Goal: Task Accomplishment & Management: Manage account settings

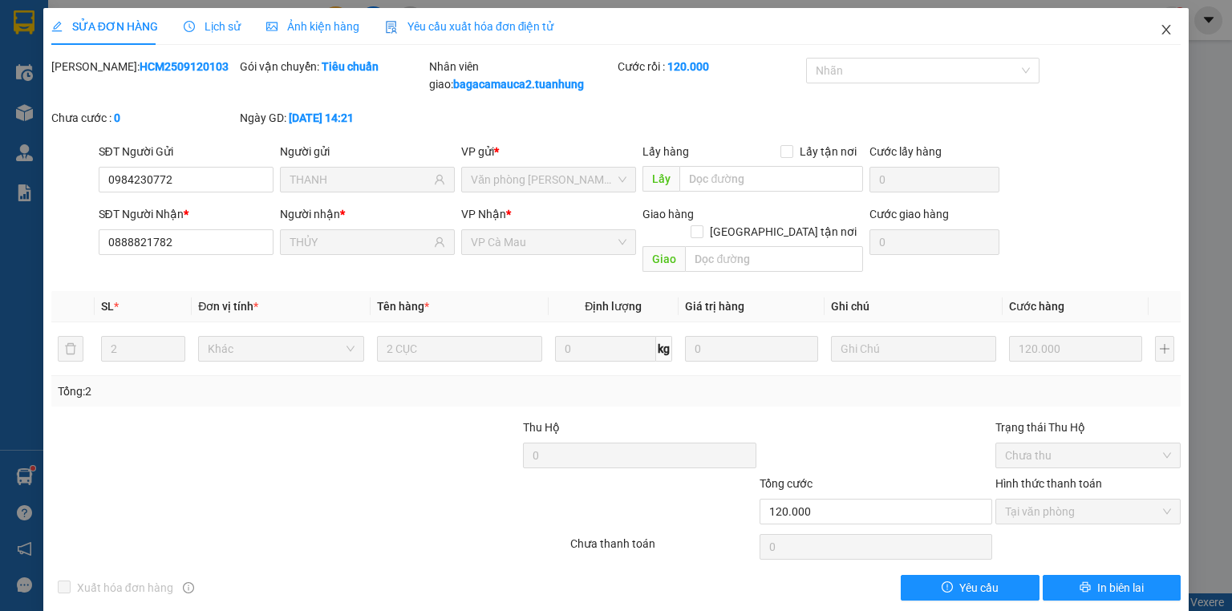
click at [1160, 30] on icon "close" at bounding box center [1166, 29] width 13 height 13
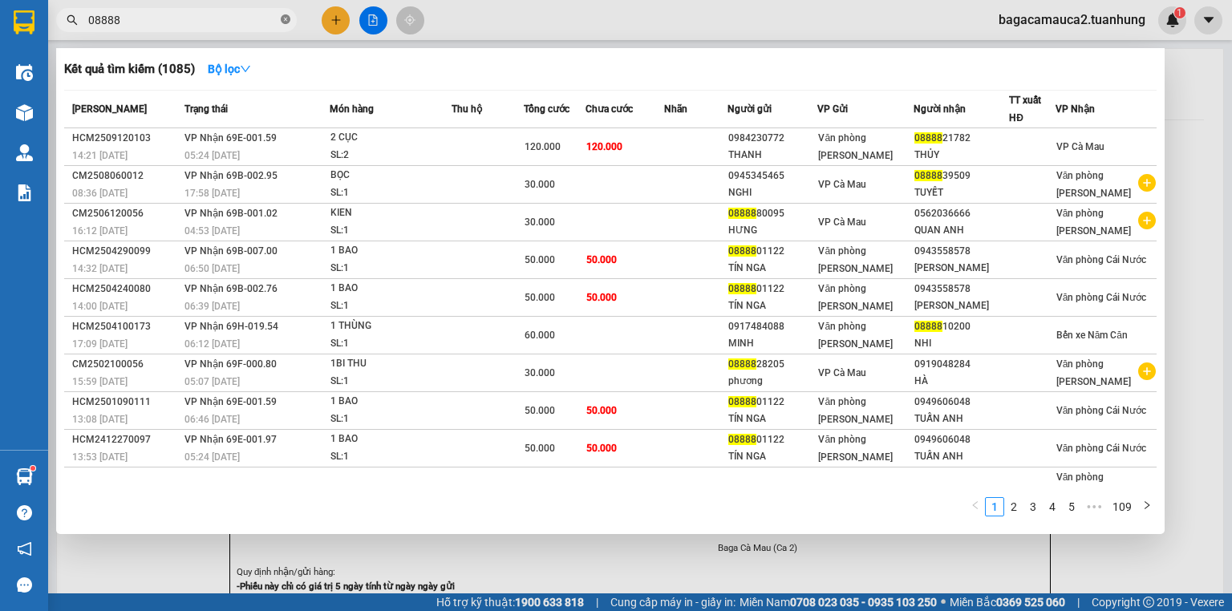
click at [288, 13] on span at bounding box center [286, 20] width 10 height 15
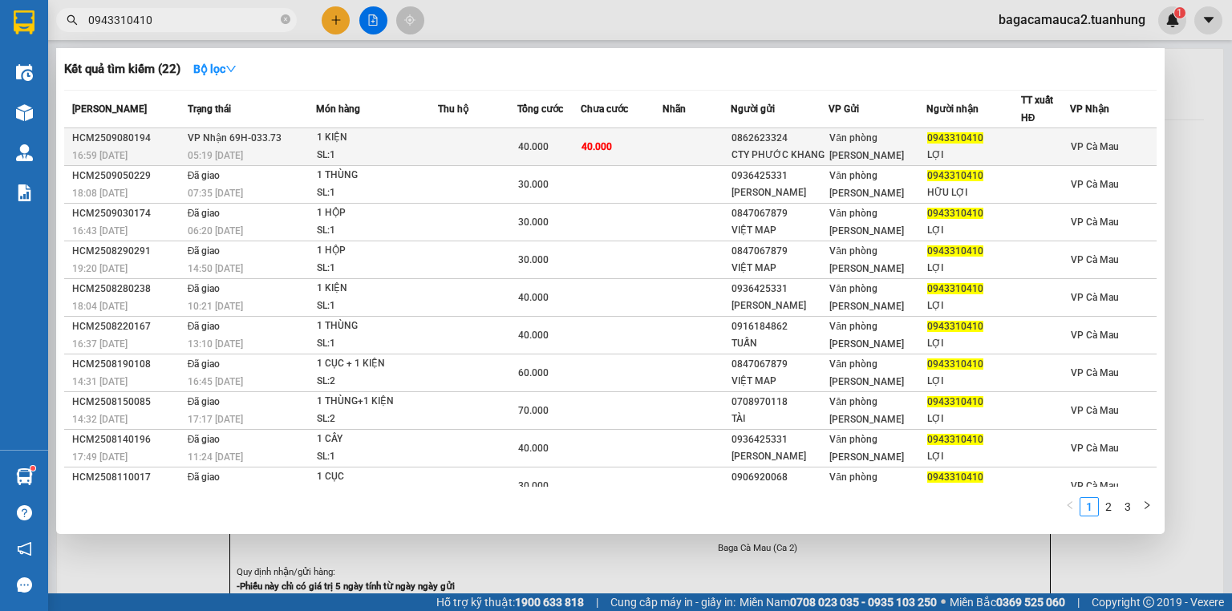
type input "0943310410"
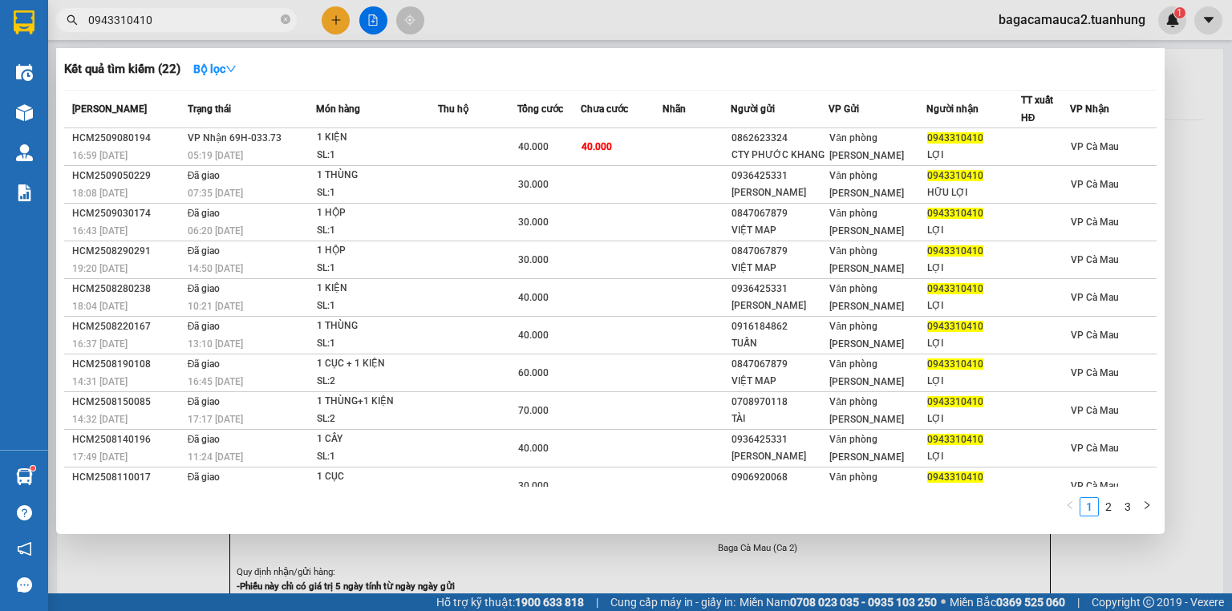
click at [571, 144] on div "40.000" at bounding box center [549, 147] width 62 height 18
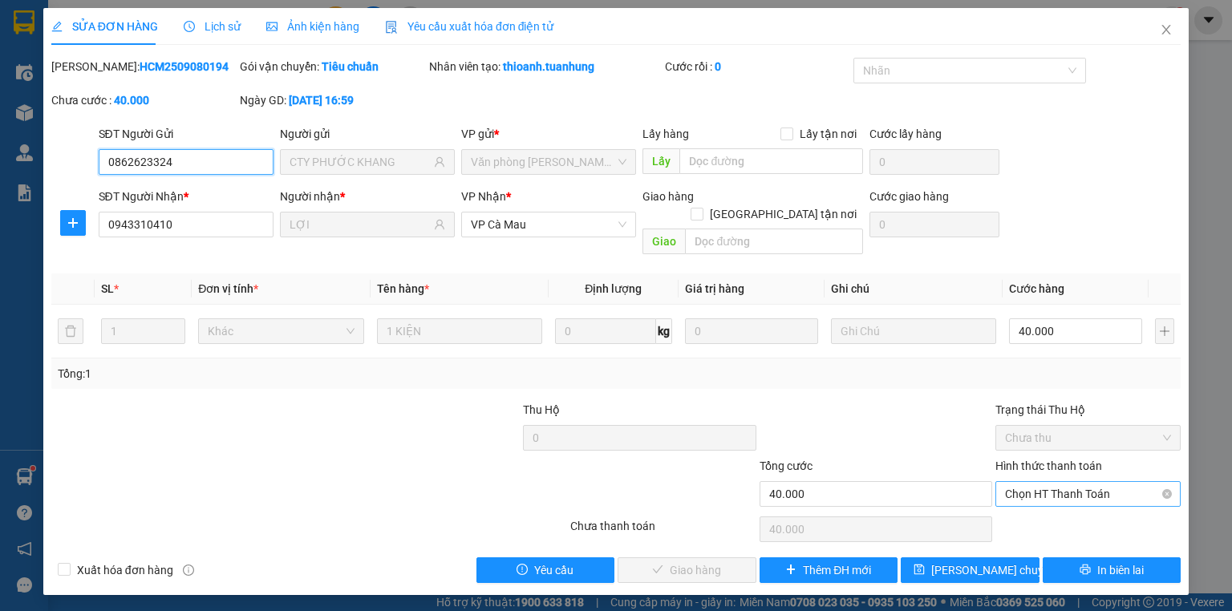
click at [1030, 482] on span "Chọn HT Thanh Toán" at bounding box center [1088, 494] width 166 height 24
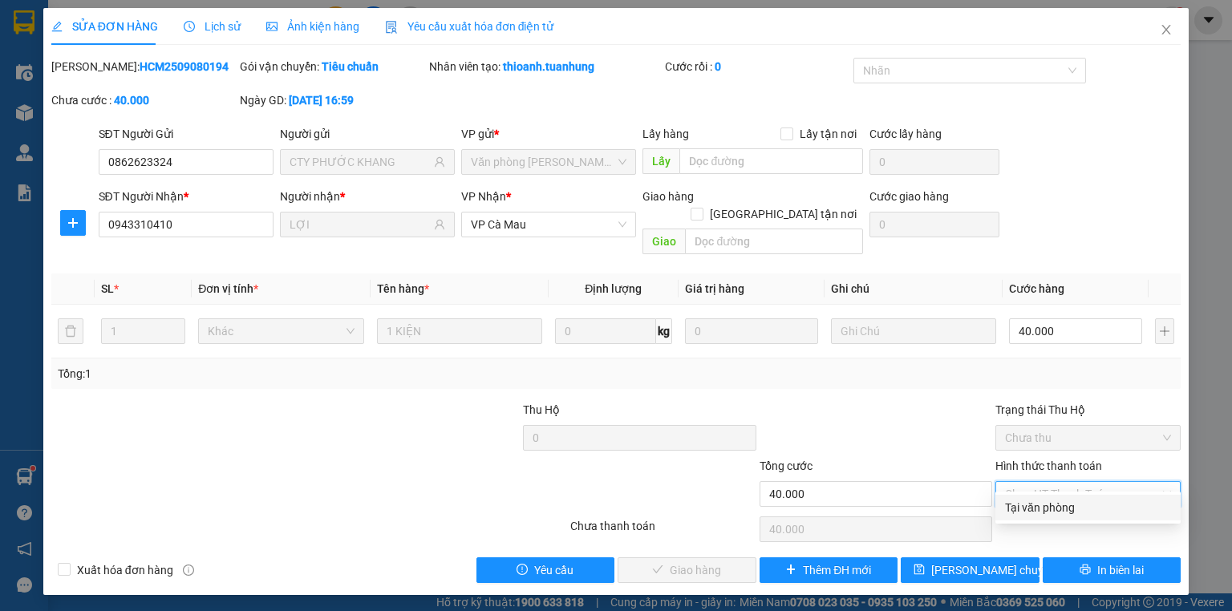
drag, startPoint x: 1070, startPoint y: 508, endPoint x: 951, endPoint y: 525, distance: 119.9
click at [1069, 509] on div "Tại văn phòng" at bounding box center [1088, 508] width 166 height 18
type input "0"
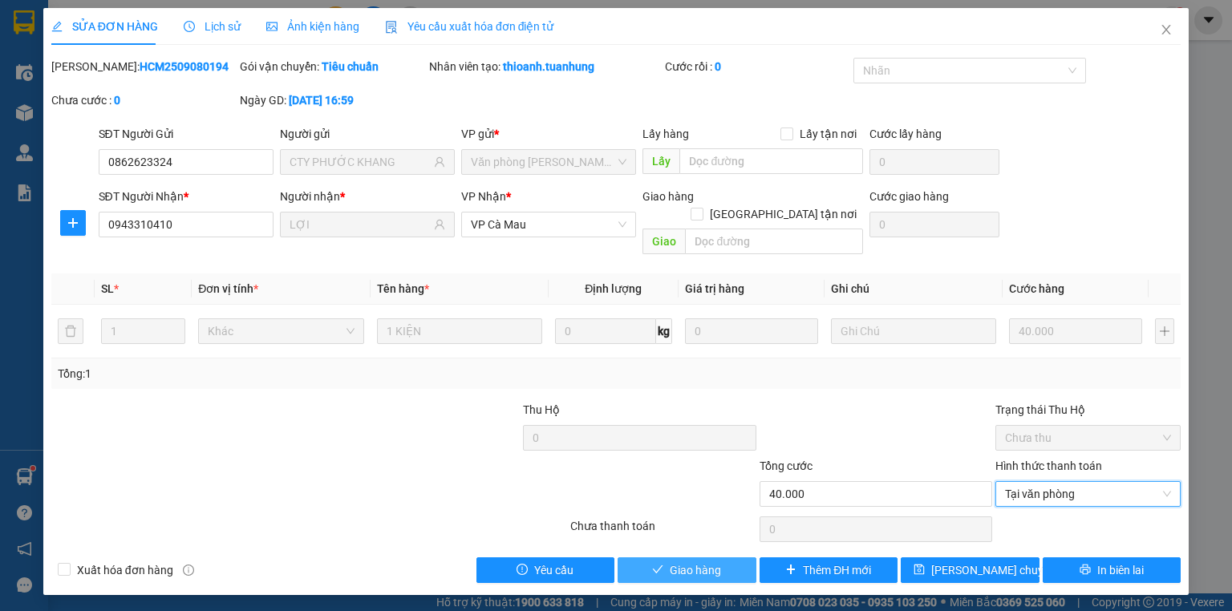
click at [705, 561] on span "Giao hàng" at bounding box center [695, 570] width 51 height 18
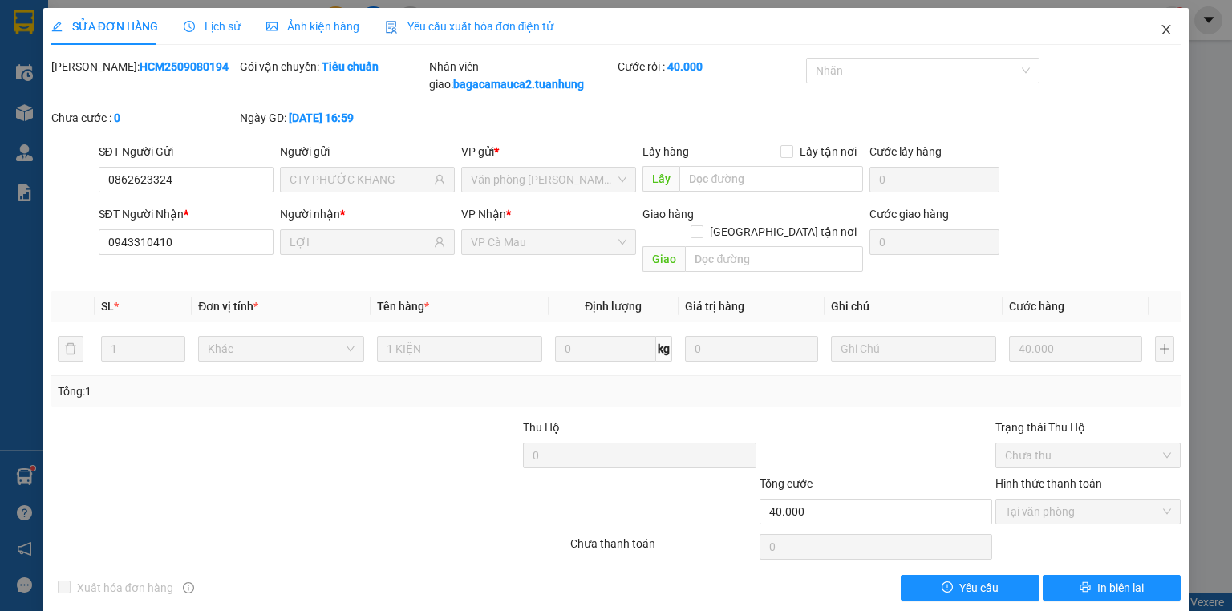
click at [1160, 35] on icon "close" at bounding box center [1166, 29] width 13 height 13
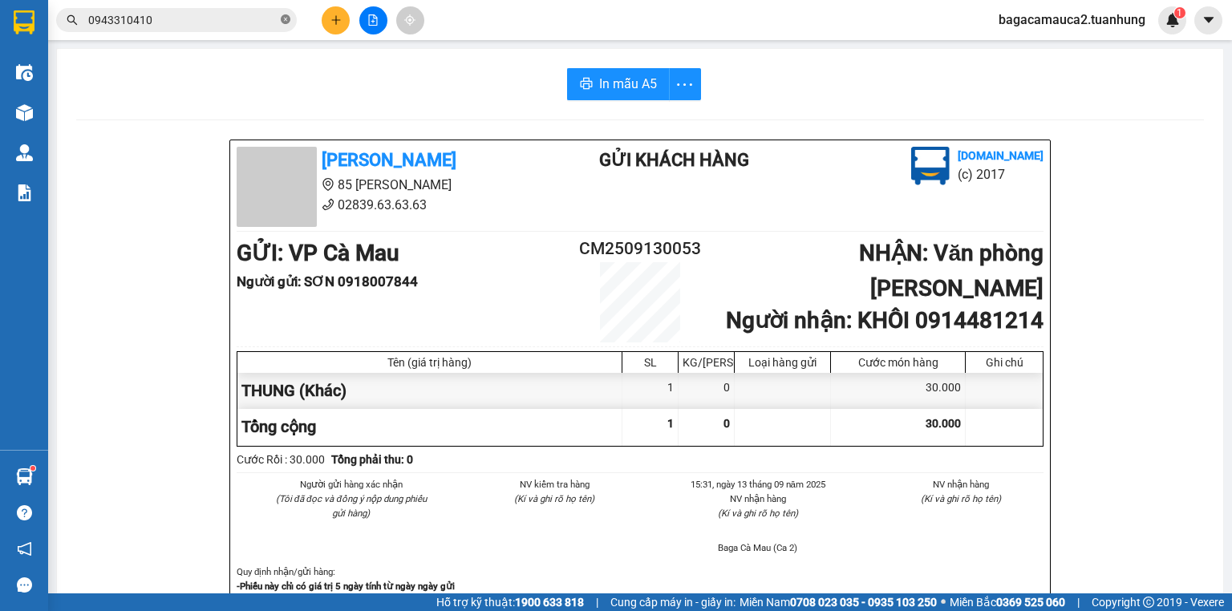
click at [282, 19] on icon "close-circle" at bounding box center [286, 19] width 10 height 10
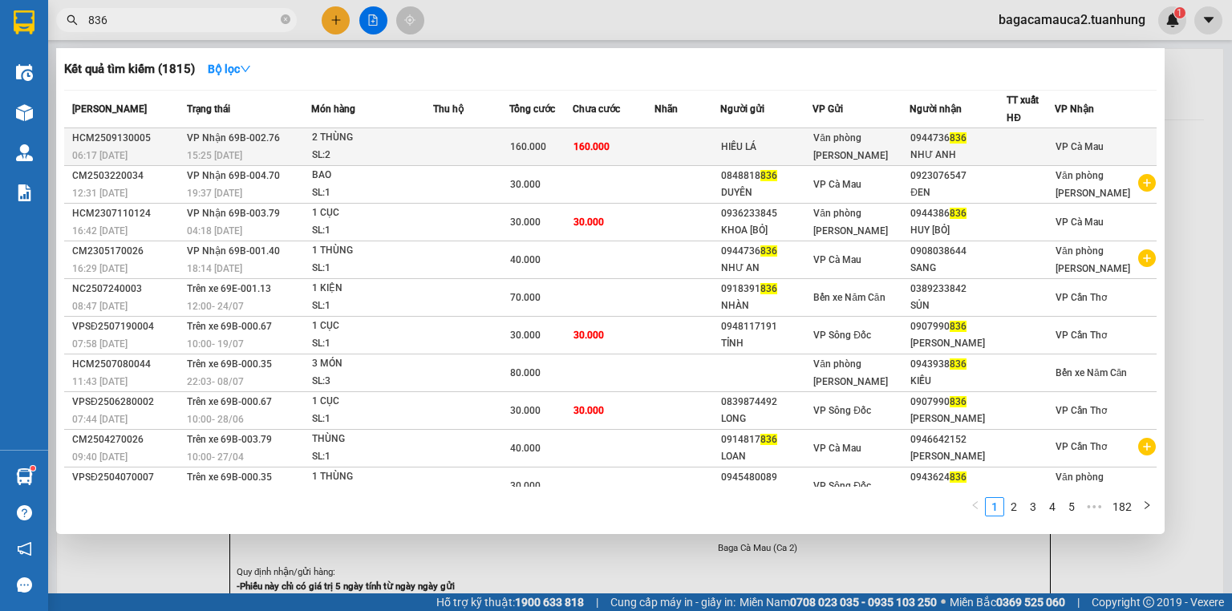
type input "836"
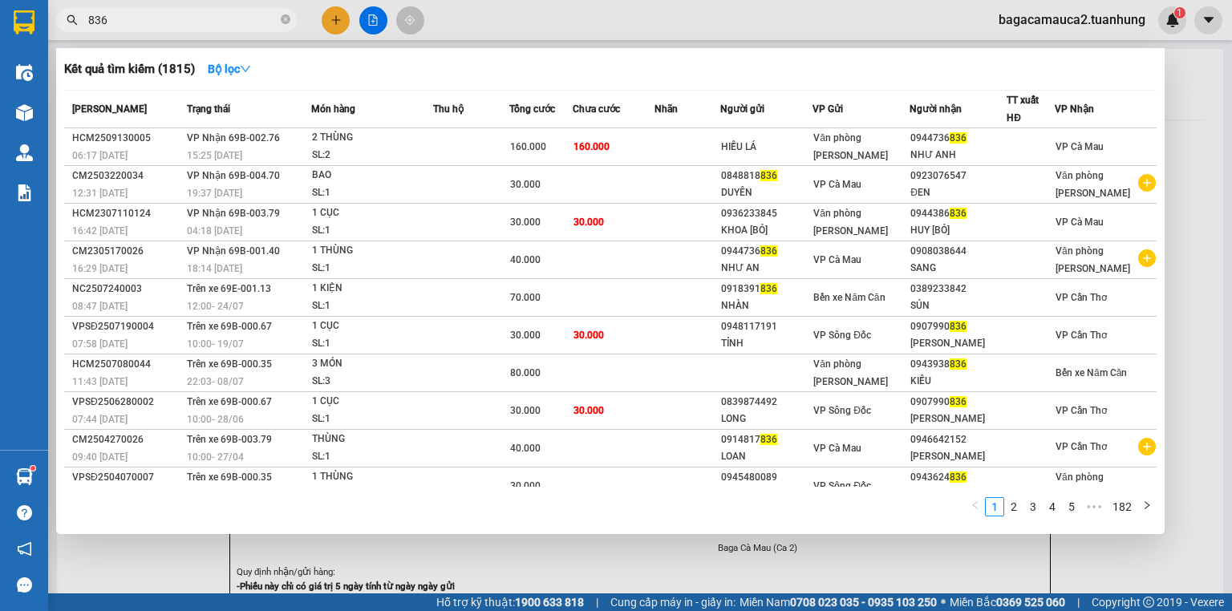
click at [417, 141] on div "2 THÙNG" at bounding box center [372, 138] width 120 height 18
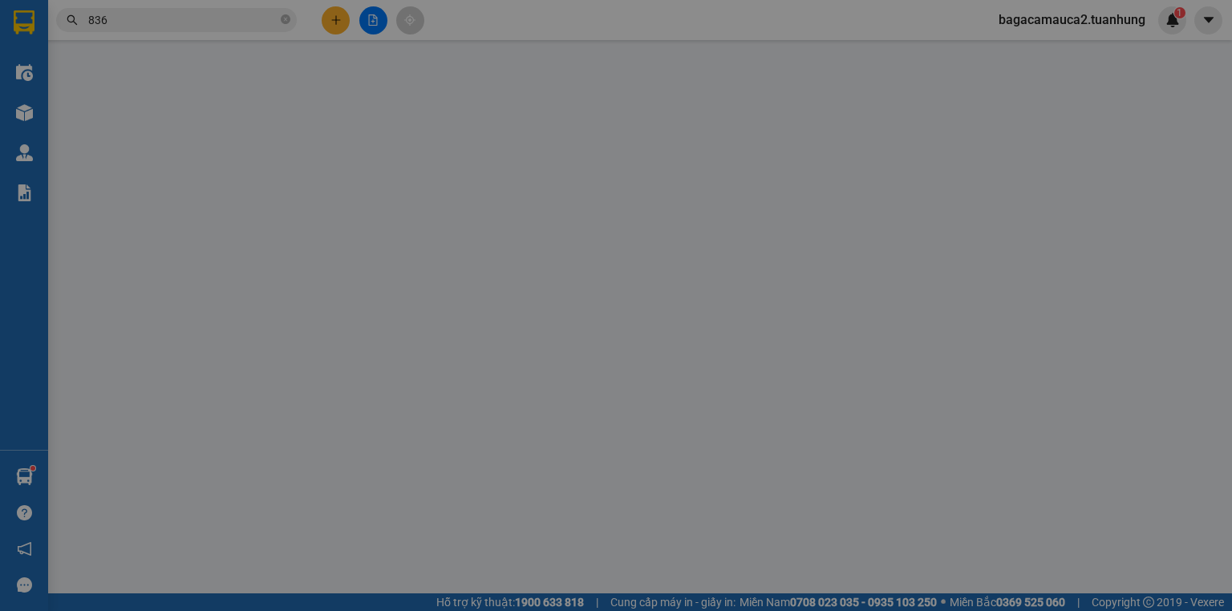
type input "HIẾU LÁ"
type input "0944736836"
type input "NHƯ ANH"
type input "160.000"
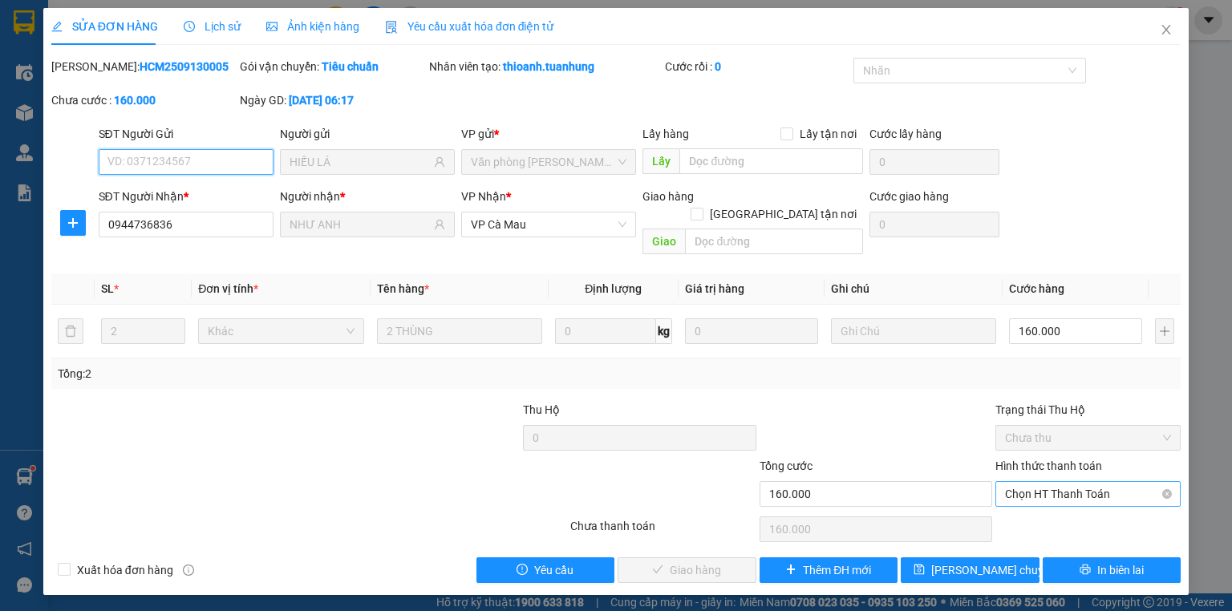
click at [1075, 482] on span "Chọn HT Thanh Toán" at bounding box center [1088, 494] width 166 height 24
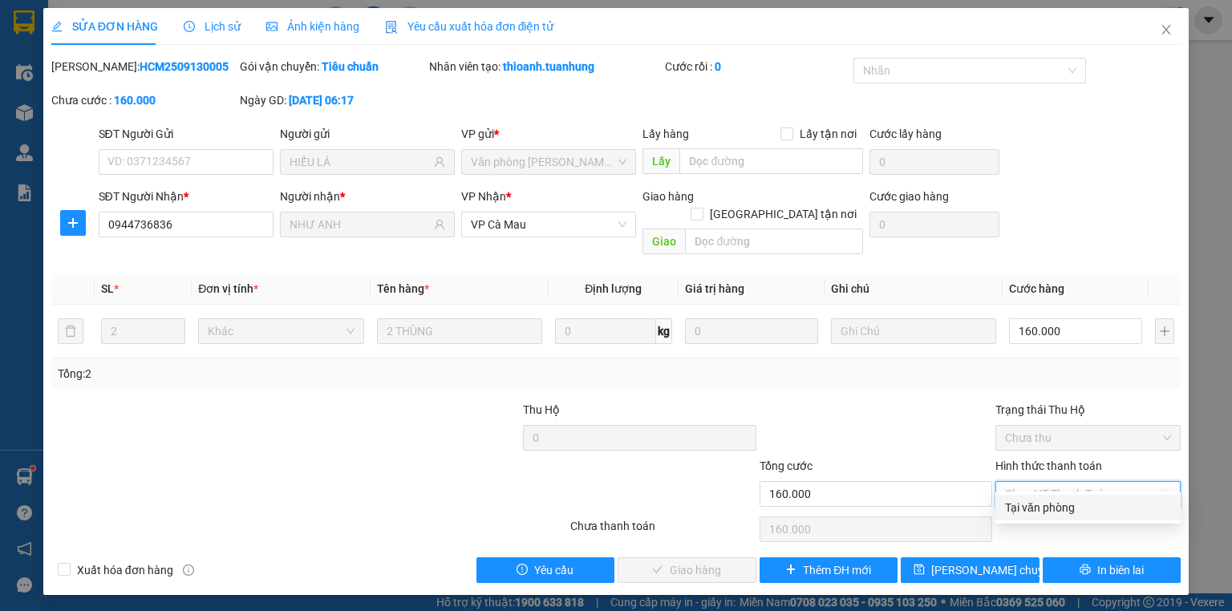
click at [1049, 502] on div "Tại văn phòng" at bounding box center [1088, 508] width 166 height 18
type input "0"
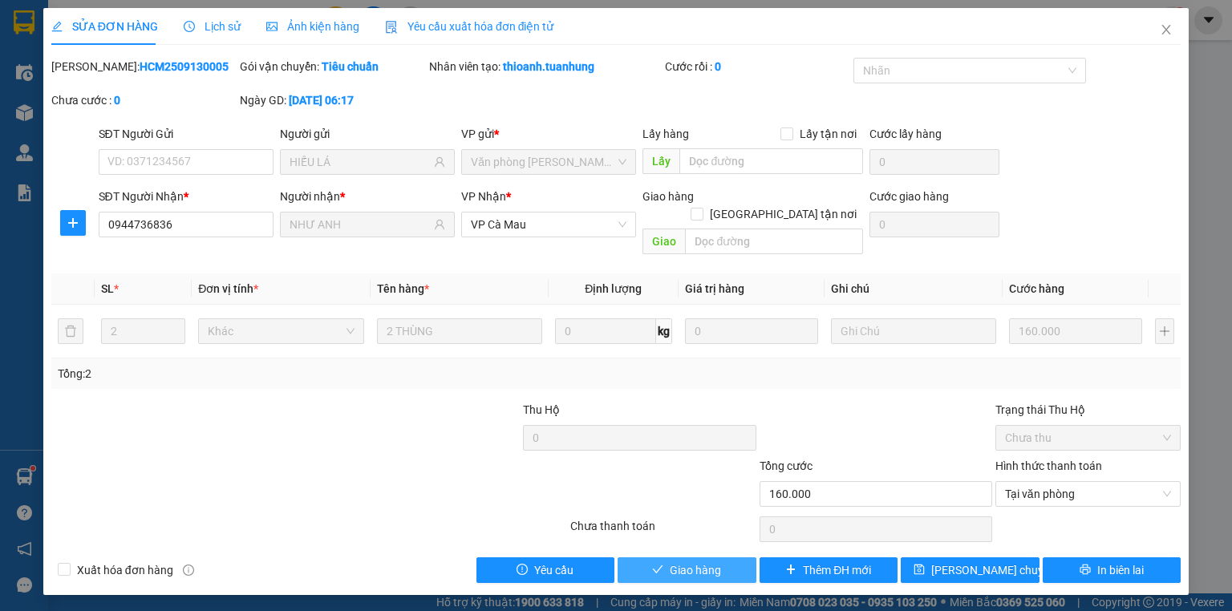
click at [693, 561] on span "Giao hàng" at bounding box center [695, 570] width 51 height 18
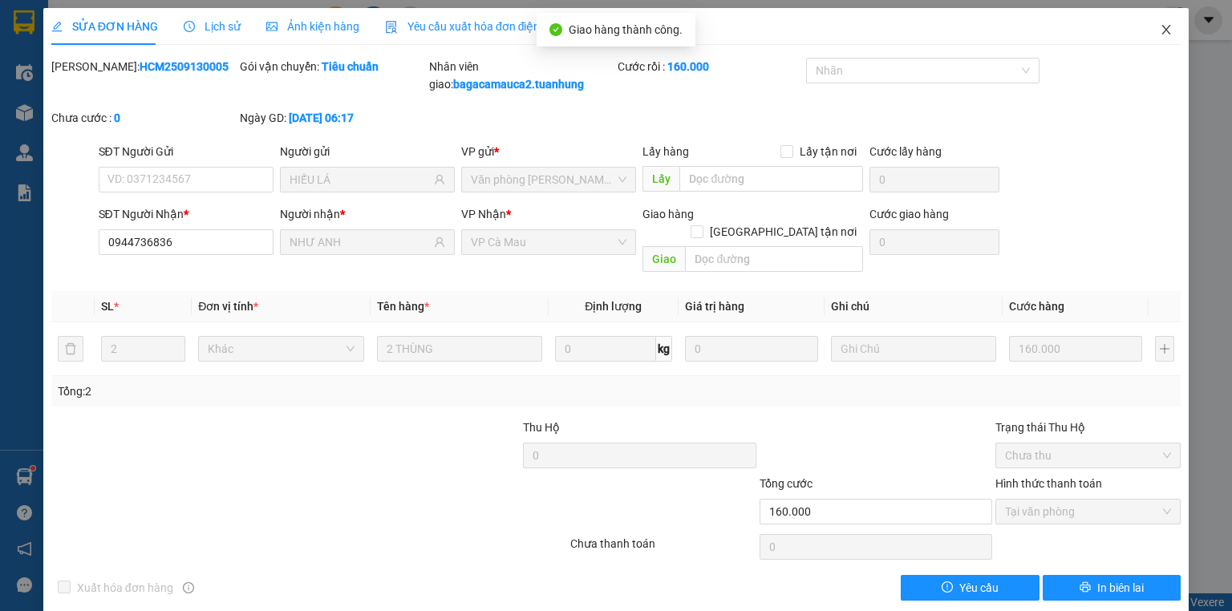
click at [1149, 29] on span "Close" at bounding box center [1166, 30] width 45 height 45
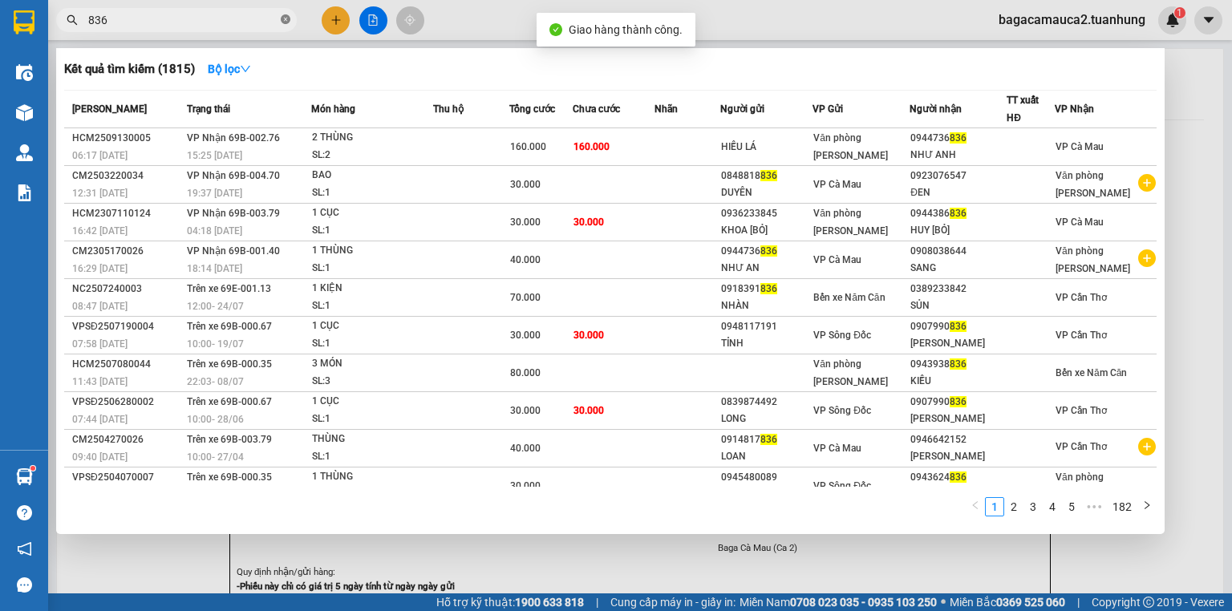
click at [283, 21] on icon "close-circle" at bounding box center [286, 19] width 10 height 10
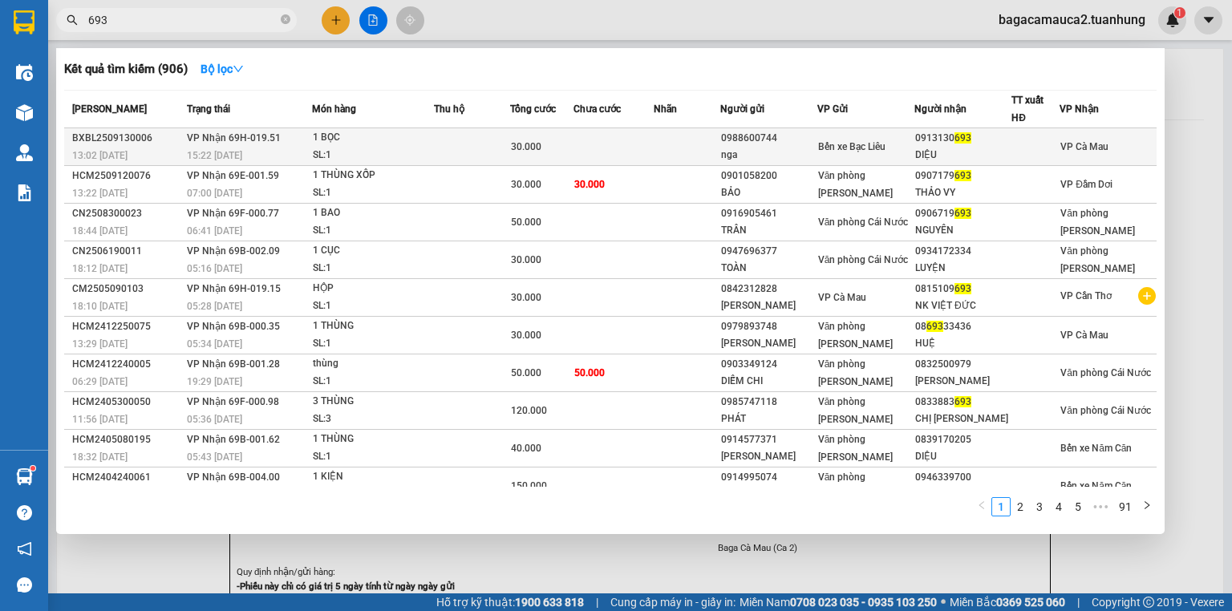
type input "693"
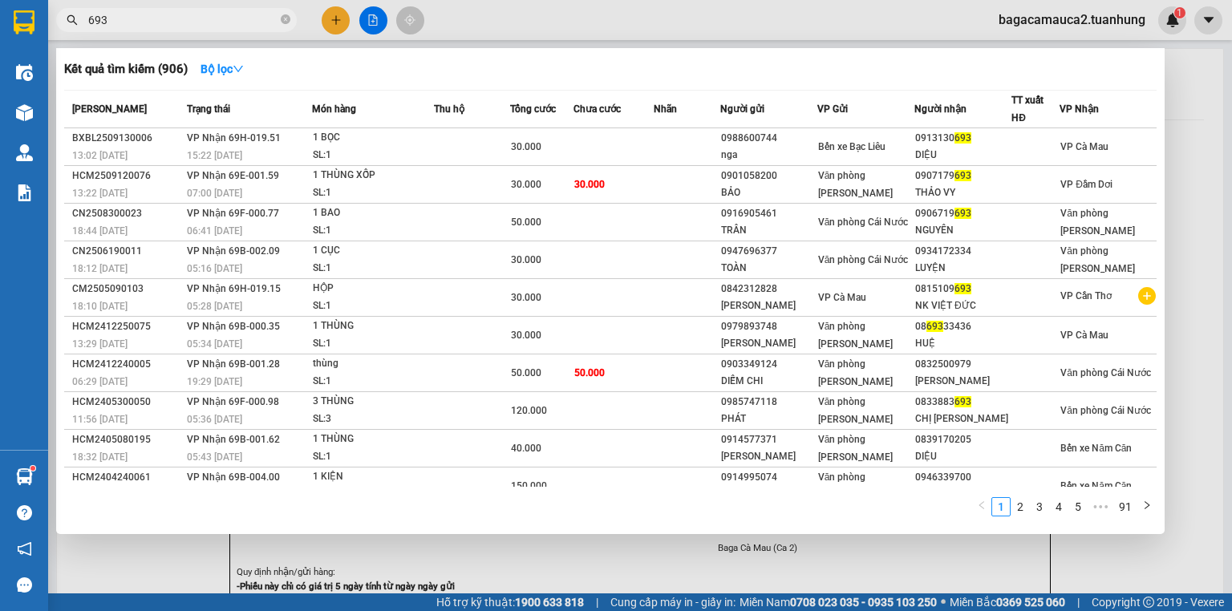
click at [476, 158] on td at bounding box center [472, 147] width 76 height 38
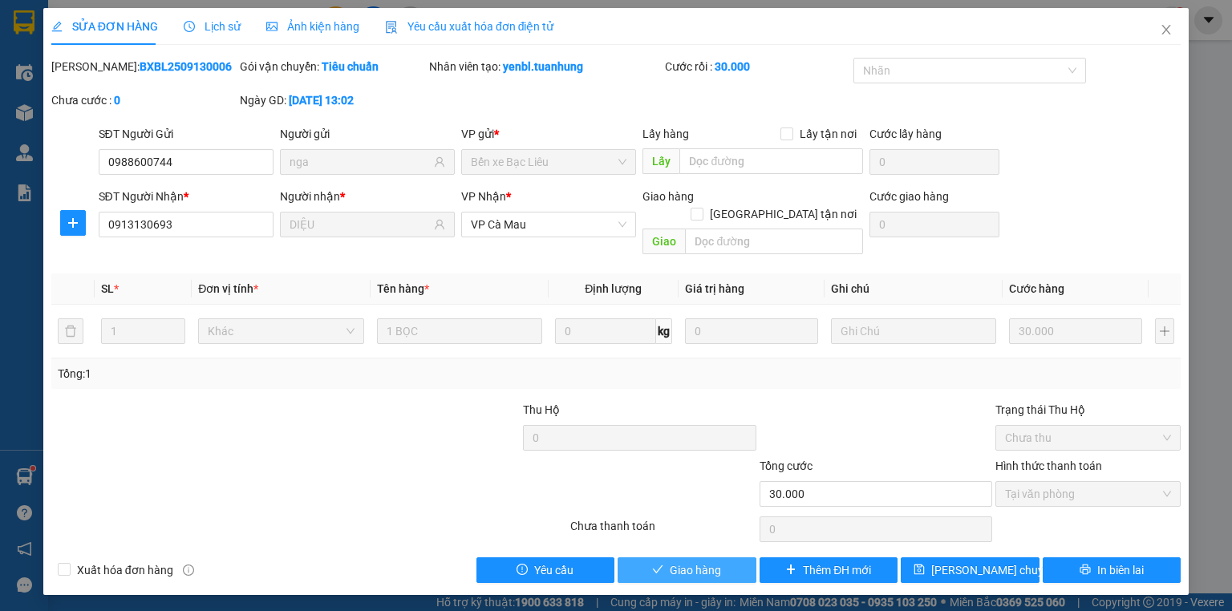
click at [706, 561] on span "Giao hàng" at bounding box center [695, 570] width 51 height 18
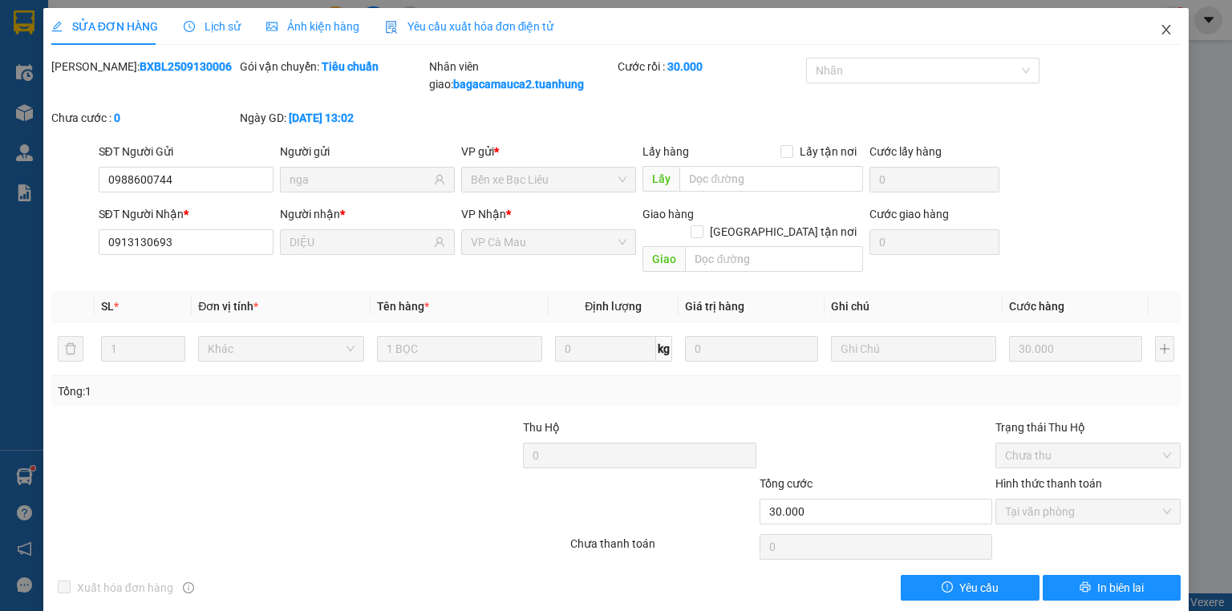
drag, startPoint x: 1164, startPoint y: 35, endPoint x: 1139, endPoint y: 41, distance: 25.5
click at [1164, 35] on span "Close" at bounding box center [1166, 30] width 45 height 45
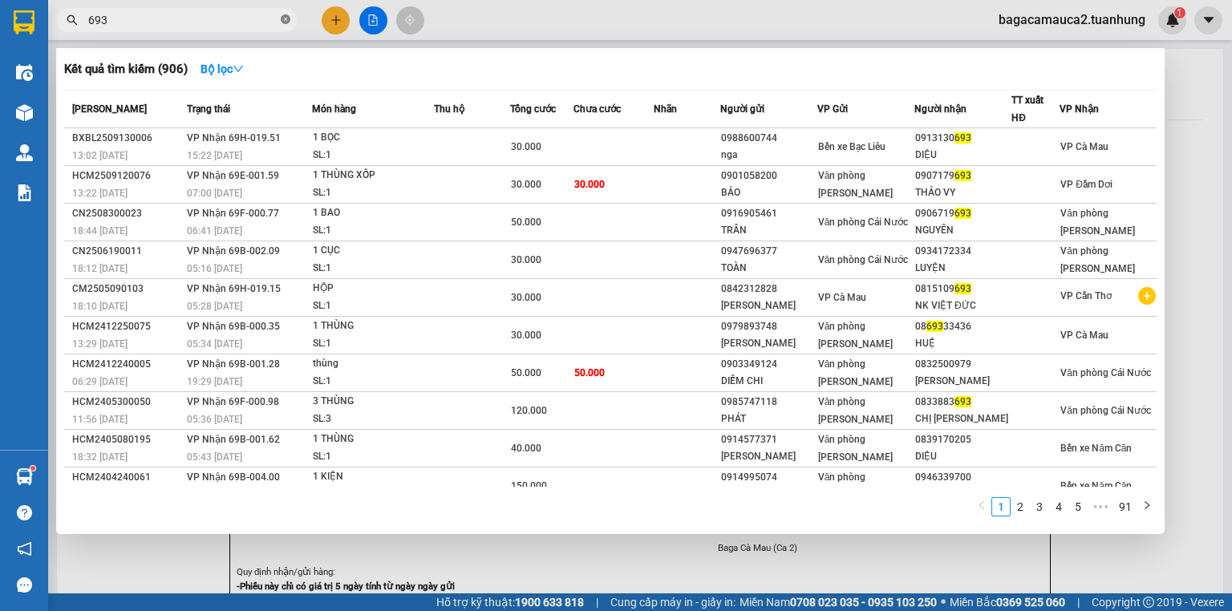
click at [284, 19] on icon "close-circle" at bounding box center [286, 19] width 10 height 10
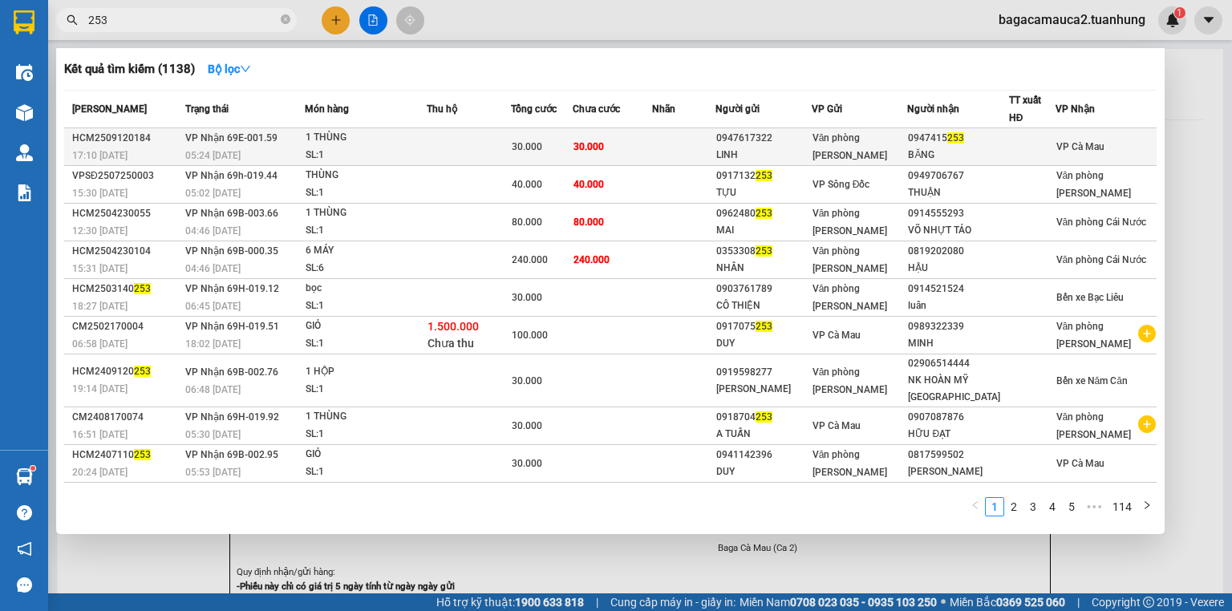
type input "253"
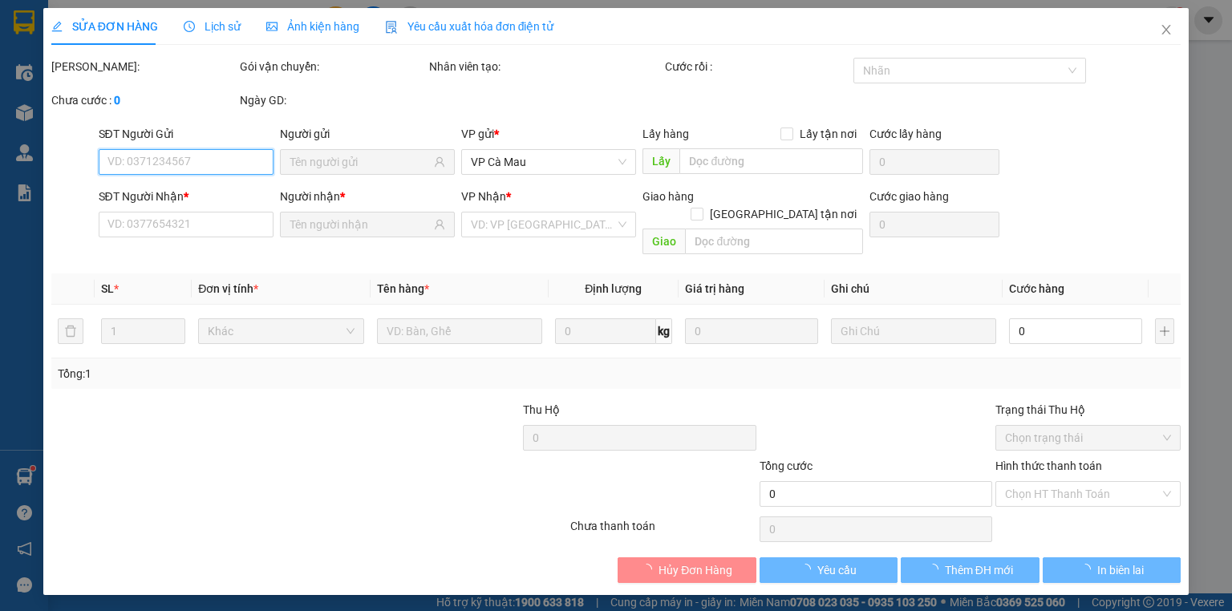
type input "0947617322"
type input "LINH"
type input "0947415253"
type input "BĂNG"
type input "30.000"
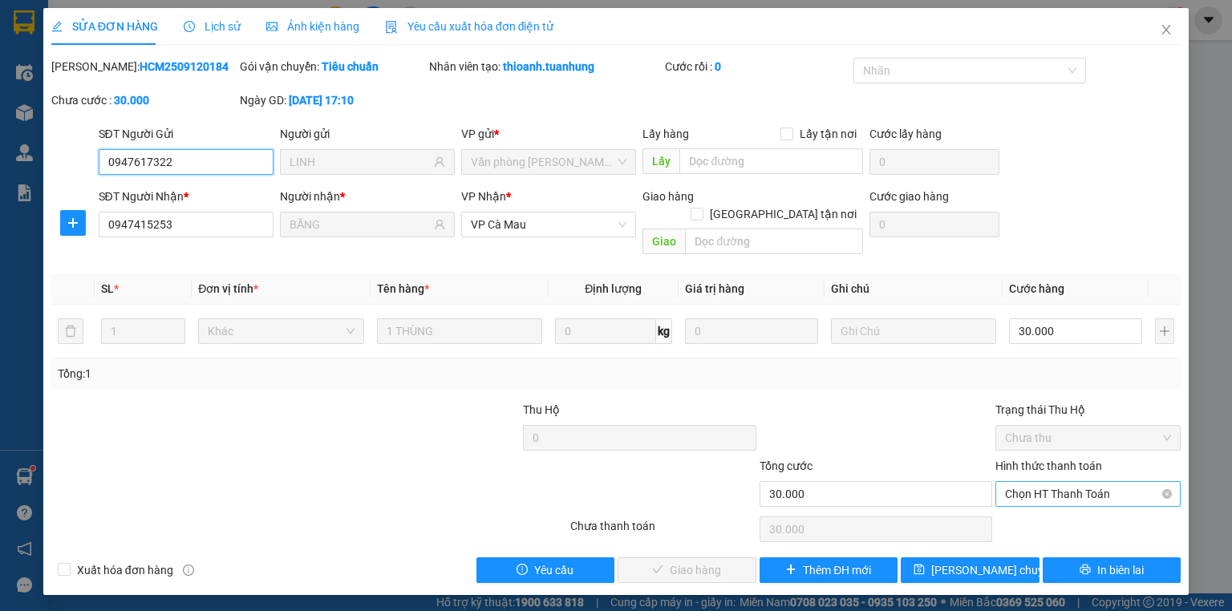
click at [1042, 482] on span "Chọn HT Thanh Toán" at bounding box center [1088, 494] width 166 height 24
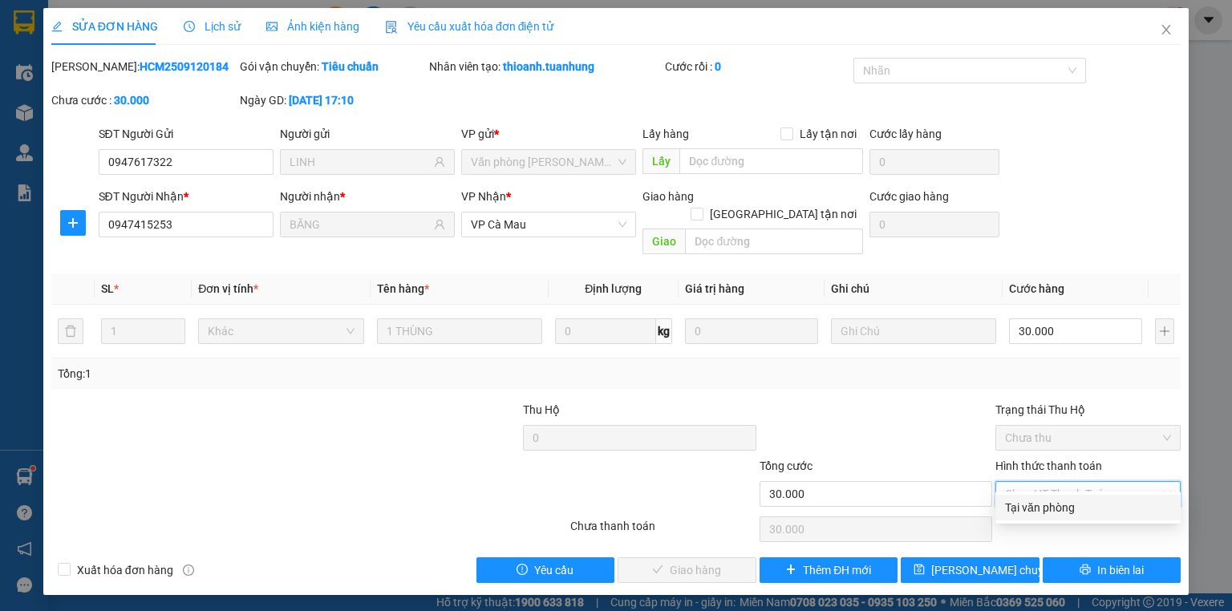
click at [1044, 507] on div "Tại văn phòng" at bounding box center [1088, 508] width 166 height 18
type input "0"
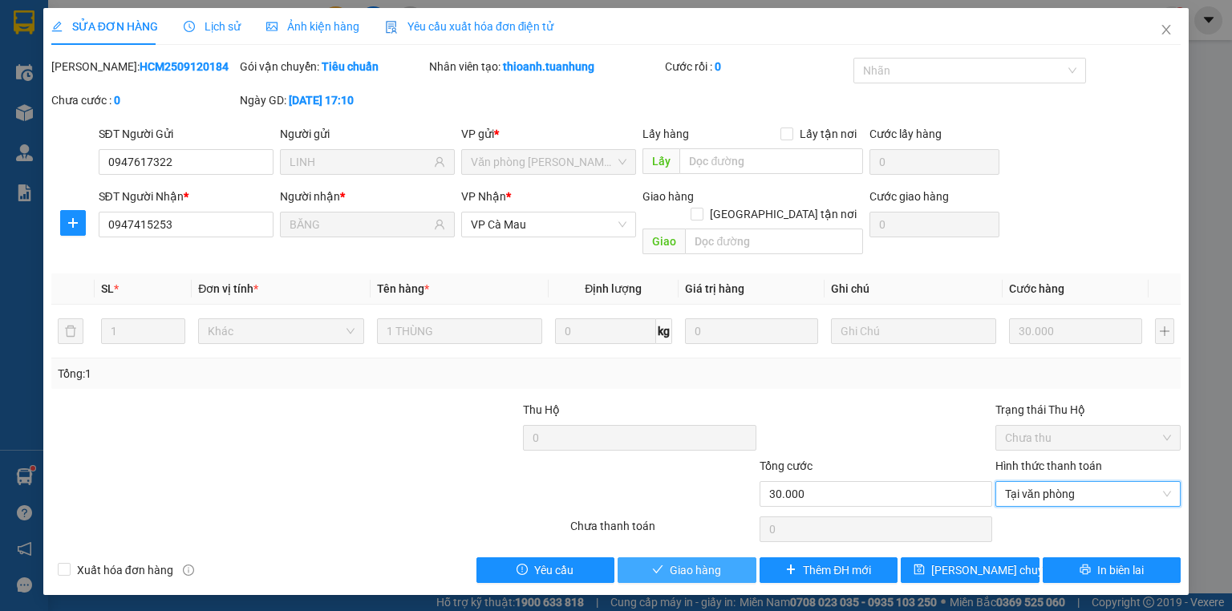
click at [699, 561] on span "Giao hàng" at bounding box center [695, 570] width 51 height 18
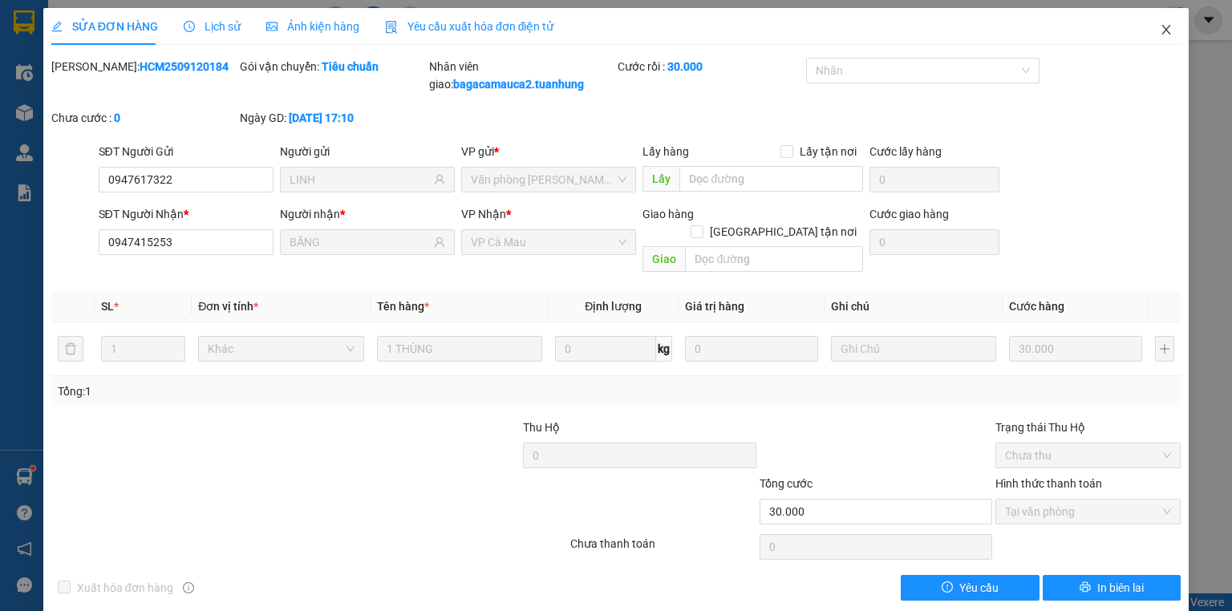
click at [1144, 29] on span "Close" at bounding box center [1166, 30] width 45 height 45
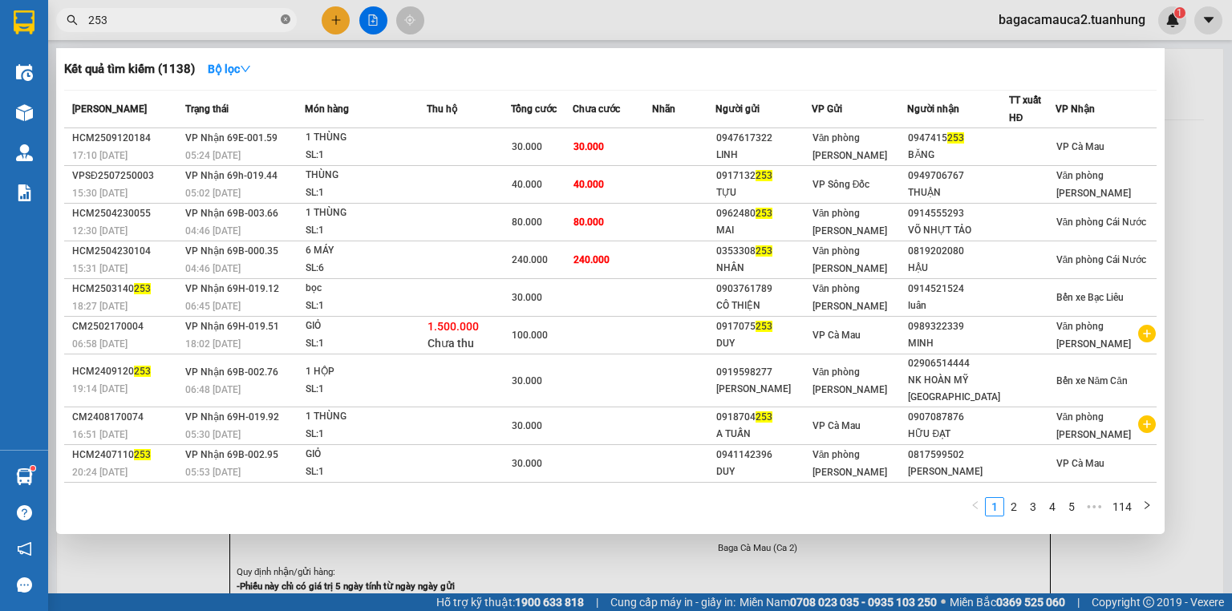
click at [285, 20] on icon "close-circle" at bounding box center [286, 19] width 10 height 10
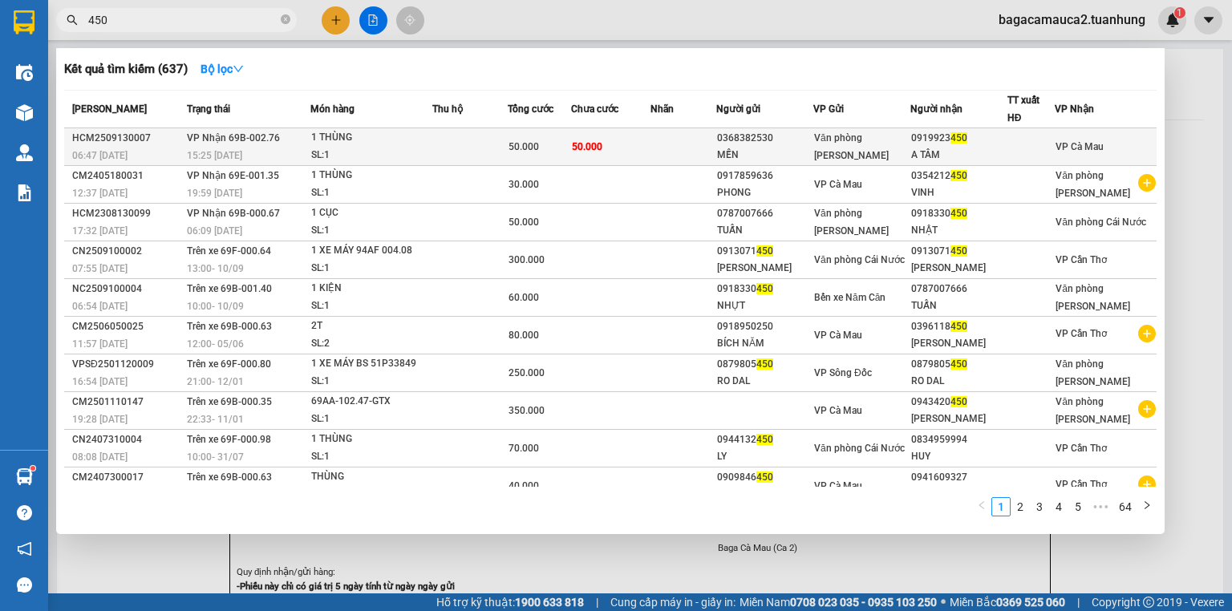
type input "450"
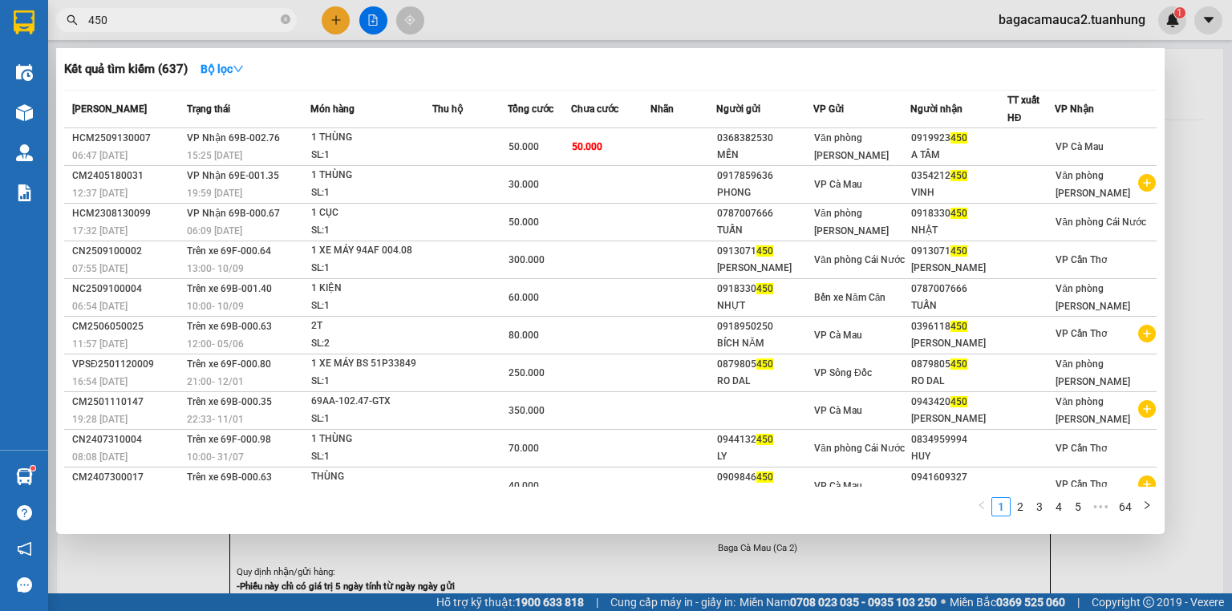
click at [475, 145] on td at bounding box center [469, 147] width 75 height 38
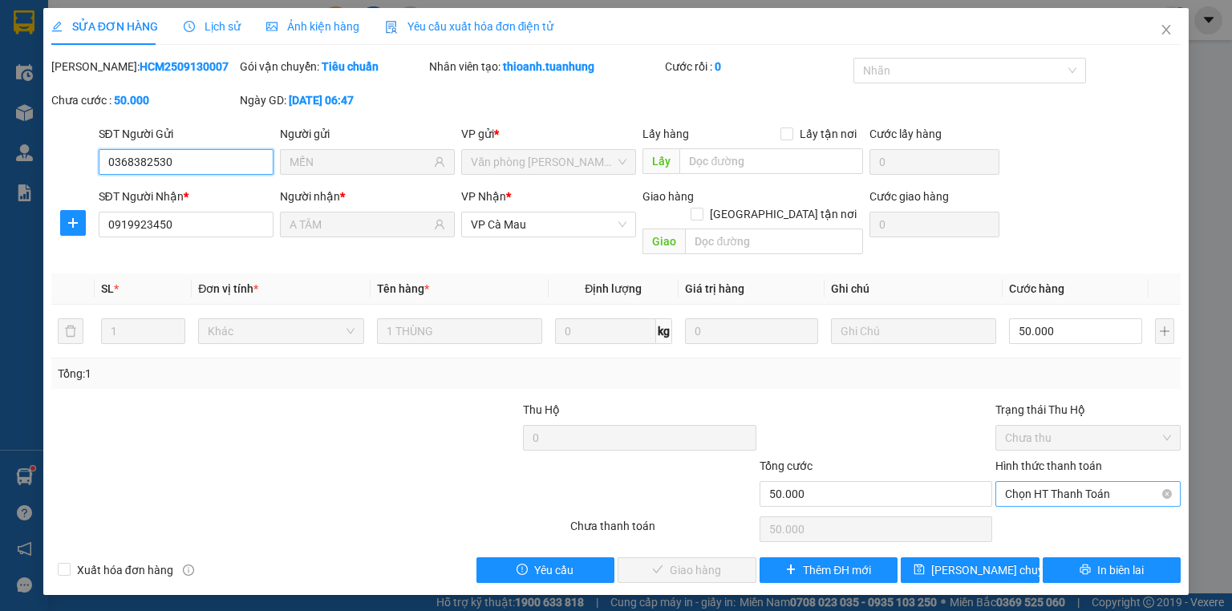
click at [1026, 482] on span "Chọn HT Thanh Toán" at bounding box center [1088, 494] width 166 height 24
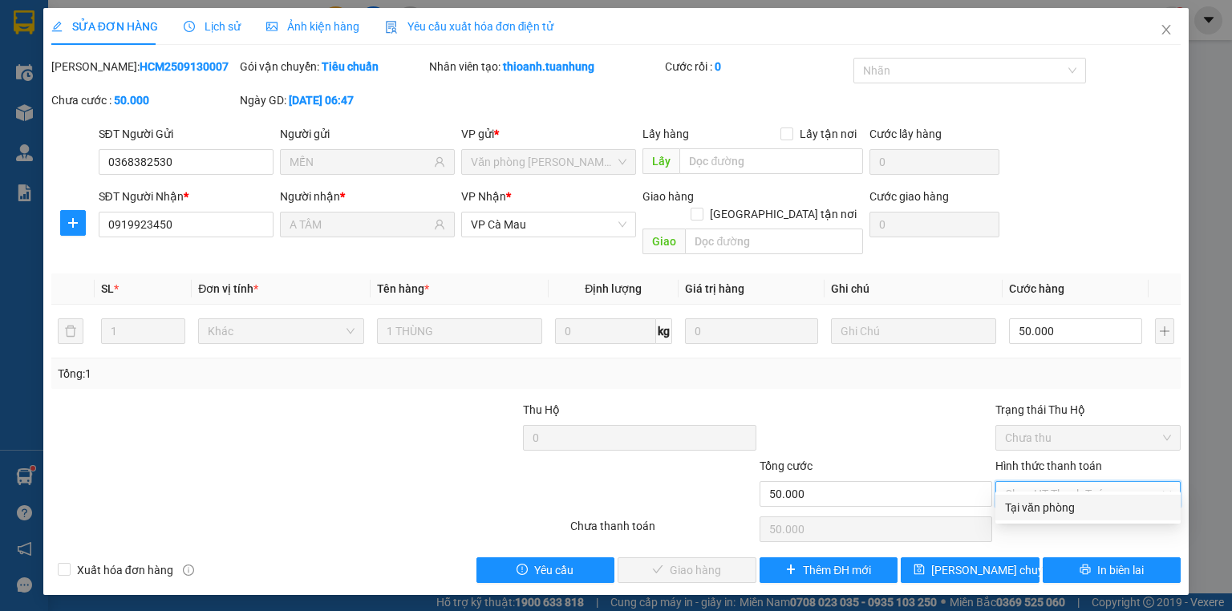
click at [1038, 501] on div "Tại văn phòng" at bounding box center [1088, 508] width 166 height 18
type input "0"
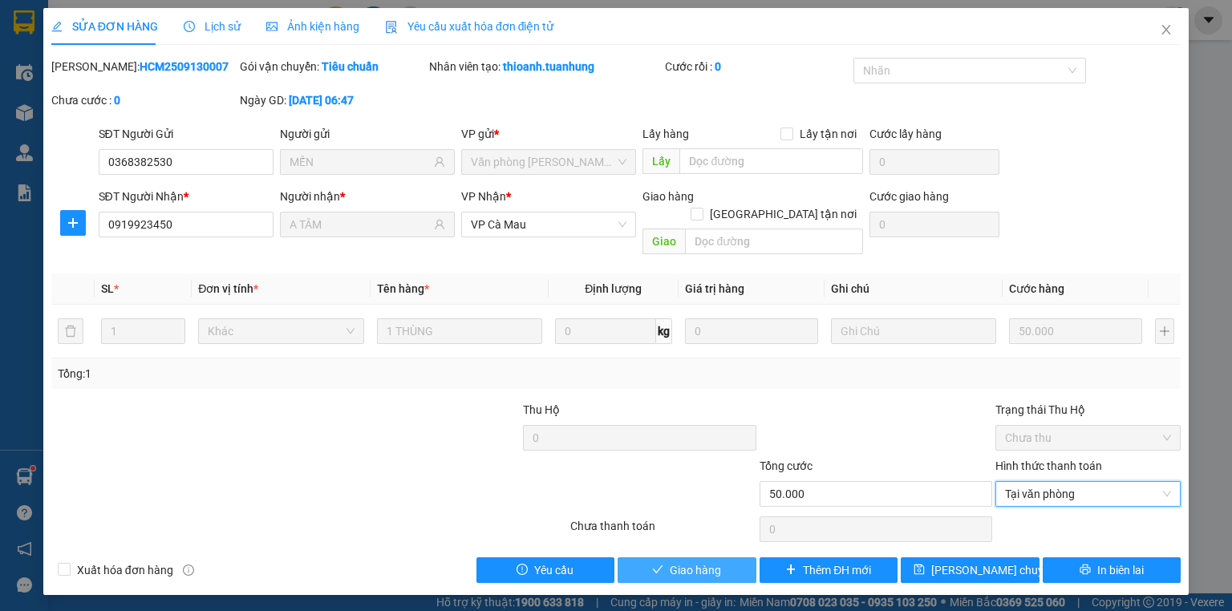
click at [706, 561] on span "Giao hàng" at bounding box center [695, 570] width 51 height 18
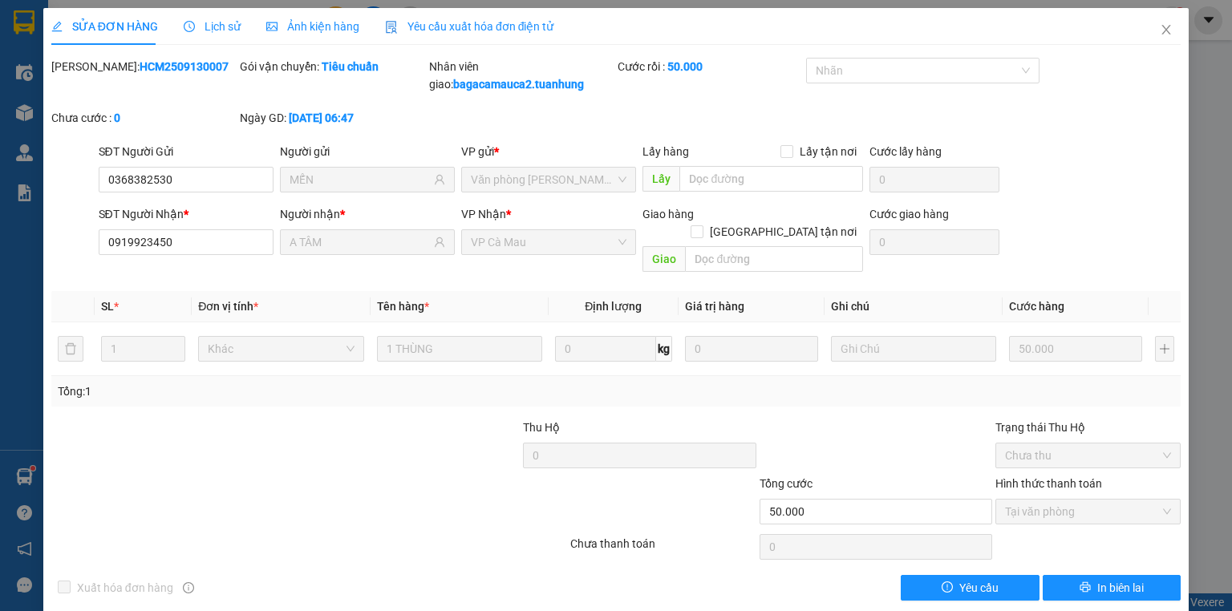
drag, startPoint x: 1231, startPoint y: 241, endPoint x: 1231, endPoint y: 67, distance: 174.0
drag, startPoint x: 1231, startPoint y: 67, endPoint x: 730, endPoint y: 63, distance: 501.2
click at [730, 63] on div "Cước rồi : 50.000" at bounding box center [709, 67] width 185 height 18
click at [1144, 26] on span "Close" at bounding box center [1166, 30] width 45 height 45
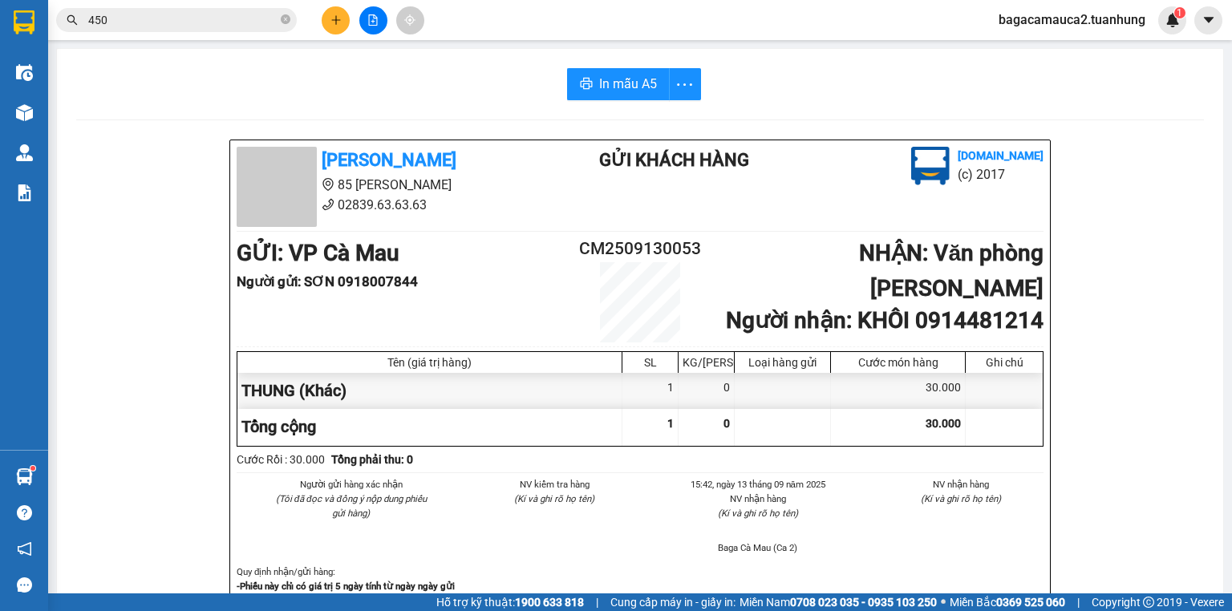
click at [277, 18] on input "450" at bounding box center [182, 20] width 189 height 18
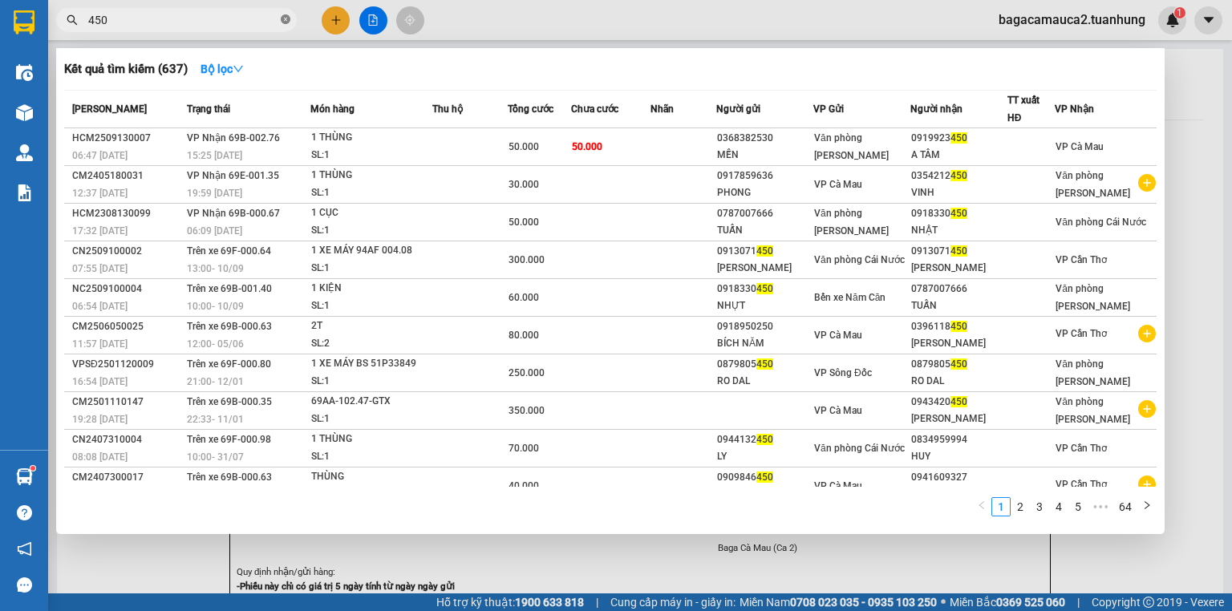
click at [281, 19] on icon "close-circle" at bounding box center [286, 19] width 10 height 10
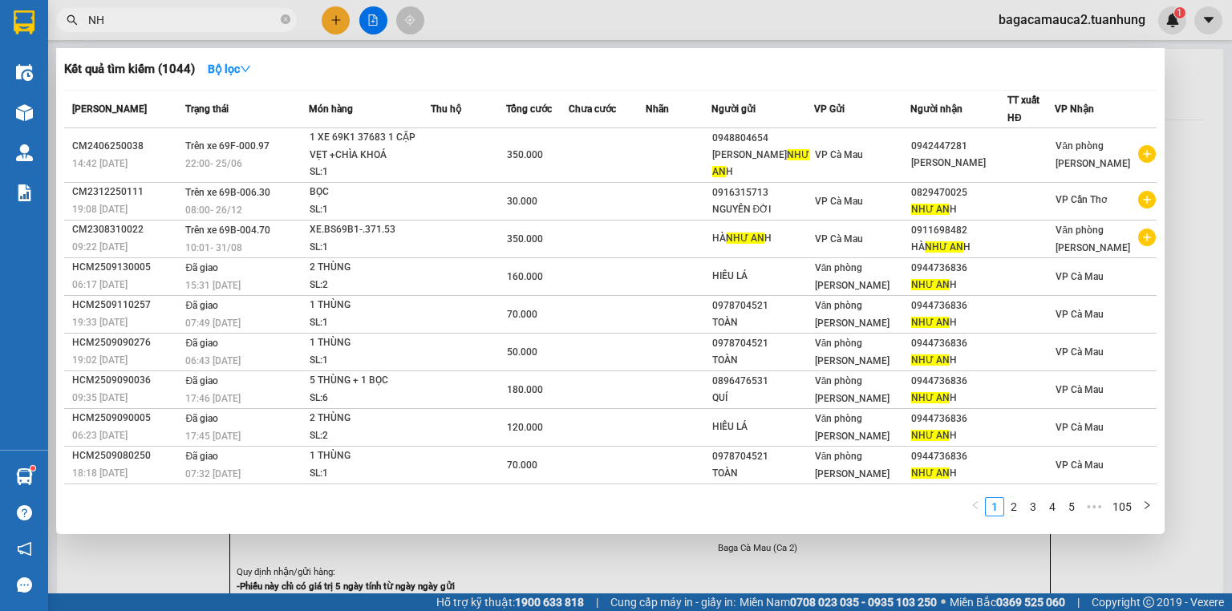
type input "N"
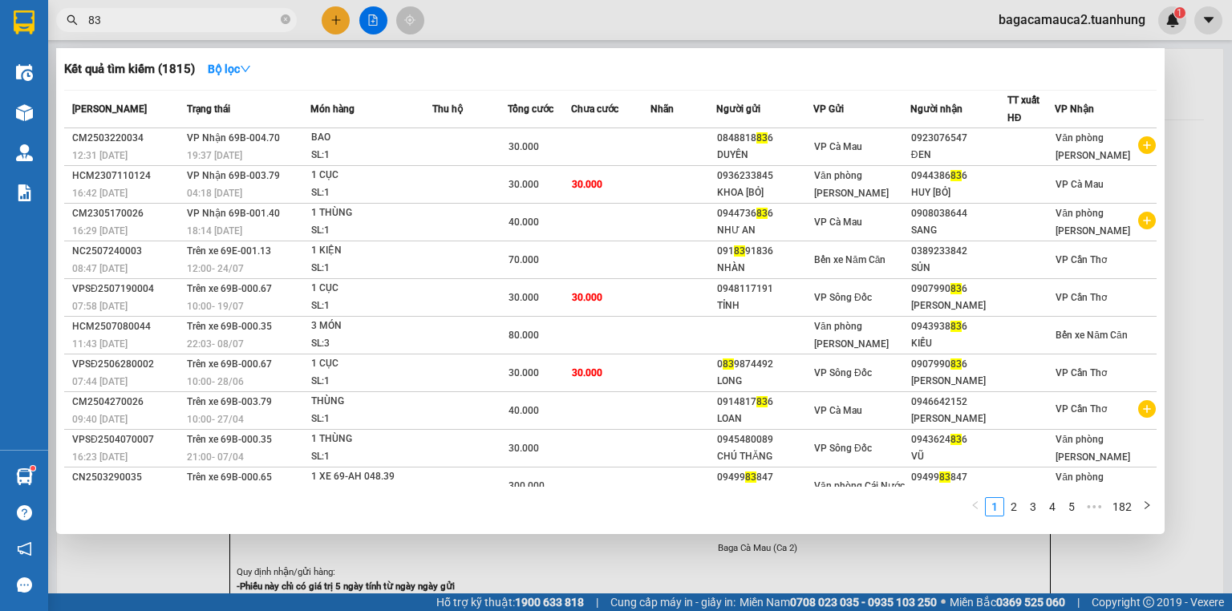
type input "8"
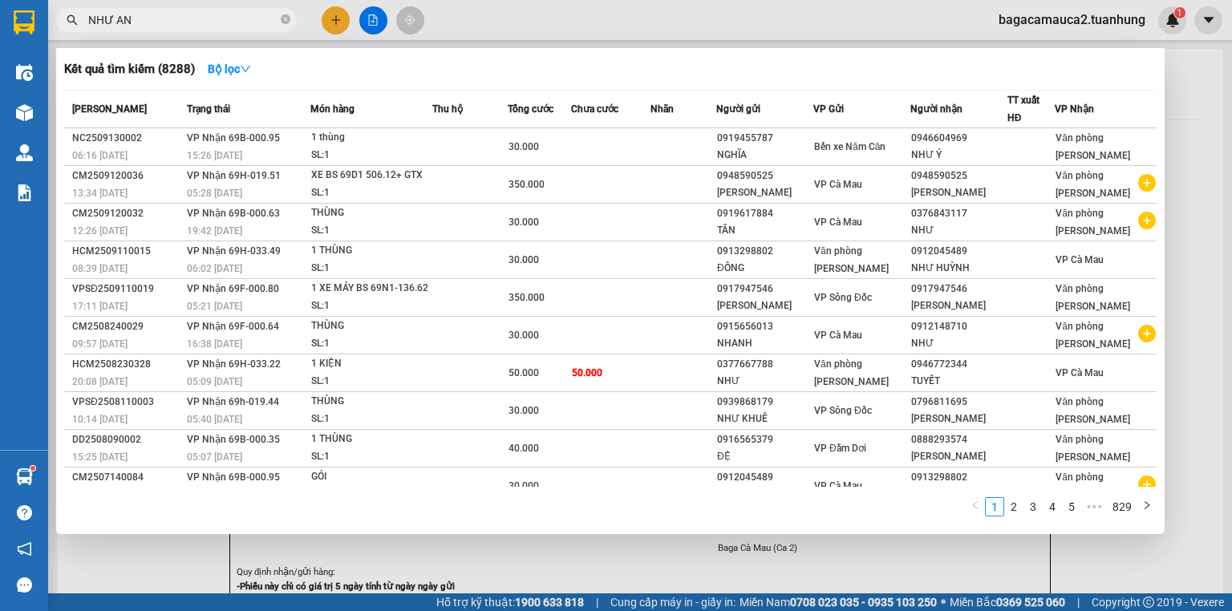
type input "NHƯ ANH"
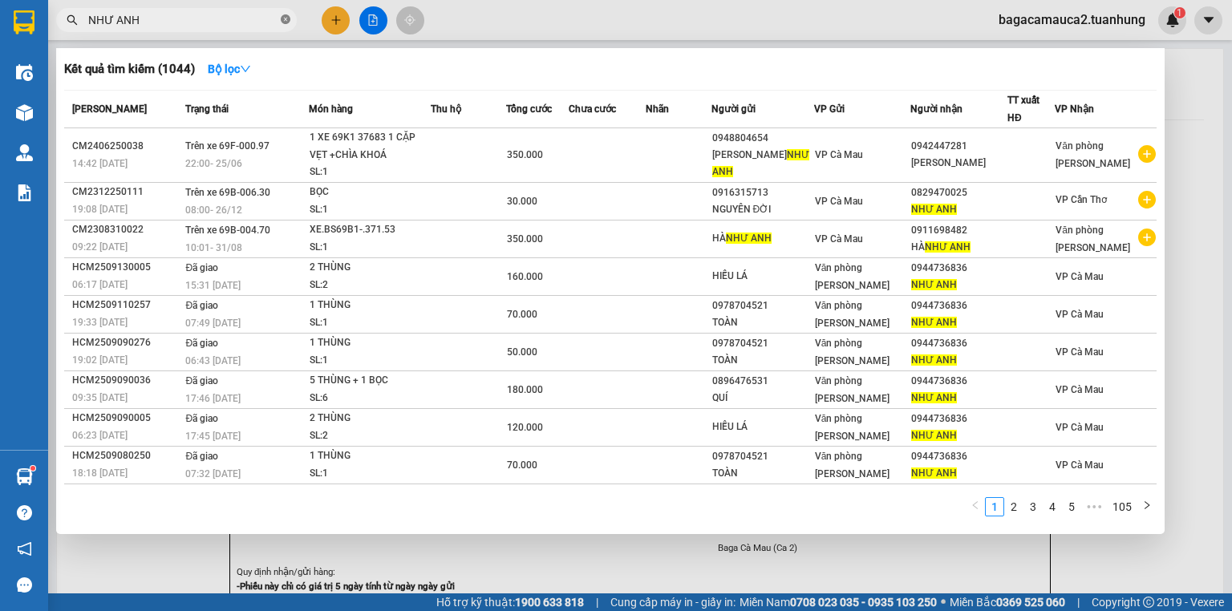
click at [285, 20] on icon "close-circle" at bounding box center [286, 19] width 10 height 10
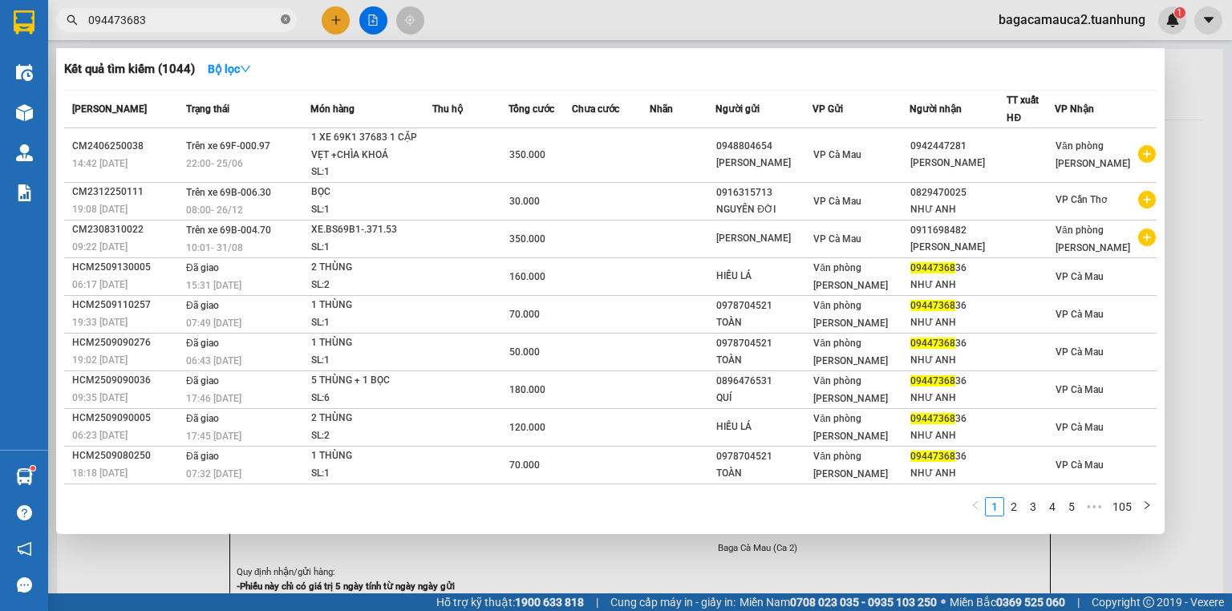
type input "0944736836"
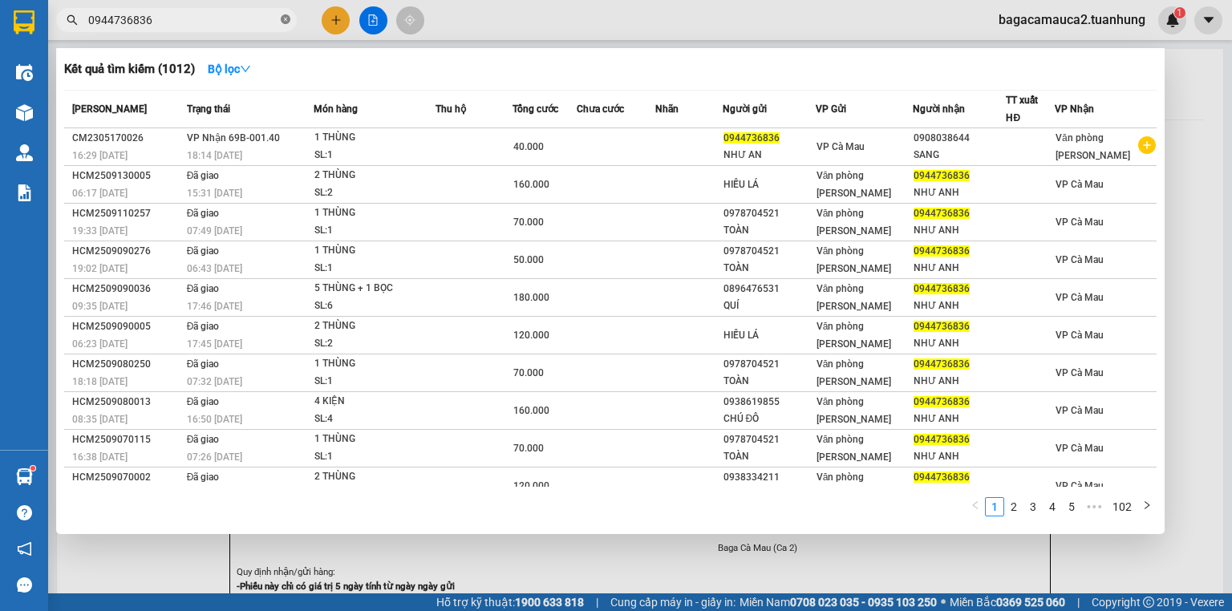
click at [288, 21] on icon "close-circle" at bounding box center [286, 19] width 10 height 10
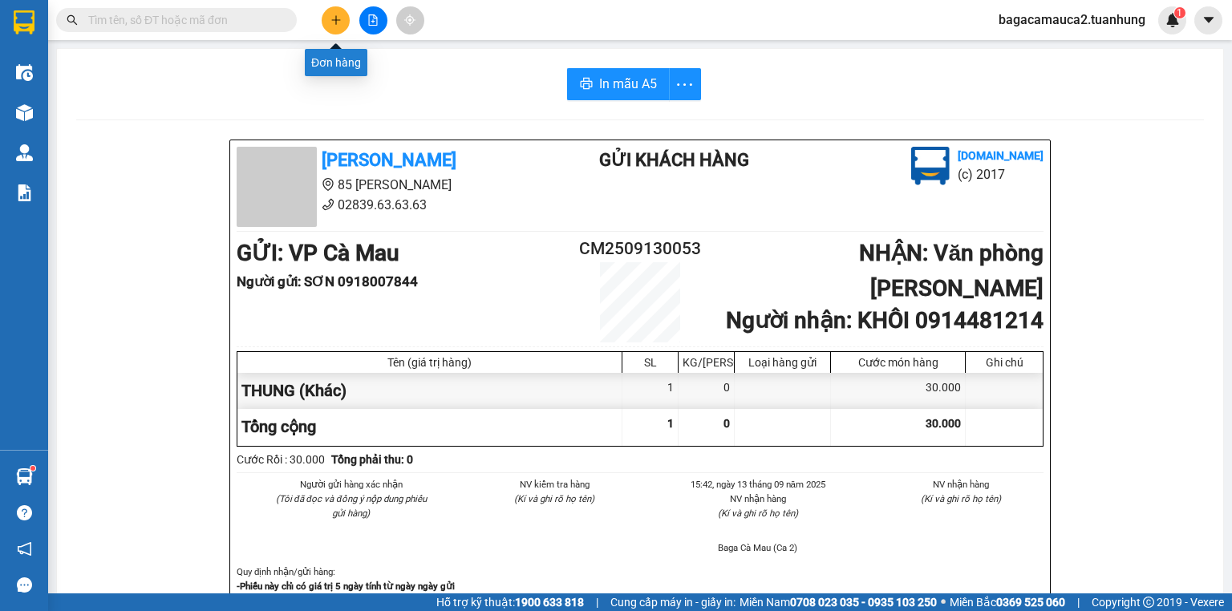
click at [331, 12] on button at bounding box center [336, 20] width 28 height 28
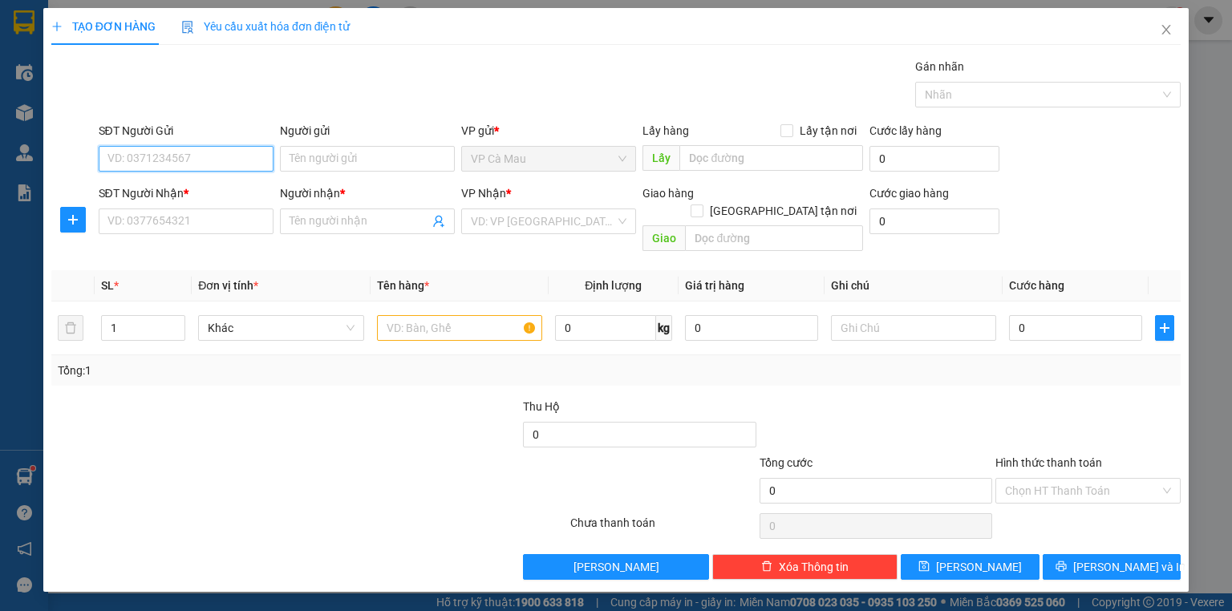
click at [196, 165] on input "SĐT Người Gửi" at bounding box center [186, 159] width 175 height 26
type input "0"
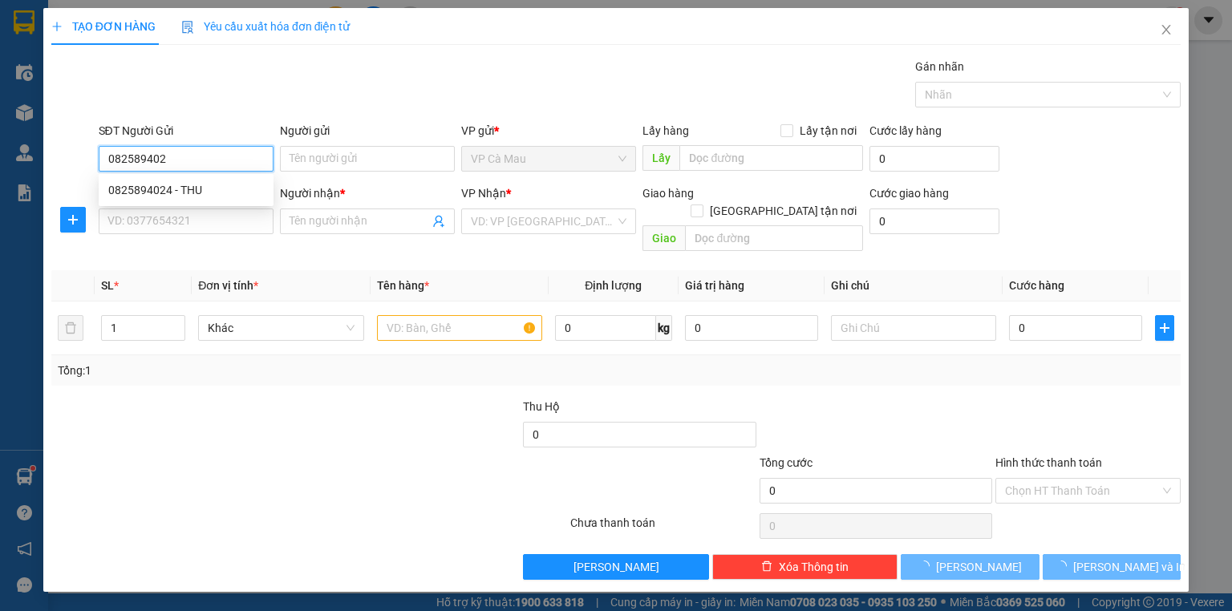
type input "0825894024"
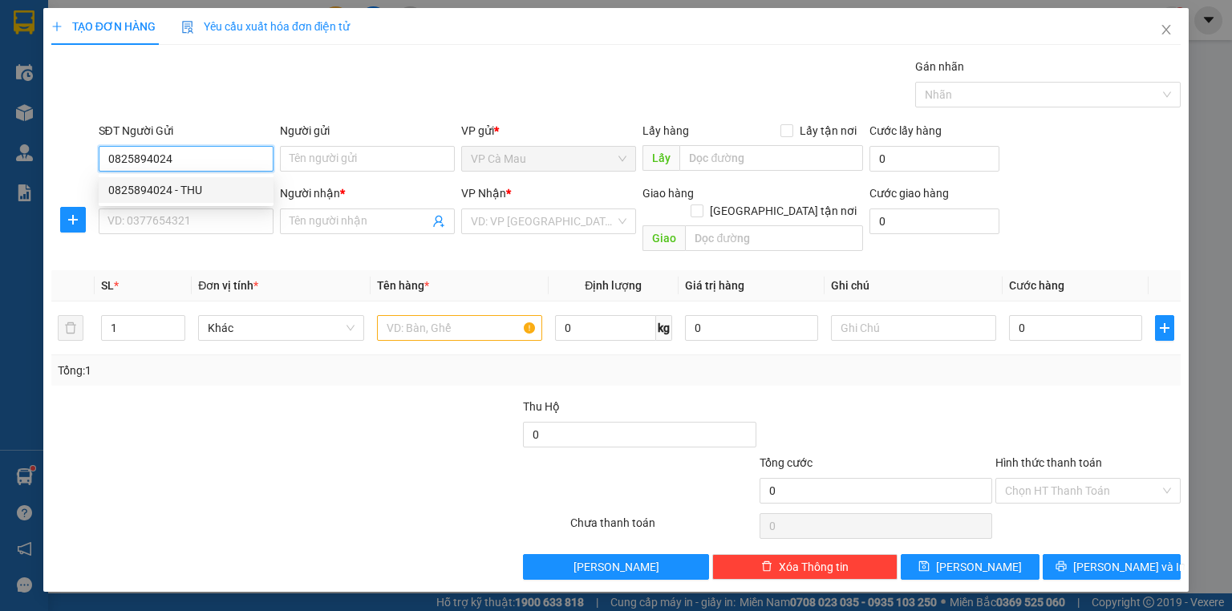
click at [181, 190] on div "0825894024 - THU" at bounding box center [186, 190] width 156 height 18
type input "THU"
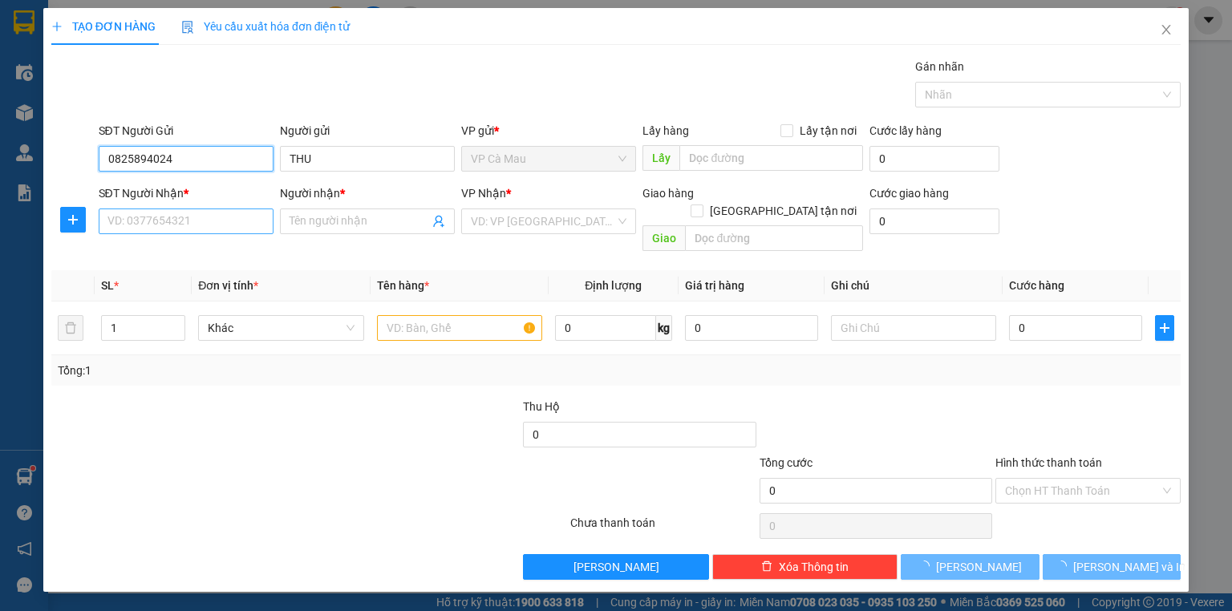
type input "0825894024"
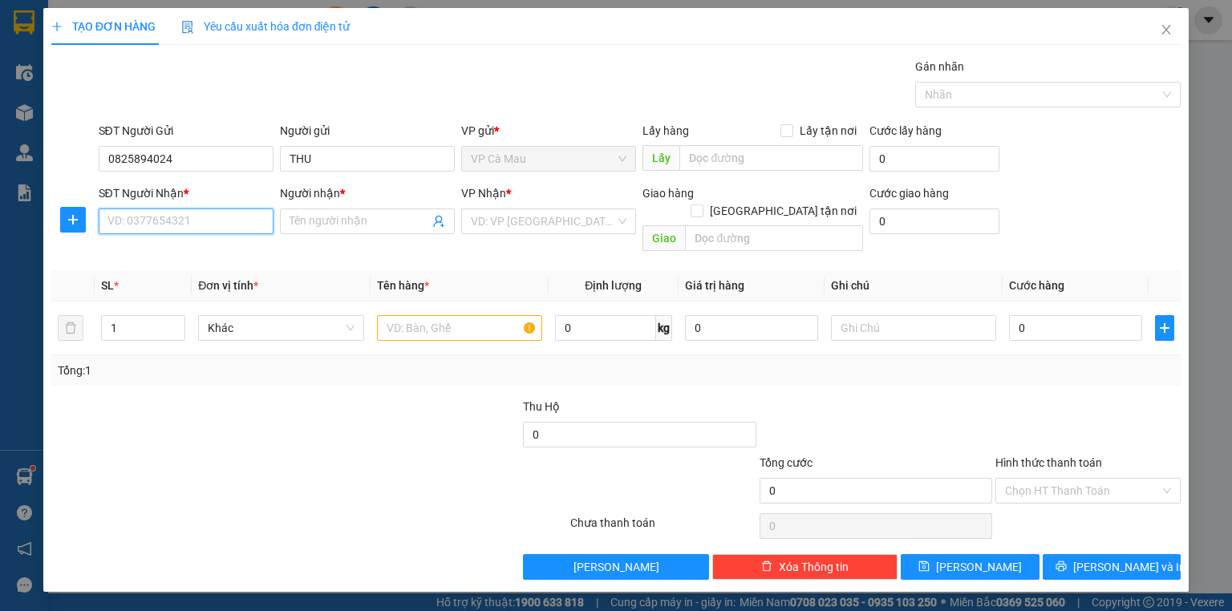
click at [189, 222] on input "SĐT Người Nhận *" at bounding box center [186, 222] width 175 height 26
click at [202, 274] on div "0939125152 - TÙNG" at bounding box center [186, 278] width 156 height 18
type input "0939125152"
type input "TÙNG"
click at [430, 315] on input "text" at bounding box center [459, 328] width 165 height 26
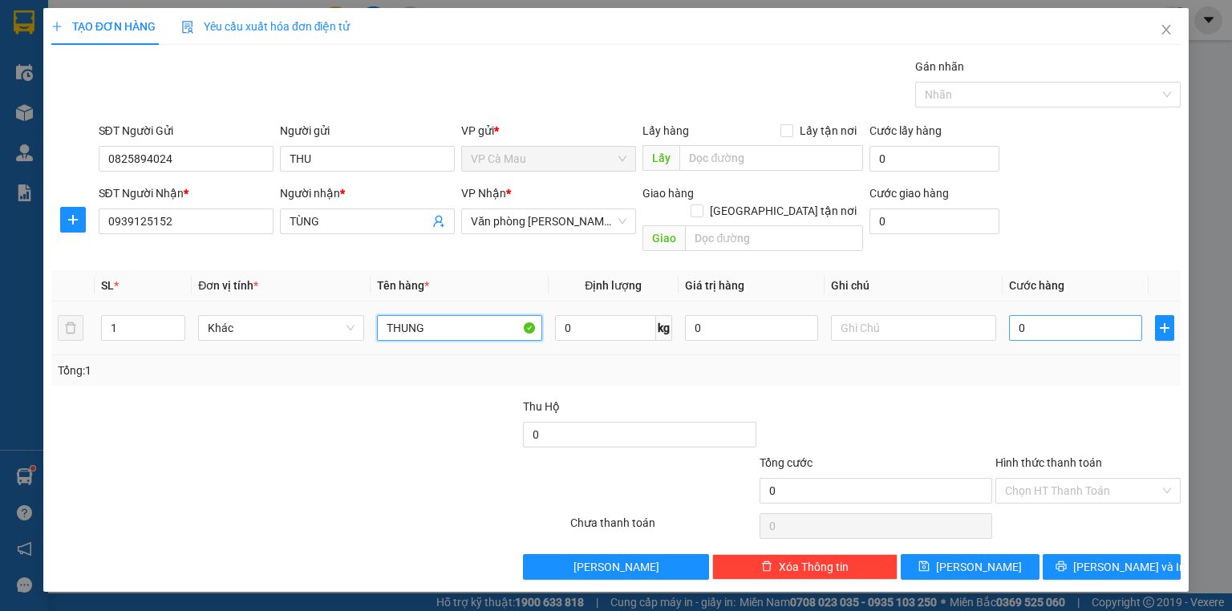
type input "THUNG"
click at [1016, 315] on input "0" at bounding box center [1075, 328] width 133 height 26
type input "+3"
type input "3"
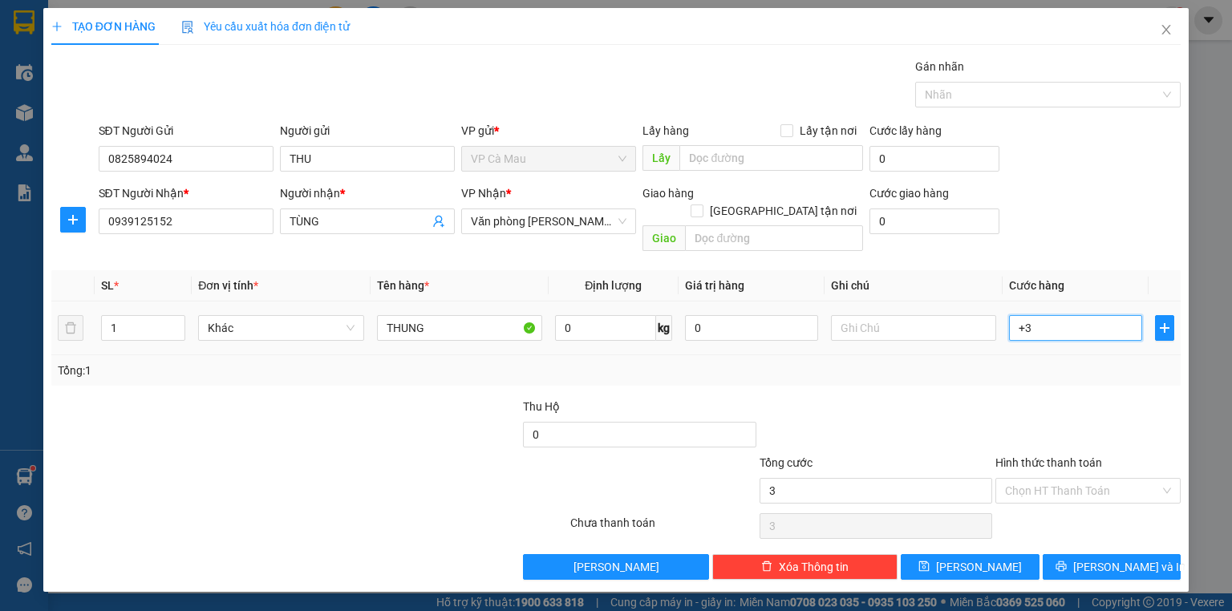
type input "+30"
type input "30"
type input "30.000"
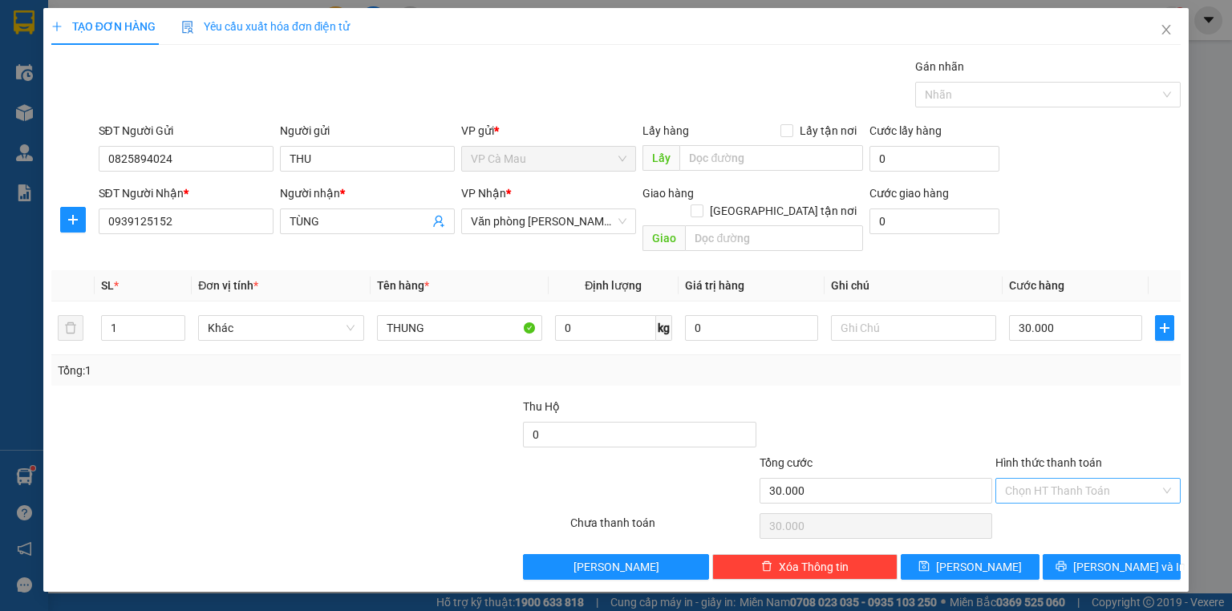
click at [1083, 479] on input "Hình thức thanh toán" at bounding box center [1082, 491] width 155 height 24
click at [1071, 507] on div "Tại văn phòng" at bounding box center [1088, 504] width 166 height 18
type input "0"
click at [1096, 554] on button "[PERSON_NAME] và In" at bounding box center [1112, 567] width 139 height 26
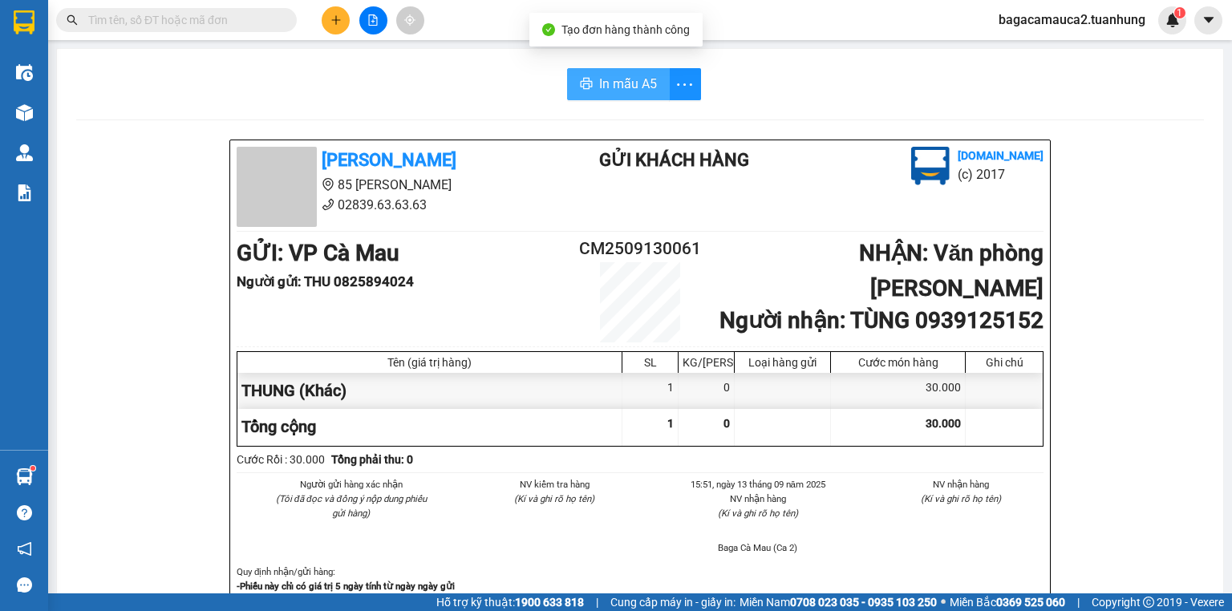
click at [619, 87] on span "In mẫu A5" at bounding box center [628, 84] width 58 height 20
click at [132, 19] on input "text" at bounding box center [182, 20] width 189 height 18
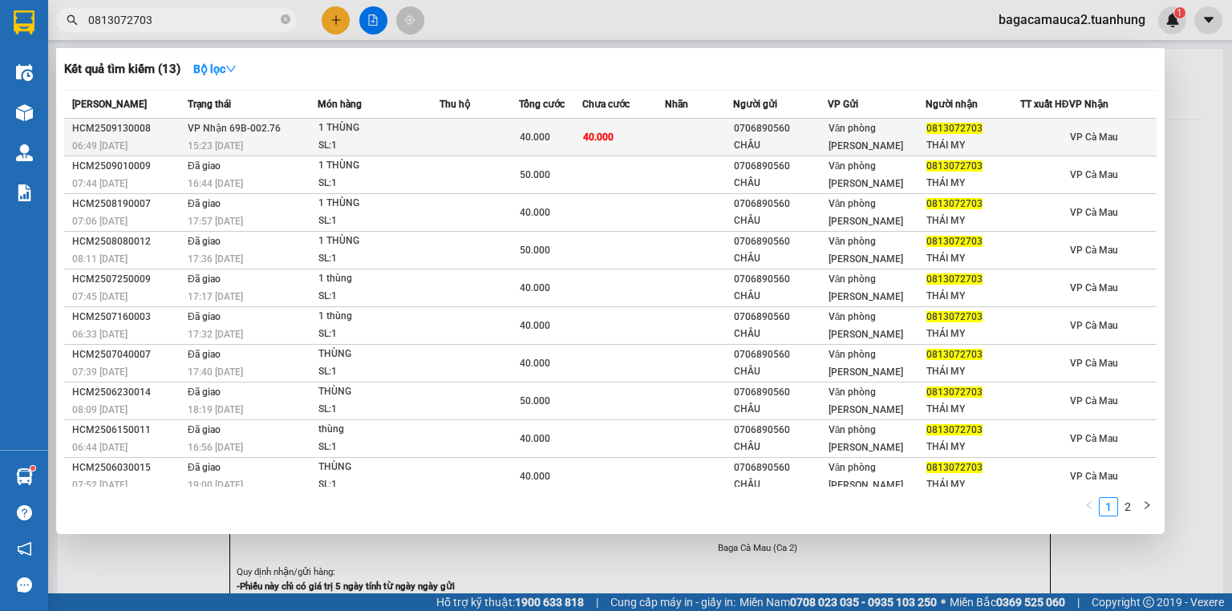
type input "0813072703"
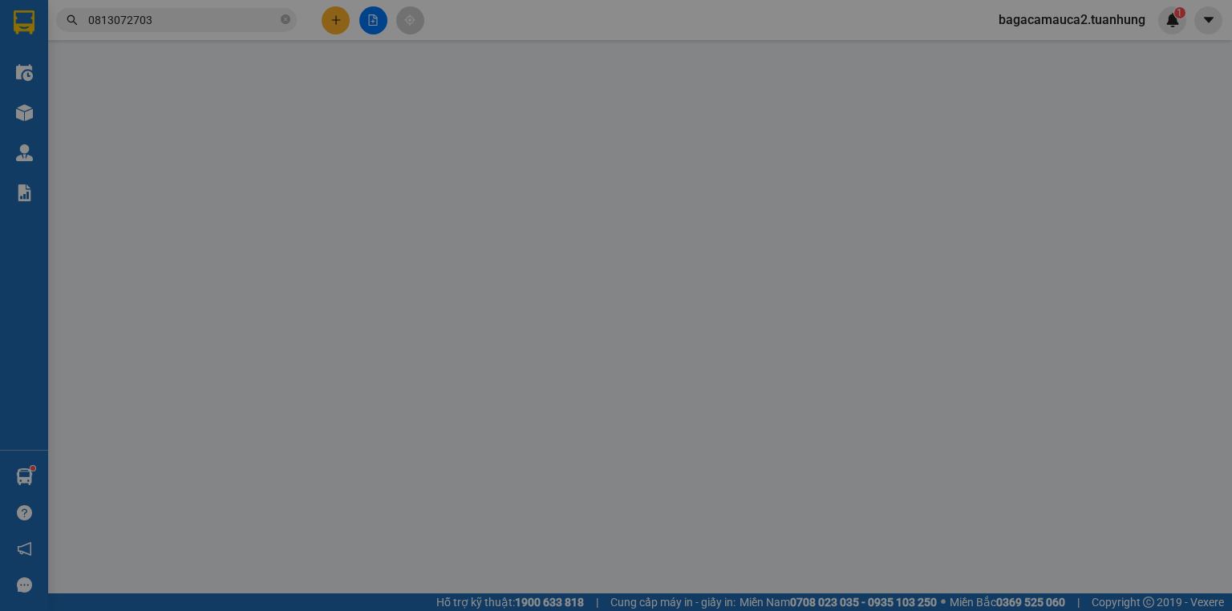
type input "0706890560"
type input "CHÂU"
type input "0813072703"
type input "THÁI MY"
type input "40.000"
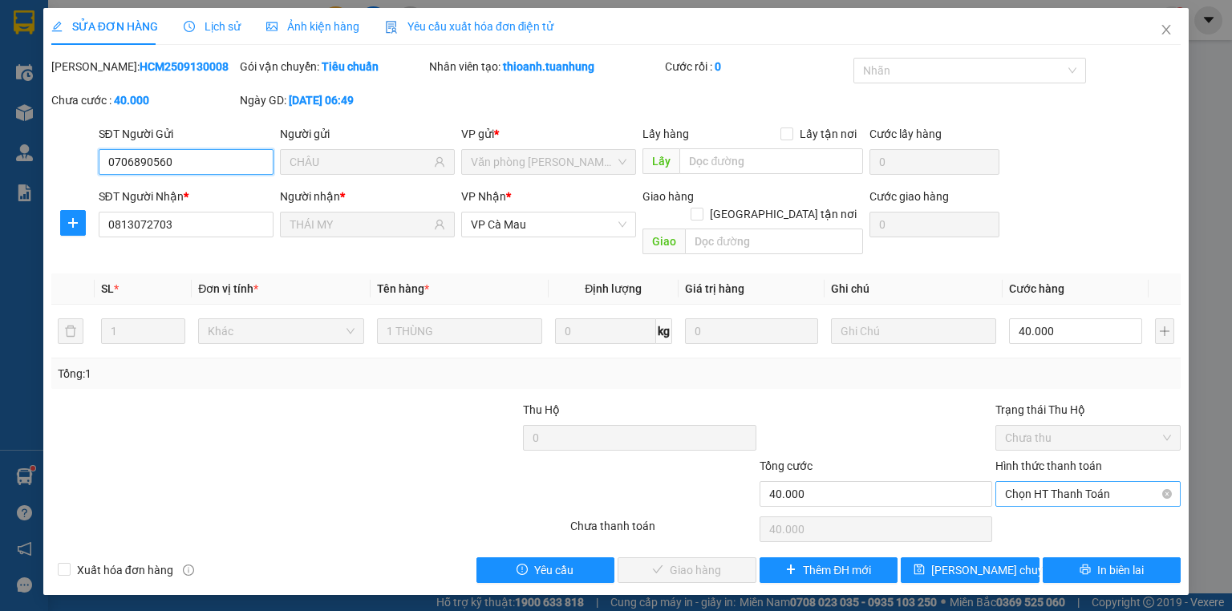
click at [1058, 482] on span "Chọn HT Thanh Toán" at bounding box center [1088, 494] width 166 height 24
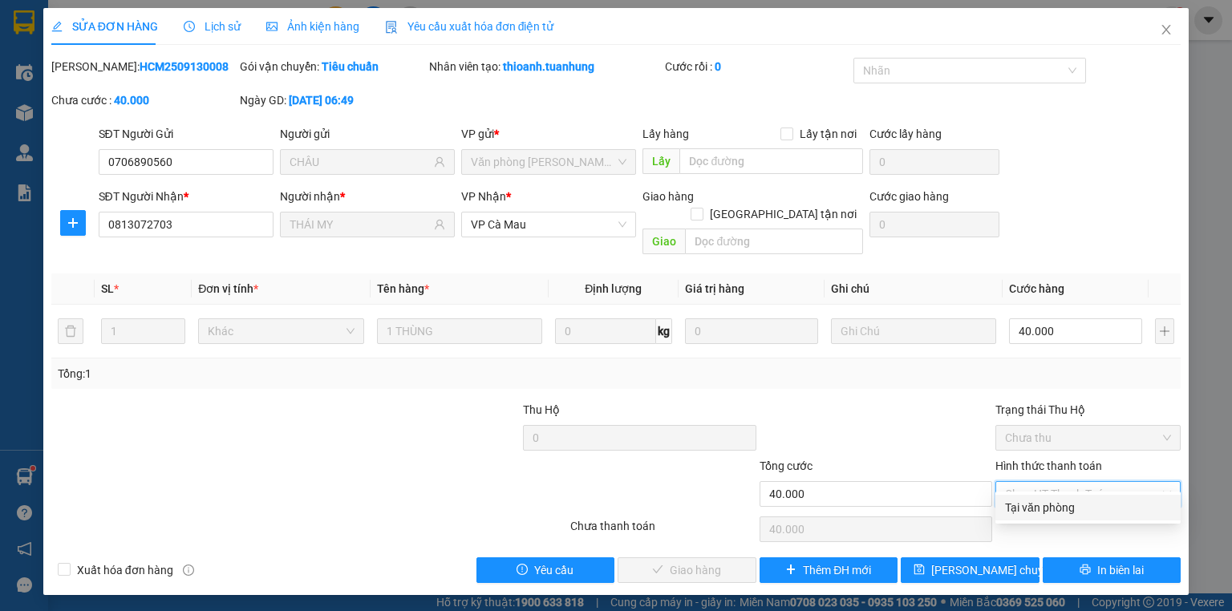
click at [1061, 508] on div "Tại văn phòng" at bounding box center [1088, 508] width 166 height 18
type input "0"
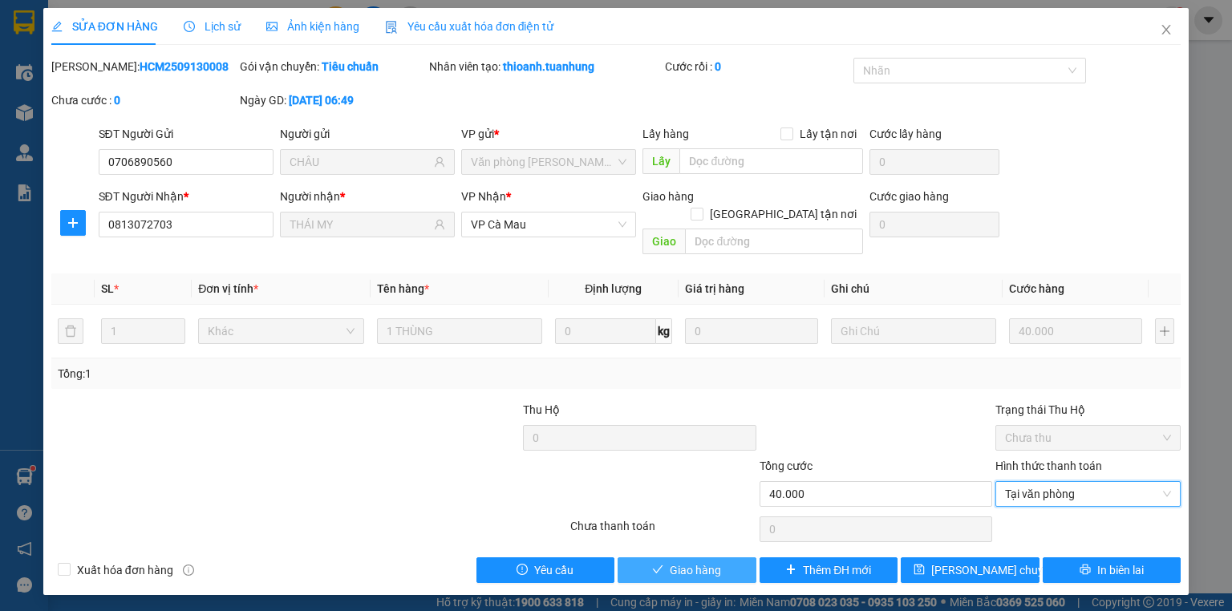
click at [698, 561] on span "Giao hàng" at bounding box center [695, 570] width 51 height 18
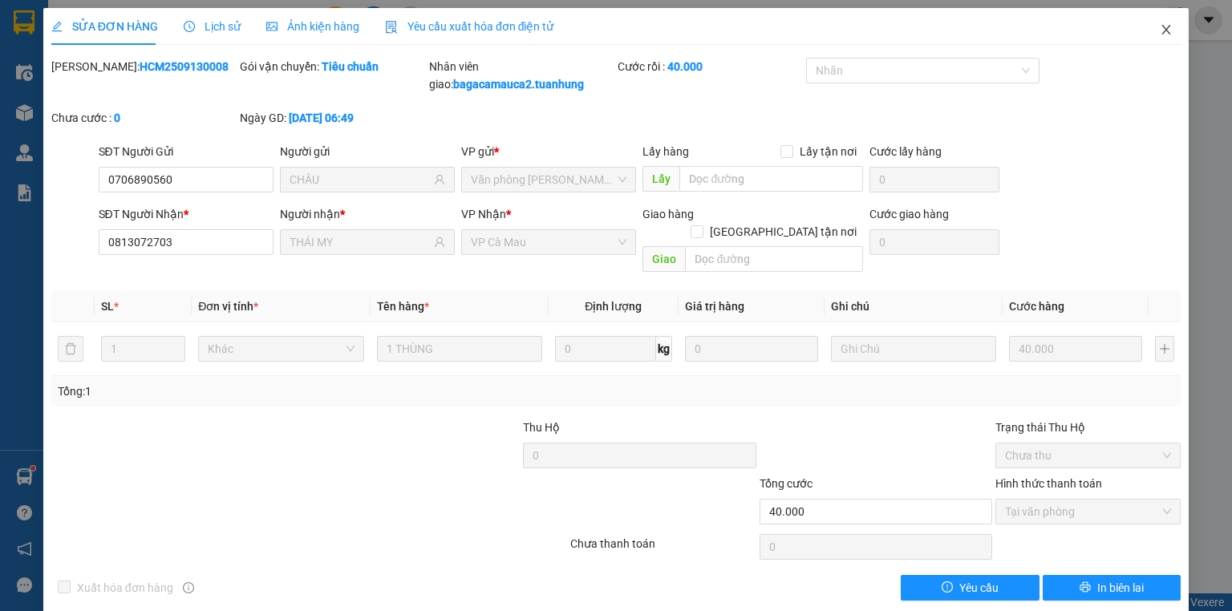
click at [1160, 26] on icon "close" at bounding box center [1166, 29] width 13 height 13
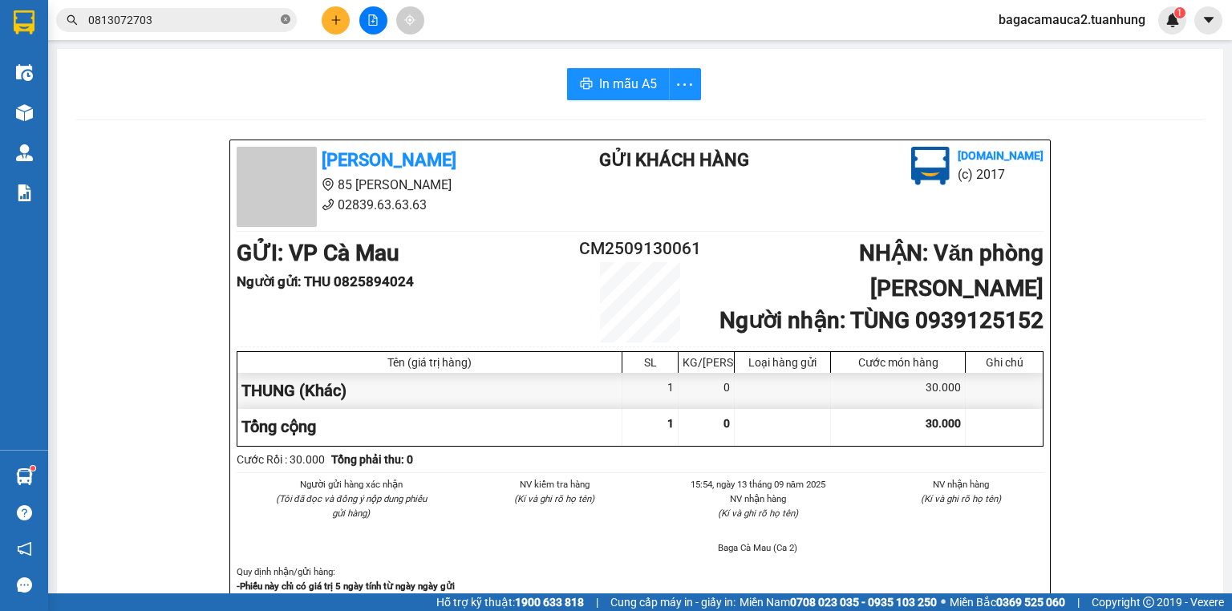
click at [283, 16] on icon "close-circle" at bounding box center [286, 19] width 10 height 10
click at [343, 14] on button at bounding box center [336, 20] width 28 height 28
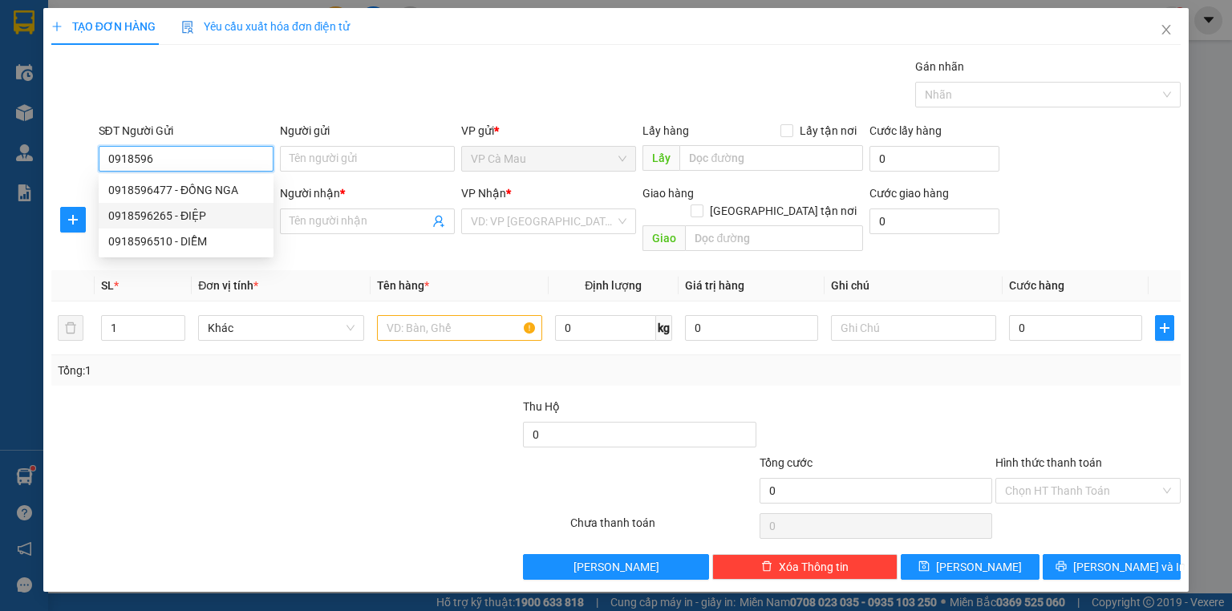
click at [194, 212] on div "0918596265 - ĐIỆP" at bounding box center [186, 216] width 156 height 18
type input "0918596265"
type input "ĐIỆP"
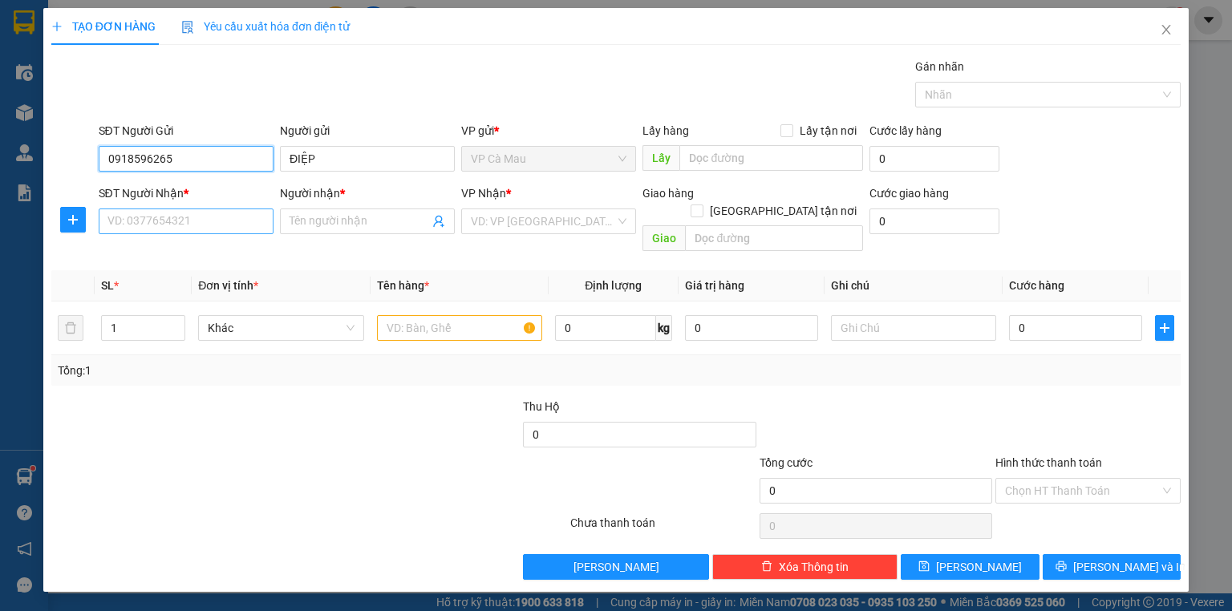
type input "0918596265"
click at [198, 215] on input "SĐT Người Nhận *" at bounding box center [186, 222] width 175 height 26
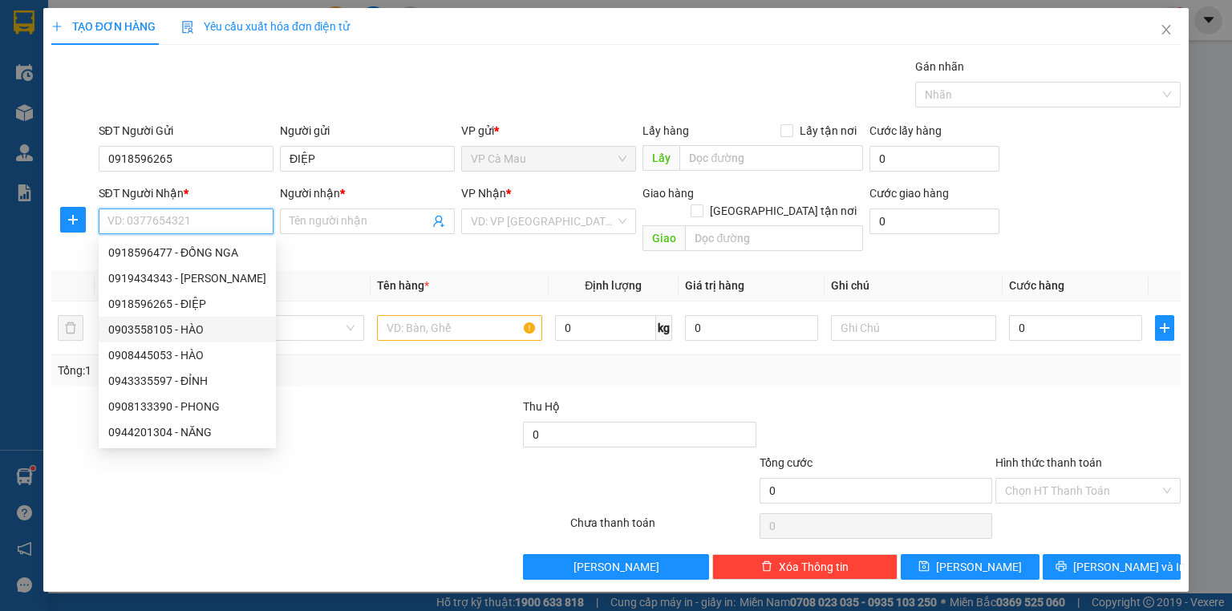
click at [210, 328] on div "0903558105 - HÀO" at bounding box center [187, 330] width 158 height 18
type input "0903558105"
type input "HÀO"
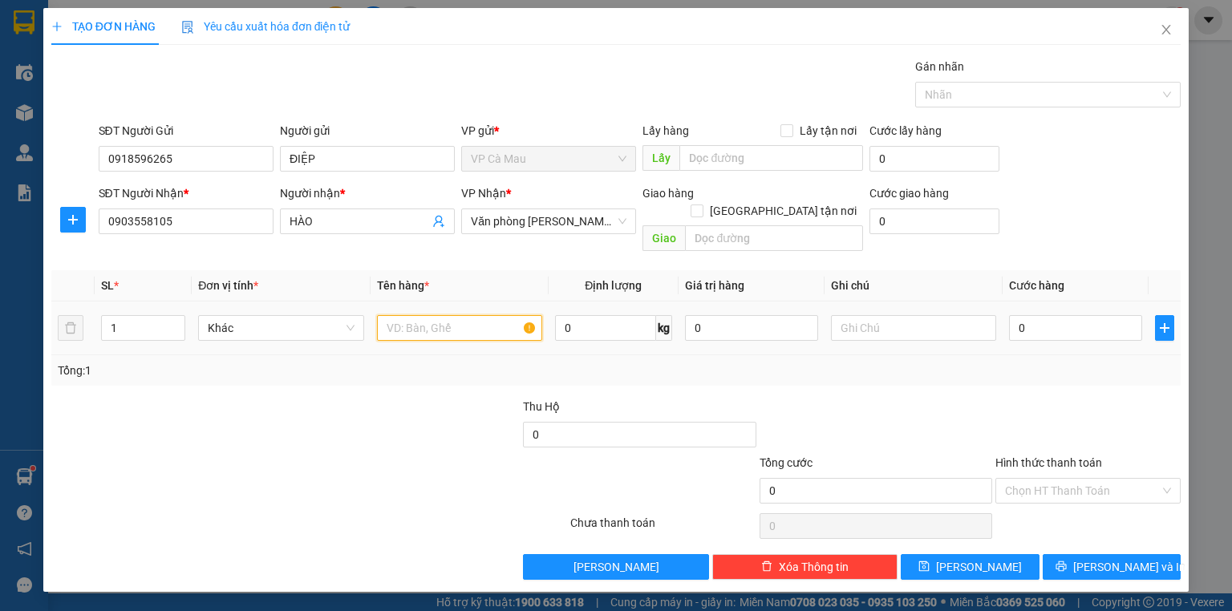
click at [448, 315] on input "text" at bounding box center [459, 328] width 165 height 26
type input "BAO"
click at [1087, 315] on input "0" at bounding box center [1075, 328] width 133 height 26
type input "3"
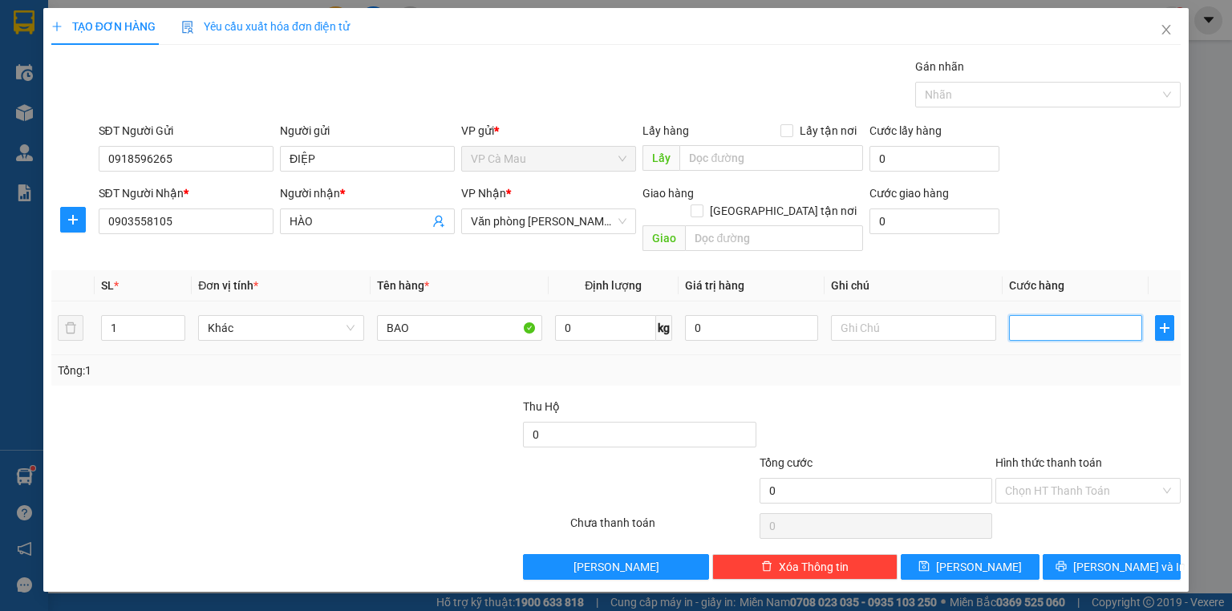
type input "3"
type input "30"
click at [1120, 558] on span "[PERSON_NAME] và In" at bounding box center [1129, 567] width 112 height 18
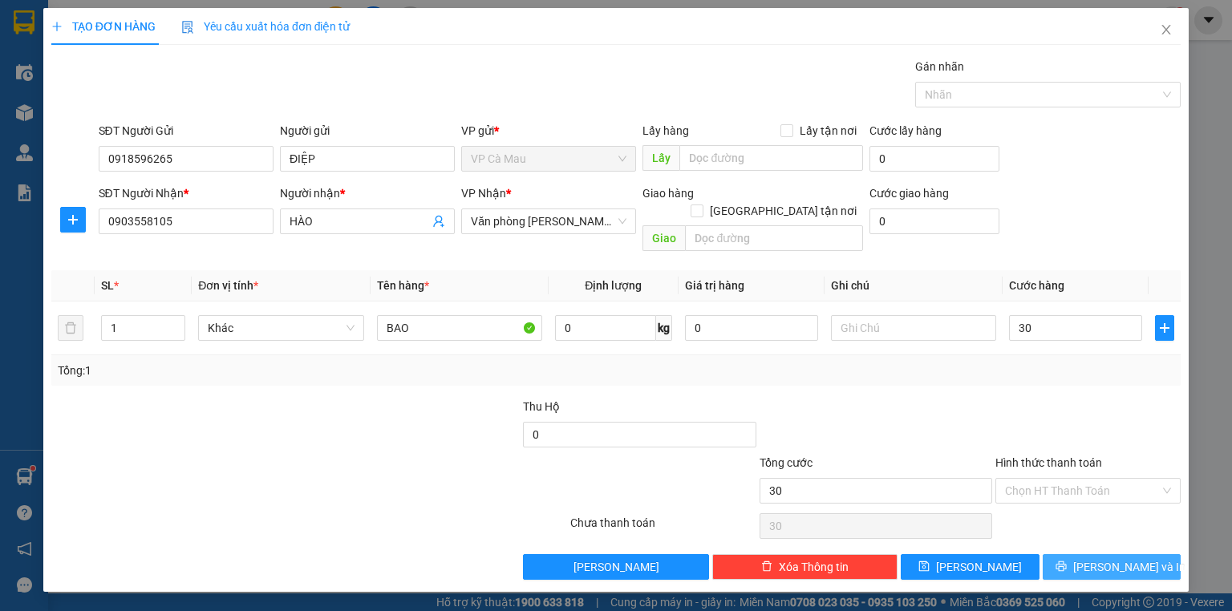
type input "30.000"
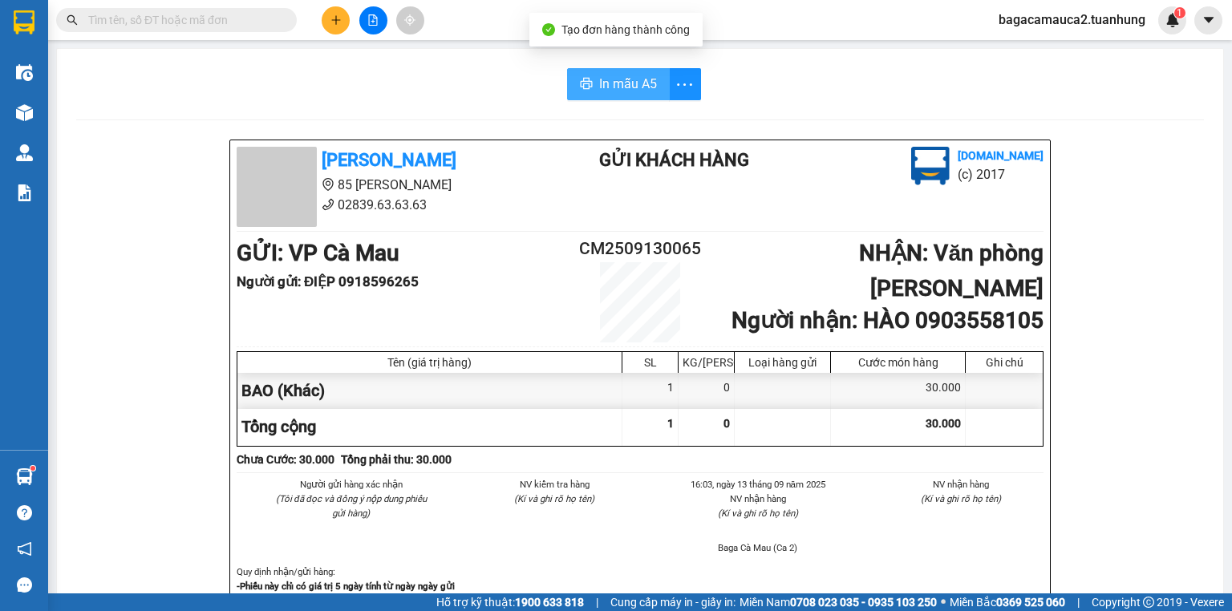
click at [604, 86] on span "In mẫu A5" at bounding box center [628, 84] width 58 height 20
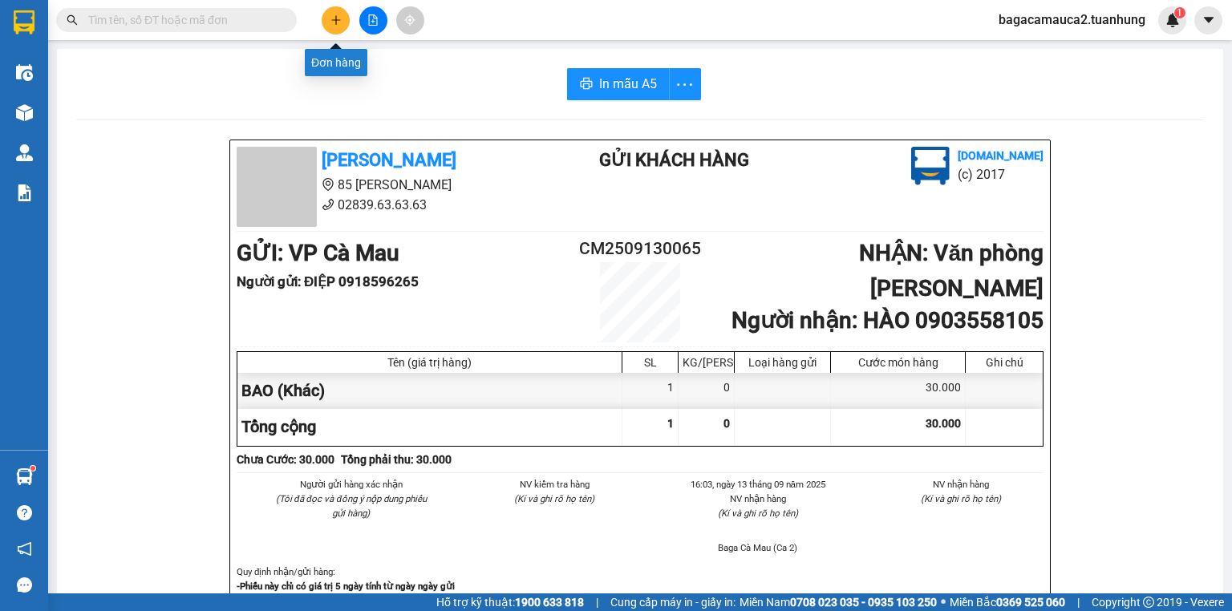
click at [324, 13] on button at bounding box center [336, 20] width 28 height 28
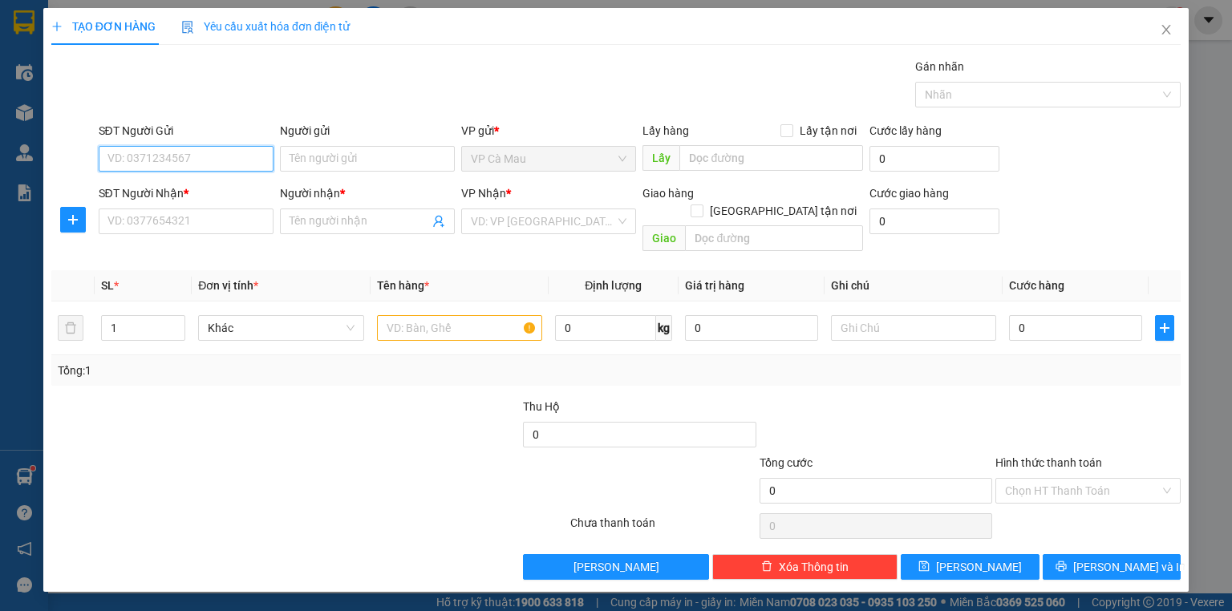
click at [233, 157] on input "SĐT Người Gửi" at bounding box center [186, 159] width 175 height 26
type input "0919626998"
click at [208, 188] on div "0919626998 - LỆ" at bounding box center [186, 190] width 156 height 18
type input "LỆ"
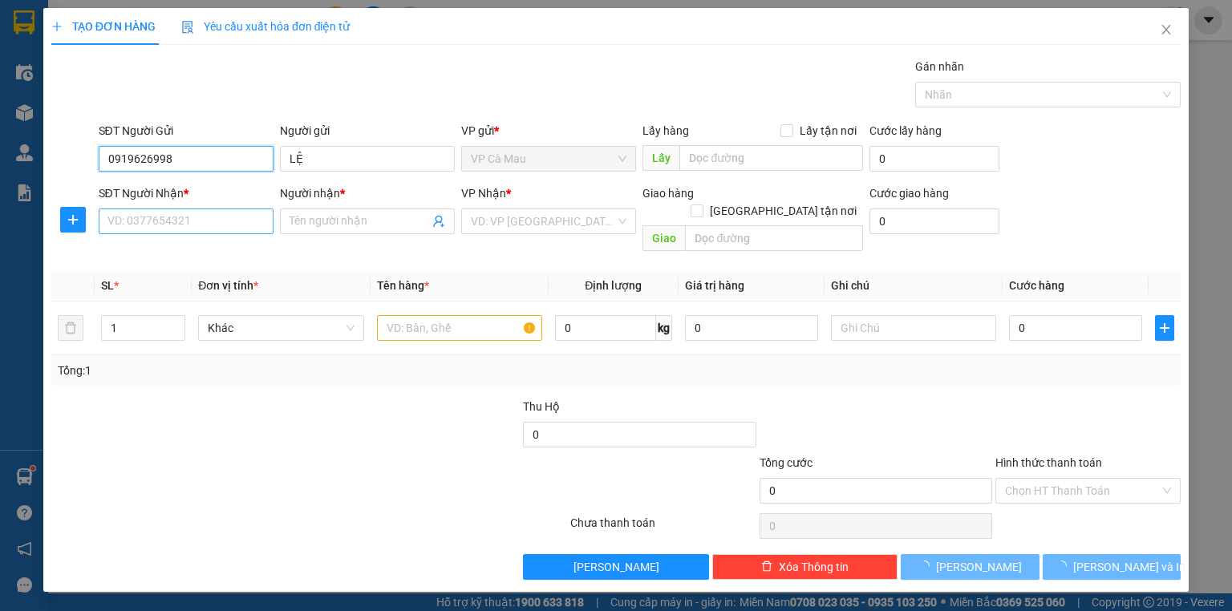
type input "0919626998"
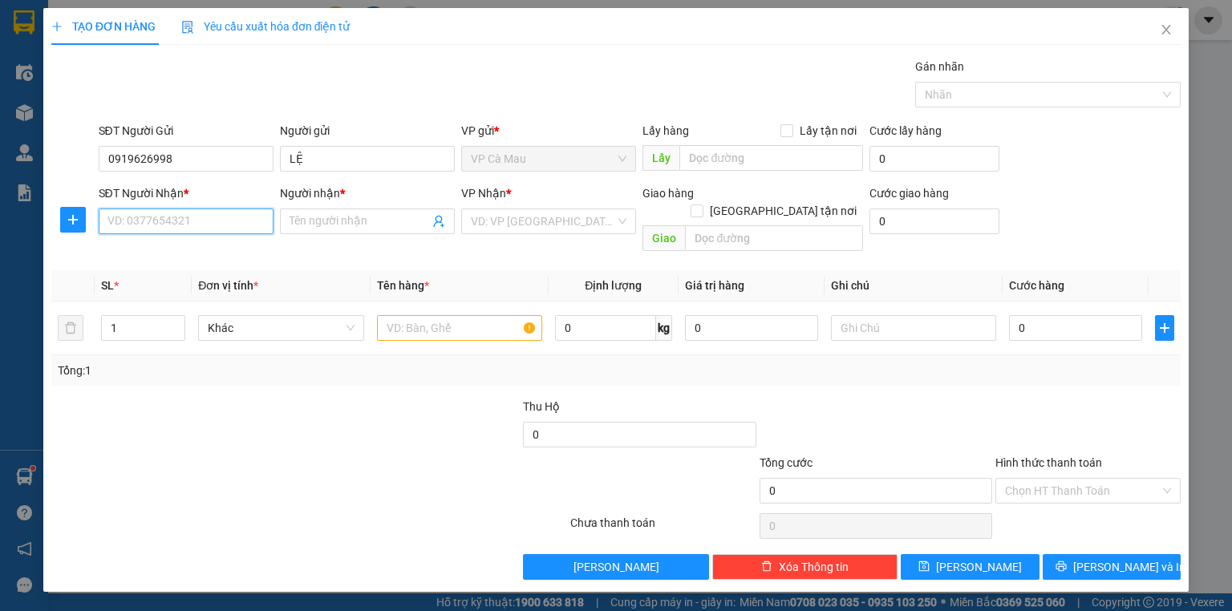
click at [221, 221] on input "SĐT Người Nhận *" at bounding box center [186, 222] width 175 height 26
click at [241, 279] on div "0914935358 - TRANG" at bounding box center [186, 278] width 156 height 18
type input "0914935358"
type input "TRANG"
click at [484, 315] on input "text" at bounding box center [459, 328] width 165 height 26
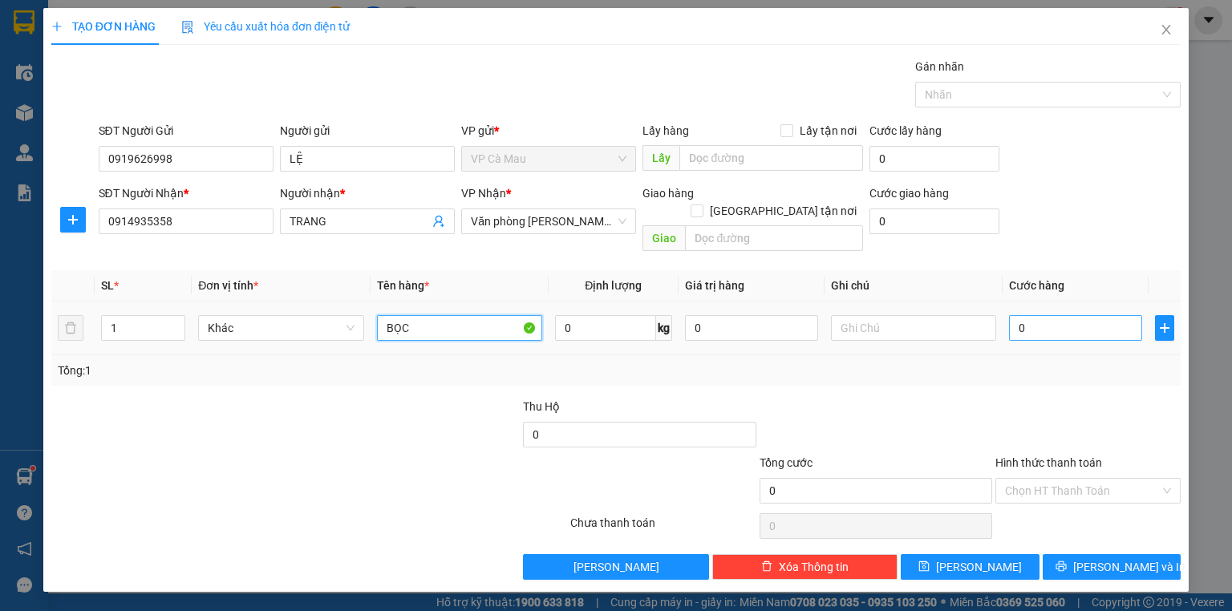
type input "BỌC"
click at [1043, 321] on input "0" at bounding box center [1075, 328] width 133 height 26
type input "4"
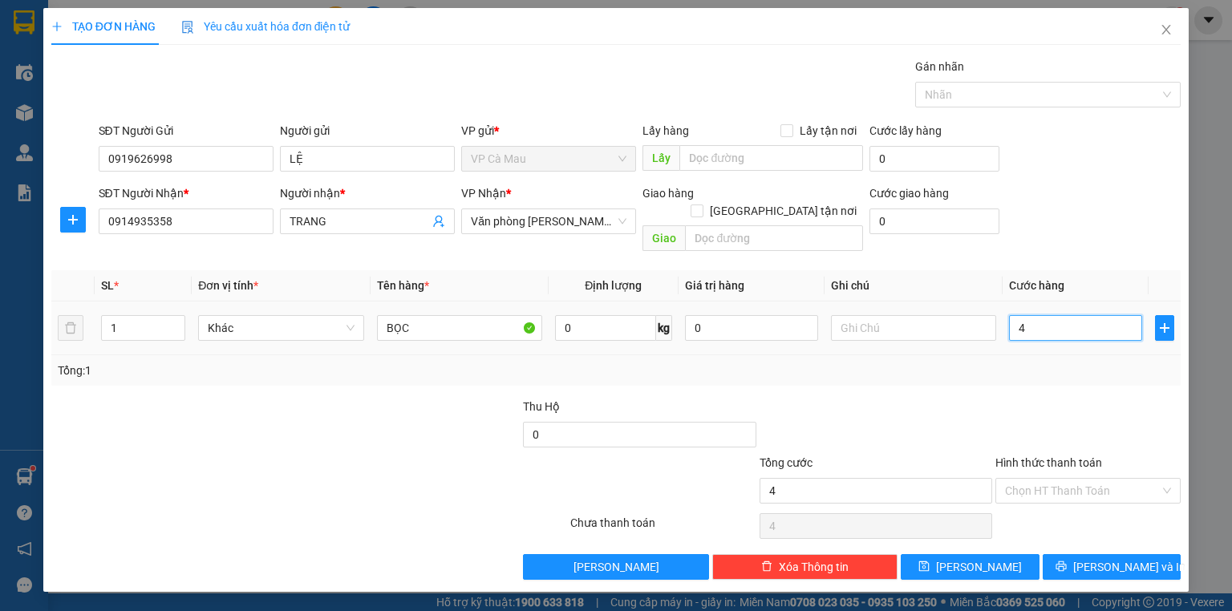
type input "40"
click at [1083, 479] on input "Hình thức thanh toán" at bounding box center [1082, 491] width 155 height 24
type input "40.000"
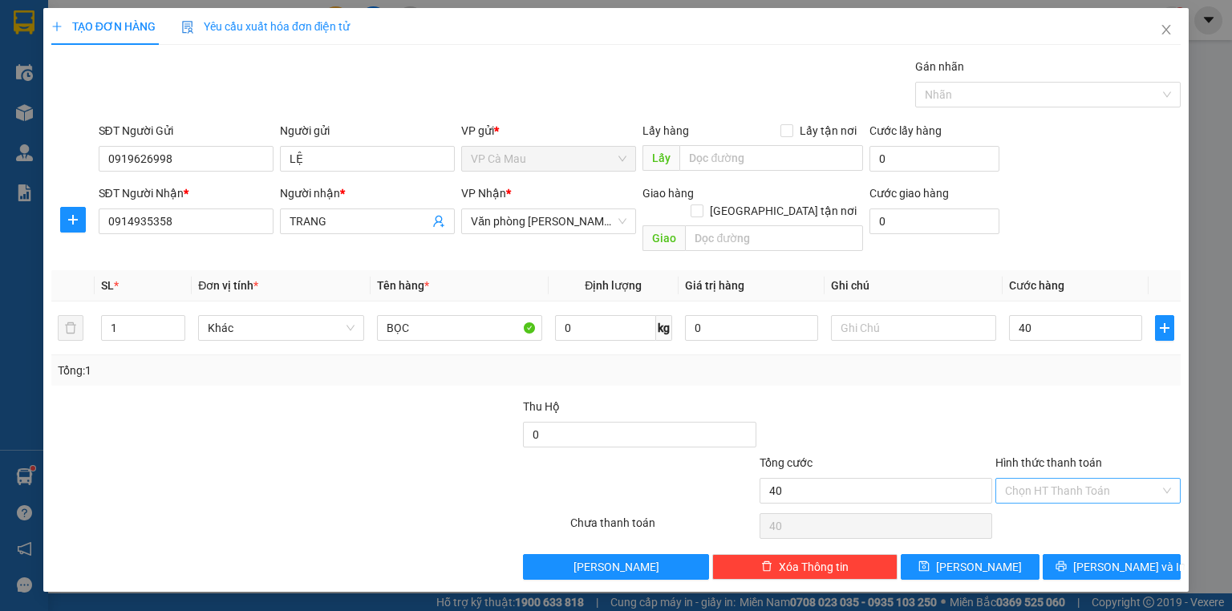
type input "40.000"
click at [1073, 500] on div "Tại văn phòng" at bounding box center [1088, 504] width 166 height 18
type input "0"
click at [1107, 558] on span "[PERSON_NAME] và In" at bounding box center [1129, 567] width 112 height 18
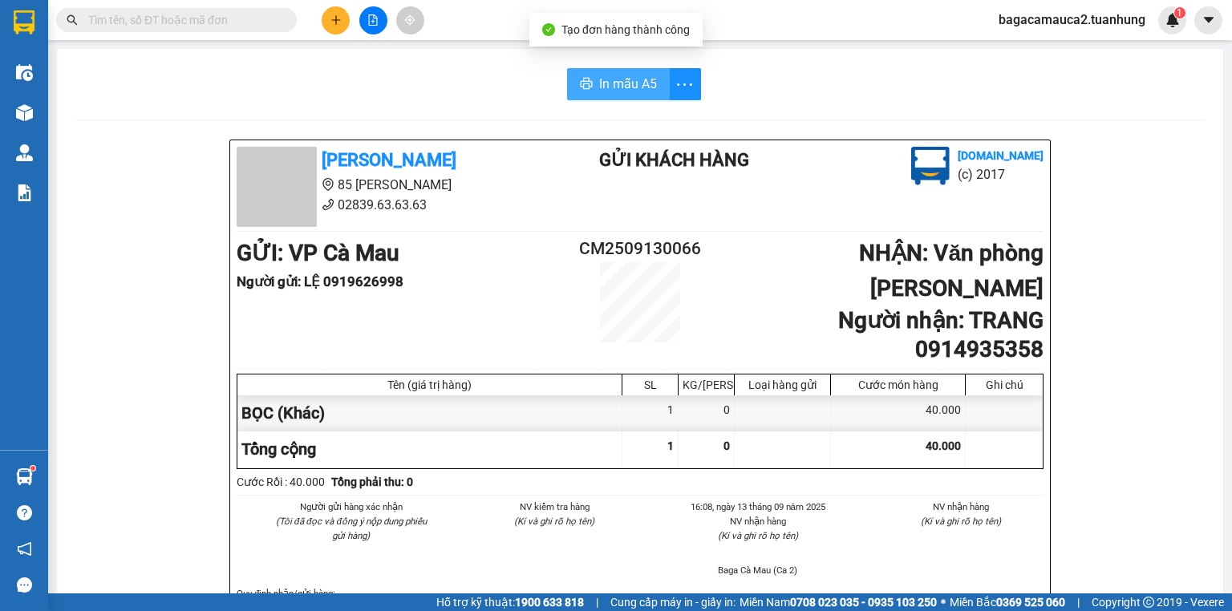
click at [589, 73] on button "In mẫu A5" at bounding box center [618, 84] width 103 height 32
click at [274, 16] on input "text" at bounding box center [182, 20] width 189 height 18
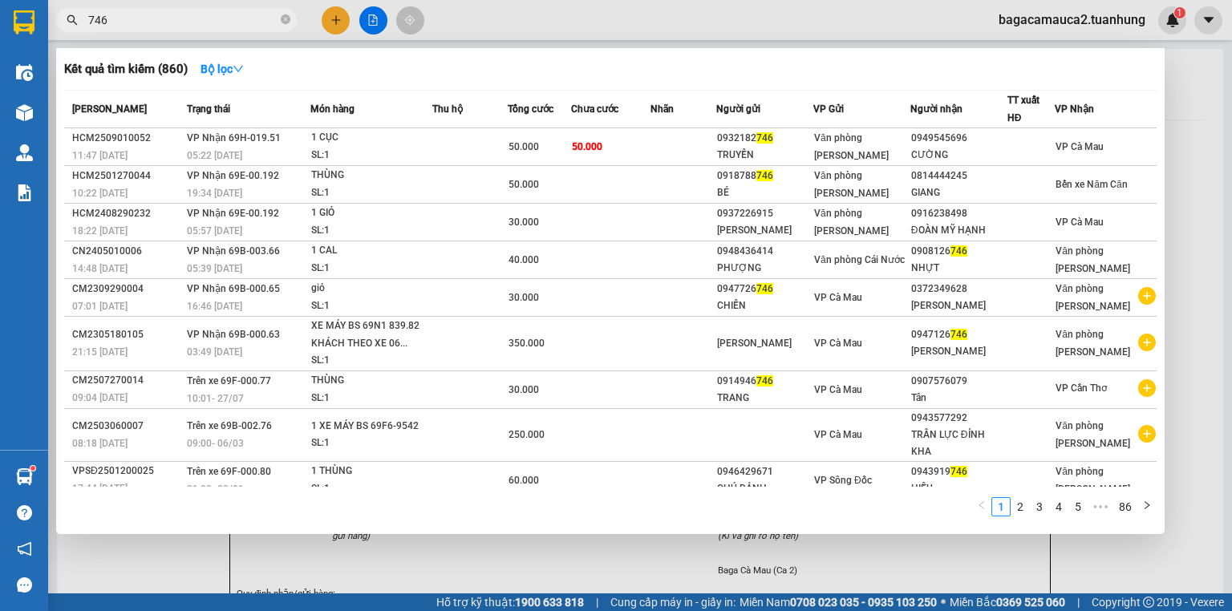
click at [202, 20] on input "746" at bounding box center [182, 20] width 189 height 18
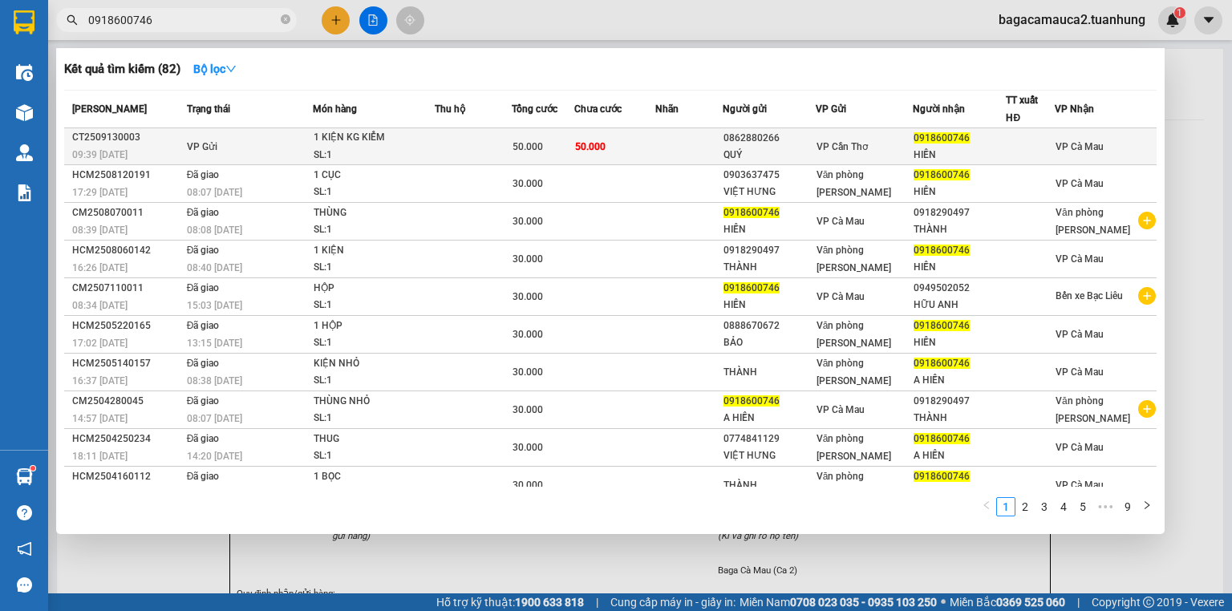
type input "0918600746"
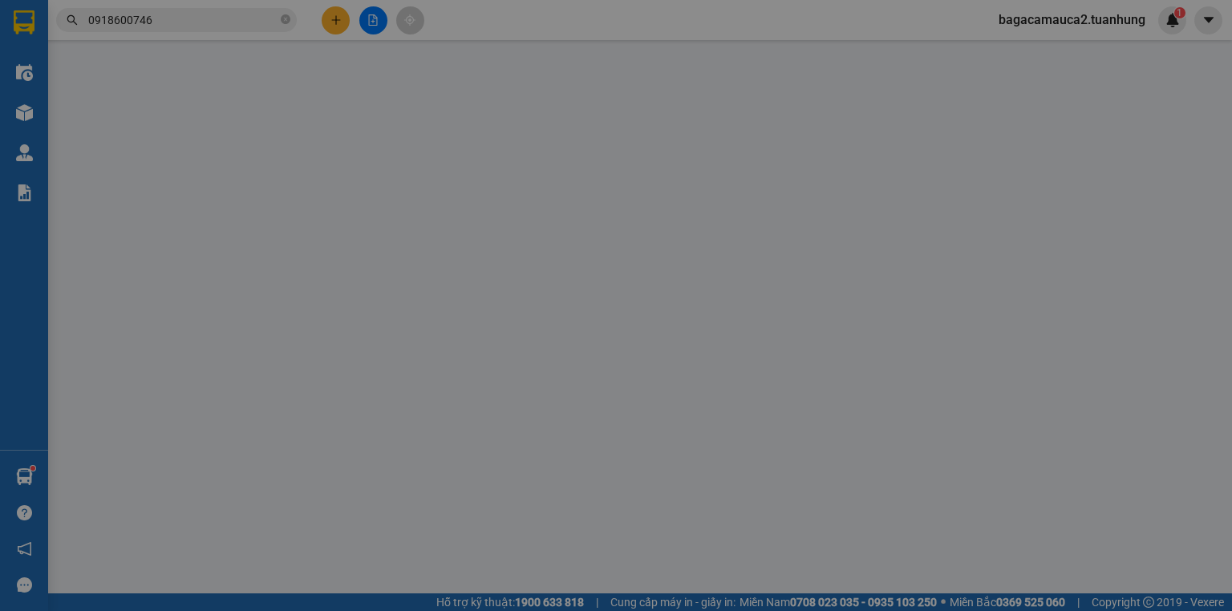
type input "0862880266"
type input "QUÝ"
type input "0918600746"
type input "HIỀN"
type input "50.000"
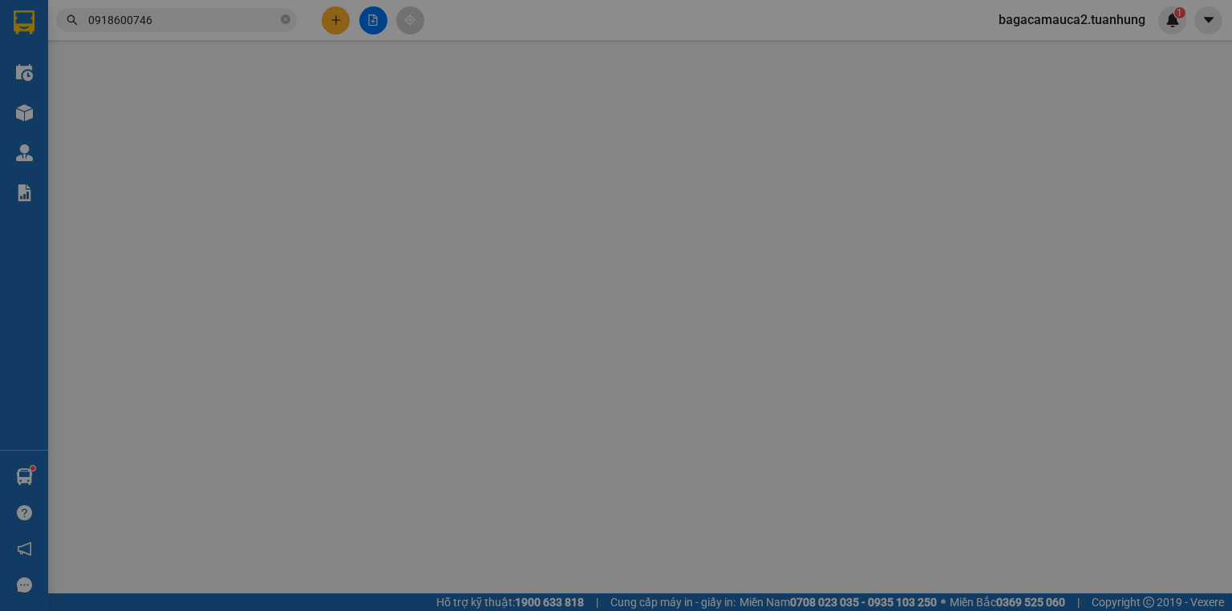
type input "50.000"
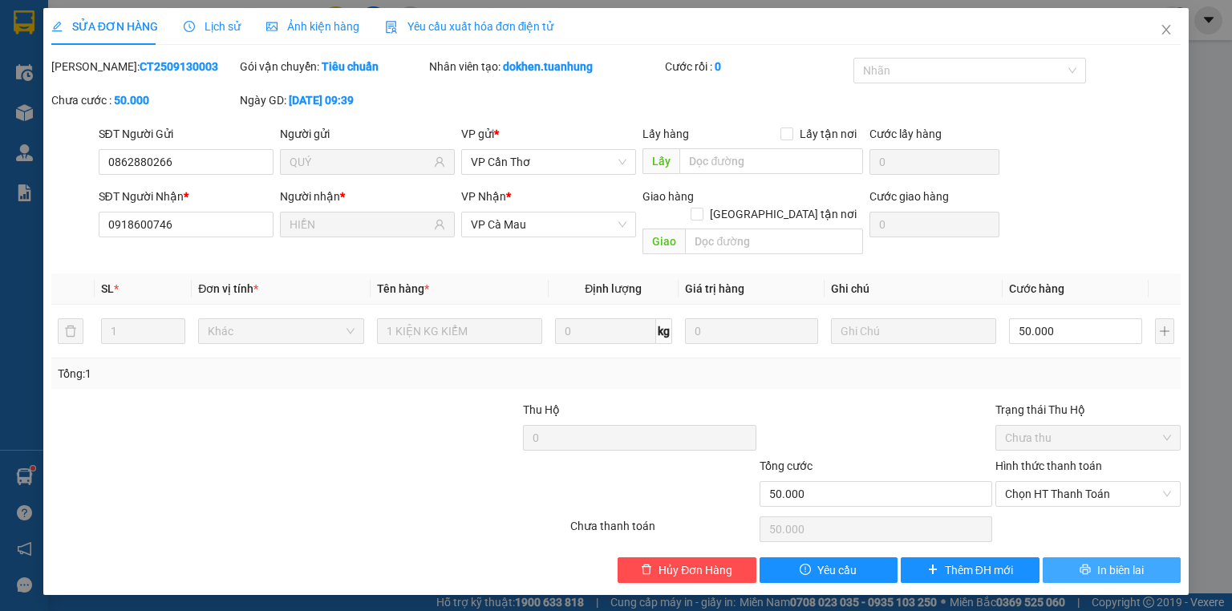
click at [1129, 561] on span "In biên lai" at bounding box center [1120, 570] width 47 height 18
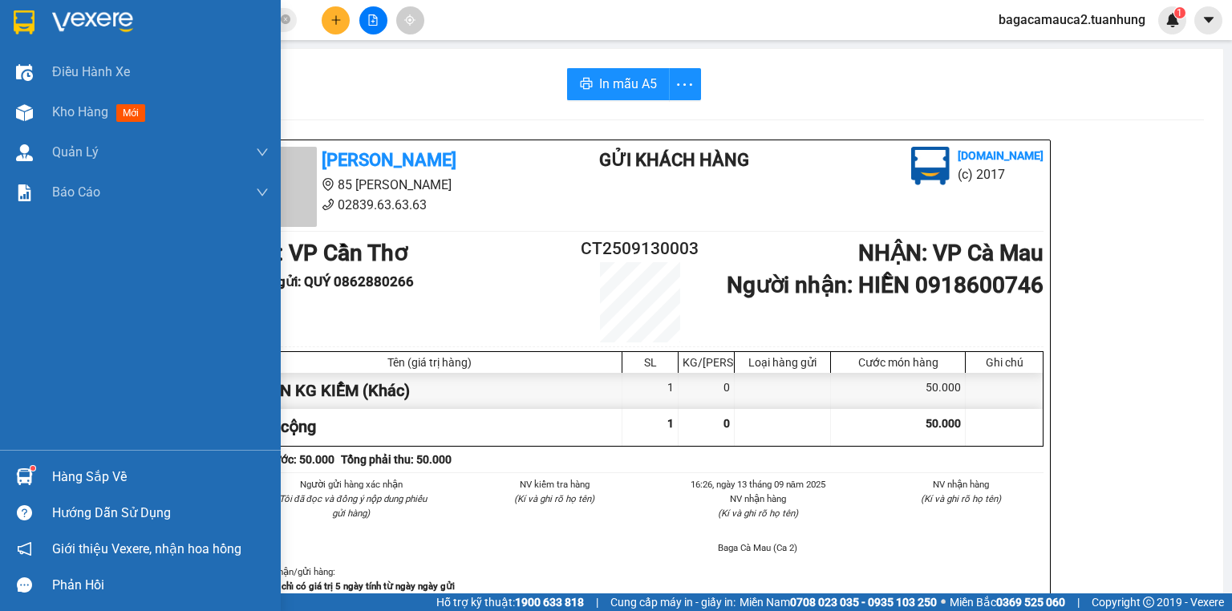
click at [47, 459] on div "Hàng sắp về" at bounding box center [140, 477] width 281 height 36
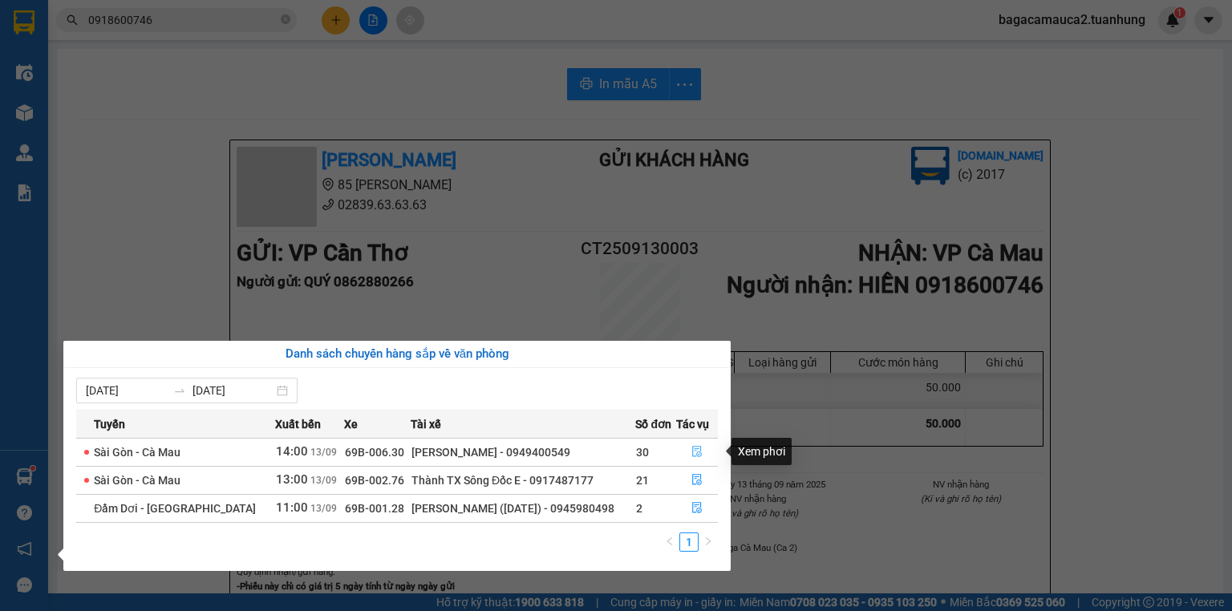
click at [699, 451] on icon "file-done" at bounding box center [696, 451] width 11 height 11
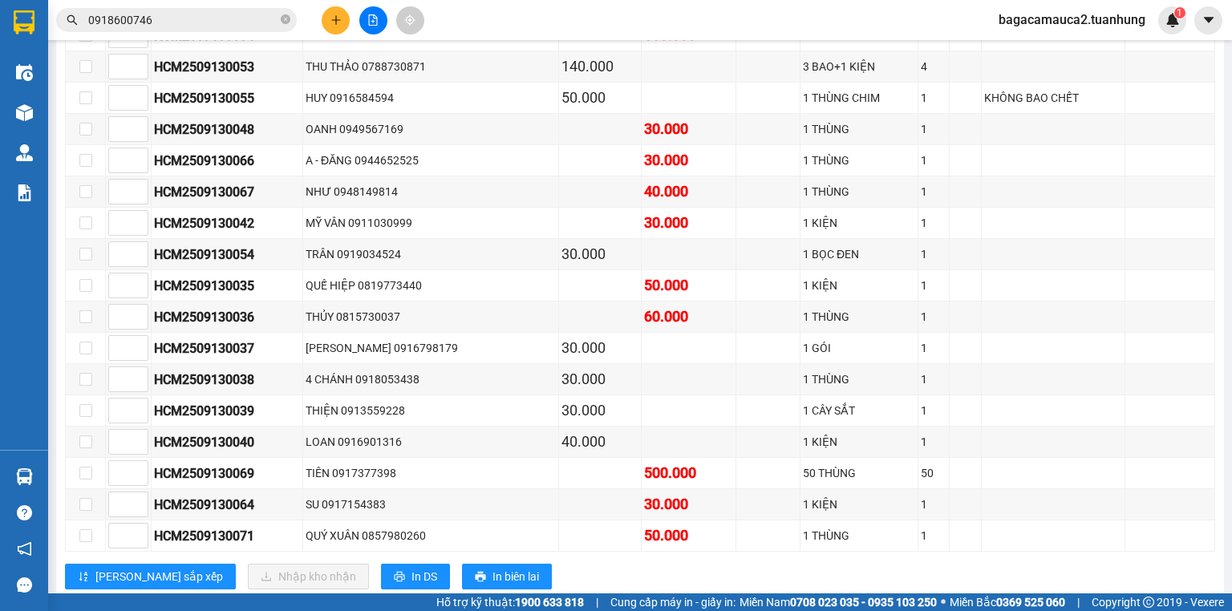
scroll to position [792, 0]
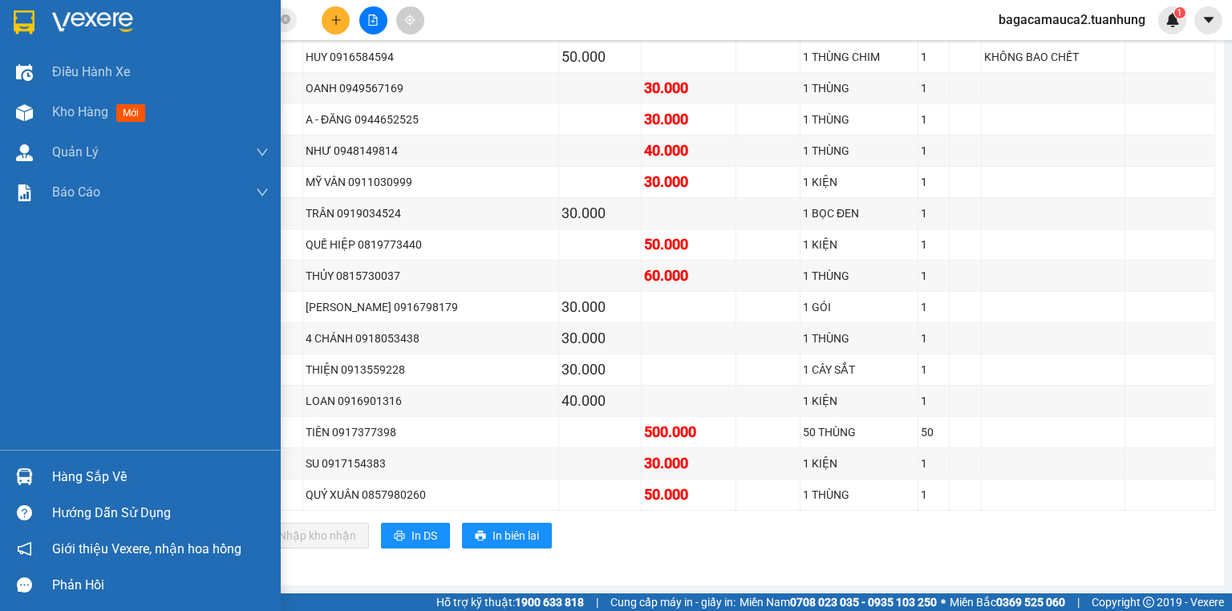
click at [136, 479] on div "Hàng sắp về" at bounding box center [160, 477] width 217 height 24
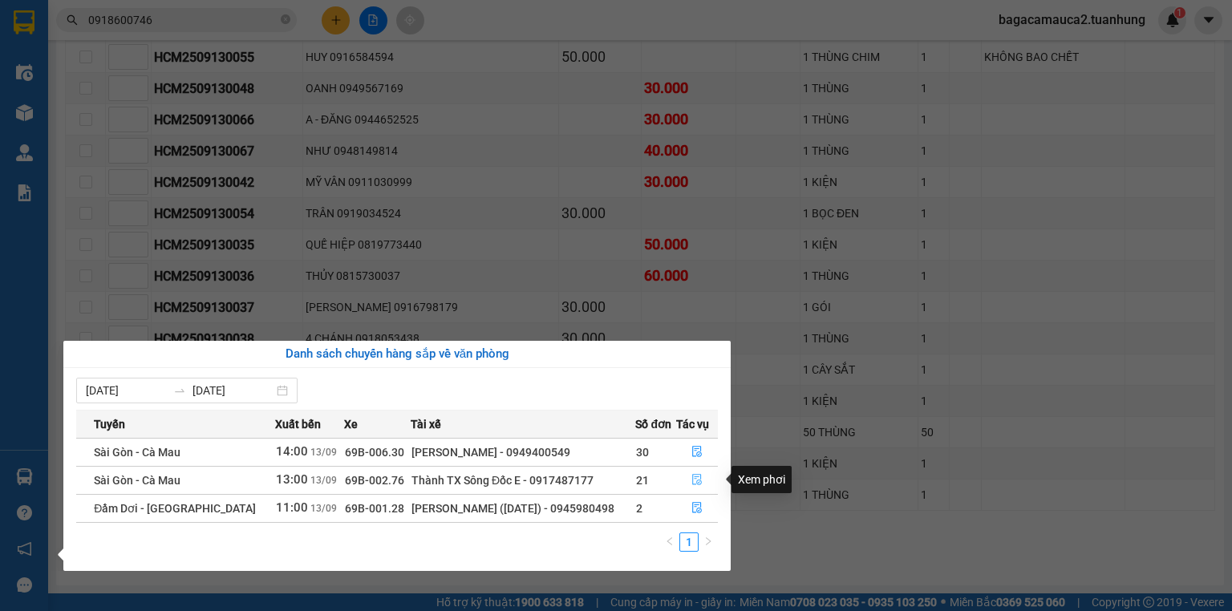
click at [695, 479] on icon "file-done" at bounding box center [696, 479] width 11 height 11
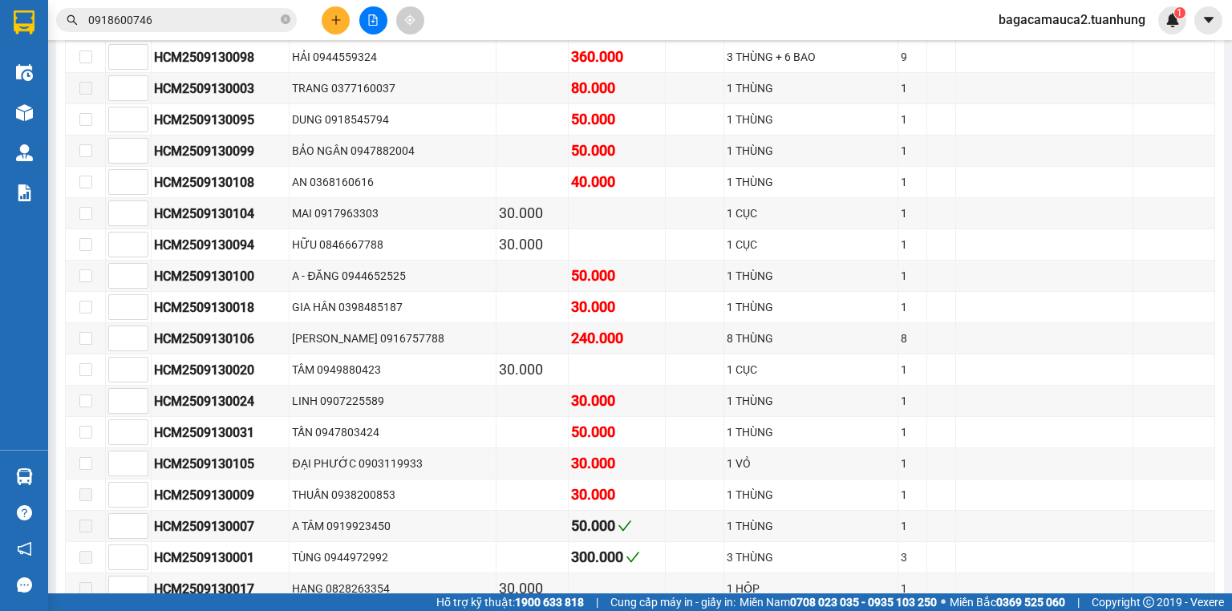
scroll to position [853, 0]
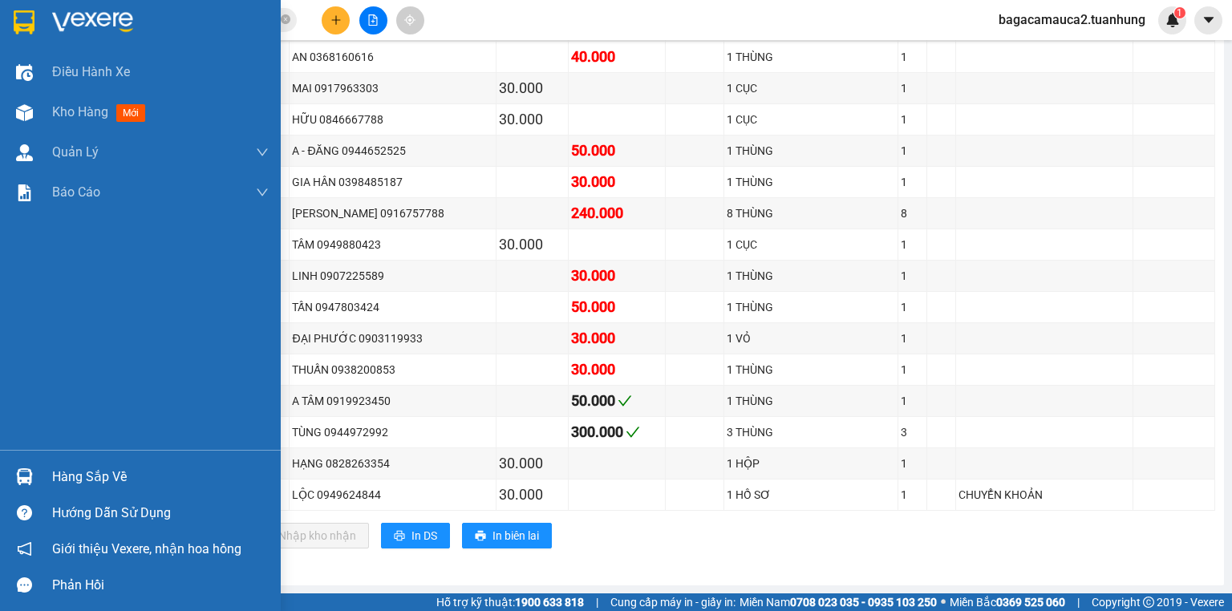
click at [106, 482] on div "Hàng sắp về" at bounding box center [160, 477] width 217 height 24
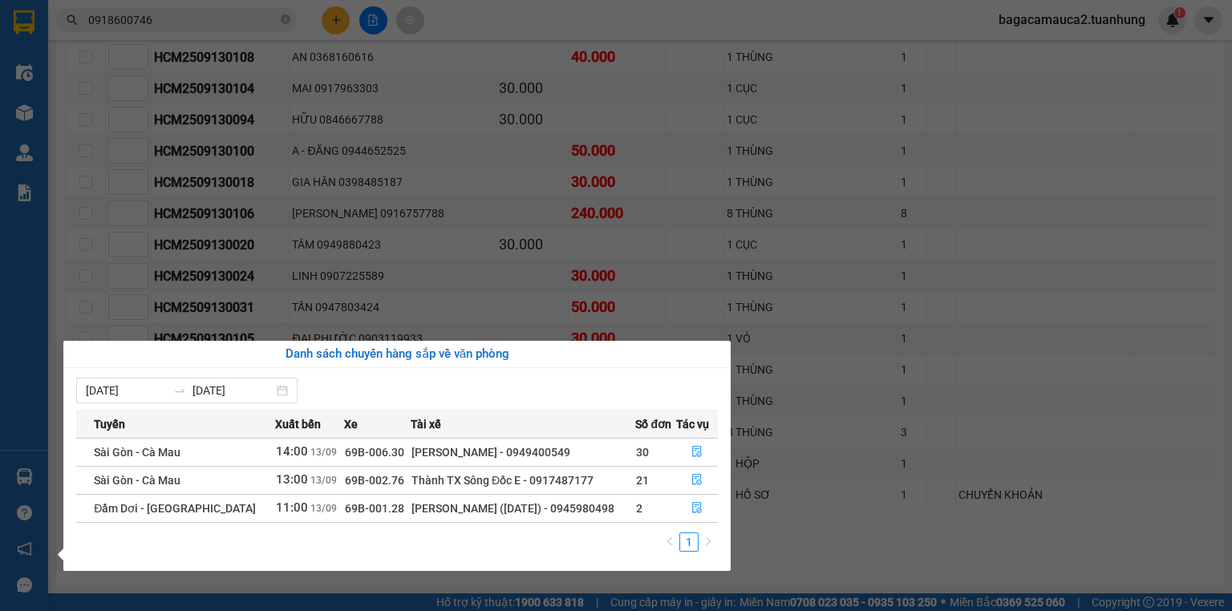
click at [694, 521] on table "Tuyến Xuất bến Xe Tài xế Số đơn Tác vụ Sài Gòn - Cà Mau 14:00 13/09 69B-006.30 …" at bounding box center [397, 466] width 642 height 113
click at [694, 513] on icon "file-done" at bounding box center [696, 507] width 11 height 11
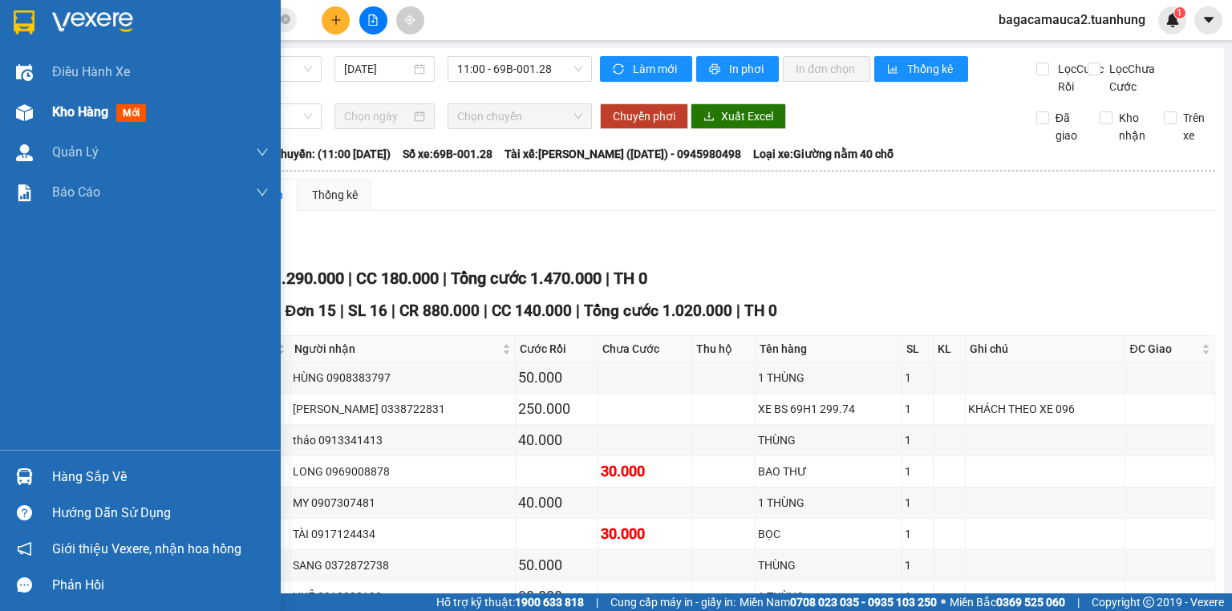
click at [77, 115] on span "Kho hàng" at bounding box center [80, 111] width 56 height 15
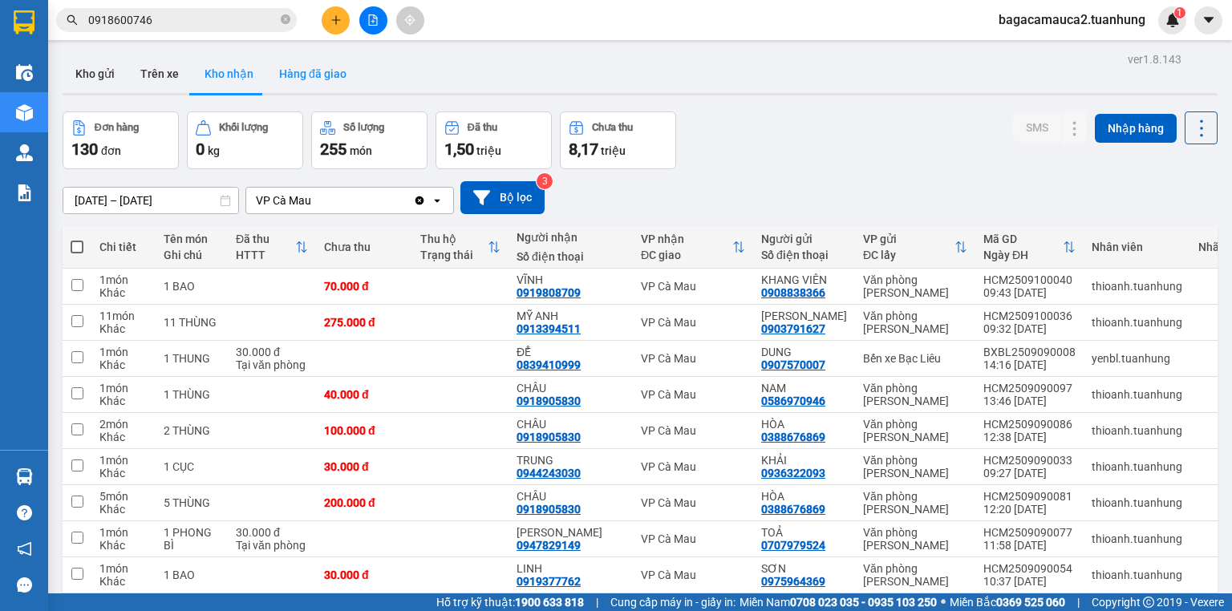
click at [308, 69] on button "Hàng đã giao" at bounding box center [312, 74] width 93 height 38
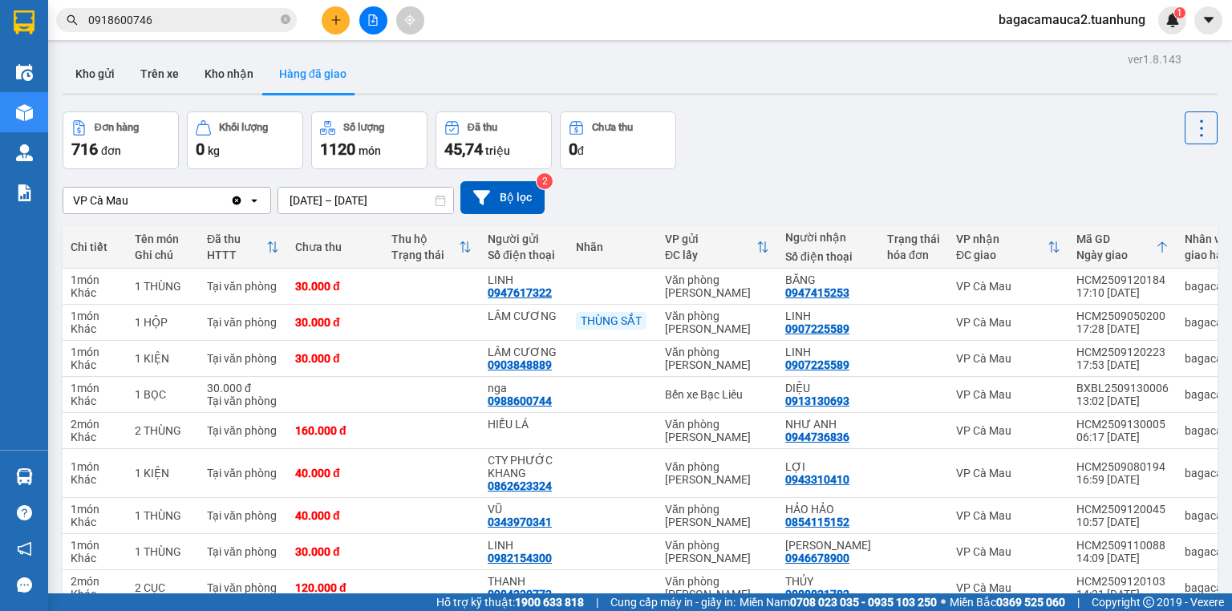
click at [180, 29] on span "0918600746" at bounding box center [176, 20] width 241 height 24
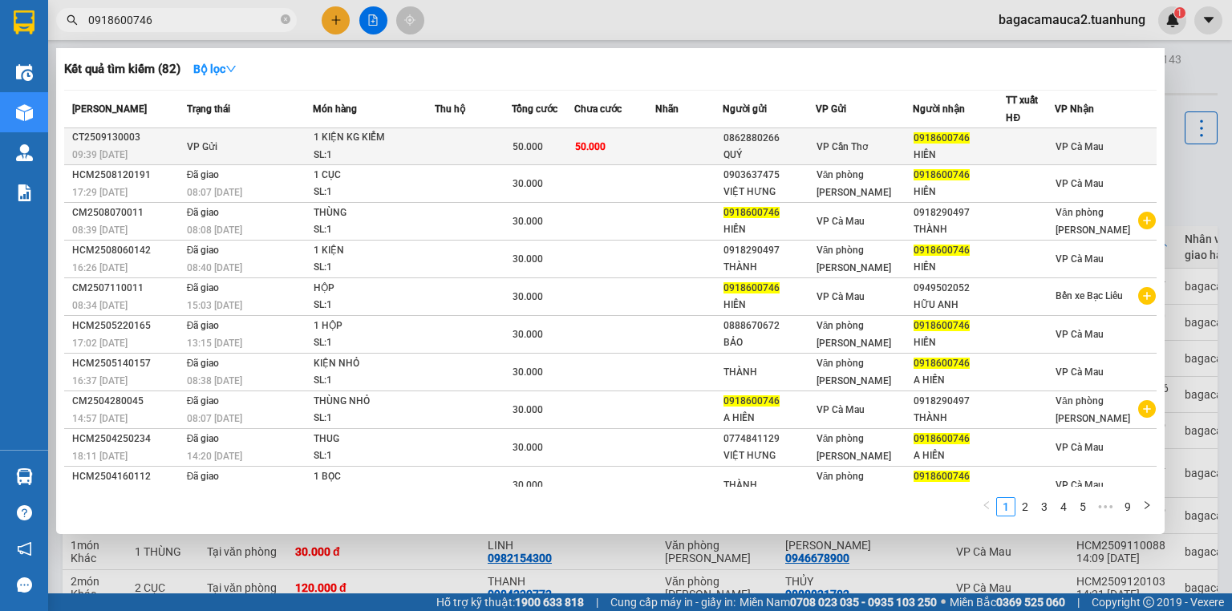
click at [711, 134] on td at bounding box center [688, 146] width 67 height 37
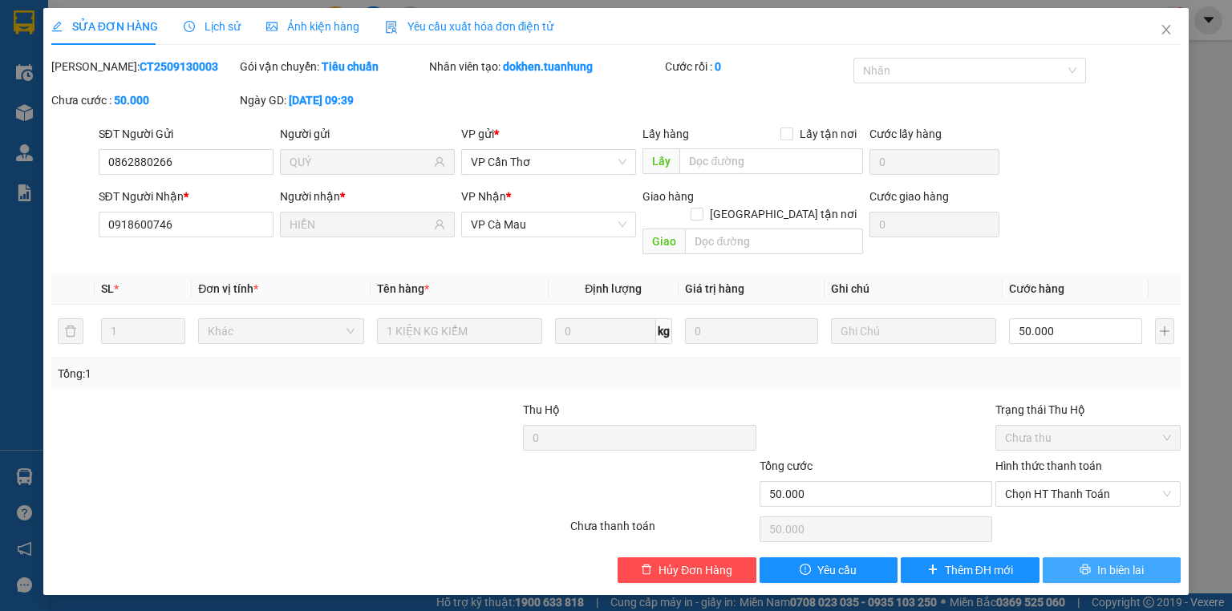
click at [1113, 561] on span "In biên lai" at bounding box center [1120, 570] width 47 height 18
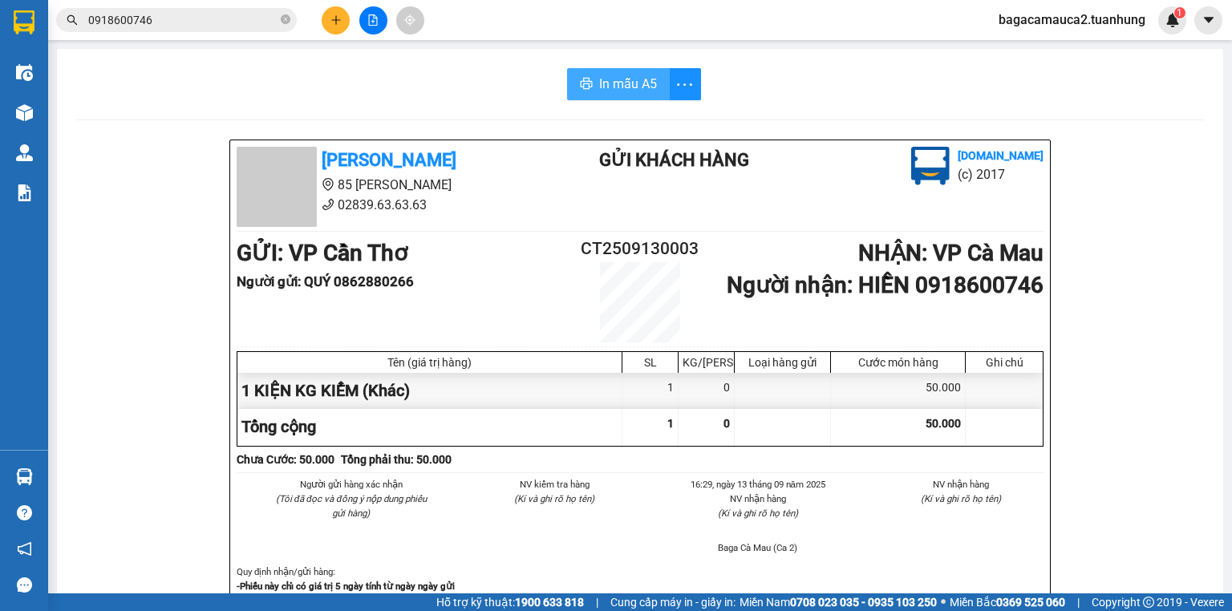
click at [609, 85] on span "In mẫu A5" at bounding box center [628, 84] width 58 height 20
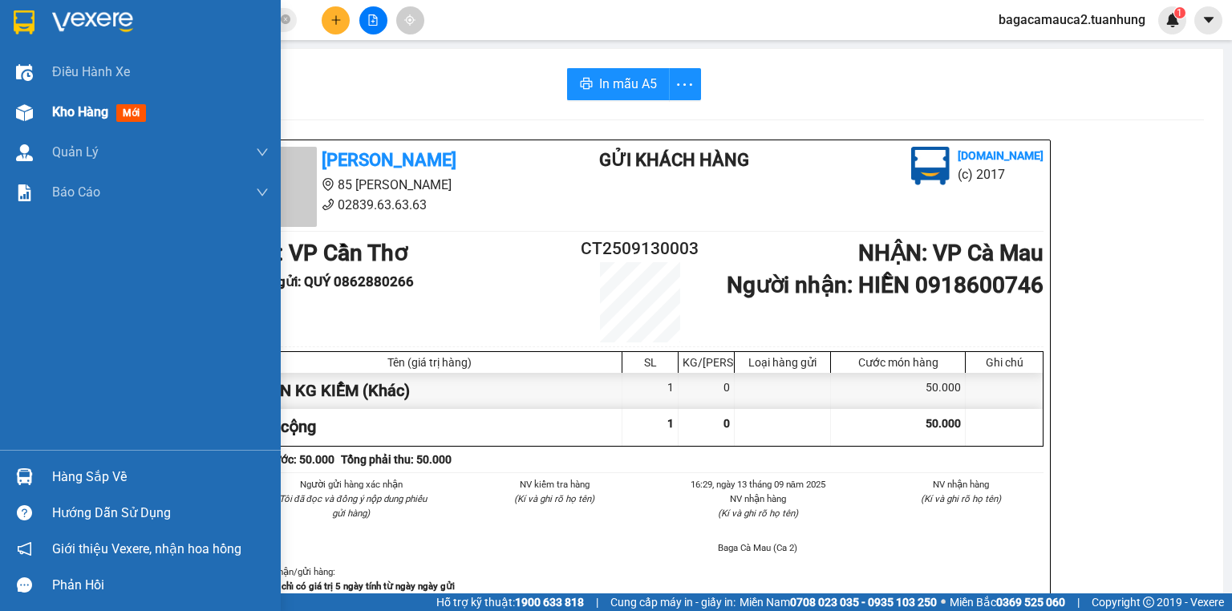
click at [27, 118] on img at bounding box center [24, 112] width 17 height 17
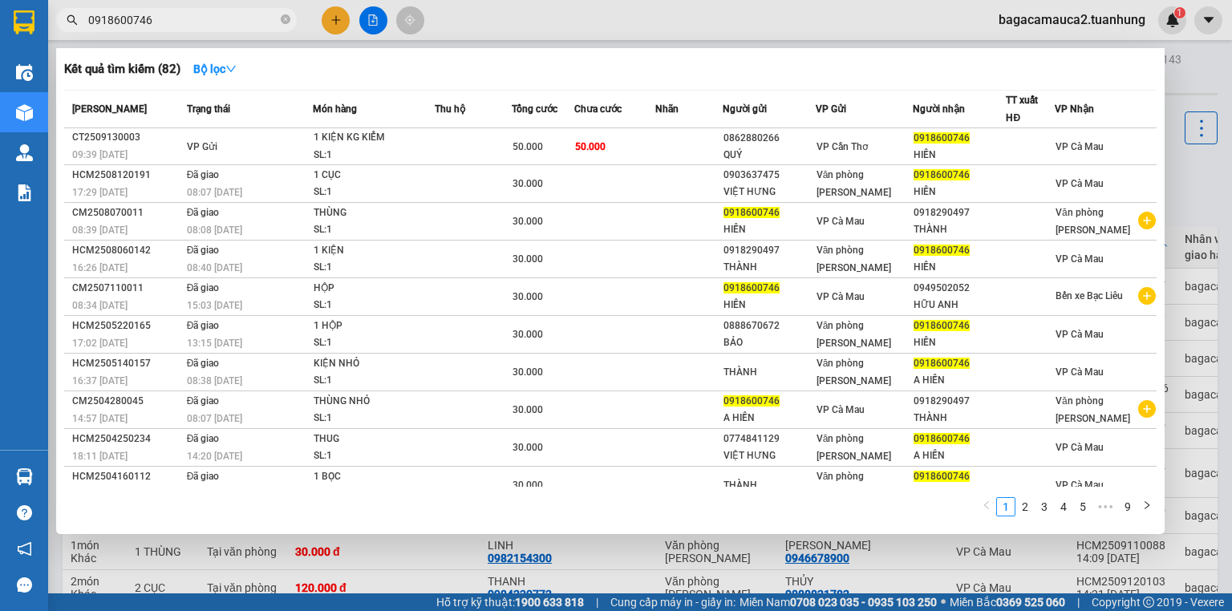
click at [241, 17] on input "0918600746" at bounding box center [182, 20] width 189 height 18
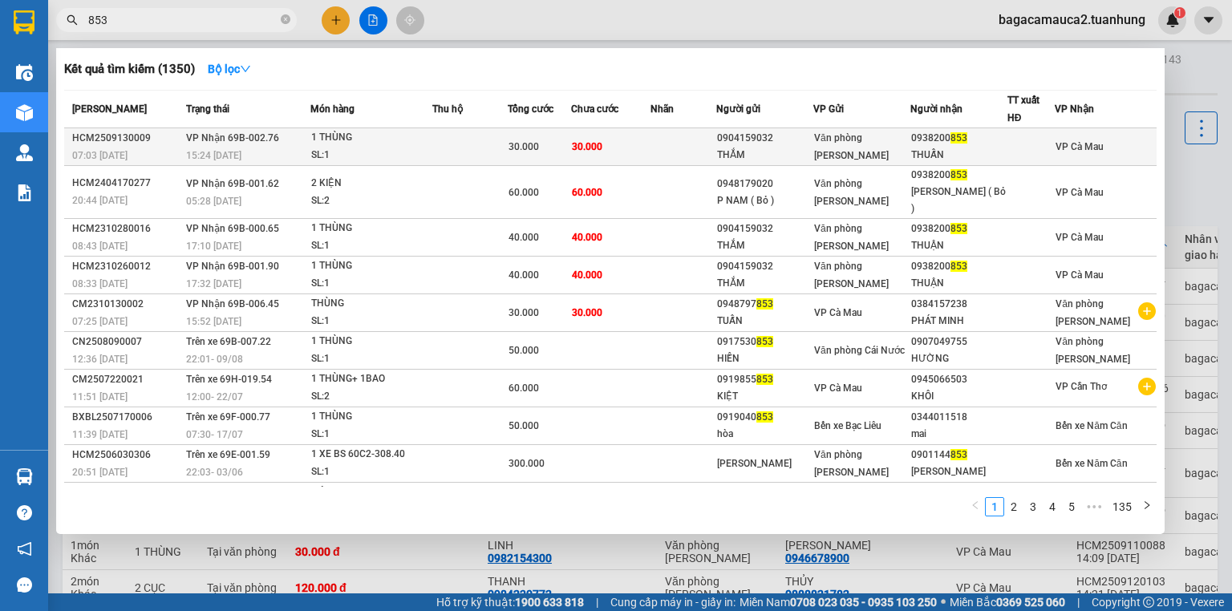
type input "853"
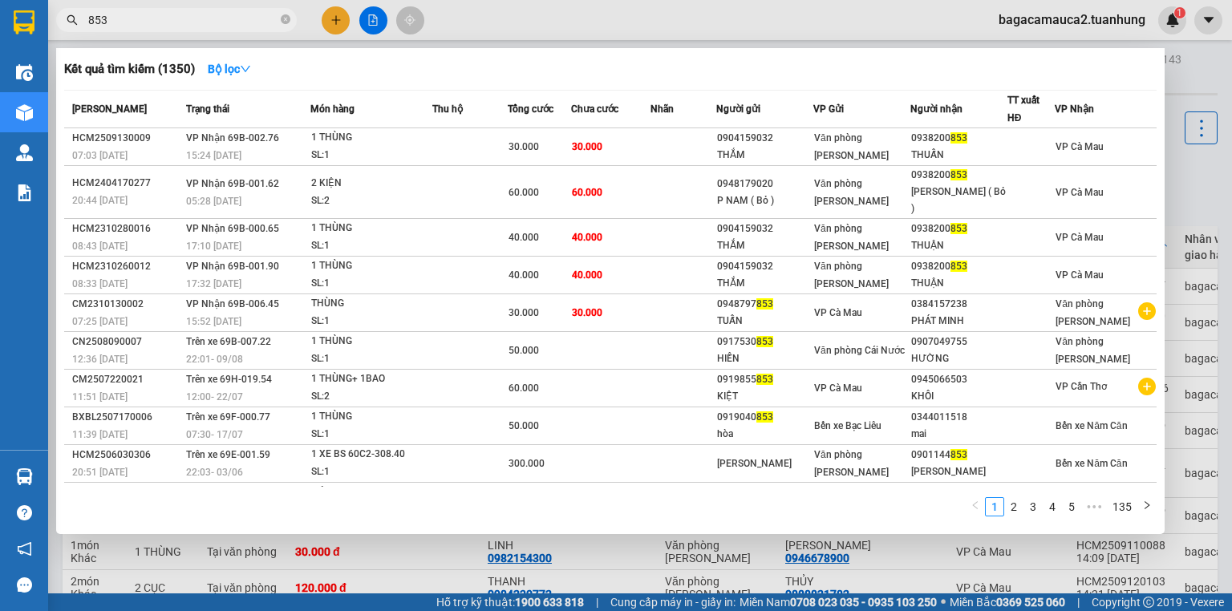
click at [622, 143] on td "30.000" at bounding box center [610, 147] width 79 height 38
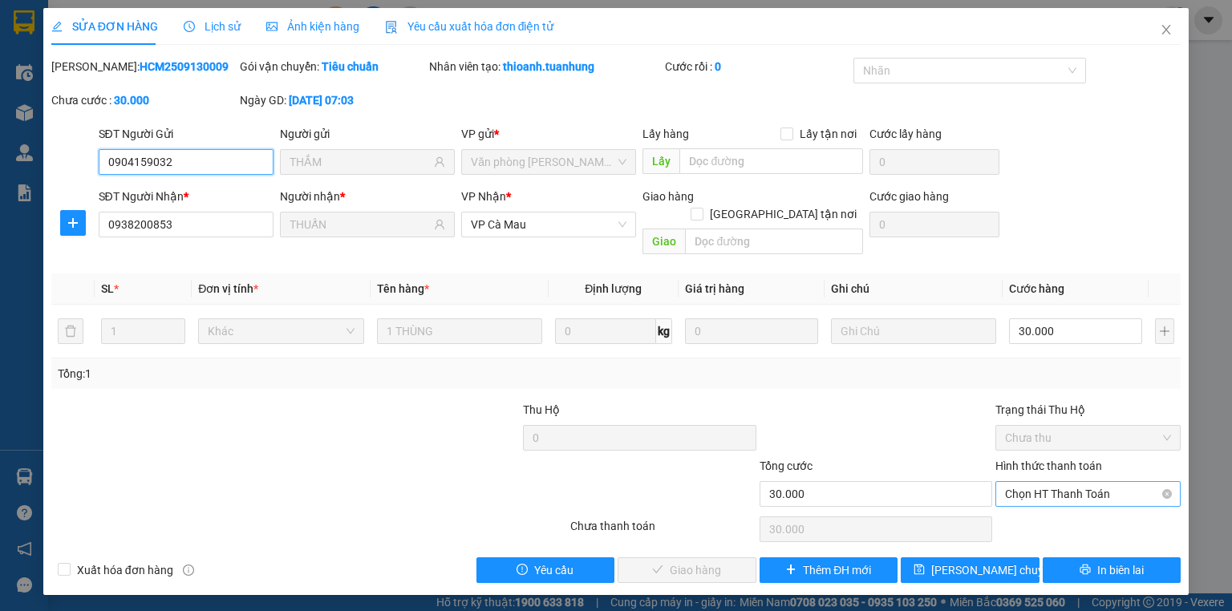
click at [1078, 482] on span "Chọn HT Thanh Toán" at bounding box center [1088, 494] width 166 height 24
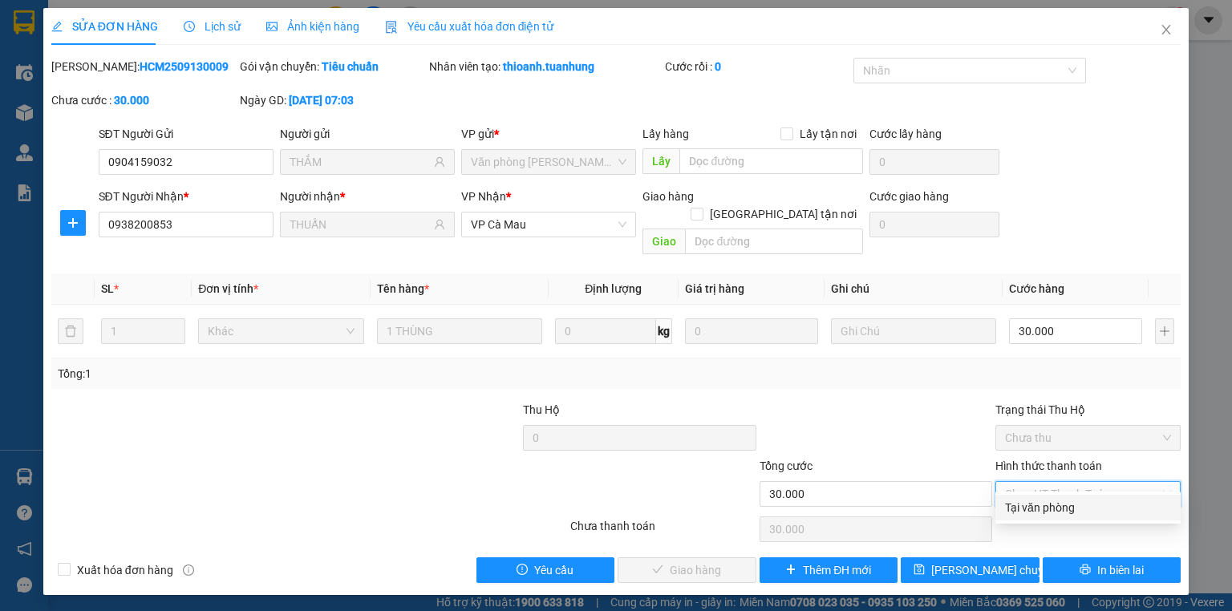
click at [1075, 501] on div "Tại văn phòng" at bounding box center [1088, 508] width 166 height 18
type input "0"
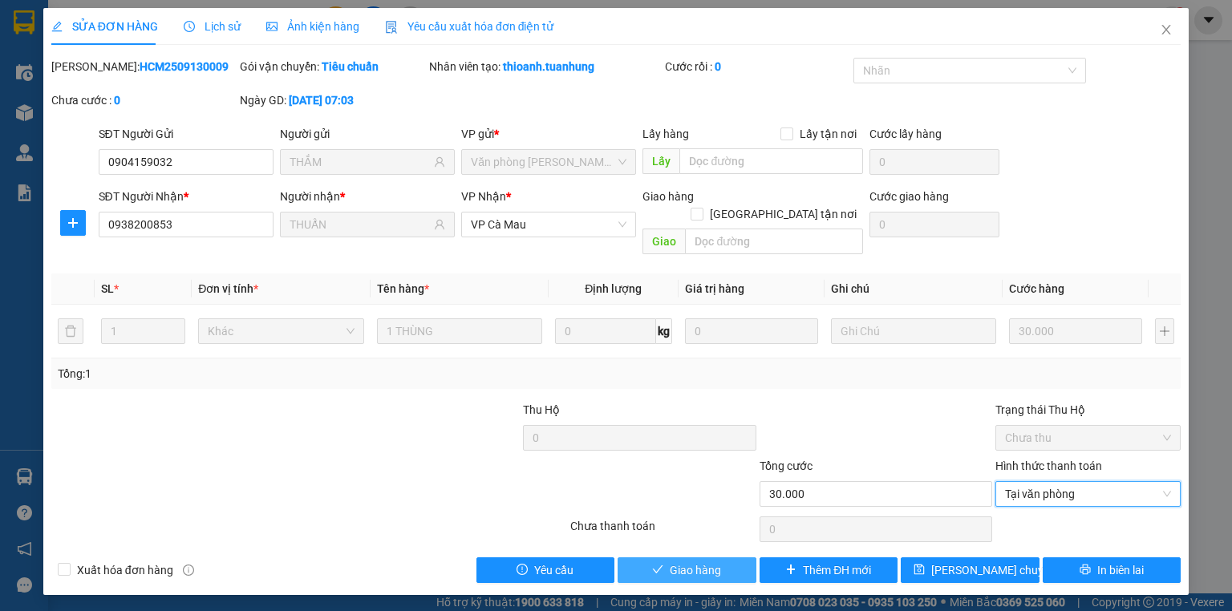
click at [679, 561] on span "Giao hàng" at bounding box center [695, 570] width 51 height 18
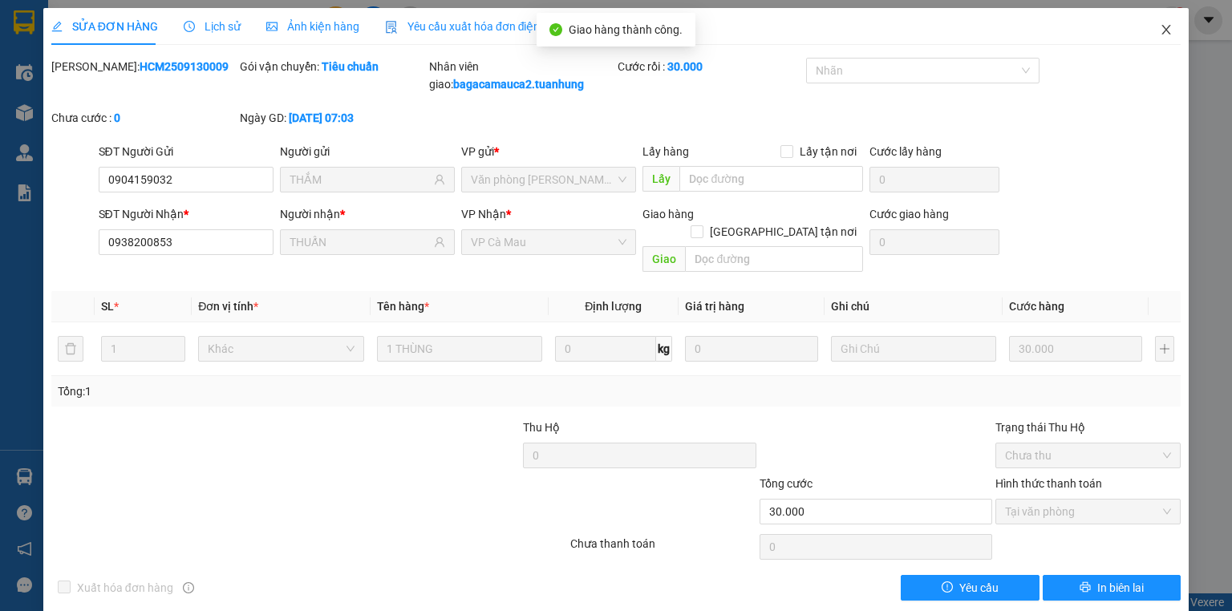
click at [1168, 34] on span "Close" at bounding box center [1166, 30] width 45 height 45
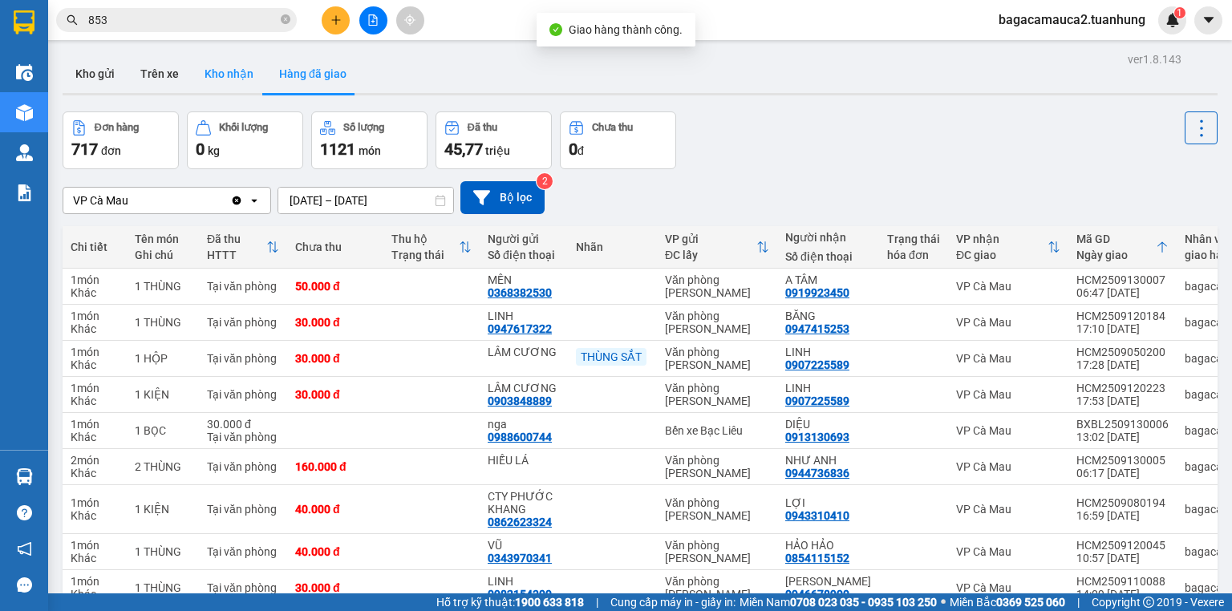
click at [215, 78] on button "Kho nhận" at bounding box center [229, 74] width 75 height 38
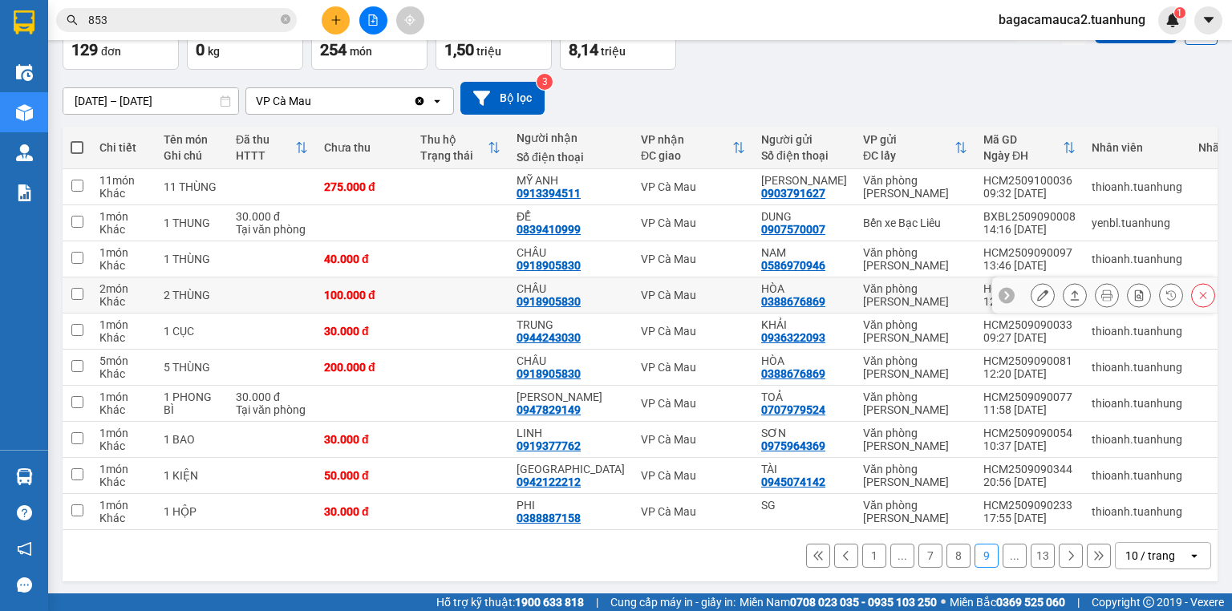
scroll to position [118, 0]
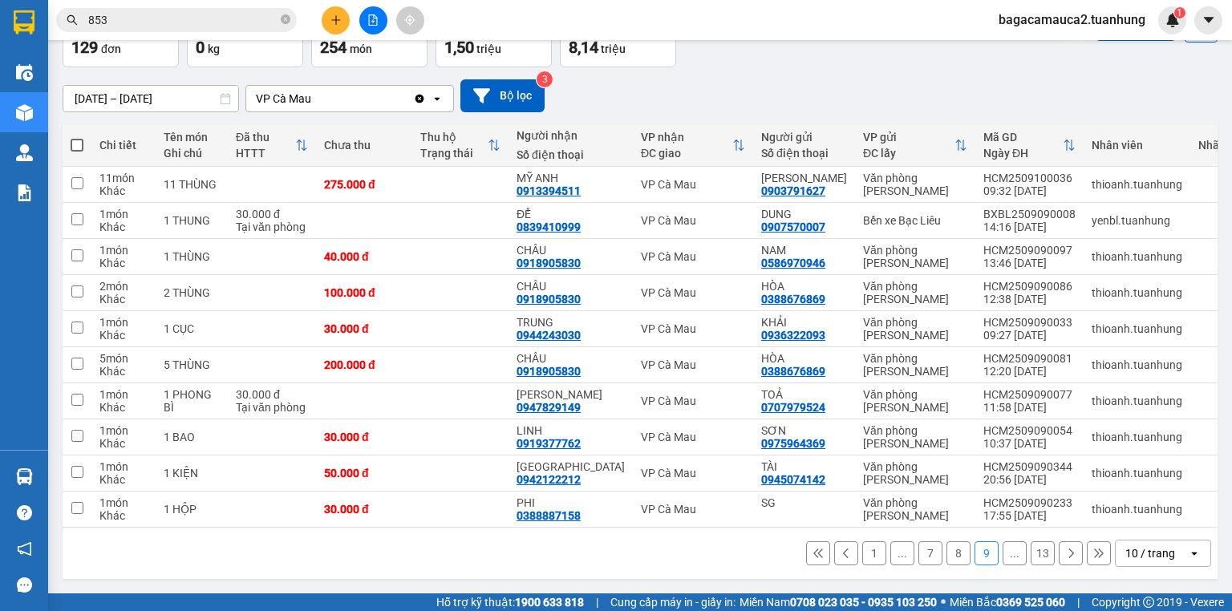
click at [812, 559] on icon at bounding box center [817, 553] width 11 height 11
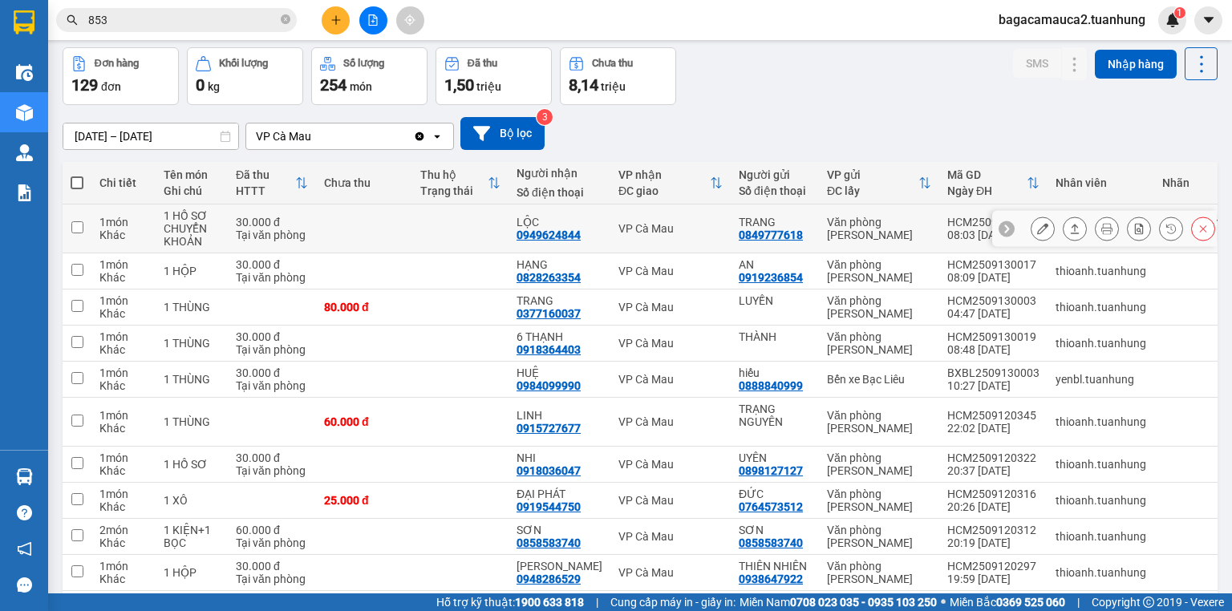
scroll to position [0, 0]
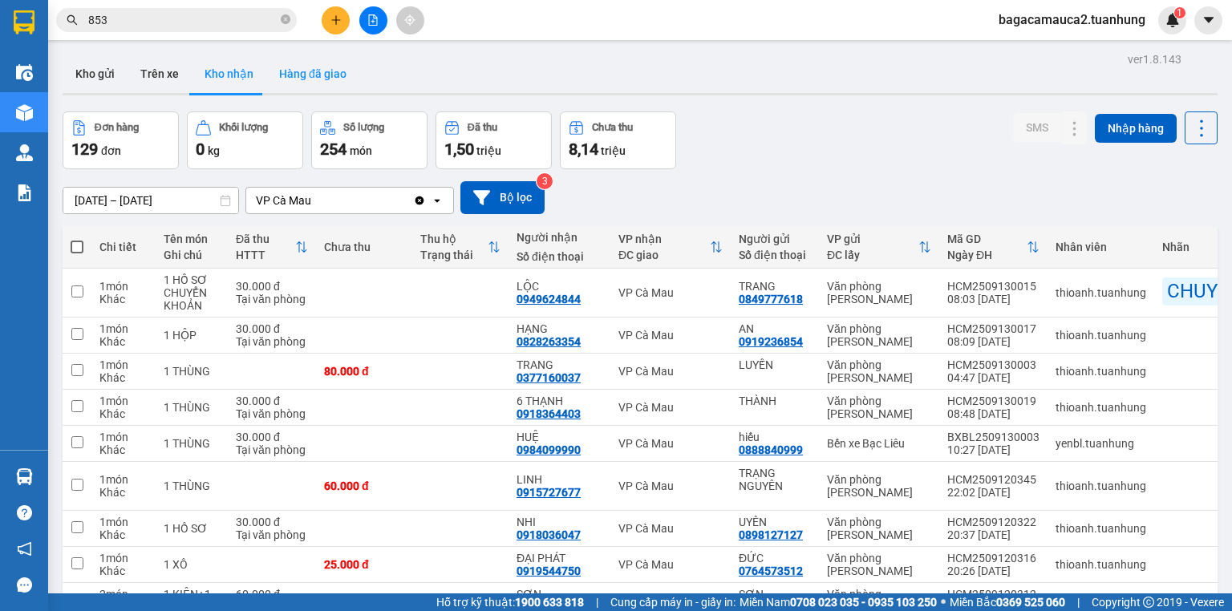
click at [318, 61] on button "Hàng đã giao" at bounding box center [312, 74] width 93 height 38
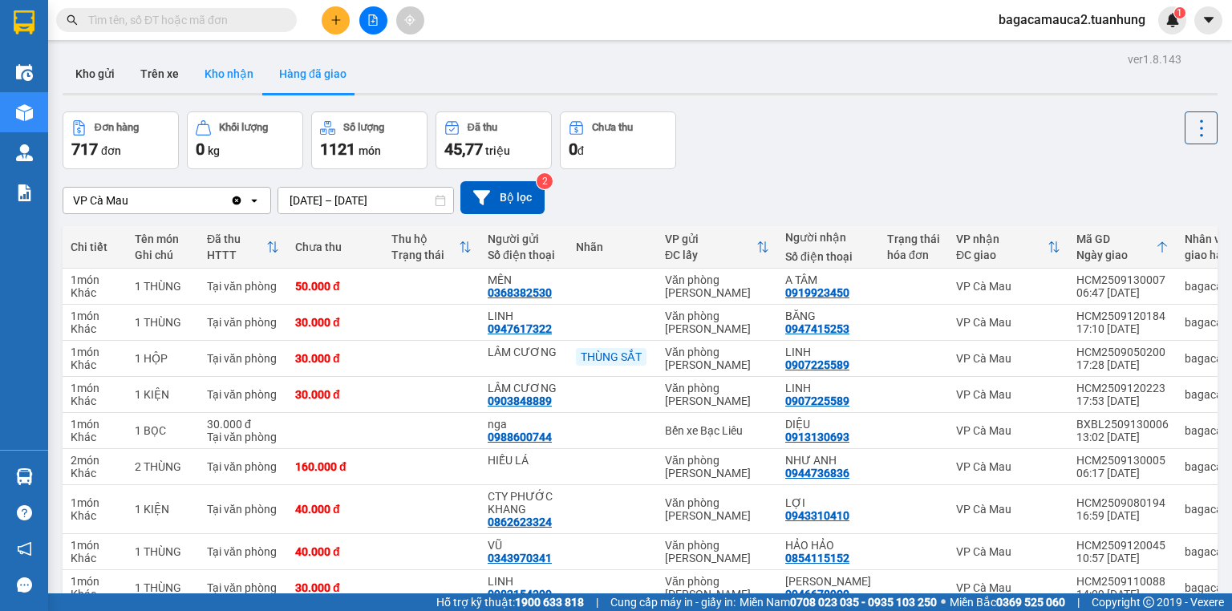
click at [241, 67] on button "Kho nhận" at bounding box center [229, 74] width 75 height 38
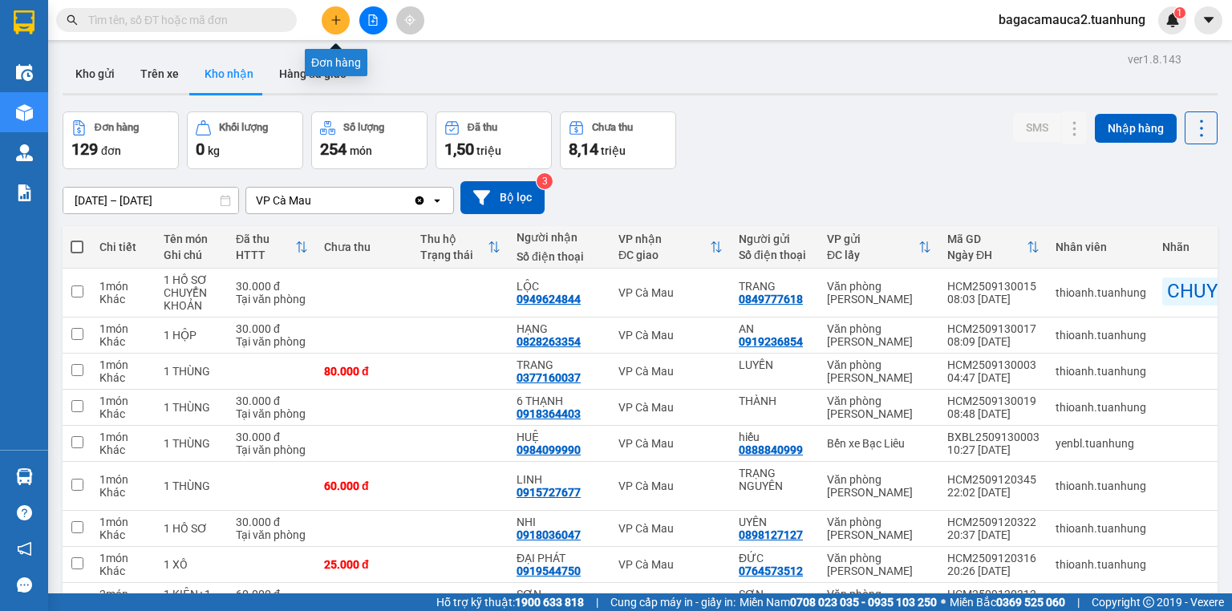
click at [335, 28] on button at bounding box center [336, 20] width 28 height 28
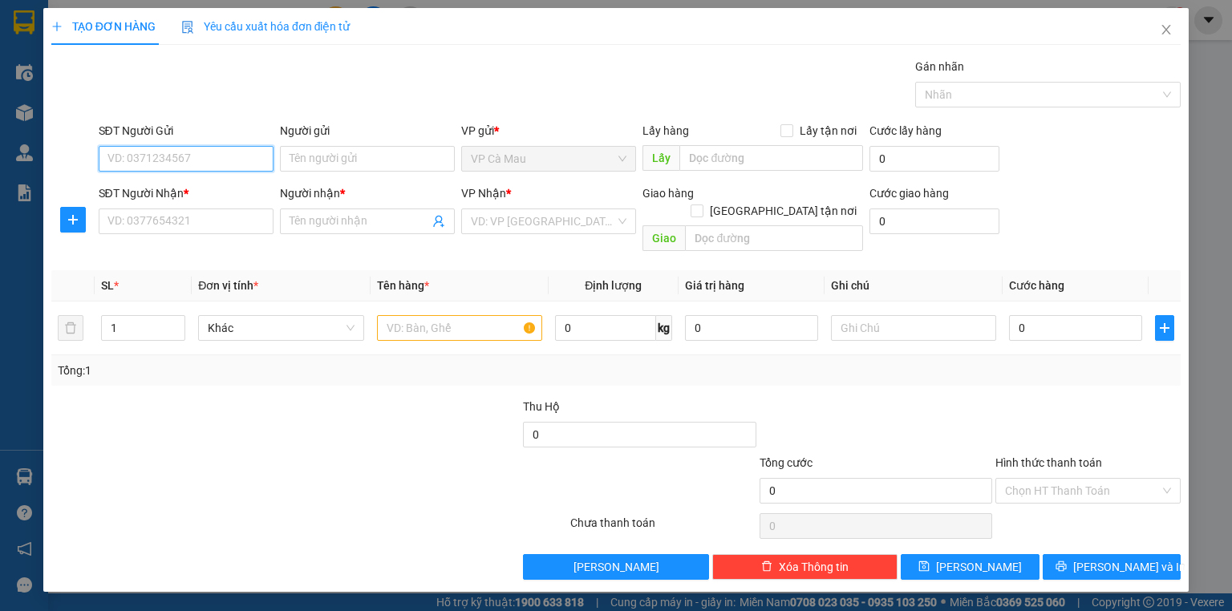
click at [192, 154] on input "SĐT Người Gửi" at bounding box center [186, 159] width 175 height 26
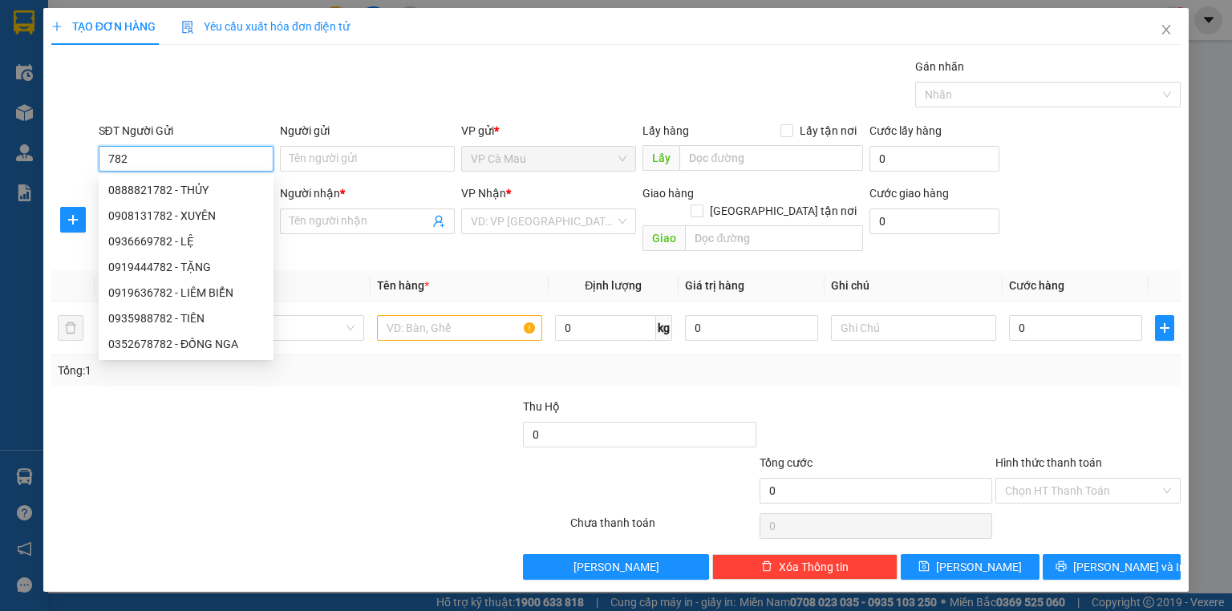
click at [205, 292] on div "0919636782 - LIÊM BIỂN" at bounding box center [186, 293] width 156 height 18
type input "0919636782"
type input "LIÊM BIỂN"
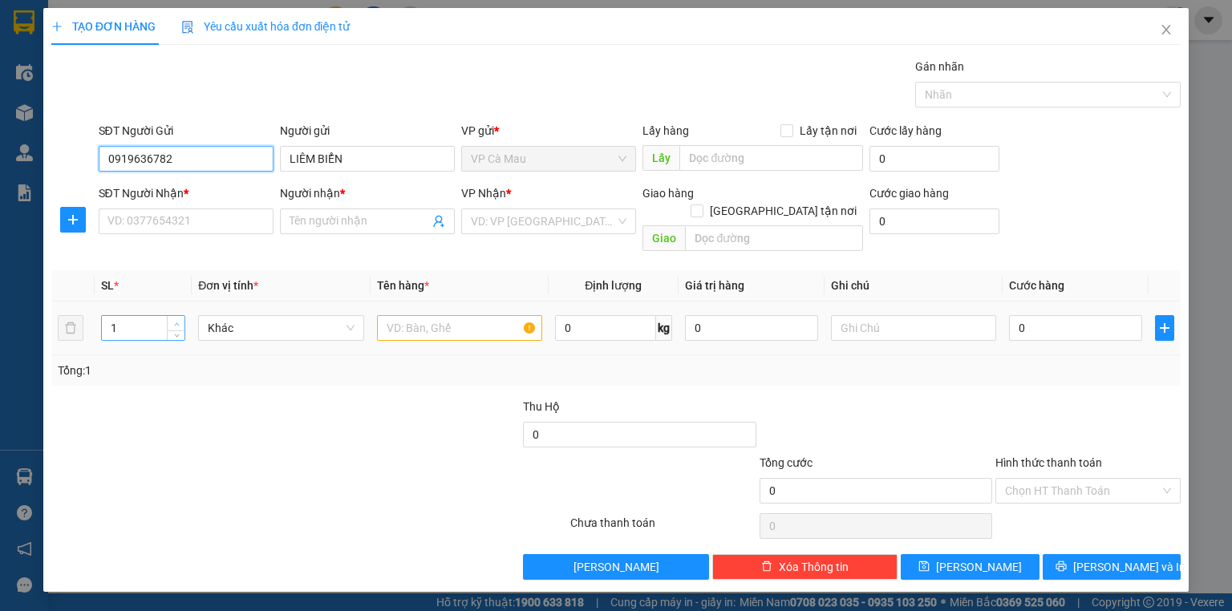
type input "0919636782"
type input "2"
click at [177, 322] on icon "up" at bounding box center [177, 325] width 6 height 6
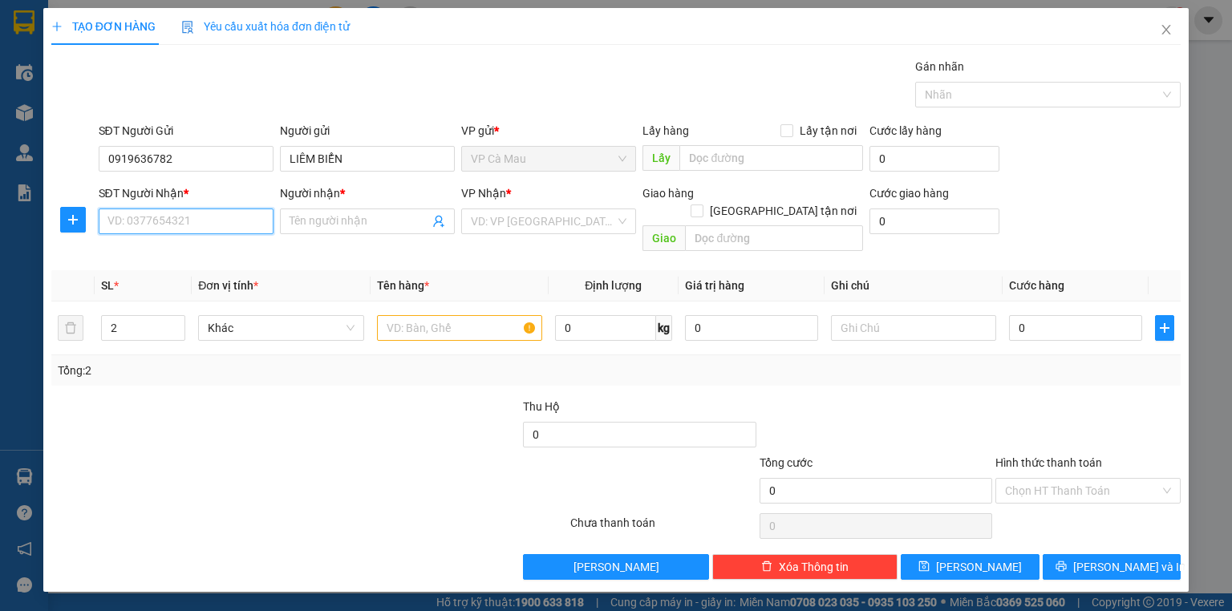
click at [160, 225] on input "SĐT Người Nhận *" at bounding box center [186, 222] width 175 height 26
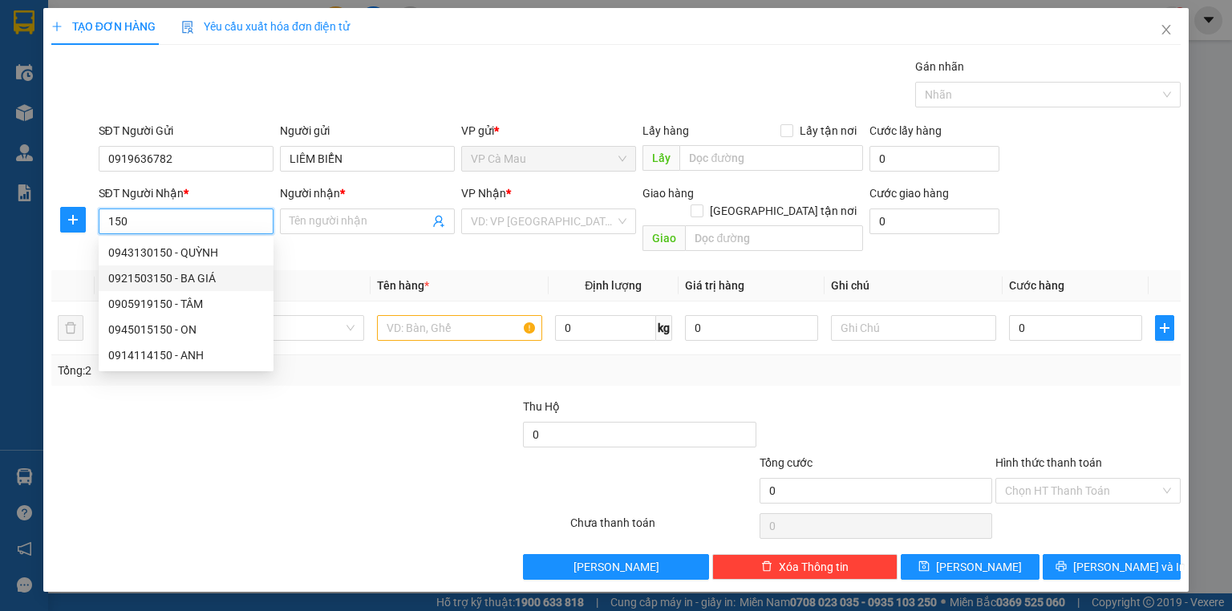
click at [159, 282] on div "0921503150 - BA GIÁ" at bounding box center [186, 278] width 156 height 18
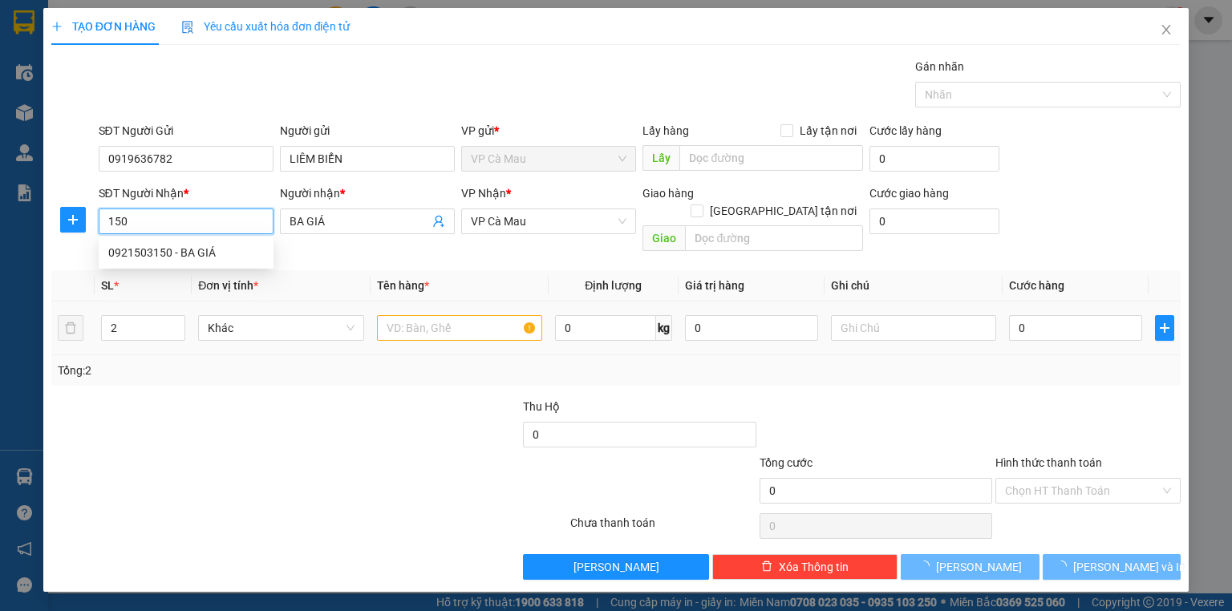
type input "0921503150"
type input "BA GIÁ"
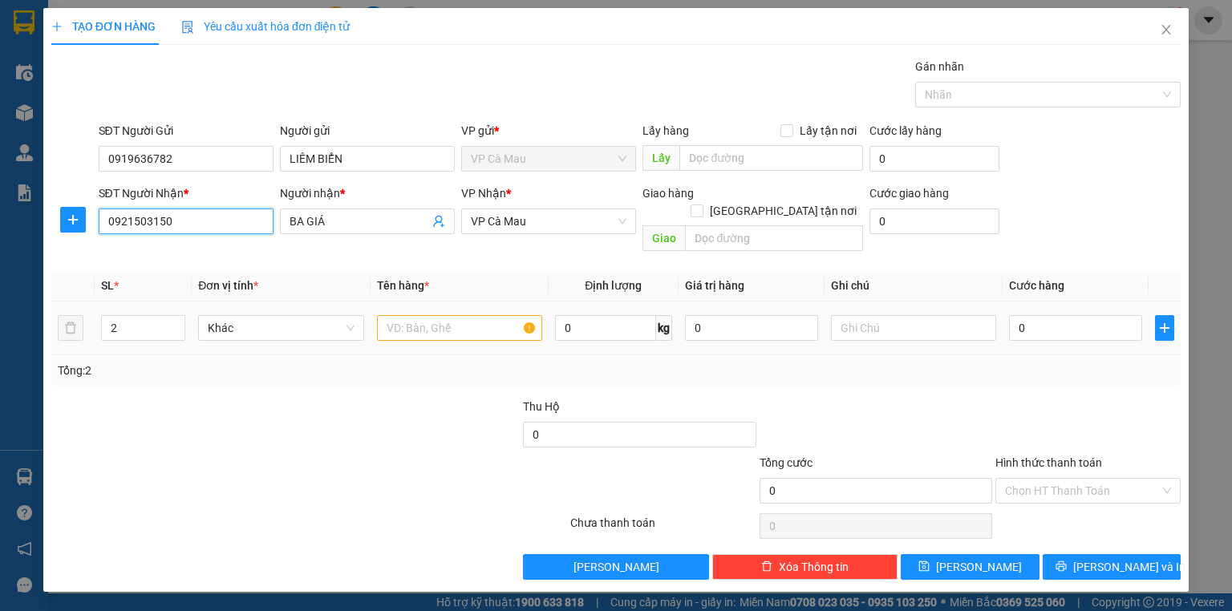
type input "0921503150"
click at [402, 315] on input "text" at bounding box center [459, 328] width 165 height 26
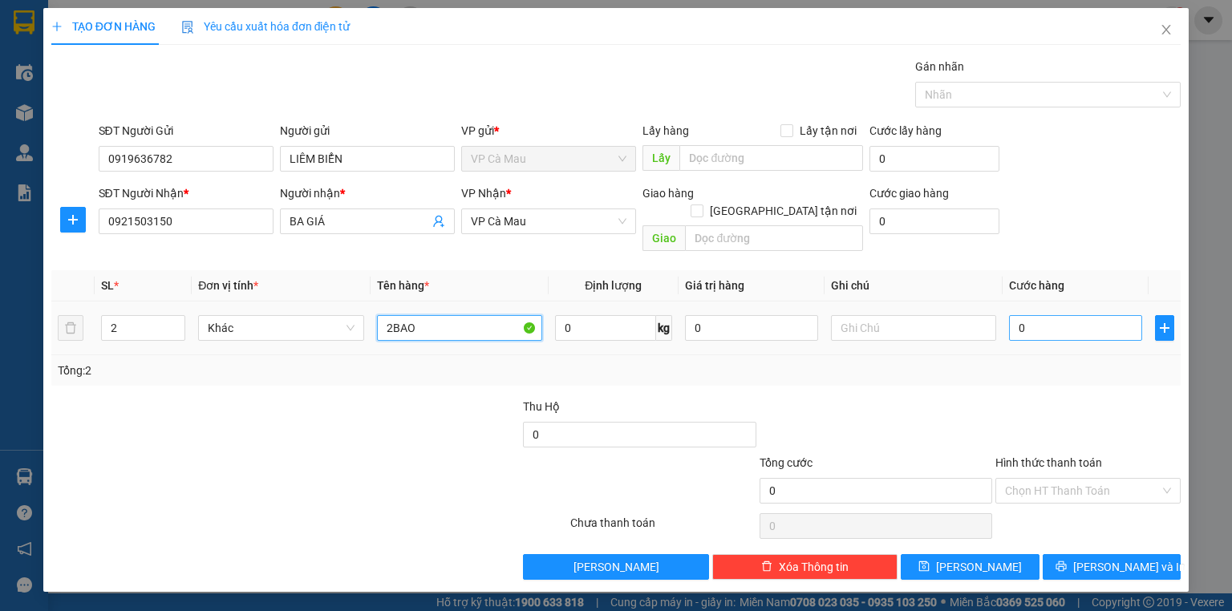
type input "2BAO"
click at [1013, 315] on input "0" at bounding box center [1075, 328] width 133 height 26
type input "+1"
type input "1"
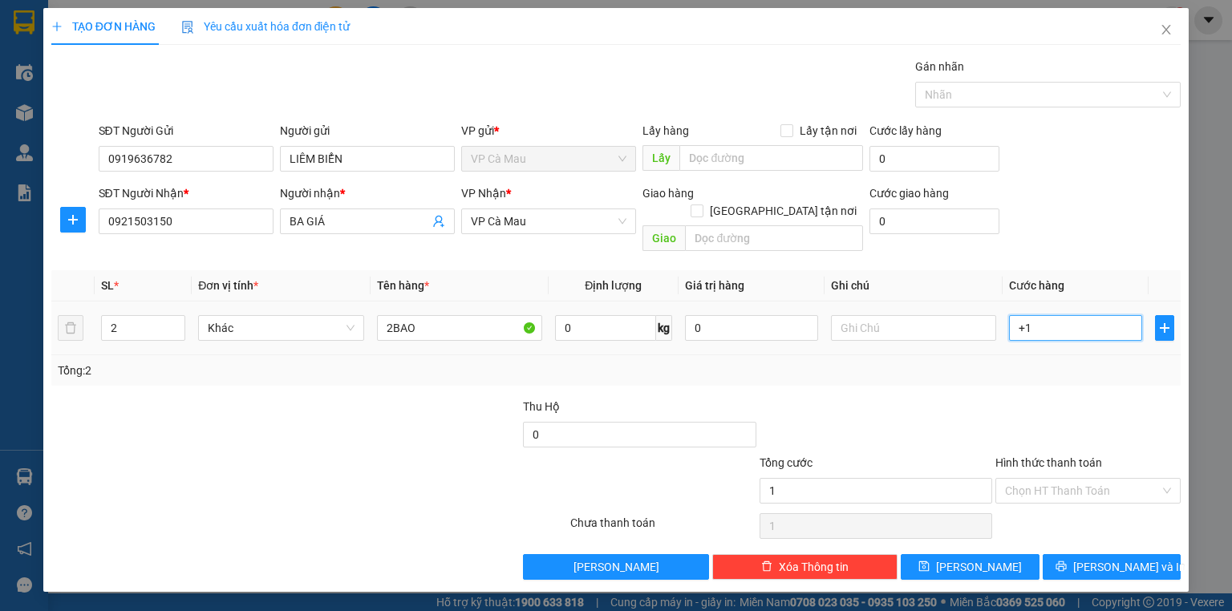
type input "+12"
type input "12"
type input "+120"
type input "120"
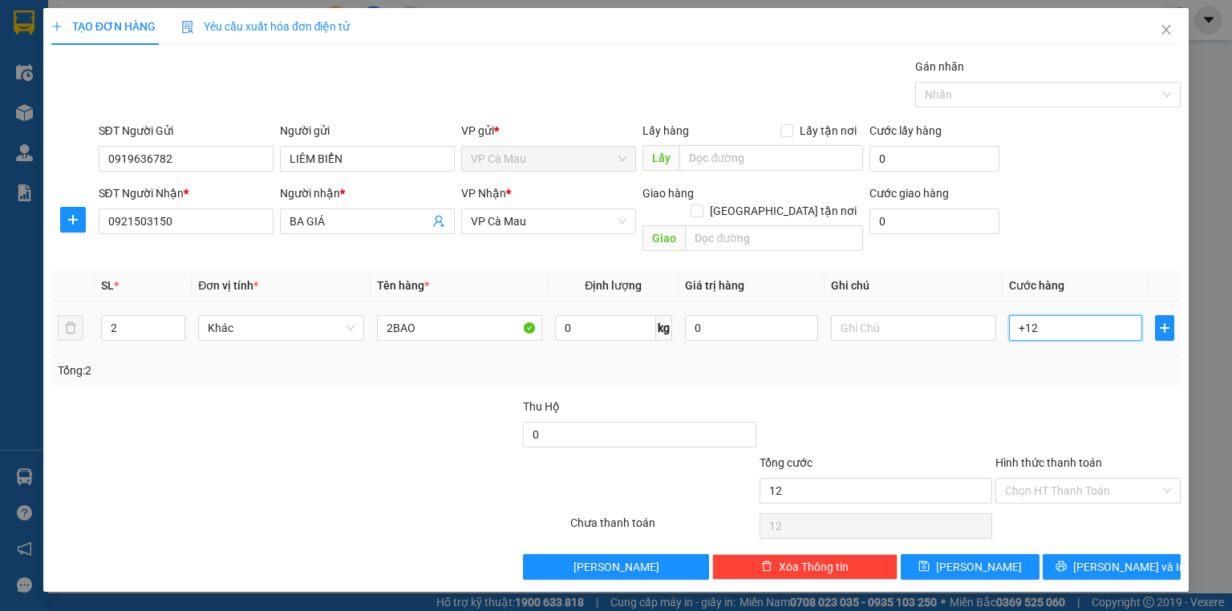
type input "120"
type input "120.000"
click at [1097, 479] on input "Hình thức thanh toán" at bounding box center [1082, 491] width 155 height 24
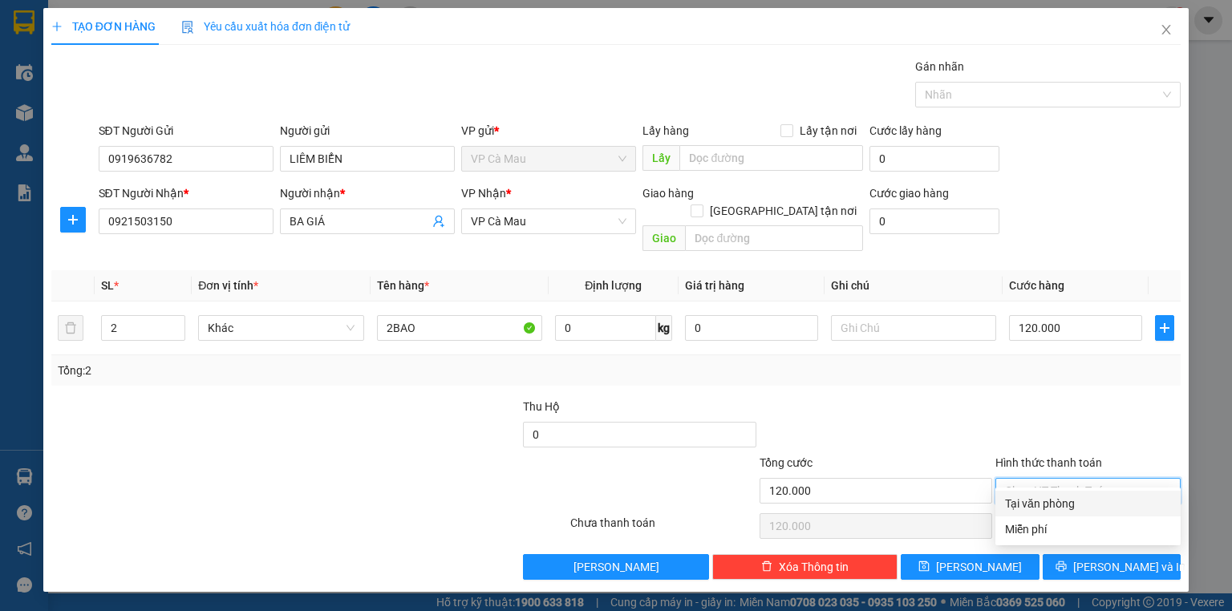
click at [1084, 503] on div "Tại văn phòng" at bounding box center [1088, 504] width 166 height 18
type input "0"
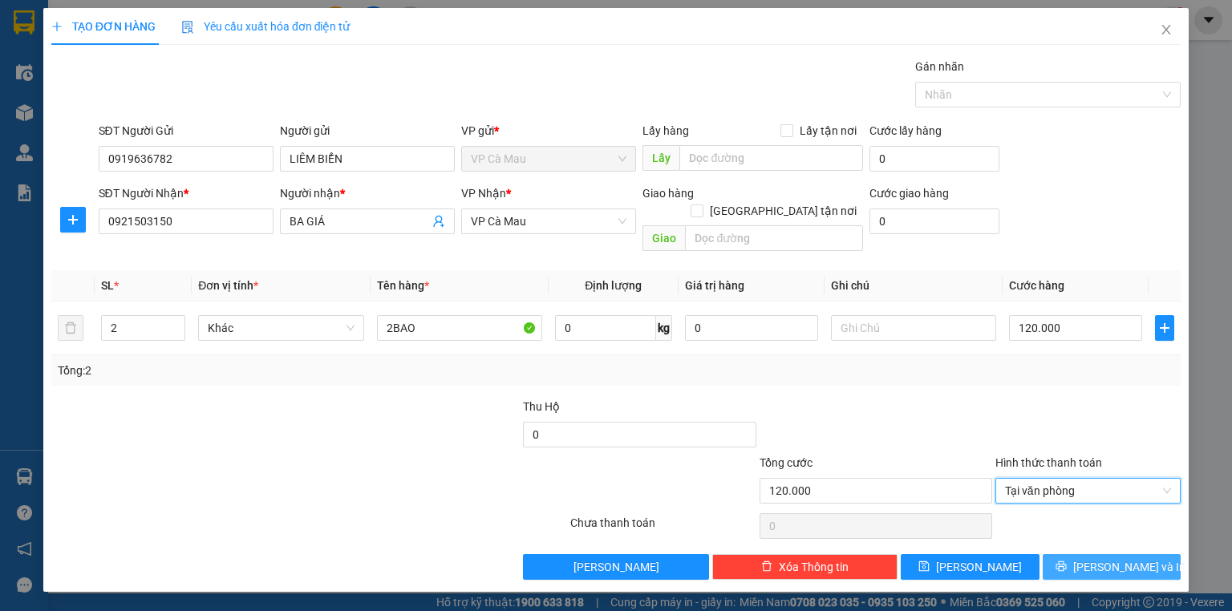
click at [1125, 558] on span "[PERSON_NAME] và In" at bounding box center [1129, 567] width 112 height 18
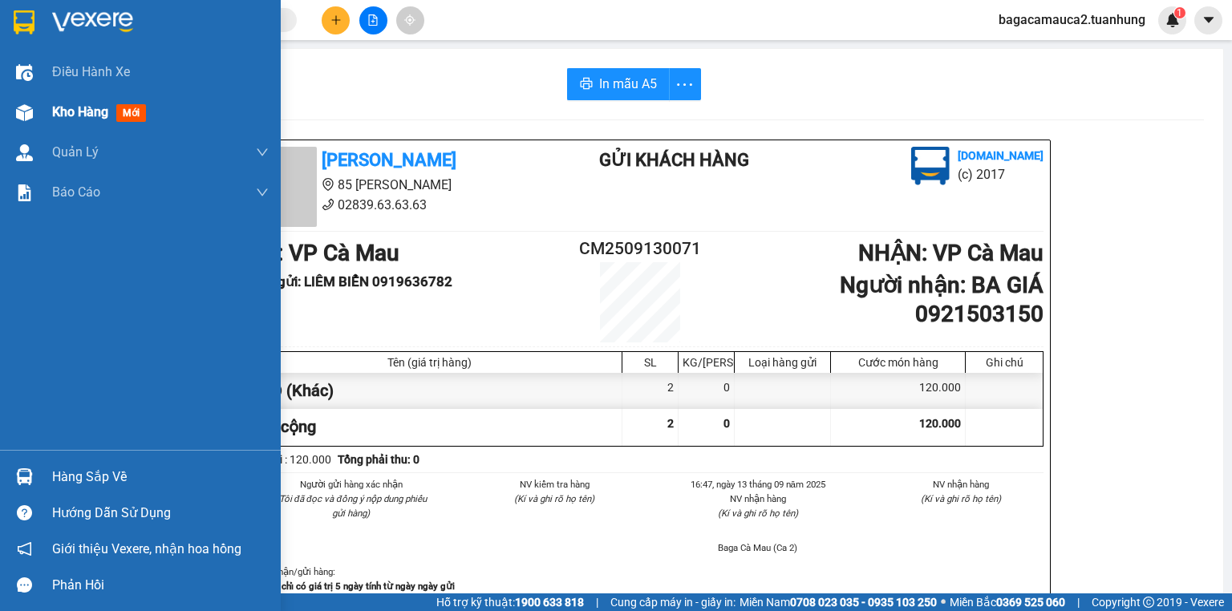
click at [42, 107] on div "Kho hàng mới" at bounding box center [140, 112] width 281 height 40
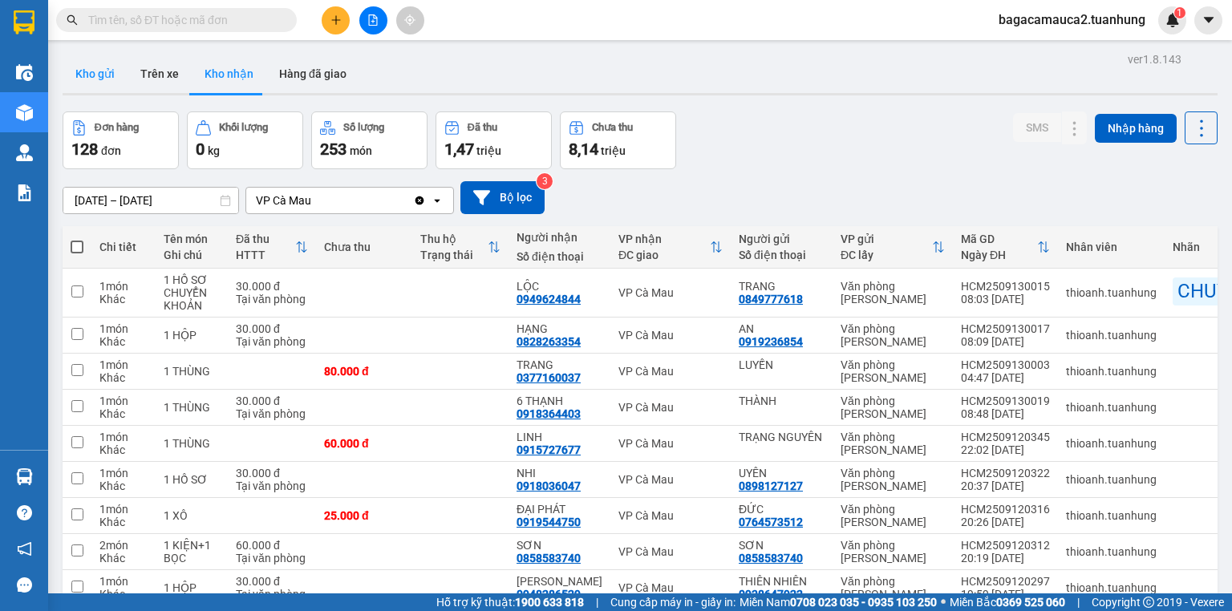
click at [106, 69] on button "Kho gửi" at bounding box center [95, 74] width 65 height 38
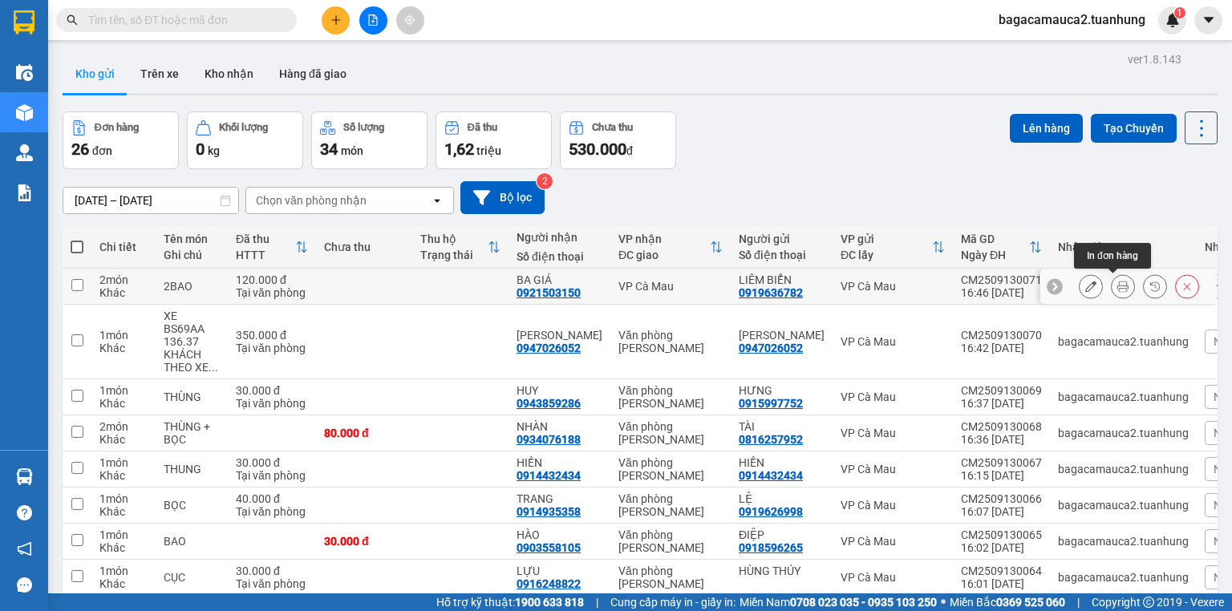
click at [1116, 279] on button at bounding box center [1122, 287] width 22 height 28
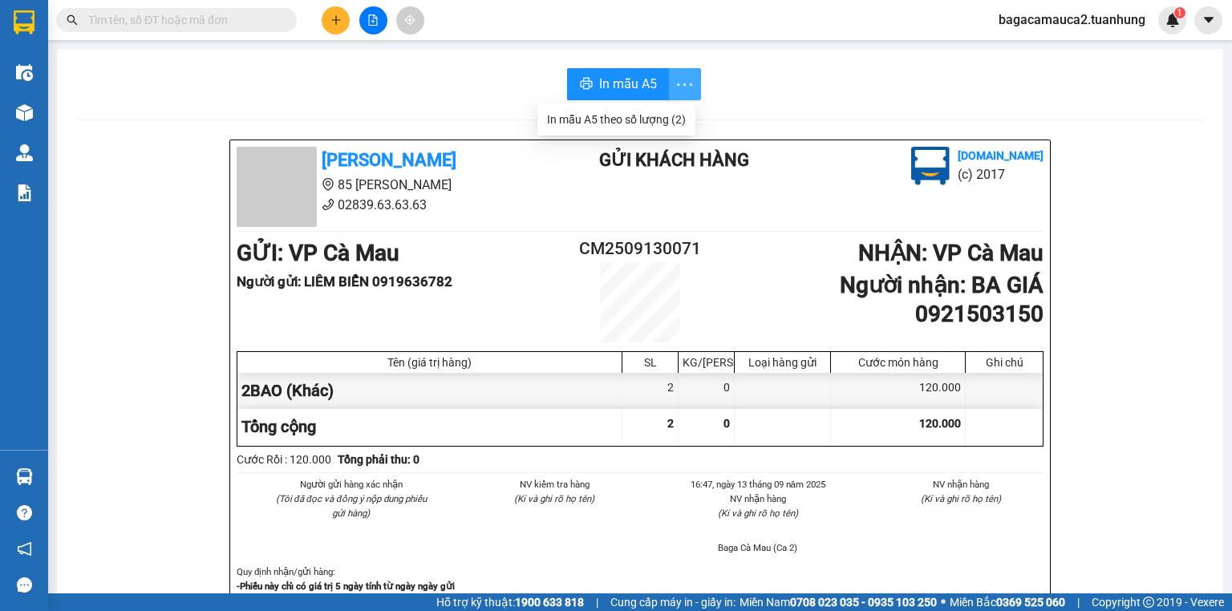
click at [681, 83] on icon "more" at bounding box center [684, 85] width 20 height 20
click at [660, 122] on div "In mẫu A5 theo số lượng (2)" at bounding box center [616, 120] width 139 height 18
click at [622, 86] on span "In mẫu A5" at bounding box center [628, 84] width 58 height 20
click at [109, 20] on input "text" at bounding box center [182, 20] width 189 height 18
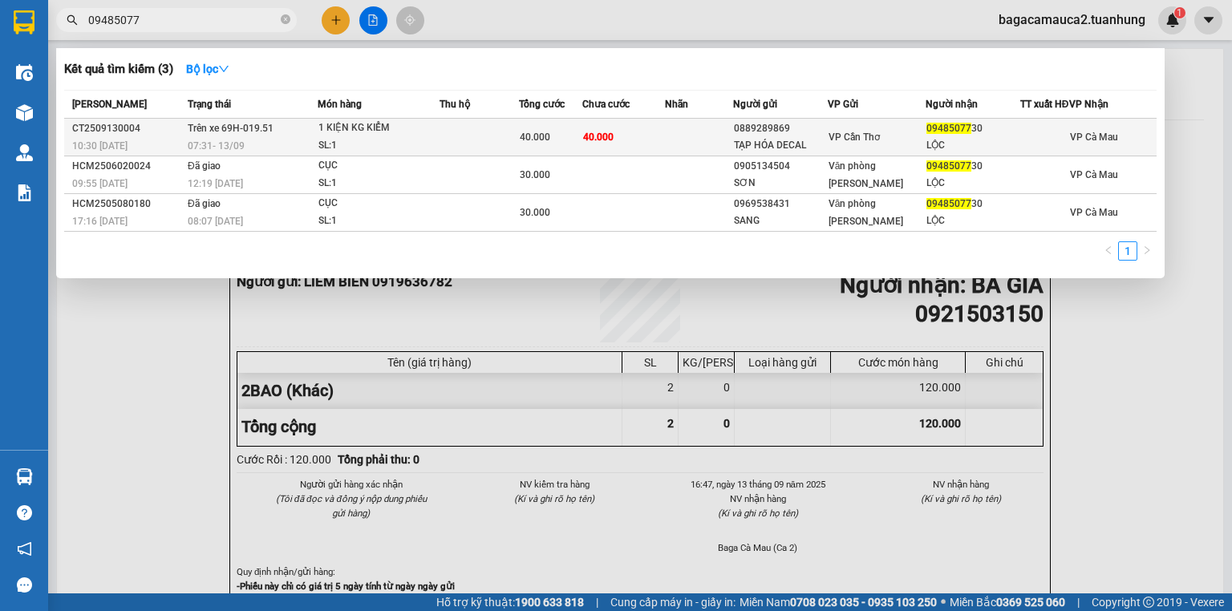
type input "09485077"
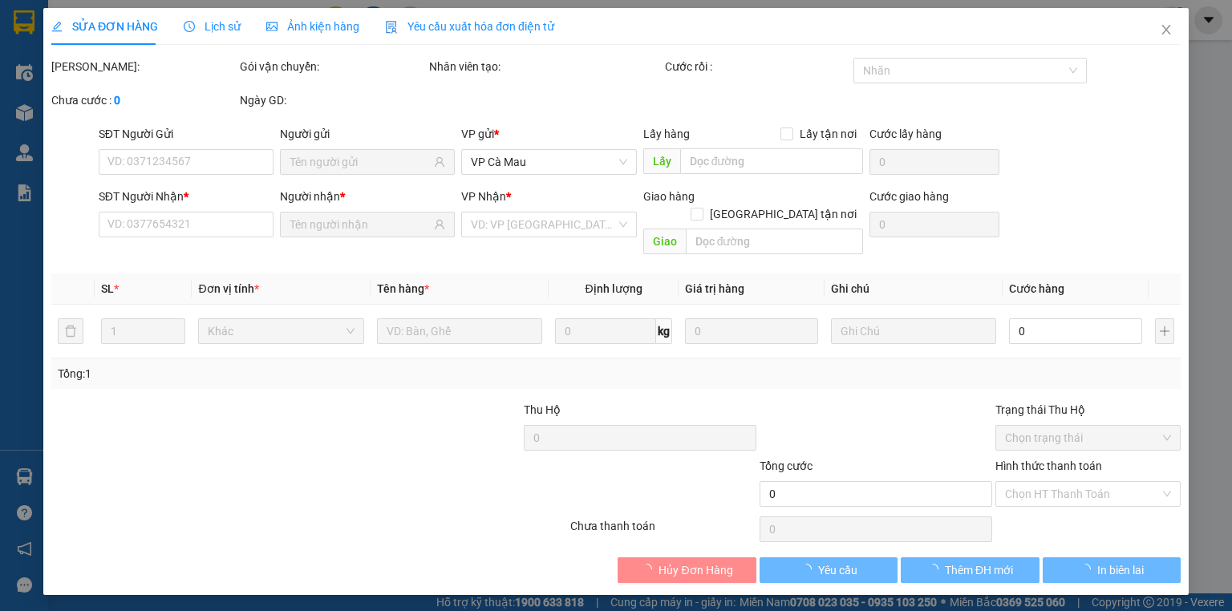
type input "0889289869"
type input "TẠP HÓA DECAL"
type input "0948507730"
type input "LỘC"
type input "40.000"
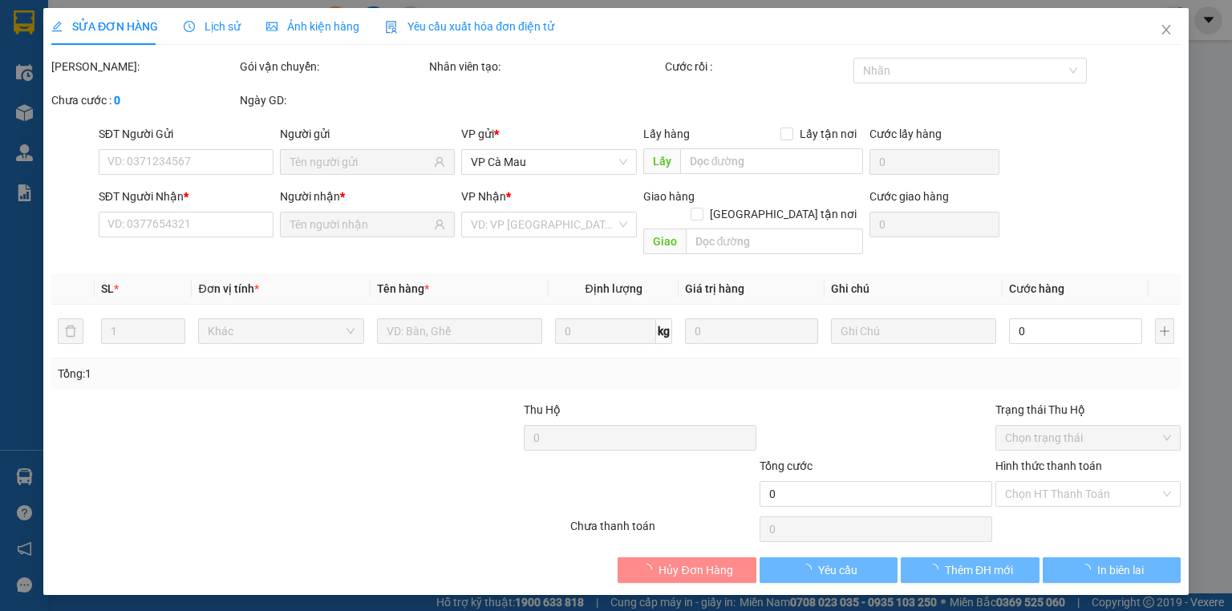
type input "40.000"
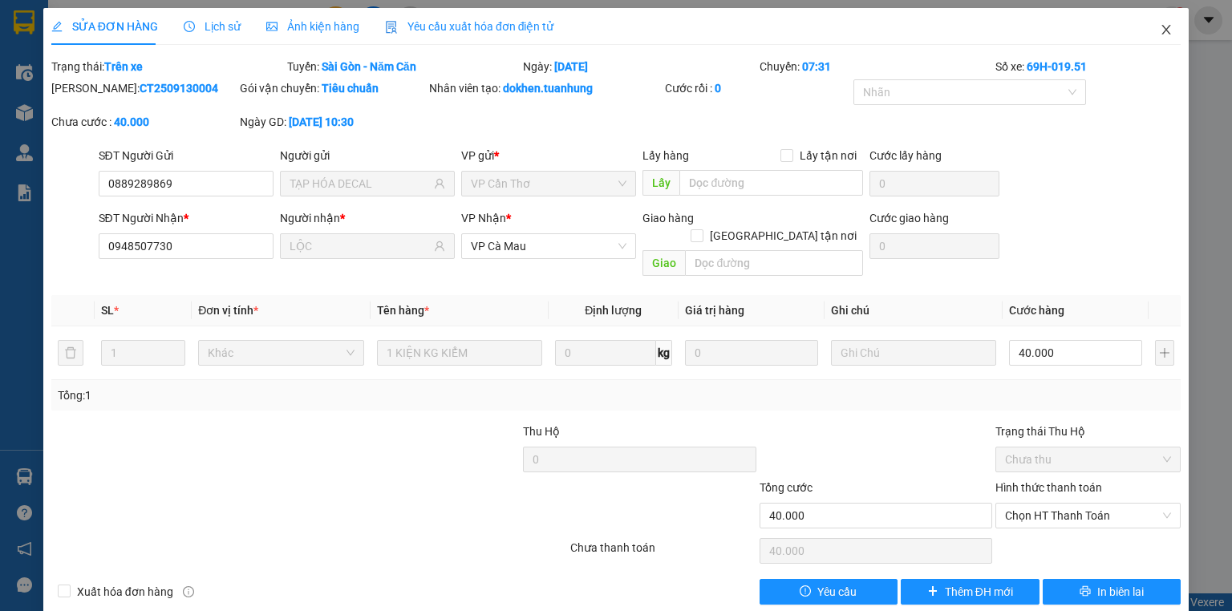
click at [1160, 26] on icon "close" at bounding box center [1166, 29] width 13 height 13
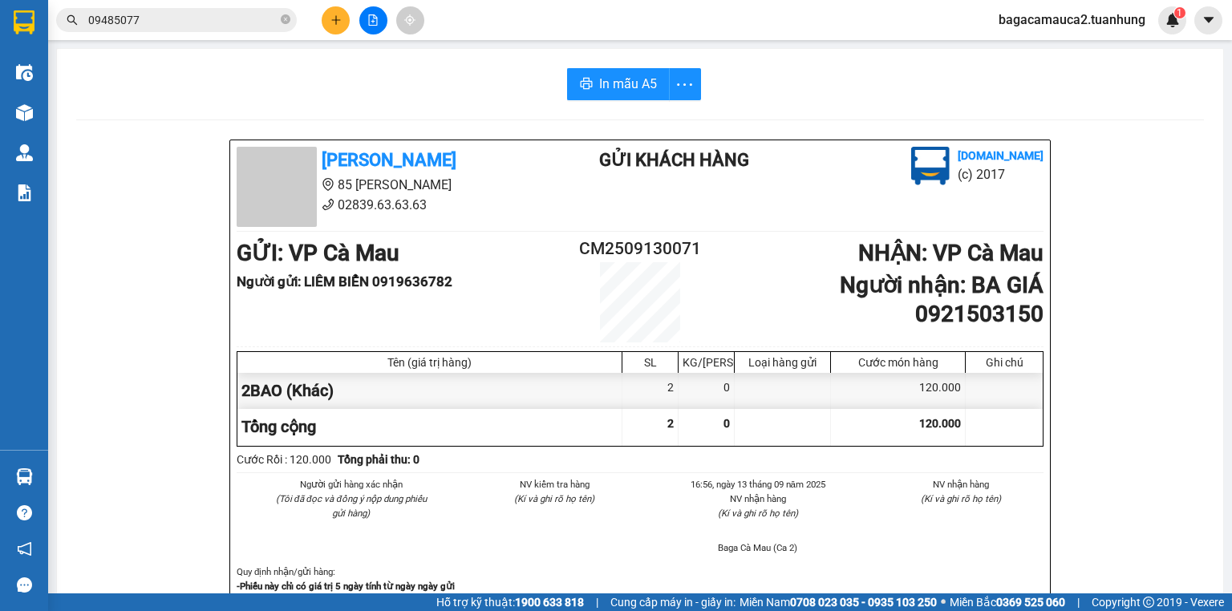
click at [215, 22] on input "09485077" at bounding box center [182, 20] width 189 height 18
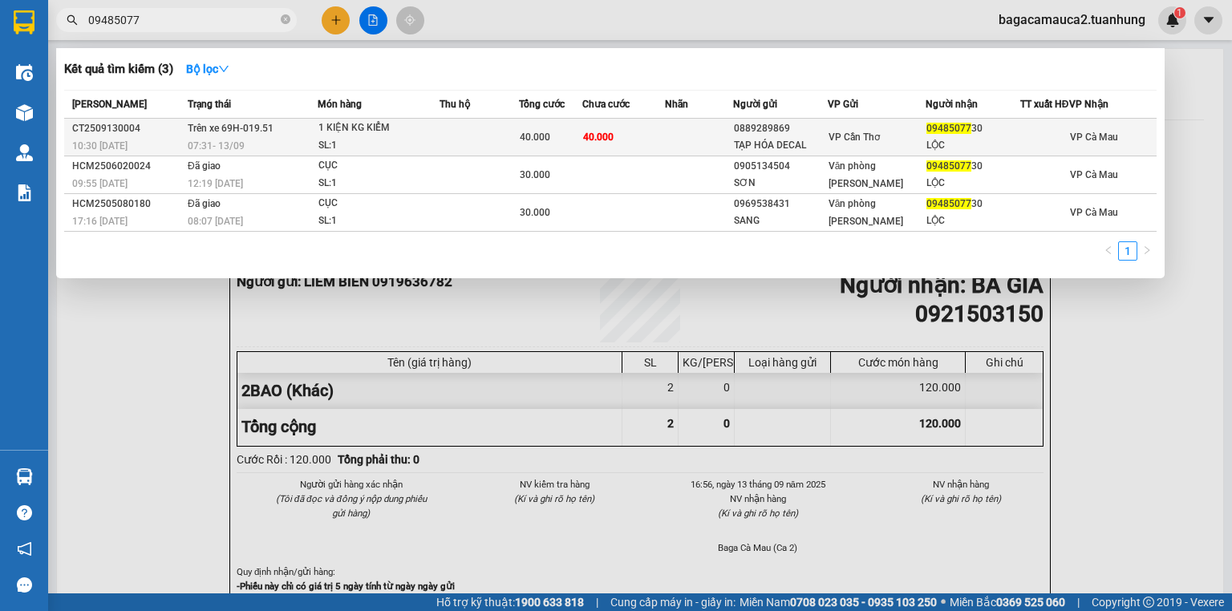
click at [277, 148] on div "07:31 - 13/09" at bounding box center [252, 146] width 129 height 18
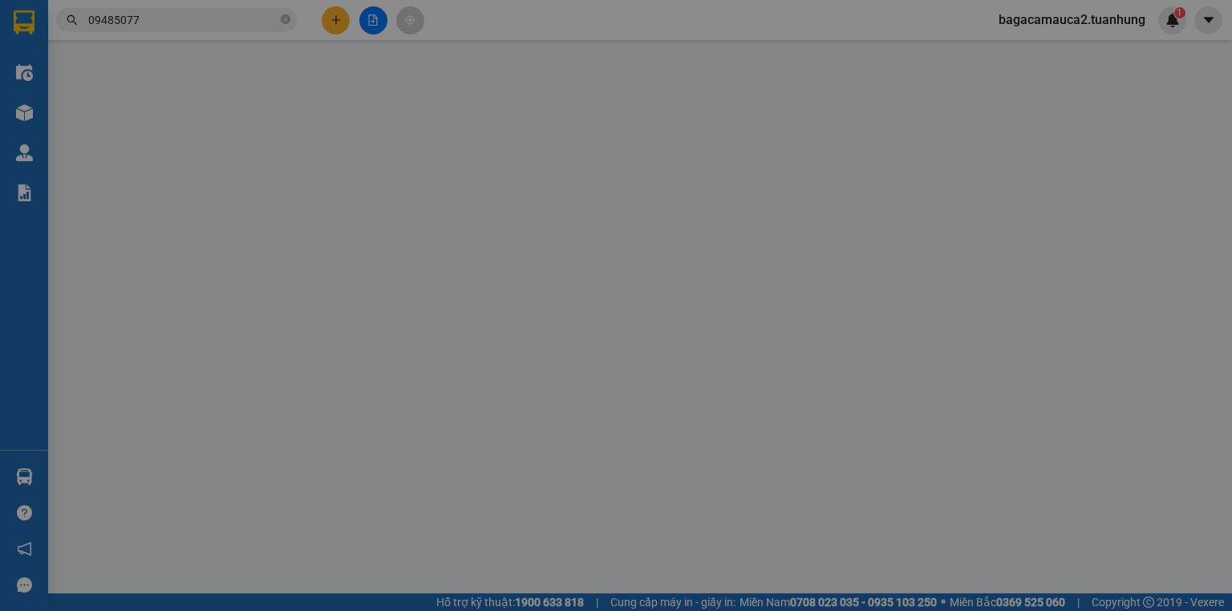
type input "0889289869"
type input "TẠP HÓA DECAL"
type input "0948507730"
type input "LỘC"
type input "40.000"
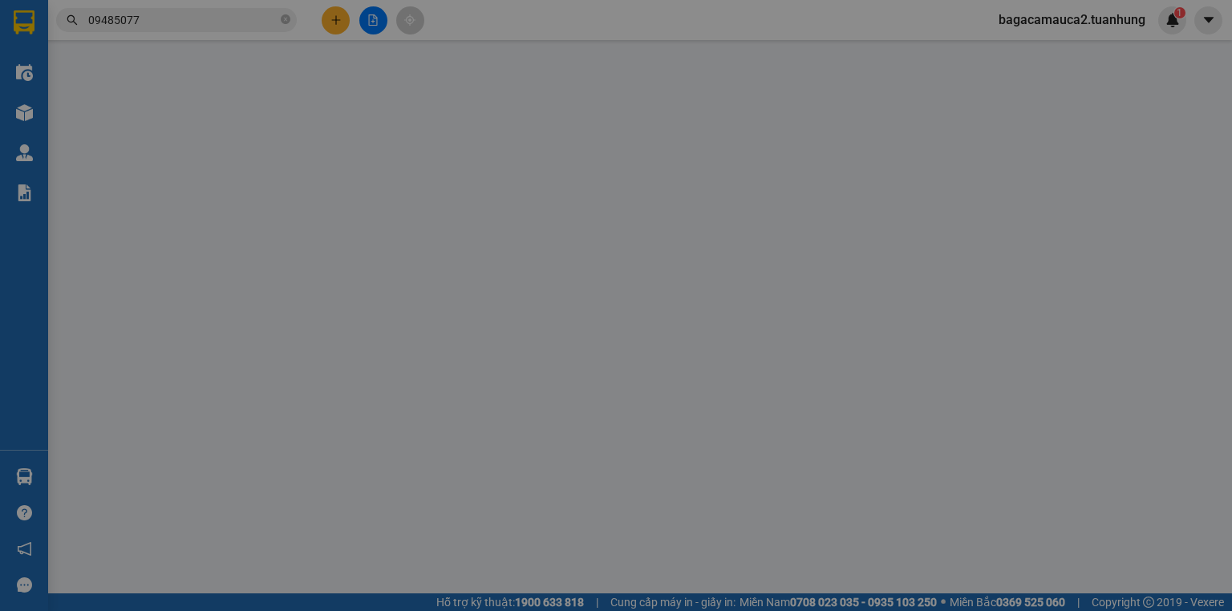
type input "40.000"
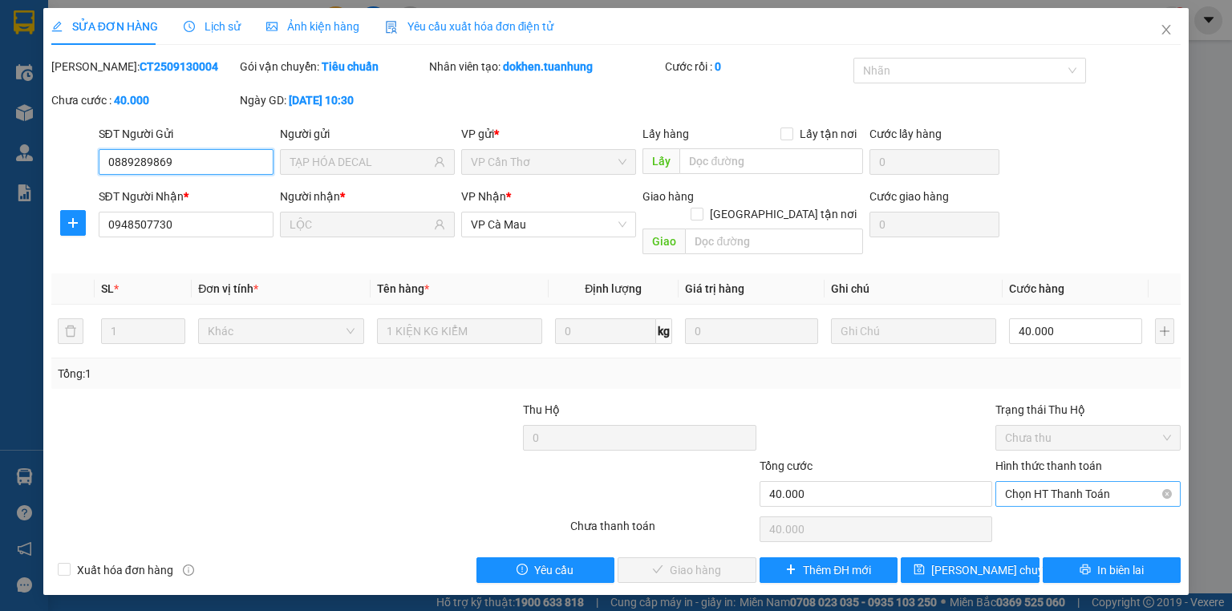
click at [1103, 482] on span "Chọn HT Thanh Toán" at bounding box center [1088, 494] width 166 height 24
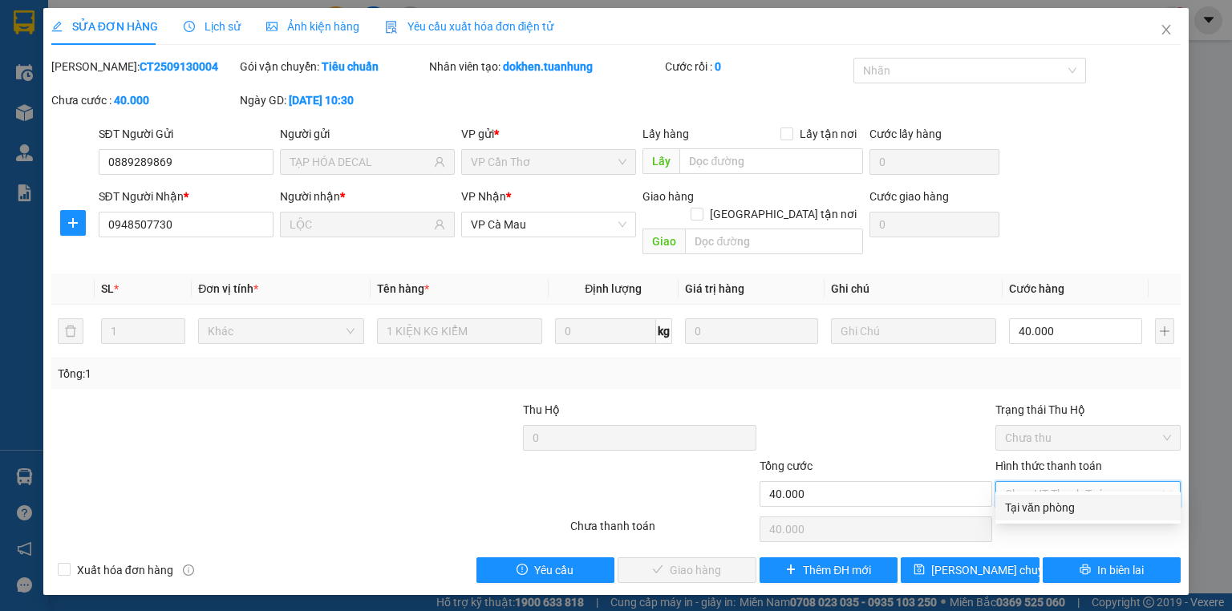
click at [1079, 507] on div "Tại văn phòng" at bounding box center [1088, 508] width 166 height 18
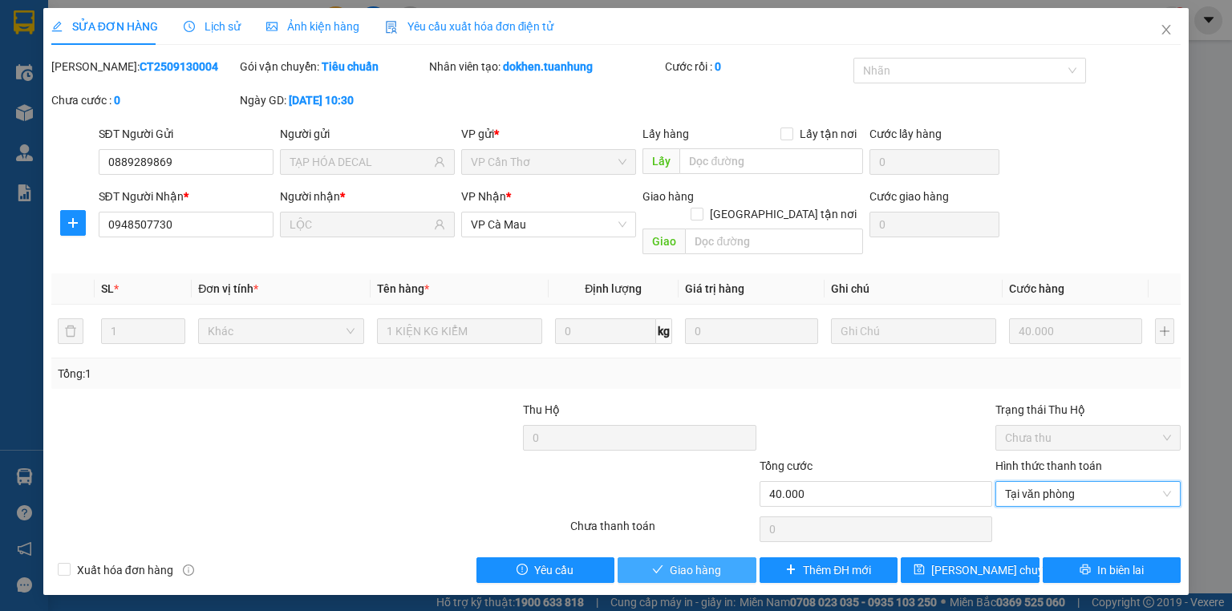
click at [685, 561] on span "Giao hàng" at bounding box center [695, 570] width 51 height 18
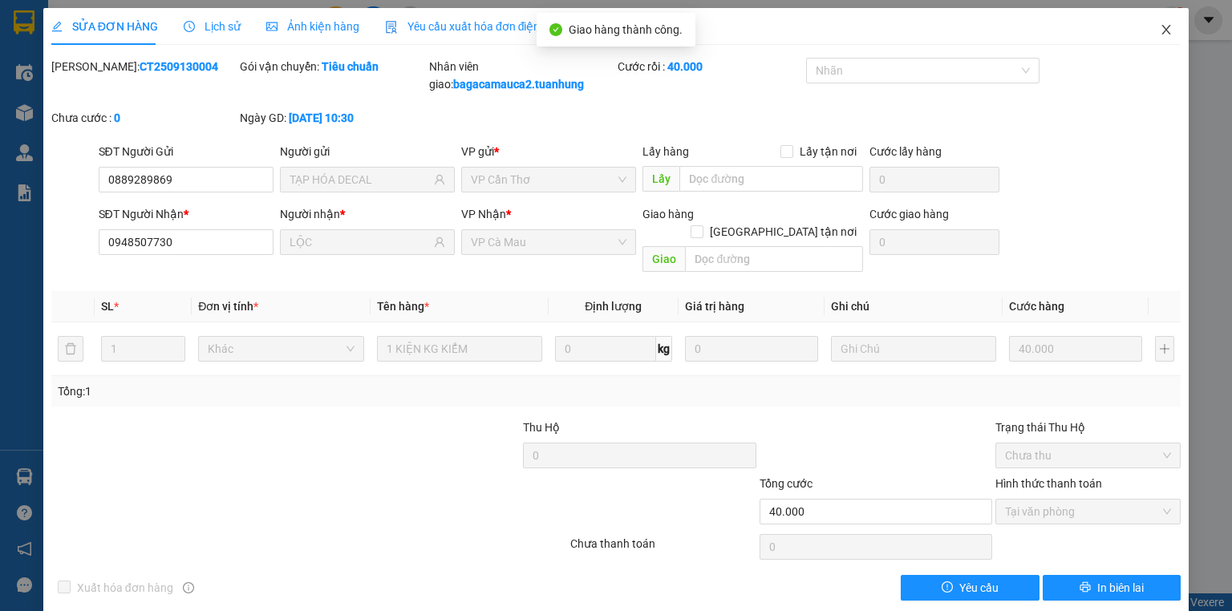
click at [1160, 28] on icon "close" at bounding box center [1166, 29] width 13 height 13
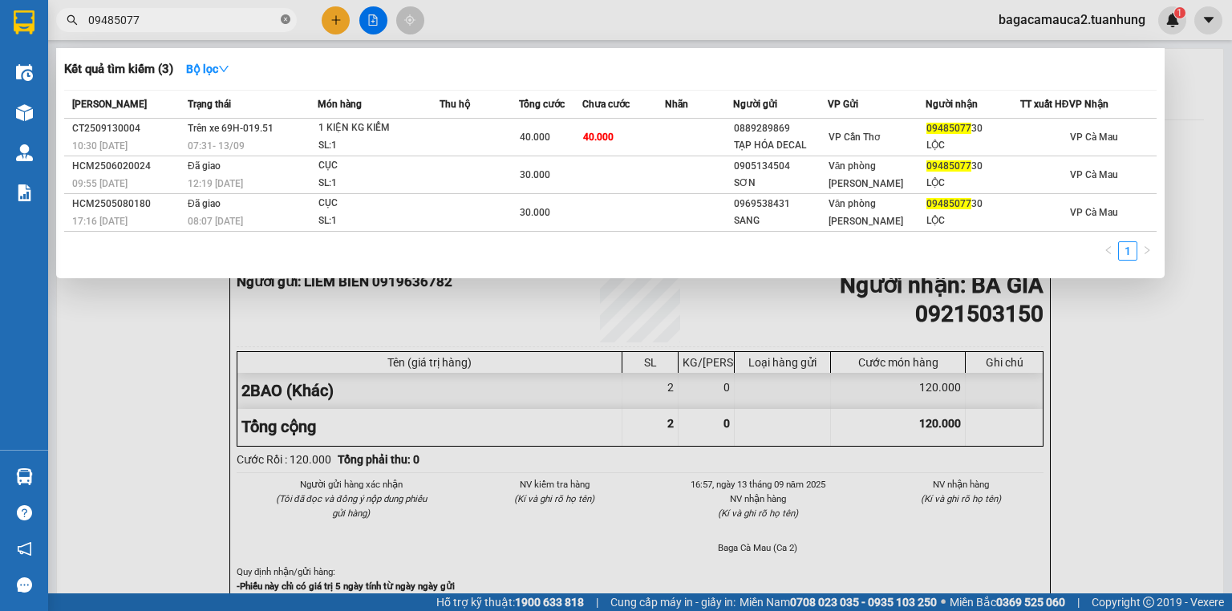
click at [285, 22] on icon "close-circle" at bounding box center [286, 19] width 10 height 10
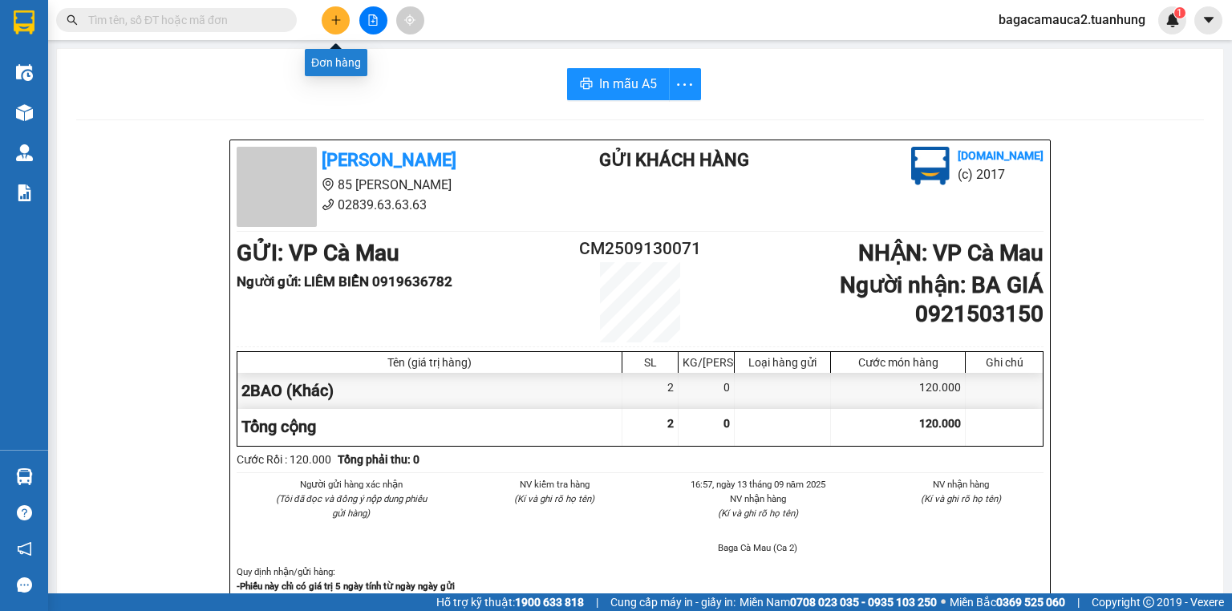
click at [327, 26] on button at bounding box center [336, 20] width 28 height 28
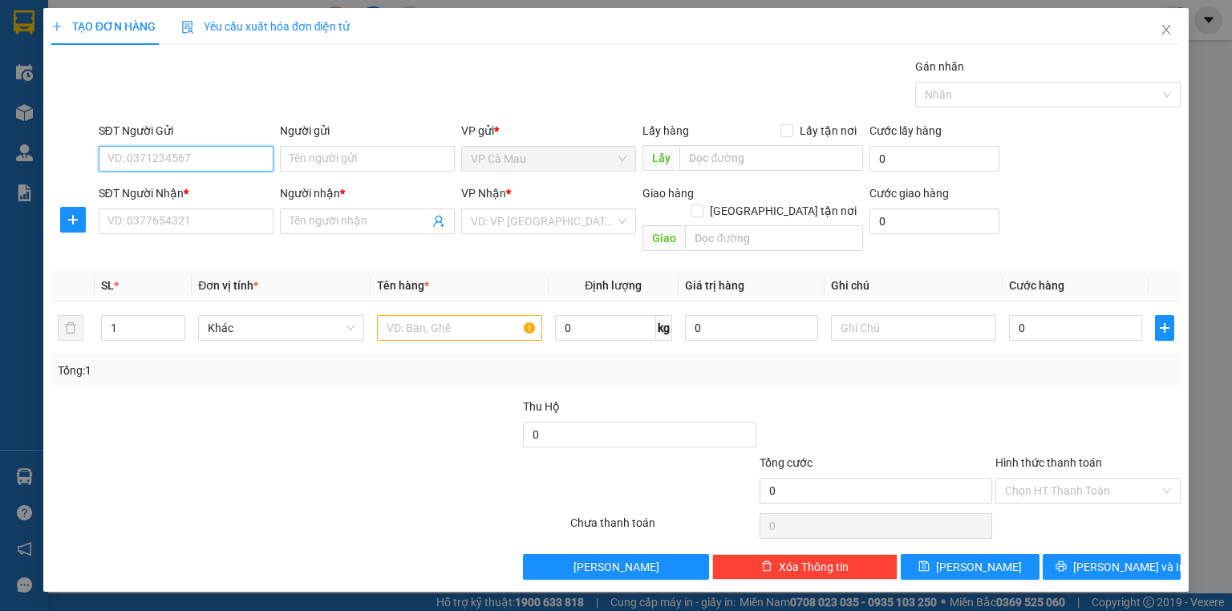
click at [241, 156] on input "SĐT Người Gửi" at bounding box center [186, 159] width 175 height 26
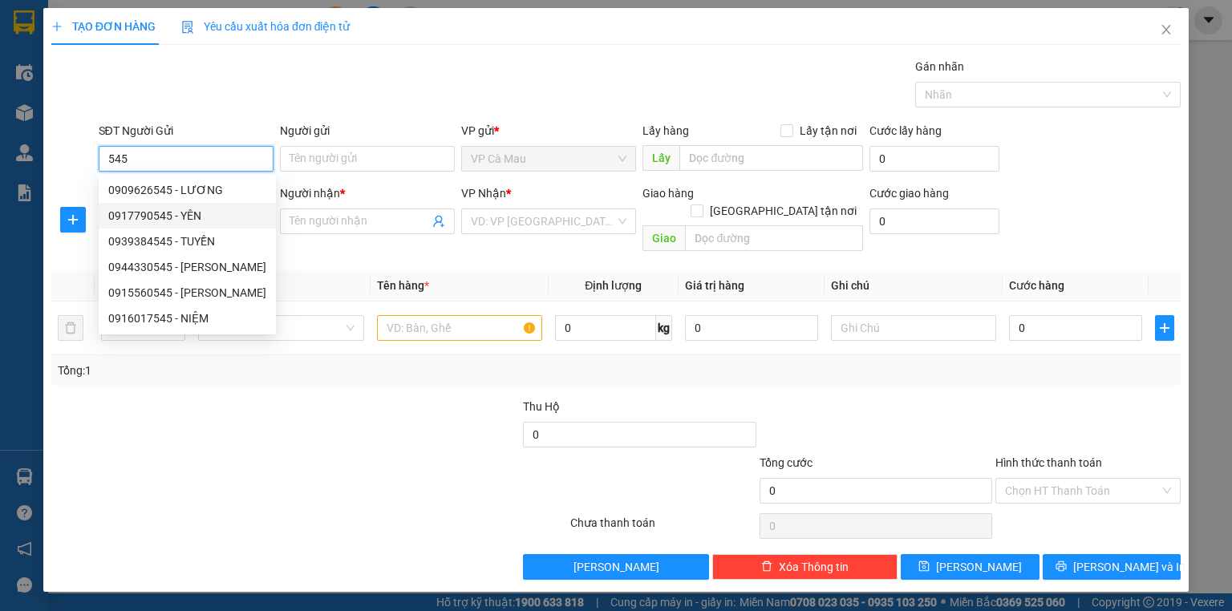
click at [237, 214] on div "0917790545 - YÊN" at bounding box center [187, 216] width 158 height 18
type input "0917790545"
type input "YÊN"
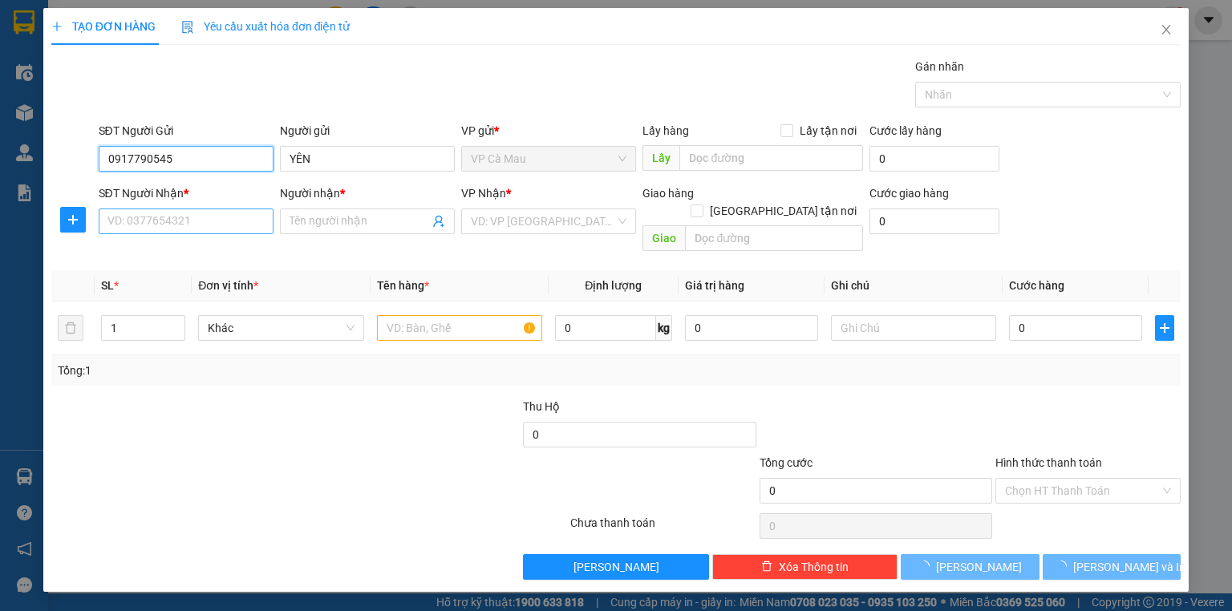
type input "0917790545"
click at [225, 221] on input "SĐT Người Nhận *" at bounding box center [186, 222] width 175 height 26
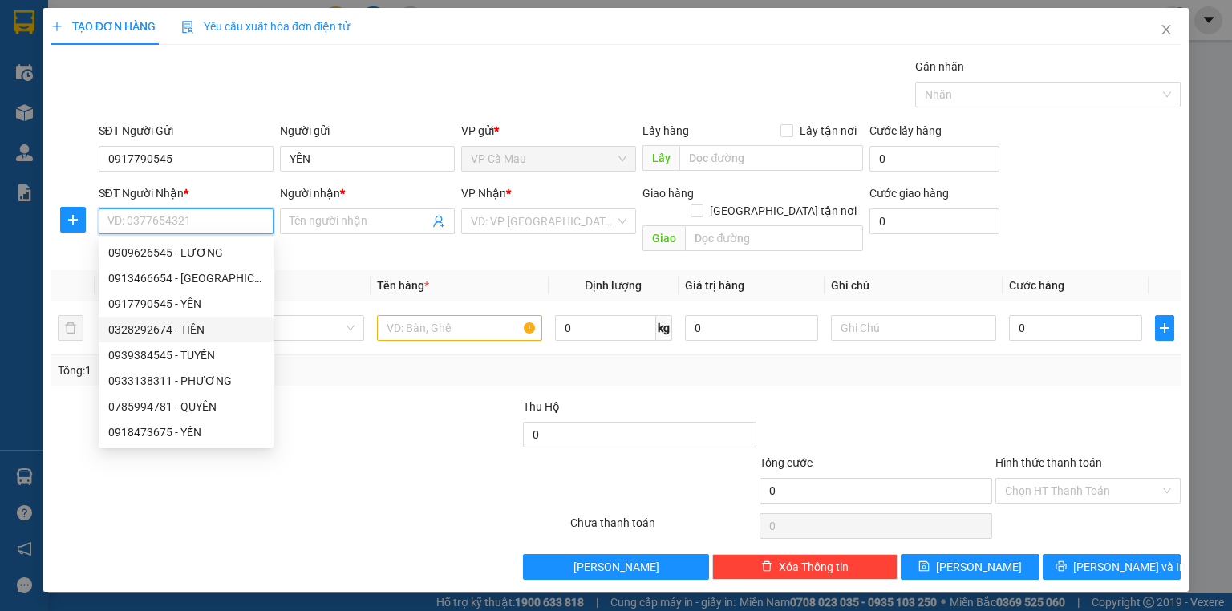
click at [178, 330] on div "0328292674 - TIỀN" at bounding box center [186, 330] width 156 height 18
type input "0328292674"
type input "TIỀN"
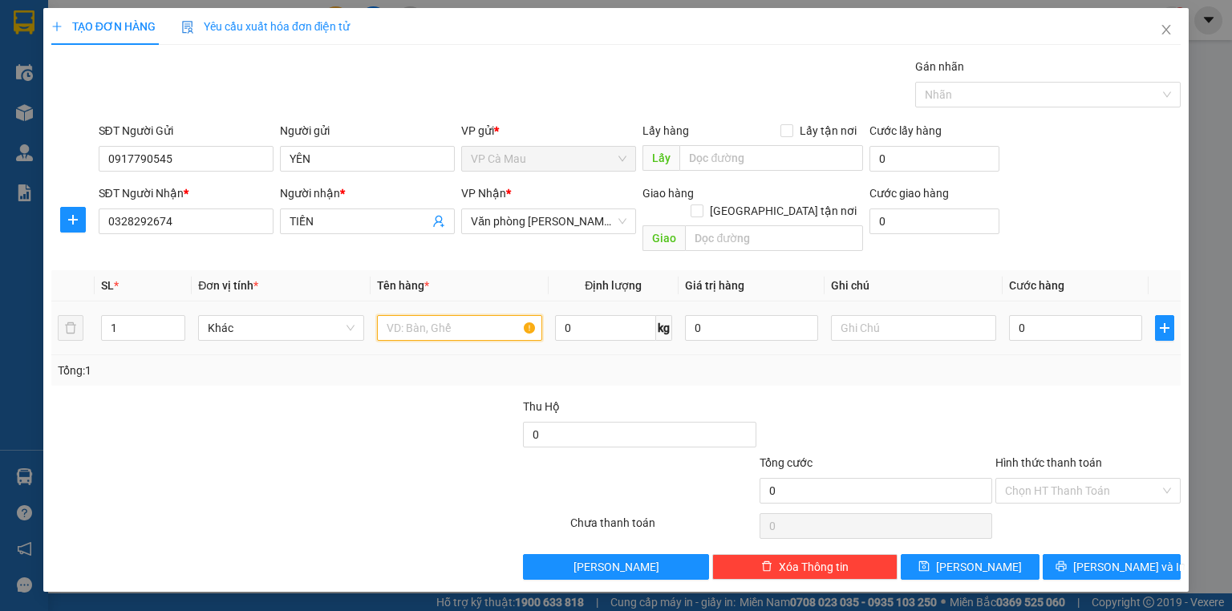
click at [430, 315] on input "text" at bounding box center [459, 328] width 165 height 26
type input "THUNG"
click at [1016, 315] on input "0" at bounding box center [1075, 328] width 133 height 26
type input "+5"
type input "5"
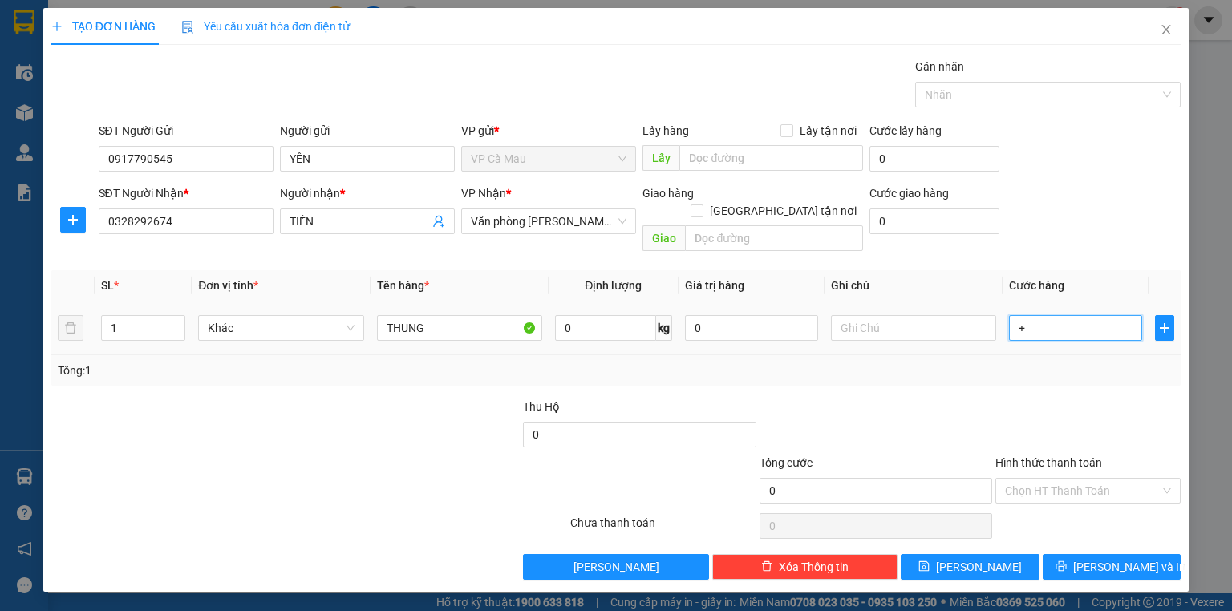
type input "5"
type input "+50"
type input "50"
click at [1142, 558] on span "[PERSON_NAME] và In" at bounding box center [1129, 567] width 112 height 18
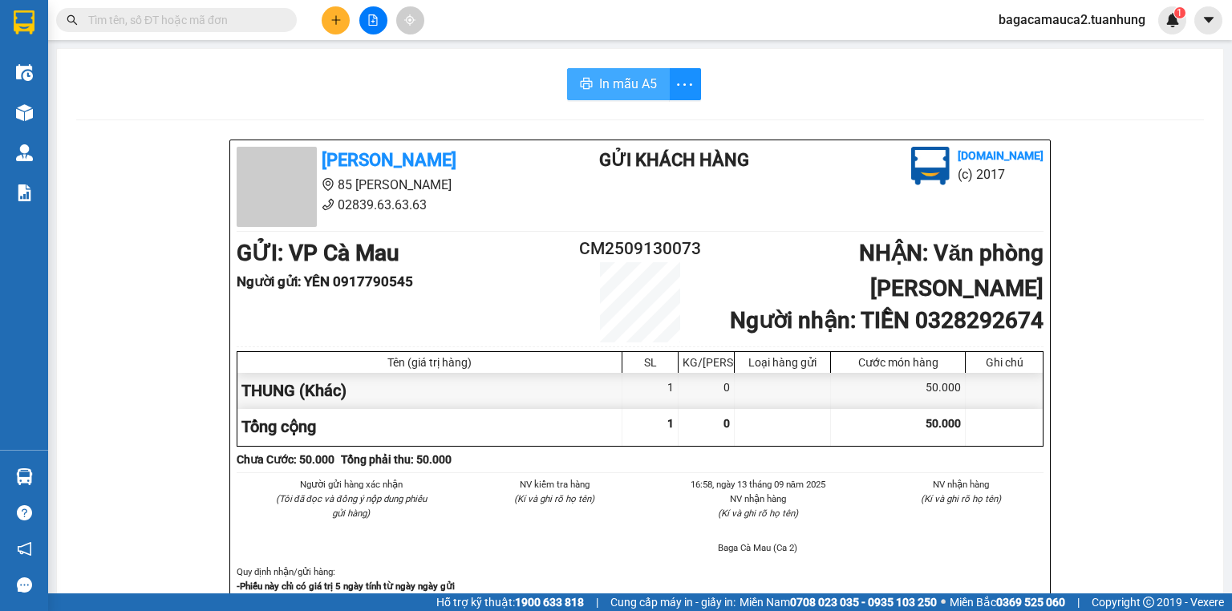
click at [626, 92] on span "In mẫu A5" at bounding box center [628, 84] width 58 height 20
click at [324, 16] on button at bounding box center [336, 20] width 28 height 28
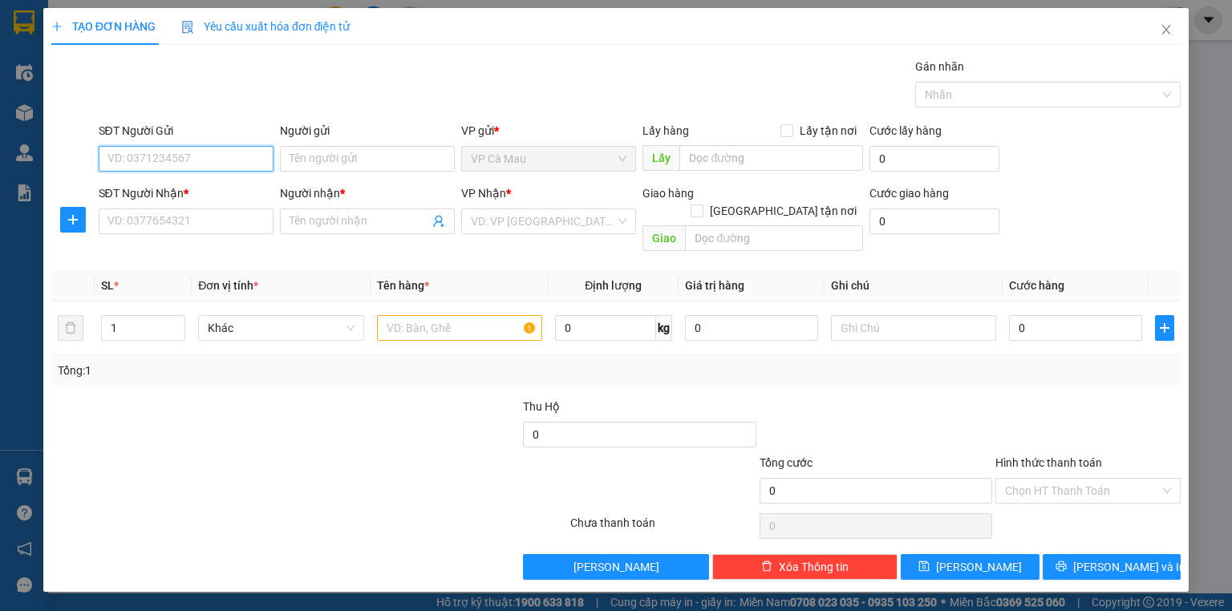
click at [223, 168] on input "SĐT Người Gửi" at bounding box center [186, 159] width 175 height 26
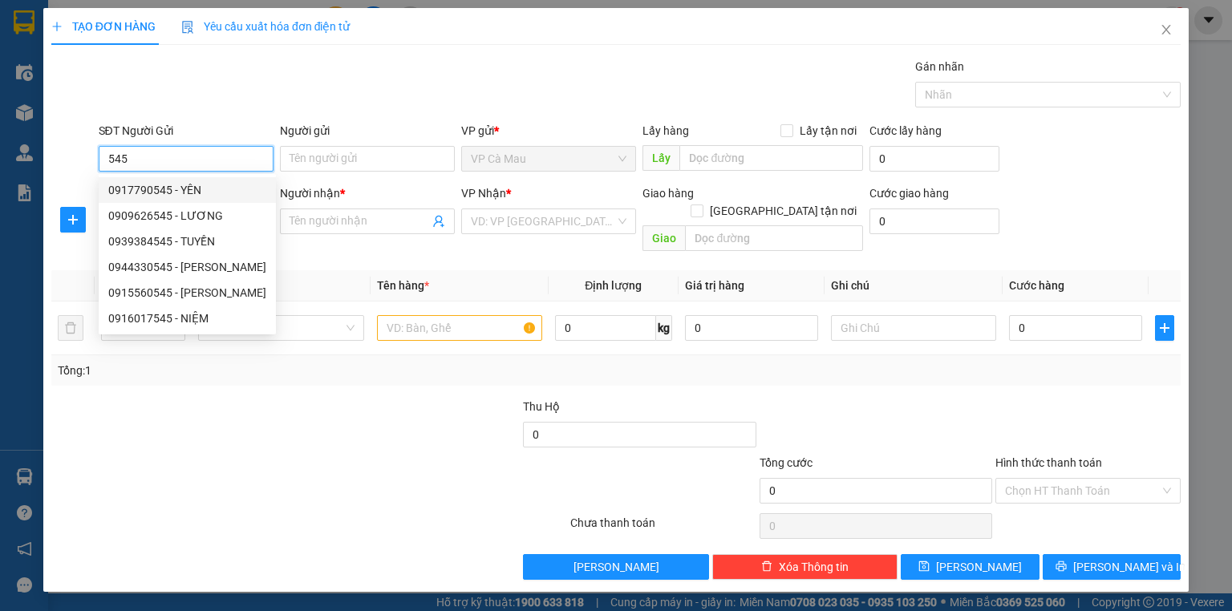
click at [201, 195] on div "0917790545 - YÊN" at bounding box center [187, 190] width 158 height 18
type input "0917790545"
type input "YÊN"
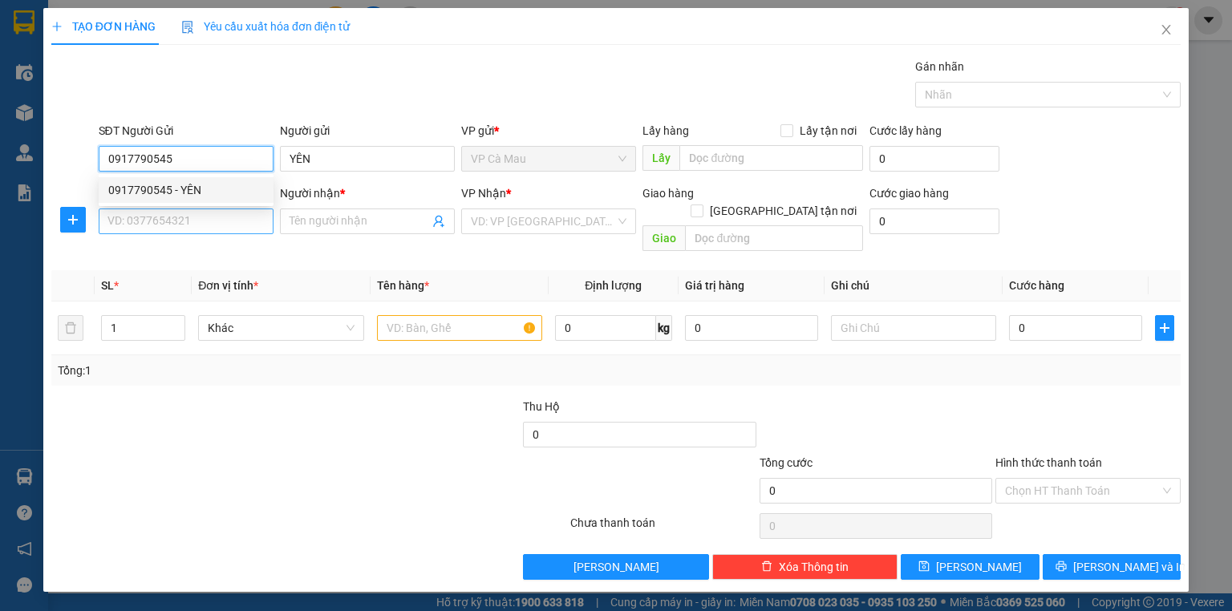
type input "0917790545"
click at [200, 209] on input "SĐT Người Nhận *" at bounding box center [186, 222] width 175 height 26
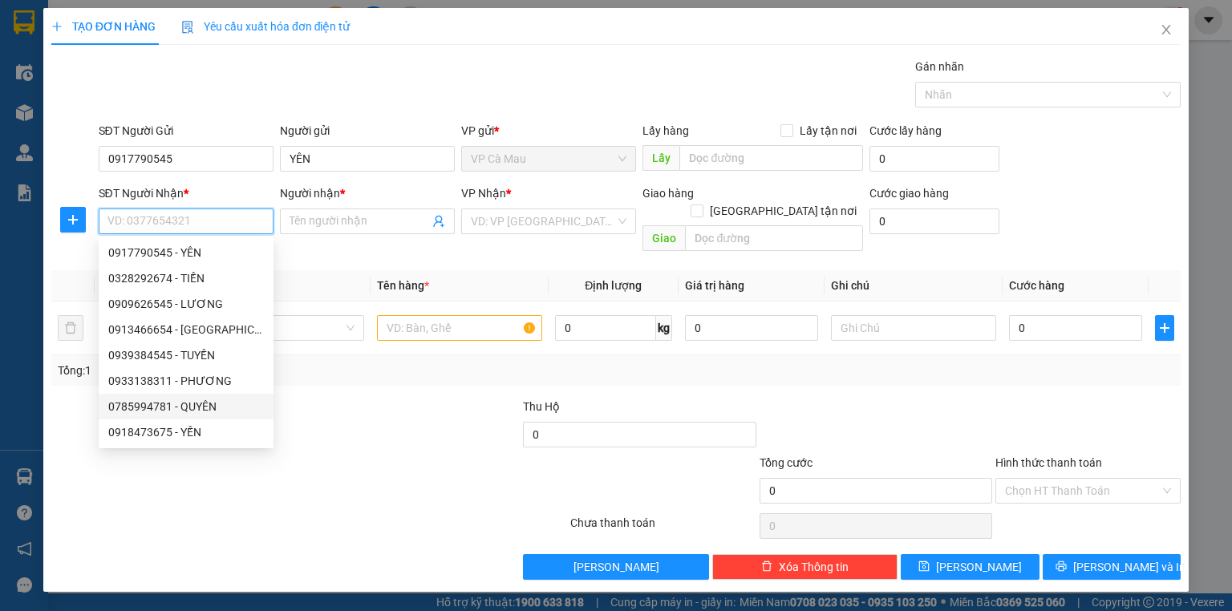
click at [204, 404] on div "0785994781 - QUYÊN" at bounding box center [186, 407] width 156 height 18
type input "0785994781"
type input "QUYÊN"
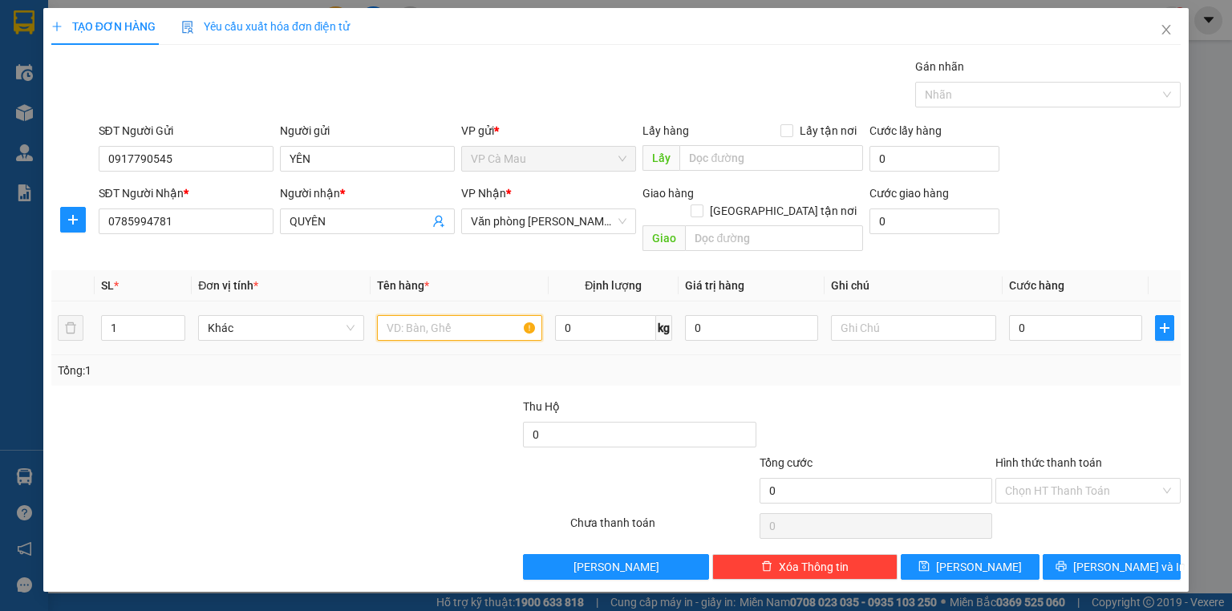
click at [460, 318] on input "text" at bounding box center [459, 328] width 165 height 26
type input "THUNG"
click at [1014, 315] on input "0" at bounding box center [1075, 328] width 133 height 26
type input "+3"
type input "3"
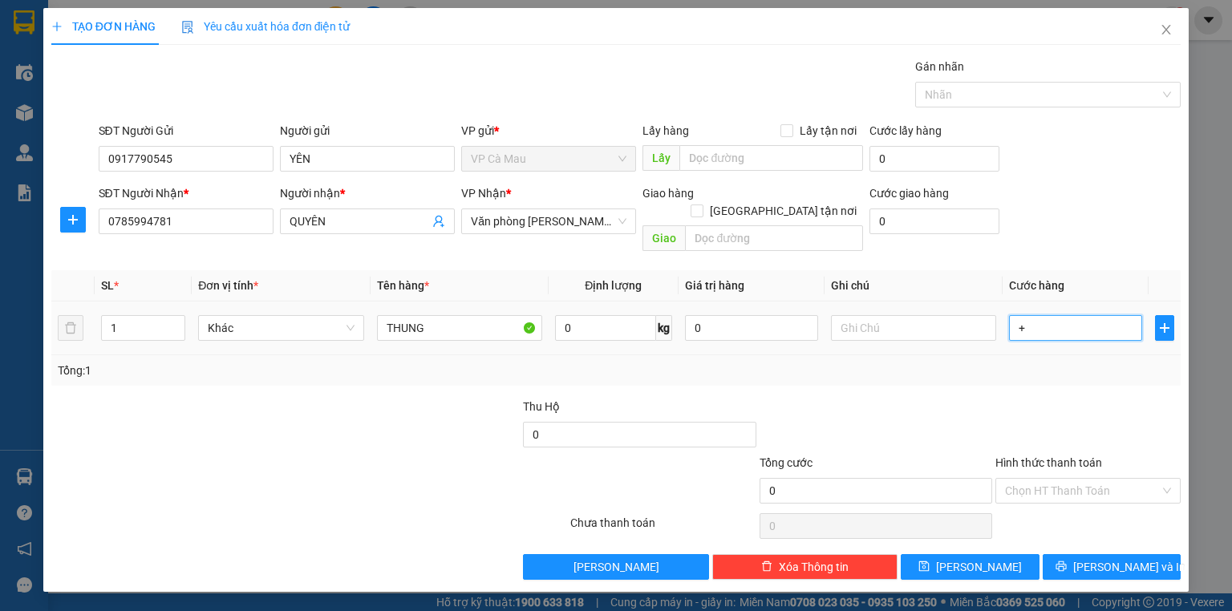
type input "3"
type input "+30"
type input "30"
click at [1124, 554] on button "[PERSON_NAME] và In" at bounding box center [1112, 567] width 139 height 26
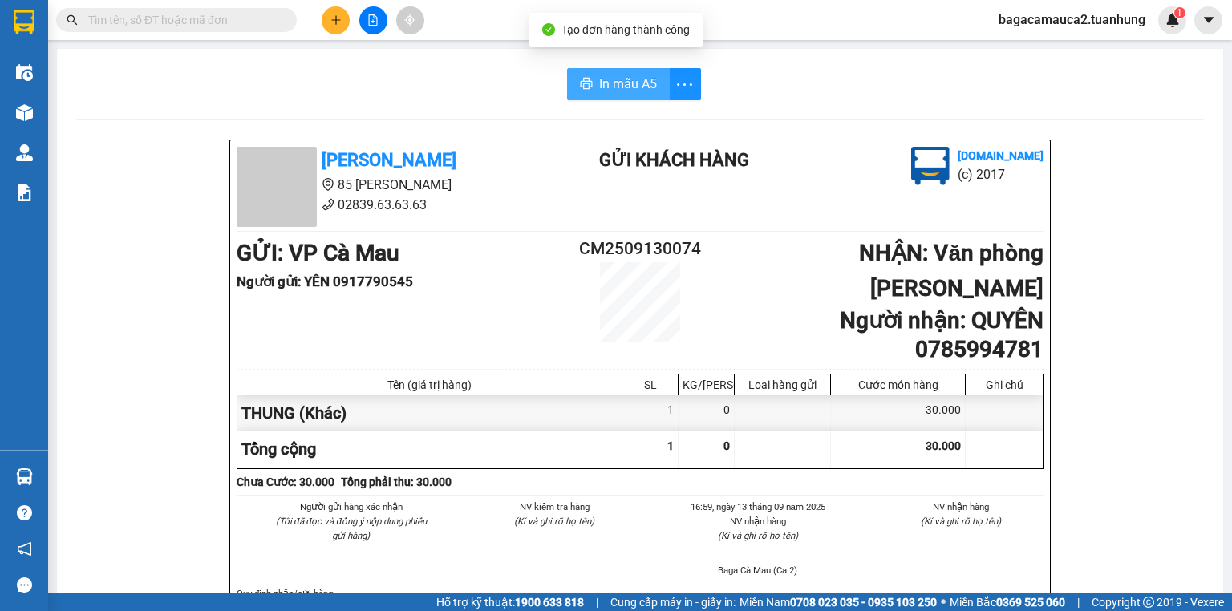
click at [599, 80] on span "In mẫu A5" at bounding box center [628, 84] width 58 height 20
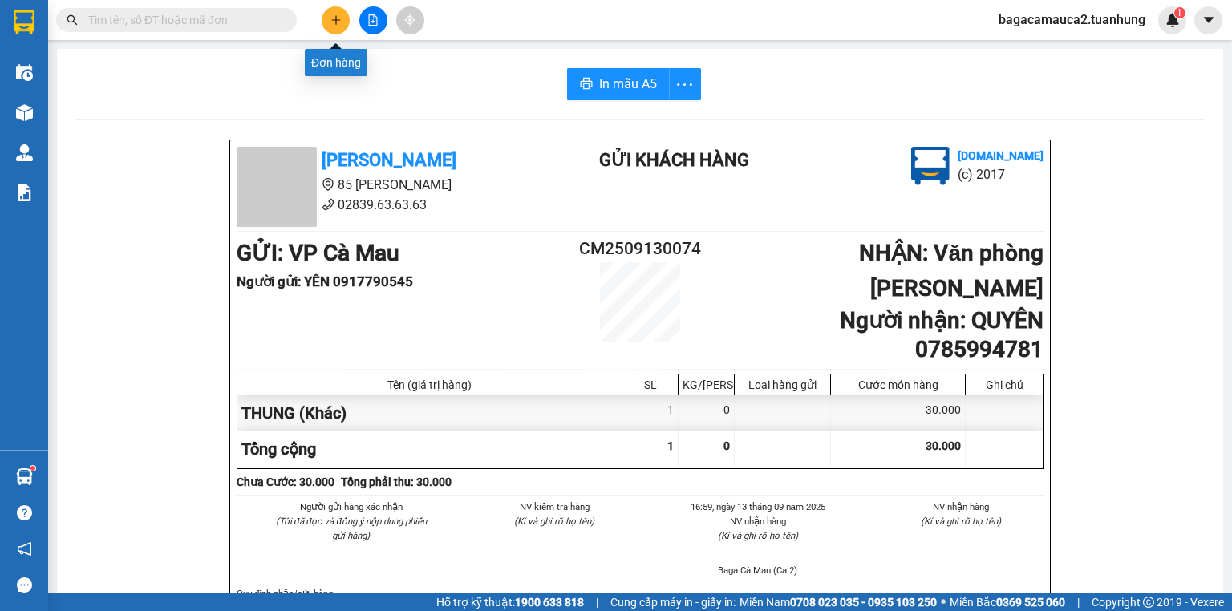
click at [341, 22] on icon "plus" at bounding box center [335, 19] width 11 height 11
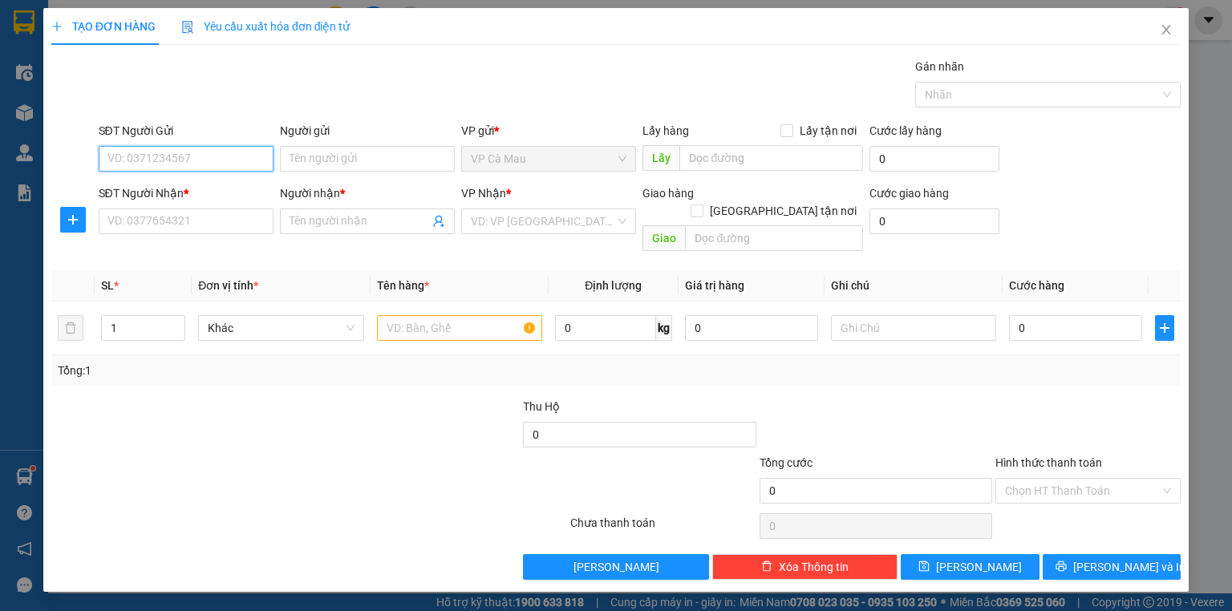
click at [200, 161] on input "SĐT Người Gửi" at bounding box center [186, 159] width 175 height 26
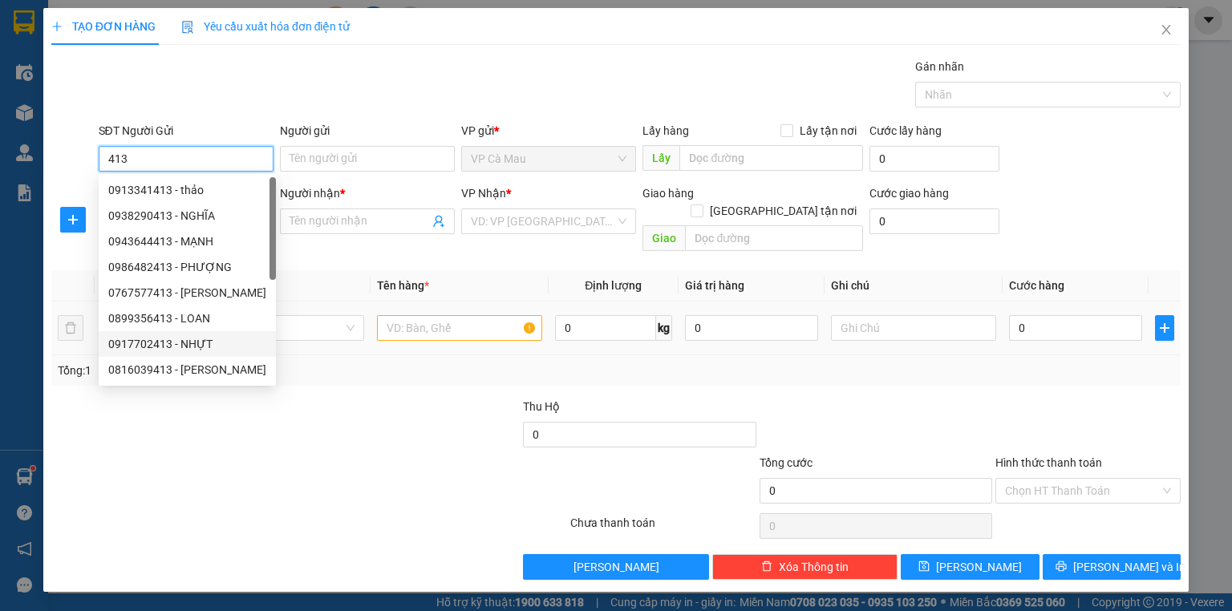
type input "0917702413"
type input "NHỰT"
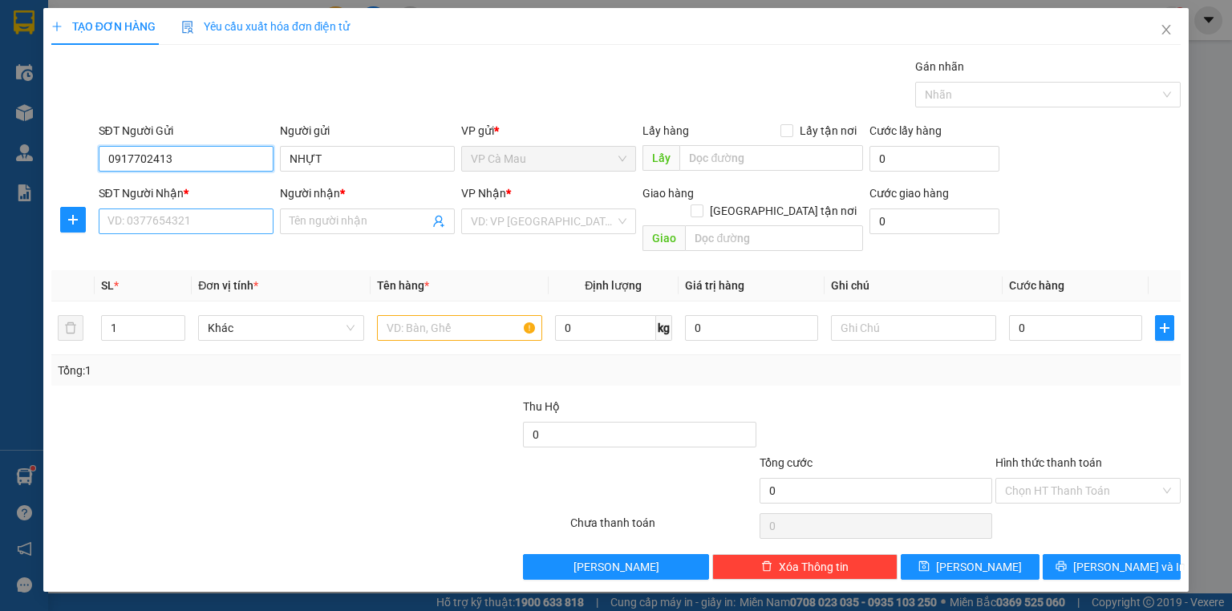
type input "0917702413"
click at [183, 229] on input "SĐT Người Nhận *" at bounding box center [186, 222] width 175 height 26
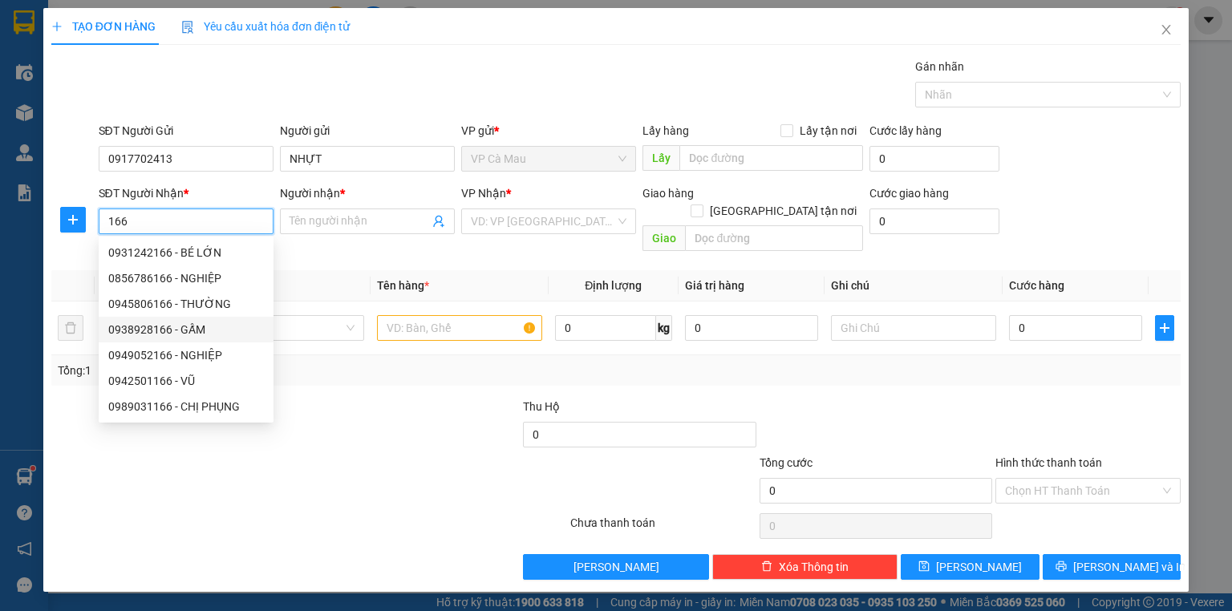
click at [189, 330] on div "0938928166 - GẤM" at bounding box center [186, 330] width 156 height 18
type input "0938928166"
type input "GẤM"
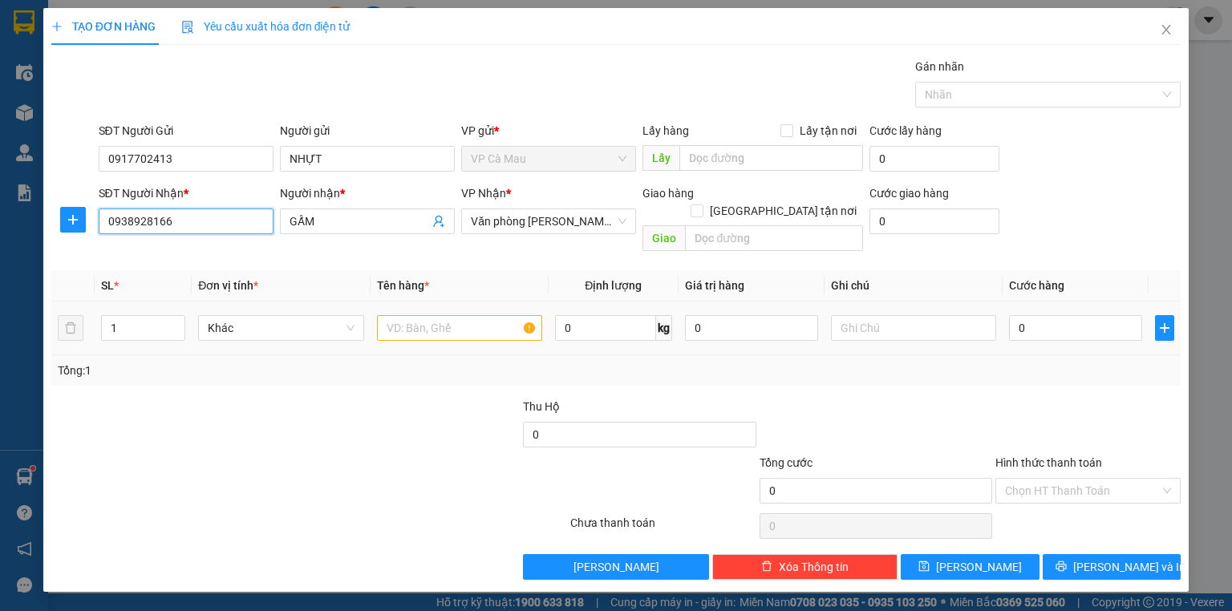
type input "0938928166"
click at [407, 315] on input "text" at bounding box center [459, 328] width 165 height 26
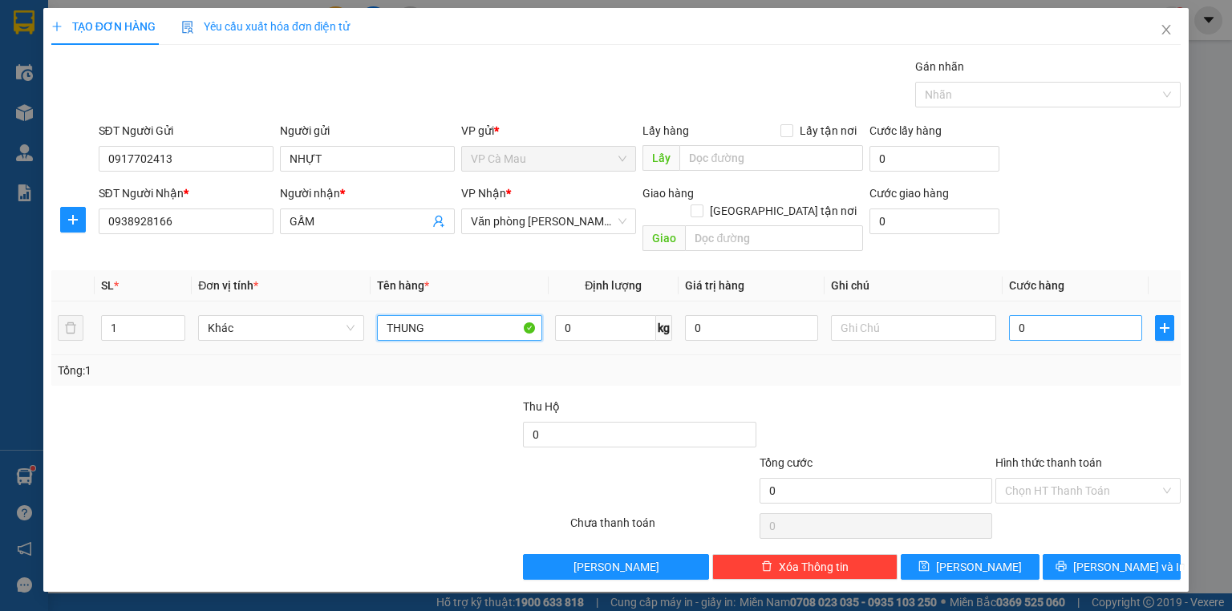
type input "THUNG"
click at [1010, 315] on input "0" at bounding box center [1075, 328] width 133 height 26
type input "+3"
type input "3"
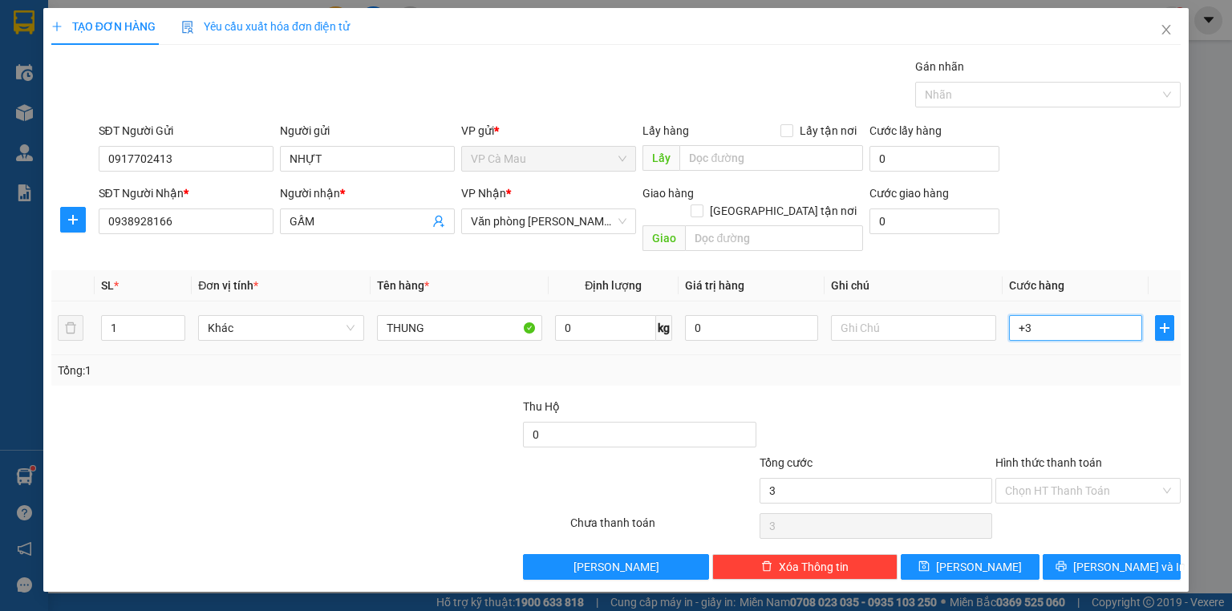
type input "+30"
type input "30"
click at [1125, 479] on input "Hình thức thanh toán" at bounding box center [1082, 491] width 155 height 24
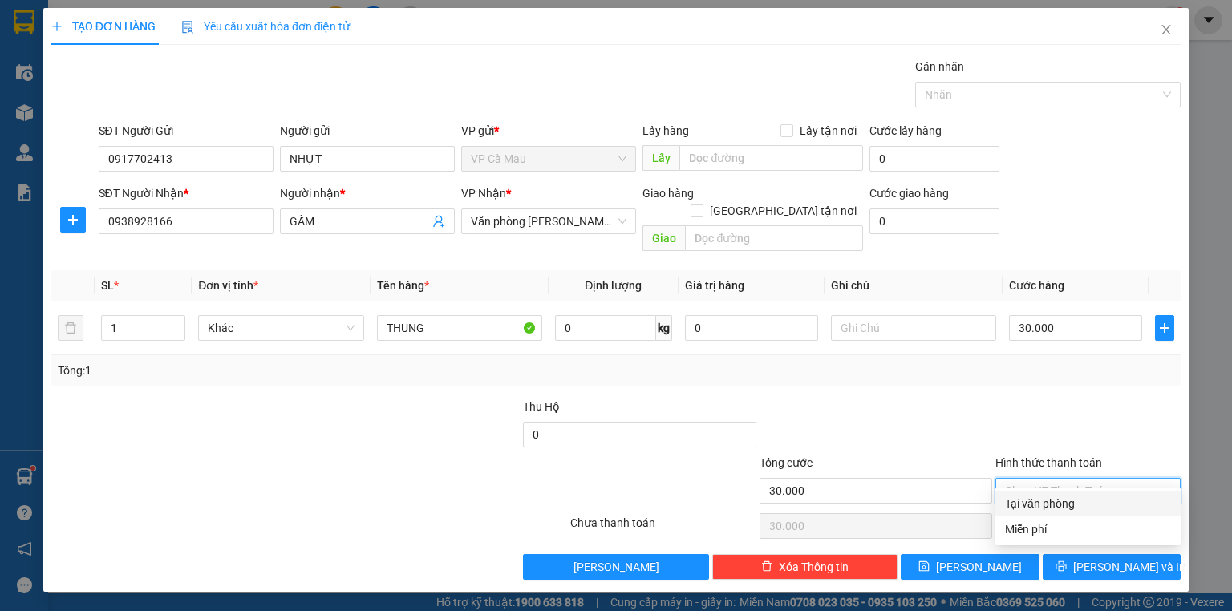
click at [1099, 508] on div "Tại văn phòng" at bounding box center [1088, 504] width 166 height 18
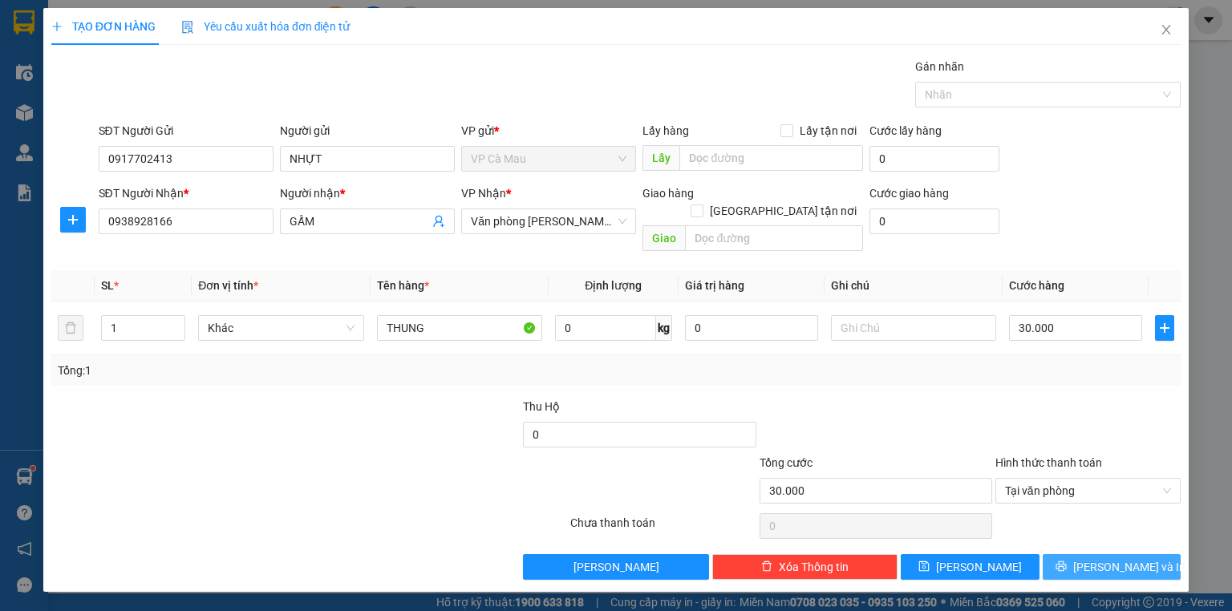
click at [1115, 558] on span "[PERSON_NAME] và In" at bounding box center [1129, 567] width 112 height 18
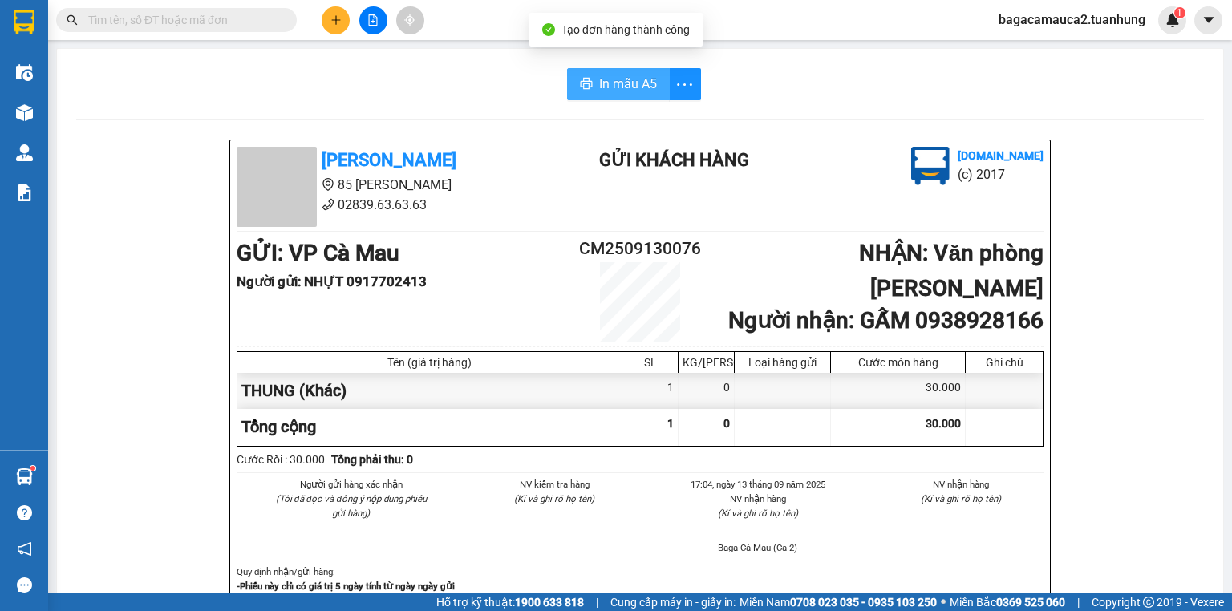
click at [628, 86] on span "In mẫu A5" at bounding box center [628, 84] width 58 height 20
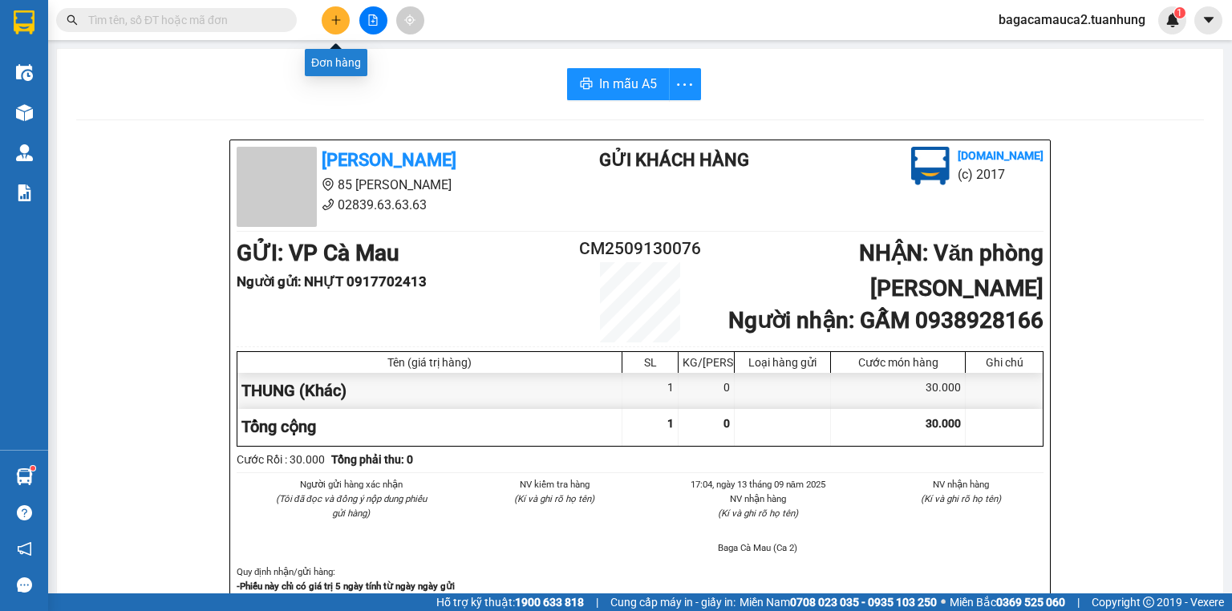
click at [334, 22] on icon "plus" at bounding box center [335, 19] width 11 height 11
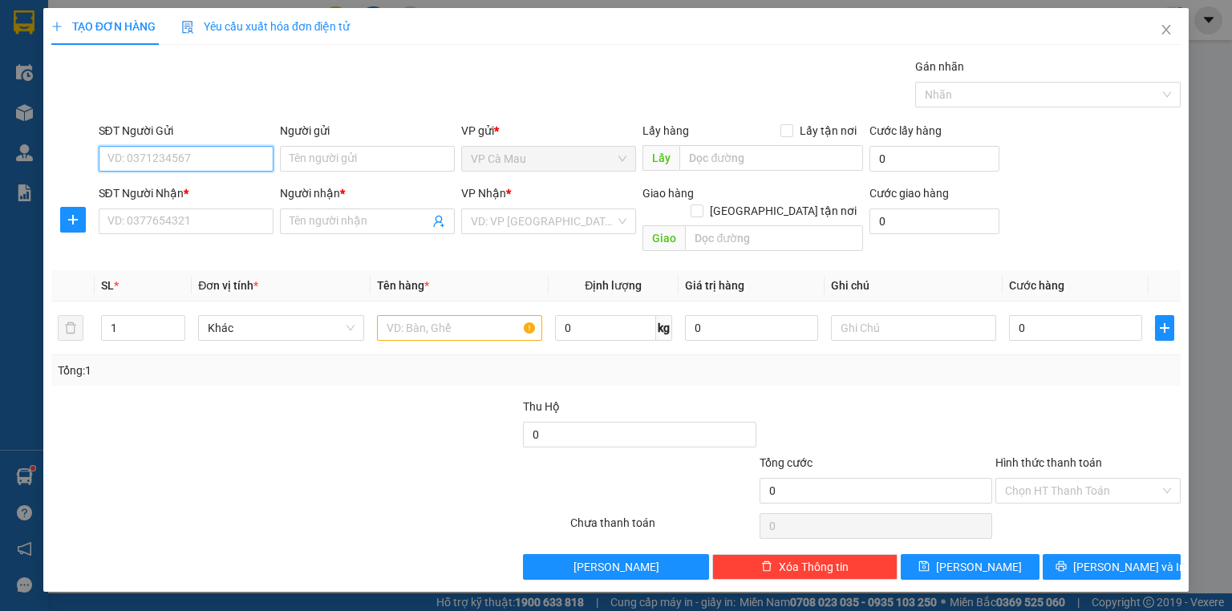
click at [225, 165] on input "SĐT Người Gửi" at bounding box center [186, 159] width 175 height 26
type input "0917122330"
click at [224, 184] on div "0917122330 - QUỐC KHANH" at bounding box center [214, 190] width 213 height 18
type input "QUỐC KHANH"
type input "0917122330"
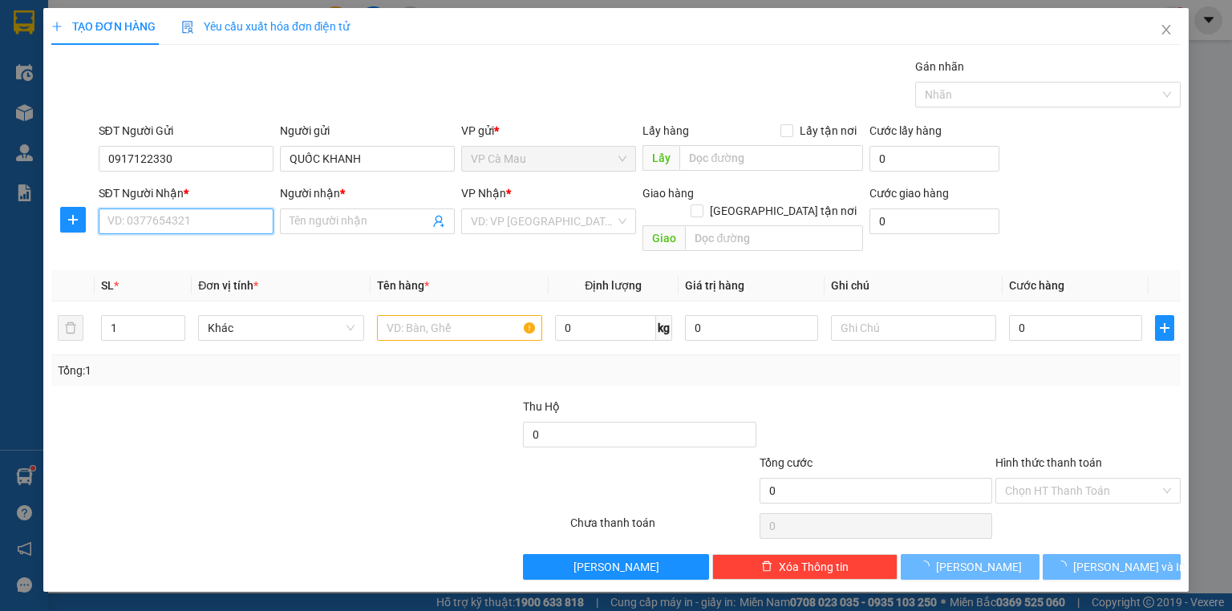
click at [205, 218] on input "SĐT Người Nhận *" at bounding box center [186, 222] width 175 height 26
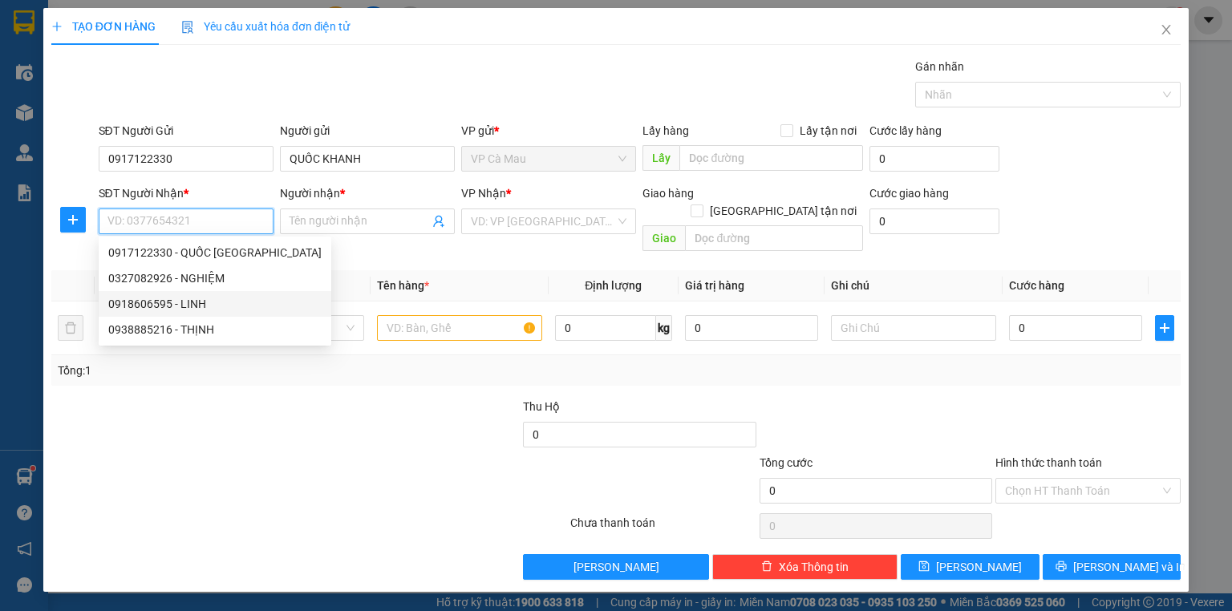
click at [180, 310] on div "0918606595 - LINH" at bounding box center [214, 304] width 213 height 18
type input "0918606595"
type input "LINH"
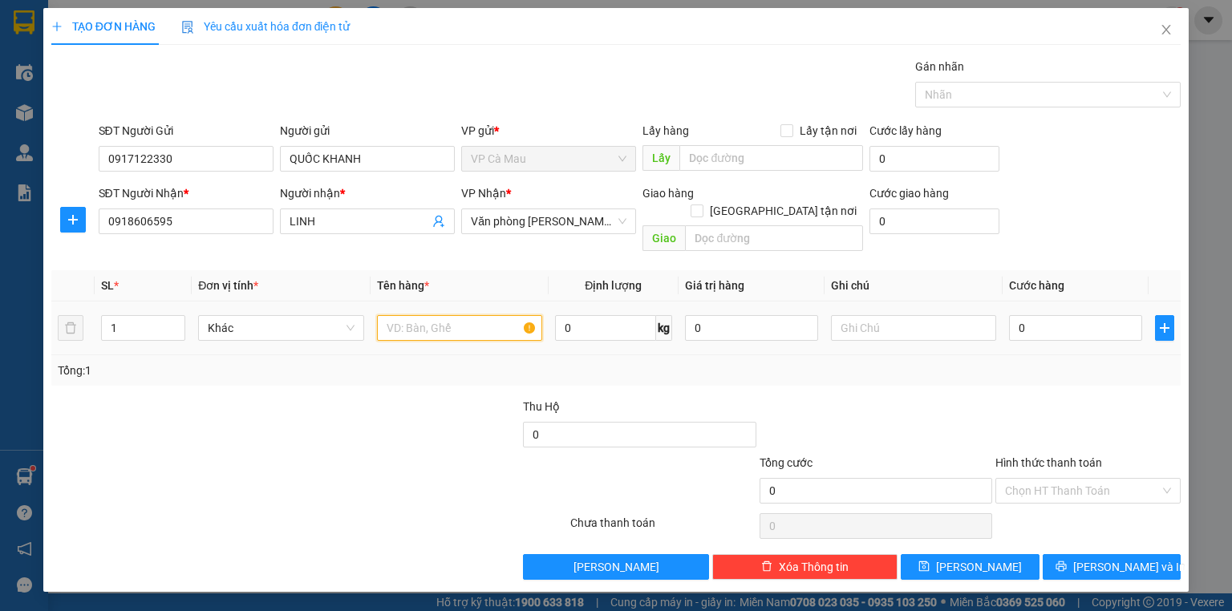
click at [417, 315] on input "text" at bounding box center [459, 328] width 165 height 26
type input "THUNG"
click at [1009, 315] on input "0" at bounding box center [1075, 328] width 133 height 26
type input "+8"
type input "8"
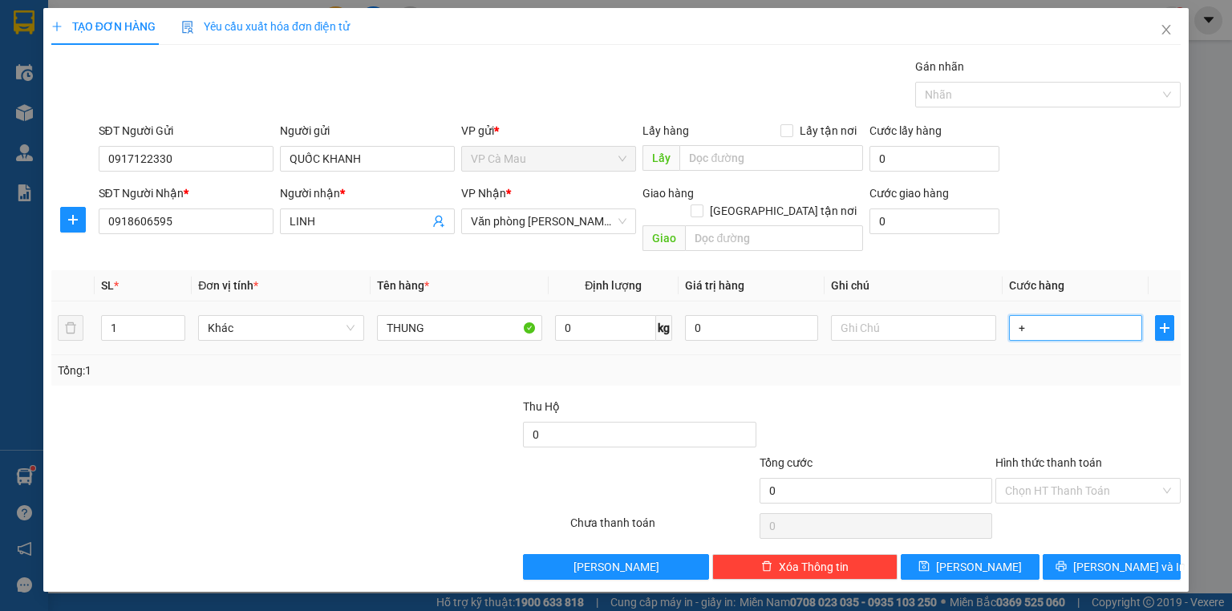
type input "8"
type input "+80"
type input "80"
click at [1123, 554] on button "[PERSON_NAME] và In" at bounding box center [1112, 567] width 139 height 26
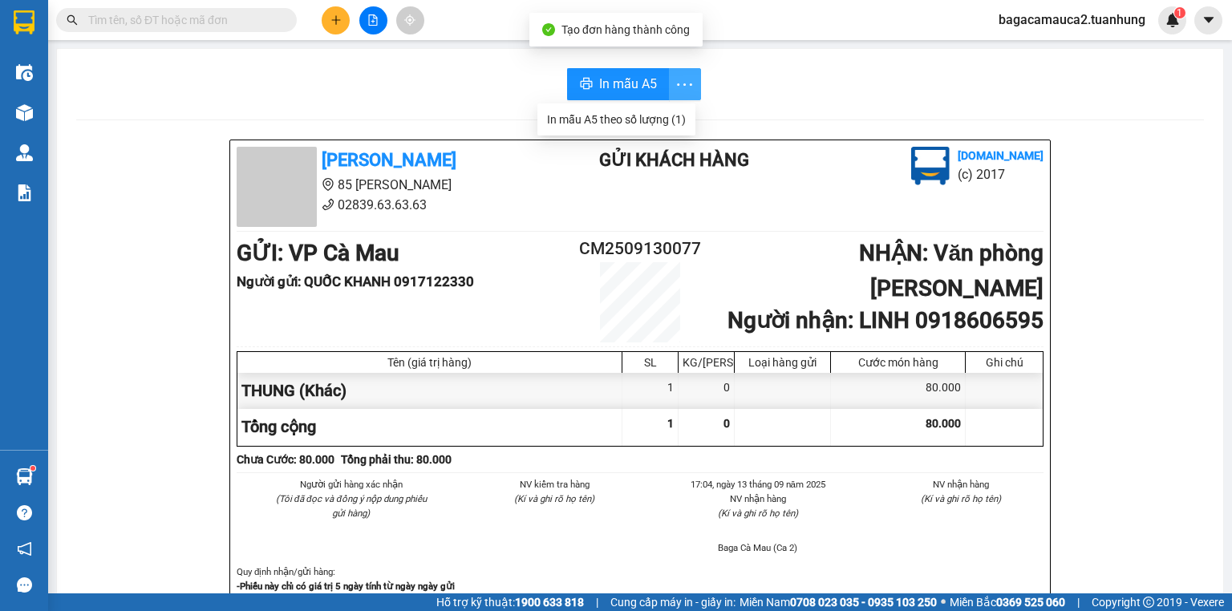
click at [677, 82] on icon "more" at bounding box center [684, 85] width 20 height 20
click at [650, 121] on div "In mẫu A5 theo số lượng (1)" at bounding box center [616, 120] width 139 height 18
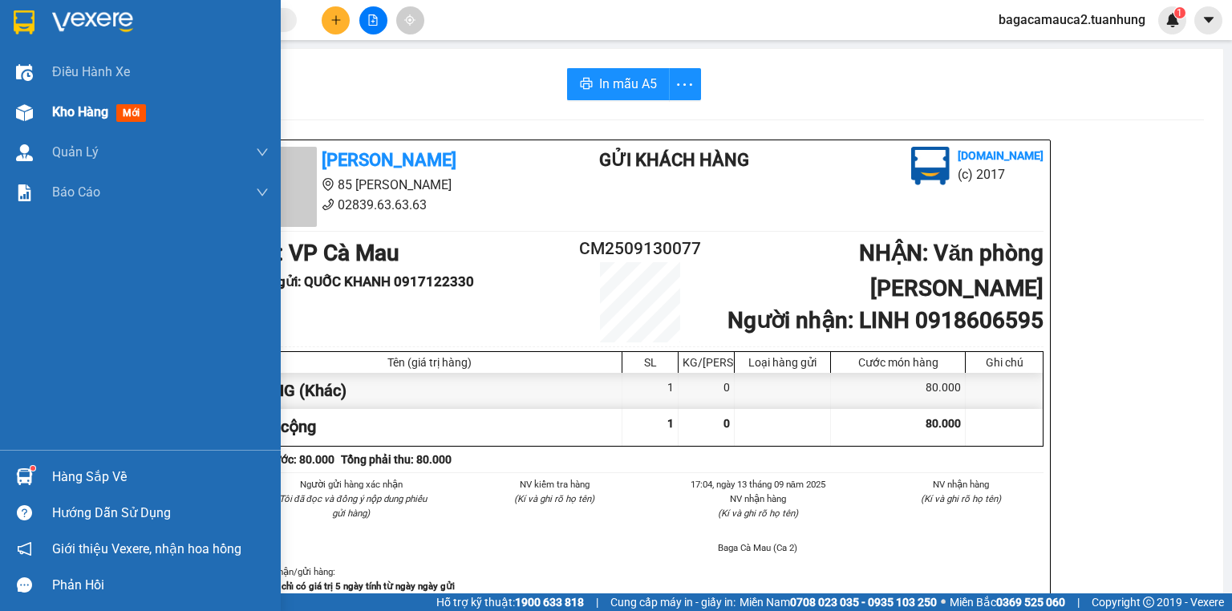
click at [58, 110] on span "Kho hàng" at bounding box center [80, 111] width 56 height 15
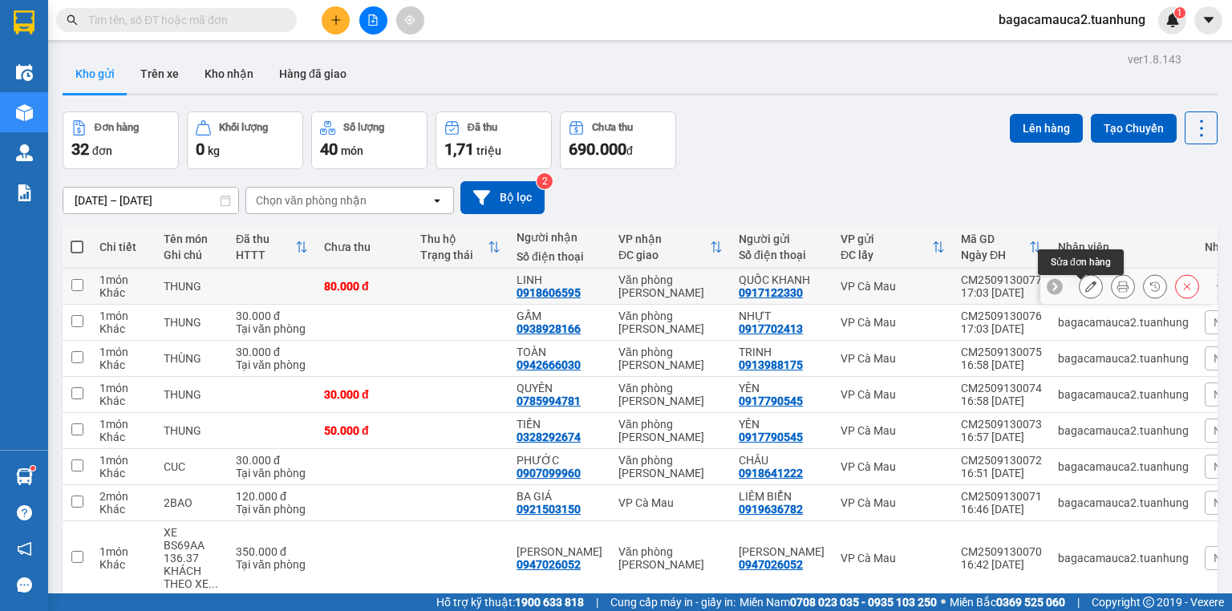
click at [1085, 289] on icon at bounding box center [1090, 286] width 11 height 11
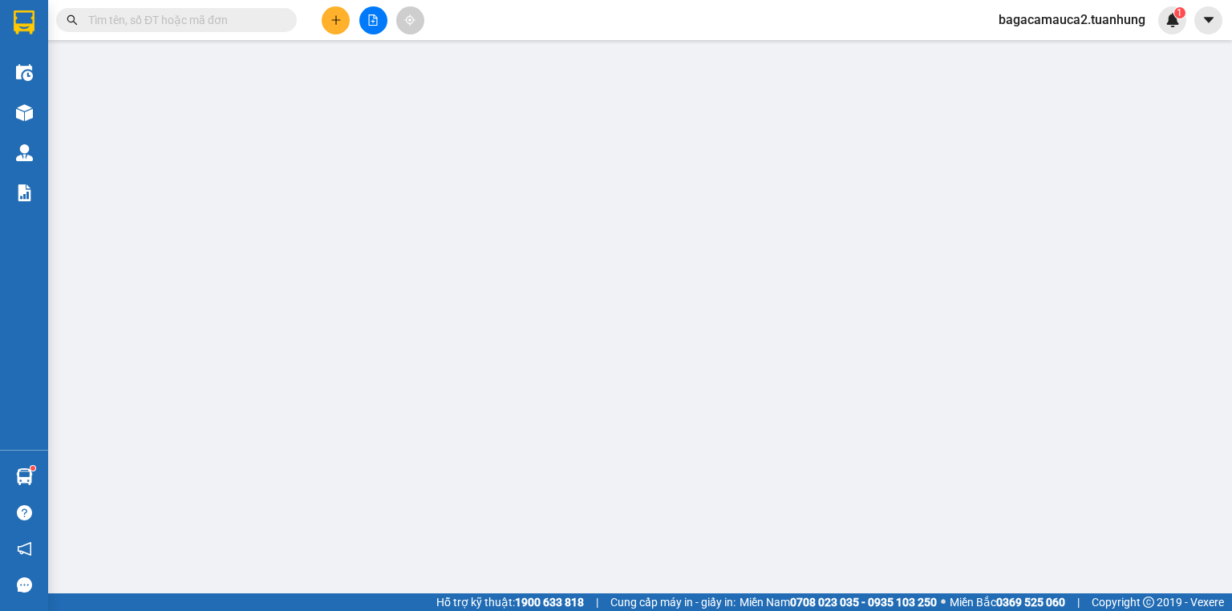
type input "0917122330"
type input "0918606595"
type input "80.000"
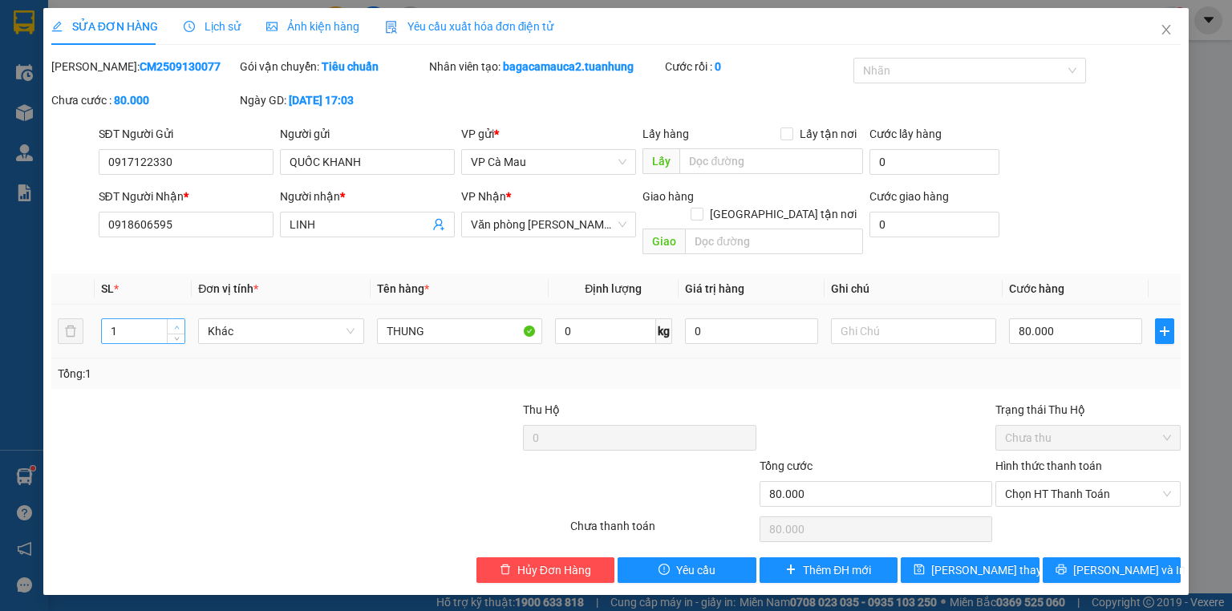
type input "2"
click at [177, 319] on span "Increase Value" at bounding box center [176, 326] width 18 height 14
click at [377, 318] on input "THUNG" at bounding box center [459, 331] width 165 height 26
click at [1124, 561] on span "[PERSON_NAME] và In" at bounding box center [1129, 570] width 112 height 18
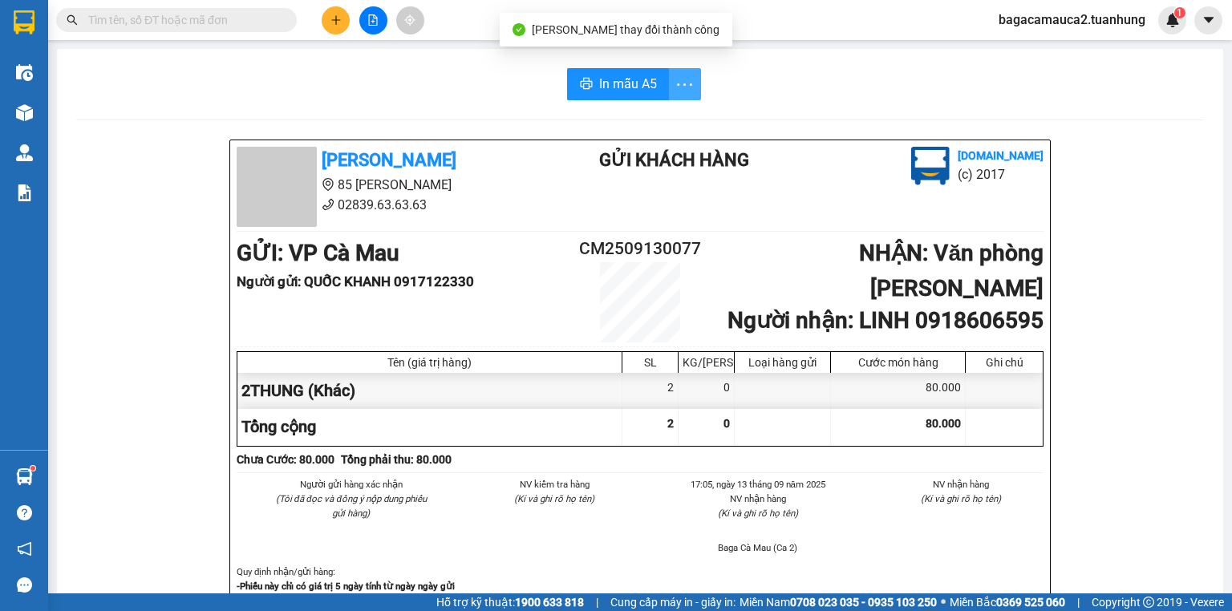
click at [681, 85] on icon "more" at bounding box center [684, 85] width 20 height 20
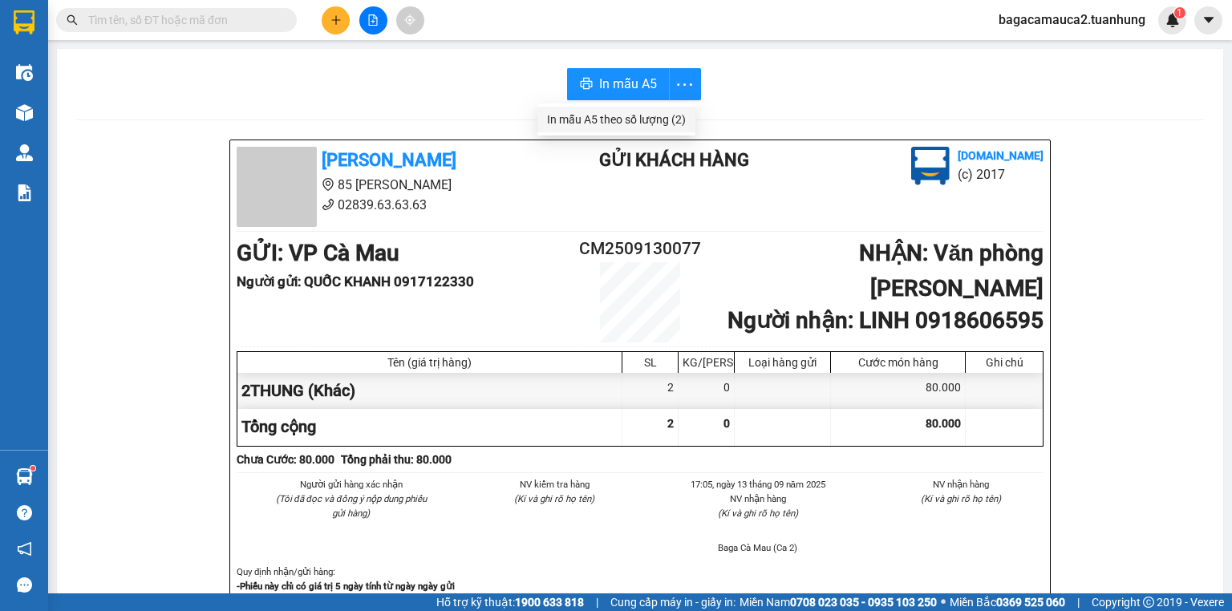
click at [645, 122] on div "In mẫu A5 theo số lượng (2)" at bounding box center [616, 120] width 139 height 18
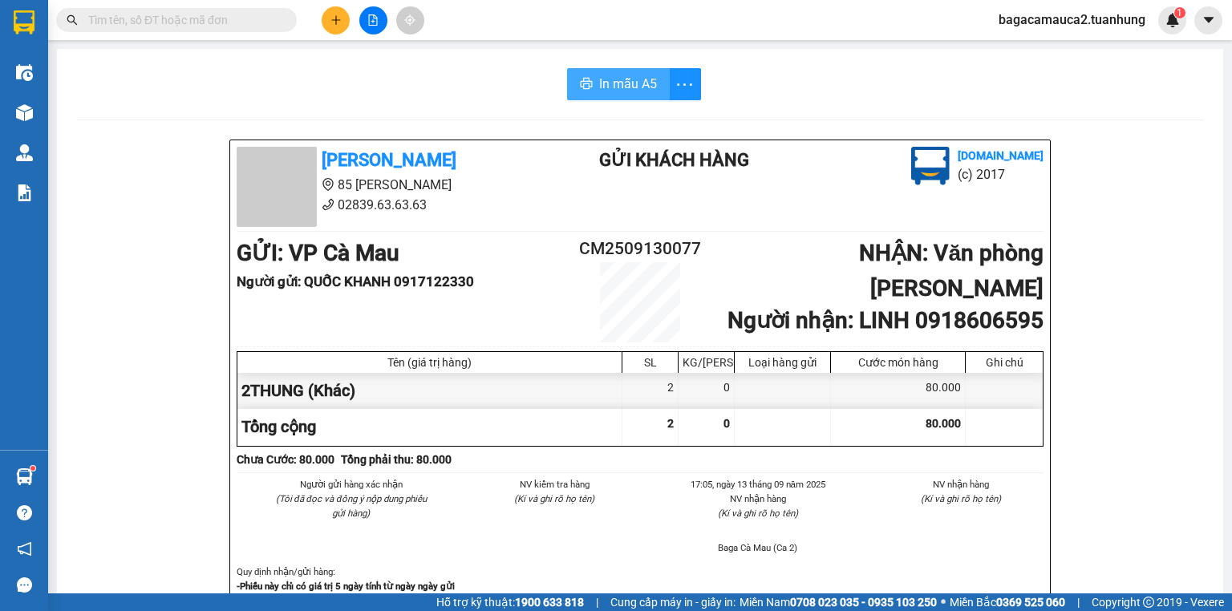
click at [622, 83] on span "In mẫu A5" at bounding box center [628, 84] width 58 height 20
click at [336, 18] on icon "plus" at bounding box center [335, 19] width 1 height 9
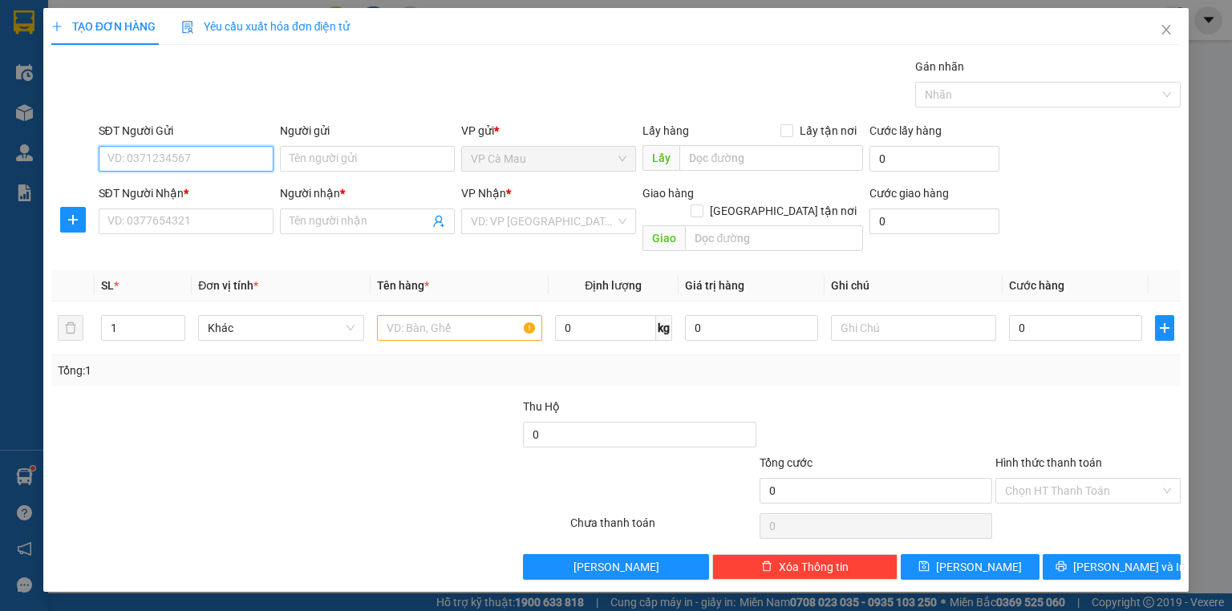
click at [214, 160] on input "SĐT Người Gửi" at bounding box center [186, 159] width 175 height 26
type input "0916238498"
click at [176, 184] on div "0916238498 - ĐOÀN MỸ HẠNH" at bounding box center [186, 190] width 156 height 18
type input "ĐOÀN MỸ HẠNH"
type input "0916238498"
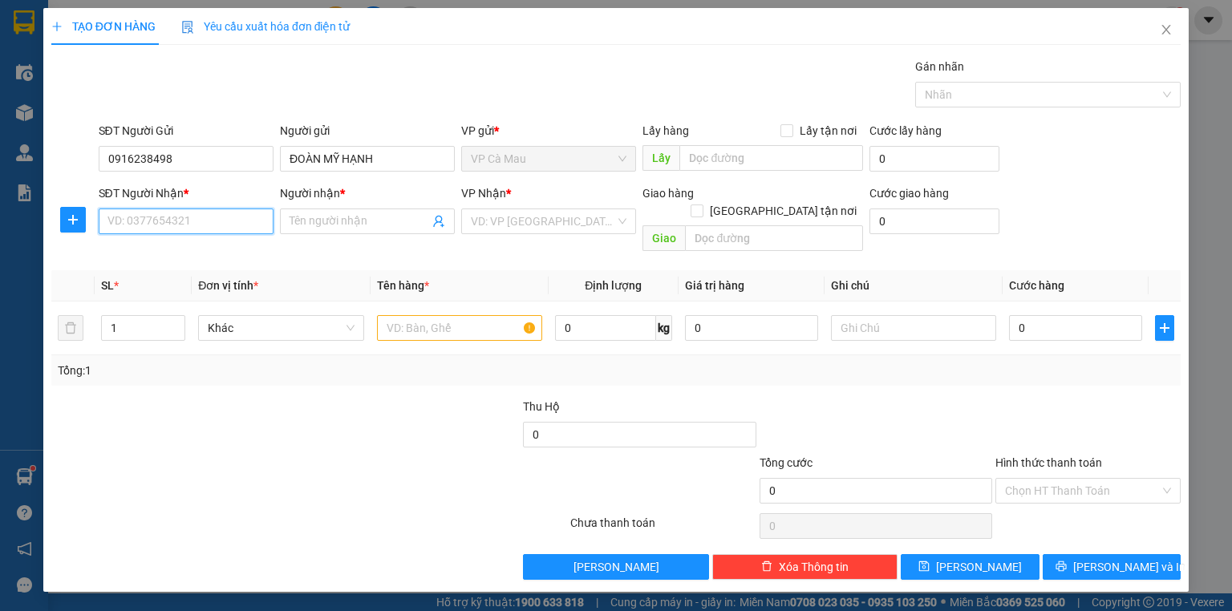
click at [156, 229] on input "SĐT Người Nhận *" at bounding box center [186, 222] width 175 height 26
click at [124, 277] on div "0937226915 - TRẦN MỸ TRINH" at bounding box center [187, 278] width 158 height 18
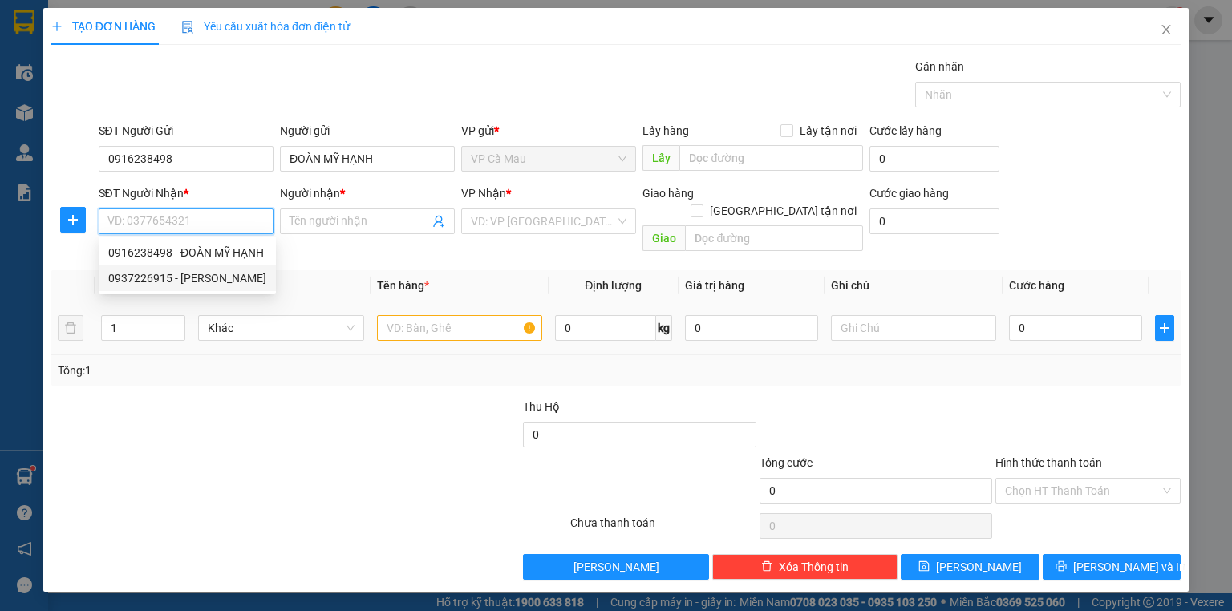
type input "0937226915"
type input "[PERSON_NAME]"
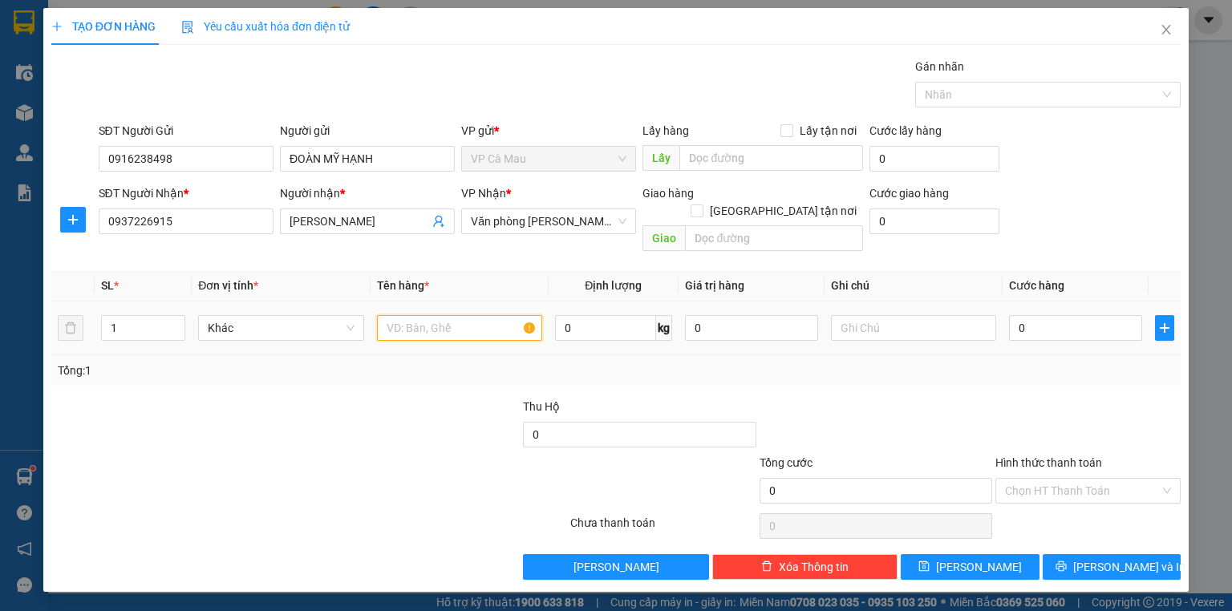
click at [419, 317] on input "text" at bounding box center [459, 328] width 165 height 26
type input "THUNG"
click at [1015, 315] on input "0" at bounding box center [1075, 328] width 133 height 26
click at [1057, 479] on input "Hình thức thanh toán" at bounding box center [1082, 491] width 155 height 24
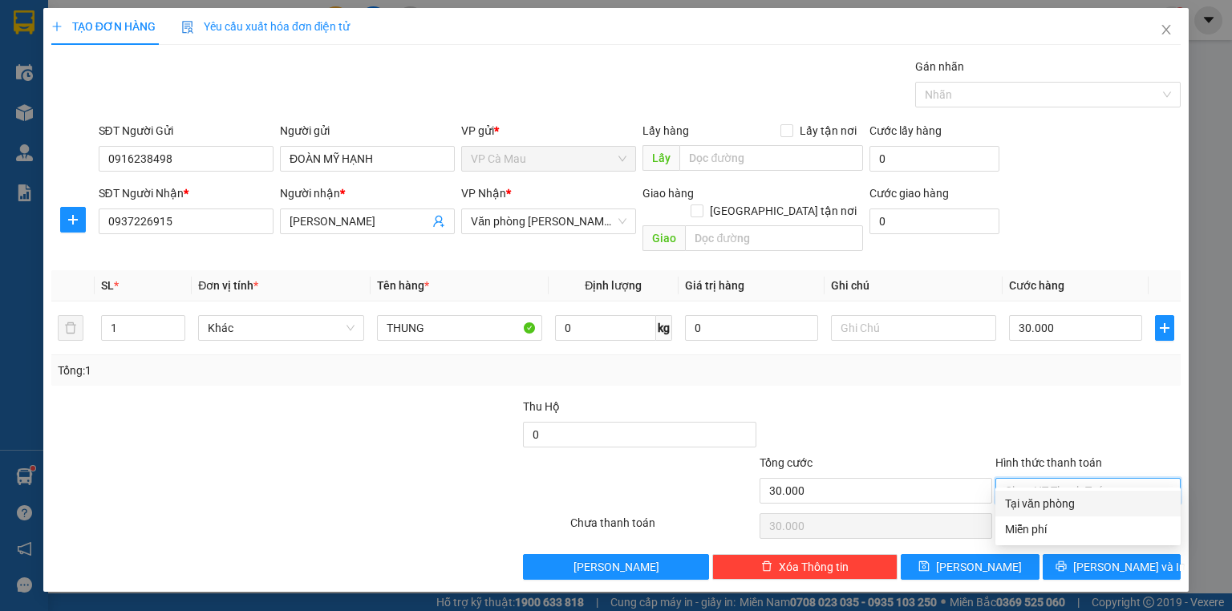
click at [1062, 507] on div "Tại văn phòng" at bounding box center [1088, 504] width 166 height 18
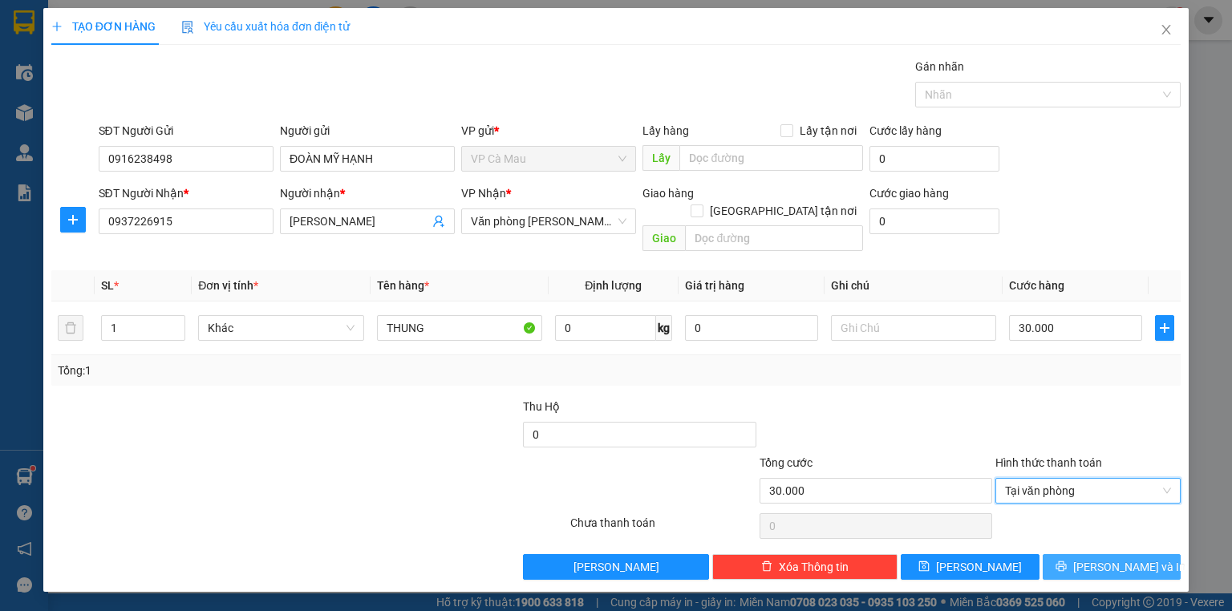
click at [1125, 558] on span "[PERSON_NAME] và In" at bounding box center [1129, 567] width 112 height 18
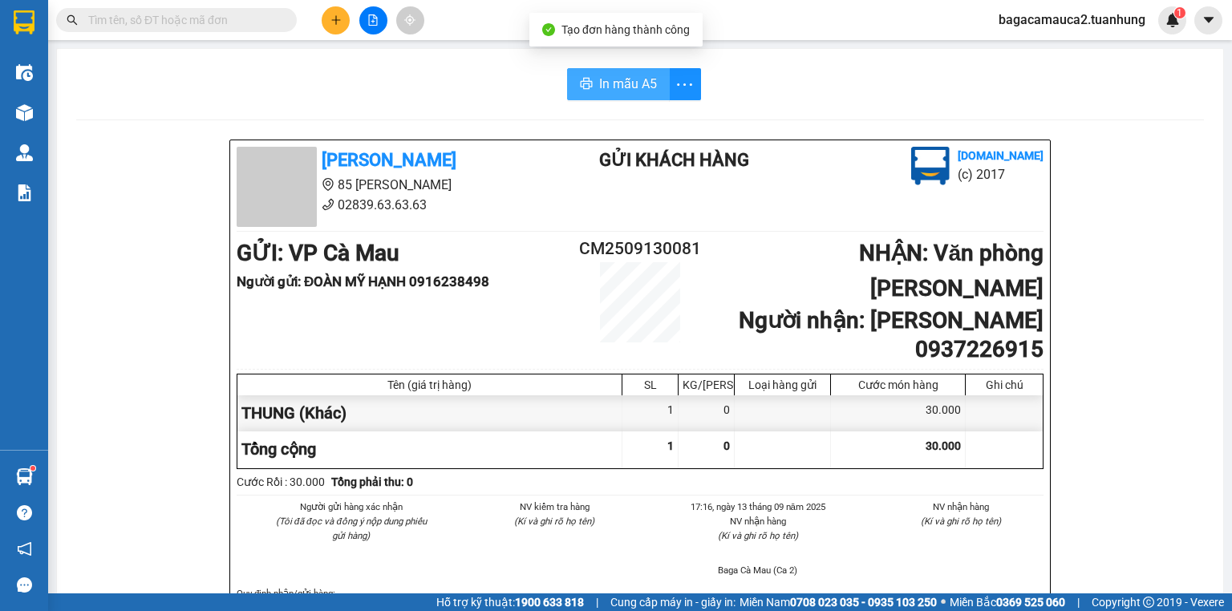
click at [599, 81] on span "In mẫu A5" at bounding box center [628, 84] width 58 height 20
click at [269, 23] on input "text" at bounding box center [182, 20] width 189 height 18
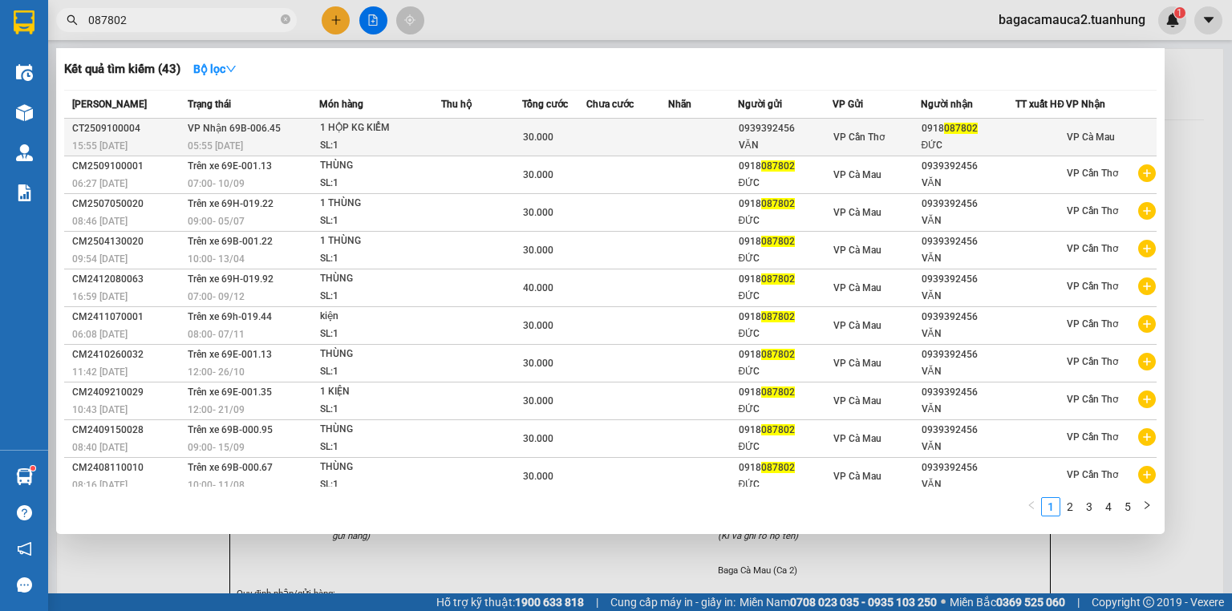
type input "087802"
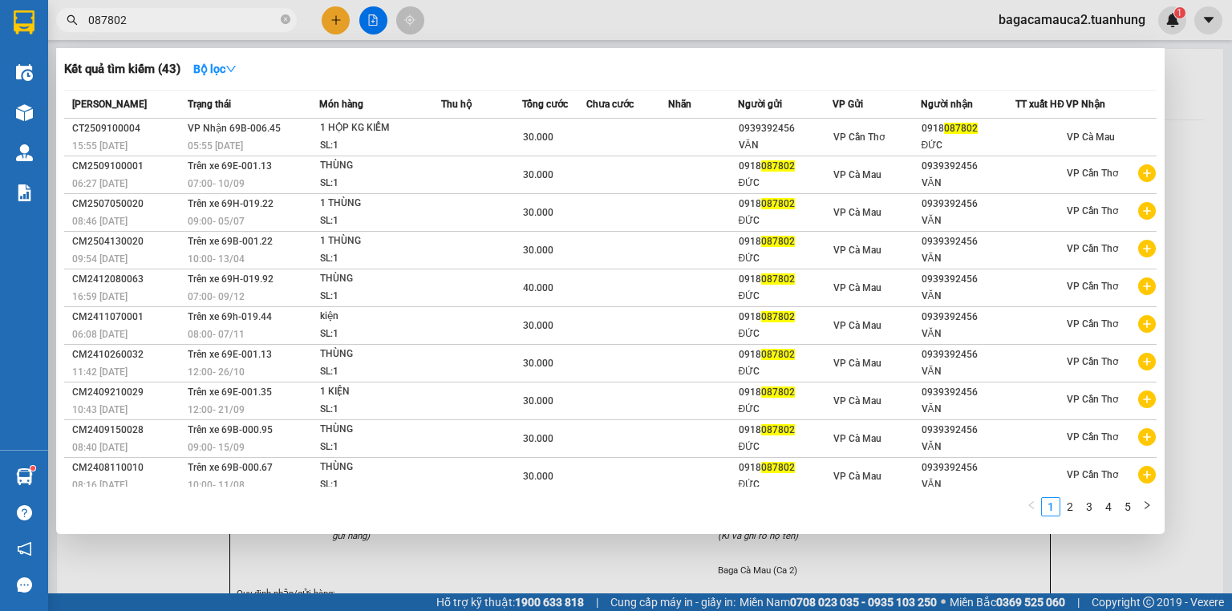
click at [419, 137] on div "1 HỘP KG KIỂM" at bounding box center [380, 128] width 120 height 18
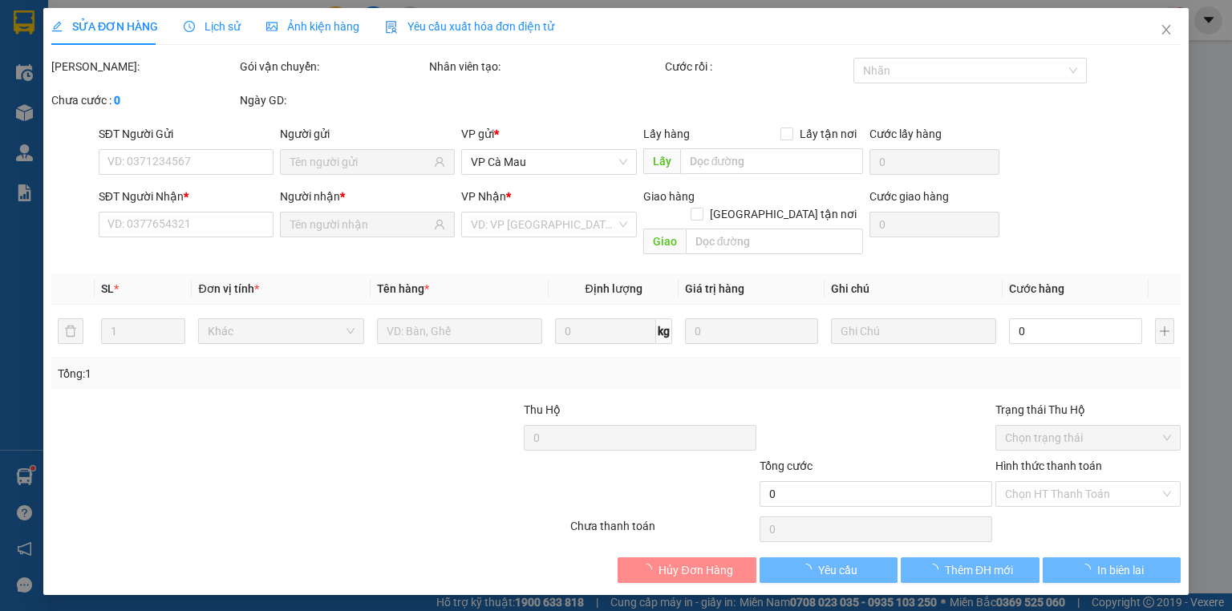
type input "0939392456"
type input "VĂN"
type input "0918087802"
type input "ĐỨC"
type input "30.000"
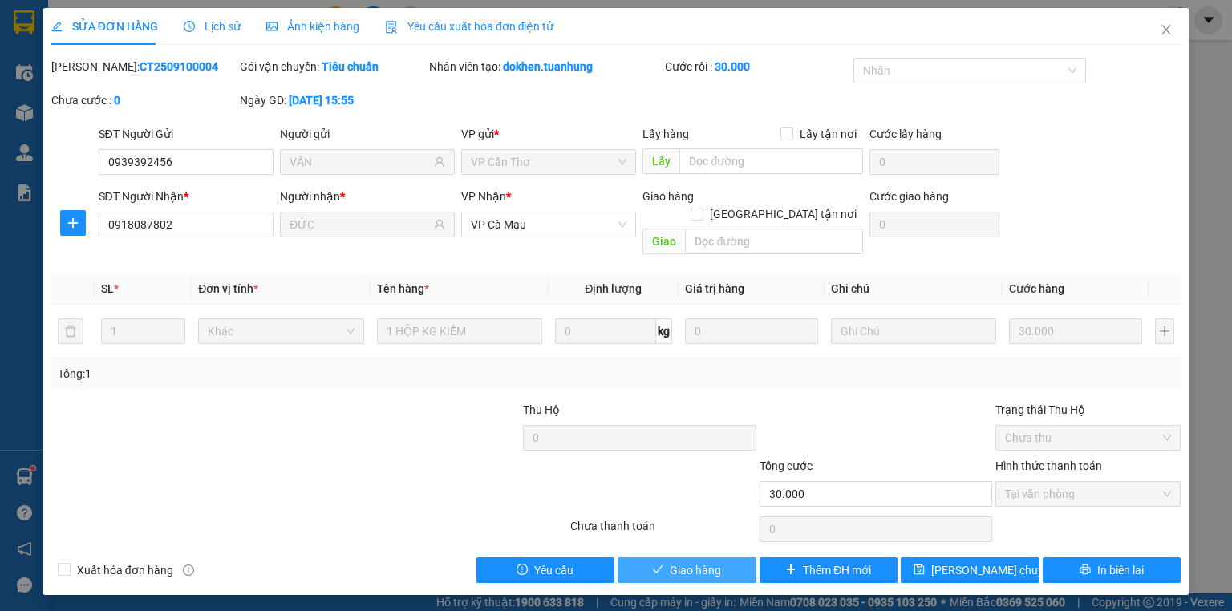
click at [705, 561] on span "Giao hàng" at bounding box center [695, 570] width 51 height 18
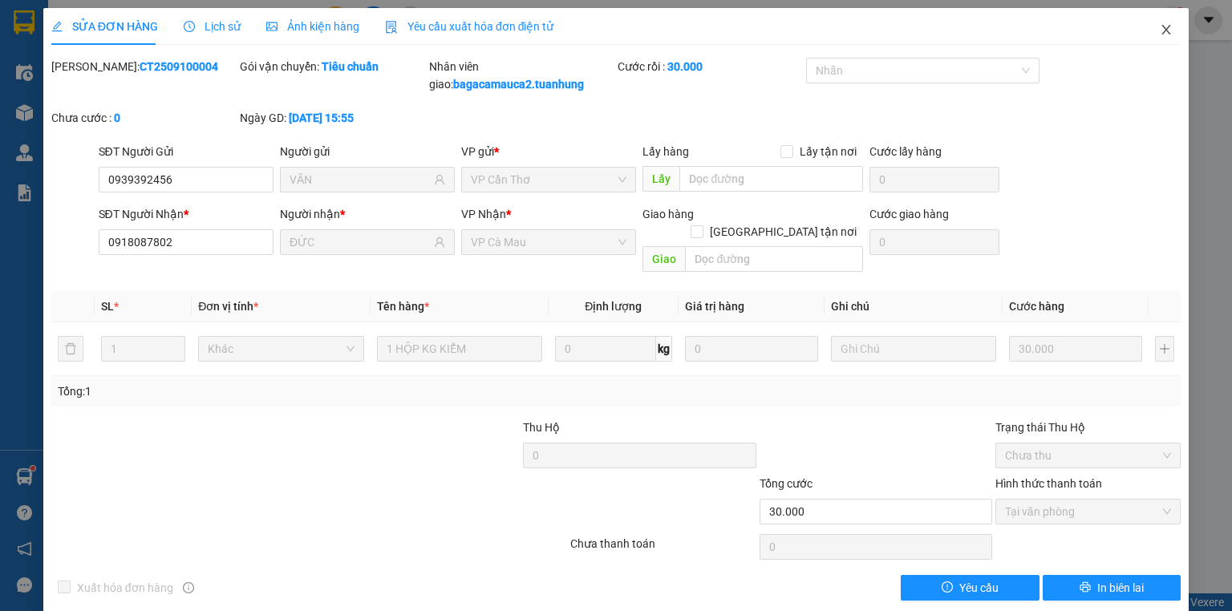
drag, startPoint x: 1173, startPoint y: 36, endPoint x: 1165, endPoint y: 35, distance: 8.1
click at [1172, 36] on span "Close" at bounding box center [1166, 30] width 45 height 45
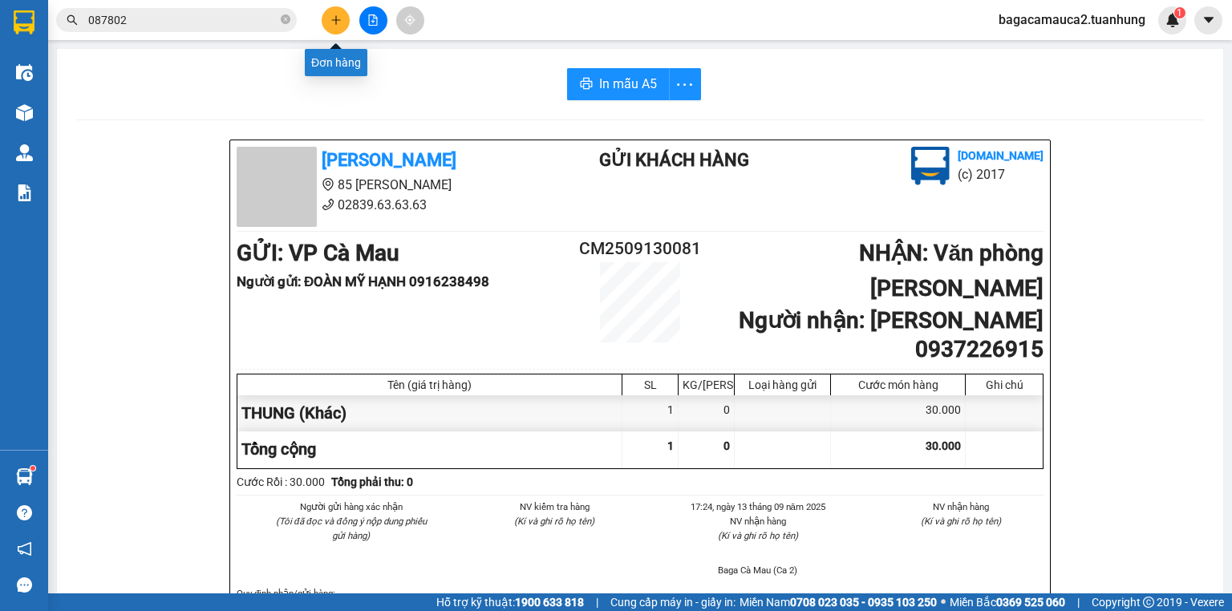
click at [322, 21] on button at bounding box center [336, 20] width 28 height 28
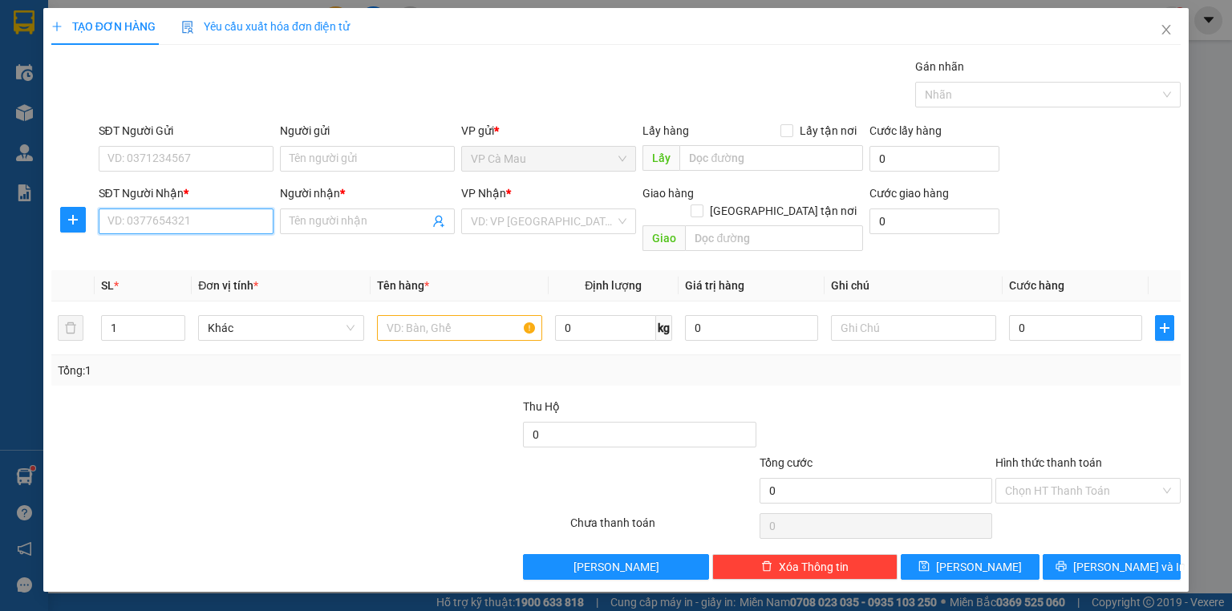
click at [250, 214] on input "SĐT Người Nhận *" at bounding box center [186, 222] width 175 height 26
type input "0917714082"
click at [233, 249] on div "0917714082 - NGỌC" at bounding box center [186, 253] width 156 height 18
type input "NGỌC"
type input "0917714082"
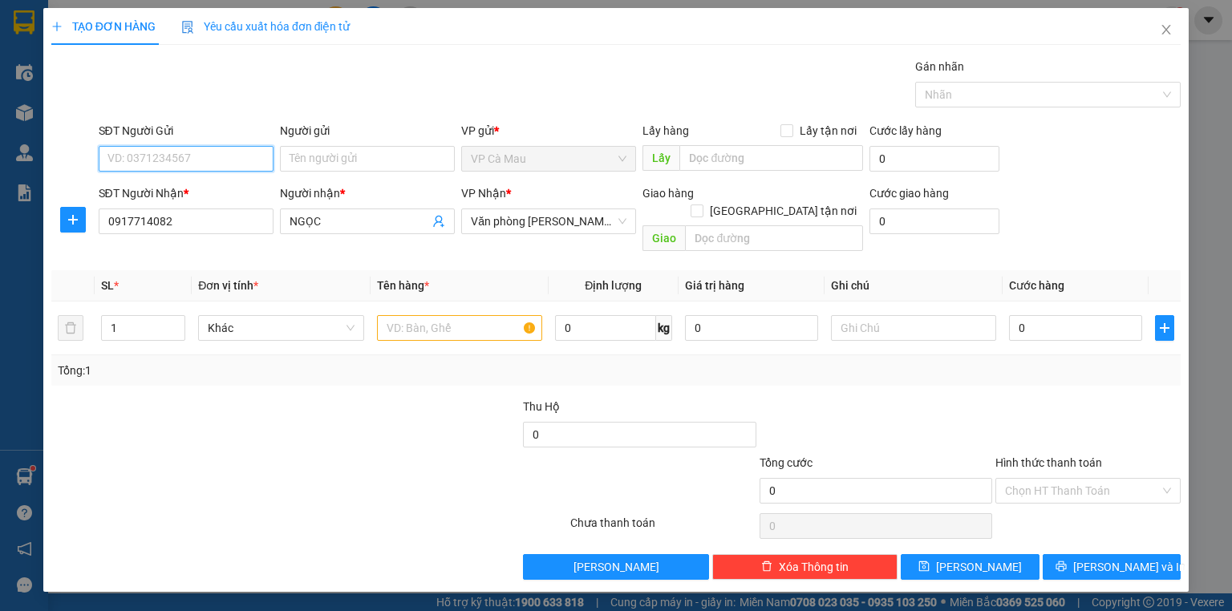
click at [257, 155] on input "SĐT Người Gửi" at bounding box center [186, 159] width 175 height 26
click at [189, 178] on div "0914420937 - KHẢI" at bounding box center [186, 190] width 175 height 26
type input "0914420937"
type input "KHẢI"
type input "0914420937"
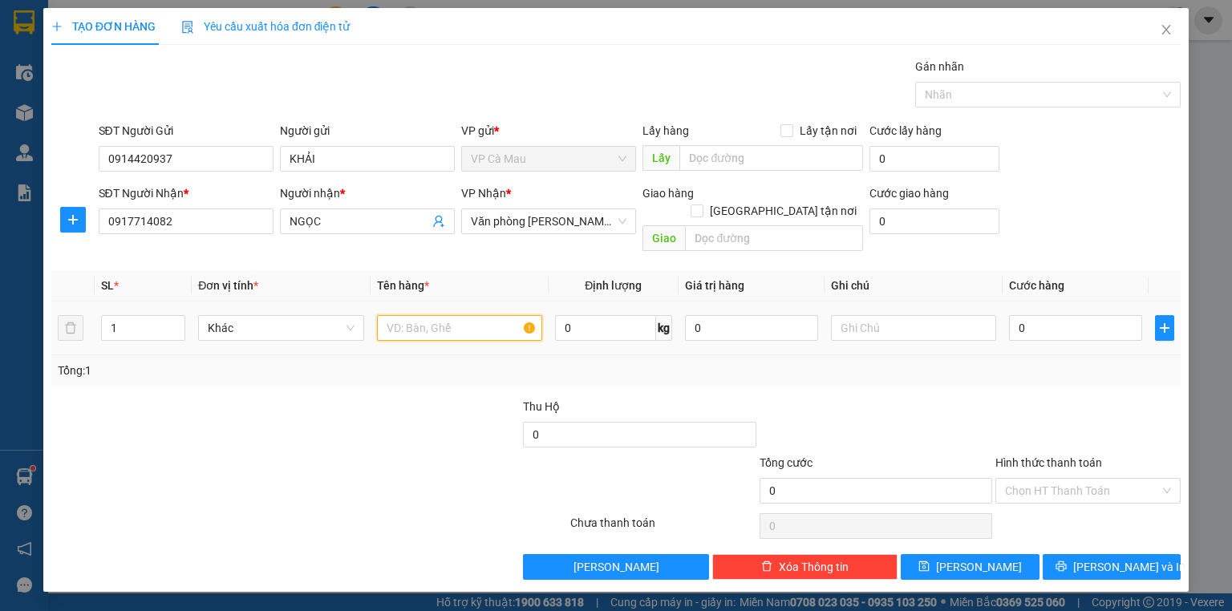
click at [460, 317] on input "text" at bounding box center [459, 328] width 165 height 26
type input "HỘP"
click at [1099, 315] on input "0" at bounding box center [1075, 328] width 133 height 26
type input "+3"
type input "3"
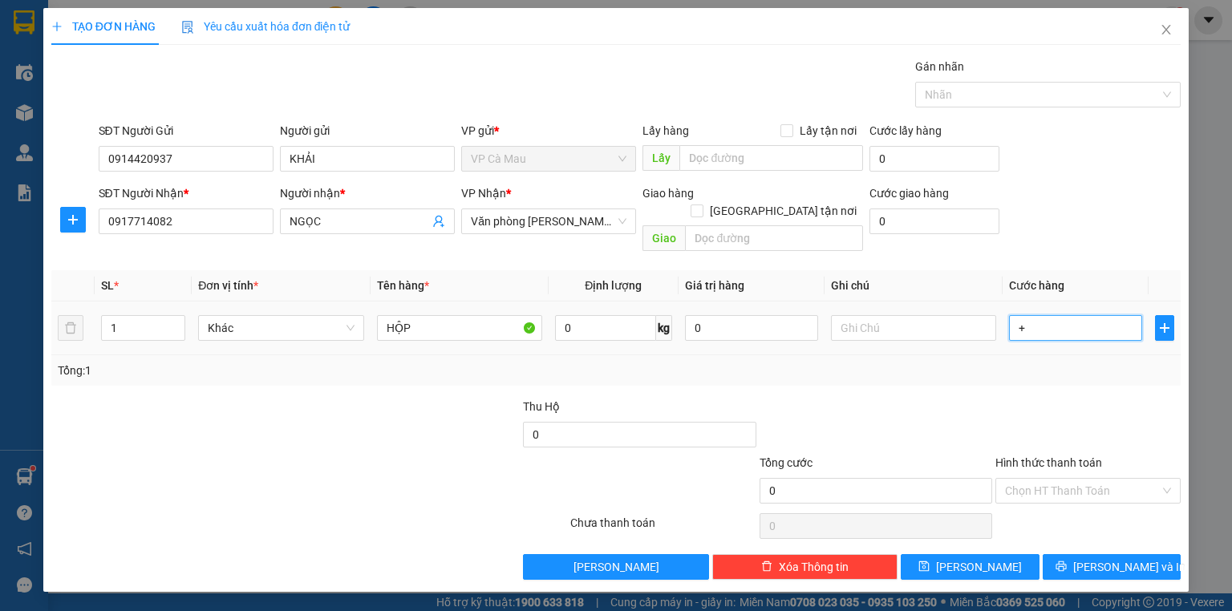
type input "3"
type input "+30"
type input "30"
click at [1033, 370] on div "Transit Pickup Surcharge Ids Transit Deliver Surcharge Ids Transit Deliver Surc…" at bounding box center [615, 319] width 1129 height 522
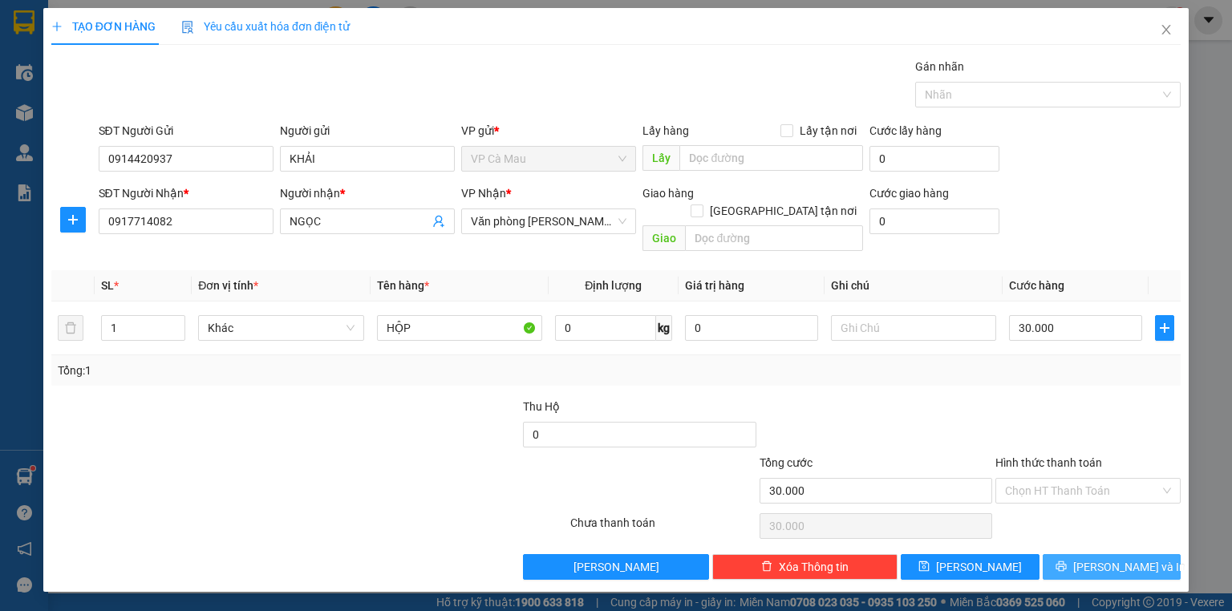
click at [1134, 558] on span "[PERSON_NAME] và In" at bounding box center [1129, 567] width 112 height 18
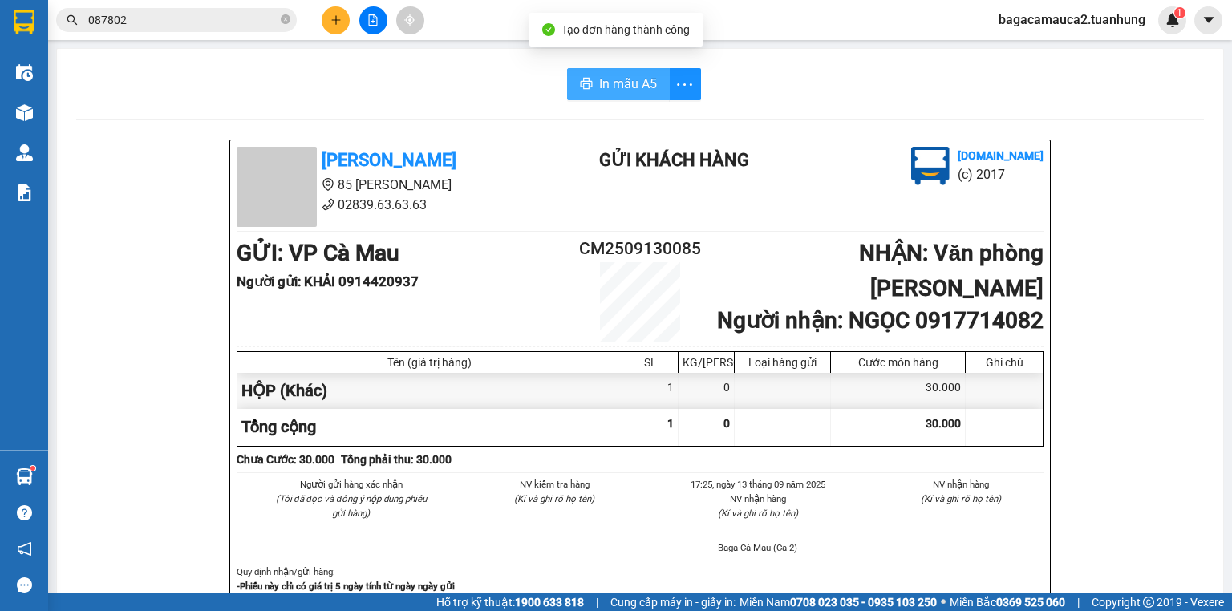
click at [627, 93] on span "In mẫu A5" at bounding box center [628, 84] width 58 height 20
drag, startPoint x: 994, startPoint y: 298, endPoint x: 167, endPoint y: 295, distance: 826.8
drag, startPoint x: 353, startPoint y: 27, endPoint x: 337, endPoint y: 21, distance: 17.3
click at [353, 26] on div at bounding box center [373, 20] width 120 height 28
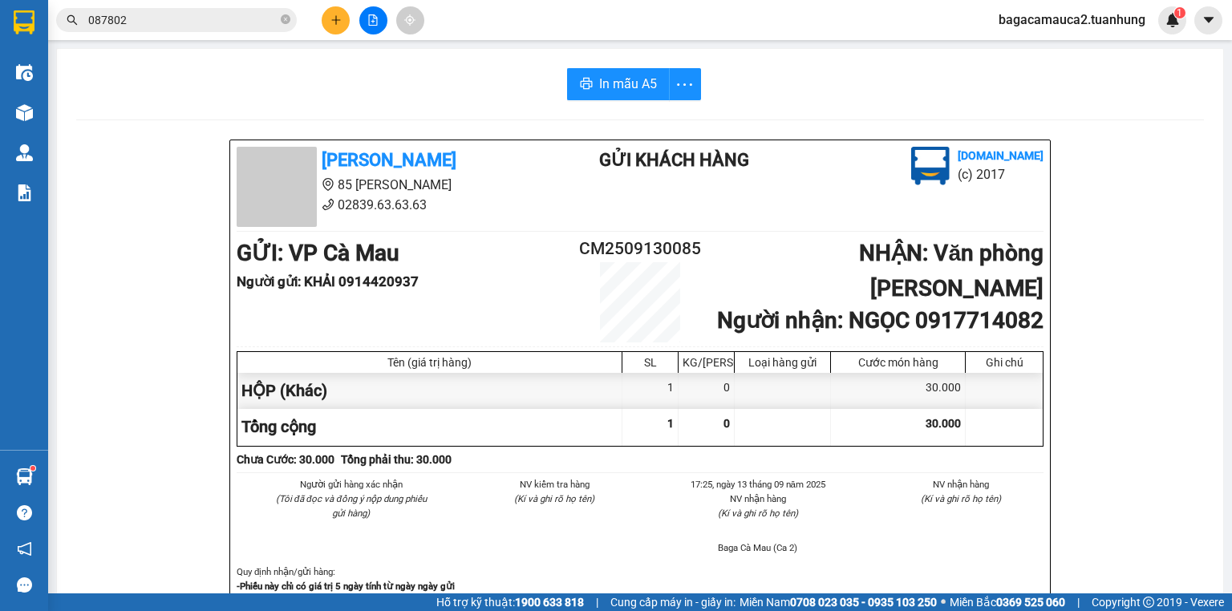
click at [310, 11] on div "087802" at bounding box center [156, 20] width 313 height 24
click at [349, 22] on button at bounding box center [336, 20] width 28 height 28
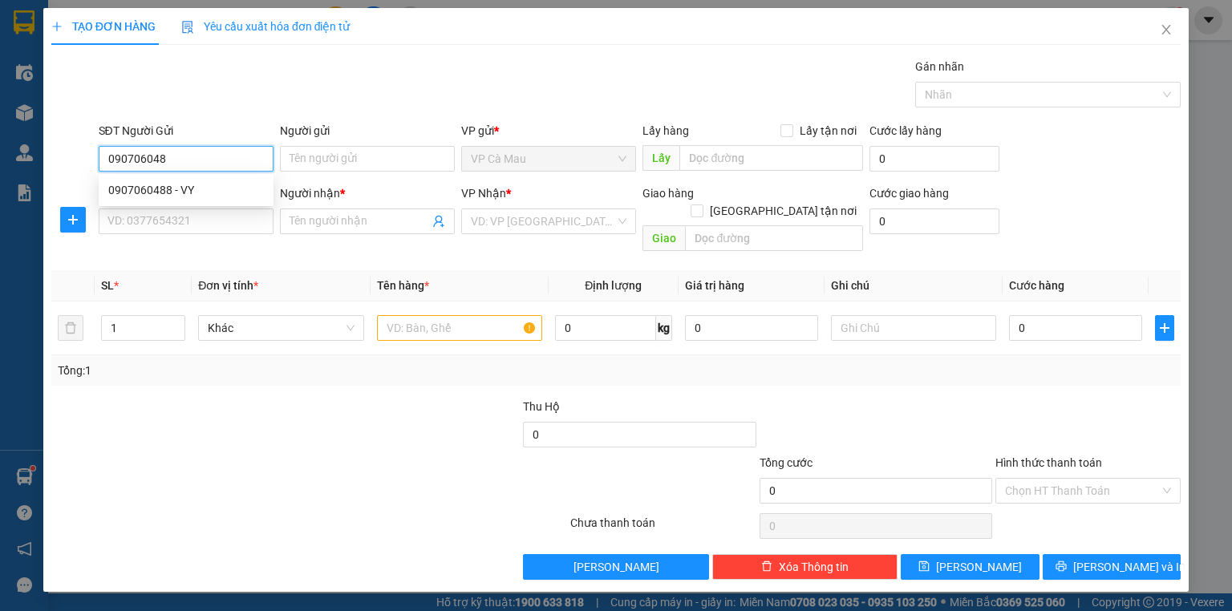
type input "0907060488"
click at [192, 192] on div "0907060488 - VY" at bounding box center [186, 190] width 156 height 18
type input "VY"
type input "0907060488"
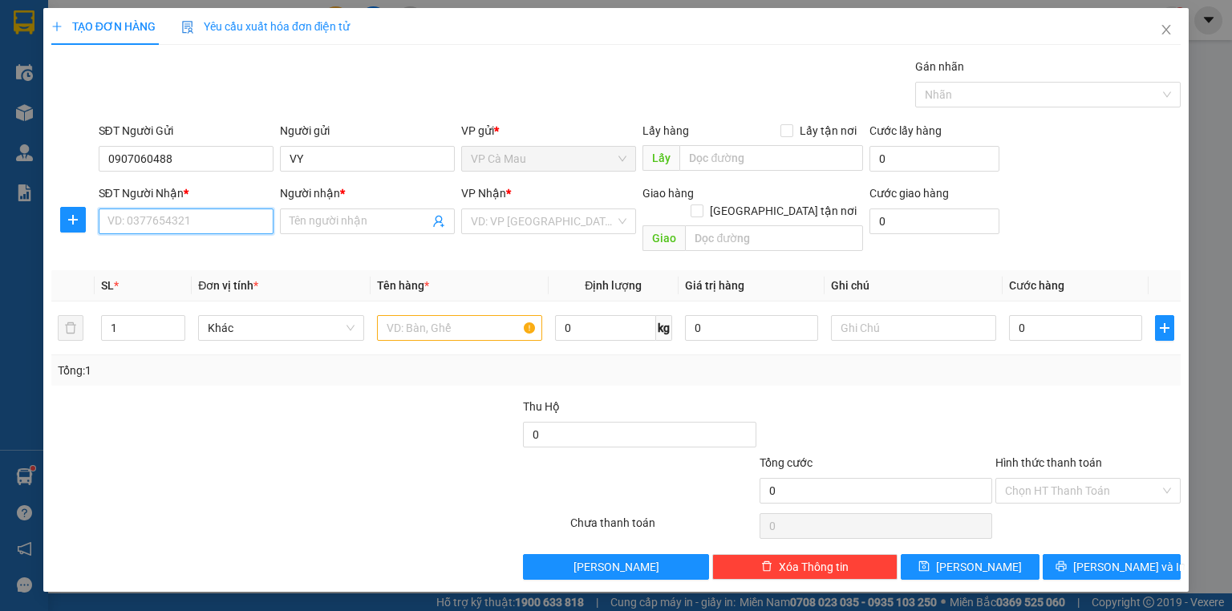
click at [236, 227] on input "SĐT Người Nhận *" at bounding box center [186, 222] width 175 height 26
type input "0903021415"
click at [270, 241] on div "0903021415 - NGUYỄN PHƯỚC THỊNH" at bounding box center [187, 253] width 177 height 26
type input "[PERSON_NAME]"
type input "0903021415"
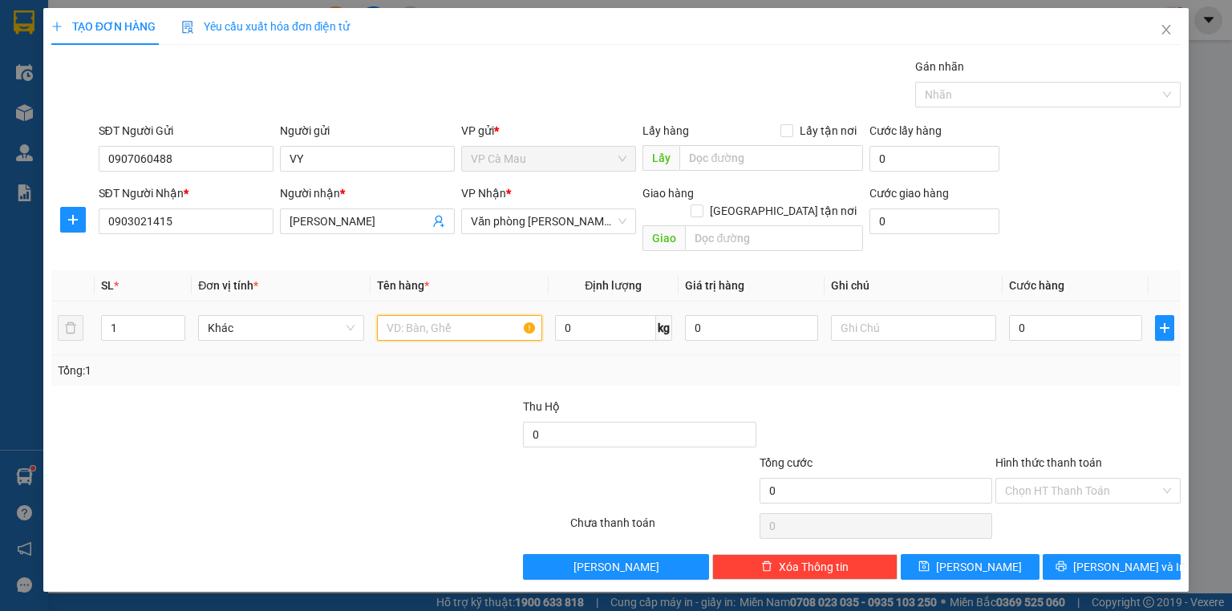
click at [429, 315] on input "text" at bounding box center [459, 328] width 165 height 26
type input "B"
type input "KIỆN"
click at [1044, 315] on input "0" at bounding box center [1075, 328] width 133 height 26
type input "4"
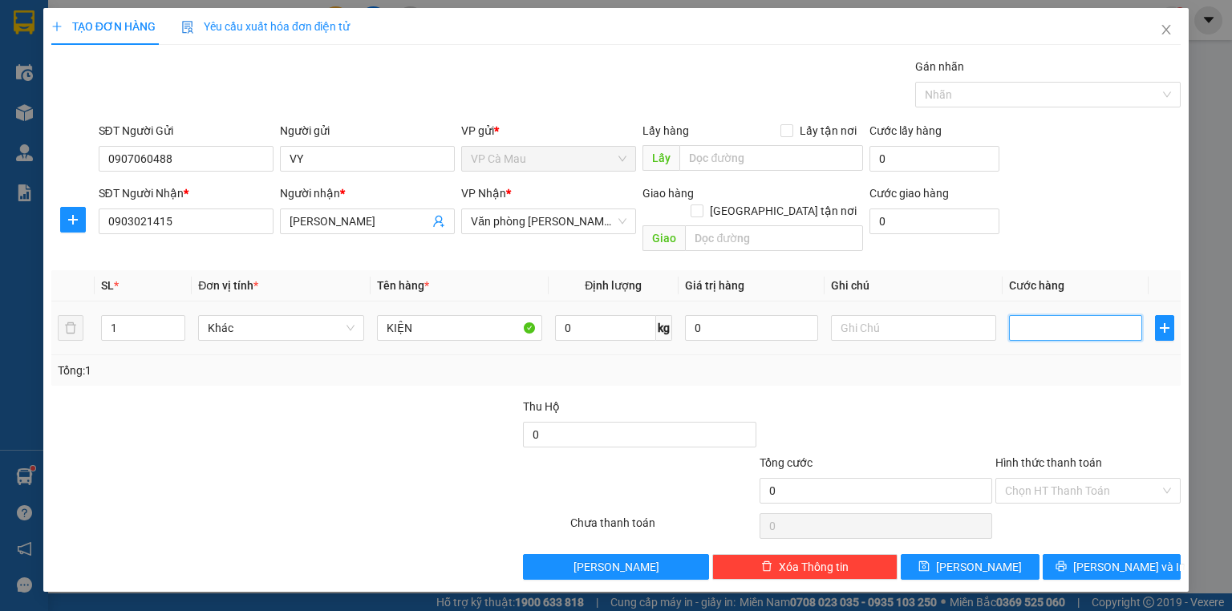
type input "4"
type input "40"
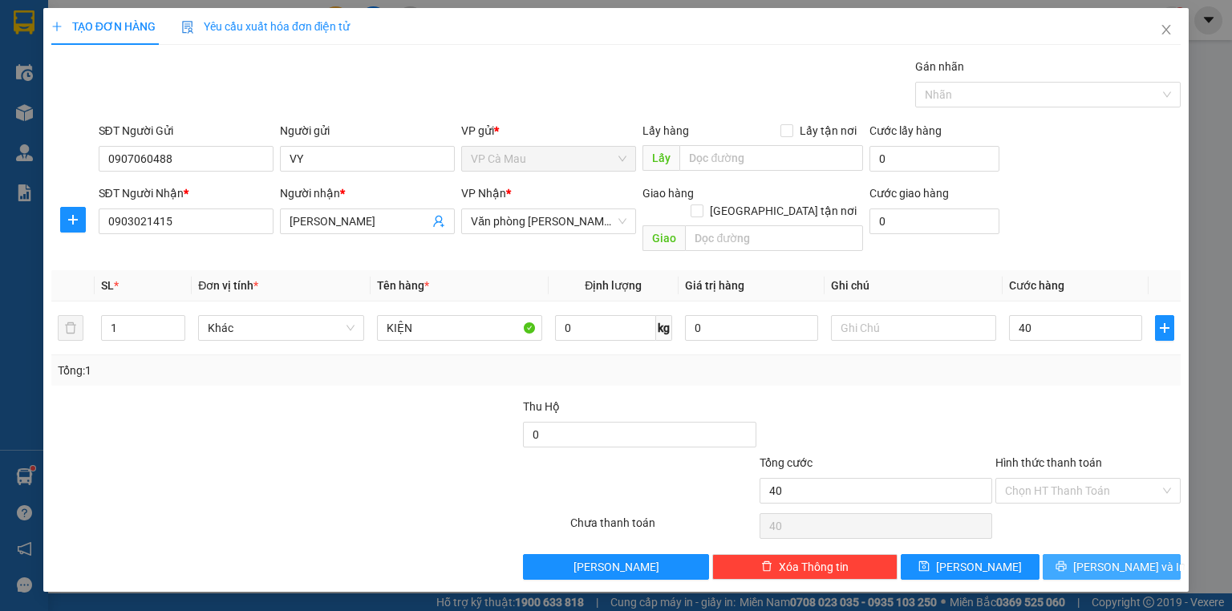
type input "40.000"
click at [1094, 554] on button "[PERSON_NAME] và In" at bounding box center [1112, 567] width 139 height 26
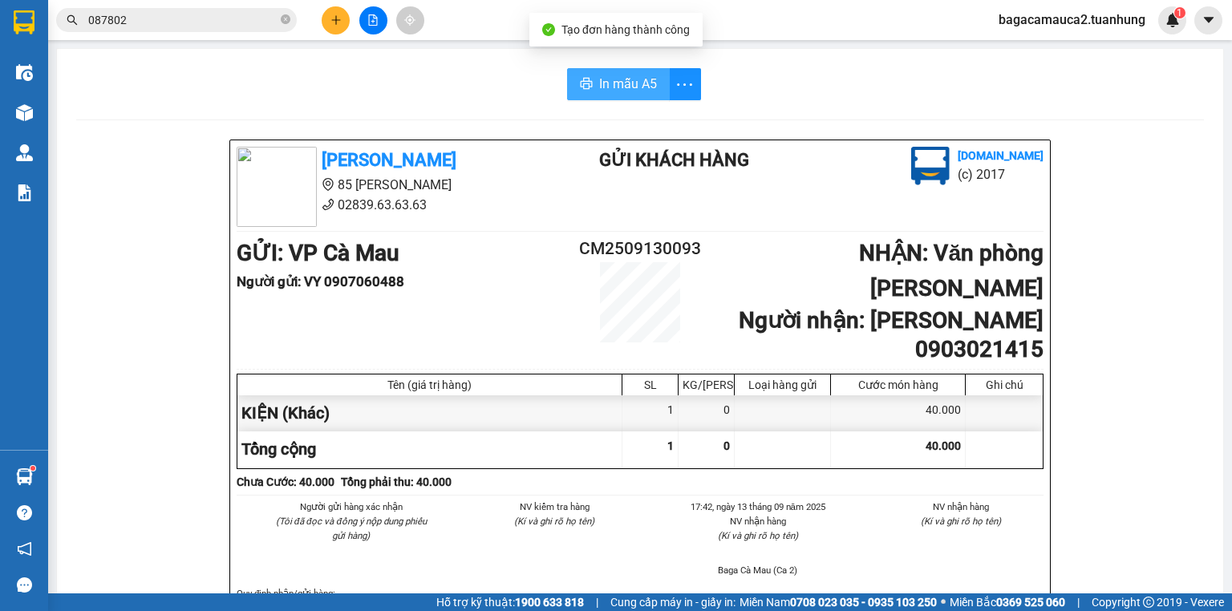
click at [605, 84] on span "In mẫu A5" at bounding box center [628, 84] width 58 height 20
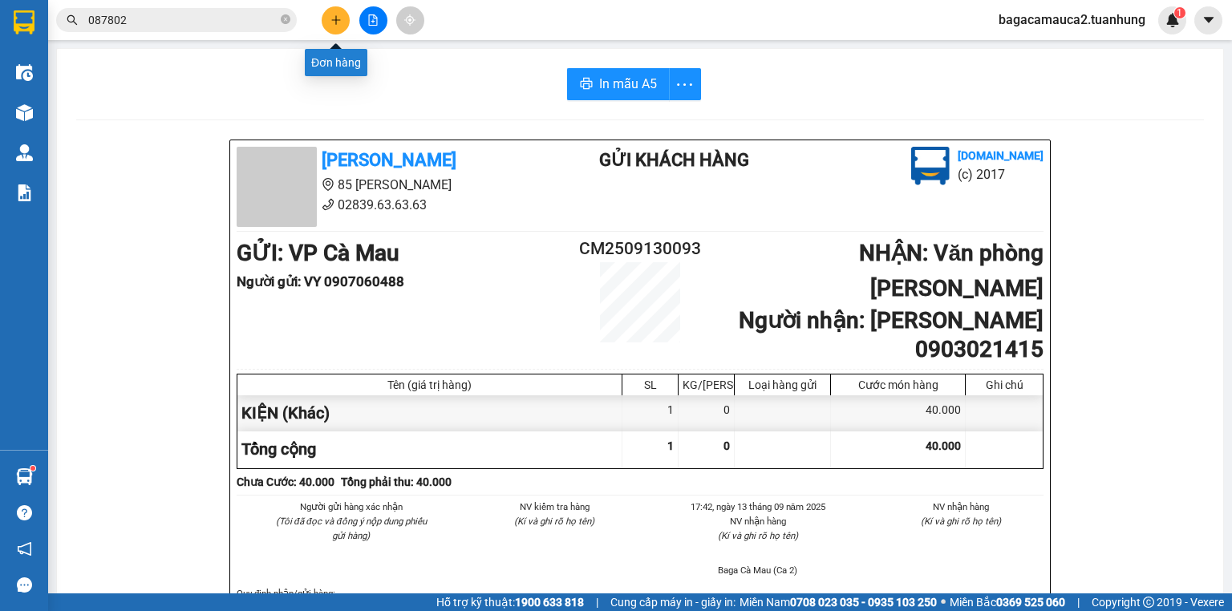
click at [340, 14] on icon "plus" at bounding box center [335, 19] width 11 height 11
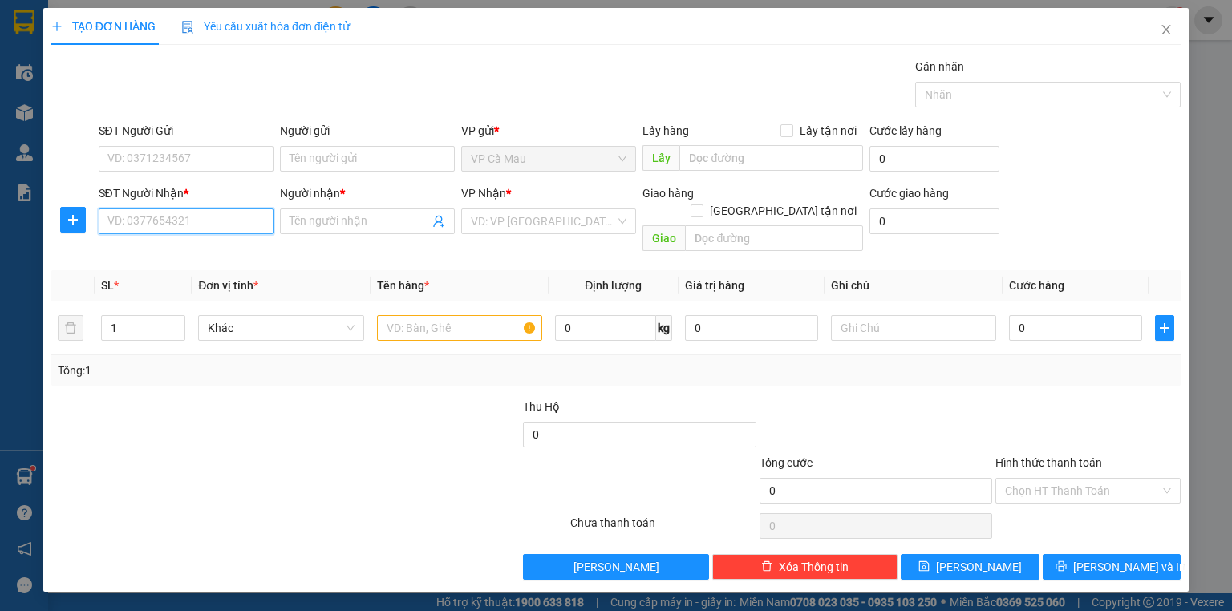
click at [234, 221] on input "SĐT Người Nhận *" at bounding box center [186, 222] width 175 height 26
type input "0794751429"
click at [229, 250] on div "0794751429 - NHI" at bounding box center [186, 253] width 156 height 18
type input "NHI"
type input "0794751429"
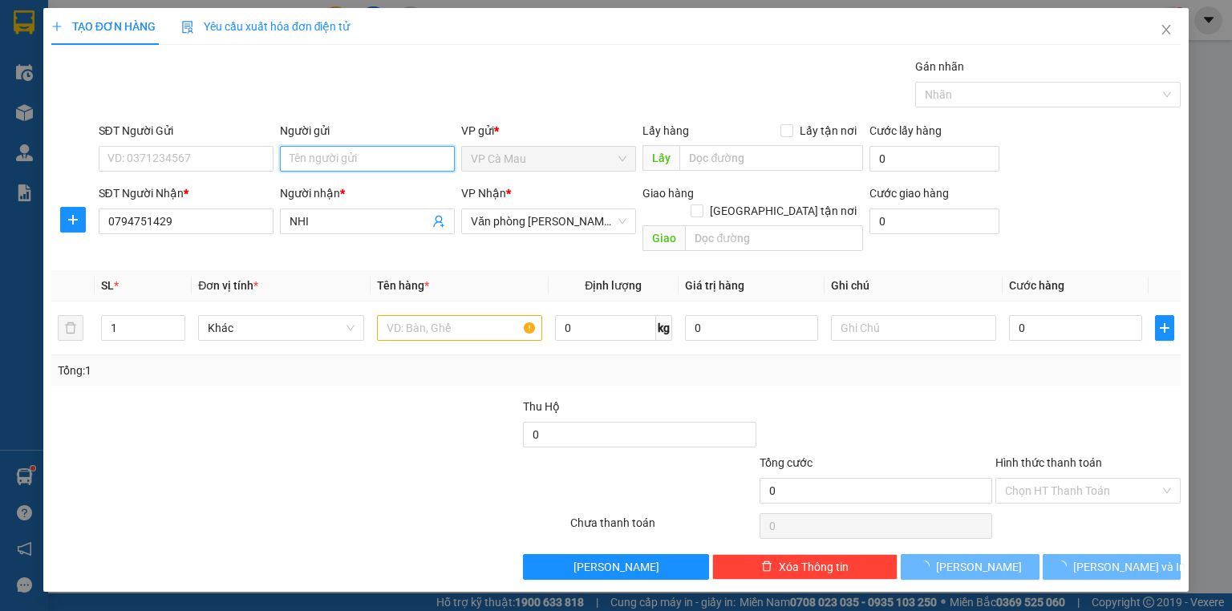
click at [352, 157] on input "Người gửi" at bounding box center [367, 159] width 175 height 26
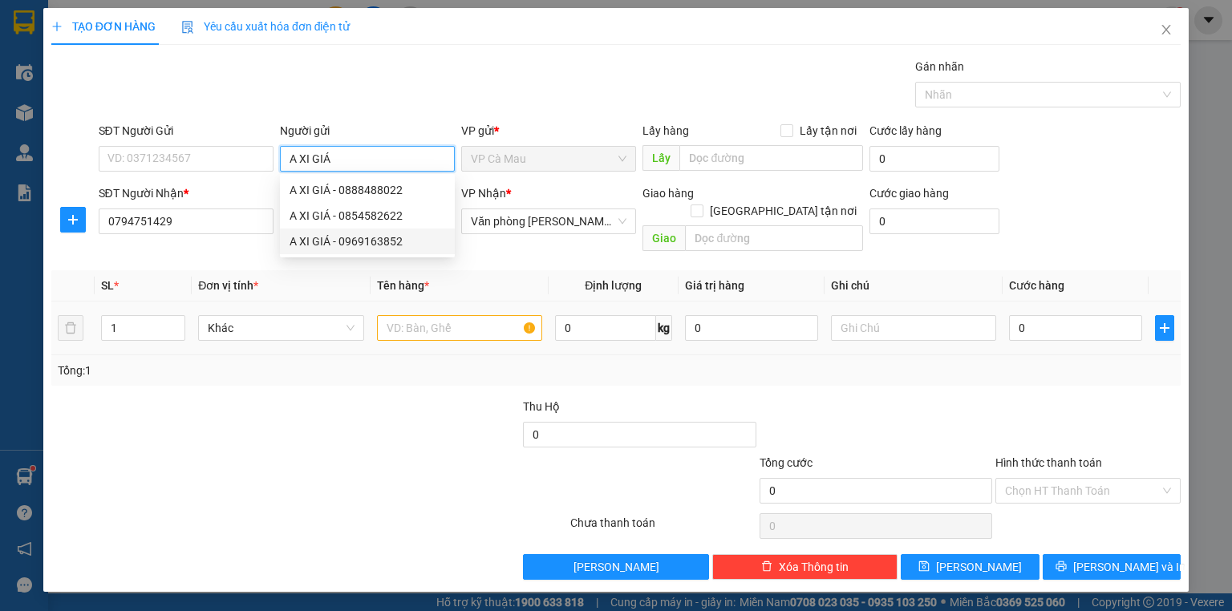
type input "A XI GIÁ"
click at [456, 317] on input "text" at bounding box center [459, 328] width 165 height 26
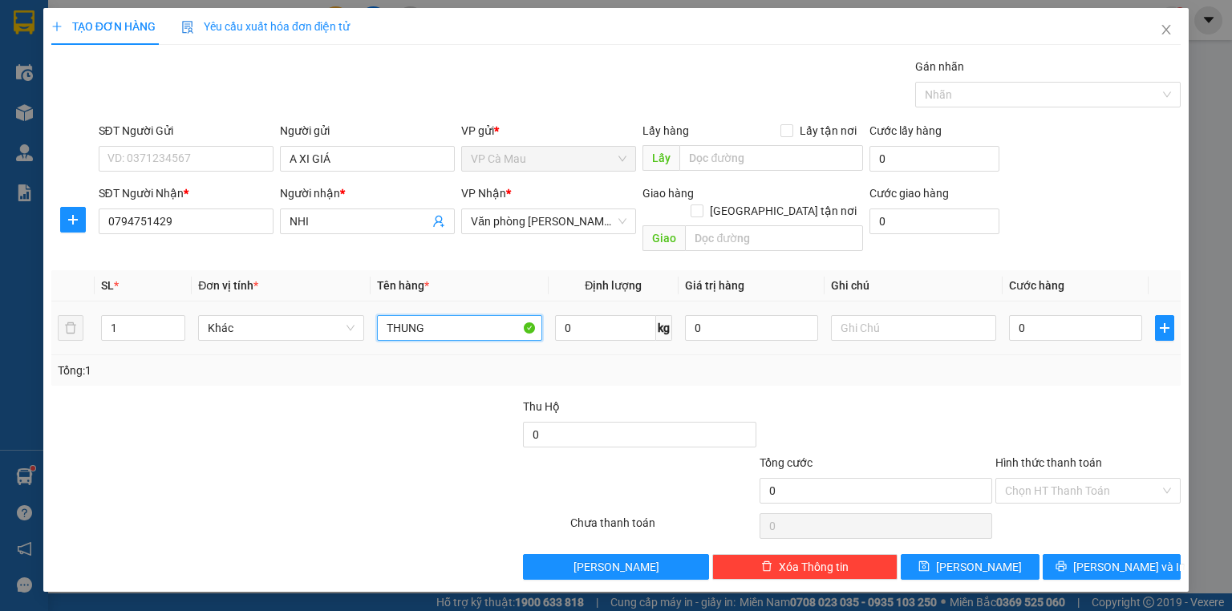
type input "THÙNG"
click at [1064, 315] on input "0" at bounding box center [1075, 328] width 133 height 26
click at [1098, 479] on input "Hình thức thanh toán" at bounding box center [1082, 491] width 155 height 24
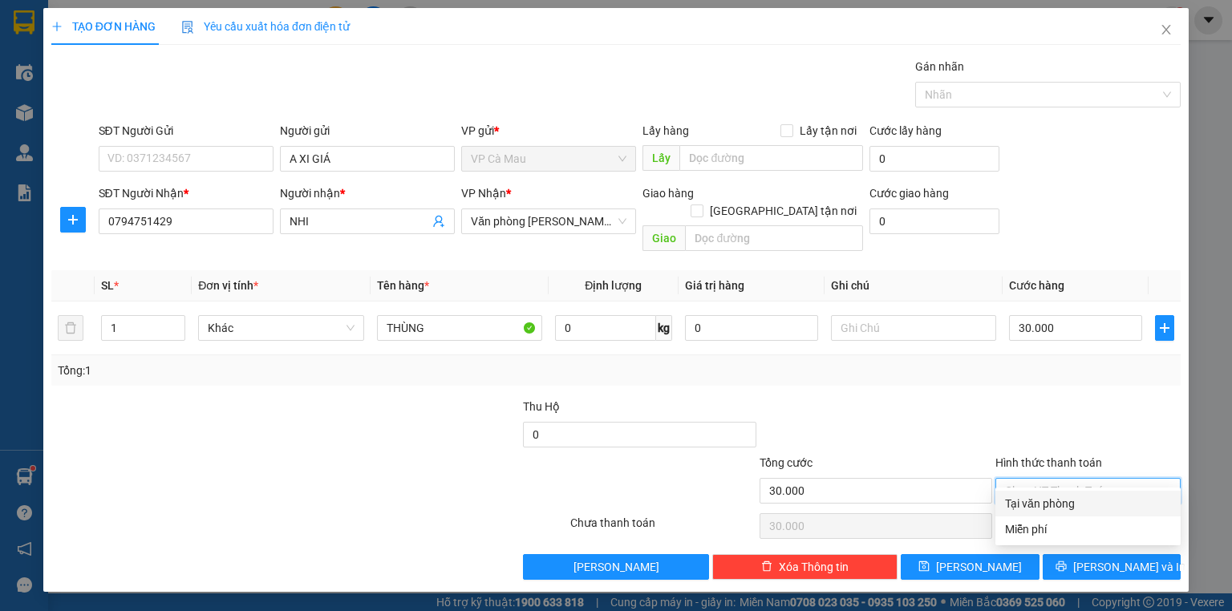
click at [1090, 500] on div "Tại văn phòng" at bounding box center [1088, 504] width 166 height 18
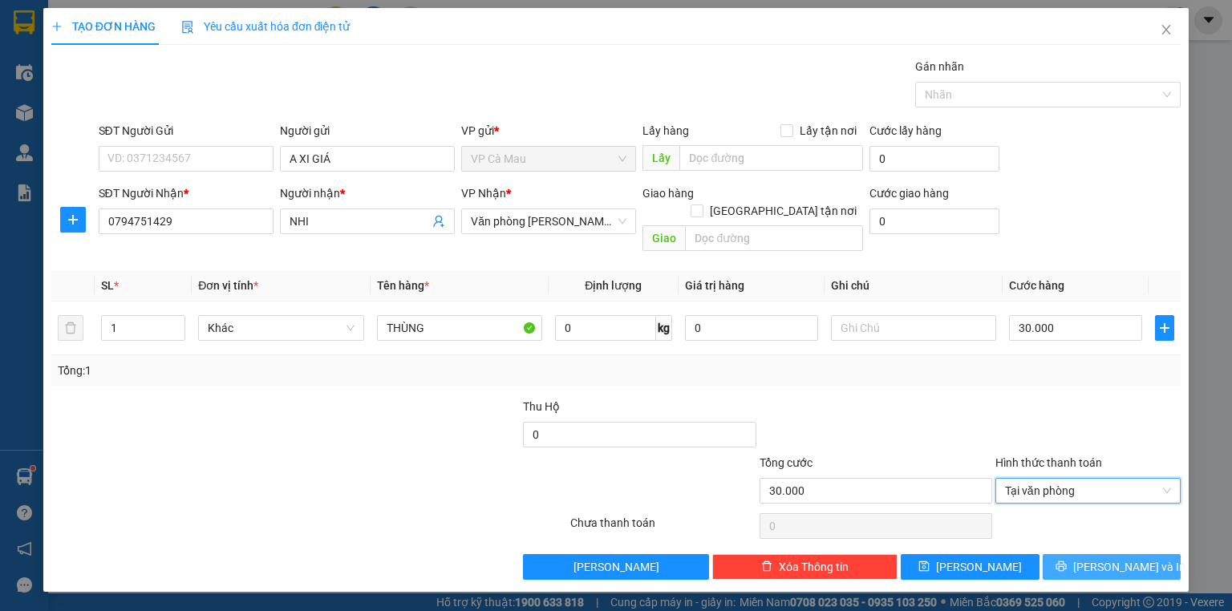
click at [1129, 558] on span "[PERSON_NAME] và In" at bounding box center [1129, 567] width 112 height 18
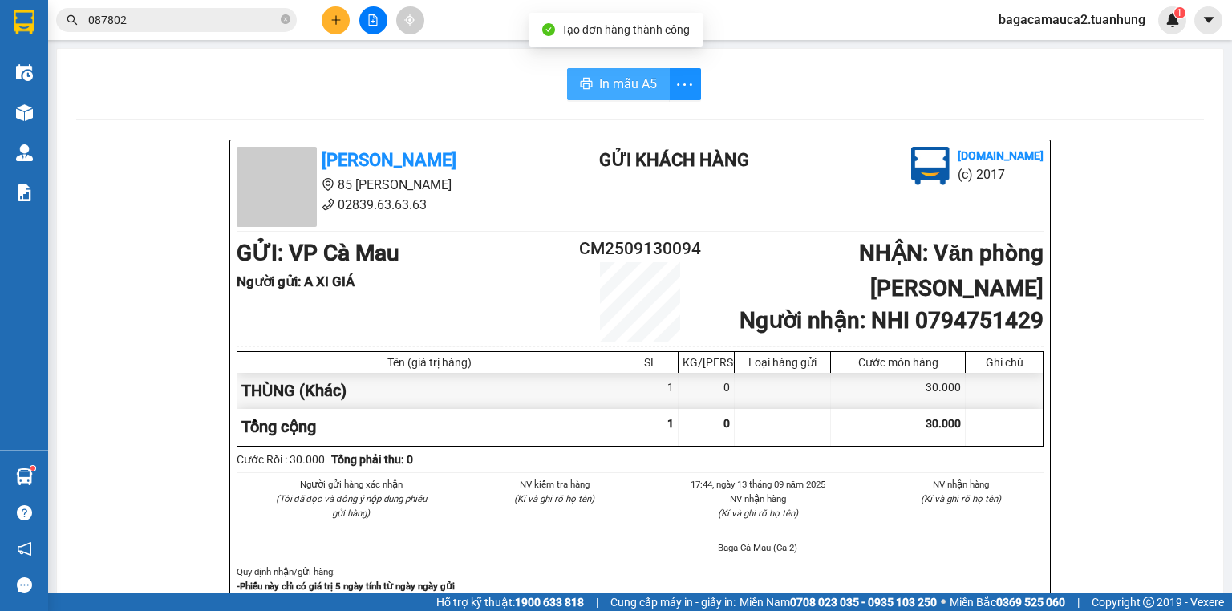
click at [629, 87] on span "In mẫu A5" at bounding box center [628, 84] width 58 height 20
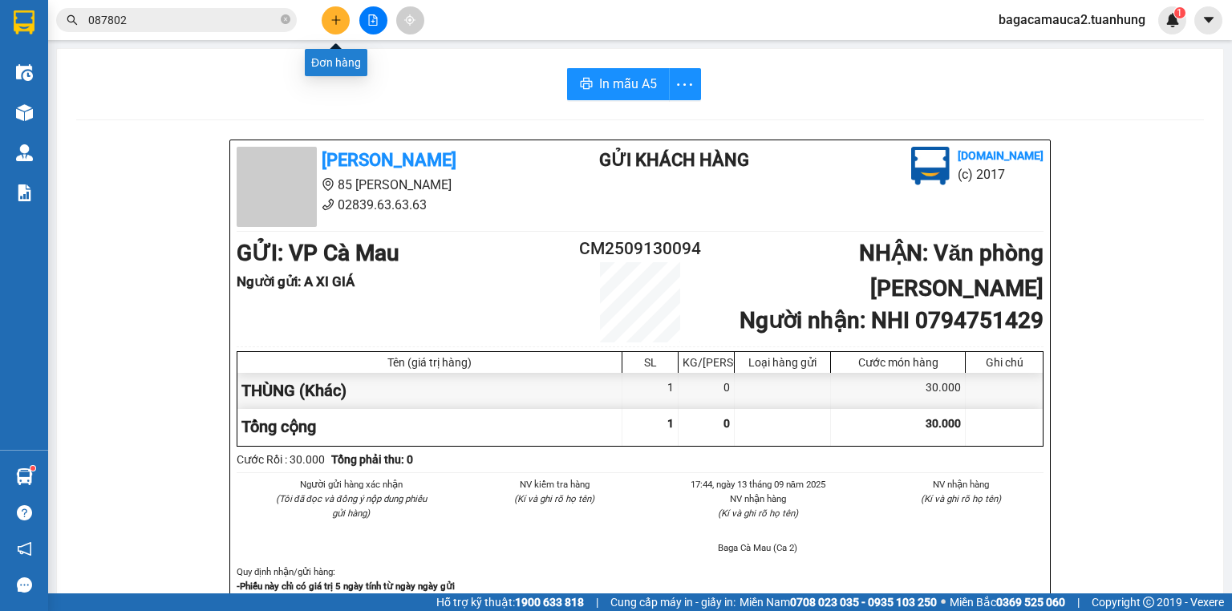
click at [330, 19] on icon "plus" at bounding box center [335, 19] width 11 height 11
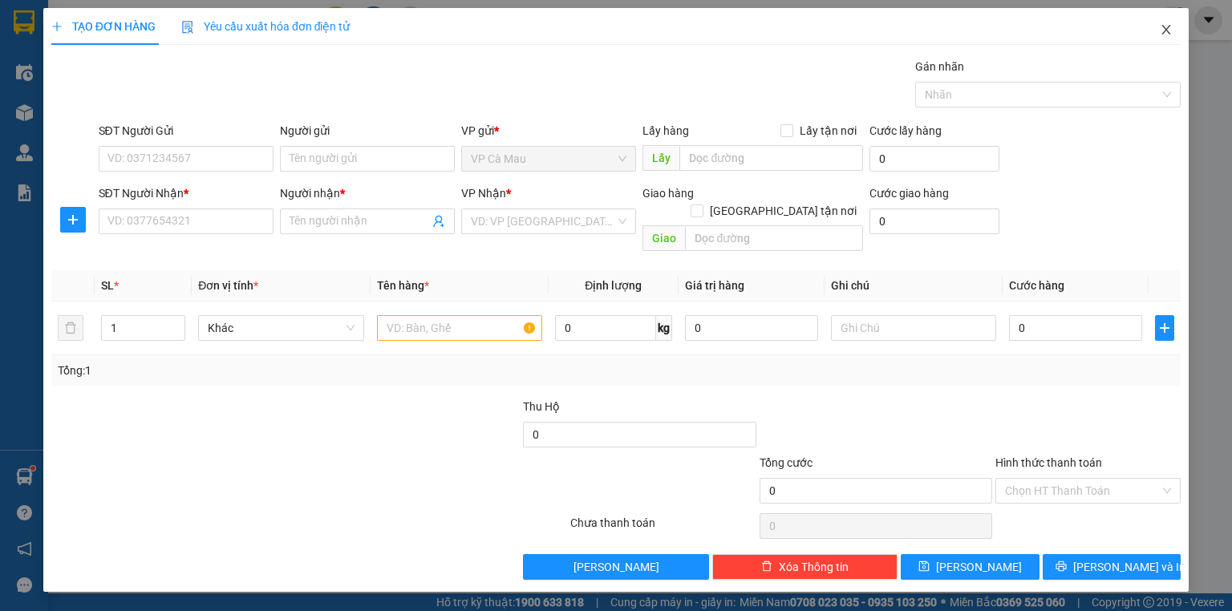
click at [1160, 34] on span "Close" at bounding box center [1166, 30] width 45 height 45
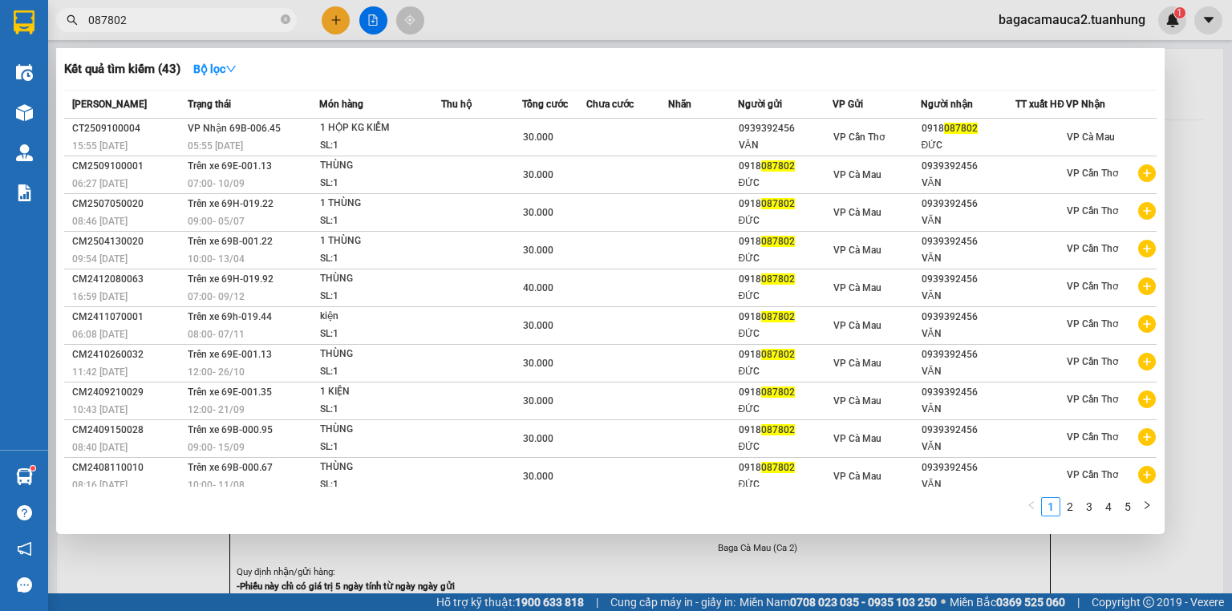
click at [209, 16] on input "087802" at bounding box center [182, 20] width 189 height 18
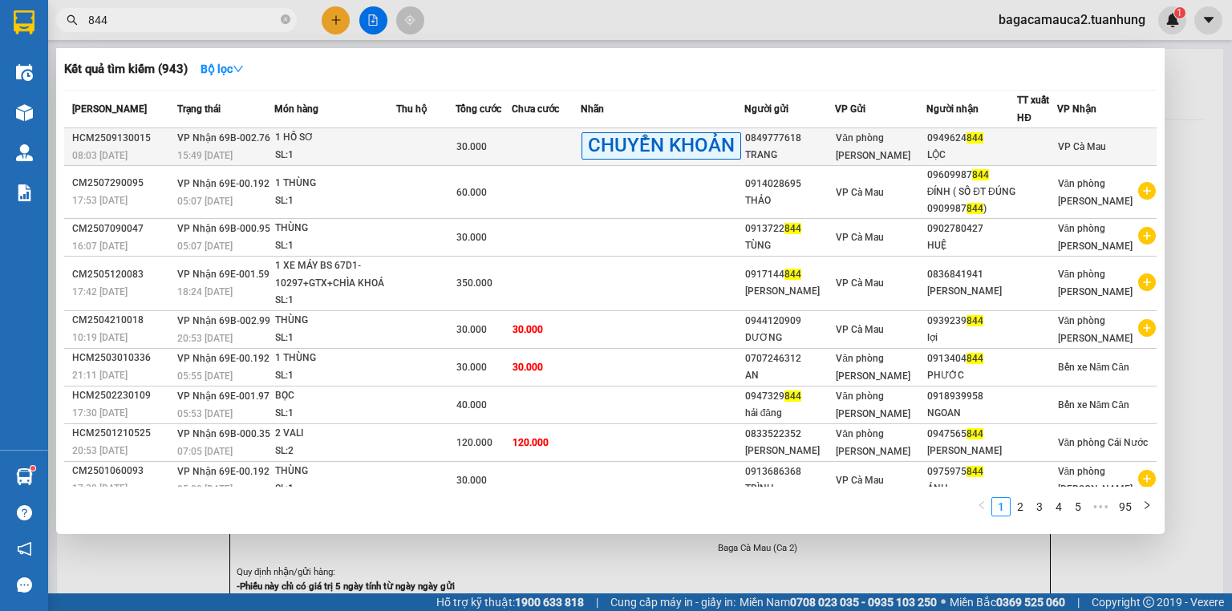
type input "844"
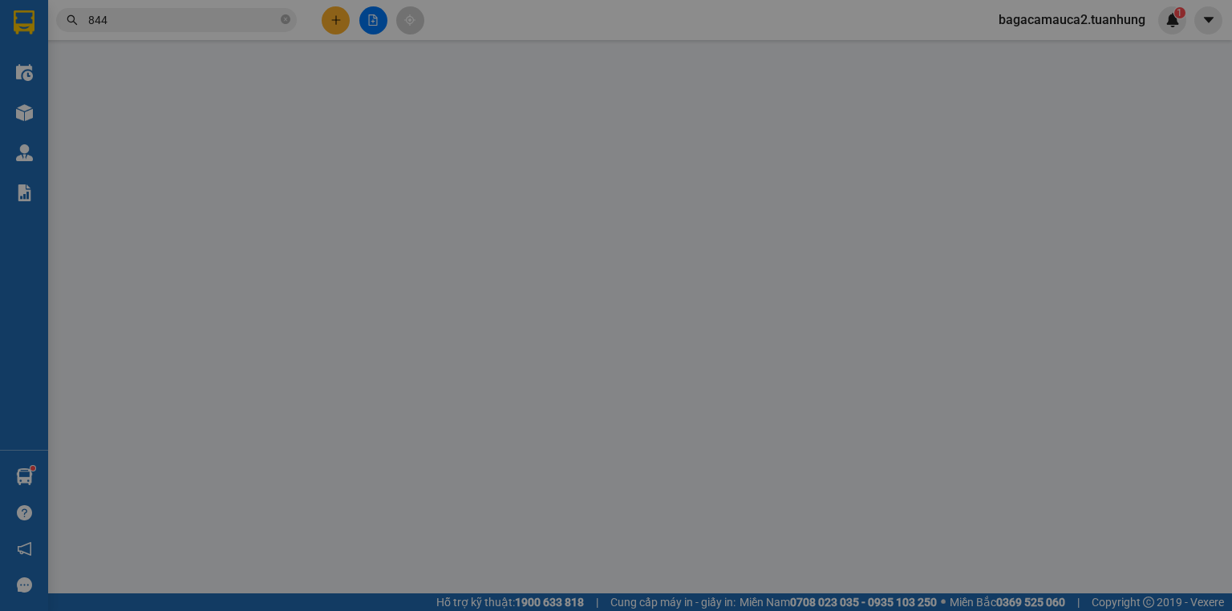
type input "0849777618"
type input "TRANG"
type input "0949624844"
type input "LỘC"
type input "30.000"
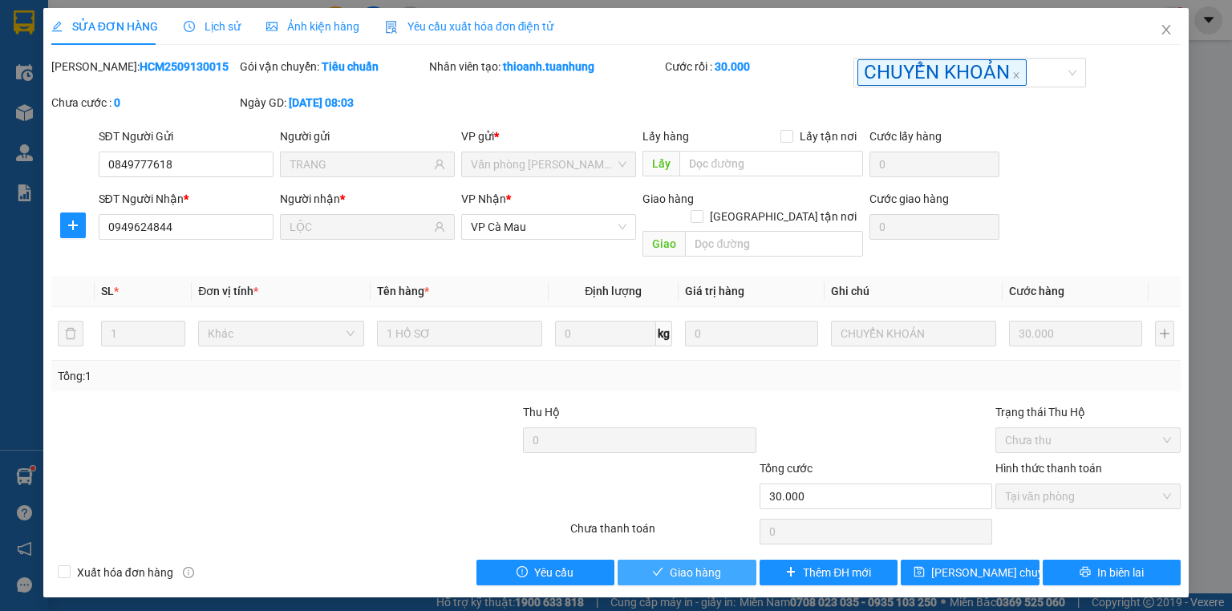
click at [692, 564] on span "Giao hàng" at bounding box center [695, 573] width 51 height 18
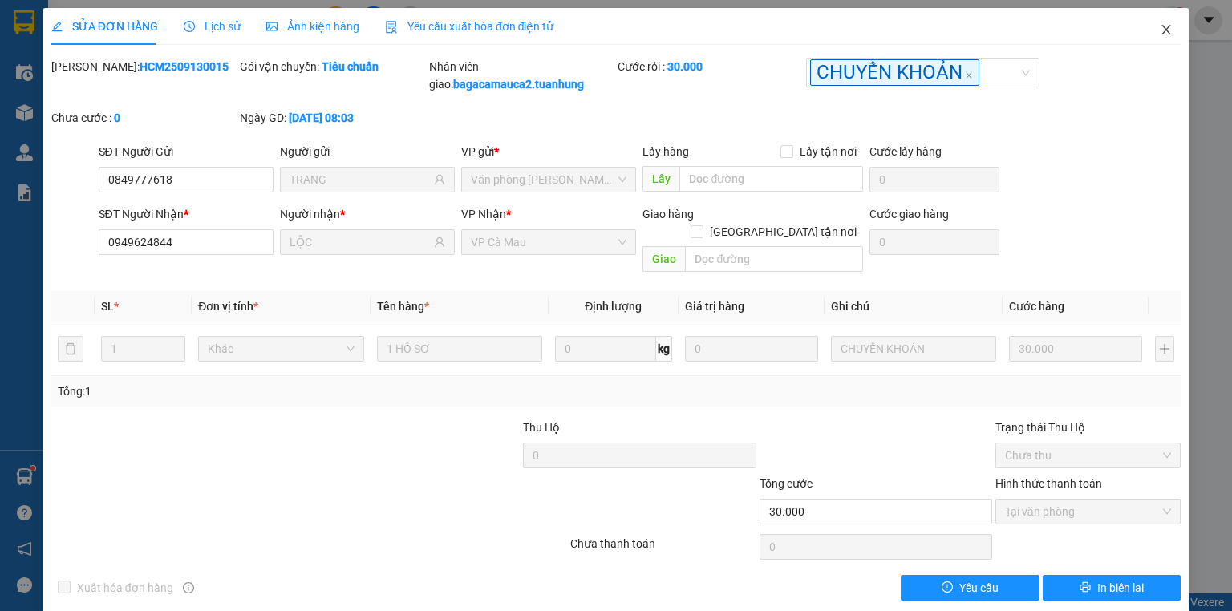
click at [1158, 37] on span "Close" at bounding box center [1166, 30] width 45 height 45
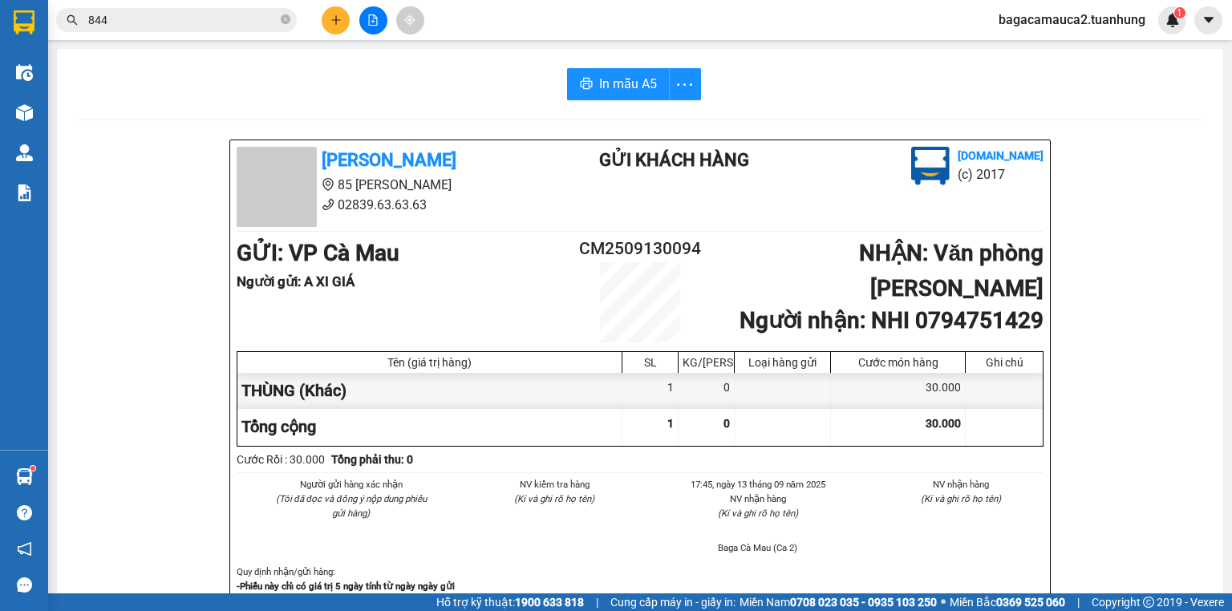
click at [331, 34] on div "Kết quả tìm kiếm ( 943 ) Bộ lọc Mã ĐH Trạng thái Món hàng Thu hộ Tổng cước Chưa…" at bounding box center [616, 20] width 1232 height 40
click at [337, 25] on icon "plus" at bounding box center [335, 19] width 11 height 11
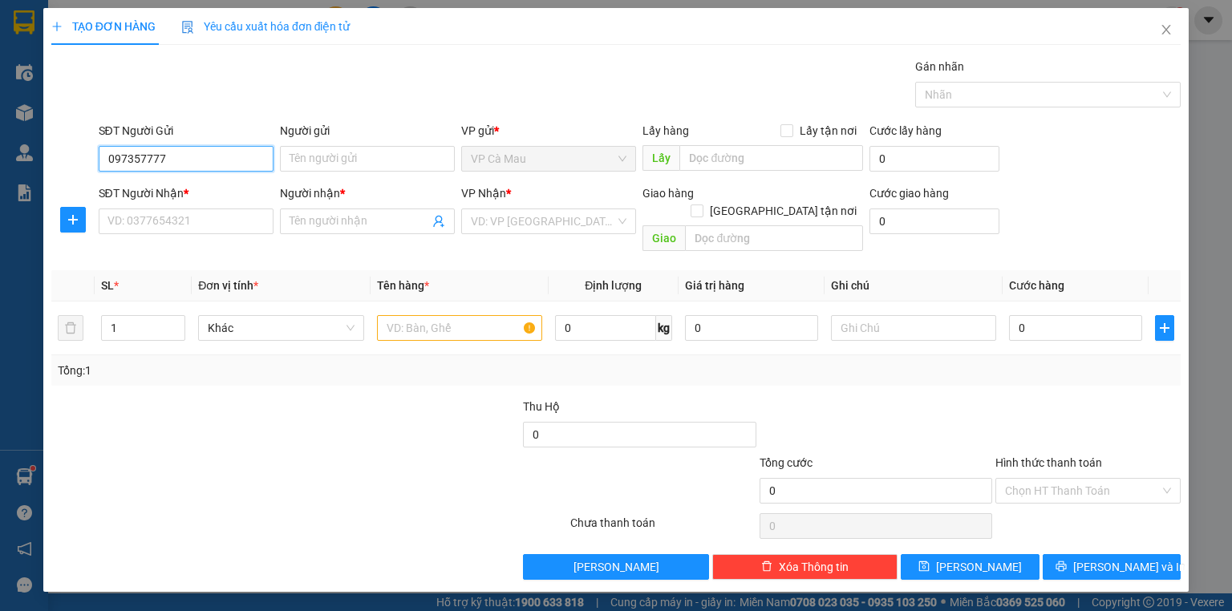
type input "0973577775"
click at [212, 166] on input "0973577775" at bounding box center [186, 159] width 175 height 26
click at [225, 207] on div "0944092288 - CHẾ NHỎ" at bounding box center [186, 216] width 156 height 18
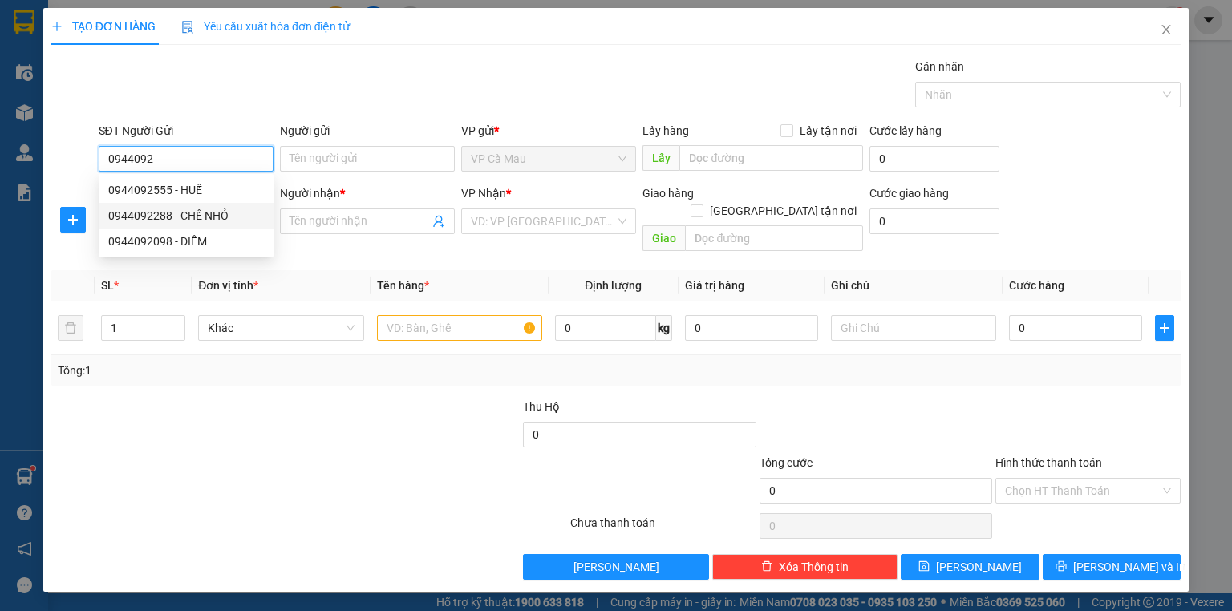
type input "0944092288"
type input "CHẾ NHỎ"
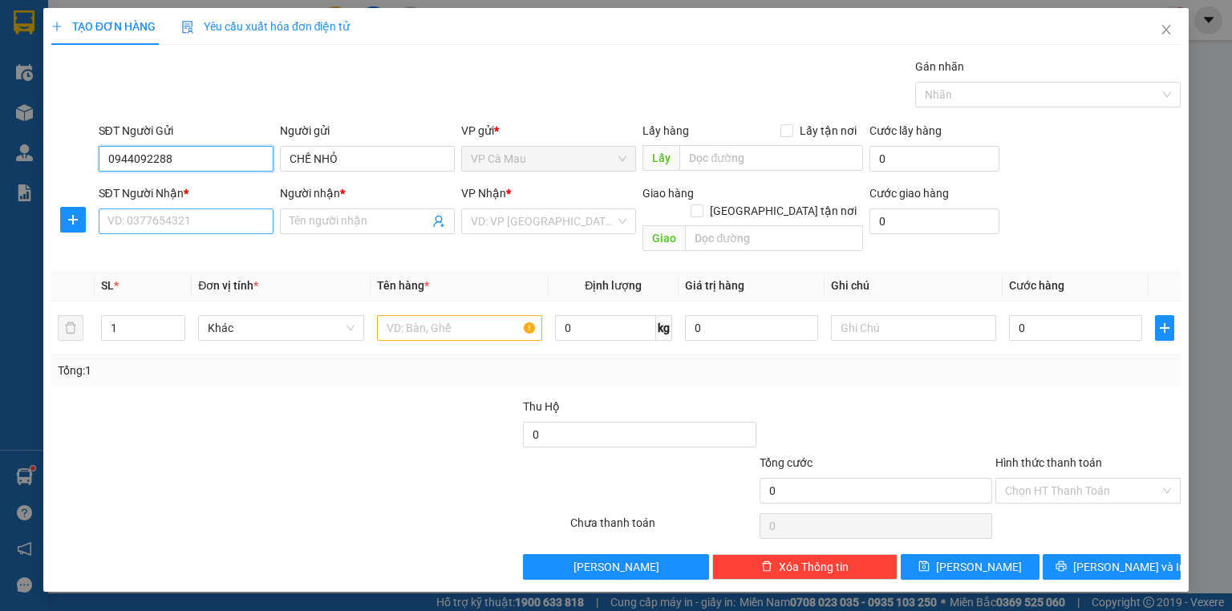
type input "0944092288"
click at [200, 215] on input "SĐT Người Nhận *" at bounding box center [186, 222] width 175 height 26
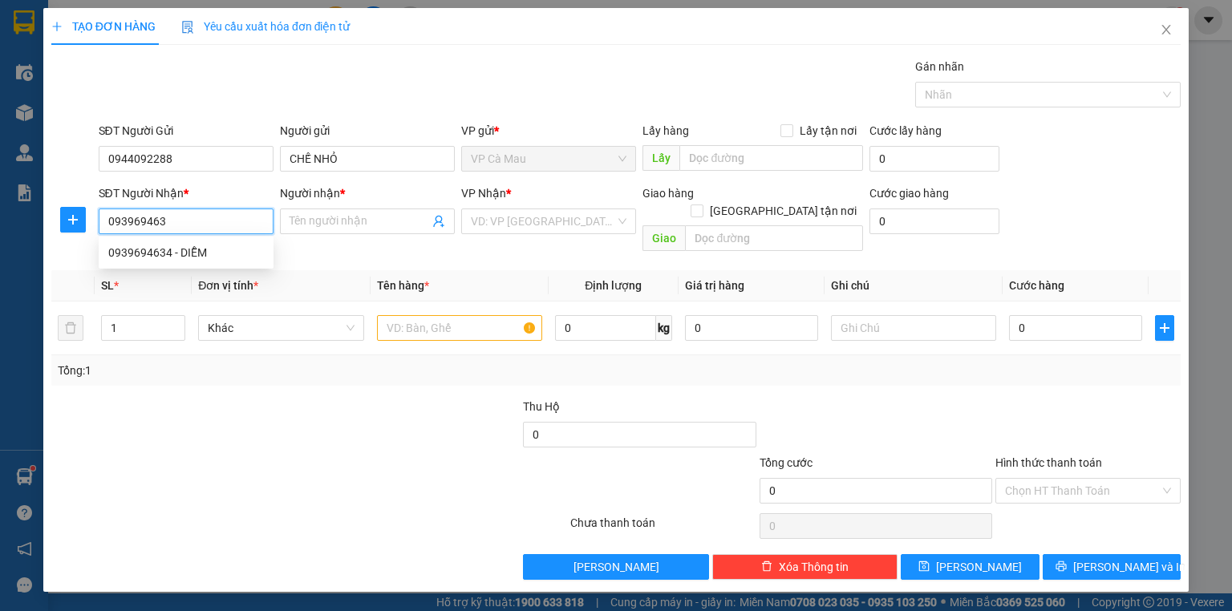
type input "0939694634"
click at [218, 251] on div "0939694634 - DIỄM" at bounding box center [186, 253] width 156 height 18
type input "DIỄM"
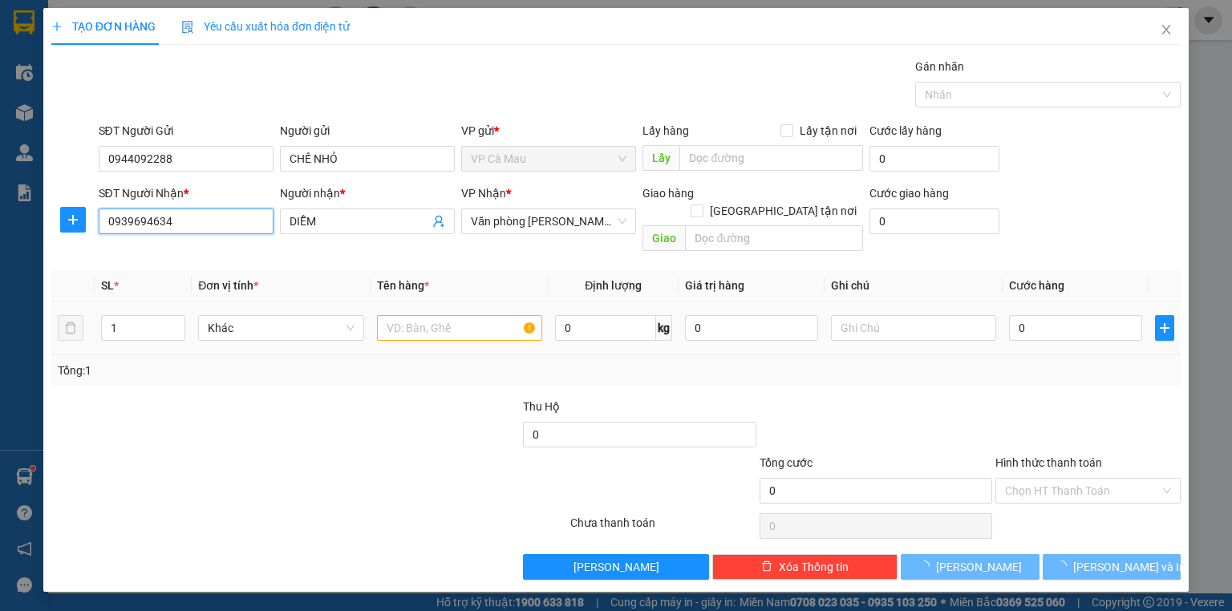
type input "0939694634"
click at [450, 315] on input "text" at bounding box center [459, 328] width 165 height 26
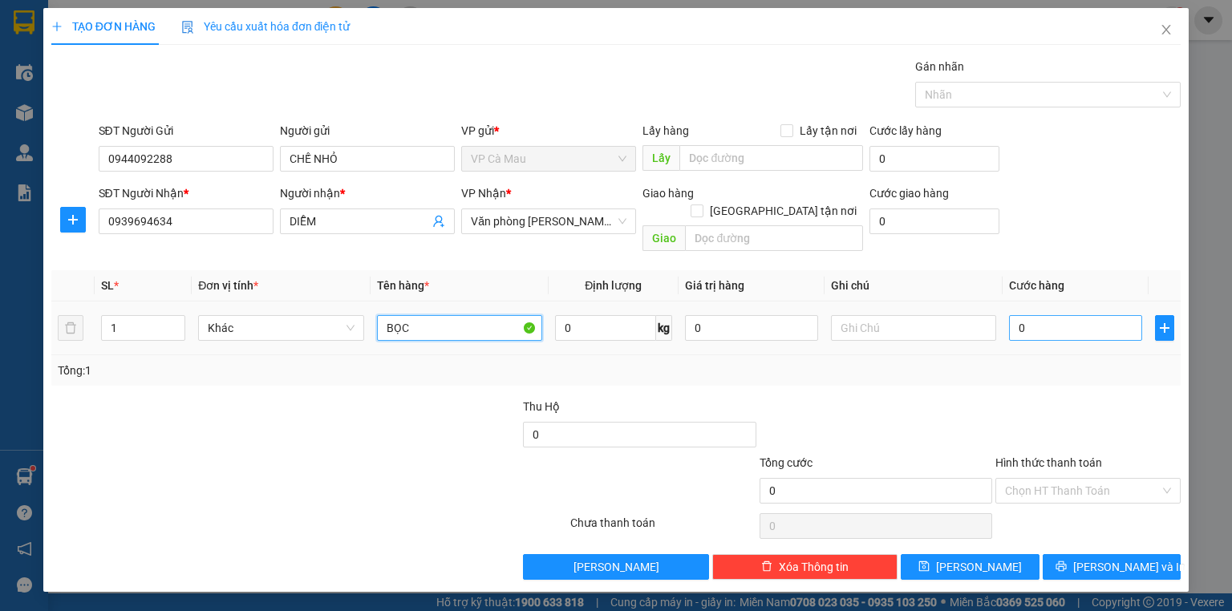
type input "BỌC"
click at [1095, 315] on input "0" at bounding box center [1075, 328] width 133 height 26
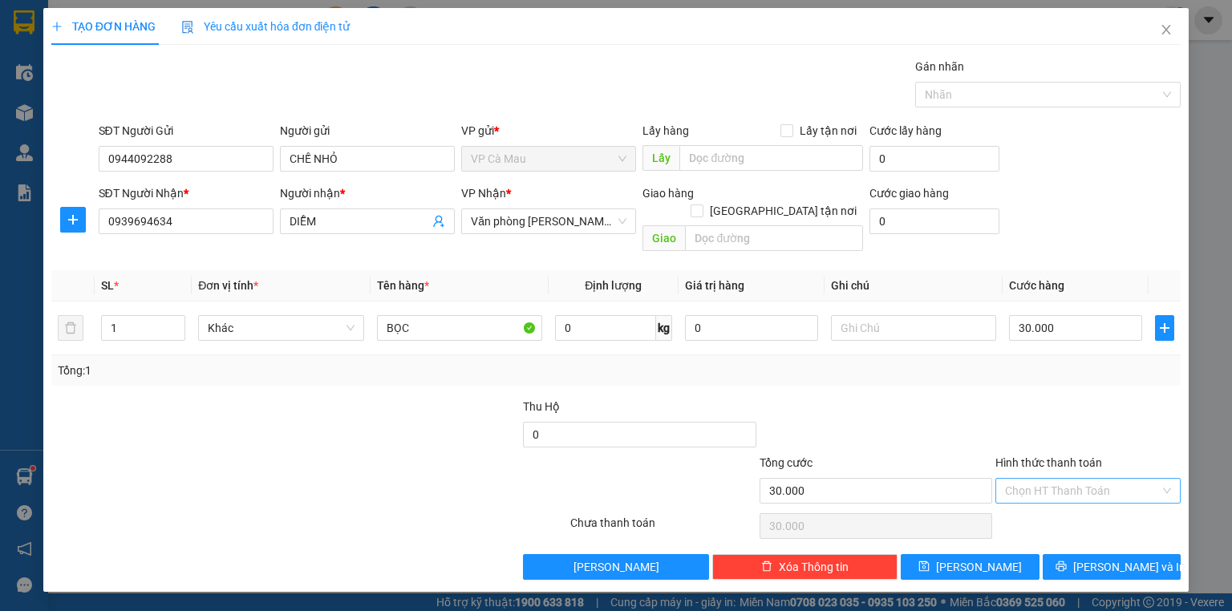
click at [1113, 479] on input "Hình thức thanh toán" at bounding box center [1082, 491] width 155 height 24
click at [1098, 495] on div "Tại văn phòng" at bounding box center [1088, 504] width 166 height 18
drag, startPoint x: 1126, startPoint y: 552, endPoint x: 1075, endPoint y: 497, distance: 74.9
click at [1127, 558] on span "[PERSON_NAME] và In" at bounding box center [1129, 567] width 112 height 18
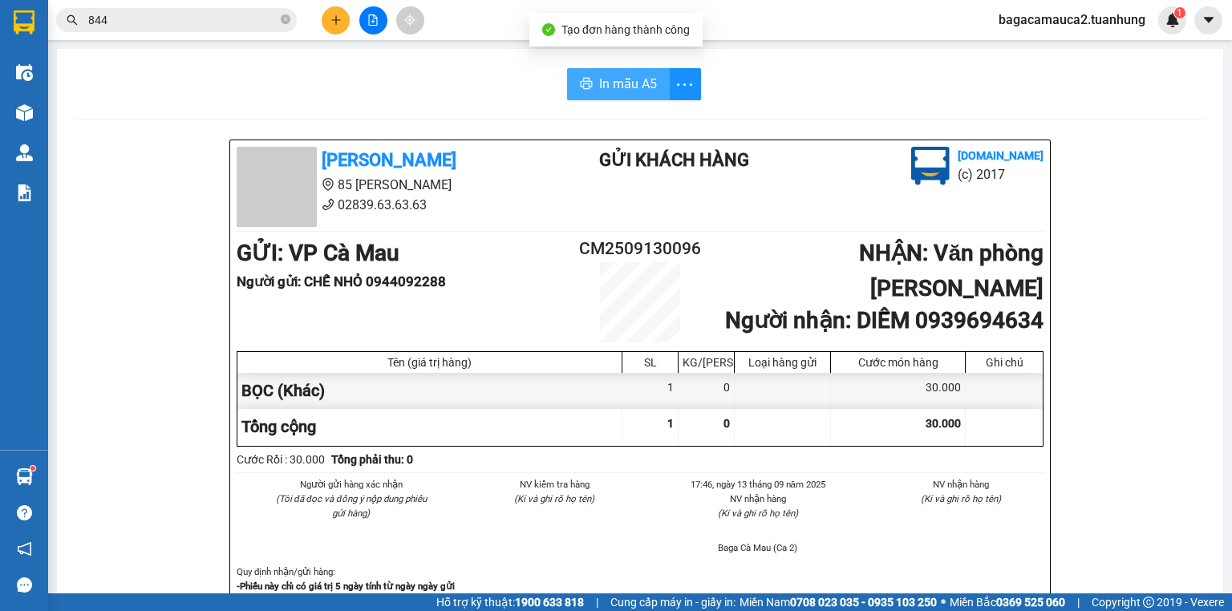
click at [575, 76] on button "In mẫu A5" at bounding box center [618, 84] width 103 height 32
click at [144, 22] on input "844" at bounding box center [182, 20] width 189 height 18
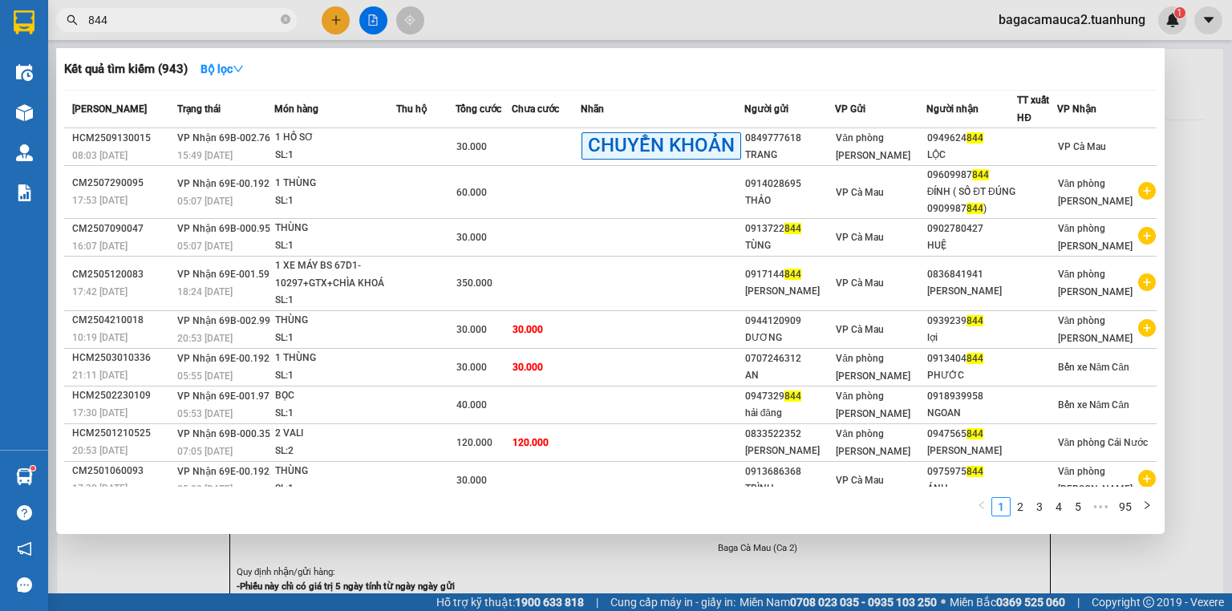
click at [144, 22] on input "844" at bounding box center [182, 20] width 189 height 18
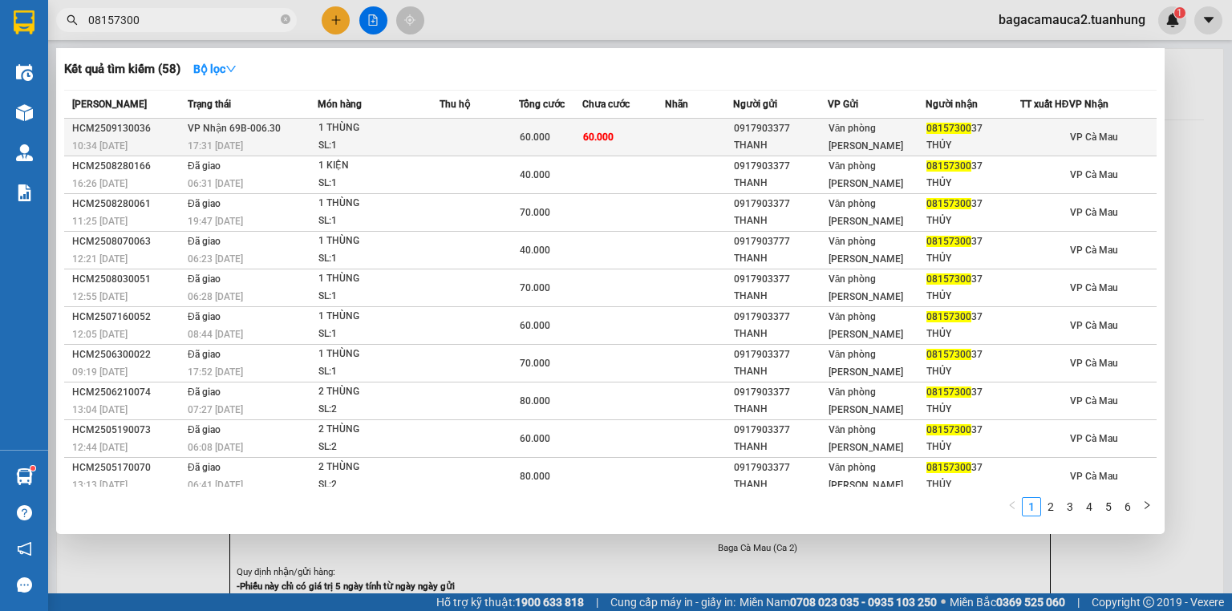
type input "08157300"
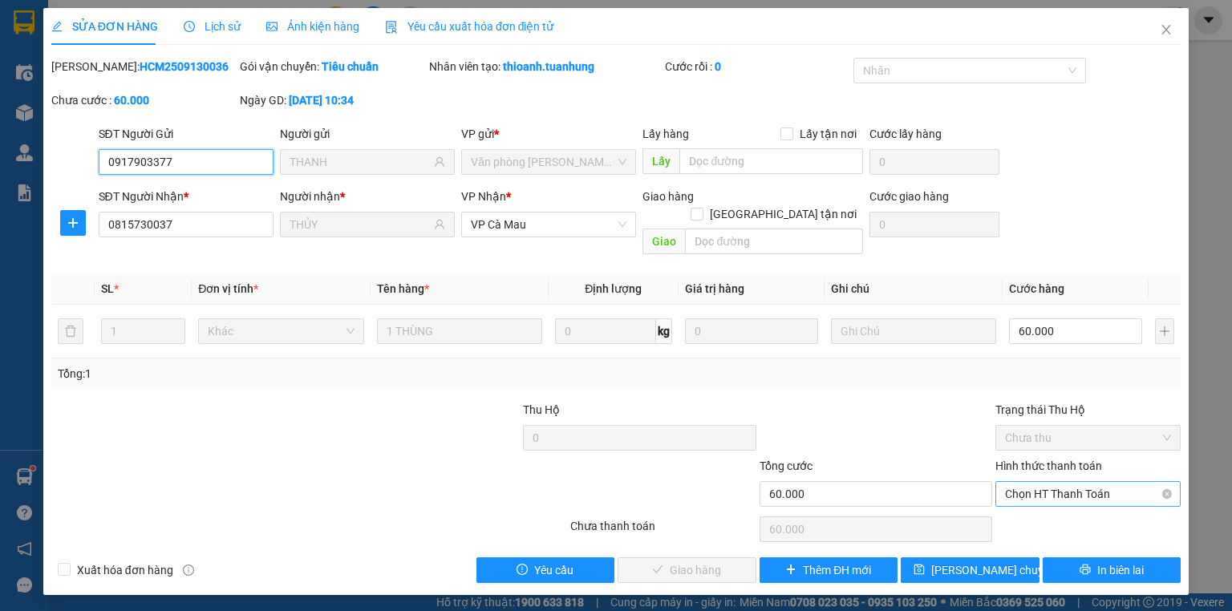
click at [1103, 482] on span "Chọn HT Thanh Toán" at bounding box center [1088, 494] width 166 height 24
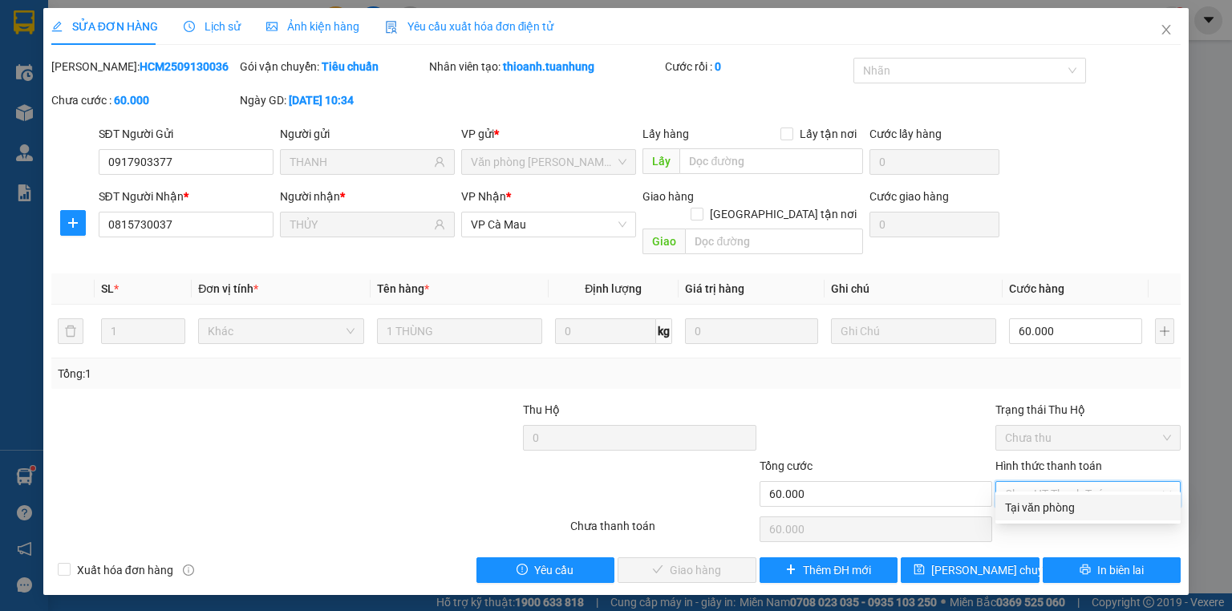
click at [1098, 508] on div "Tại văn phòng" at bounding box center [1088, 508] width 166 height 18
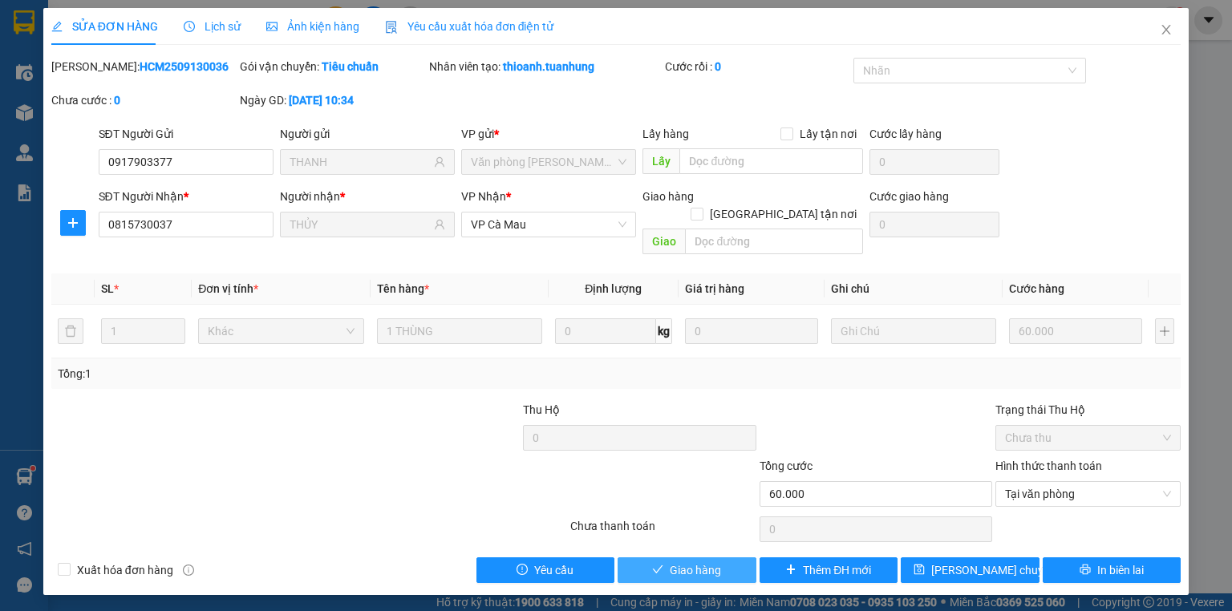
click at [734, 557] on button "Giao hàng" at bounding box center [686, 570] width 139 height 26
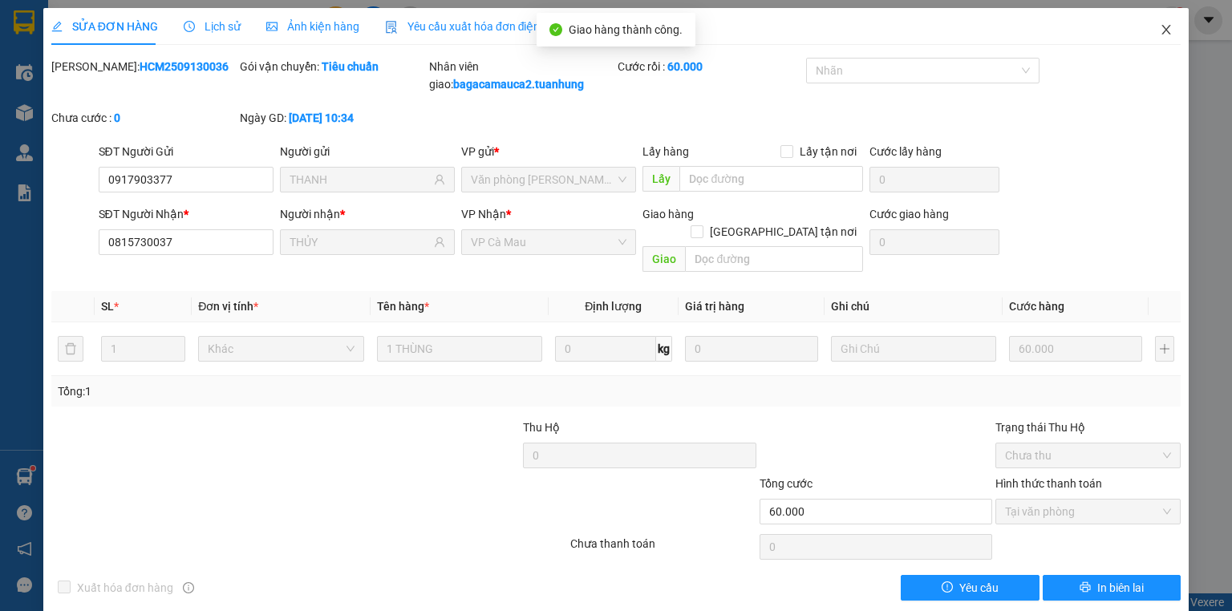
click at [1168, 34] on span "Close" at bounding box center [1166, 30] width 45 height 45
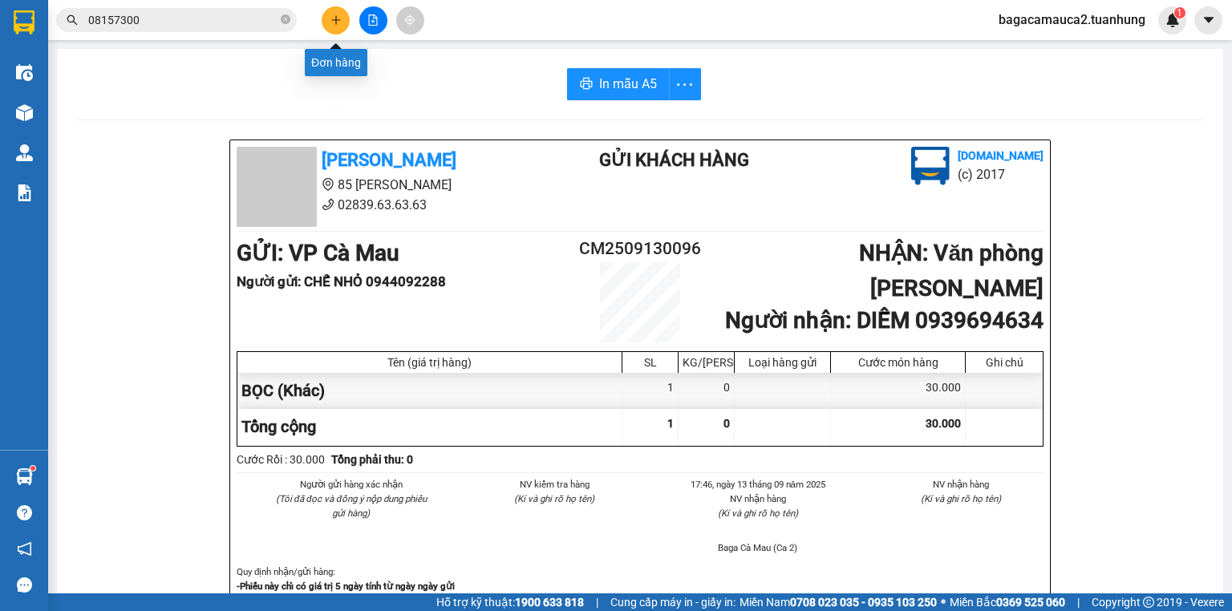
click at [330, 23] on icon "plus" at bounding box center [335, 19] width 11 height 11
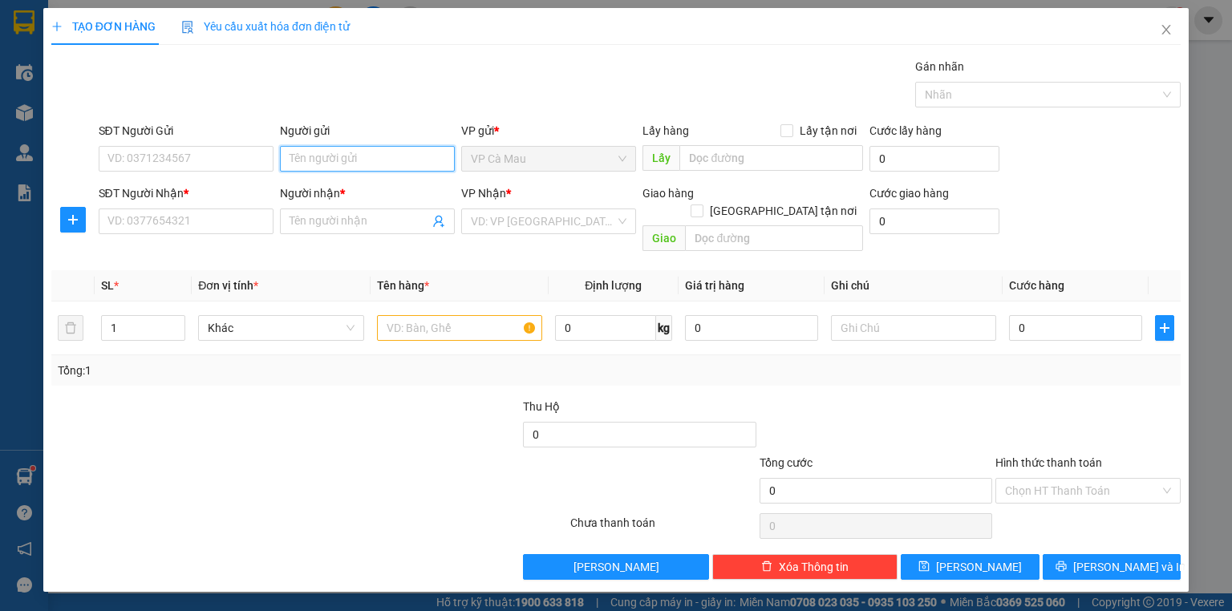
click at [294, 160] on input "Người gửi" at bounding box center [367, 159] width 175 height 26
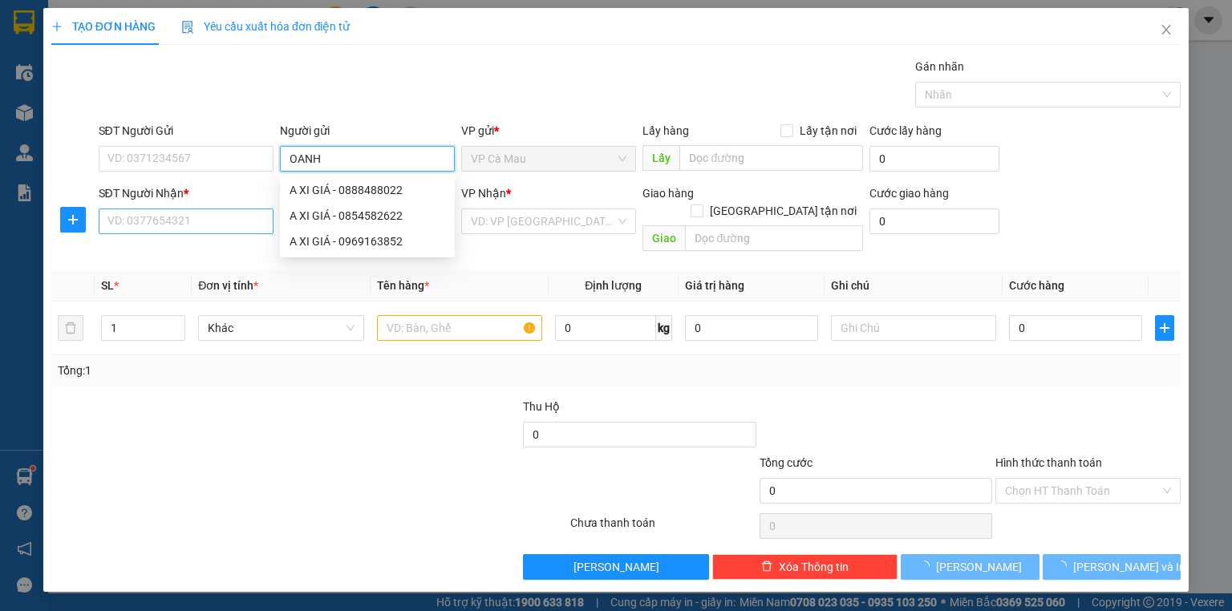
type input "OANH"
click at [169, 226] on input "SĐT Người Nhận *" at bounding box center [186, 222] width 175 height 26
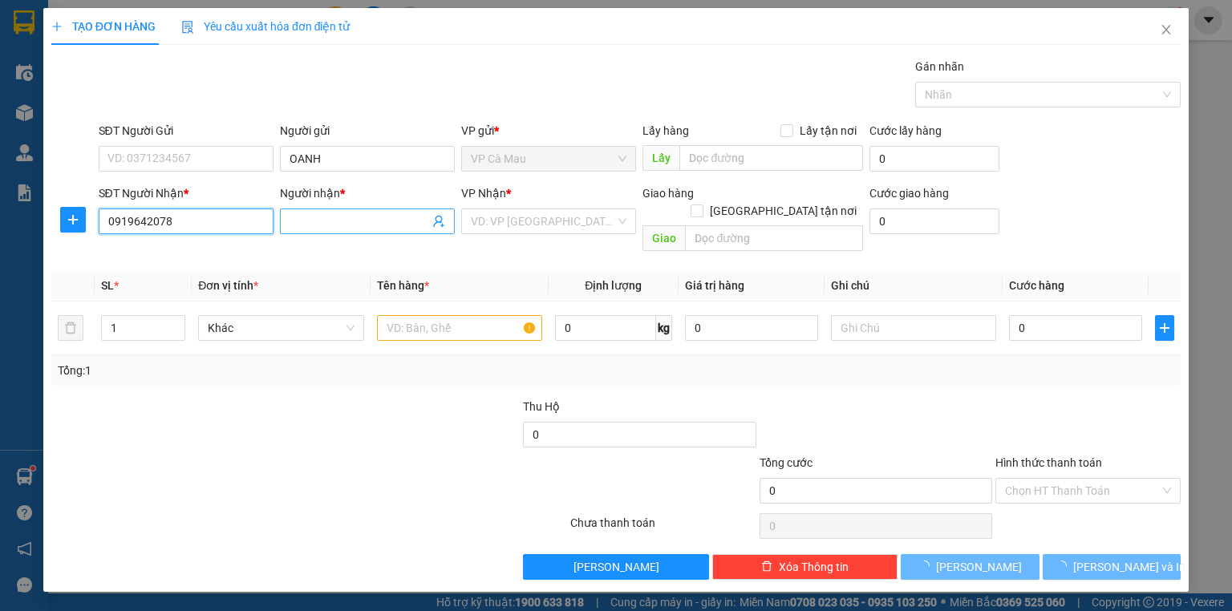
type input "0919642078"
click at [321, 225] on input "Người nhận *" at bounding box center [360, 222] width 140 height 18
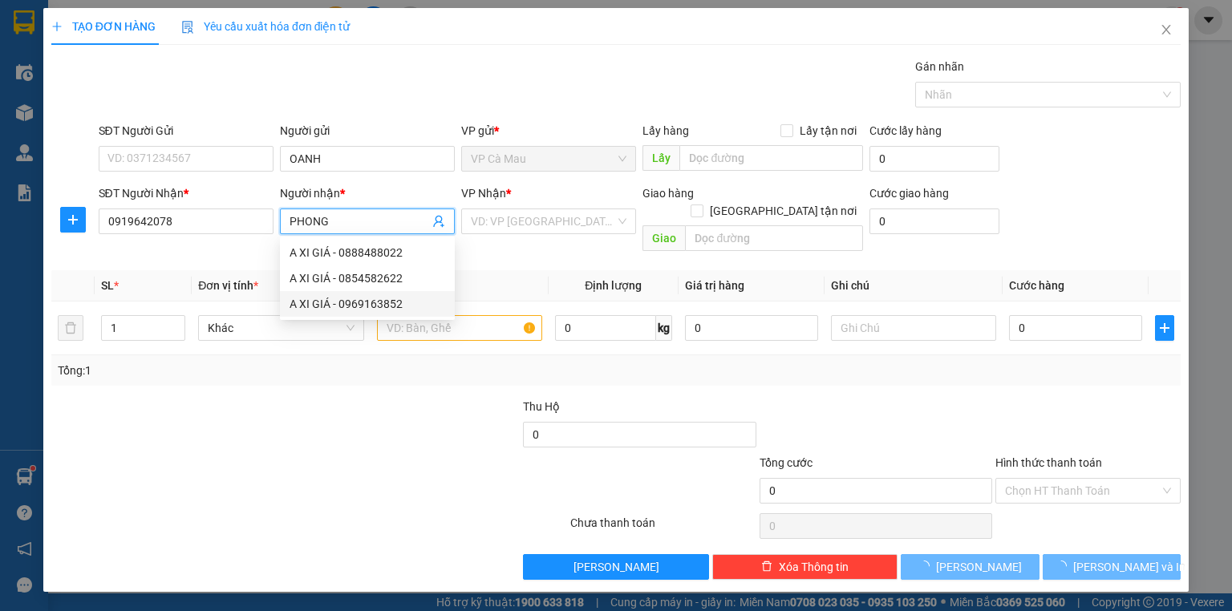
type input "PHONG"
click at [141, 444] on div at bounding box center [168, 426] width 236 height 56
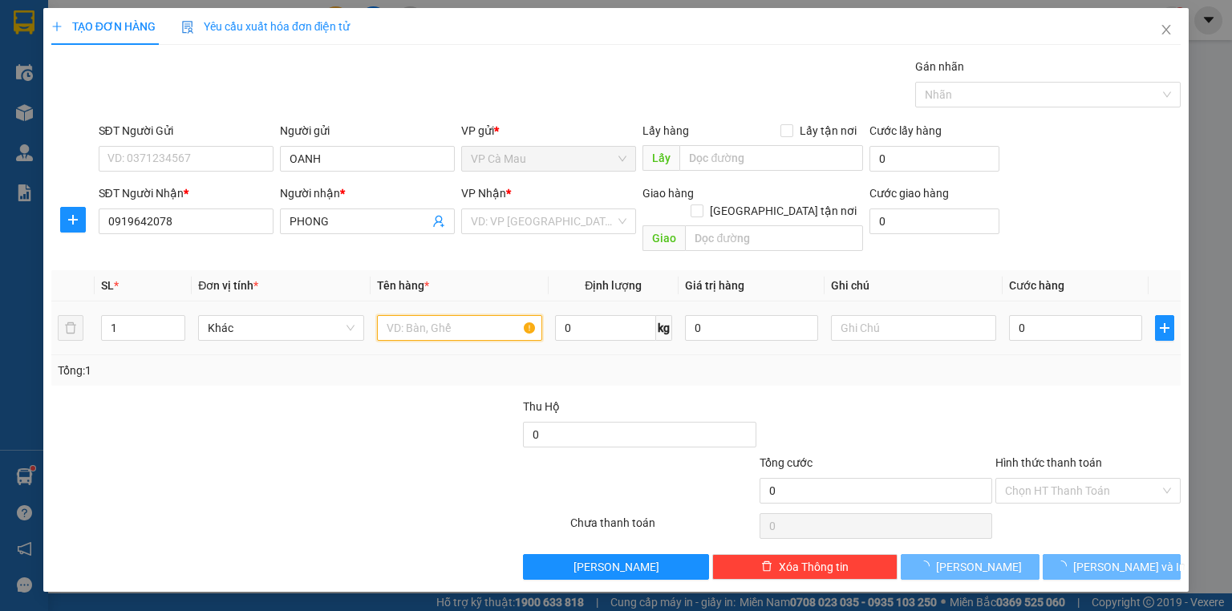
click at [435, 315] on input "text" at bounding box center [459, 328] width 165 height 26
type input "THUNG"
click at [1014, 315] on input "0" at bounding box center [1075, 328] width 133 height 26
type input "+5"
type input "5"
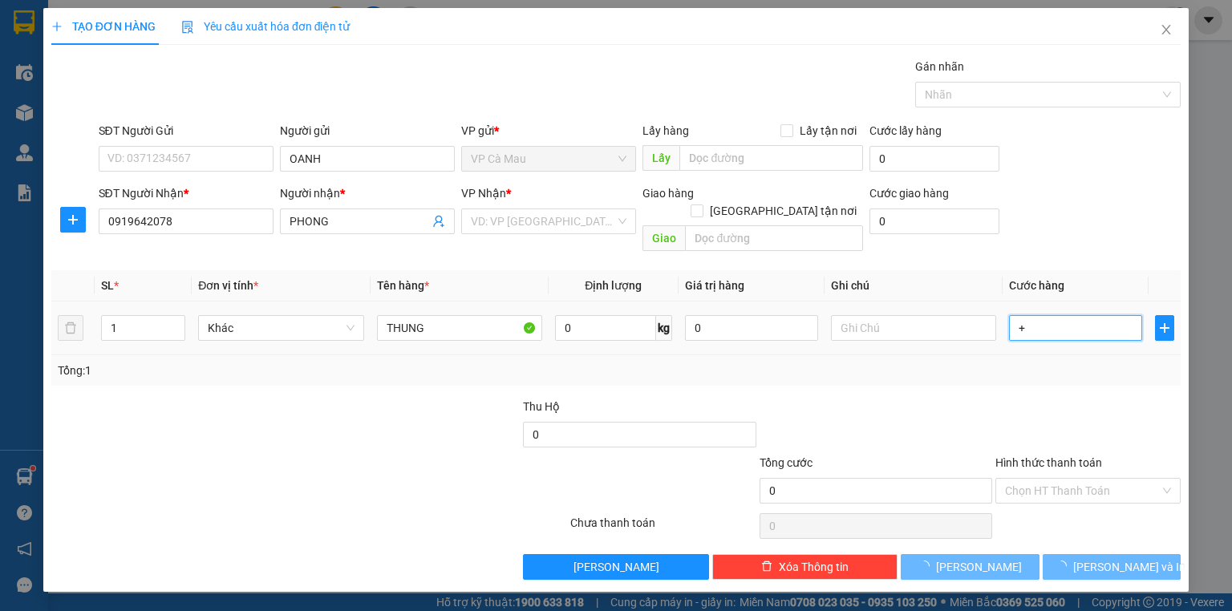
type input "5"
type input "+50"
type input "50"
type input "50.000"
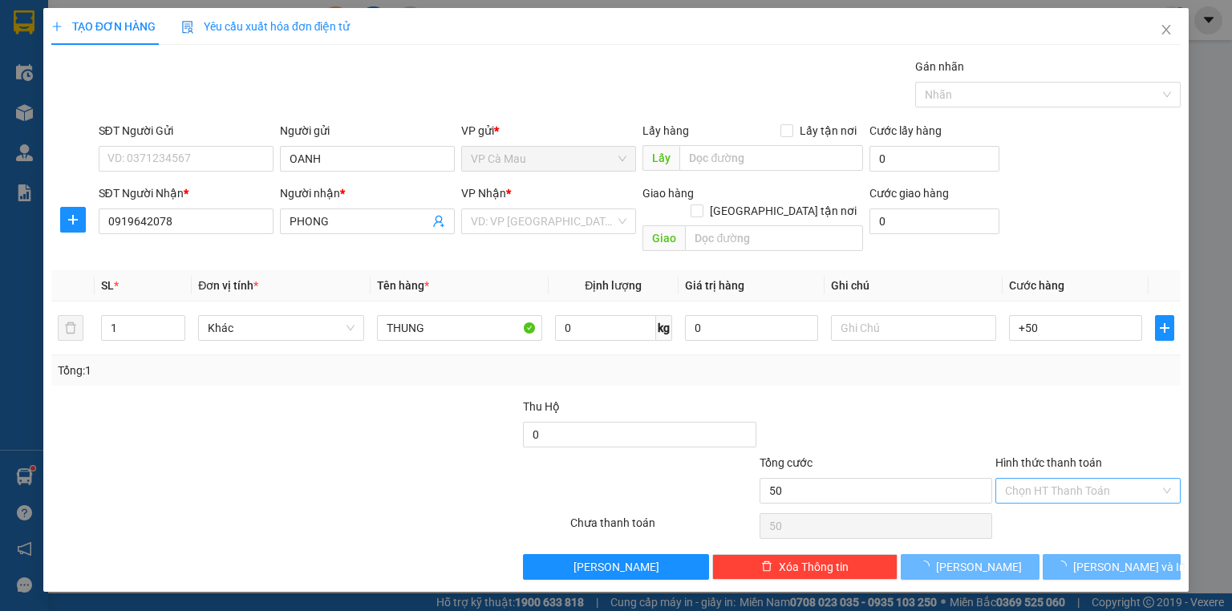
type input "50.000"
click at [1110, 479] on input "Hình thức thanh toán" at bounding box center [1082, 491] width 155 height 24
drag, startPoint x: 1083, startPoint y: 504, endPoint x: 1113, endPoint y: 531, distance: 39.8
click at [1084, 504] on div "Tại văn phòng" at bounding box center [1088, 504] width 166 height 18
type input "0"
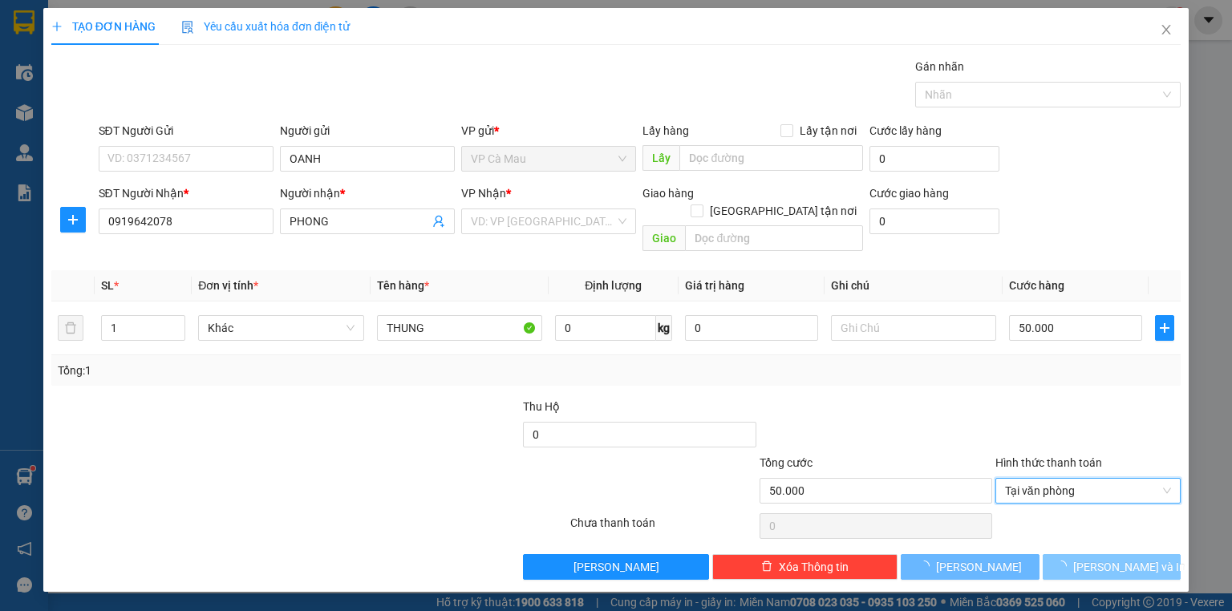
click at [1123, 558] on span "[PERSON_NAME] và In" at bounding box center [1129, 567] width 112 height 18
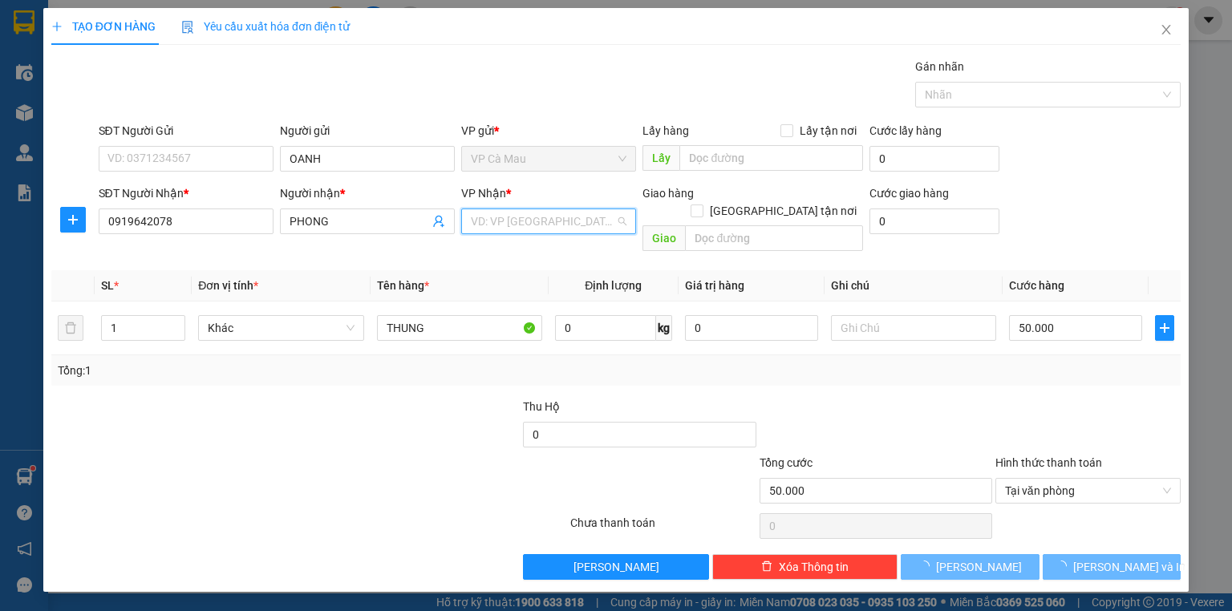
click at [534, 212] on input "search" at bounding box center [543, 221] width 144 height 24
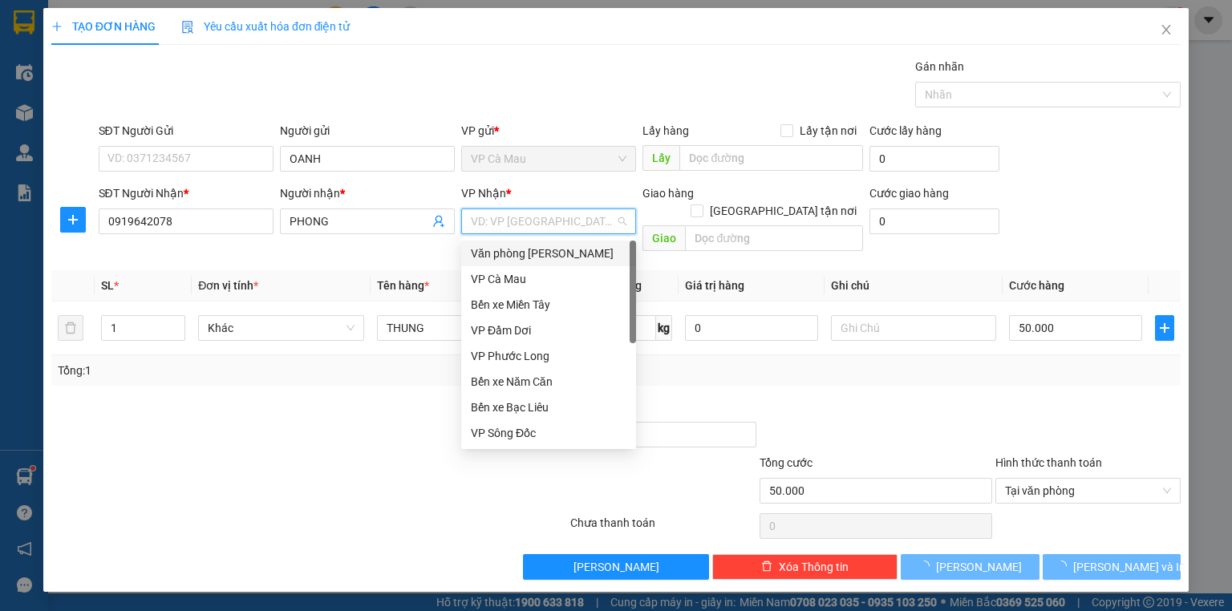
click at [537, 250] on div "Văn phòng [PERSON_NAME]" at bounding box center [549, 254] width 156 height 18
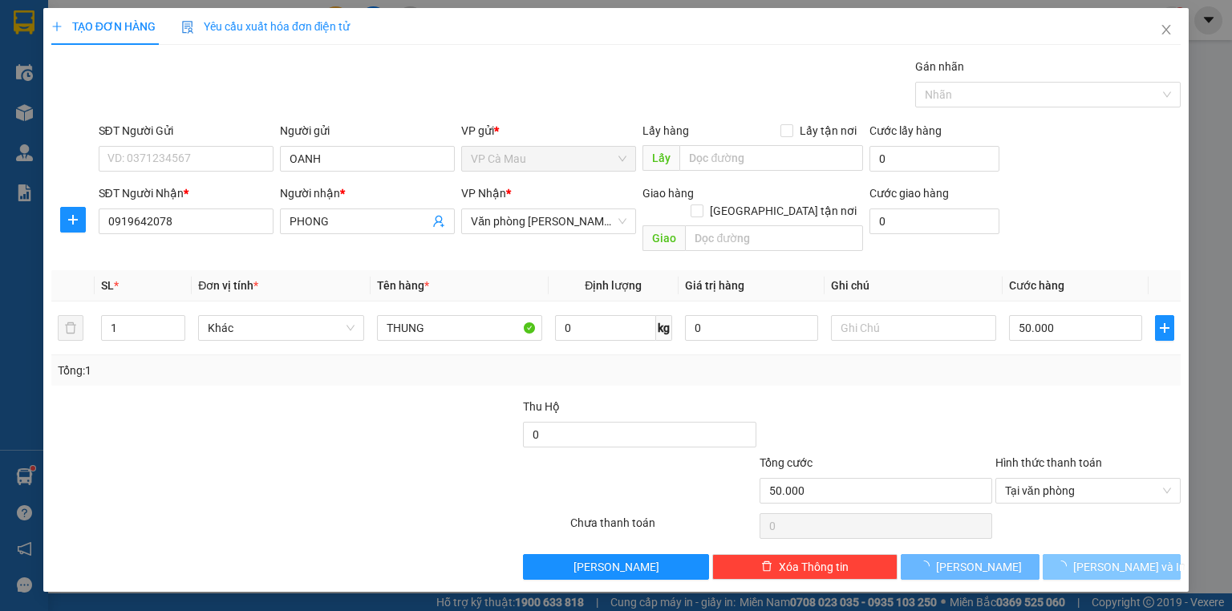
click at [1126, 558] on span "[PERSON_NAME] và In" at bounding box center [1129, 567] width 112 height 18
click at [1155, 554] on button "[PERSON_NAME] và In" at bounding box center [1112, 567] width 139 height 26
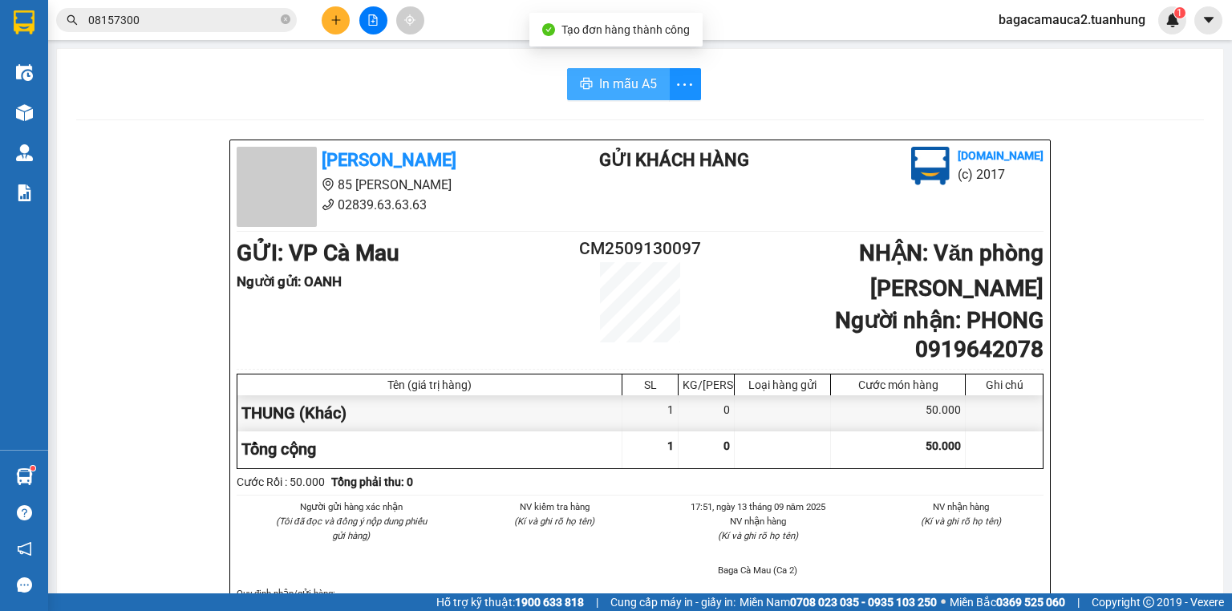
click at [616, 77] on span "In mẫu A5" at bounding box center [628, 84] width 58 height 20
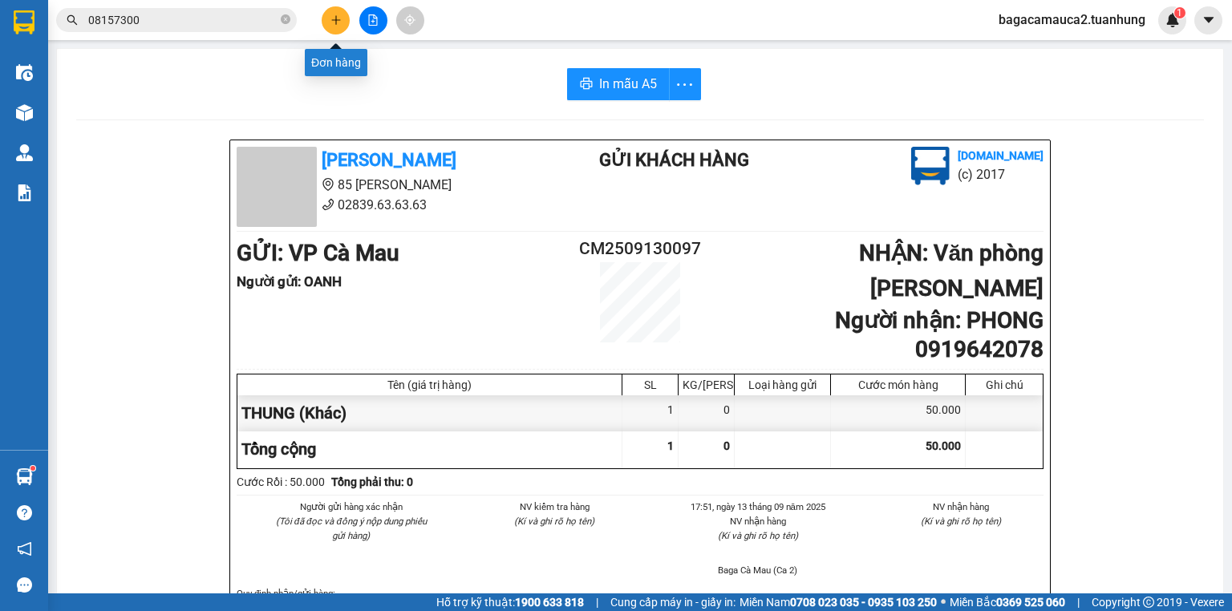
click at [331, 16] on icon "plus" at bounding box center [335, 19] width 11 height 11
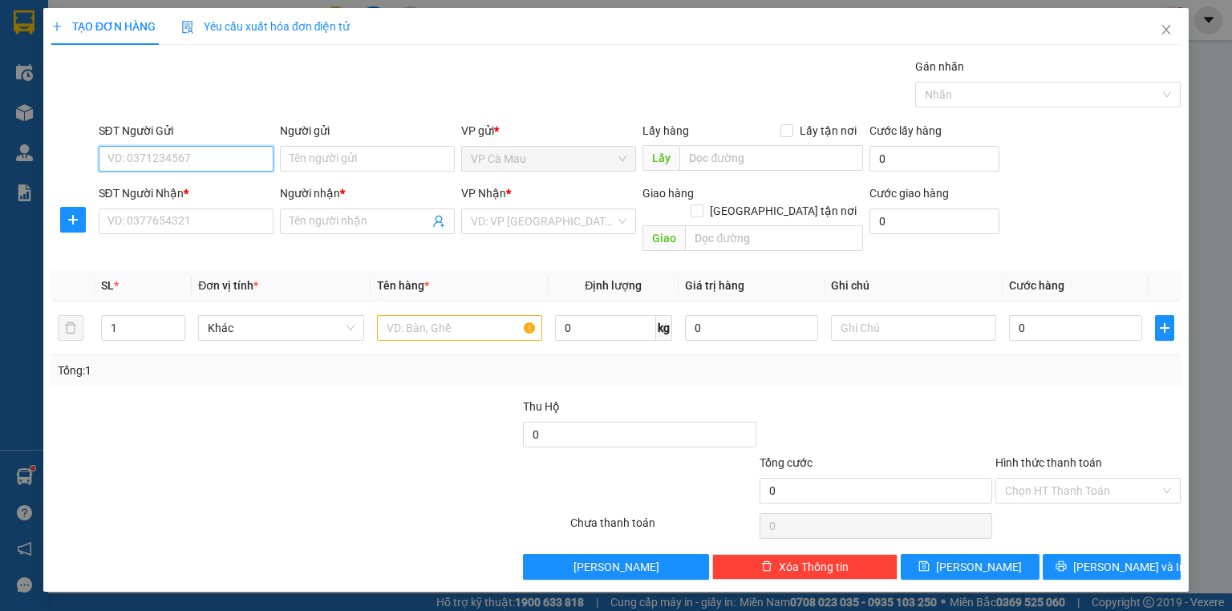
click at [215, 160] on input "SĐT Người Gửi" at bounding box center [186, 159] width 175 height 26
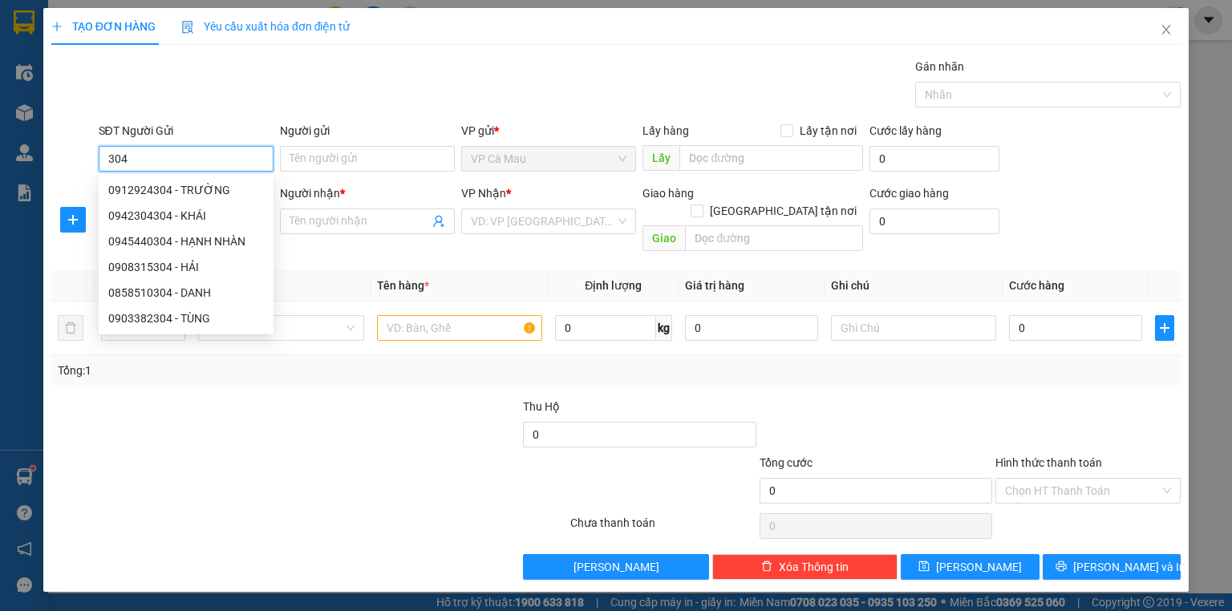
click at [183, 242] on div "0945440304 - HẠNH NHÀN" at bounding box center [186, 242] width 156 height 18
type input "0945440304"
type input "HẠNH NHÀN"
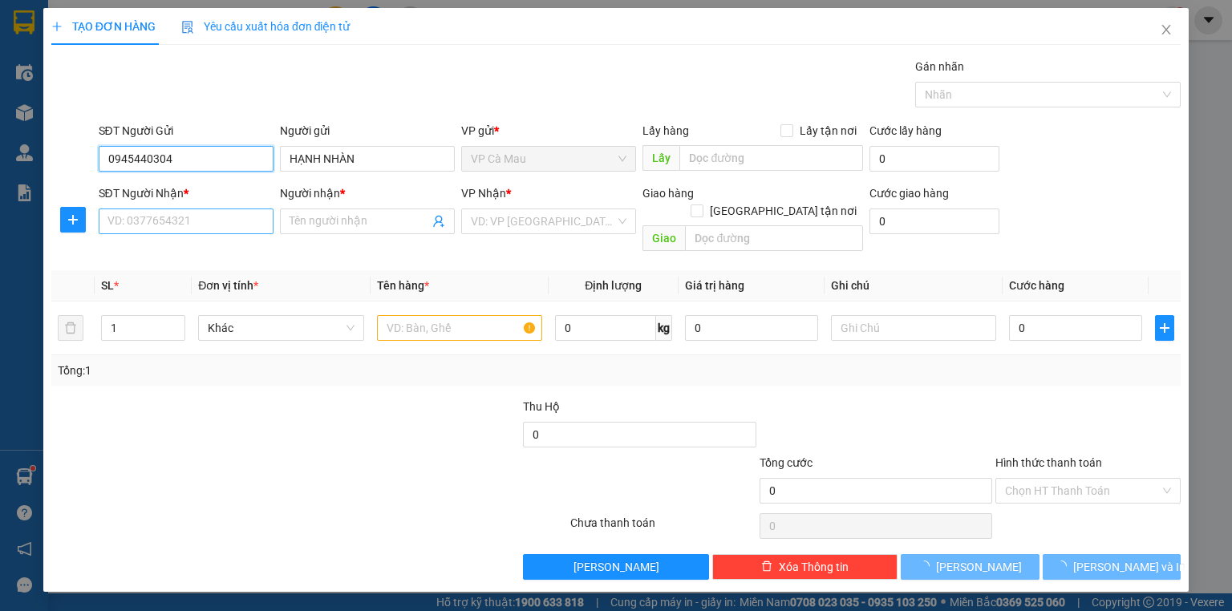
type input "0945440304"
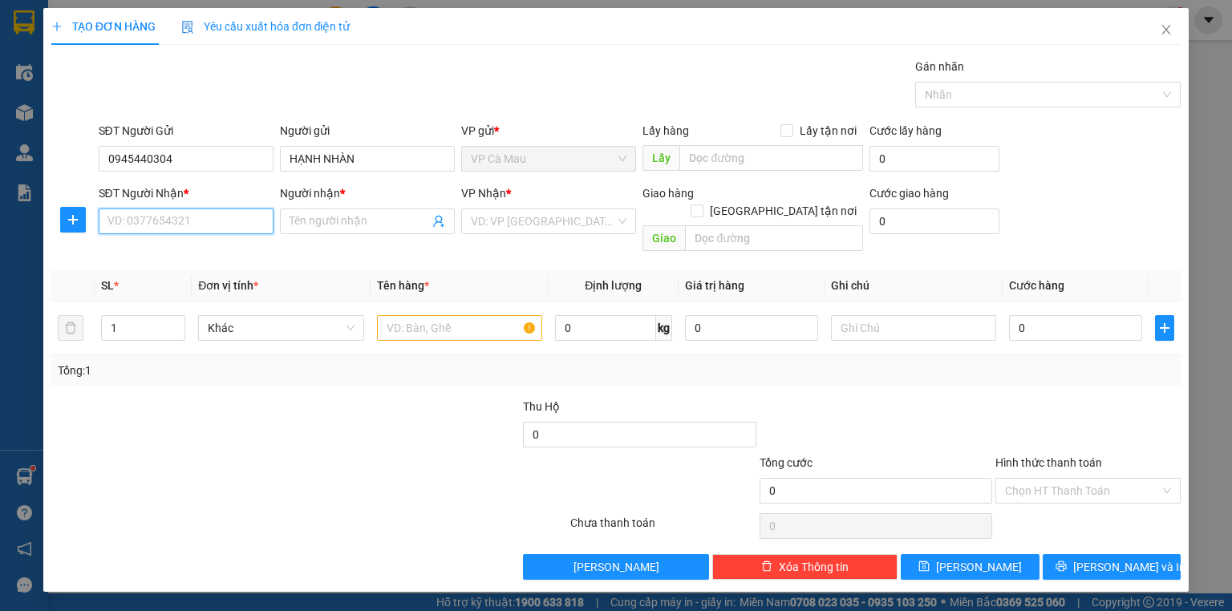
click at [180, 221] on input "SĐT Người Nhận *" at bounding box center [186, 222] width 175 height 26
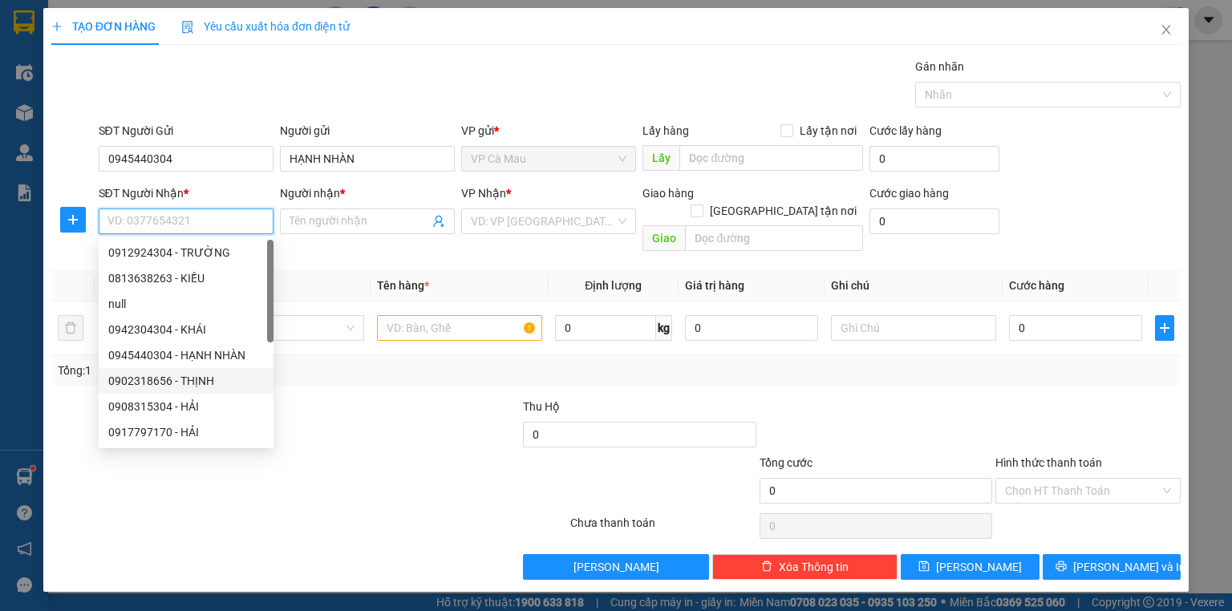
click at [151, 383] on div "0902318656 - THỊNH" at bounding box center [186, 381] width 156 height 18
type input "0902318656"
type input "THỊNH"
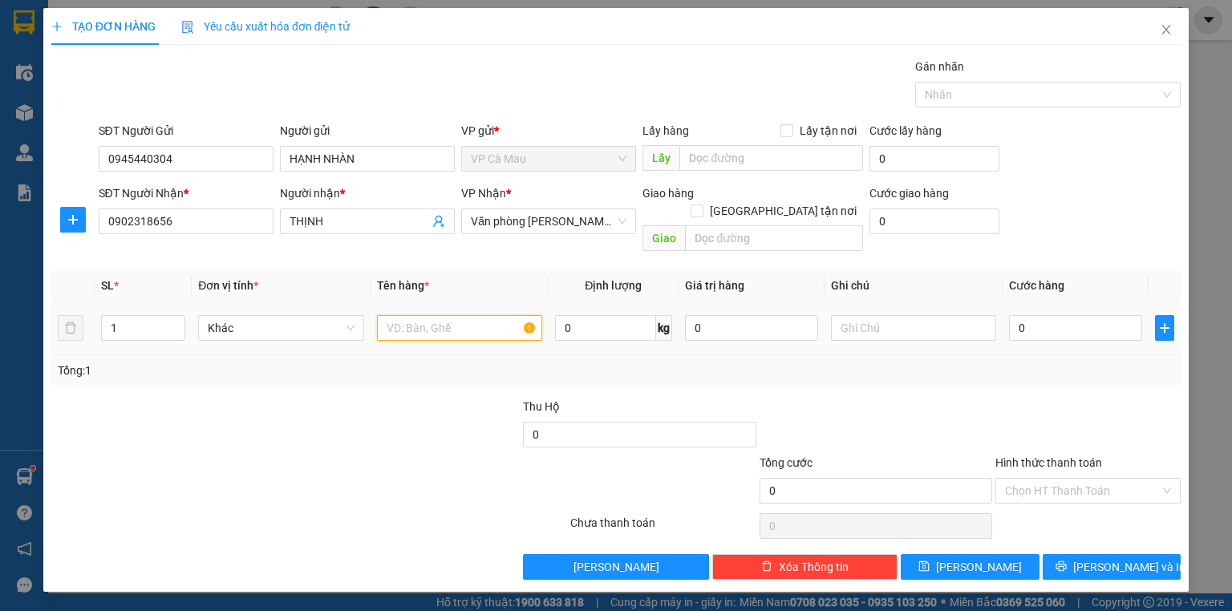
click at [401, 315] on input "text" at bounding box center [459, 328] width 165 height 26
type input "THUNG"
click at [1022, 315] on input "0" at bounding box center [1075, 328] width 133 height 26
type input "+5"
type input "5"
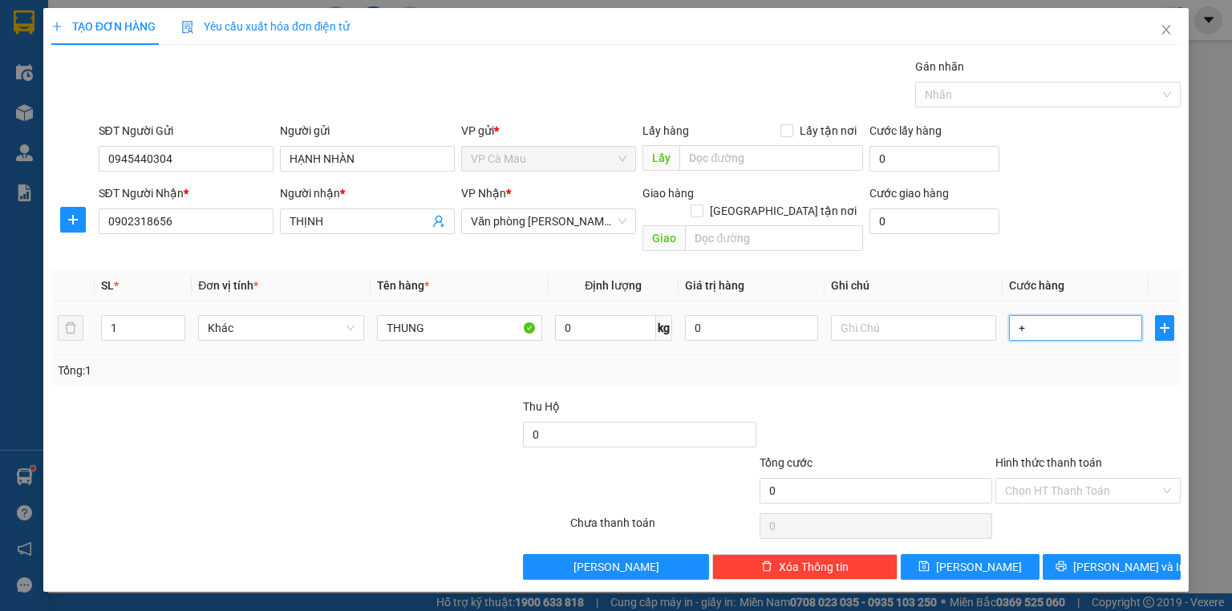
type input "5"
type input "+50"
type input "50"
click at [1136, 558] on span "[PERSON_NAME] và In" at bounding box center [1129, 567] width 112 height 18
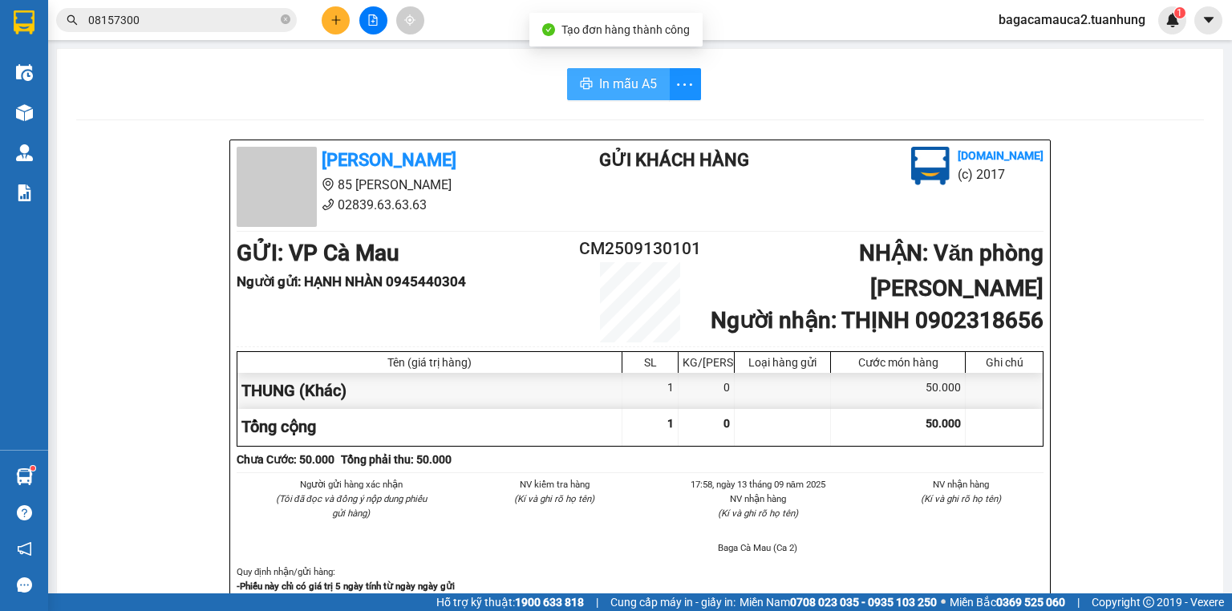
click at [628, 91] on span "In mẫu A5" at bounding box center [628, 84] width 58 height 20
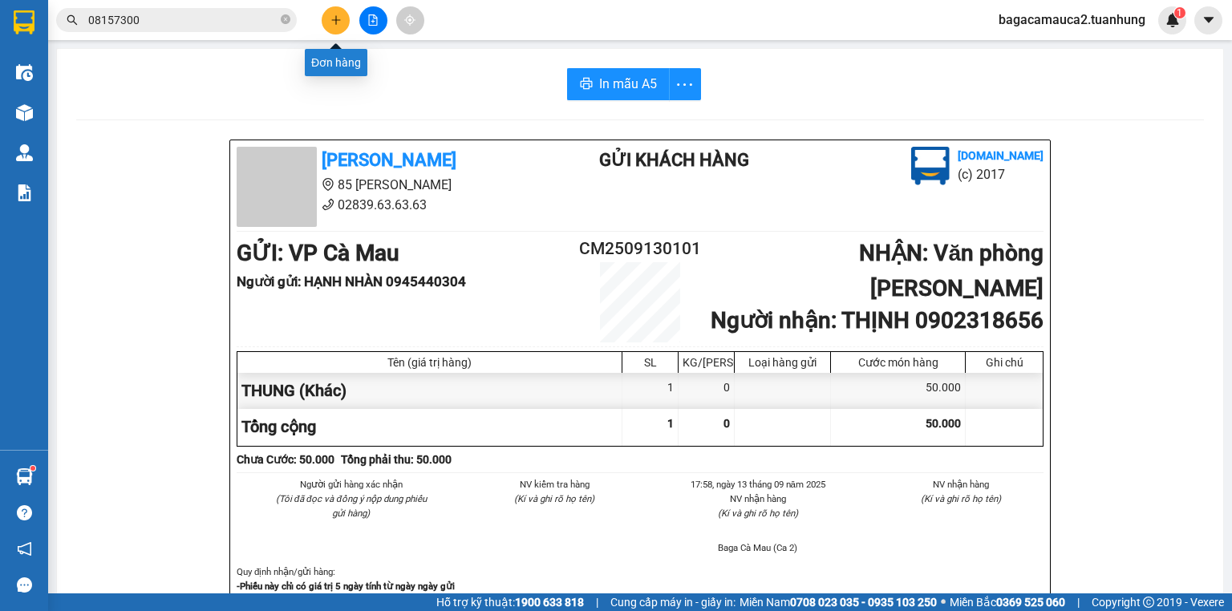
click at [341, 22] on icon "plus" at bounding box center [335, 19] width 11 height 11
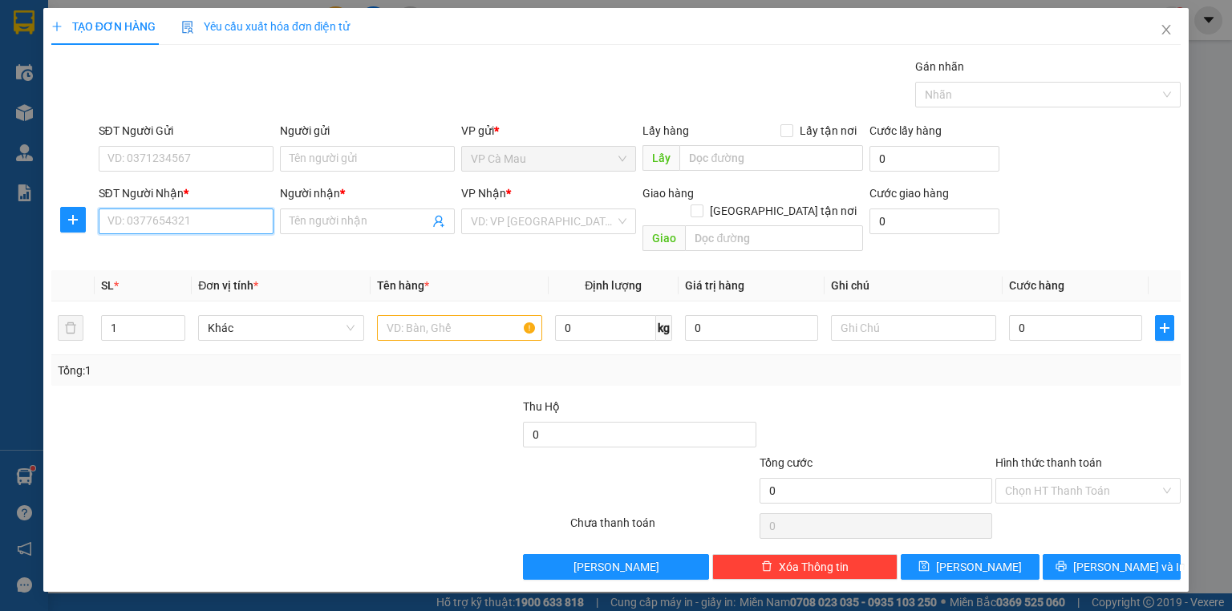
click at [164, 218] on input "SĐT Người Nhận *" at bounding box center [186, 222] width 175 height 26
type input "0962884638"
click at [159, 245] on div "0962884638 - TRINH" at bounding box center [187, 253] width 158 height 18
type input "TRINH"
type input "0962884638"
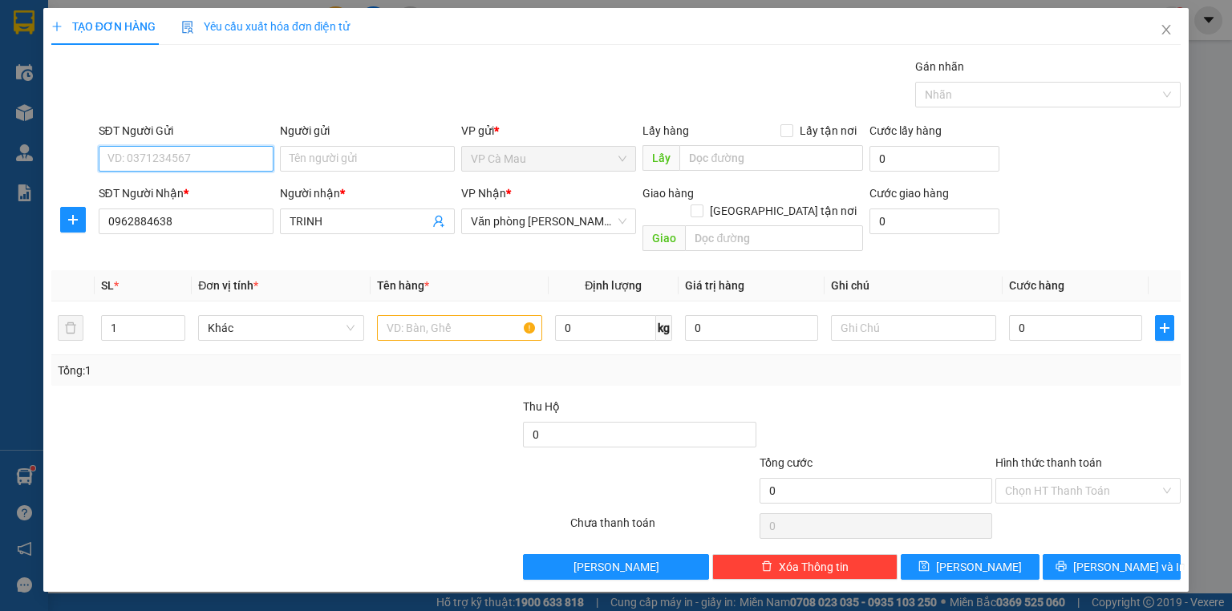
click at [173, 157] on input "SĐT Người Gửi" at bounding box center [186, 159] width 175 height 26
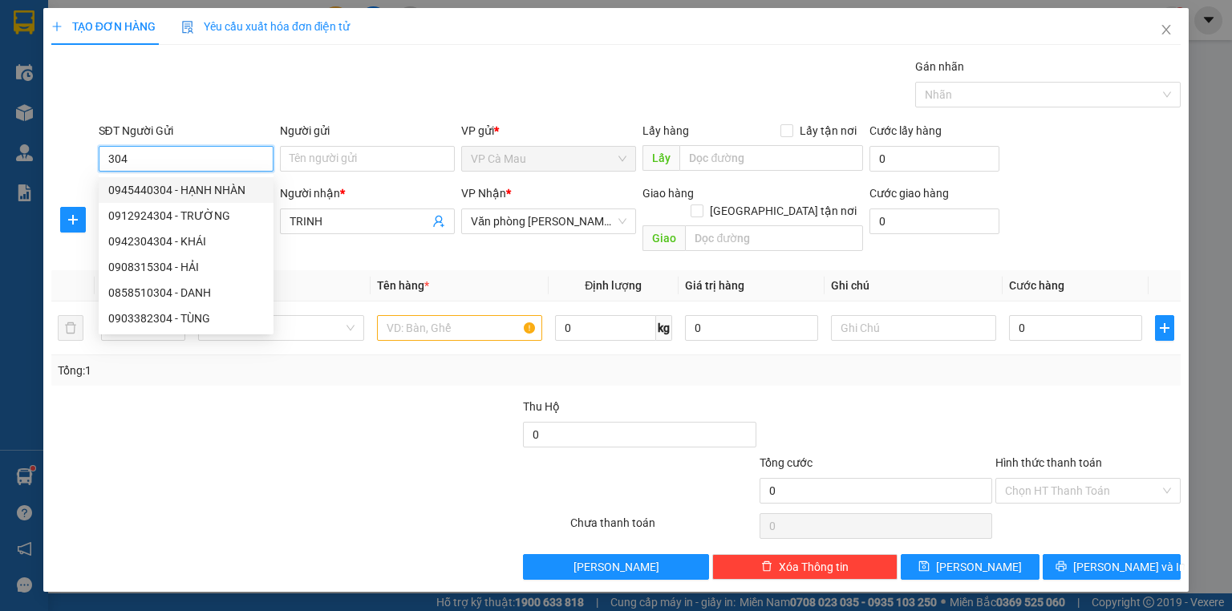
click at [199, 187] on div "0945440304 - HẠNH NHÀN" at bounding box center [186, 190] width 156 height 18
type input "0945440304"
type input "HẠNH NHÀN"
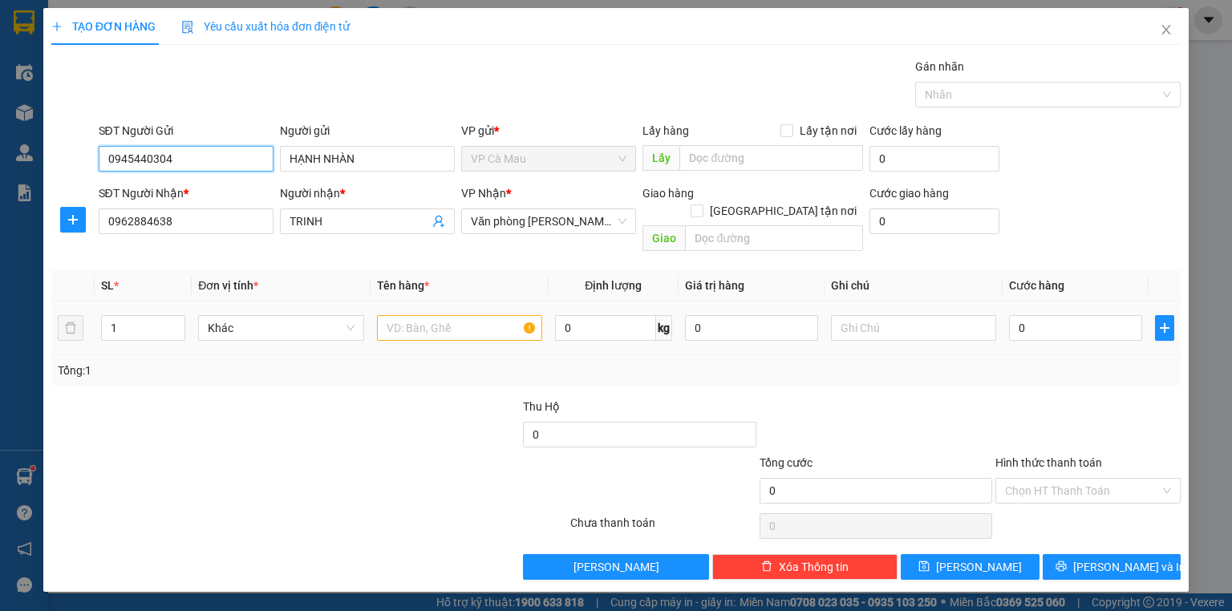
type input "0945440304"
click at [401, 315] on input "text" at bounding box center [459, 328] width 165 height 26
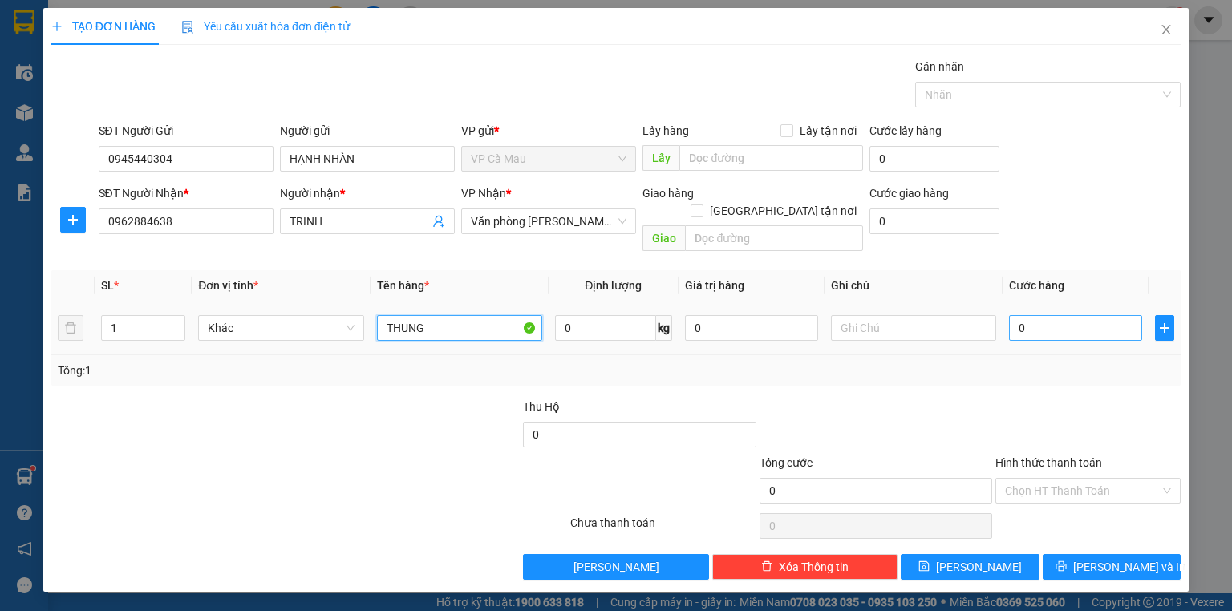
type input "THUNG"
click at [1014, 315] on input "0" at bounding box center [1075, 328] width 133 height 26
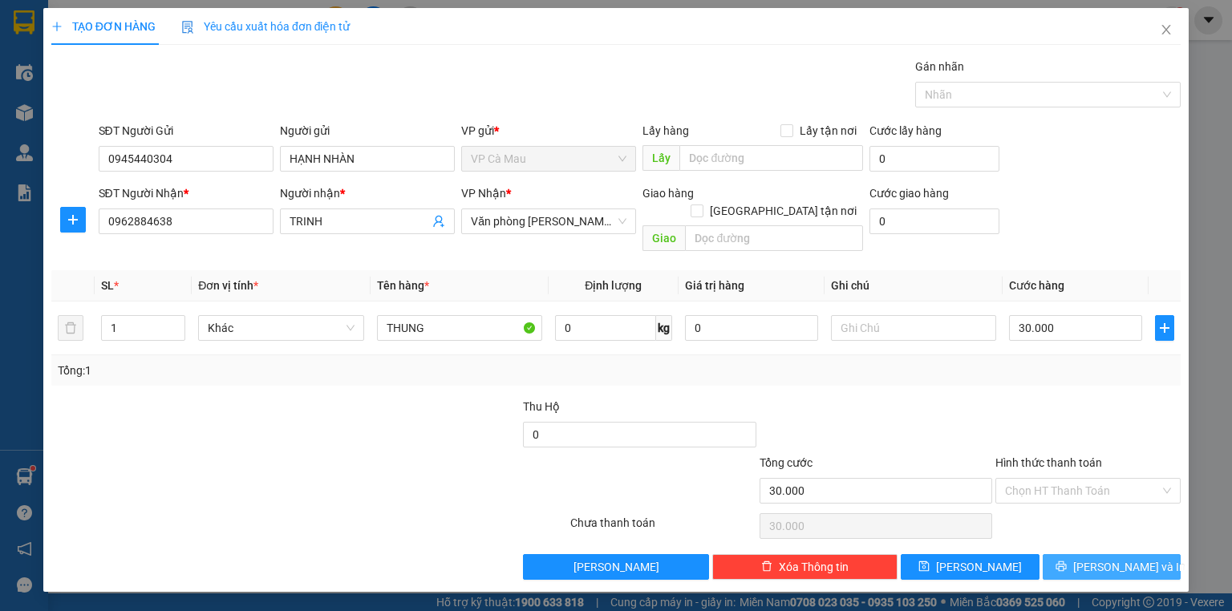
click at [1123, 558] on span "[PERSON_NAME] và In" at bounding box center [1129, 567] width 112 height 18
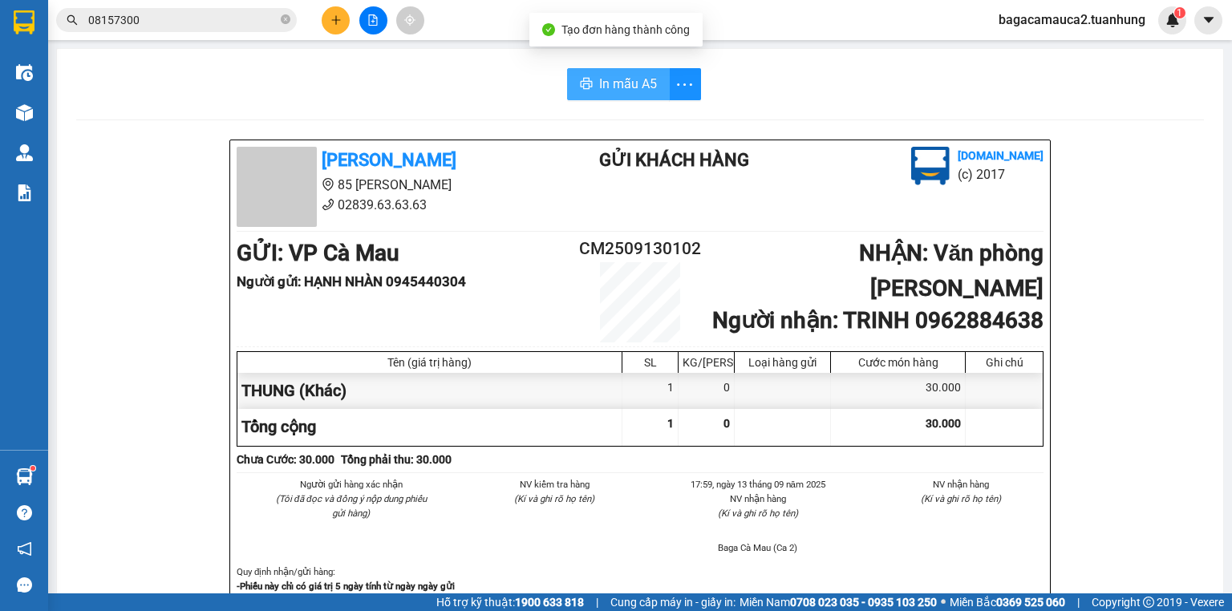
click at [633, 83] on span "In mẫu A5" at bounding box center [628, 84] width 58 height 20
click at [285, 16] on icon "close-circle" at bounding box center [286, 19] width 10 height 10
click at [255, 17] on input "text" at bounding box center [182, 20] width 189 height 18
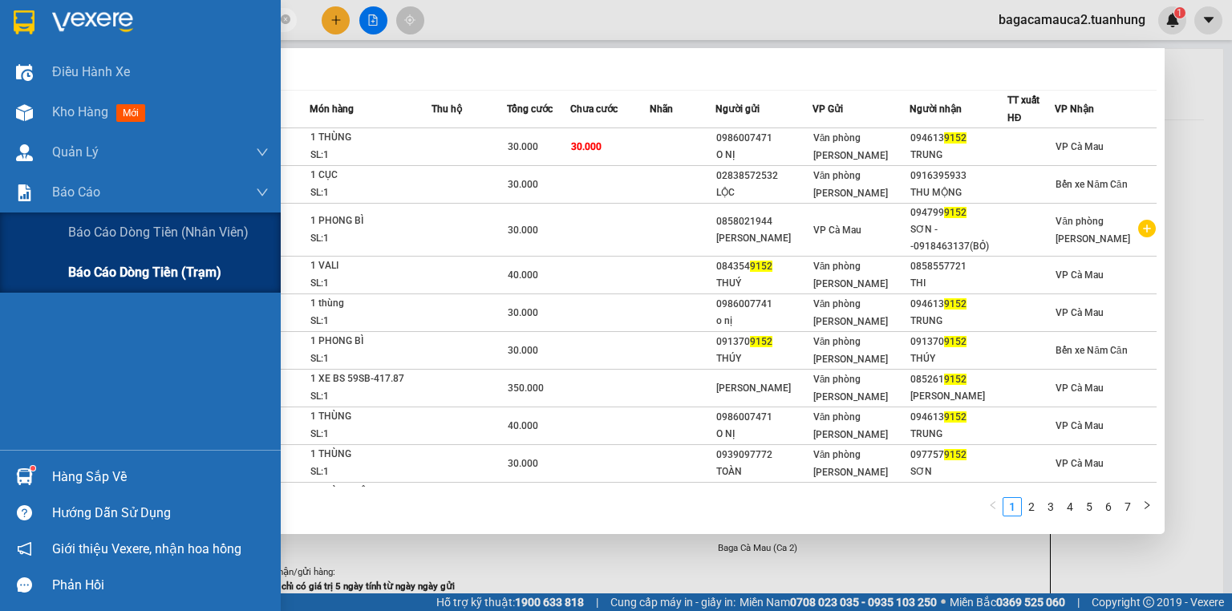
type input "9152"
click at [99, 273] on span "Báo cáo dòng tiền (trạm)" at bounding box center [144, 272] width 153 height 20
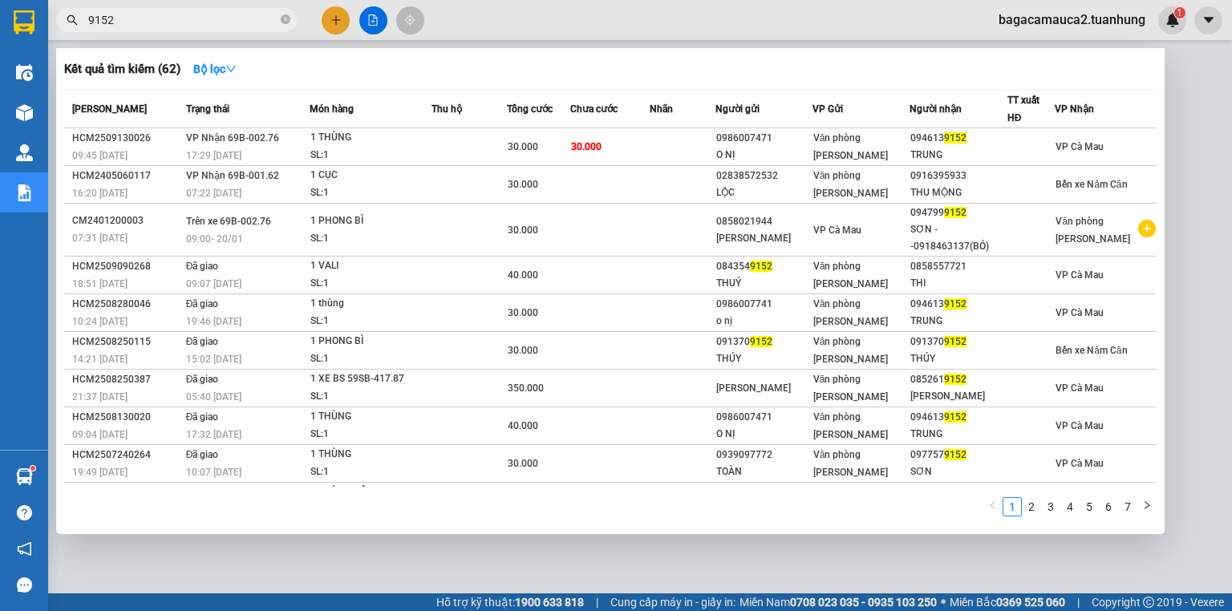
click at [1204, 98] on div at bounding box center [616, 305] width 1232 height 611
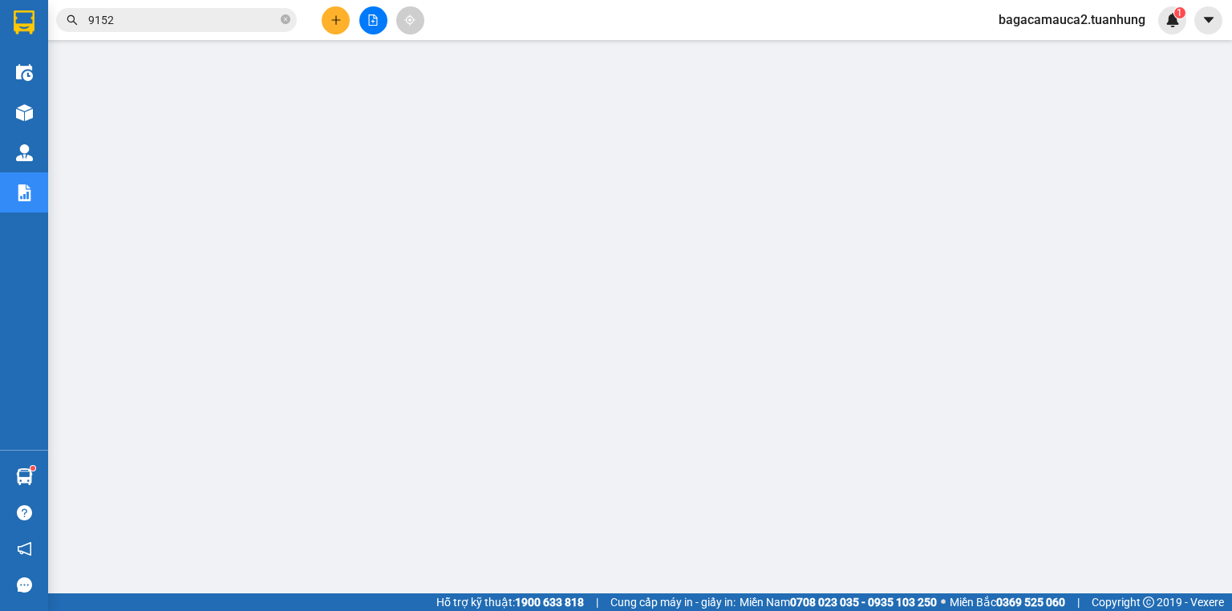
click at [1119, 16] on span "bagacamauca2.tuanhung" at bounding box center [1072, 20] width 172 height 20
click at [1078, 55] on span "Đăng xuất" at bounding box center [1079, 50] width 137 height 18
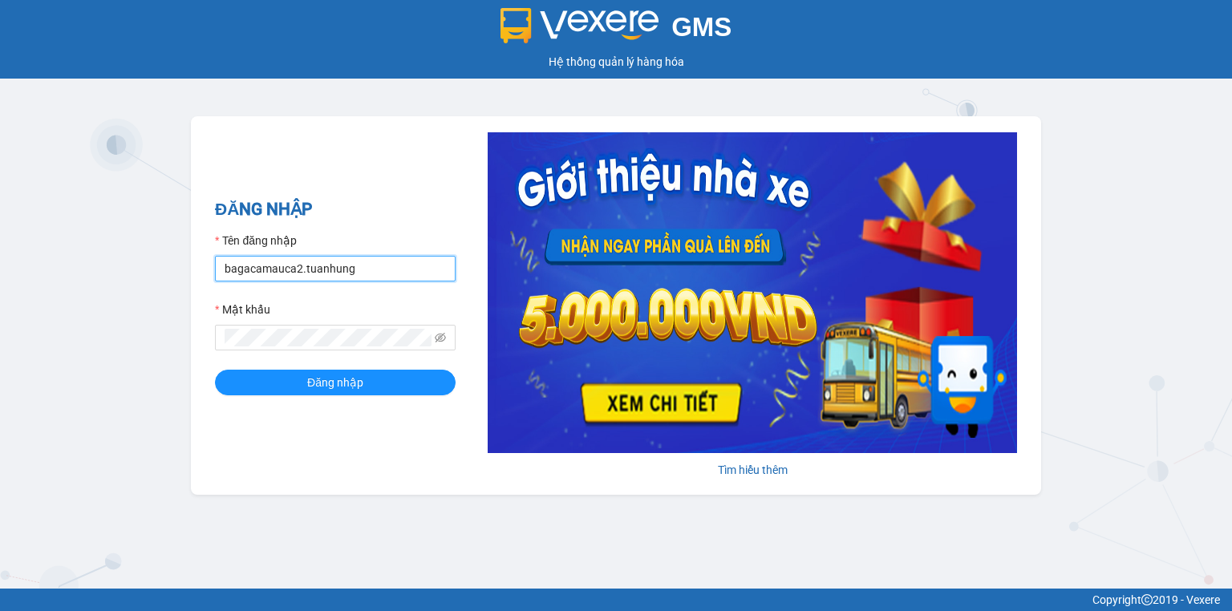
click at [382, 269] on input "bagacamauca2.tuanhung" at bounding box center [335, 269] width 241 height 26
type input "bagacamauca3.tuanhung"
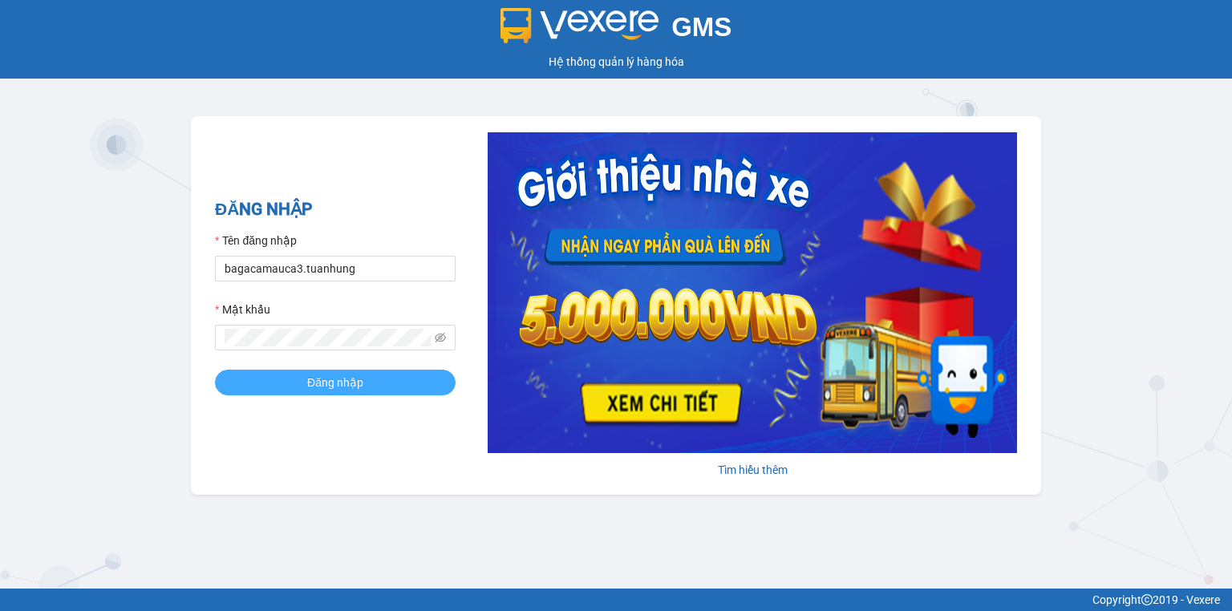
click at [353, 381] on span "Đăng nhập" at bounding box center [335, 383] width 56 height 18
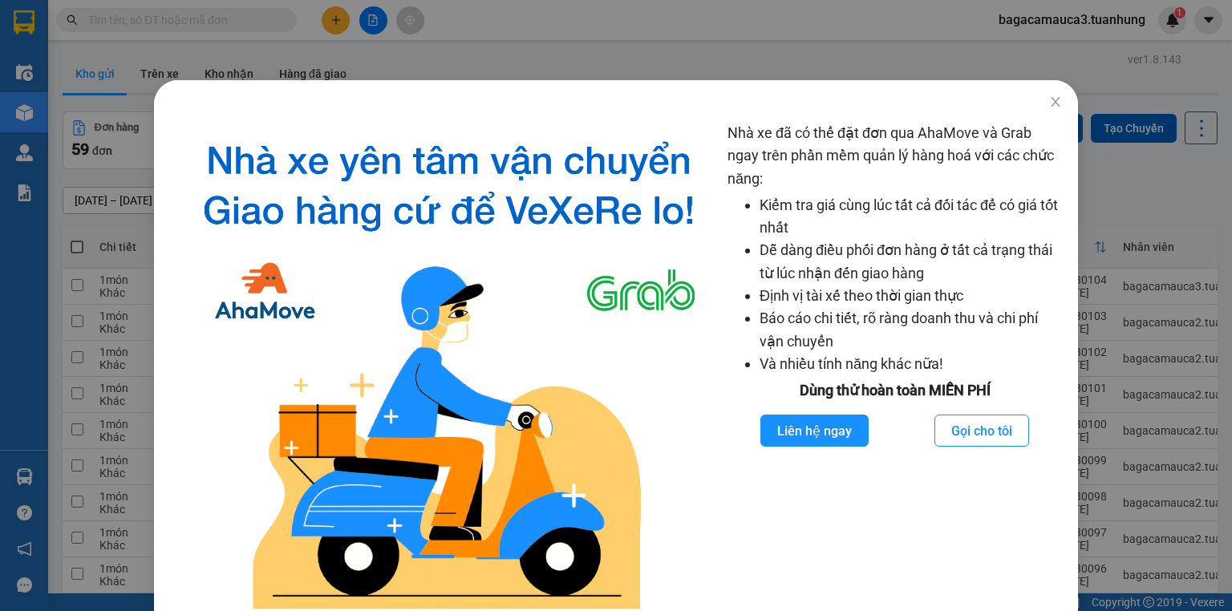
click at [712, 19] on div "Nhà xe đã có thể đặt đơn qua AhaMove và Grab ngay trên phần mềm quản lý hàng ho…" at bounding box center [616, 305] width 1232 height 611
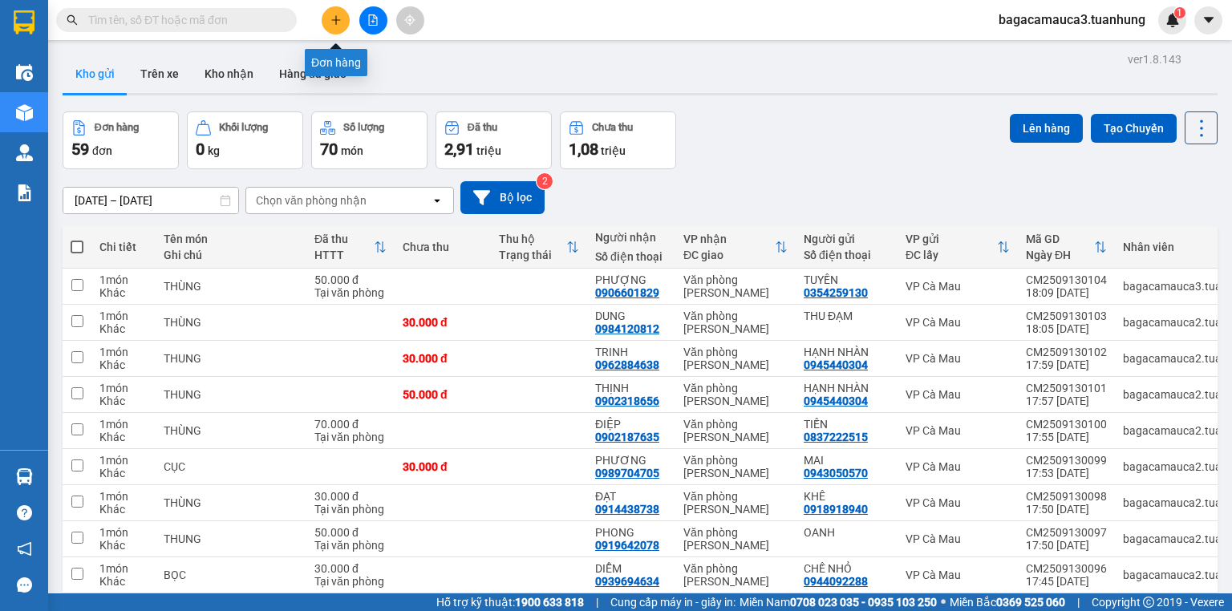
click at [335, 22] on icon "plus" at bounding box center [335, 19] width 1 height 9
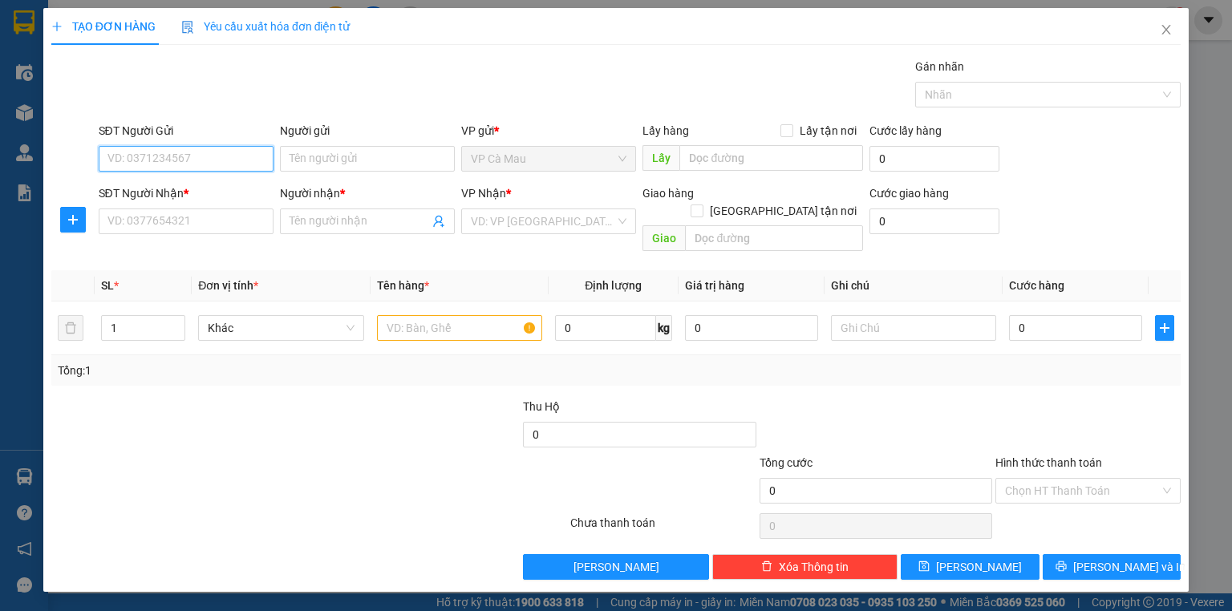
click at [173, 168] on input "SĐT Người Gửi" at bounding box center [186, 159] width 175 height 26
click at [170, 181] on div "0917886484 - [PERSON_NAME]" at bounding box center [187, 190] width 158 height 18
type input "0917886484"
type input "HUYỀN"
type input "0917886484"
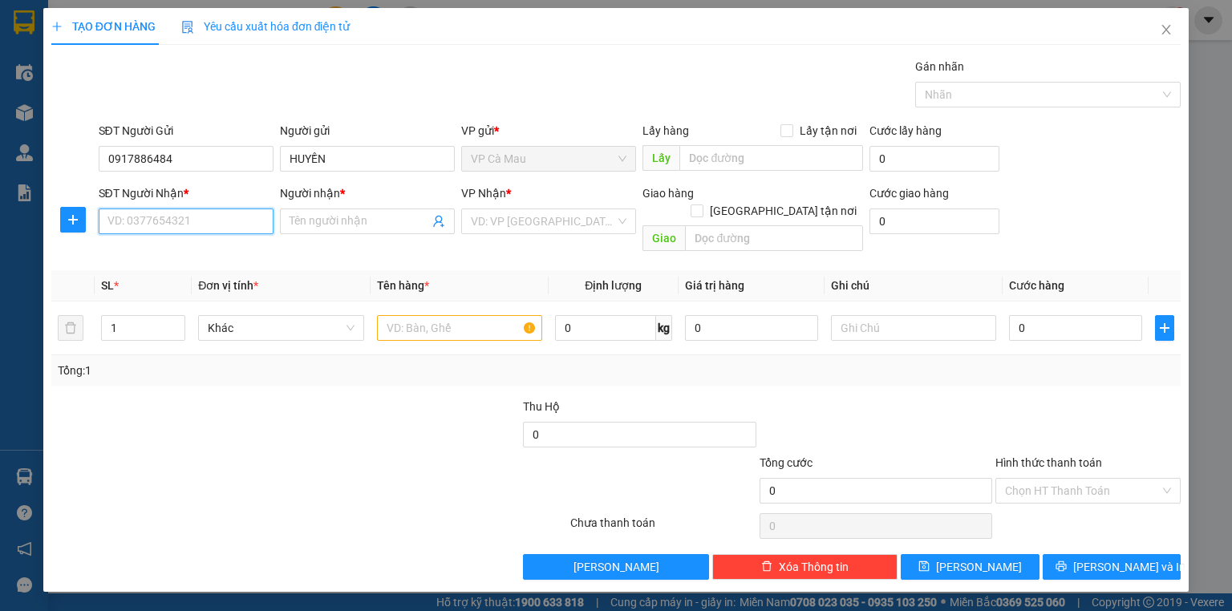
click at [160, 230] on input "SĐT Người Nhận *" at bounding box center [186, 222] width 175 height 26
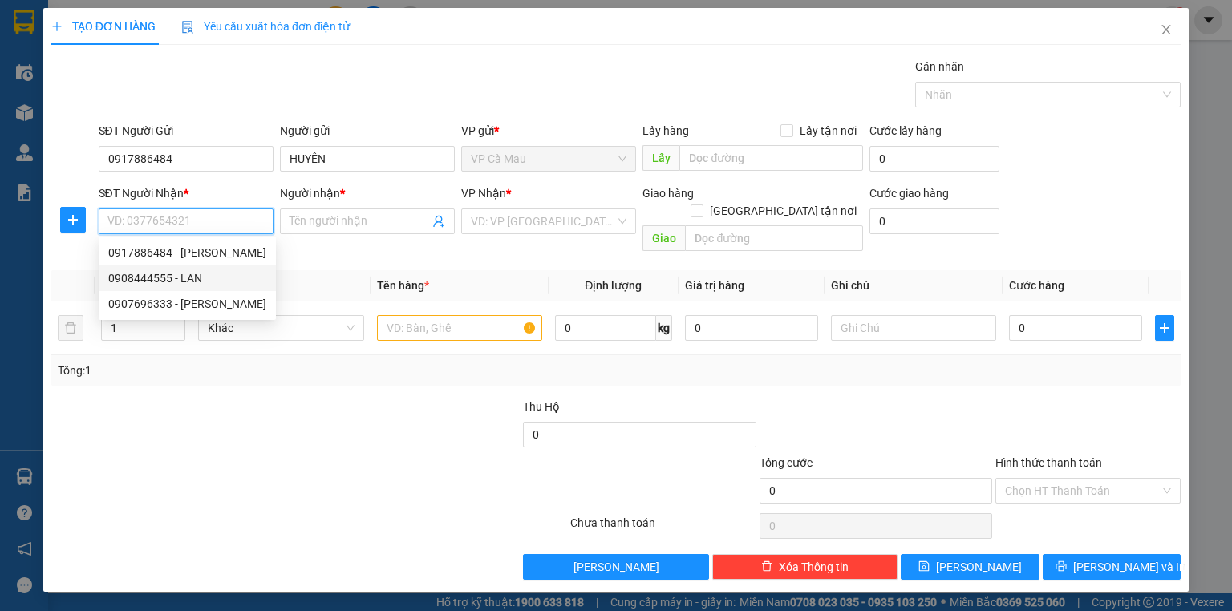
click at [148, 279] on div "0908444555 - LAN" at bounding box center [187, 278] width 158 height 18
type input "0908444555"
type input "LAN"
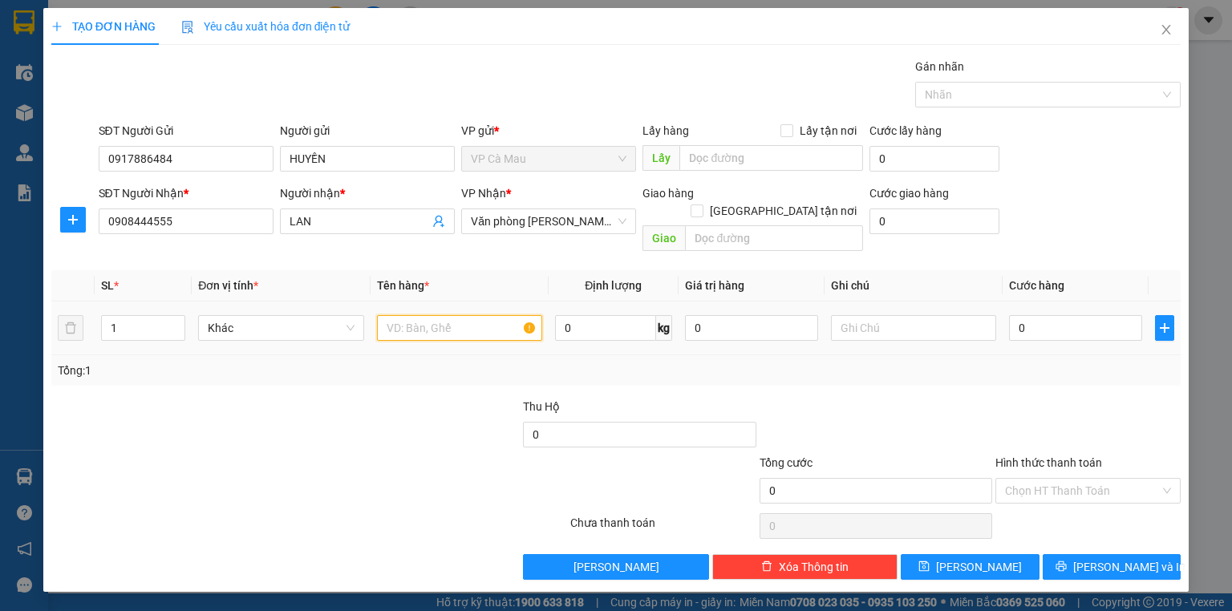
click at [417, 315] on input "text" at bounding box center [459, 328] width 165 height 26
type input "THUNG"
click at [1011, 315] on input "0" at bounding box center [1075, 328] width 133 height 26
type input "+3"
type input "3"
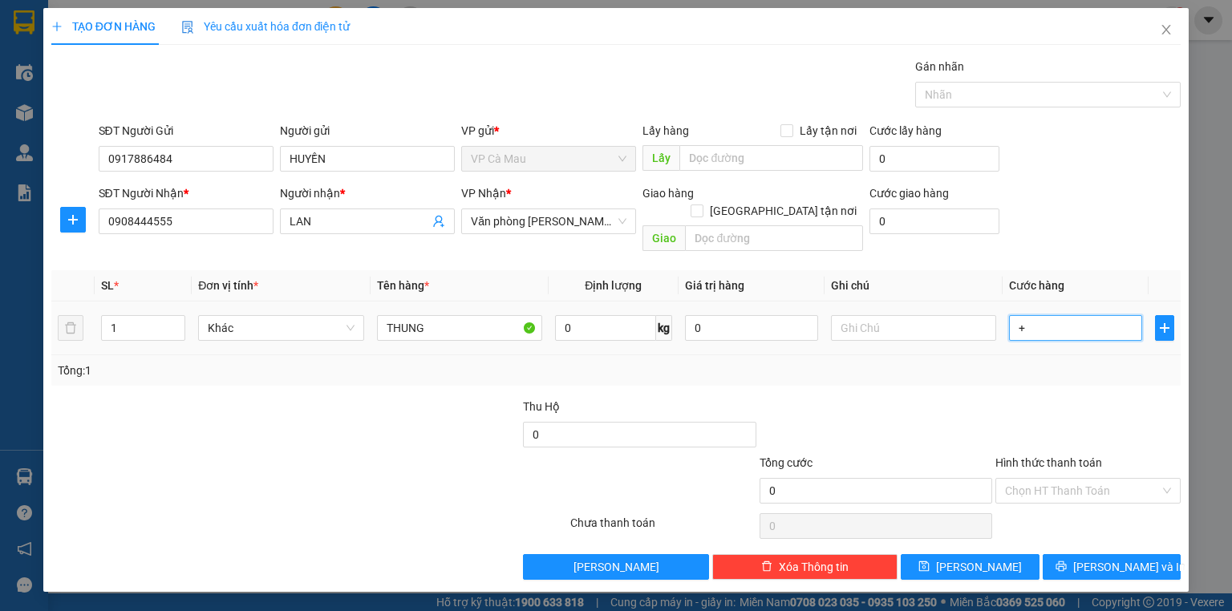
type input "3"
type input "+30"
type input "30"
type input "30.000"
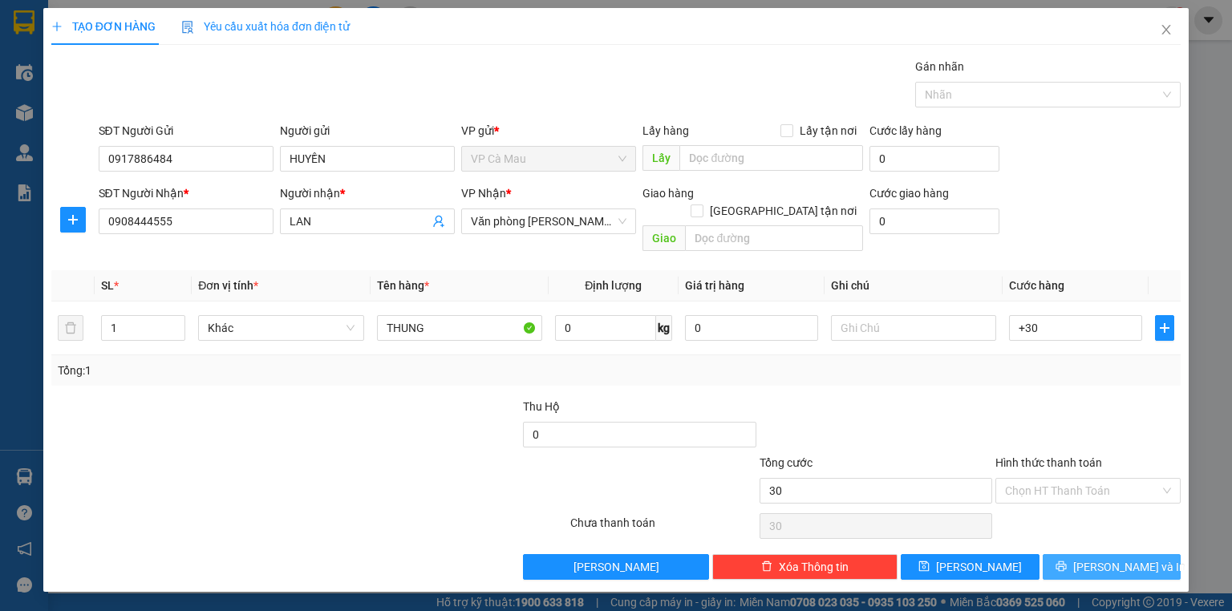
type input "30.000"
click at [1107, 558] on span "[PERSON_NAME] và In" at bounding box center [1129, 567] width 112 height 18
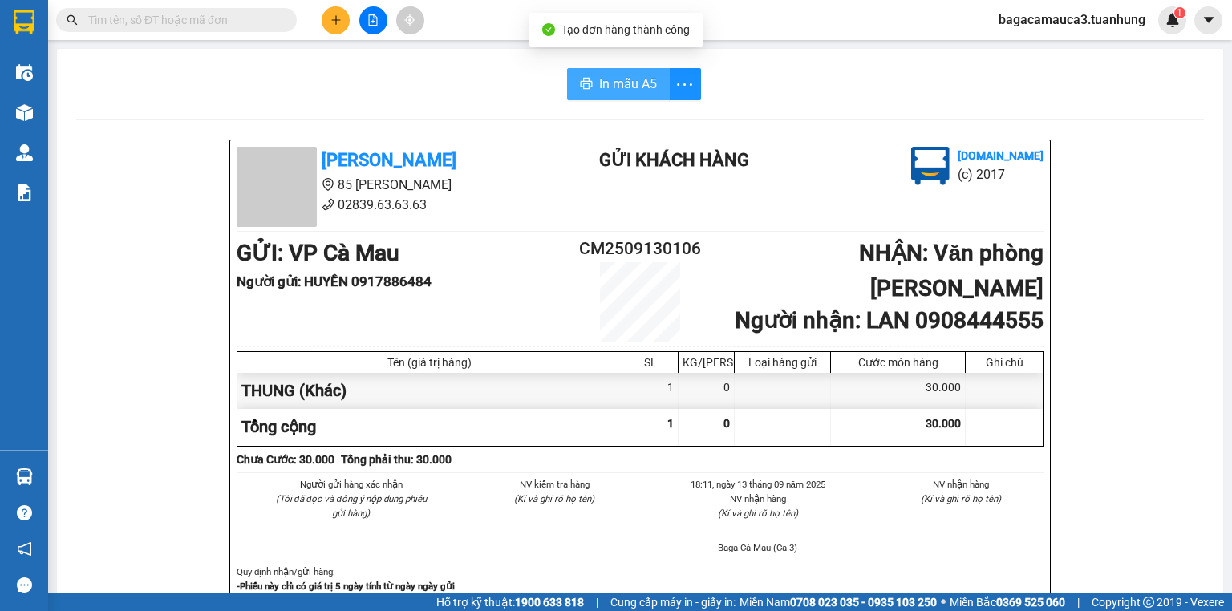
click at [632, 79] on span "In mẫu A5" at bounding box center [628, 84] width 58 height 20
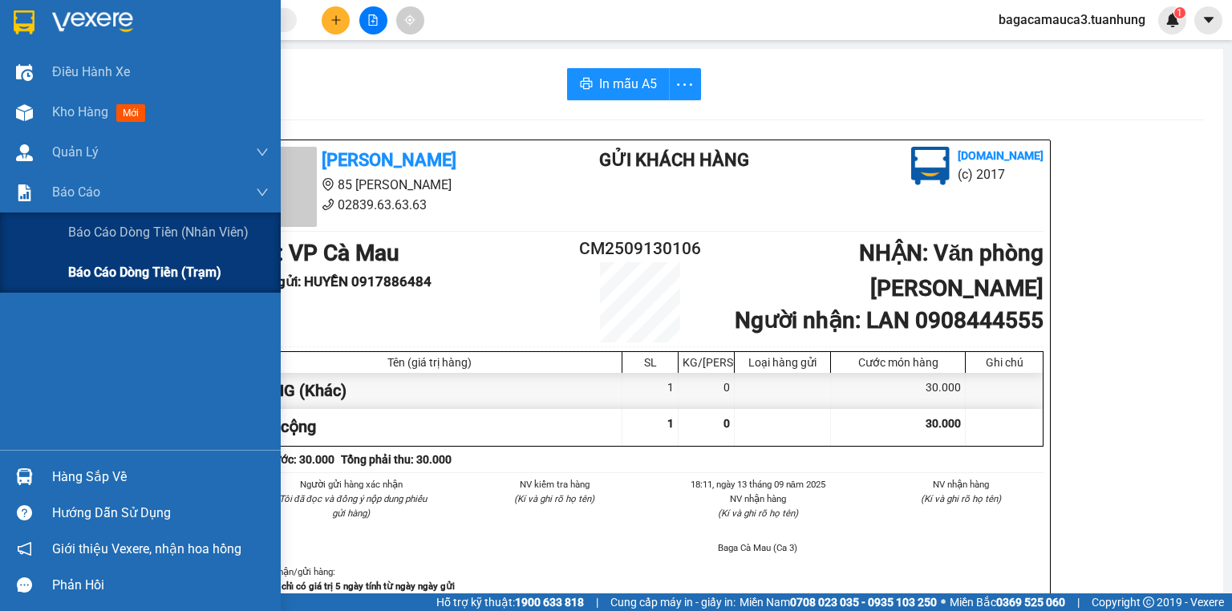
click at [125, 274] on span "Báo cáo dòng tiền (trạm)" at bounding box center [144, 272] width 153 height 20
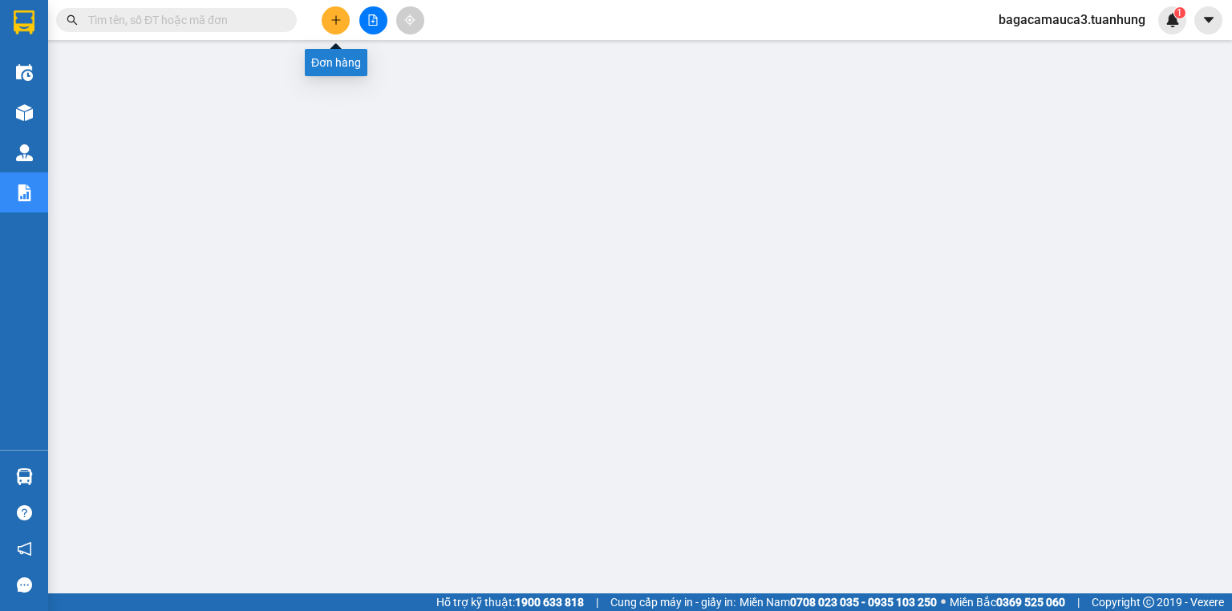
click at [340, 14] on icon "plus" at bounding box center [335, 19] width 11 height 11
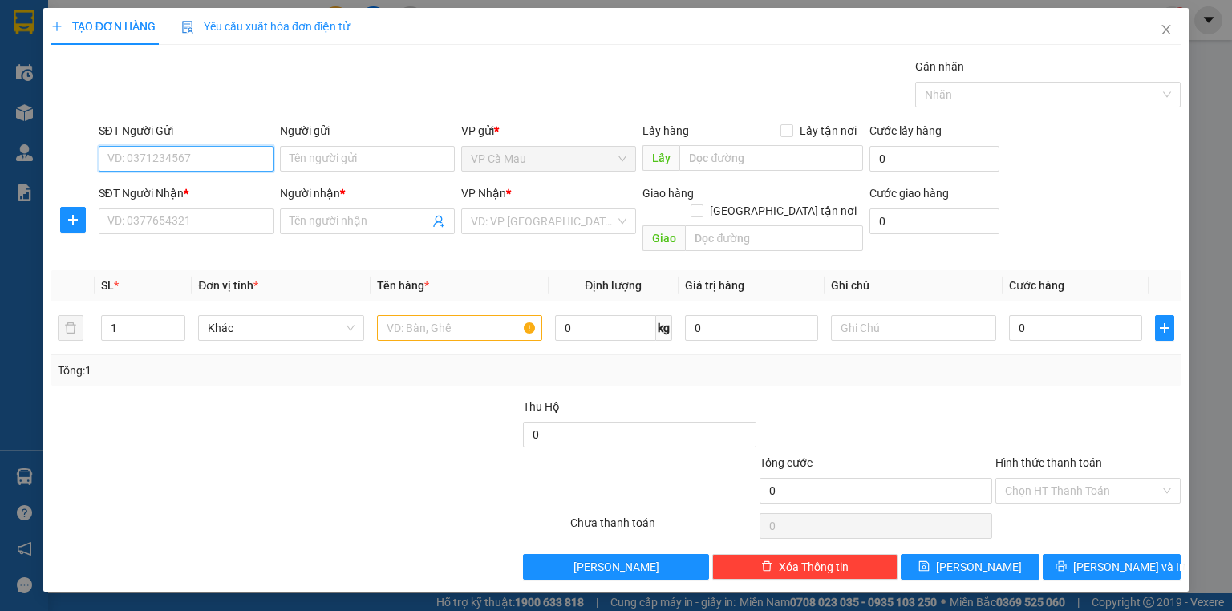
click at [157, 154] on input "SĐT Người Gửi" at bounding box center [186, 159] width 175 height 26
type input "0918232774"
click at [192, 184] on div "0918232774 - TRƯỜNG" at bounding box center [186, 190] width 156 height 18
type input "TRƯỜNG"
type input "0918232774"
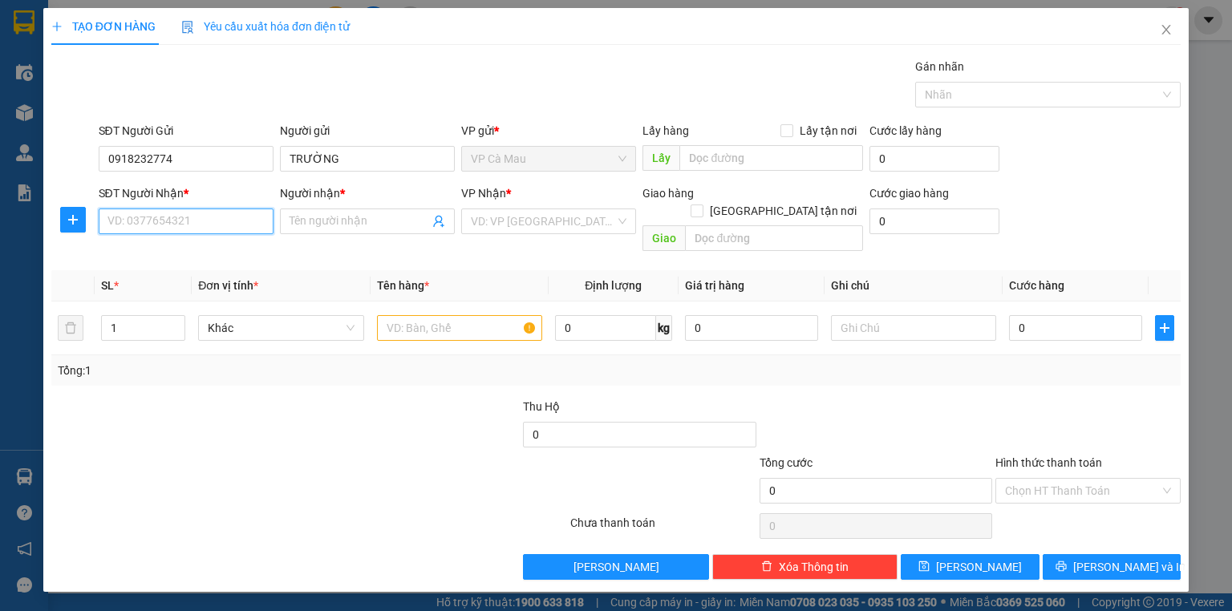
click at [198, 233] on input "SĐT Người Nhận *" at bounding box center [186, 222] width 175 height 26
type input "0913298802"
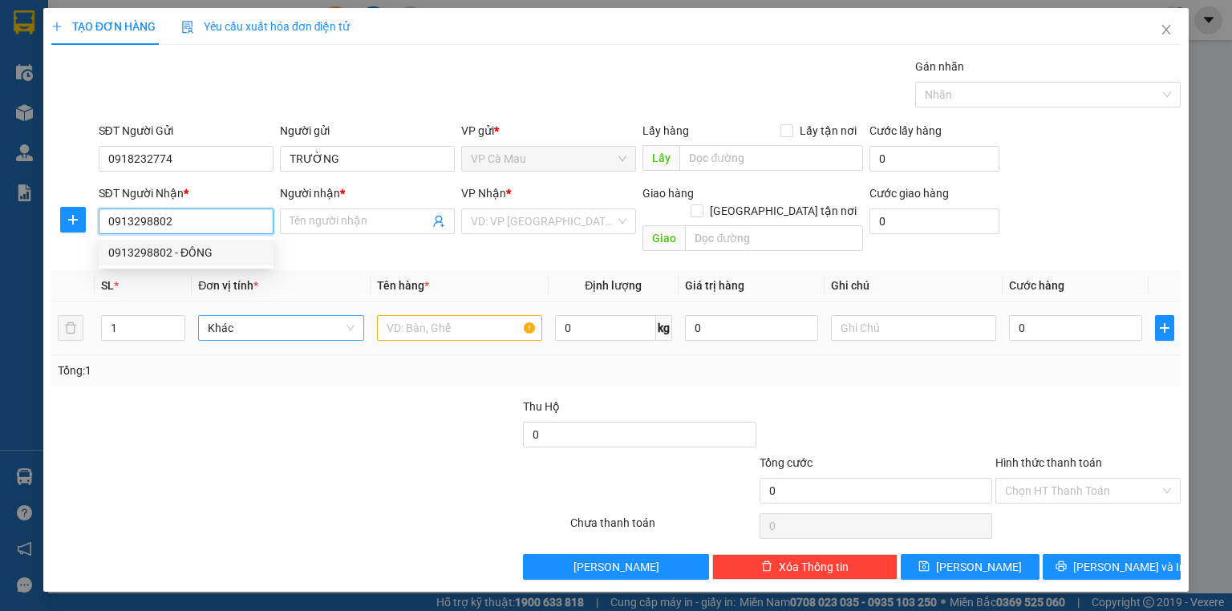
drag, startPoint x: 159, startPoint y: 260, endPoint x: 346, endPoint y: 312, distance: 194.8
click at [160, 260] on div "0913298802 - ĐÔNG" at bounding box center [186, 253] width 156 height 18
type input "ĐÔNG"
type input "0913298802"
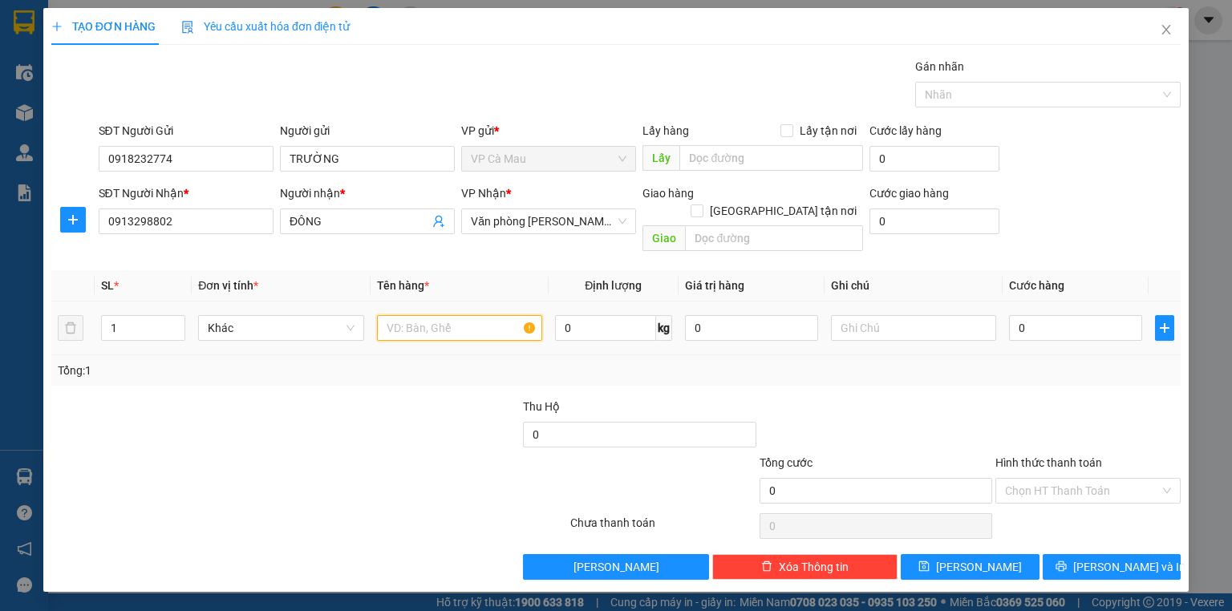
click at [488, 315] on input "text" at bounding box center [459, 328] width 165 height 26
type input "1 THÙNG"
click at [1099, 315] on input "0" at bounding box center [1075, 328] width 133 height 26
type input "3"
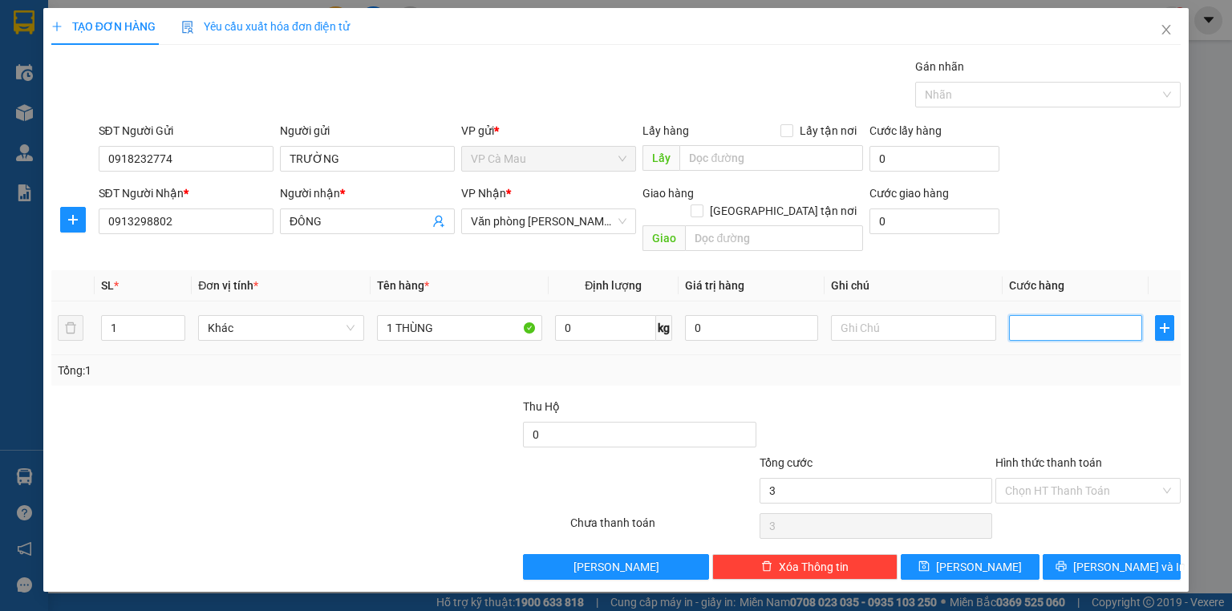
type input "3"
type input "30"
type input "30.000"
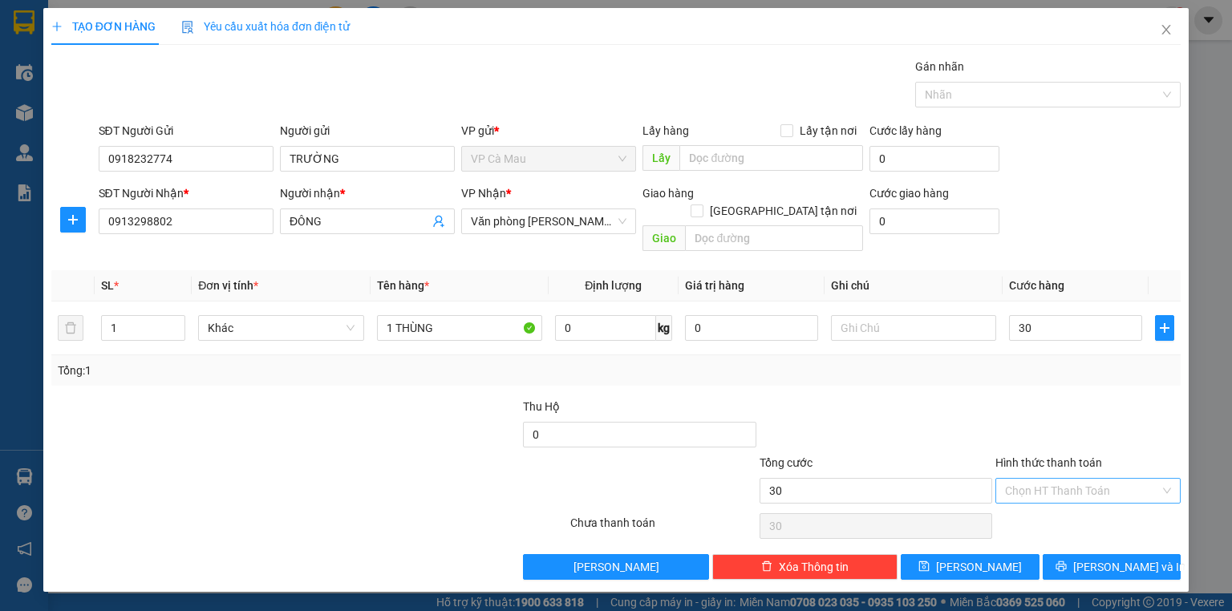
type input "30.000"
click at [1083, 479] on input "Hình thức thanh toán" at bounding box center [1082, 491] width 155 height 24
click at [1082, 499] on div "Tại văn phòng" at bounding box center [1088, 504] width 166 height 18
type input "0"
click at [1100, 558] on span "[PERSON_NAME] và In" at bounding box center [1129, 567] width 112 height 18
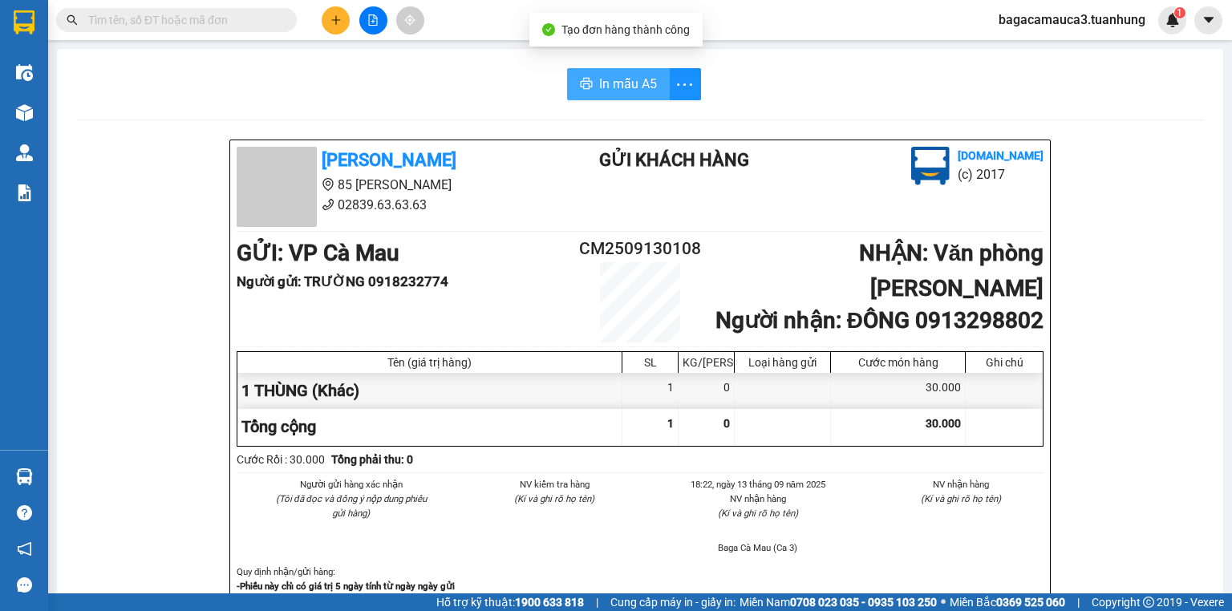
click at [626, 85] on span "In mẫu A5" at bounding box center [628, 84] width 58 height 20
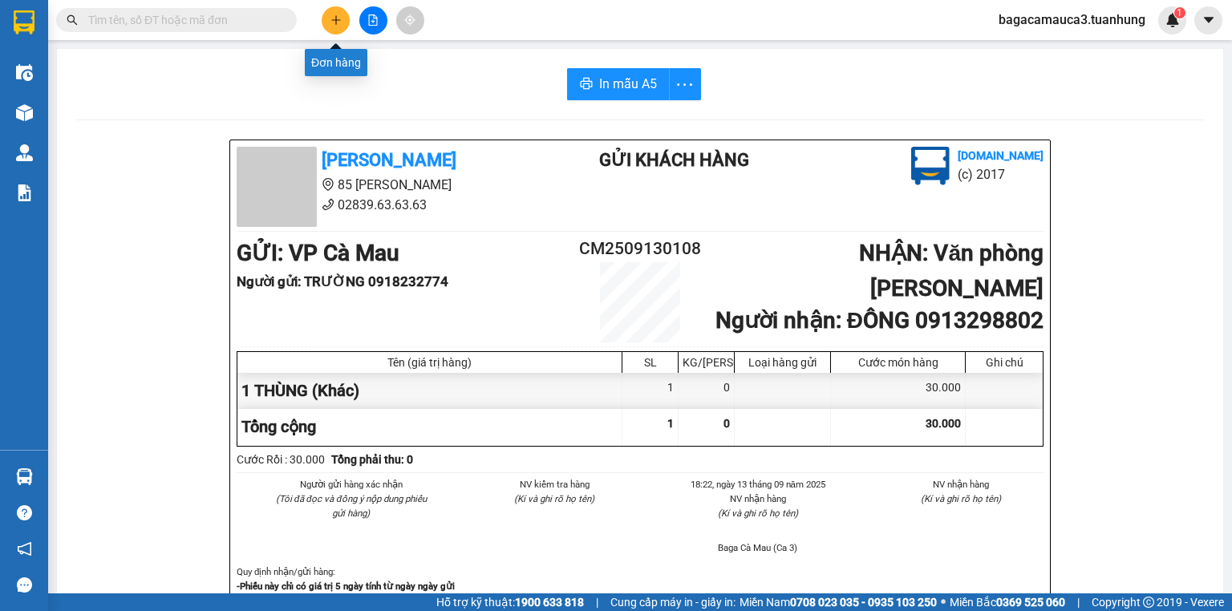
click at [334, 16] on icon "plus" at bounding box center [335, 19] width 11 height 11
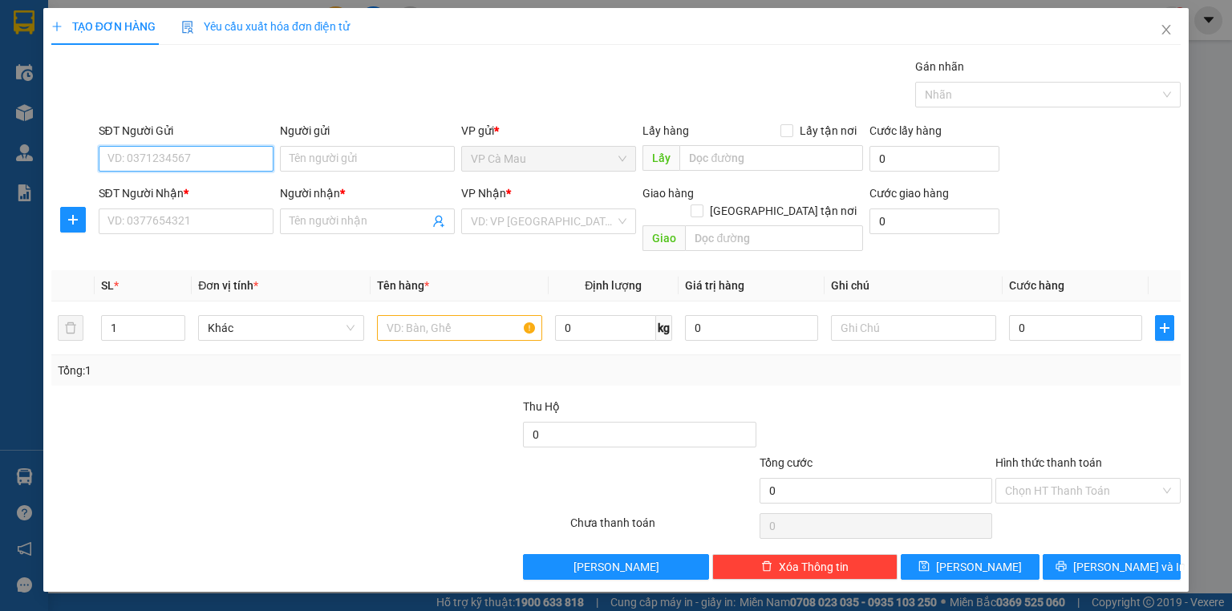
click at [217, 158] on input "SĐT Người Gửi" at bounding box center [186, 159] width 175 height 26
type input "0918535333"
click at [186, 199] on div "0918535333 - A PHƯỚC" at bounding box center [186, 190] width 175 height 26
type input "A PHƯỚC"
type input "0918535333"
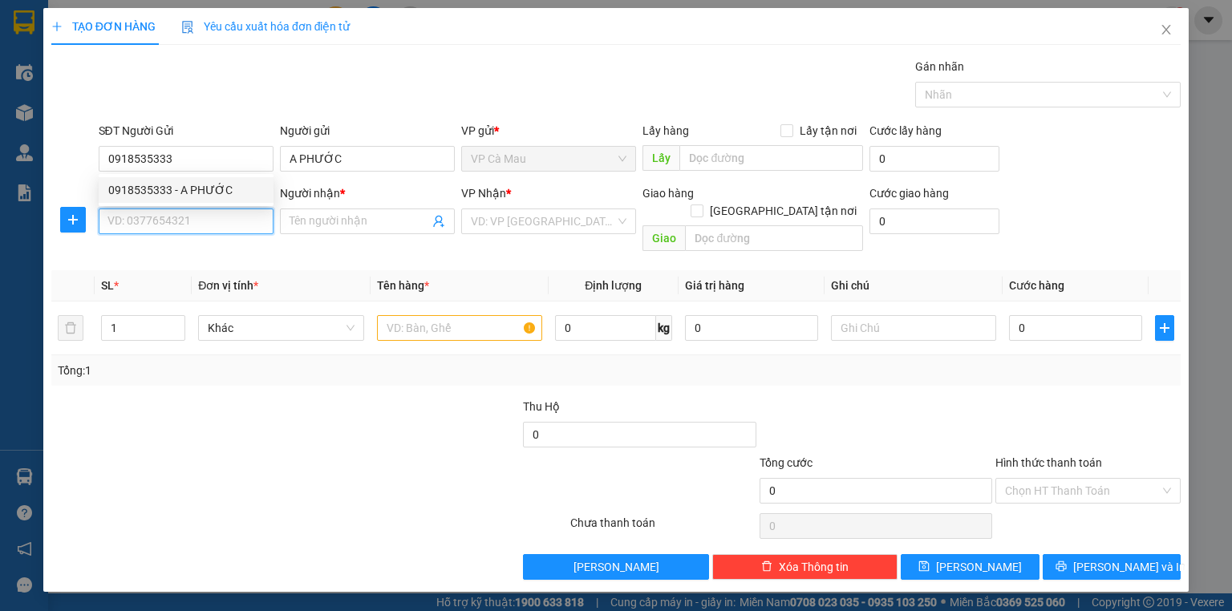
click at [197, 230] on input "SĐT Người Nhận *" at bounding box center [186, 222] width 175 height 26
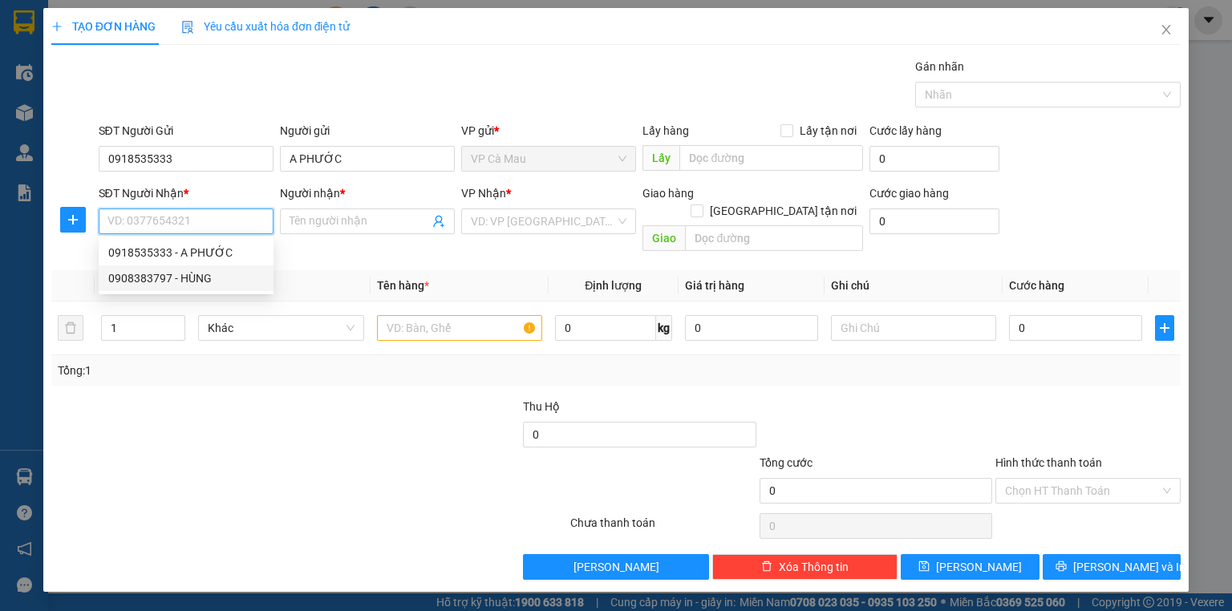
click at [200, 287] on div "0908383797 - HÙNG" at bounding box center [186, 278] width 175 height 26
type input "0908383797"
type input "HÙNG"
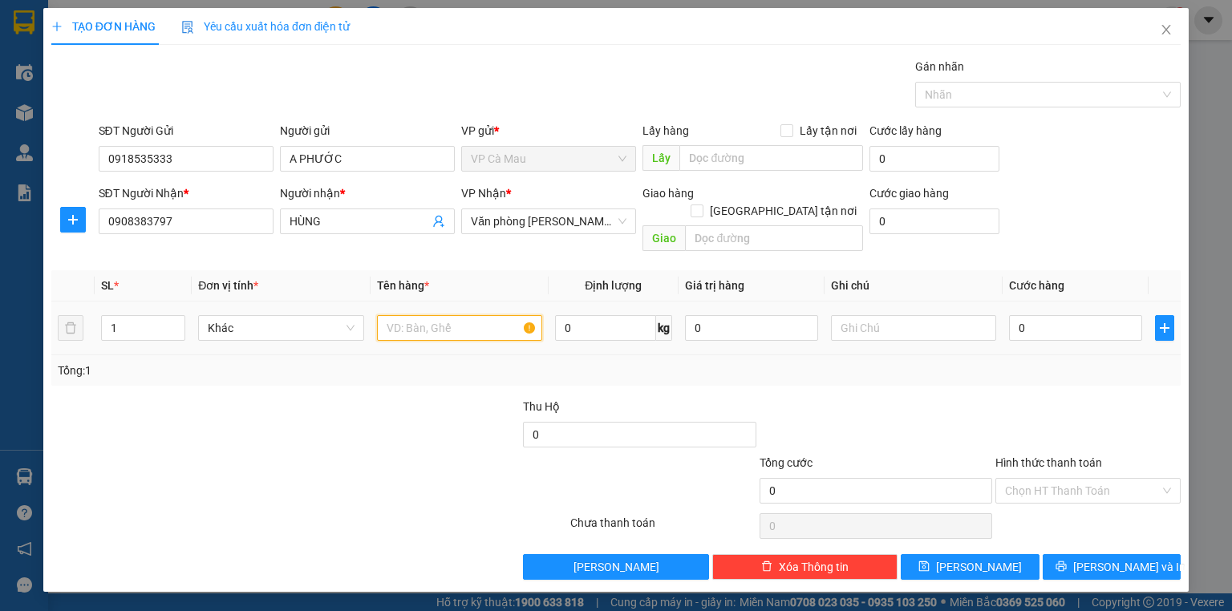
click at [456, 315] on input "text" at bounding box center [459, 328] width 165 height 26
type input "1 THÙNG"
click at [1087, 318] on input "0" at bounding box center [1075, 328] width 133 height 26
type input "3"
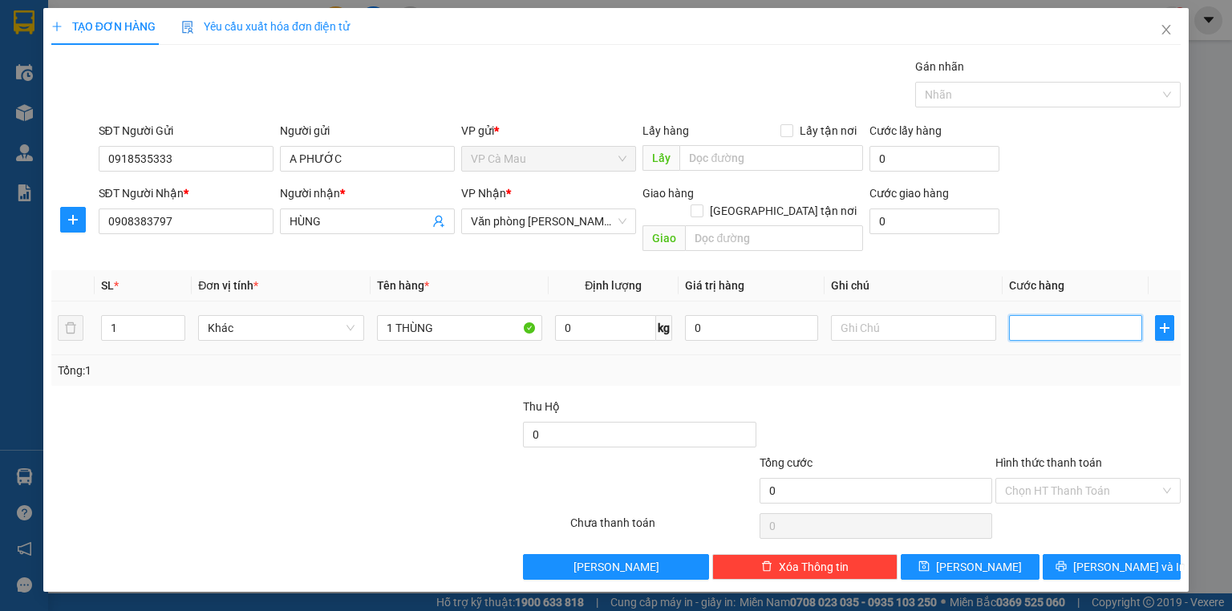
type input "3"
type input "30"
click at [1092, 479] on input "Hình thức thanh toán" at bounding box center [1082, 491] width 155 height 24
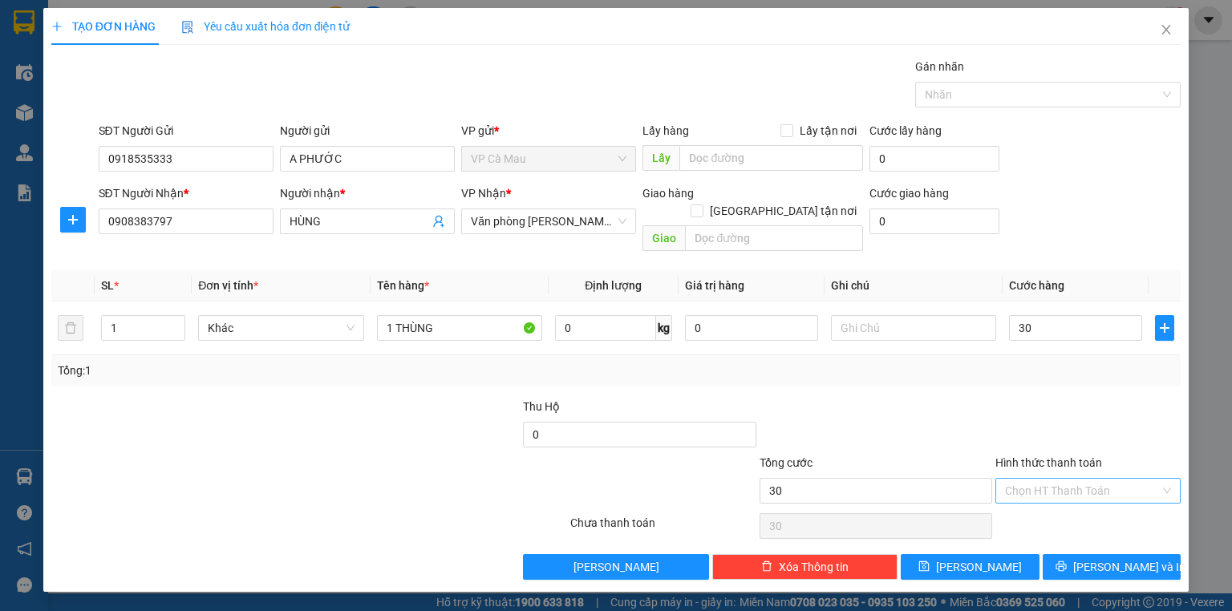
type input "30.000"
click at [1088, 500] on div "Tại văn phòng" at bounding box center [1088, 504] width 166 height 18
type input "0"
click at [1097, 558] on span "[PERSON_NAME] và In" at bounding box center [1129, 567] width 112 height 18
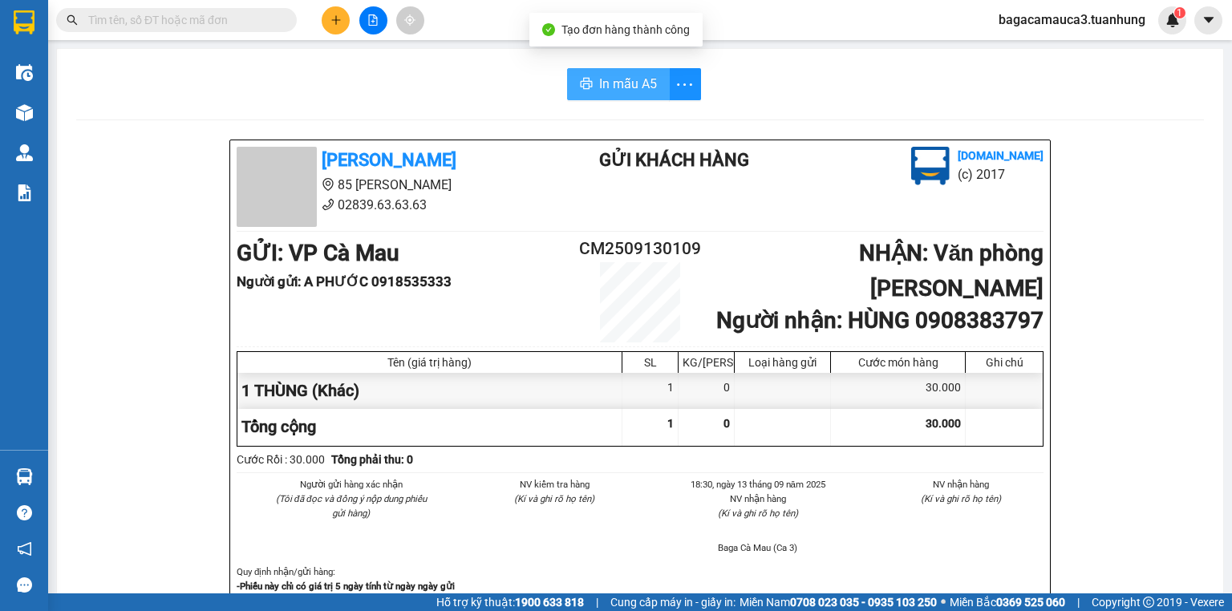
click at [632, 91] on span "In mẫu A5" at bounding box center [628, 84] width 58 height 20
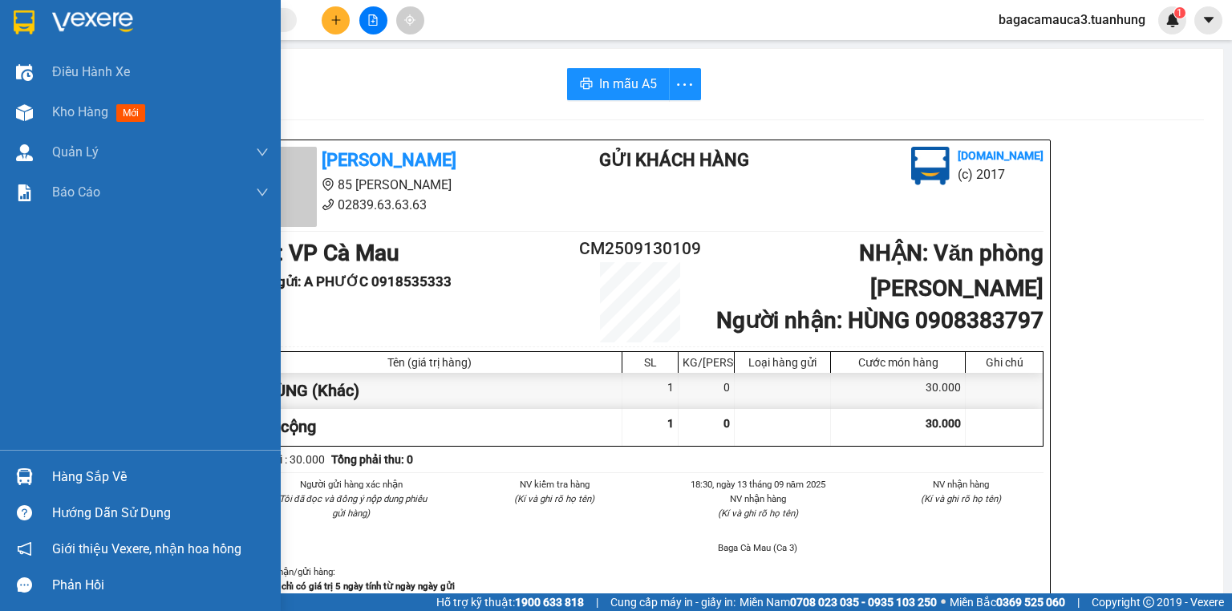
click at [141, 465] on div "Hàng sắp về" at bounding box center [160, 477] width 217 height 24
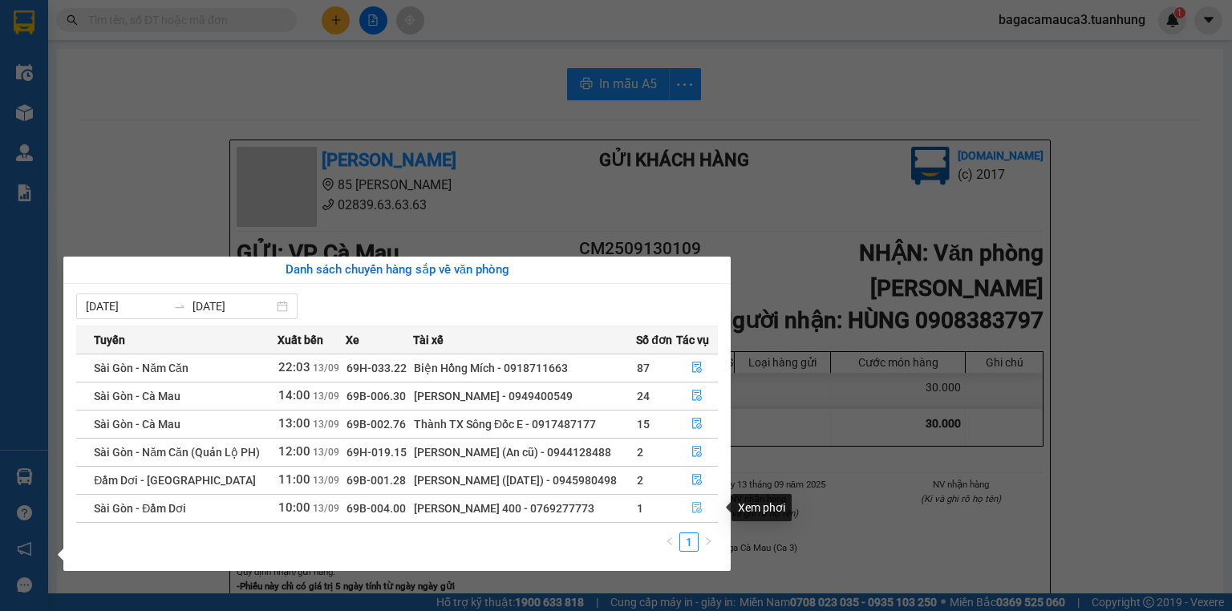
click at [694, 510] on icon "file-done" at bounding box center [696, 507] width 11 height 11
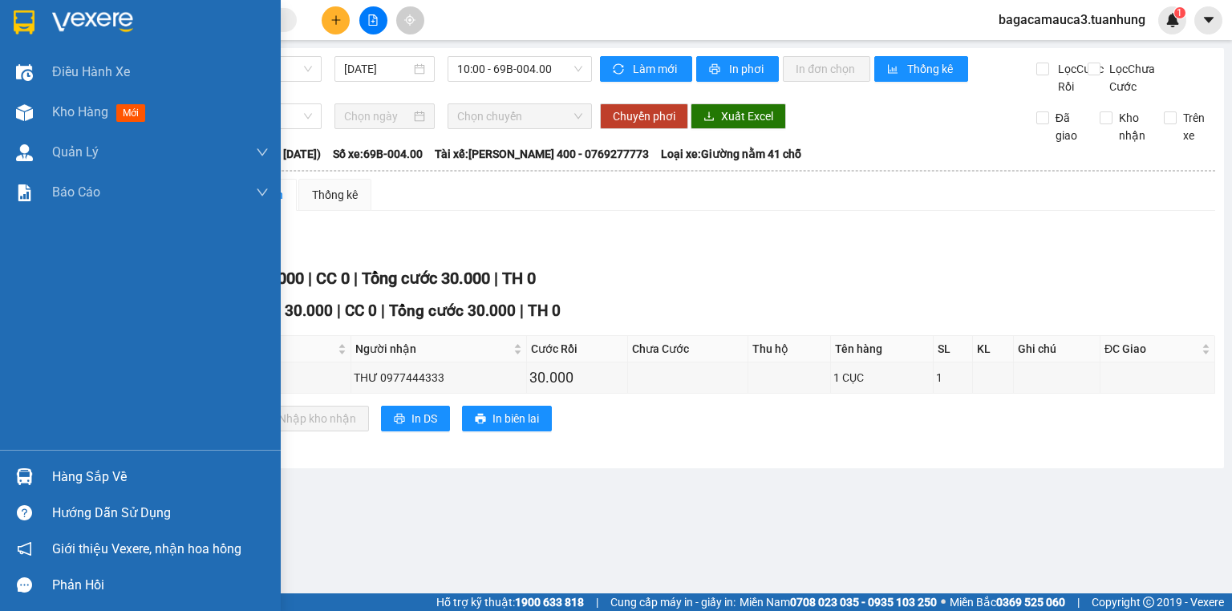
click at [115, 488] on div "Hàng sắp về" at bounding box center [160, 477] width 217 height 24
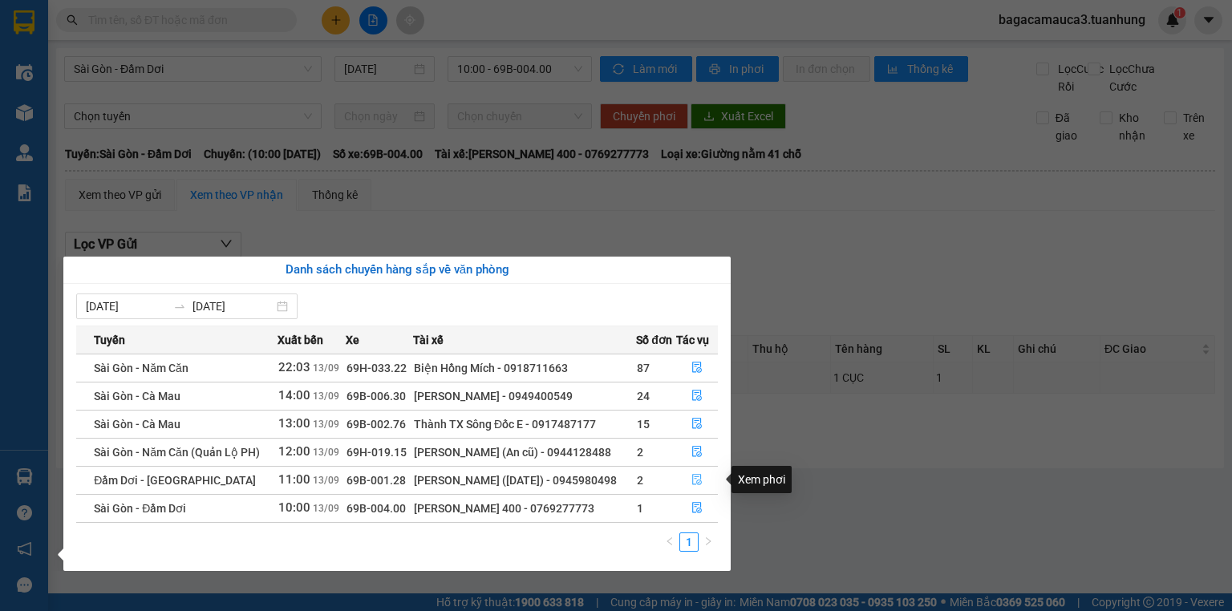
click at [699, 476] on icon "file-done" at bounding box center [696, 479] width 11 height 11
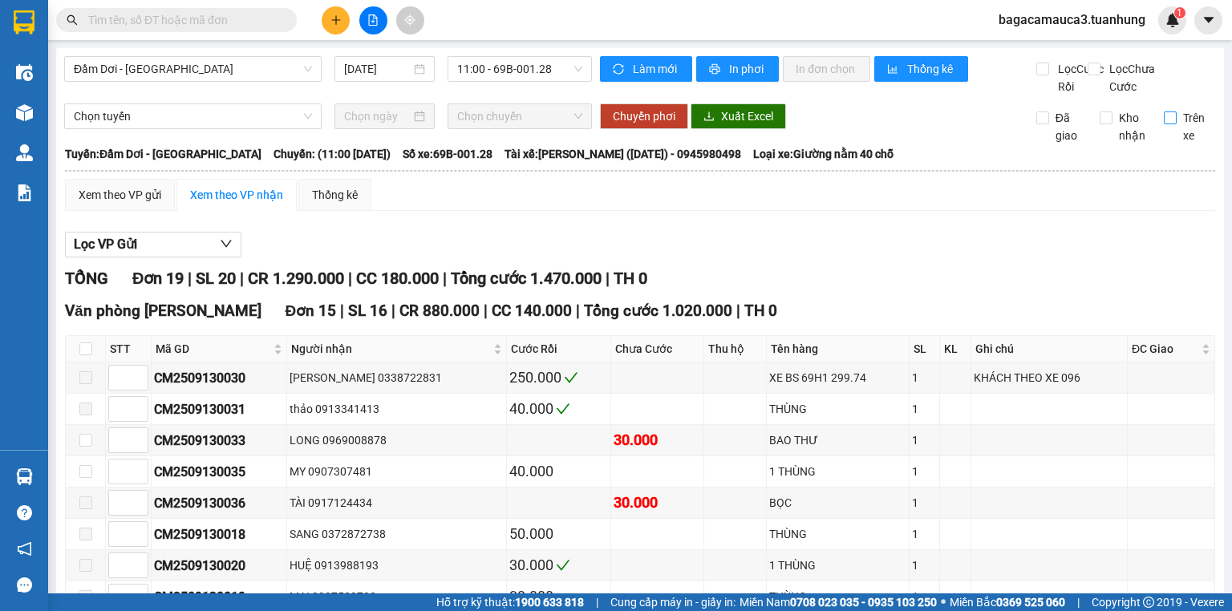
click at [1164, 124] on input "Trên xe" at bounding box center [1170, 117] width 13 height 13
checkbox input "true"
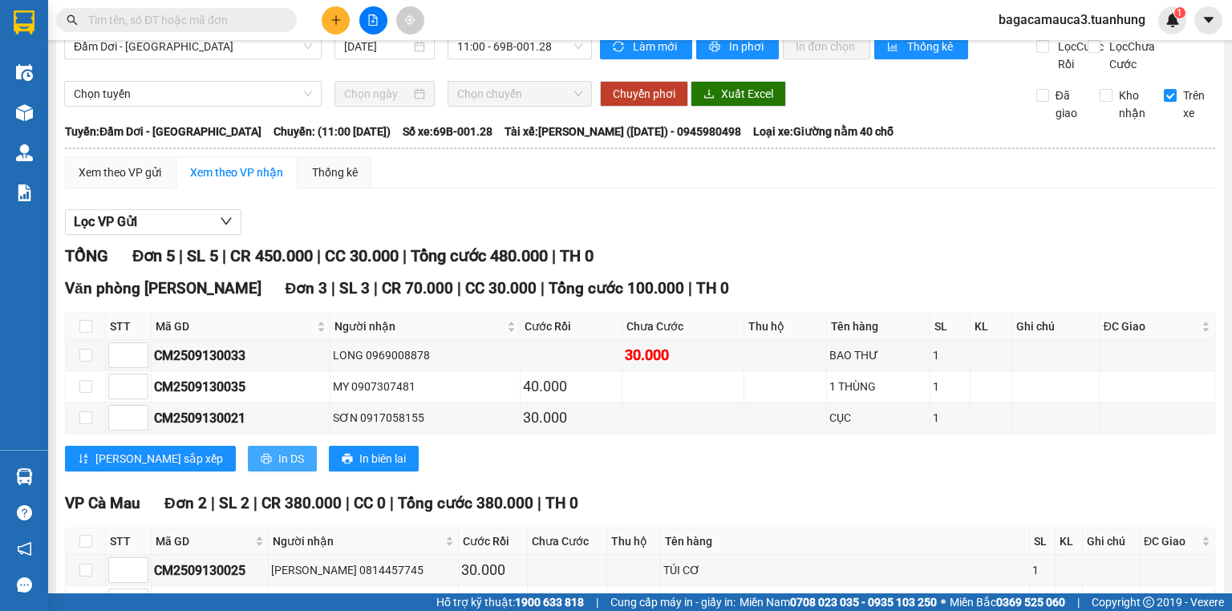
scroll to position [64, 0]
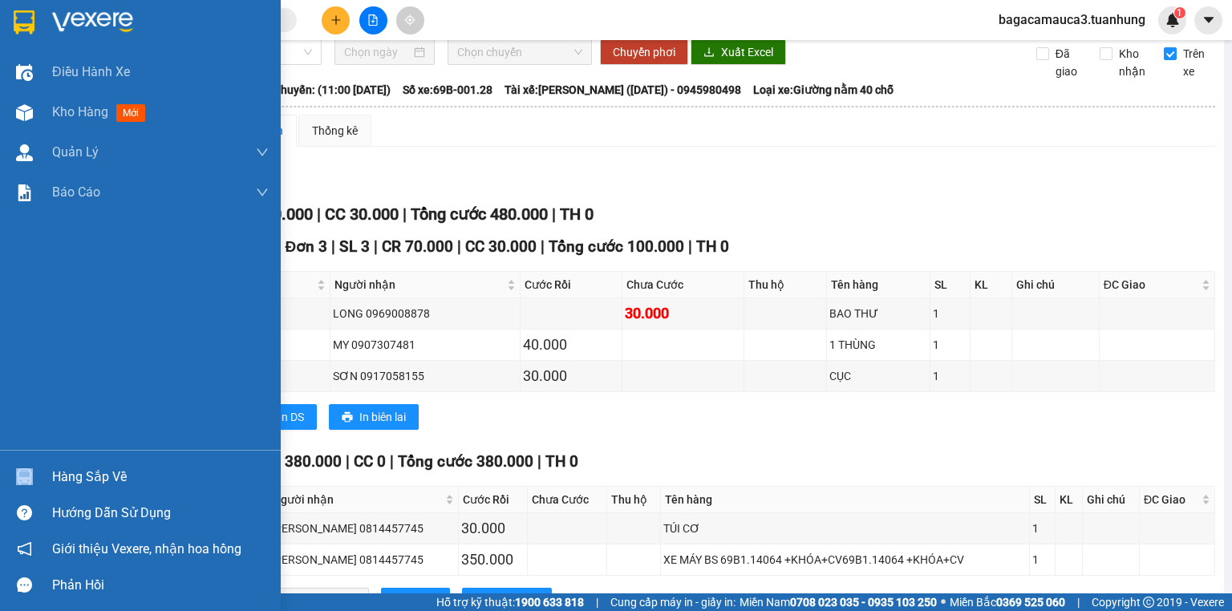
click at [139, 464] on div "Hàng sắp về" at bounding box center [140, 477] width 281 height 36
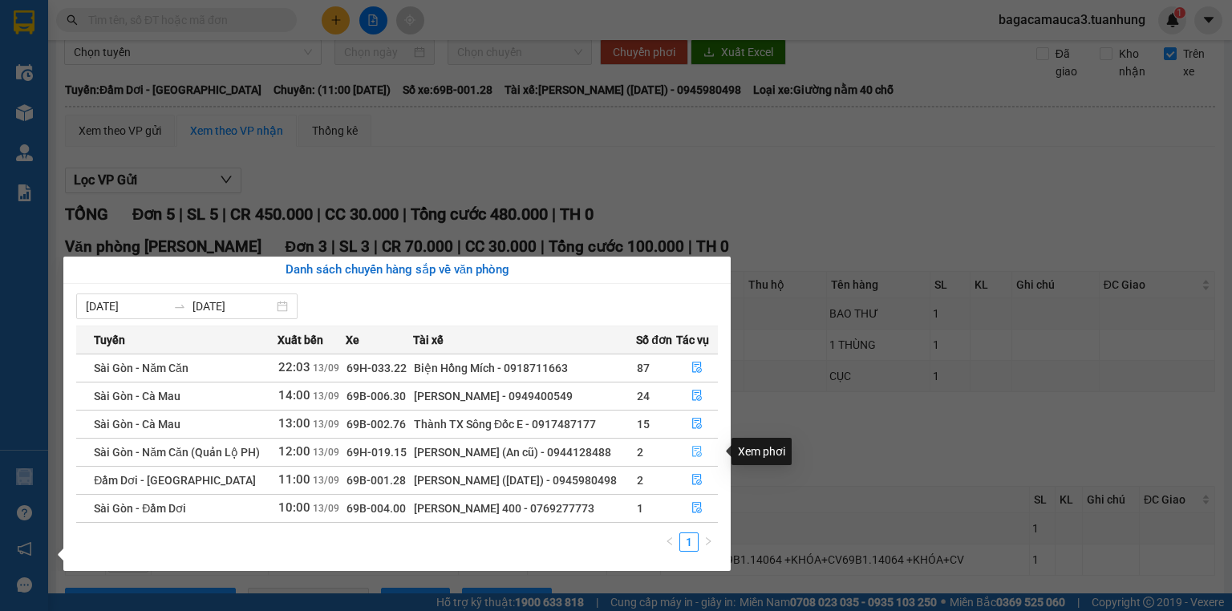
click at [693, 449] on icon "file-done" at bounding box center [697, 452] width 10 height 11
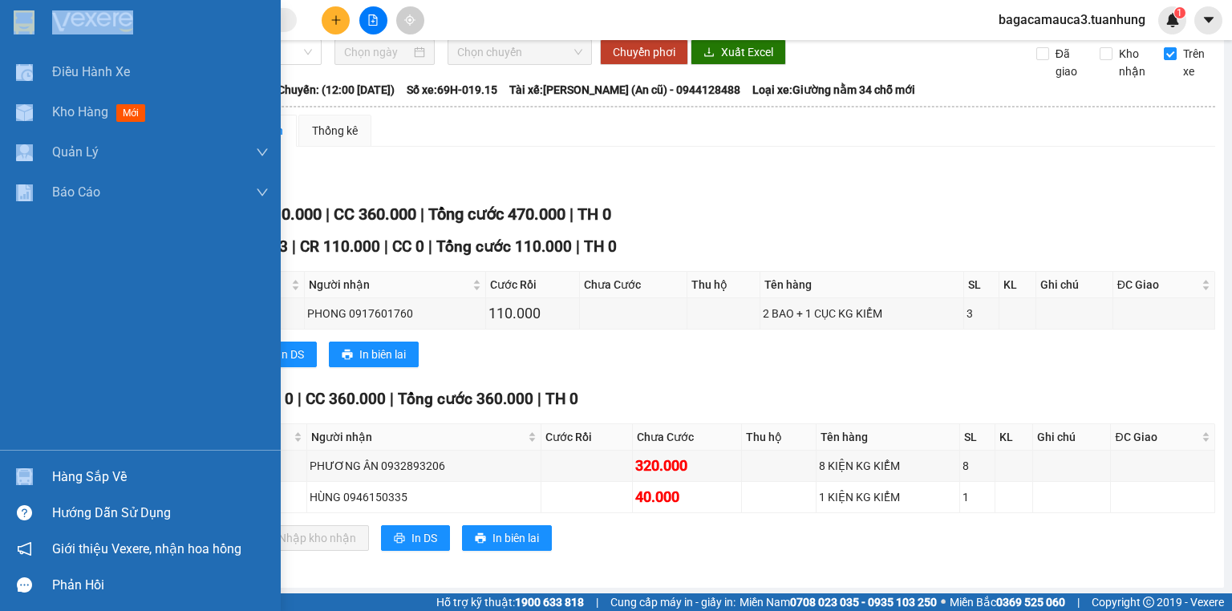
click at [64, 481] on div "Hàng sắp về" at bounding box center [160, 477] width 217 height 24
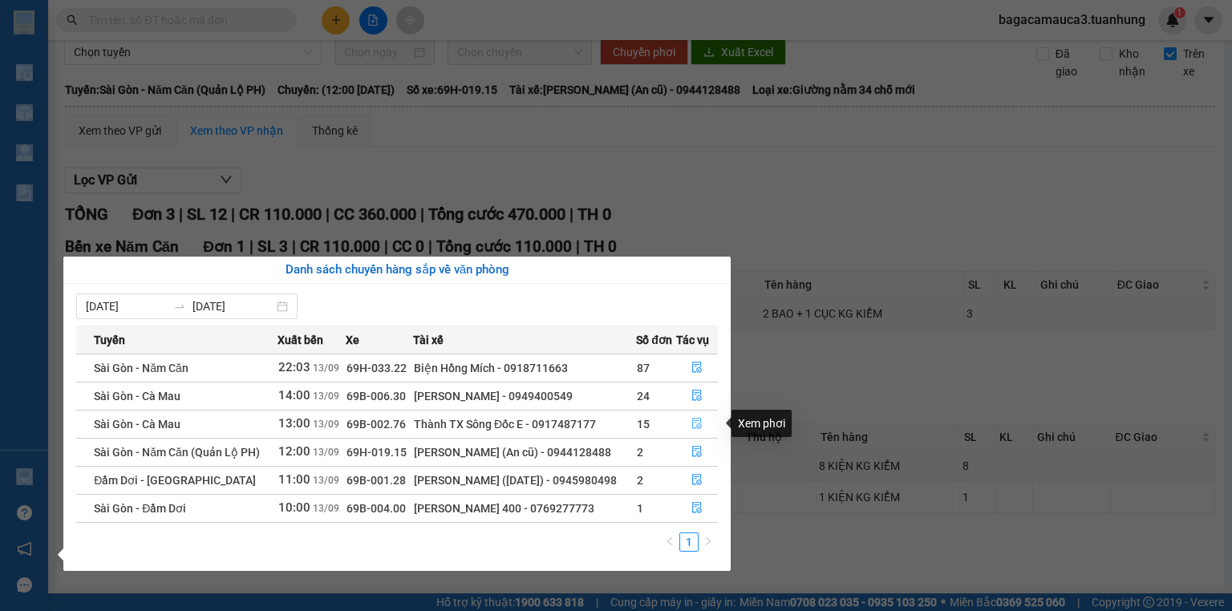
click at [696, 422] on icon "file-done" at bounding box center [696, 423] width 11 height 11
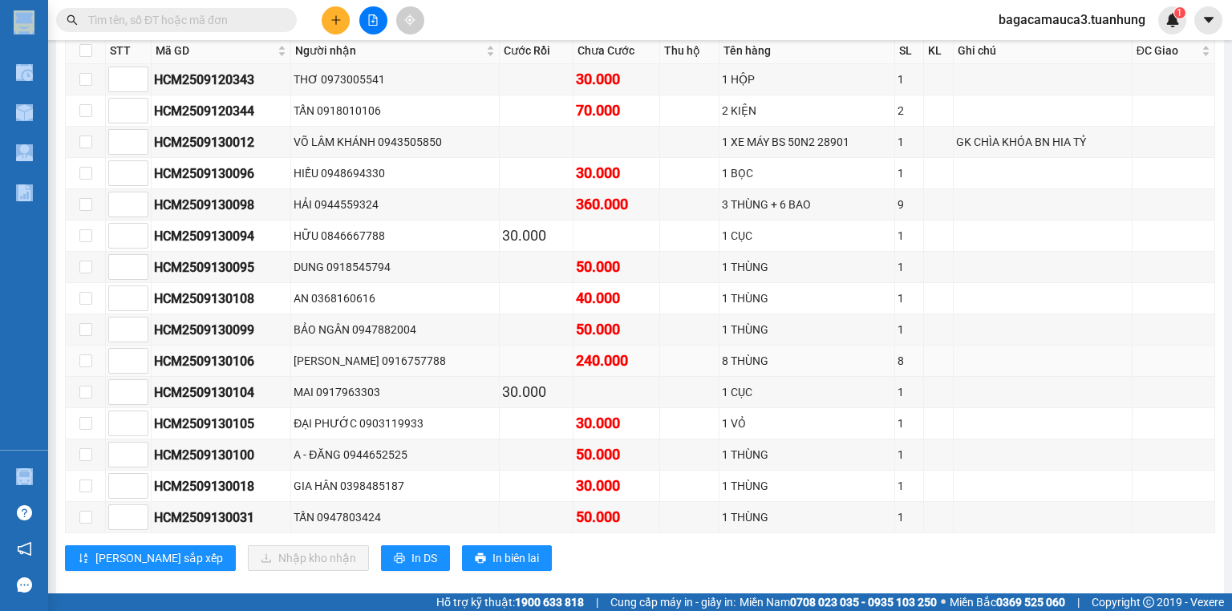
scroll to position [321, 0]
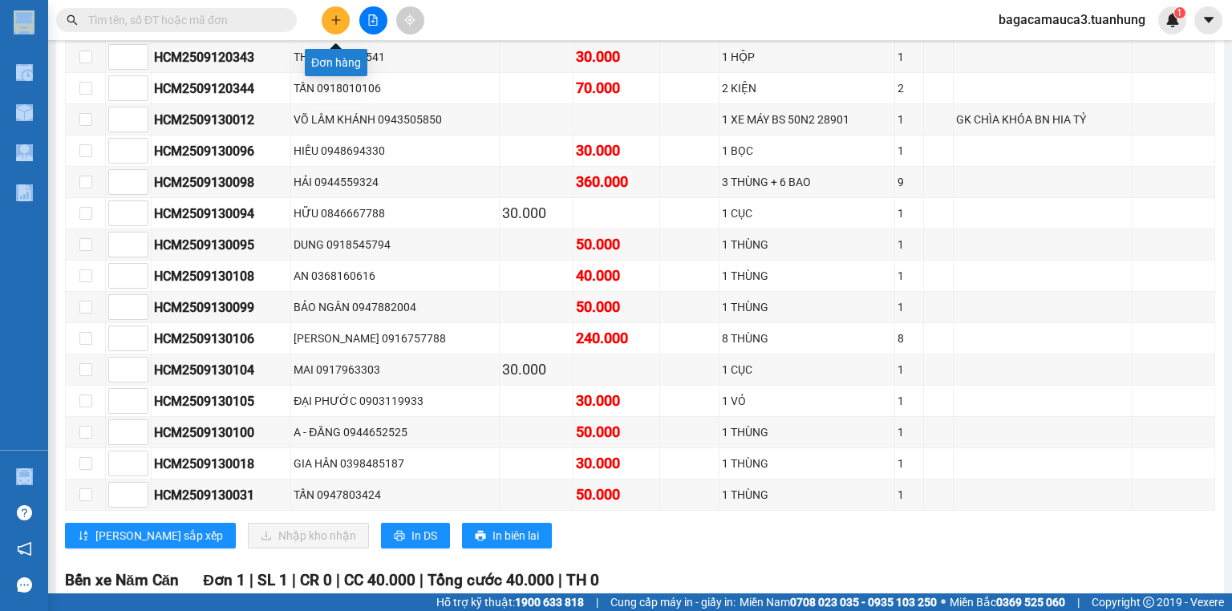
click at [322, 19] on button at bounding box center [336, 20] width 28 height 28
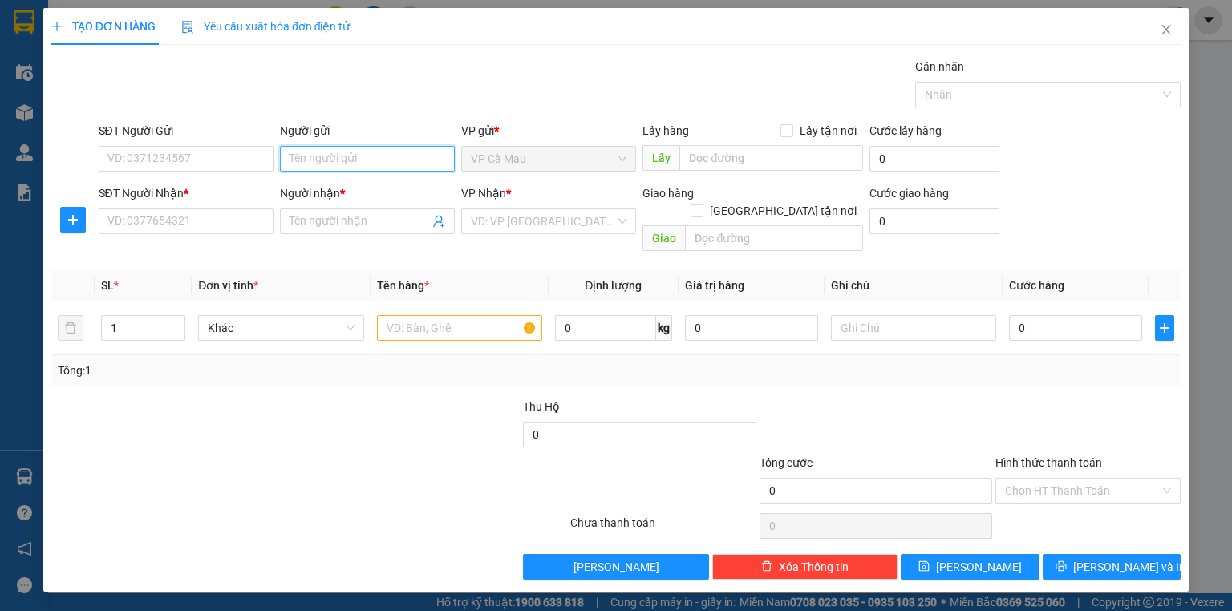
click at [313, 157] on input "Người gửi" at bounding box center [367, 159] width 175 height 26
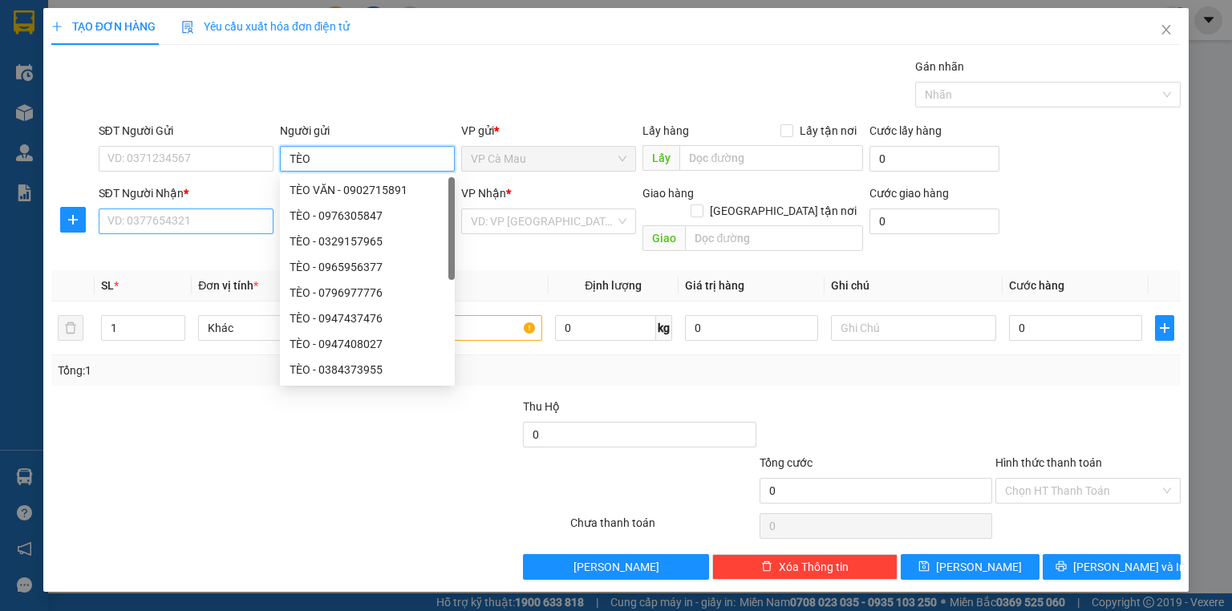
type input "TÈO"
click at [160, 231] on input "SĐT Người Nhận *" at bounding box center [186, 222] width 175 height 26
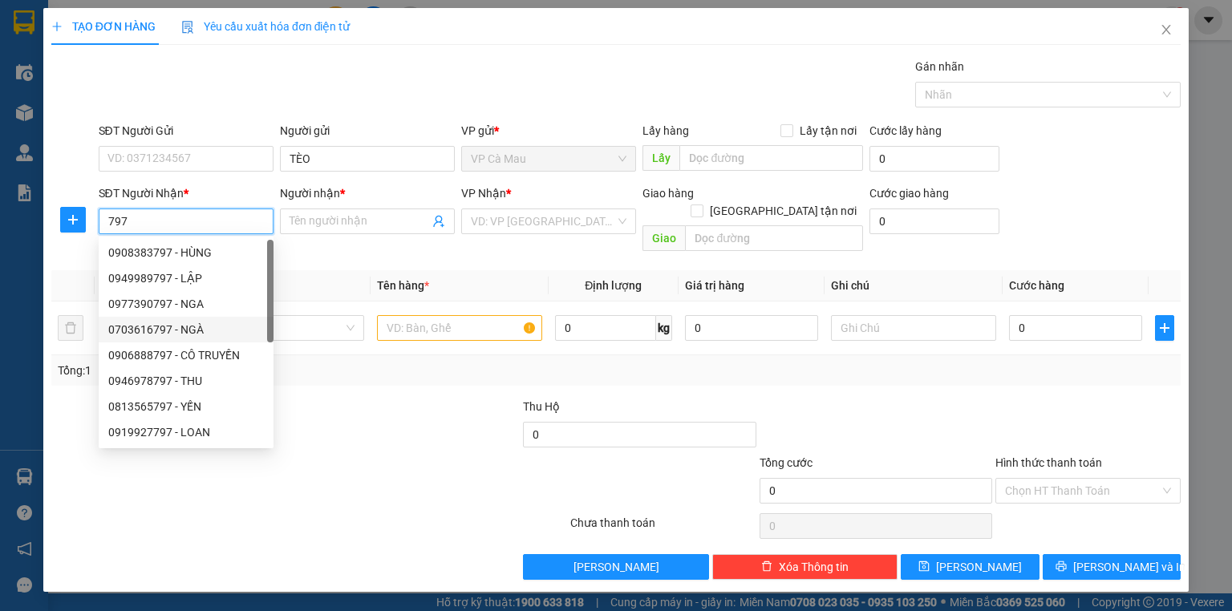
click at [205, 327] on div "0703616797 - NGÀ" at bounding box center [186, 330] width 156 height 18
type input "0703616797"
type input "NGÀ"
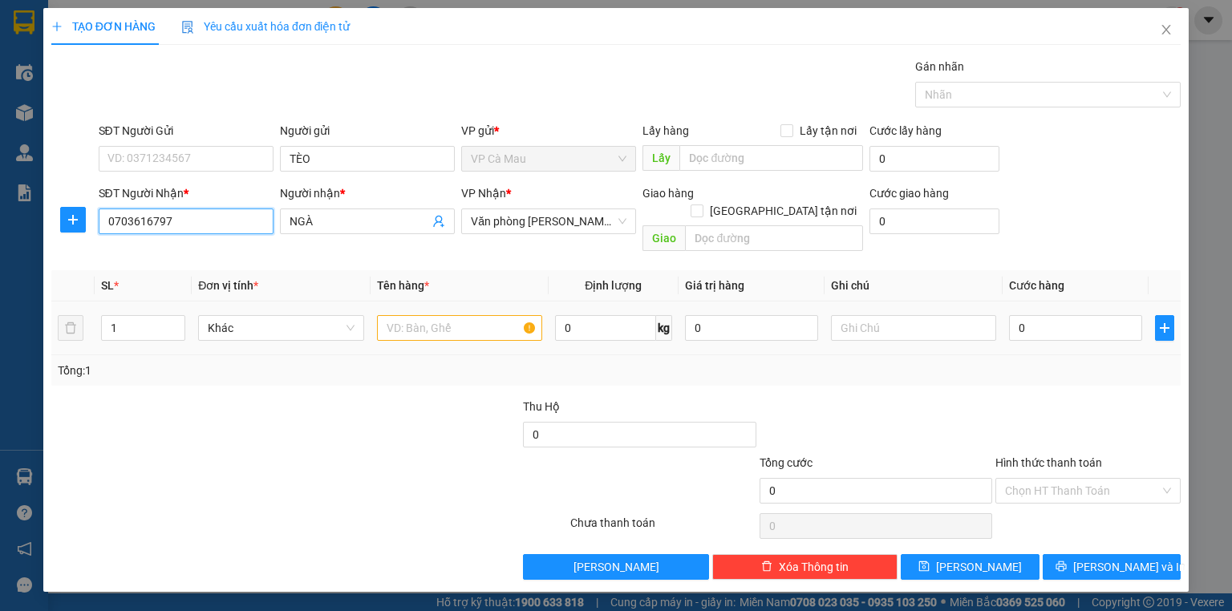
type input "0703616797"
click at [442, 315] on input "text" at bounding box center [459, 328] width 165 height 26
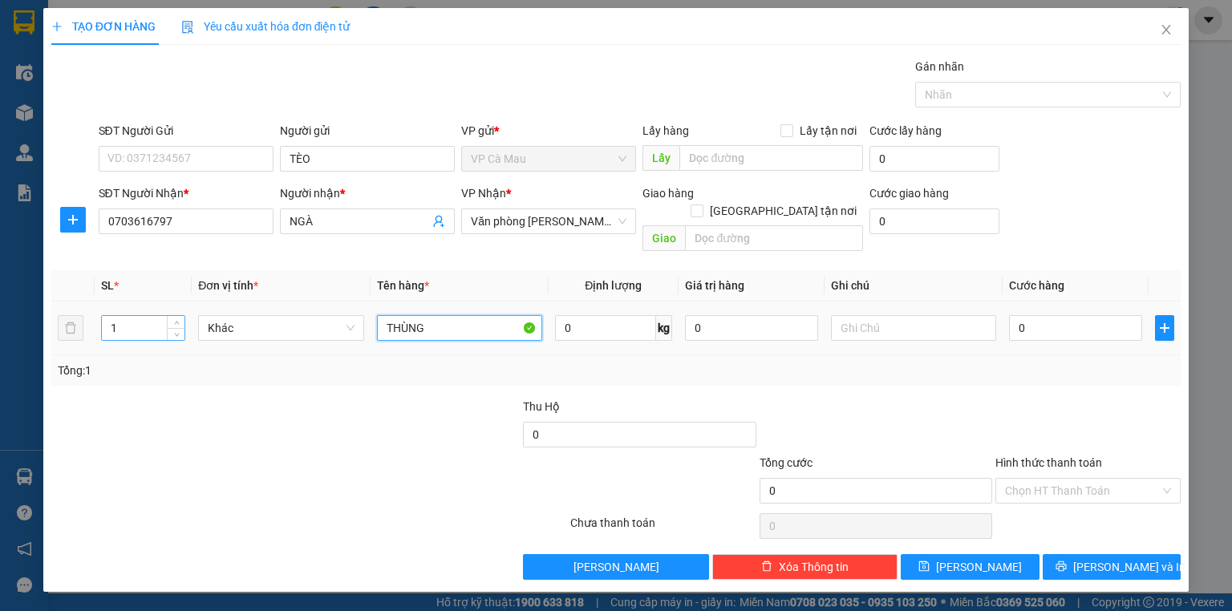
type input "THÙNG"
click at [123, 316] on input "1" at bounding box center [143, 328] width 83 height 24
type input "3"
click at [1075, 311] on td "0" at bounding box center [1075, 329] width 146 height 54
click at [1075, 315] on input "0" at bounding box center [1075, 328] width 133 height 26
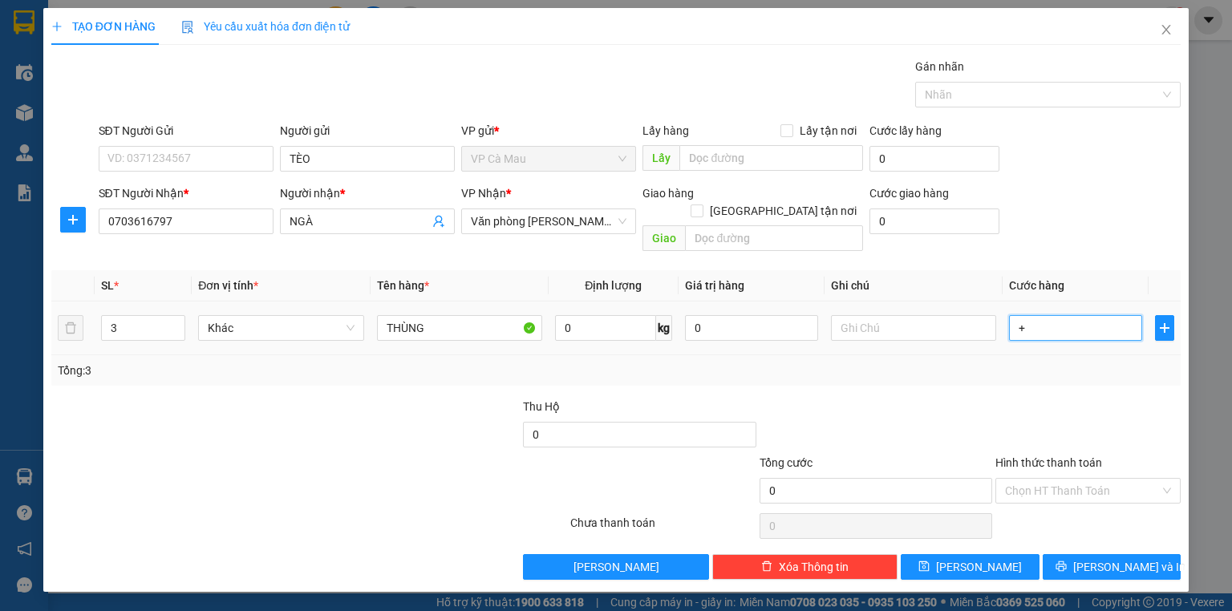
type input "+1"
type input "1"
type input "+16"
type input "16"
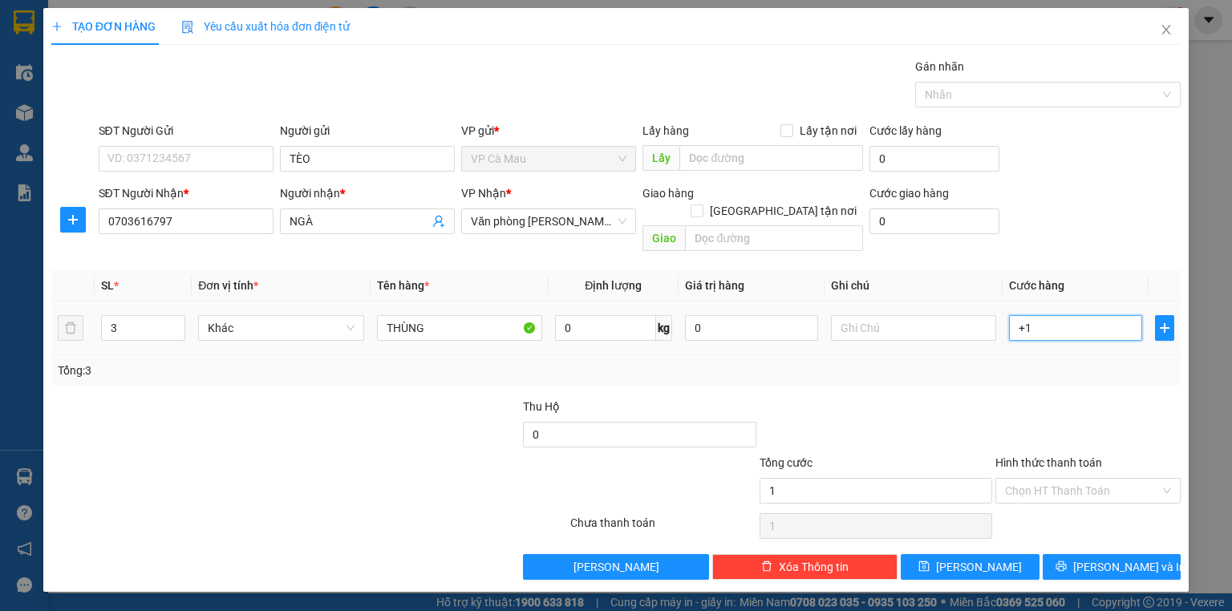
type input "16"
type input "+160"
type input "160"
type input "160.000"
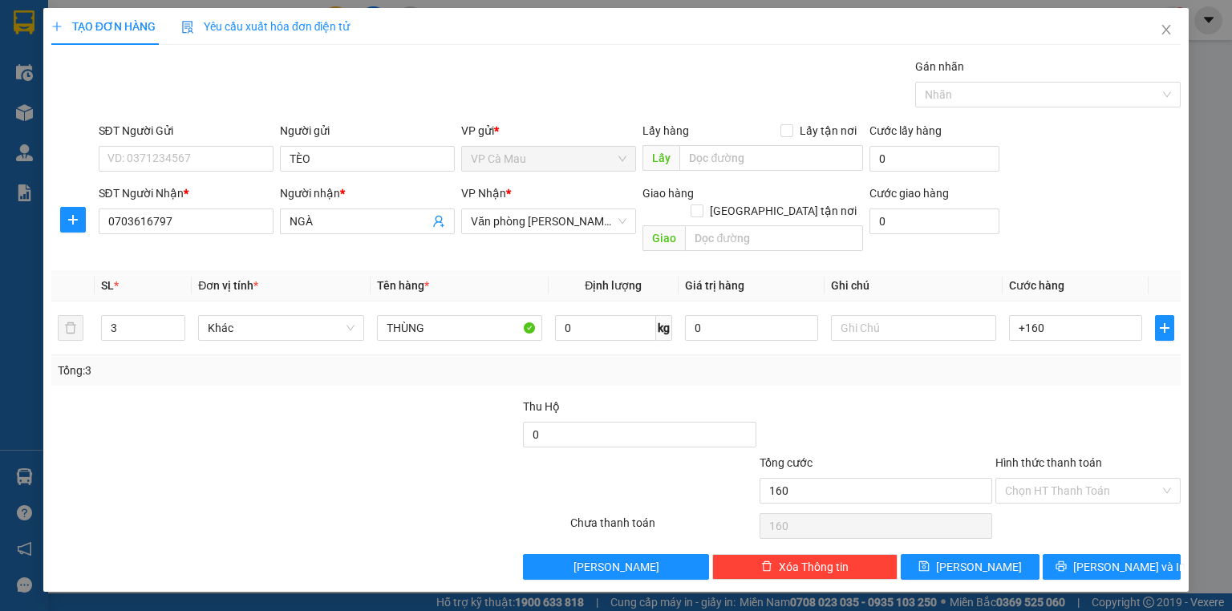
type input "160.000"
click at [1061, 375] on div "Transit Pickup Surcharge Ids Transit Deliver Surcharge Ids Transit Deliver Surc…" at bounding box center [615, 319] width 1129 height 522
click at [1095, 554] on button "[PERSON_NAME] và In" at bounding box center [1112, 567] width 139 height 26
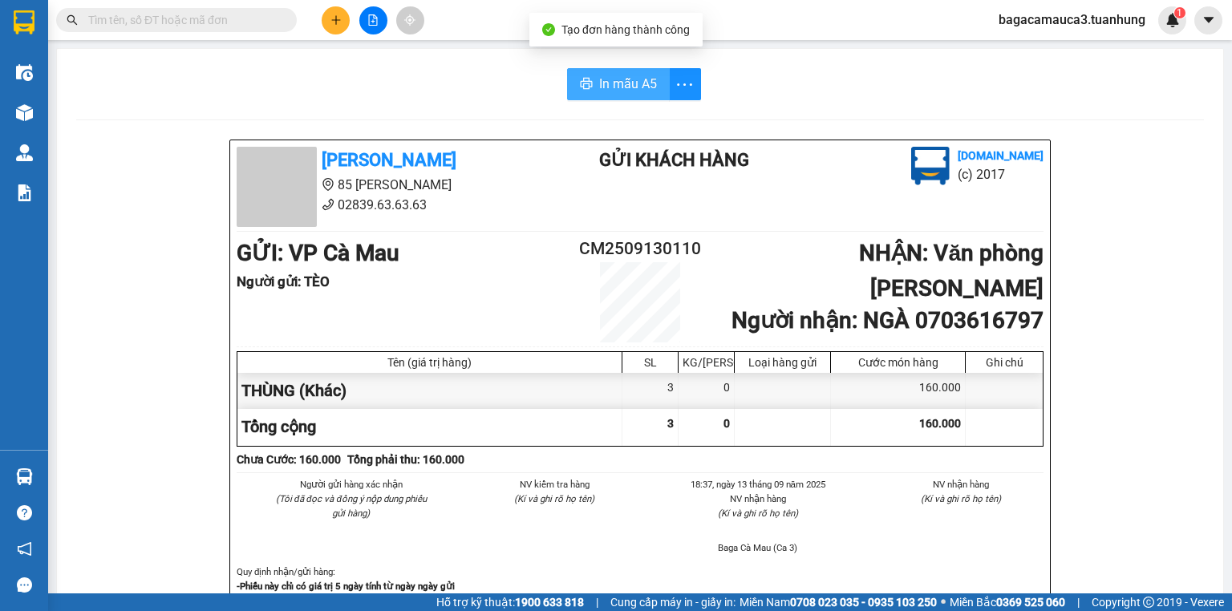
click at [599, 83] on span "In mẫu A5" at bounding box center [628, 84] width 58 height 20
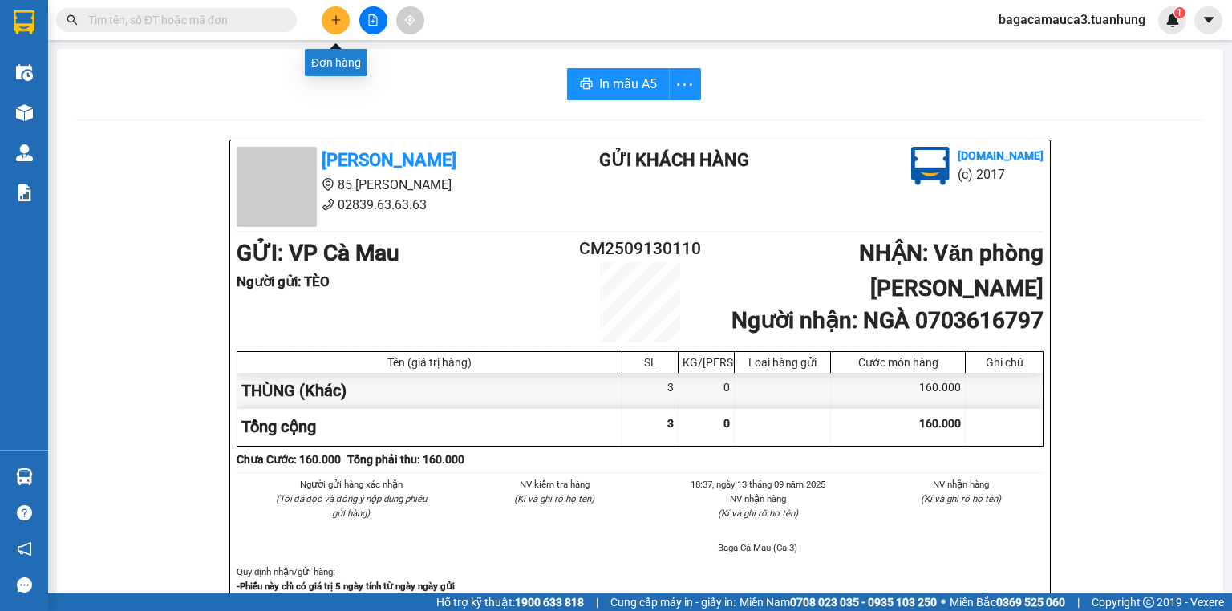
click at [342, 20] on button at bounding box center [336, 20] width 28 height 28
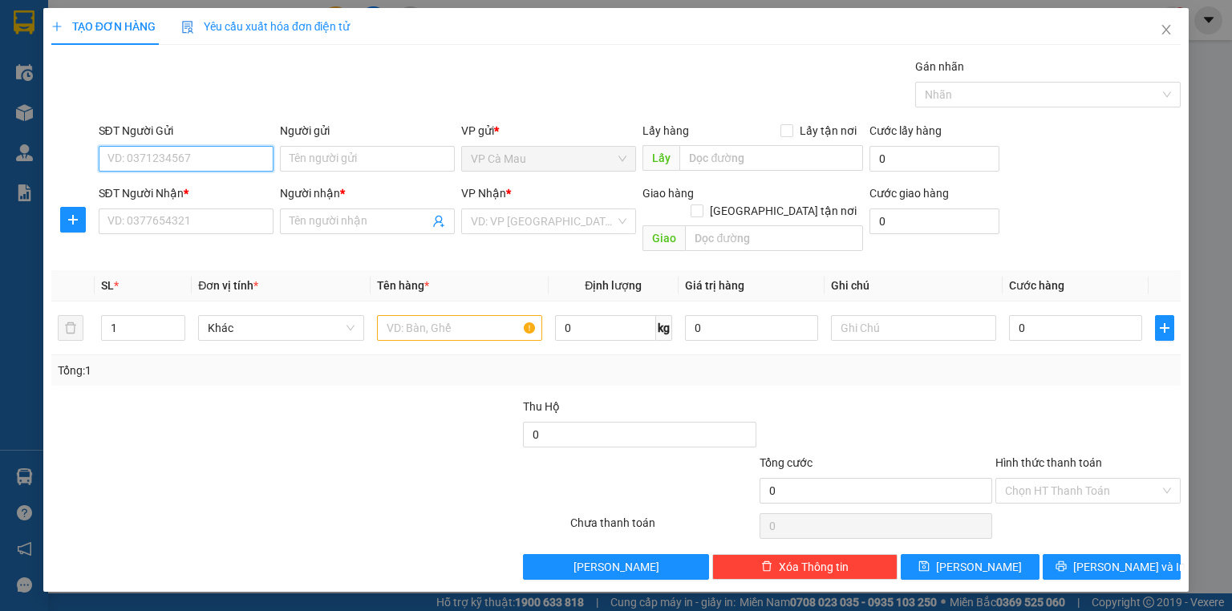
click at [225, 156] on input "SĐT Người Gửi" at bounding box center [186, 159] width 175 height 26
click at [325, 159] on input "Người gửi" at bounding box center [367, 159] width 175 height 26
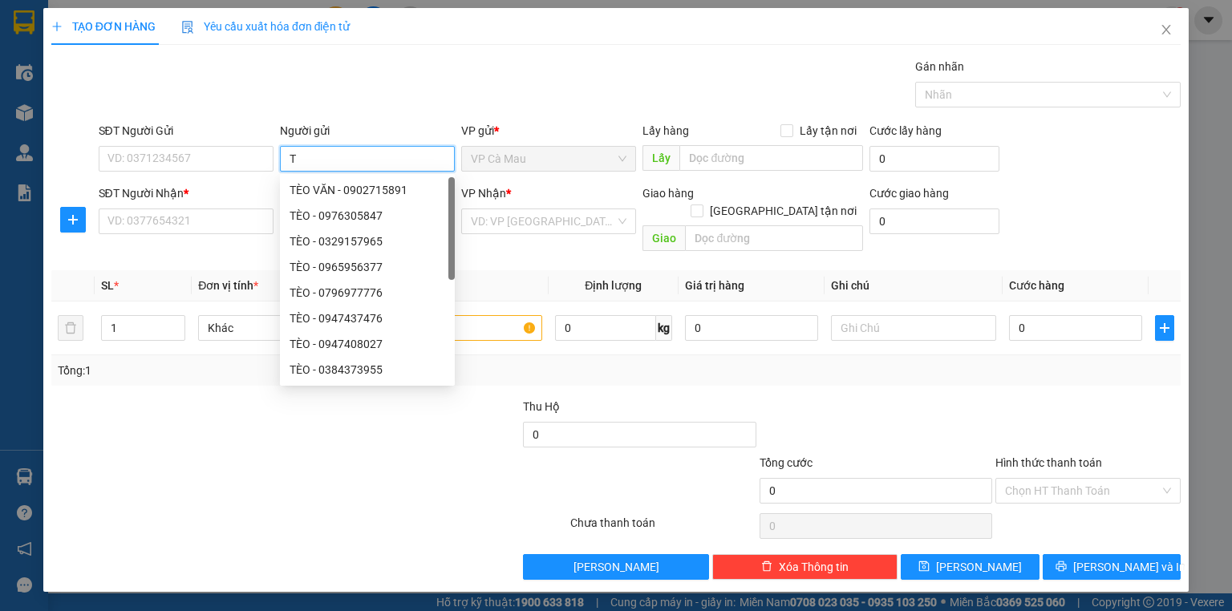
type input "T"
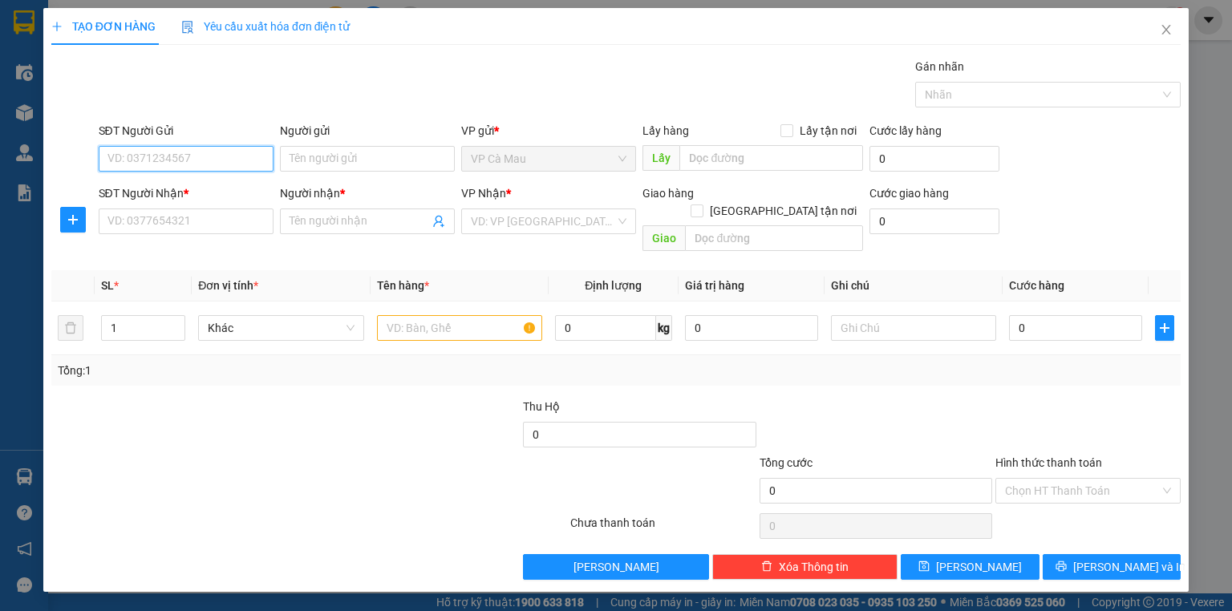
click at [167, 156] on input "SĐT Người Gửi" at bounding box center [186, 159] width 175 height 26
type input "0947527452"
click at [160, 199] on div "0947527452 - THỦY" at bounding box center [186, 190] width 175 height 26
type input "THỦY"
type input "0947527452"
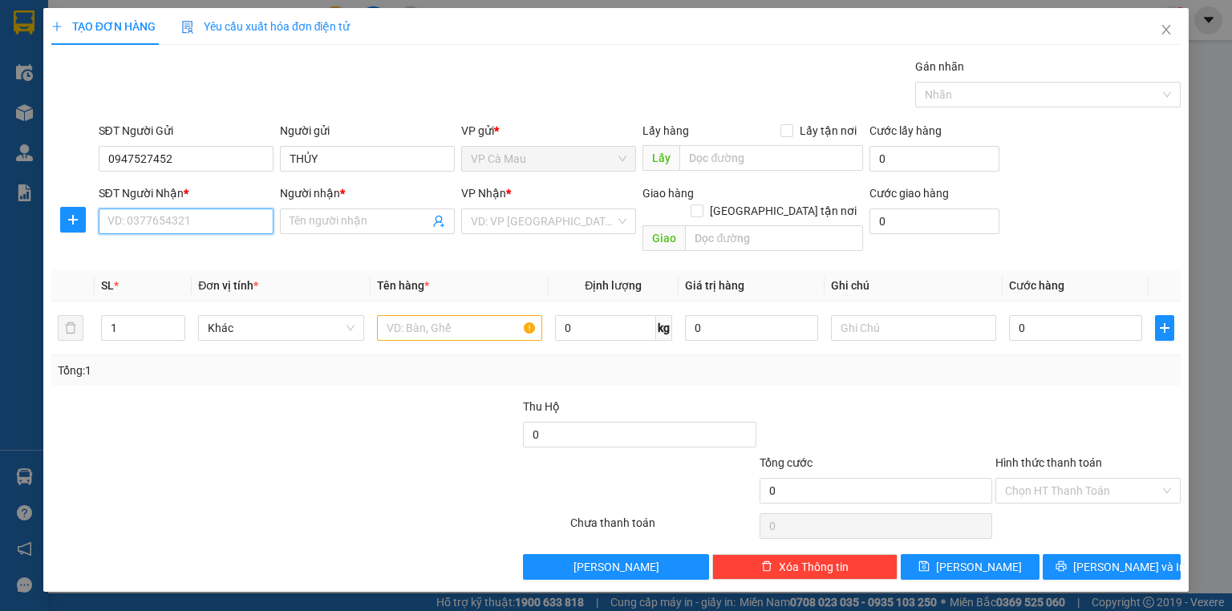
click at [197, 225] on input "SĐT Người Nhận *" at bounding box center [186, 222] width 175 height 26
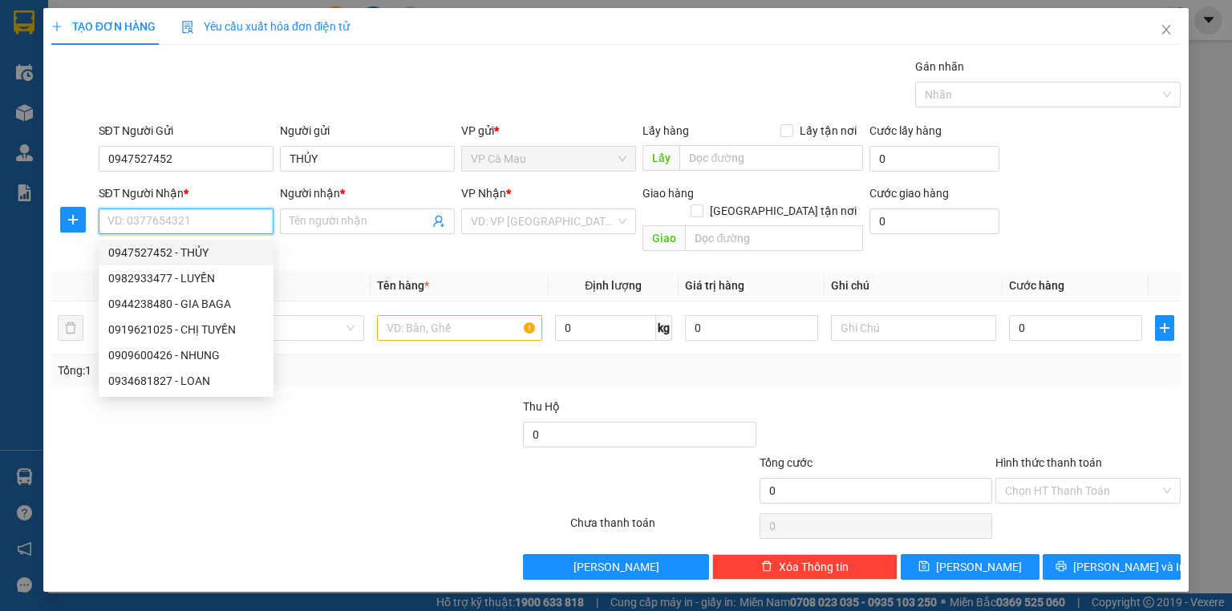
click at [208, 253] on div "0947527452 - THỦY" at bounding box center [186, 253] width 156 height 18
type input "0947527452"
type input "THỦY"
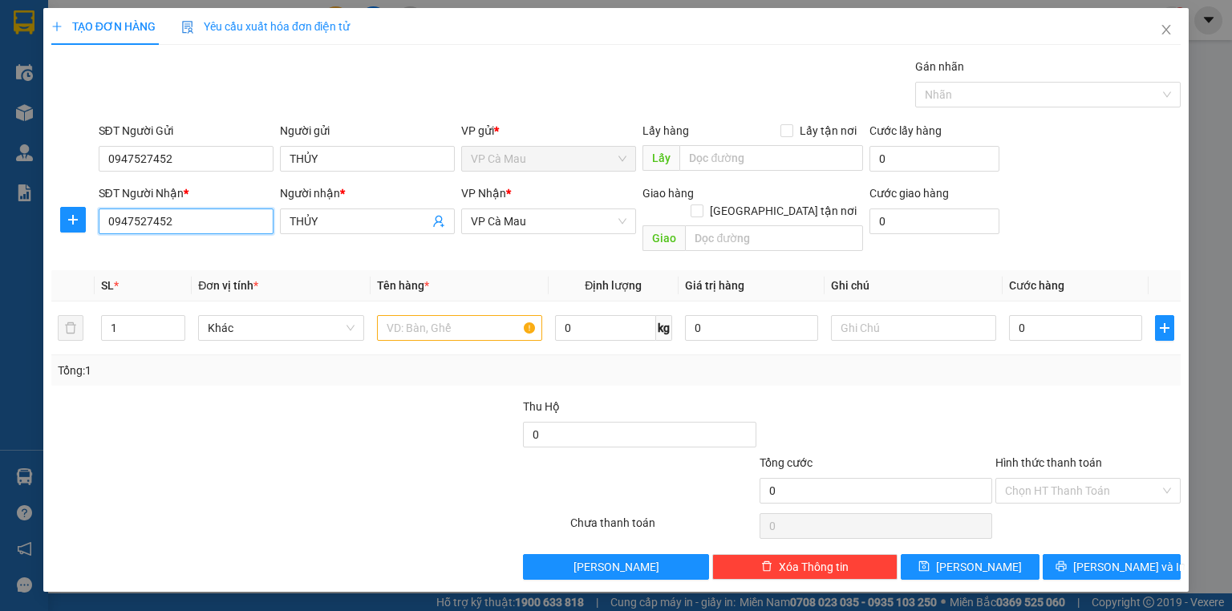
click at [217, 209] on input "0947527452" at bounding box center [186, 222] width 175 height 26
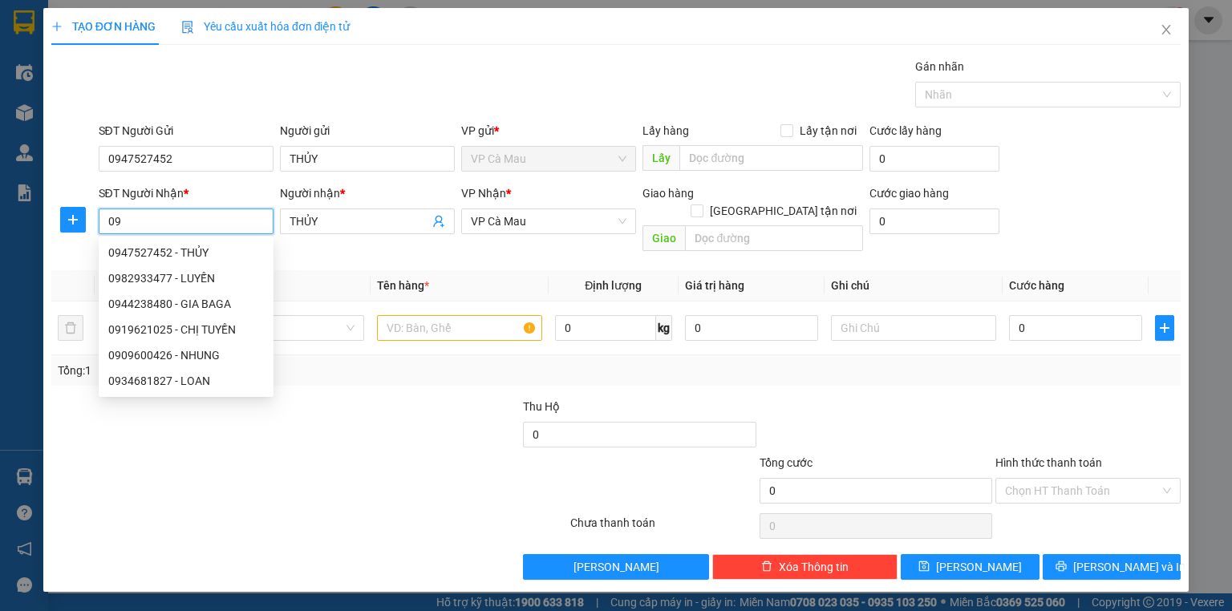
type input "0"
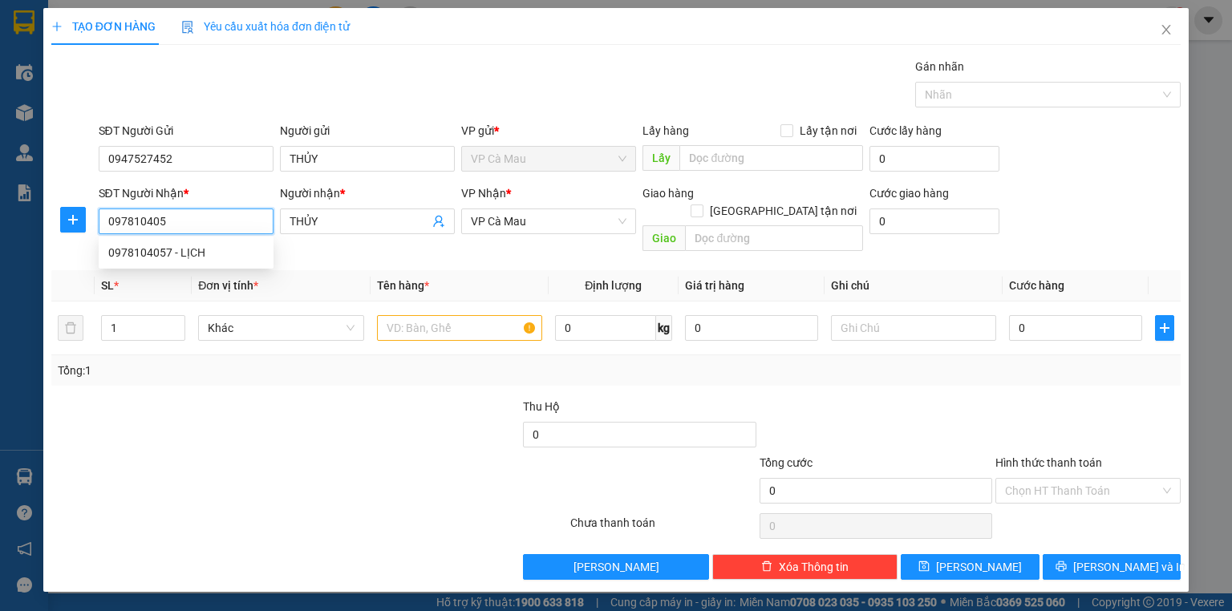
type input "0978104057"
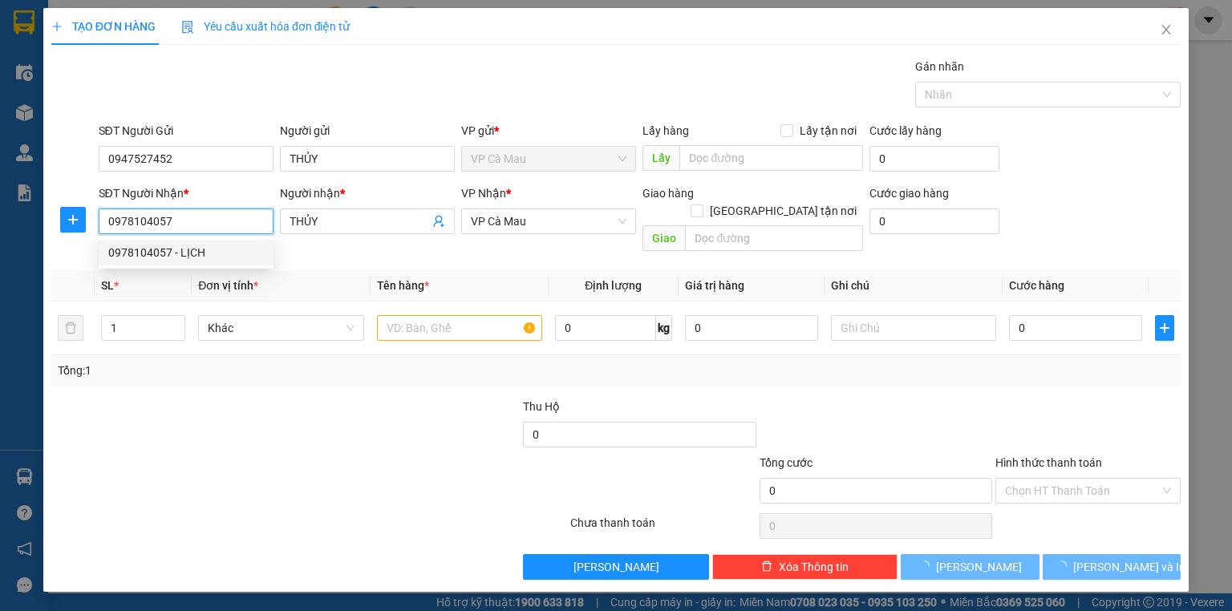
click at [199, 249] on div "0978104057 - LỊCH" at bounding box center [186, 253] width 156 height 18
type input "LỊCH"
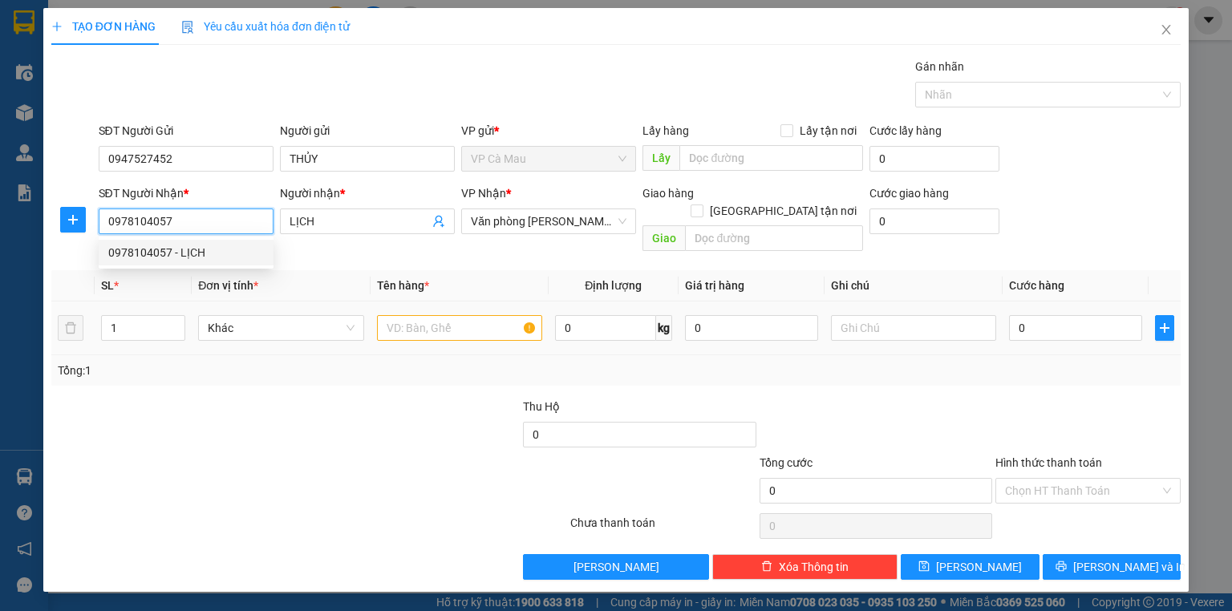
type input "0978104057"
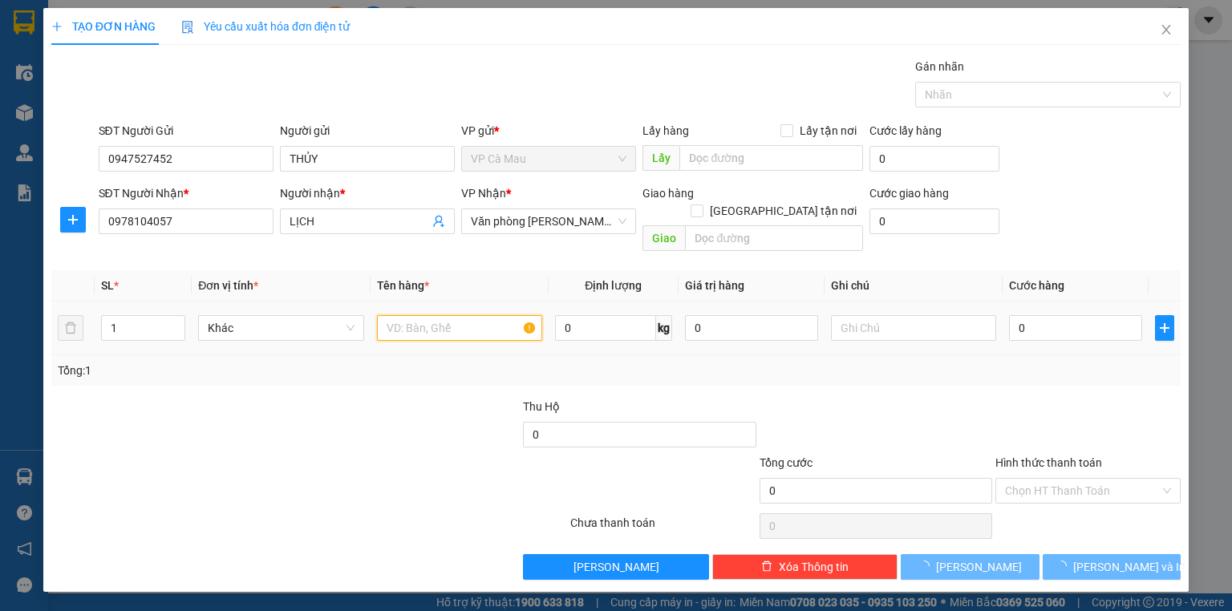
drag, startPoint x: 440, startPoint y: 303, endPoint x: 449, endPoint y: 302, distance: 9.0
click at [447, 315] on input "text" at bounding box center [459, 328] width 165 height 26
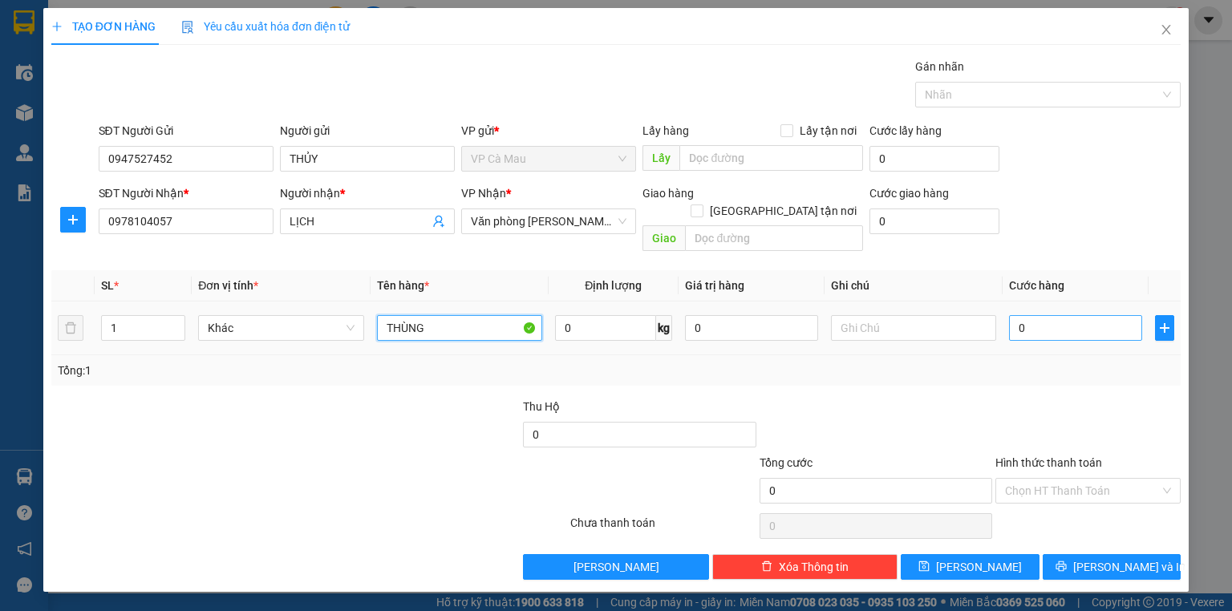
type input "THÙNG"
click at [1046, 315] on input "0" at bounding box center [1075, 328] width 133 height 26
type input "+3"
type input "3"
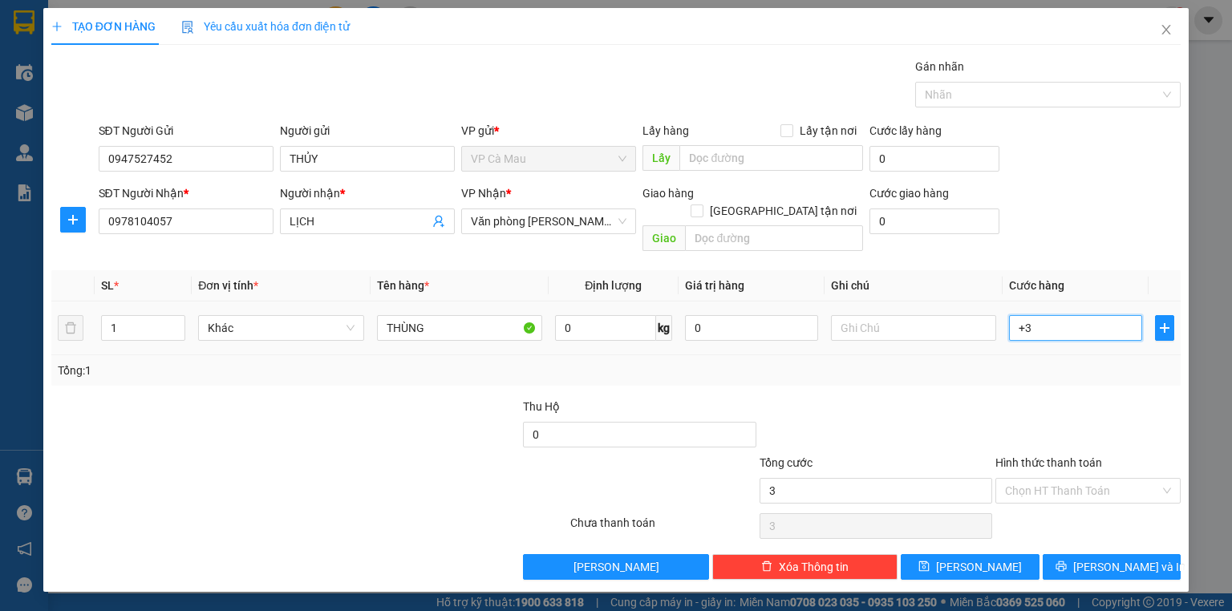
type input "+30"
type input "30"
type input "30.000"
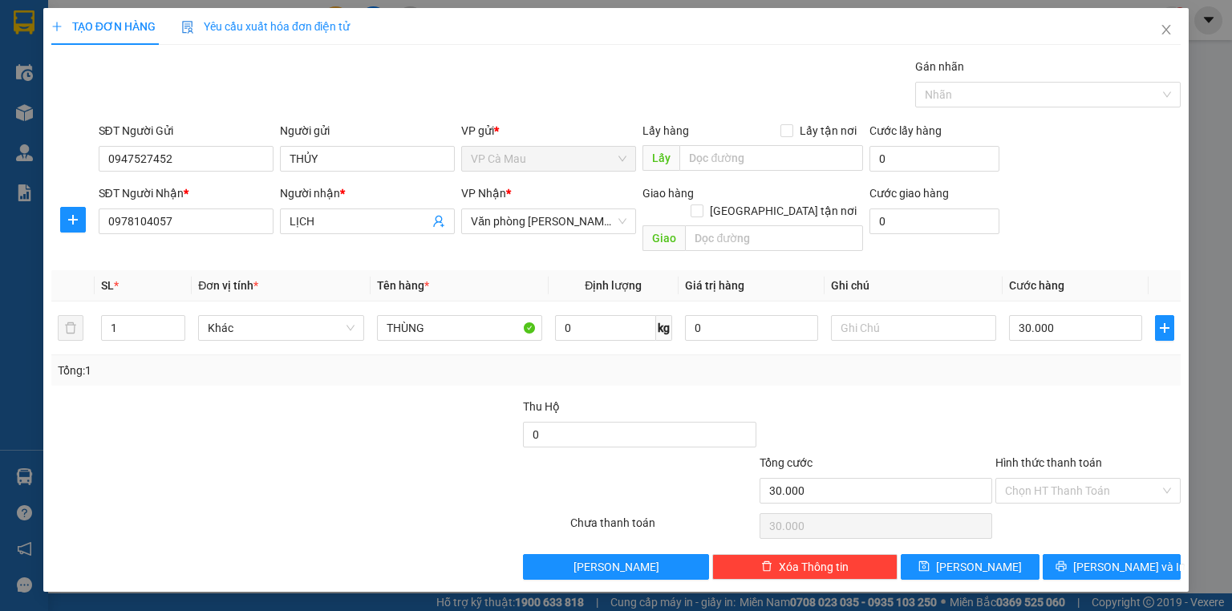
drag, startPoint x: 985, startPoint y: 370, endPoint x: 985, endPoint y: 385, distance: 14.4
click at [985, 372] on div "Transit Pickup Surcharge Ids Transit Deliver Surcharge Ids Transit Deliver Surc…" at bounding box center [615, 319] width 1129 height 522
drag, startPoint x: 1046, startPoint y: 457, endPoint x: 1056, endPoint y: 472, distance: 17.8
click at [1047, 460] on div "Hình thức thanh toán Chọn HT Thanh Toán" at bounding box center [1087, 482] width 185 height 56
click at [1058, 479] on input "Hình thức thanh toán" at bounding box center [1082, 491] width 155 height 24
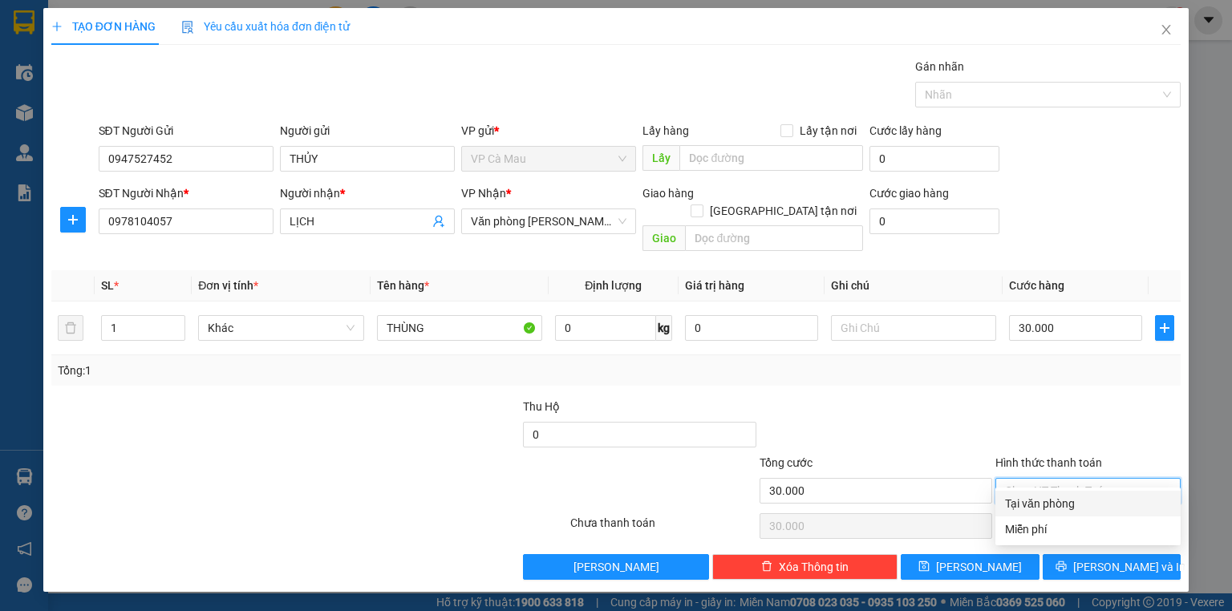
click at [1063, 504] on div "Tại văn phòng" at bounding box center [1088, 504] width 166 height 18
type input "0"
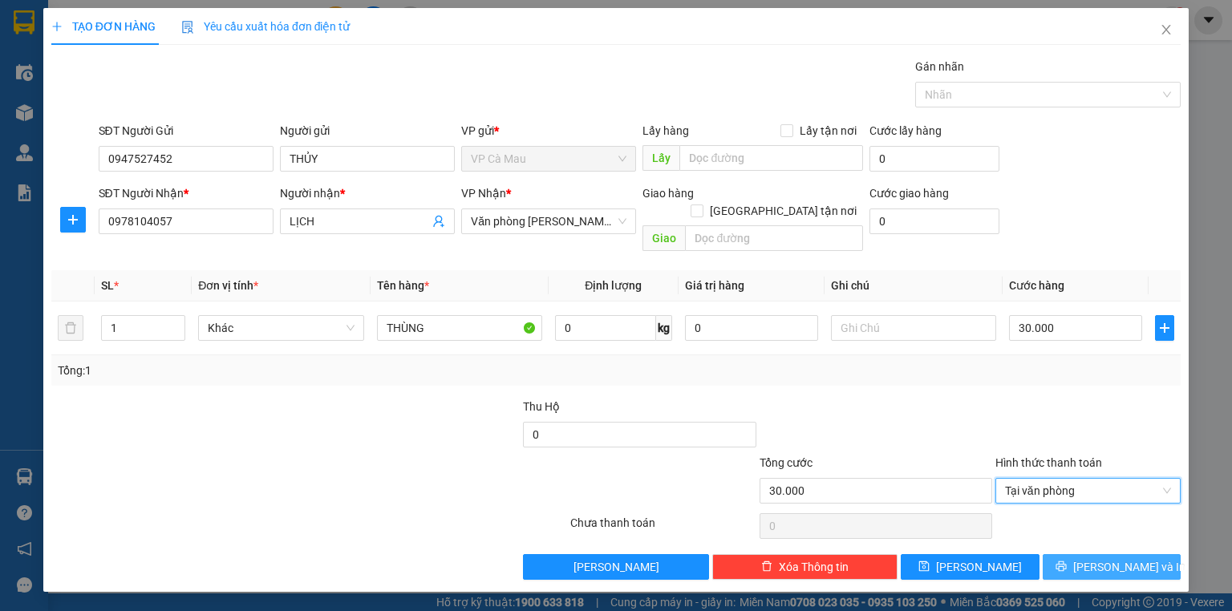
click at [1081, 554] on button "[PERSON_NAME] và In" at bounding box center [1112, 567] width 139 height 26
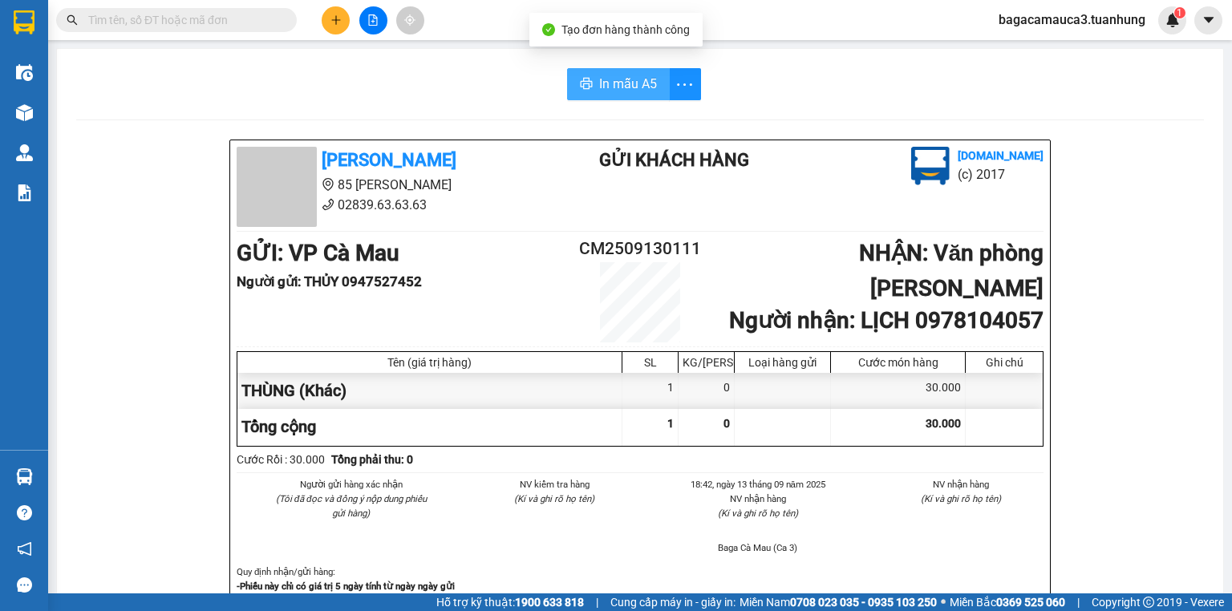
click at [660, 80] on button "In mẫu A5" at bounding box center [618, 84] width 103 height 32
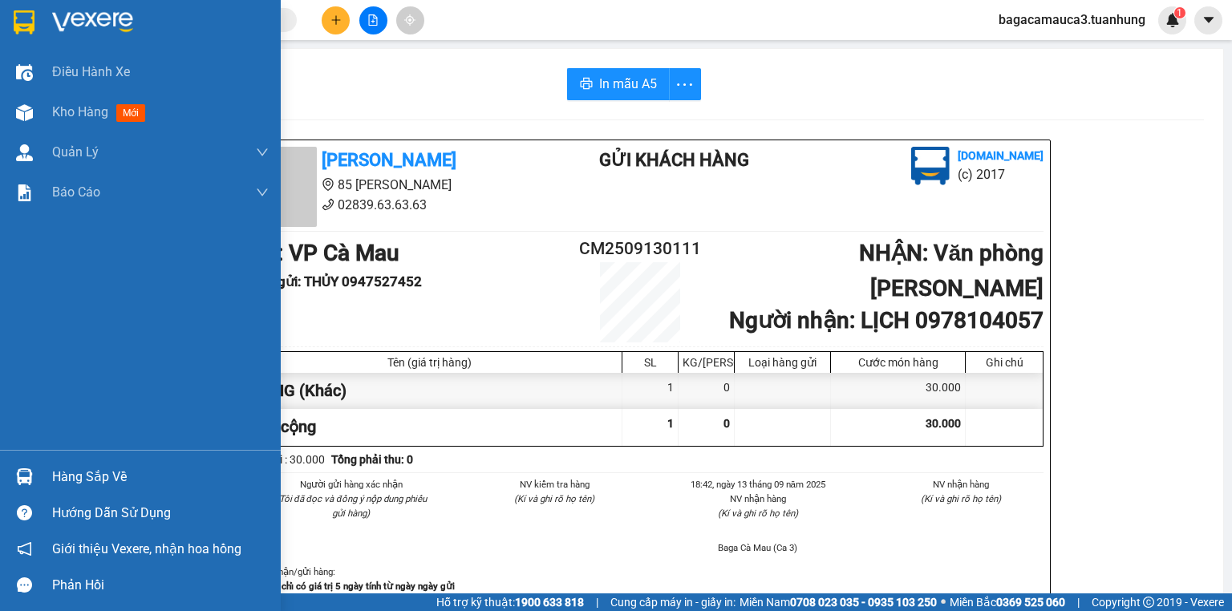
click at [95, 495] on div "Hướng dẫn sử dụng" at bounding box center [140, 513] width 281 height 36
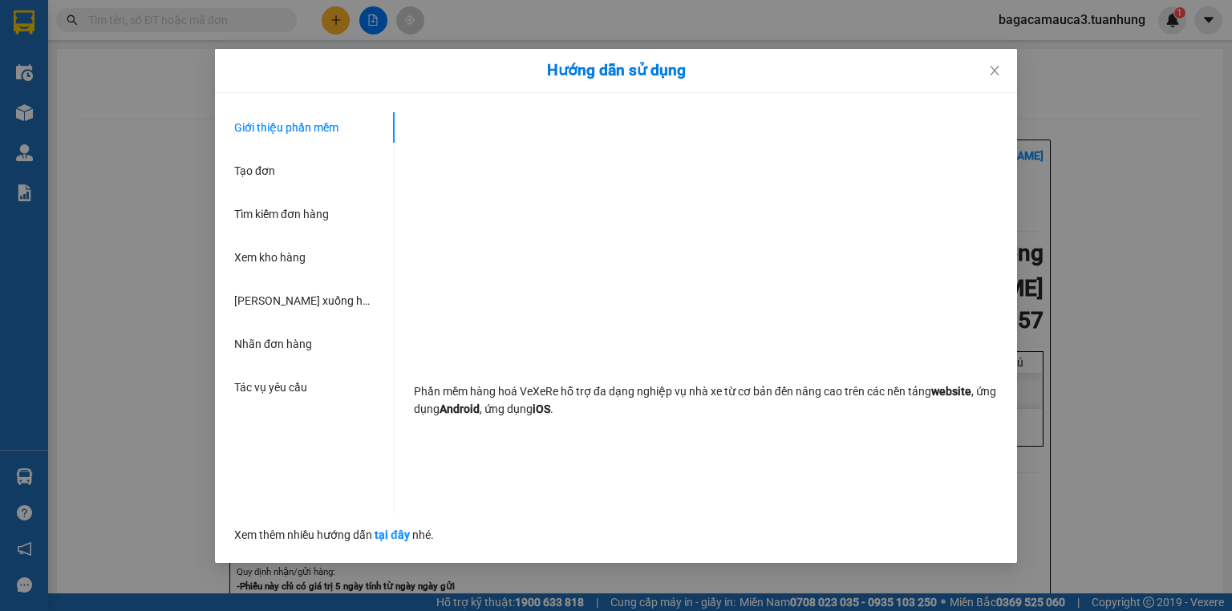
click at [1212, 4] on div "Hướng dẫn sử dụng Giới thiệu phần mềm Tạo đơn Tìm kiếm đơn hàng Xem kho hàng Lê…" at bounding box center [616, 305] width 1232 height 611
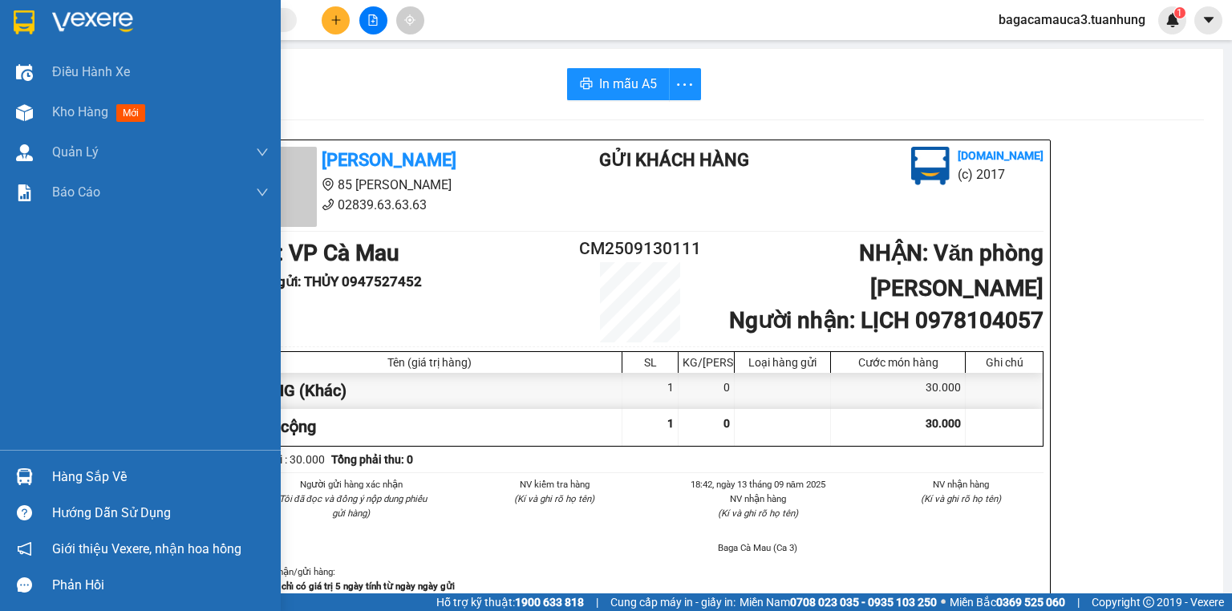
click at [152, 473] on div "Hàng sắp về" at bounding box center [160, 477] width 217 height 24
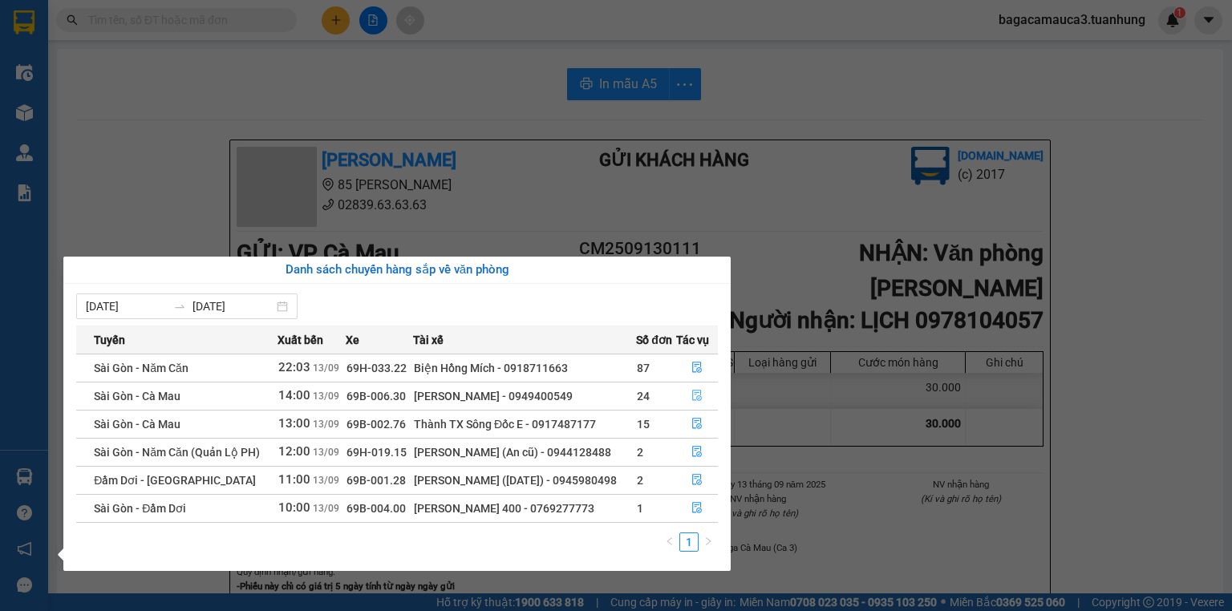
click at [698, 403] on button "button" at bounding box center [697, 396] width 40 height 26
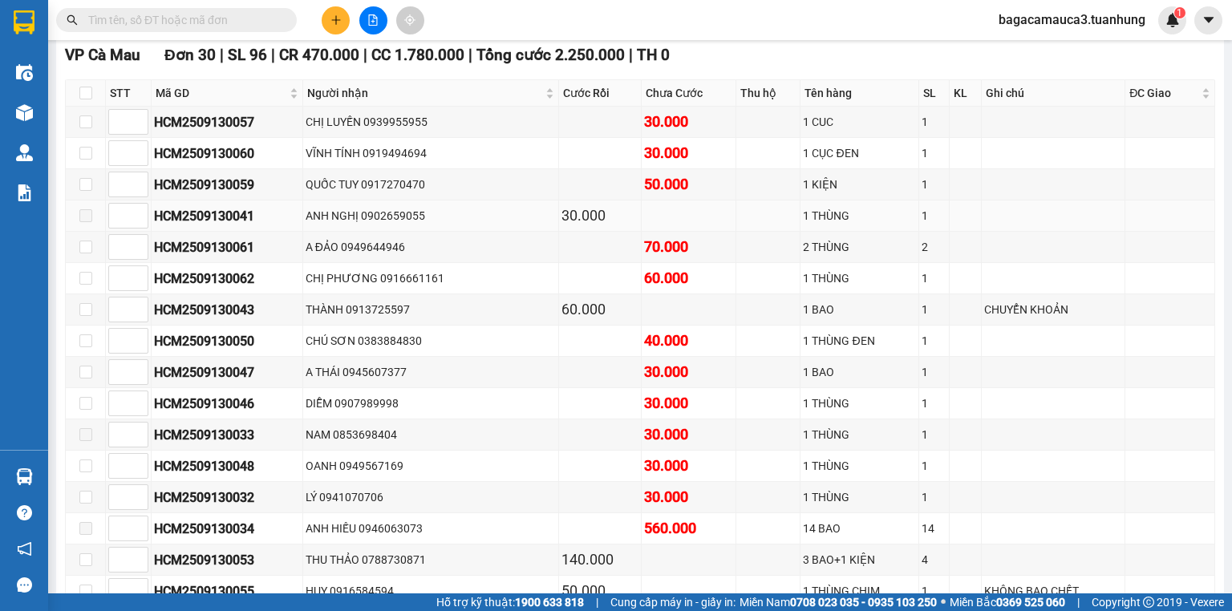
scroll to position [257, 0]
click at [88, 284] on input "checkbox" at bounding box center [85, 277] width 13 height 13
checkbox input "true"
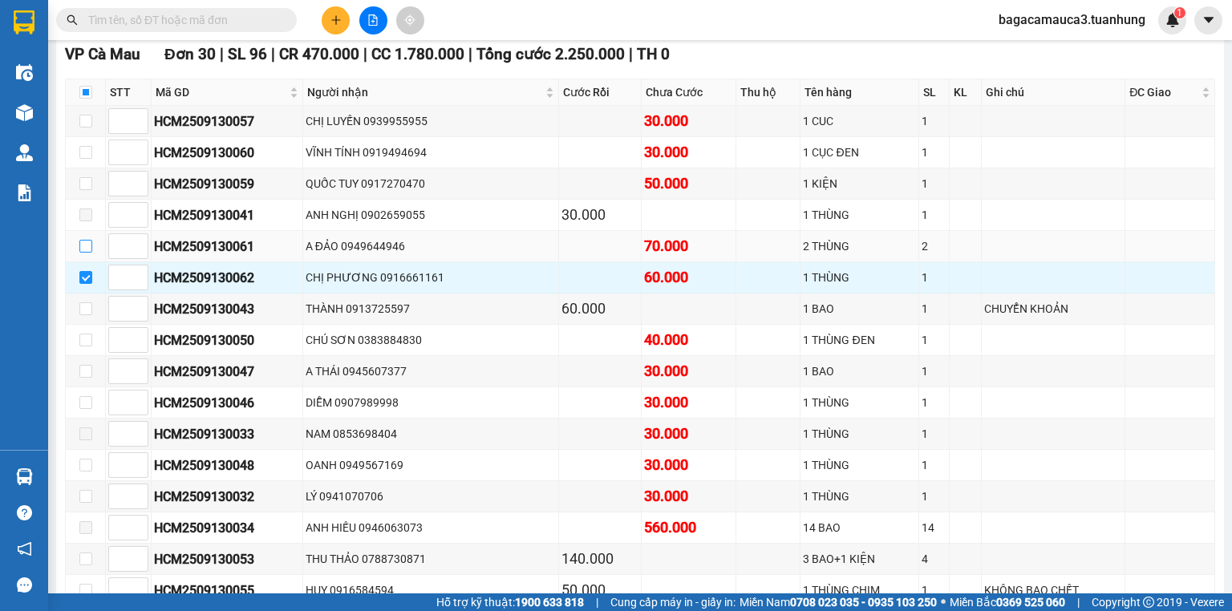
click at [90, 253] on input "checkbox" at bounding box center [85, 246] width 13 height 13
checkbox input "true"
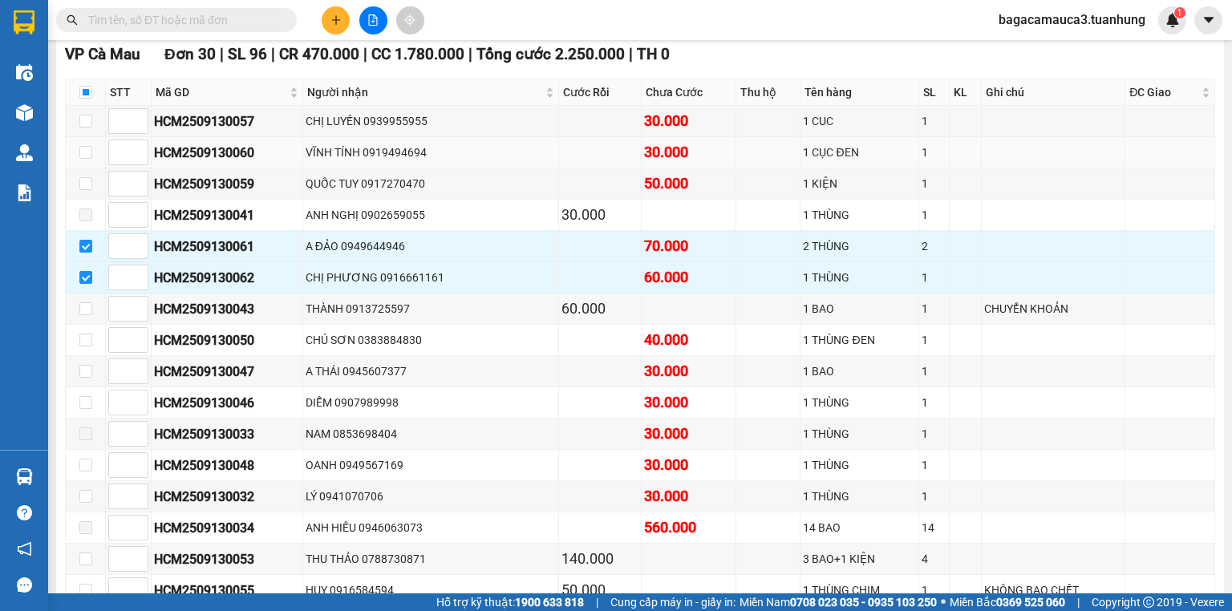
click at [91, 168] on td at bounding box center [86, 152] width 40 height 31
click at [87, 128] on input "checkbox" at bounding box center [85, 121] width 13 height 13
checkbox input "true"
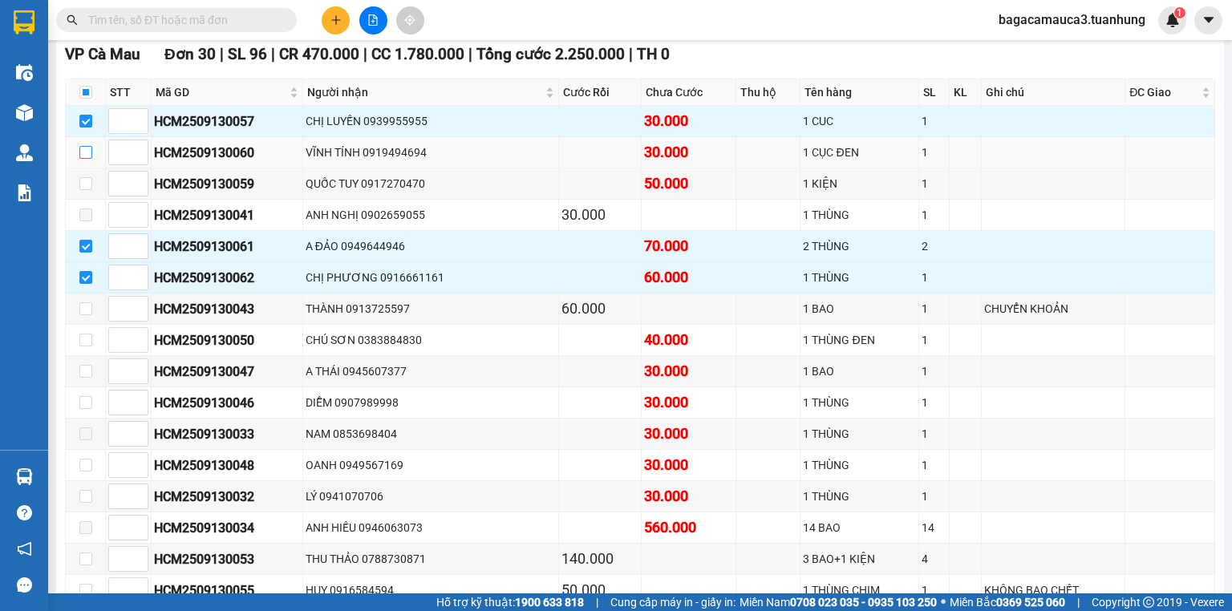
click at [84, 159] on input "checkbox" at bounding box center [85, 152] width 13 height 13
checkbox input "true"
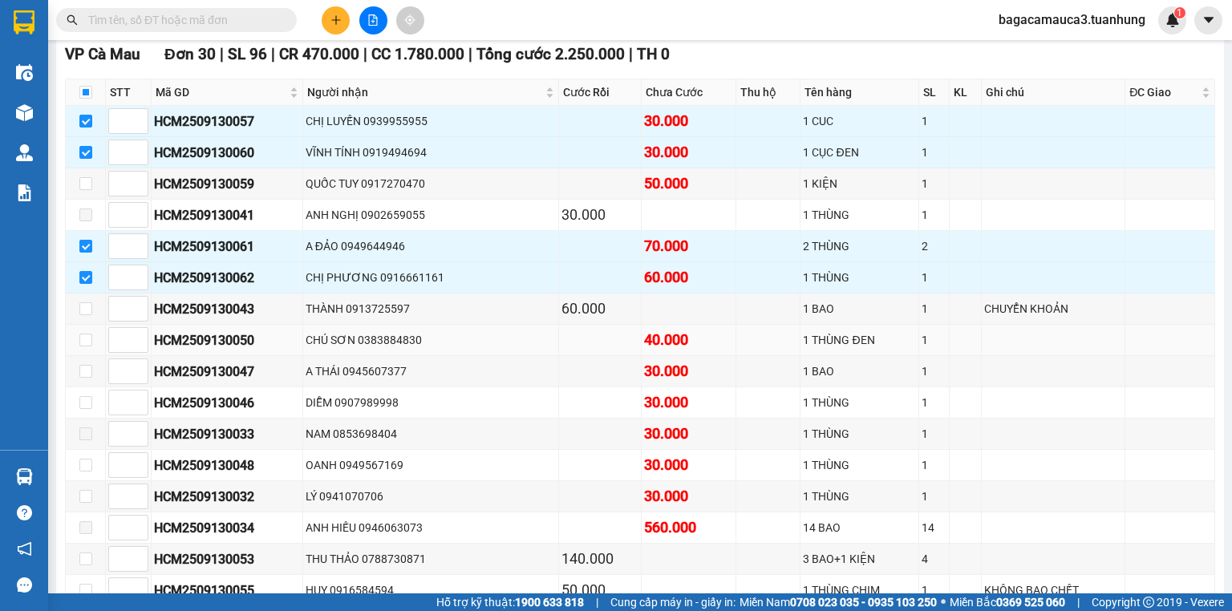
click at [74, 356] on td at bounding box center [86, 340] width 40 height 31
click at [79, 346] on input "checkbox" at bounding box center [85, 340] width 13 height 13
checkbox input "true"
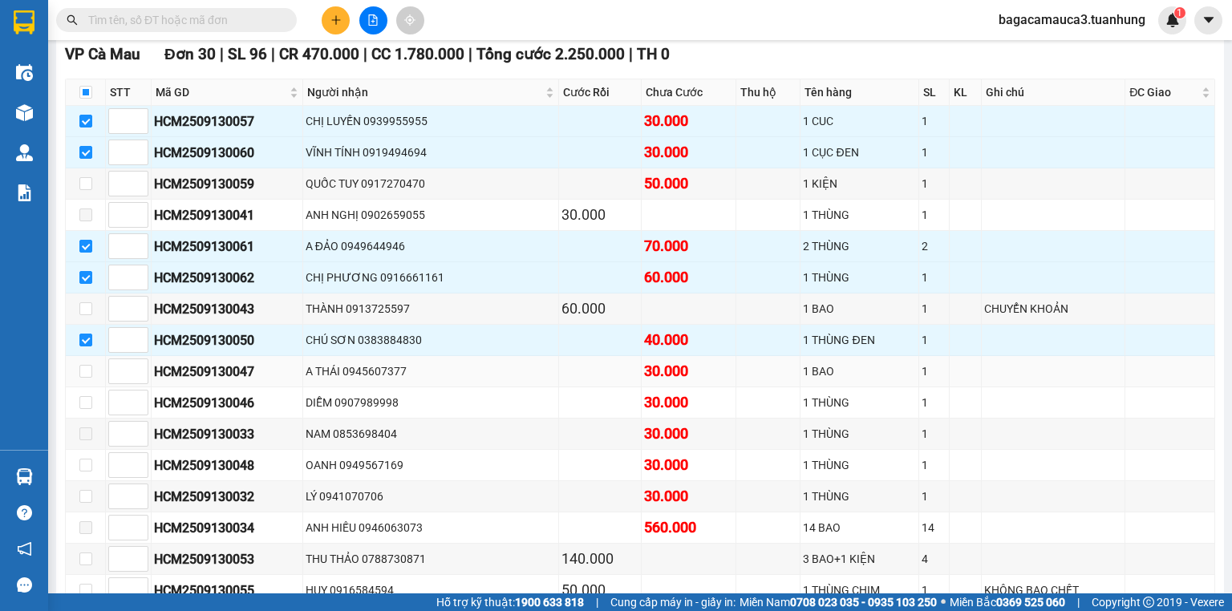
scroll to position [321, 0]
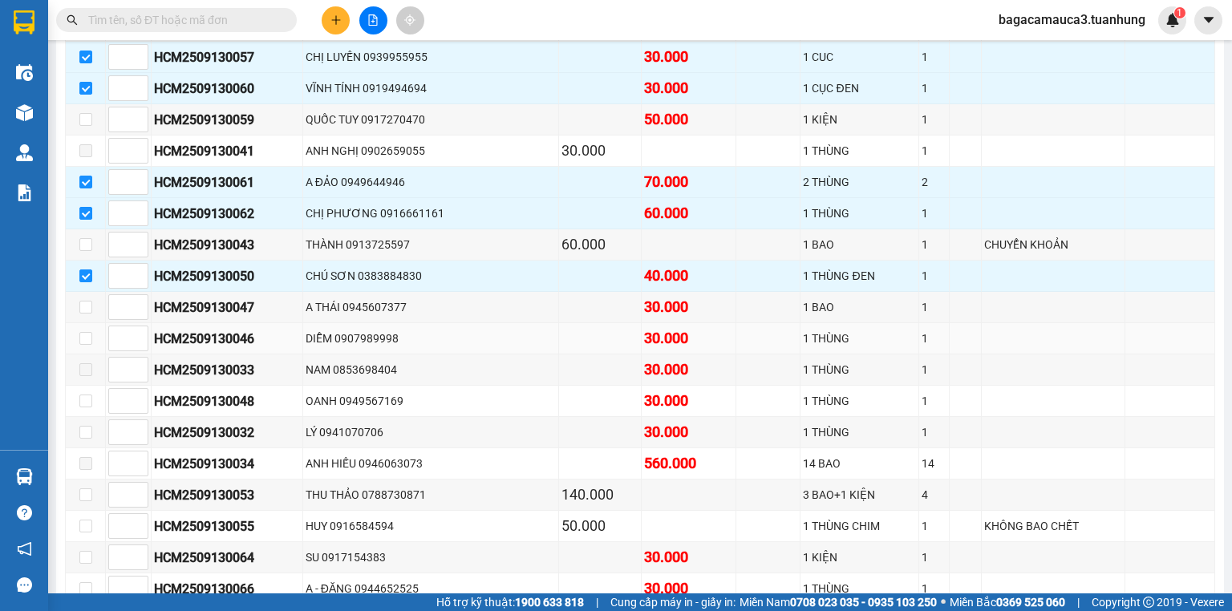
click at [91, 350] on td at bounding box center [86, 338] width 40 height 31
click at [87, 345] on input "checkbox" at bounding box center [85, 338] width 13 height 13
checkbox input "true"
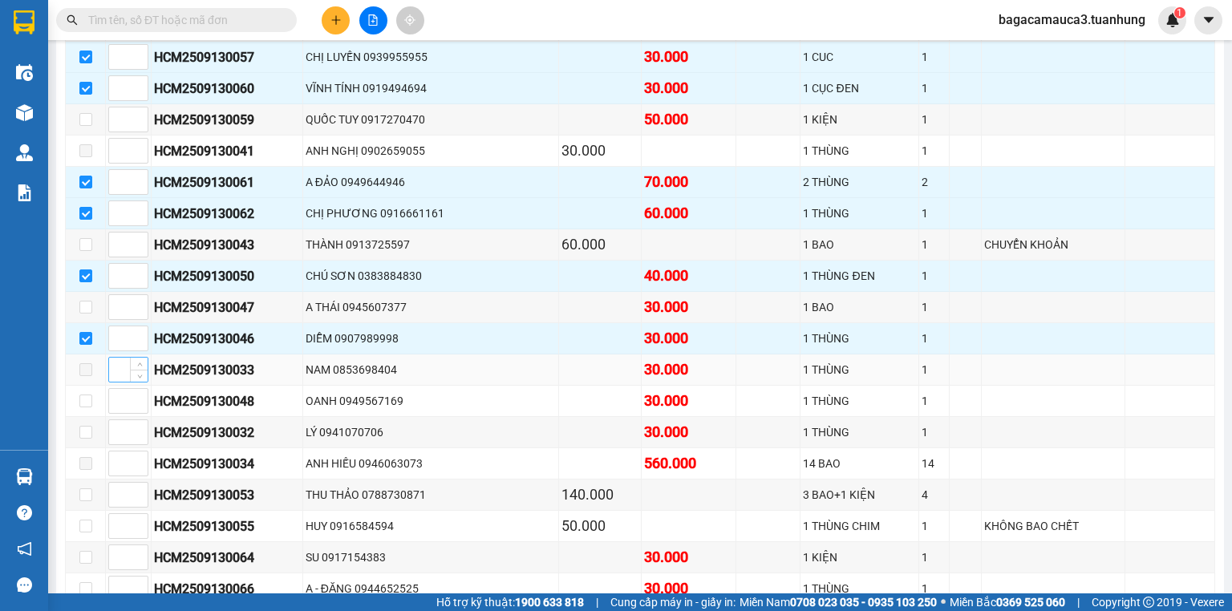
scroll to position [385, 0]
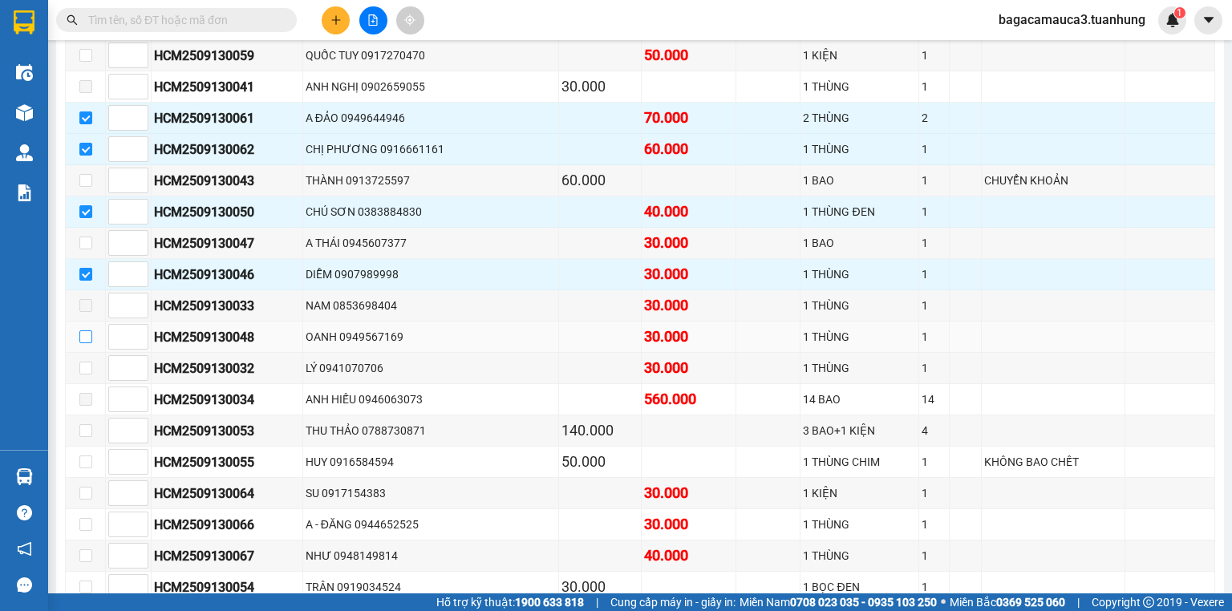
click at [91, 343] on input "checkbox" at bounding box center [85, 336] width 13 height 13
checkbox input "true"
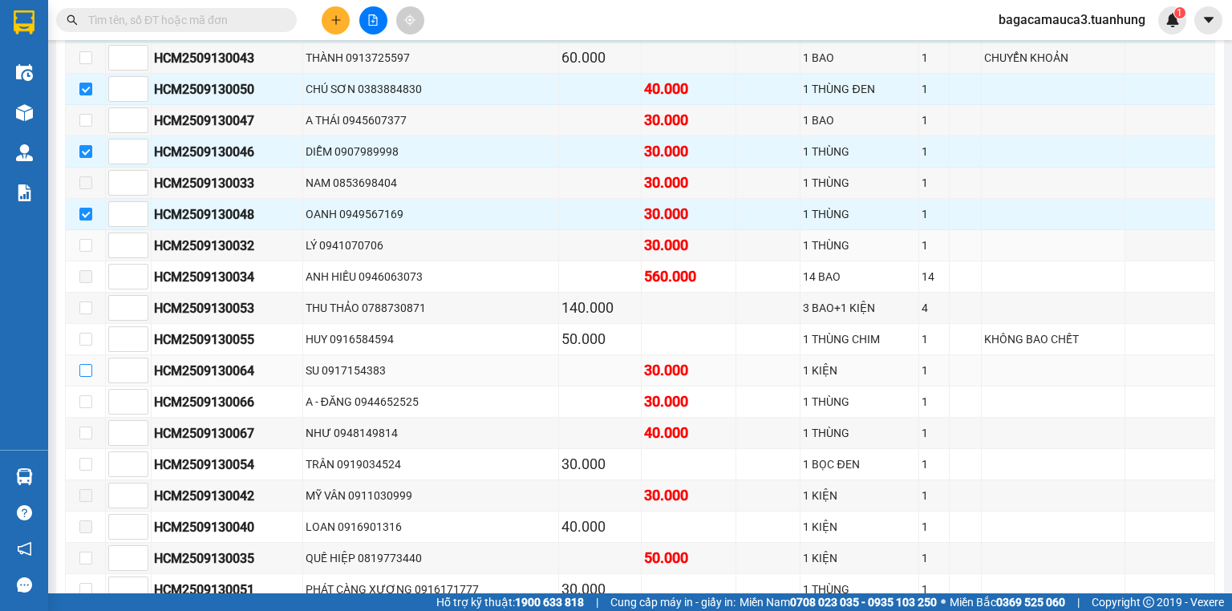
scroll to position [513, 0]
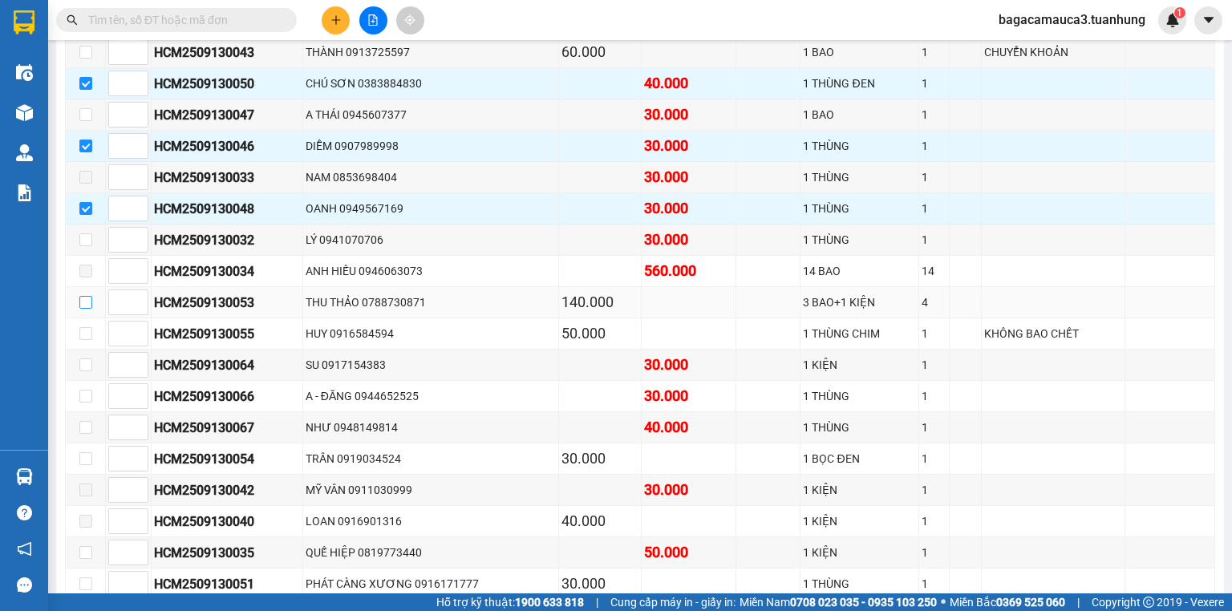
click at [80, 309] on input "checkbox" at bounding box center [85, 302] width 13 height 13
checkbox input "true"
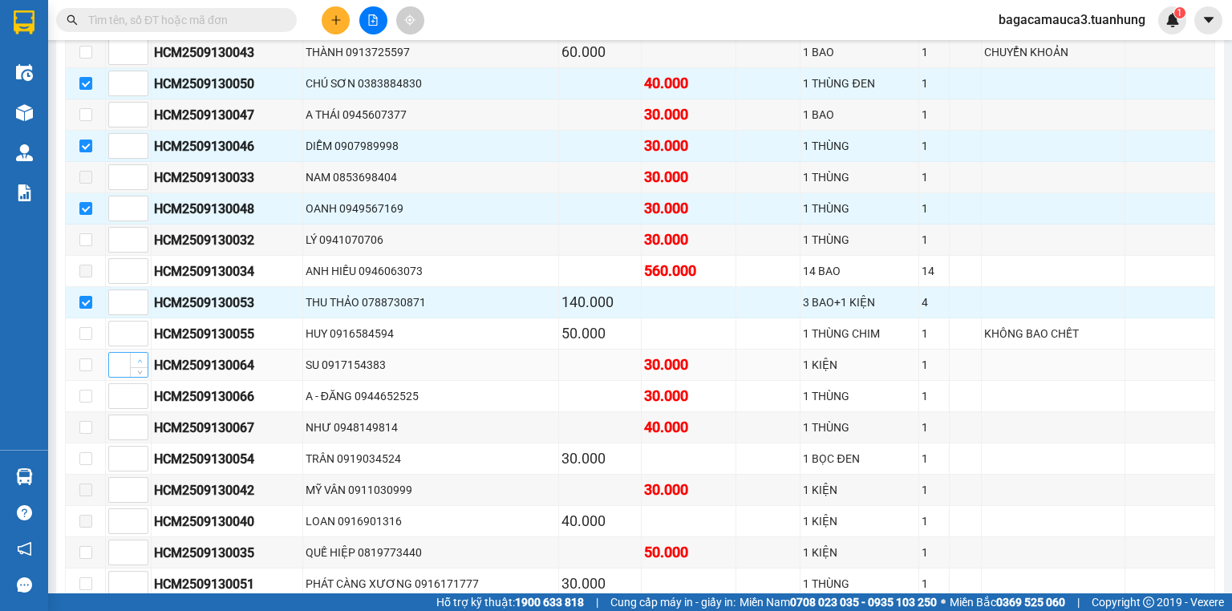
scroll to position [577, 0]
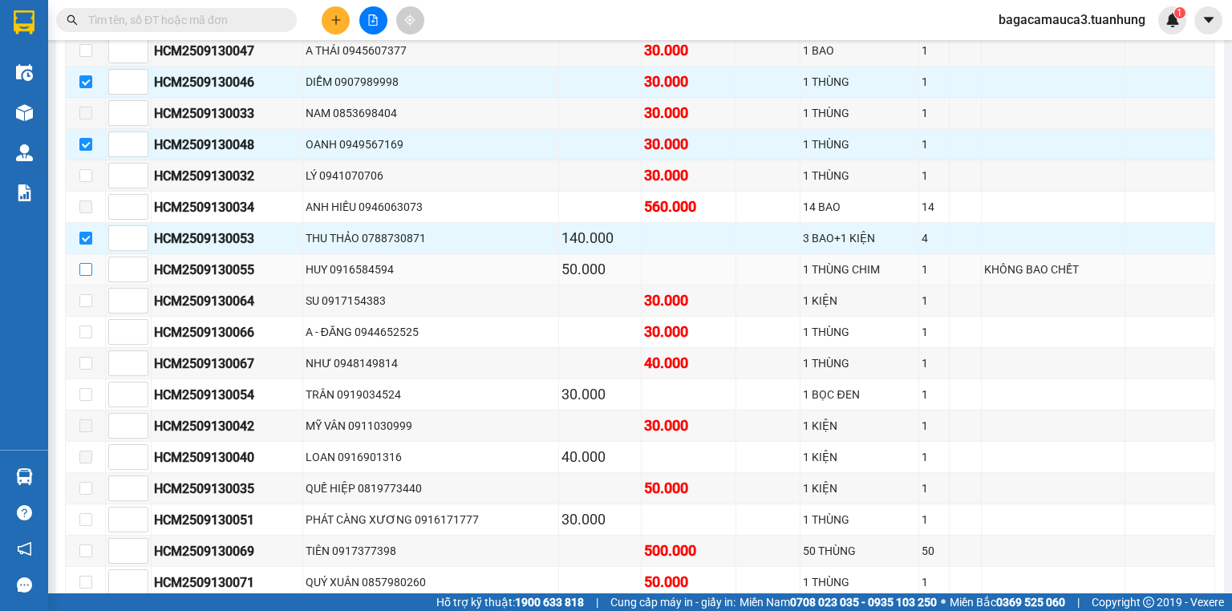
click at [85, 276] on input "checkbox" at bounding box center [85, 269] width 13 height 13
checkbox input "true"
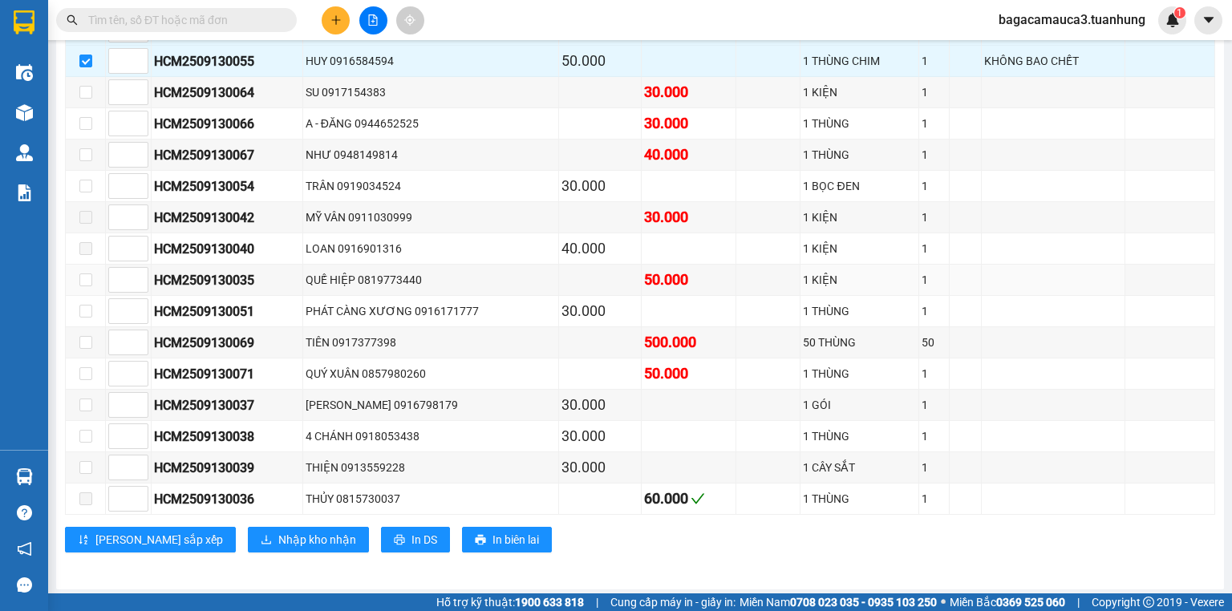
scroll to position [792, 0]
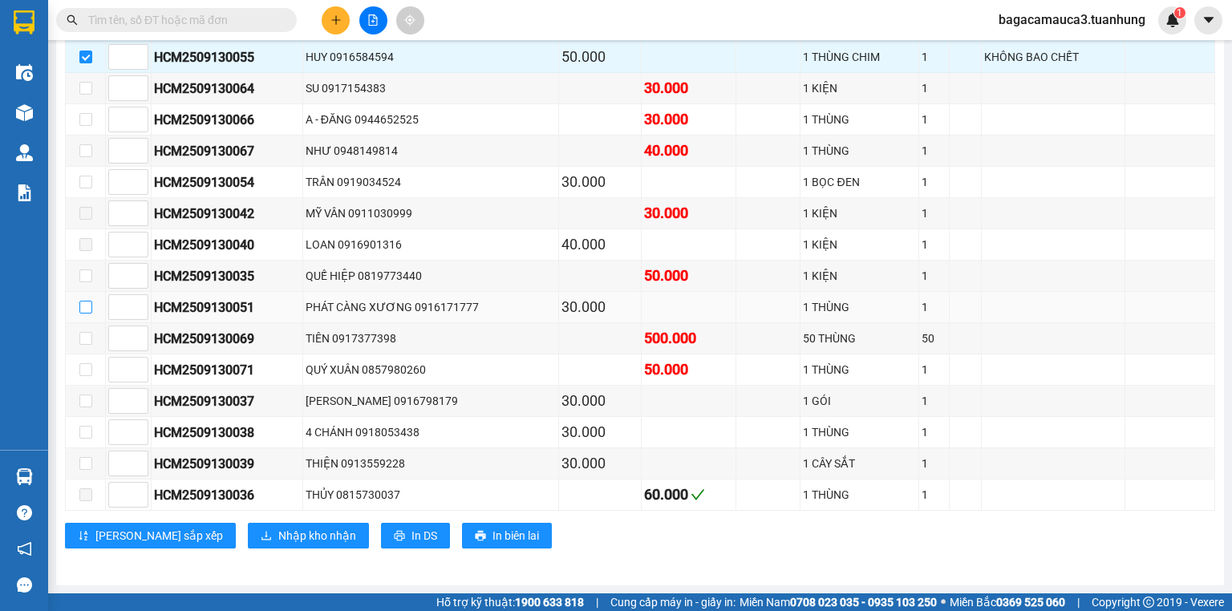
click at [88, 314] on input "checkbox" at bounding box center [85, 307] width 13 height 13
checkbox input "true"
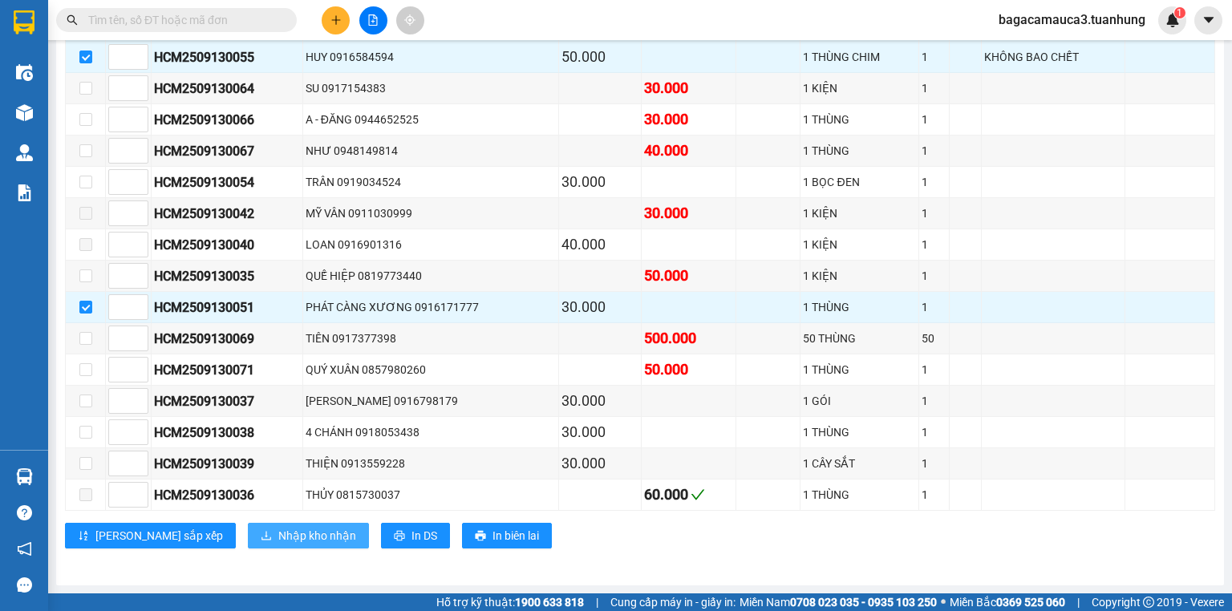
click at [278, 533] on span "Nhập kho nhận" at bounding box center [317, 536] width 78 height 18
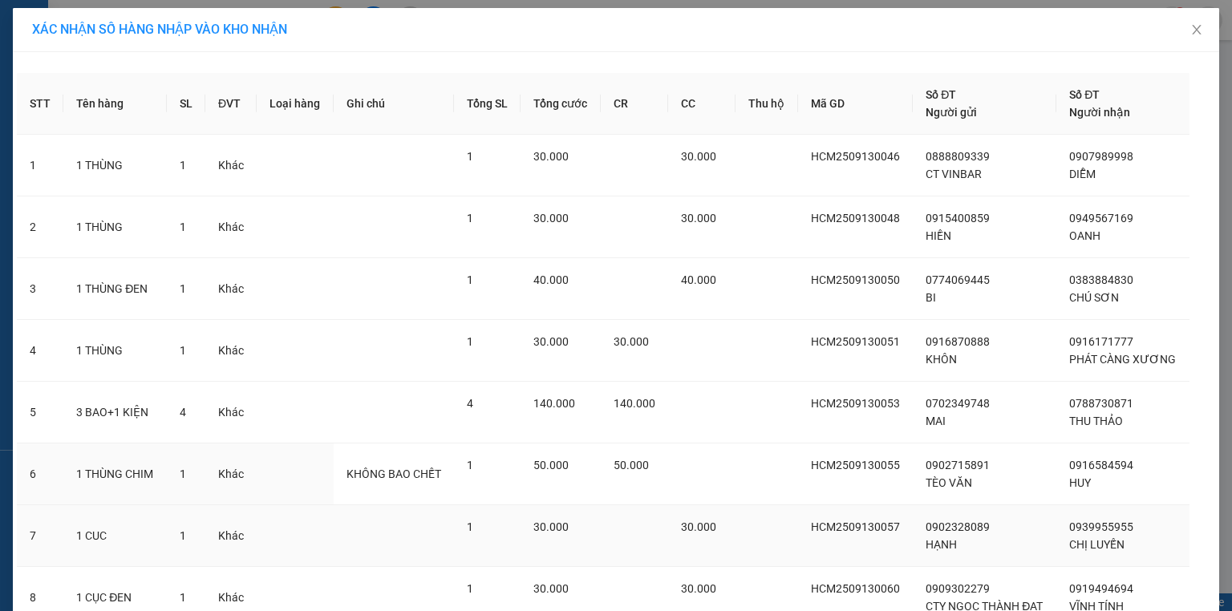
scroll to position [256, 0]
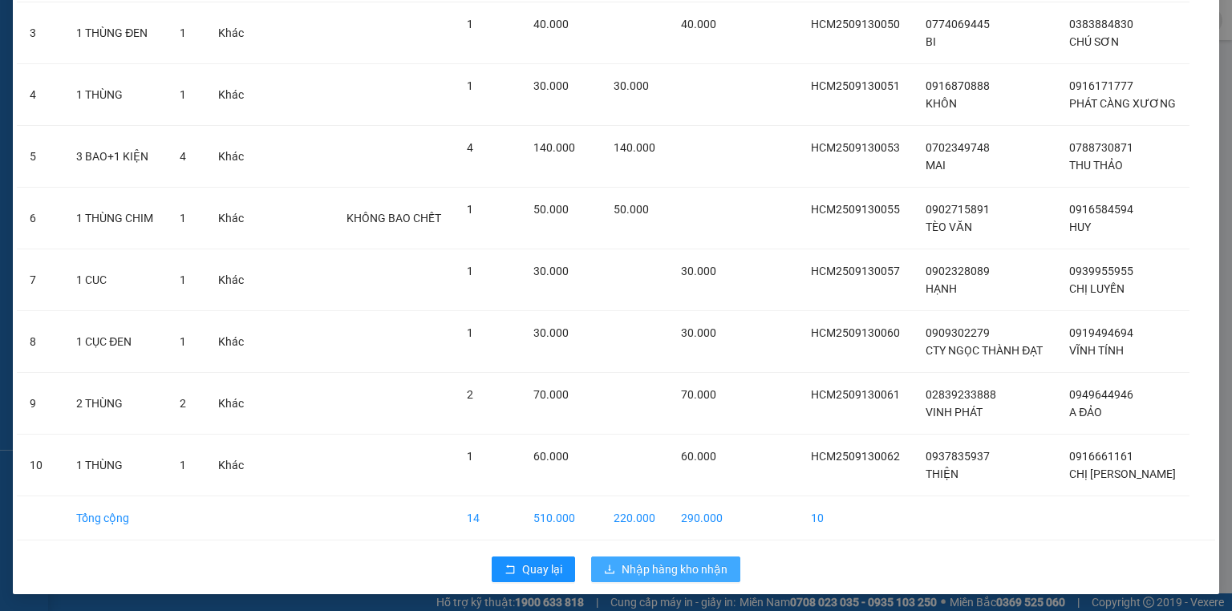
click at [687, 572] on span "Nhập hàng kho nhận" at bounding box center [675, 570] width 106 height 18
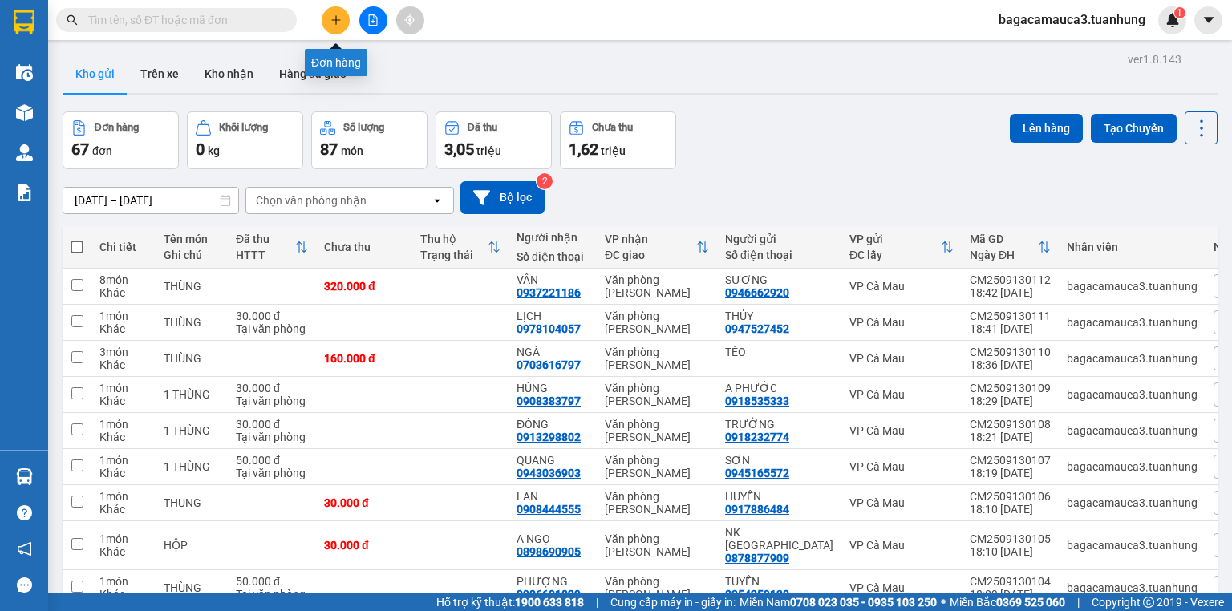
click at [342, 26] on button at bounding box center [336, 20] width 28 height 28
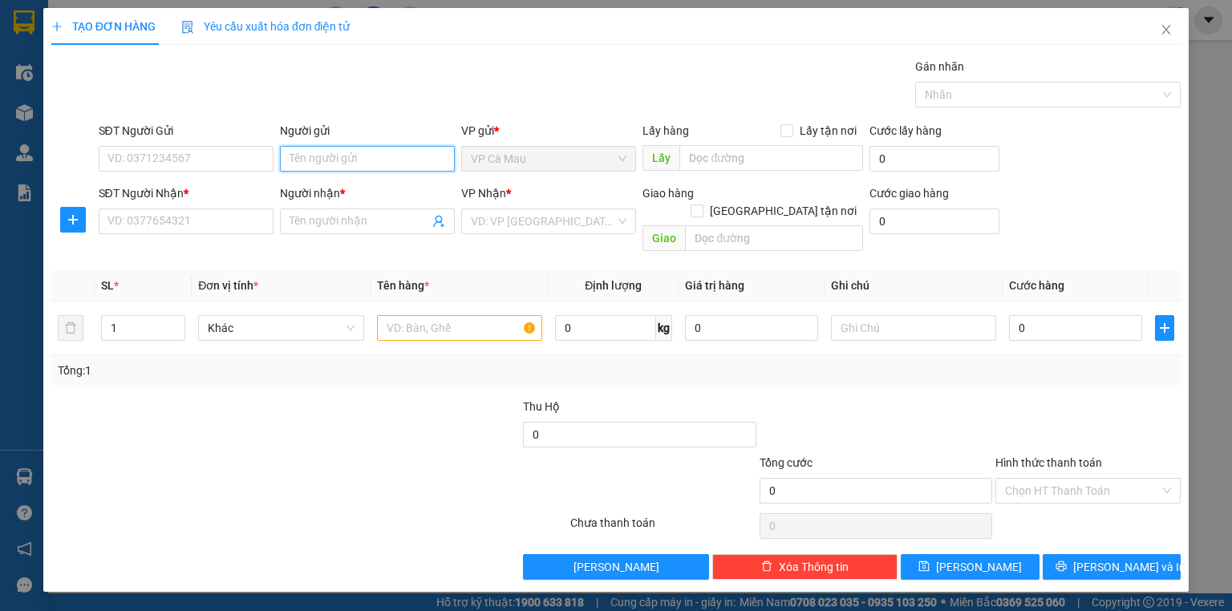
click at [308, 156] on input "Người gửi" at bounding box center [367, 159] width 175 height 26
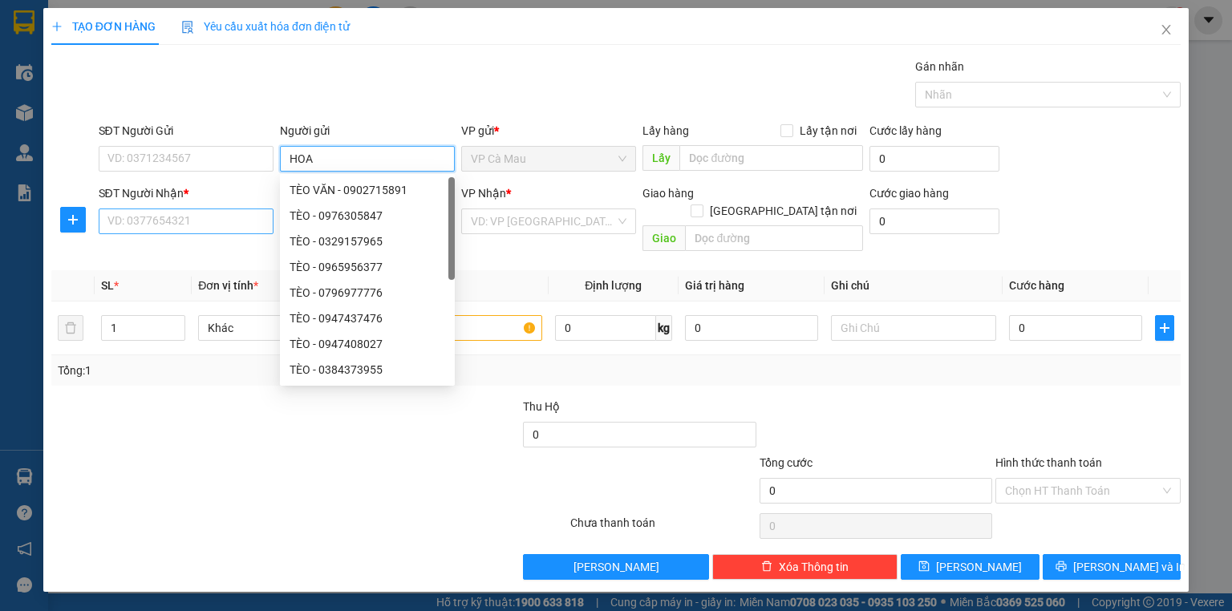
type input "HOA"
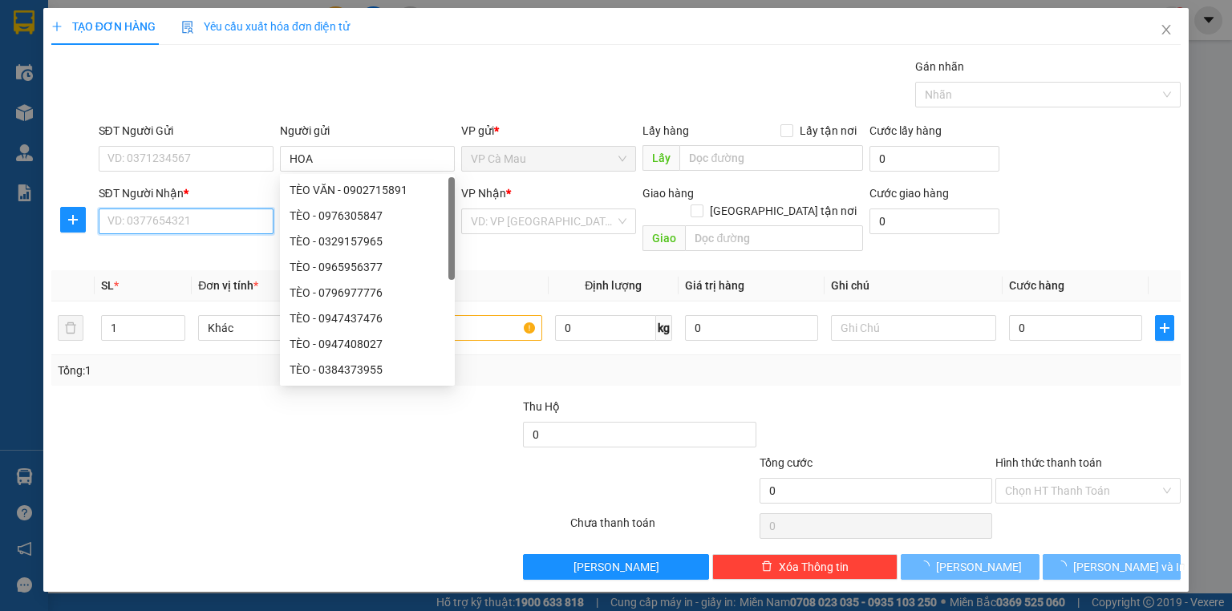
click at [212, 231] on input "SĐT Người Nhận *" at bounding box center [186, 222] width 175 height 26
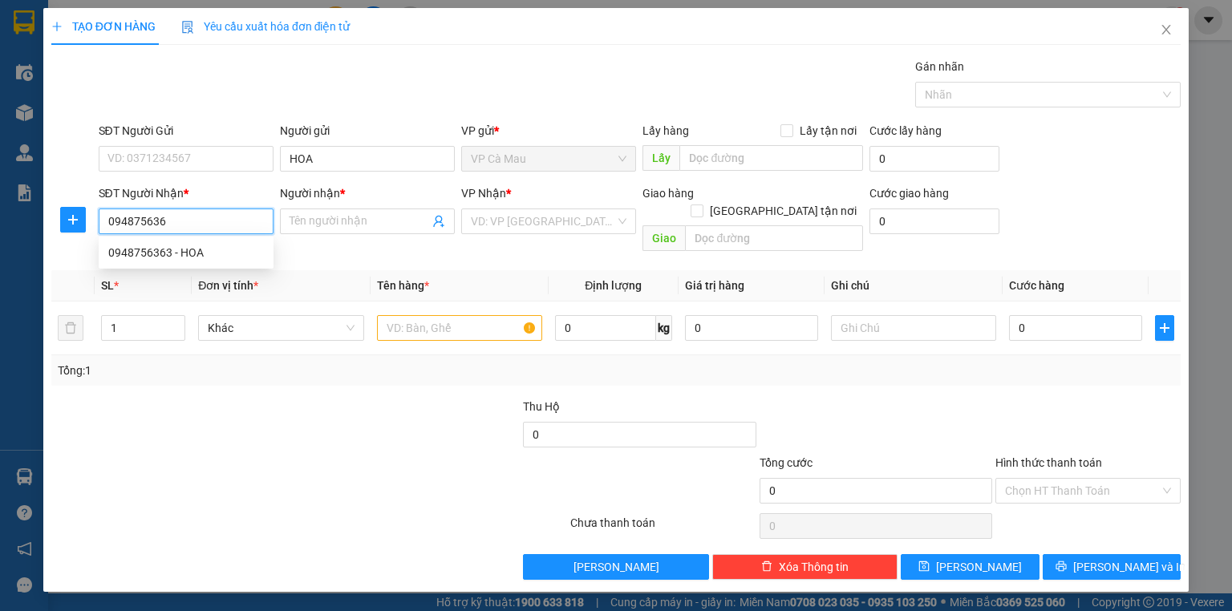
type input "0948756363"
click at [211, 265] on div "0948756363 - HOA" at bounding box center [186, 253] width 175 height 26
type input "HOA"
type input "0948756363"
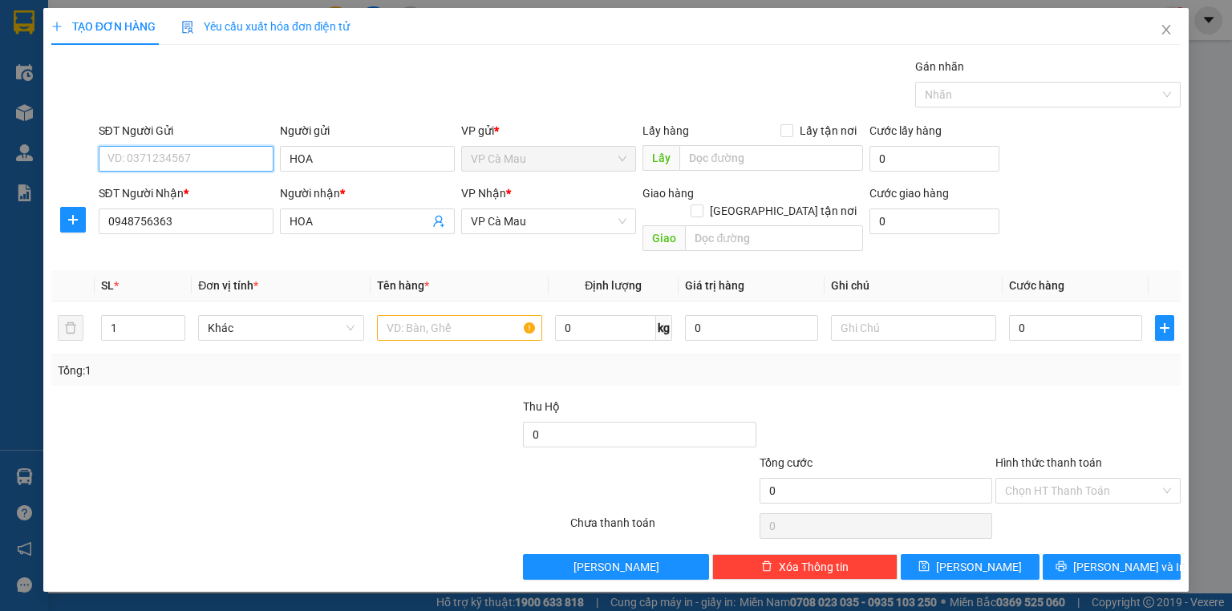
click at [217, 168] on input "SĐT Người Gửi" at bounding box center [186, 159] width 175 height 26
drag, startPoint x: 220, startPoint y: 186, endPoint x: 228, endPoint y: 225, distance: 39.3
click at [221, 189] on div "0948756363 - HOA" at bounding box center [186, 190] width 156 height 18
type input "0948756363"
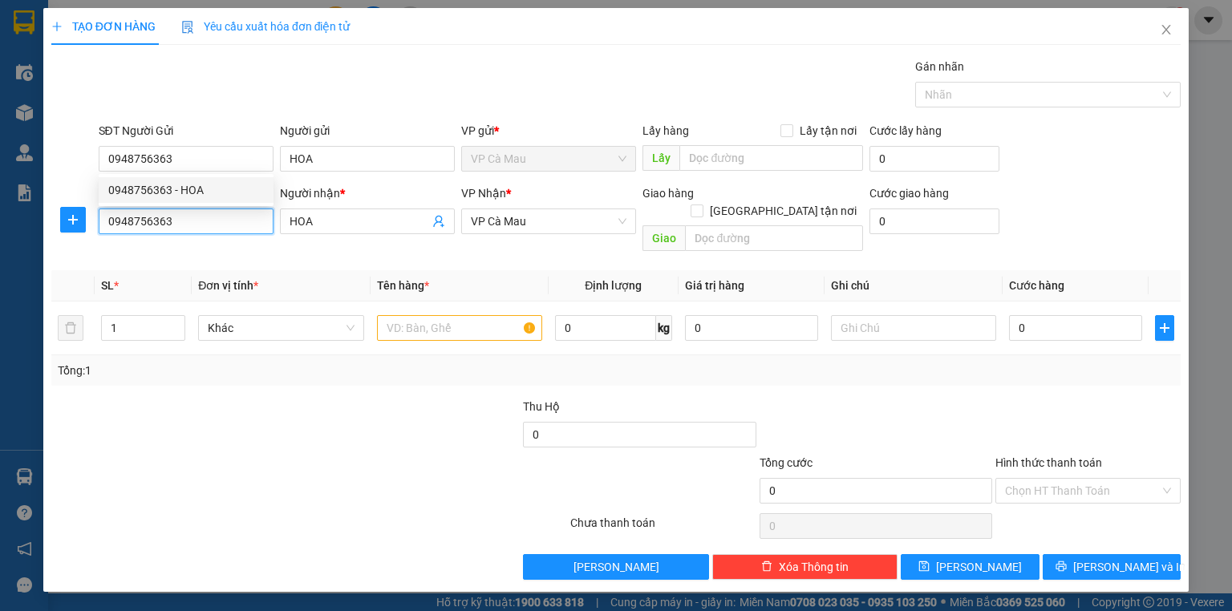
click at [228, 225] on input "0948756363" at bounding box center [186, 222] width 175 height 26
type input "0"
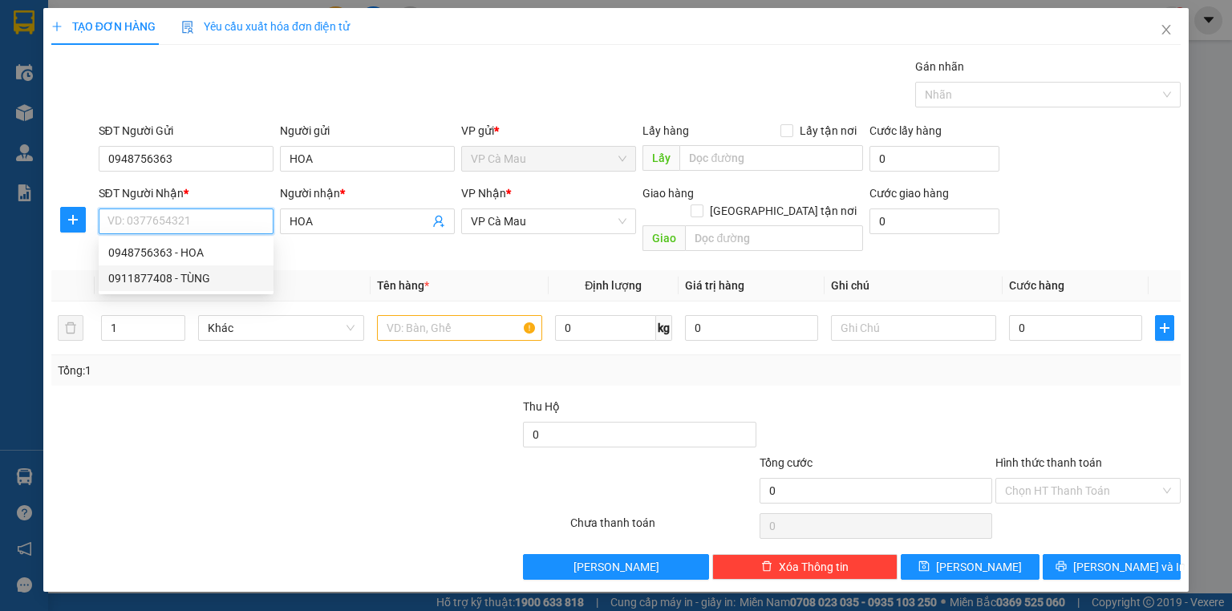
click at [221, 276] on div "0911877408 - TÙNG" at bounding box center [186, 278] width 156 height 18
type input "0911877408"
type input "TÙNG"
type input "0911877408"
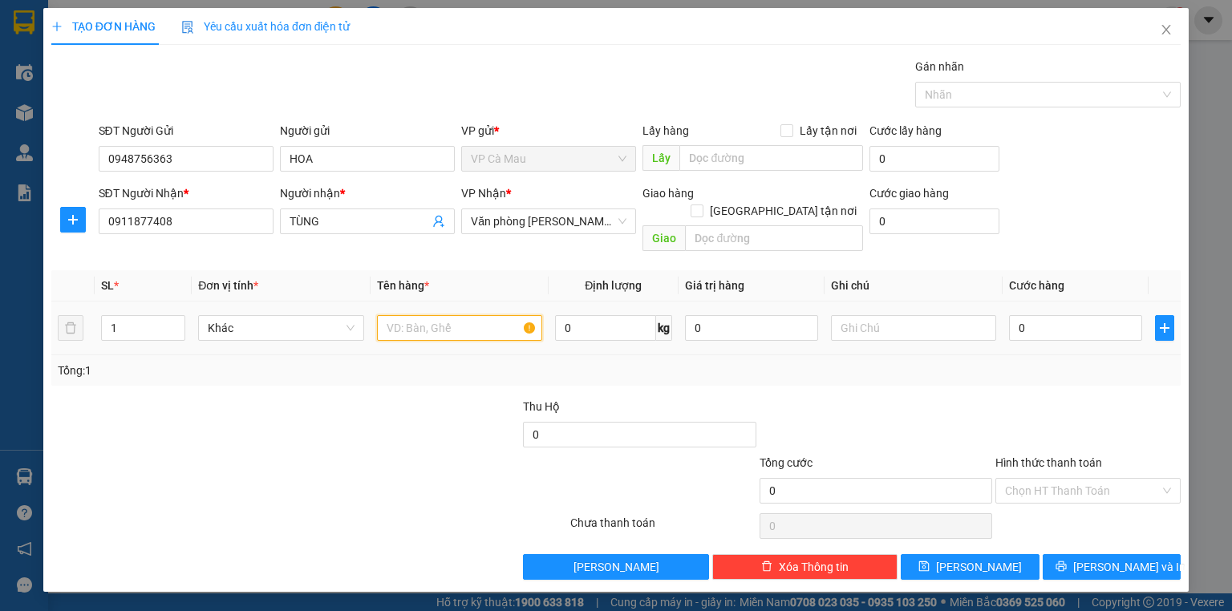
click at [476, 315] on input "text" at bounding box center [459, 328] width 165 height 26
type input "THÙNG"
click at [1074, 305] on td "0" at bounding box center [1075, 329] width 146 height 54
click at [1071, 316] on input "0" at bounding box center [1075, 328] width 133 height 26
type input "+4"
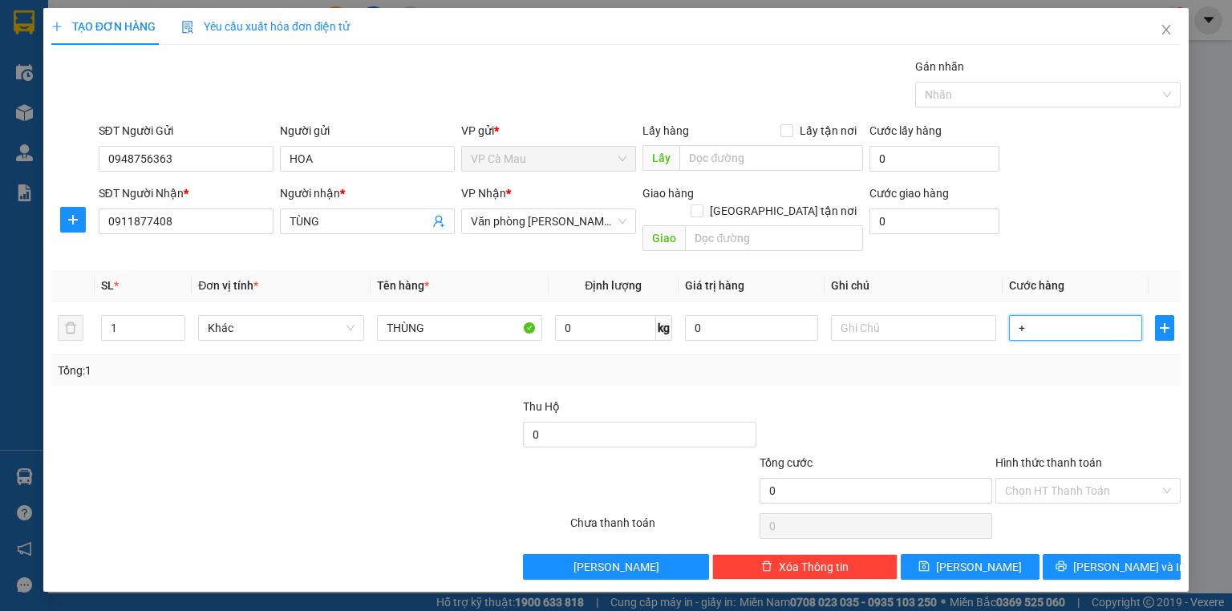
type input "4"
type input "+40"
type input "40"
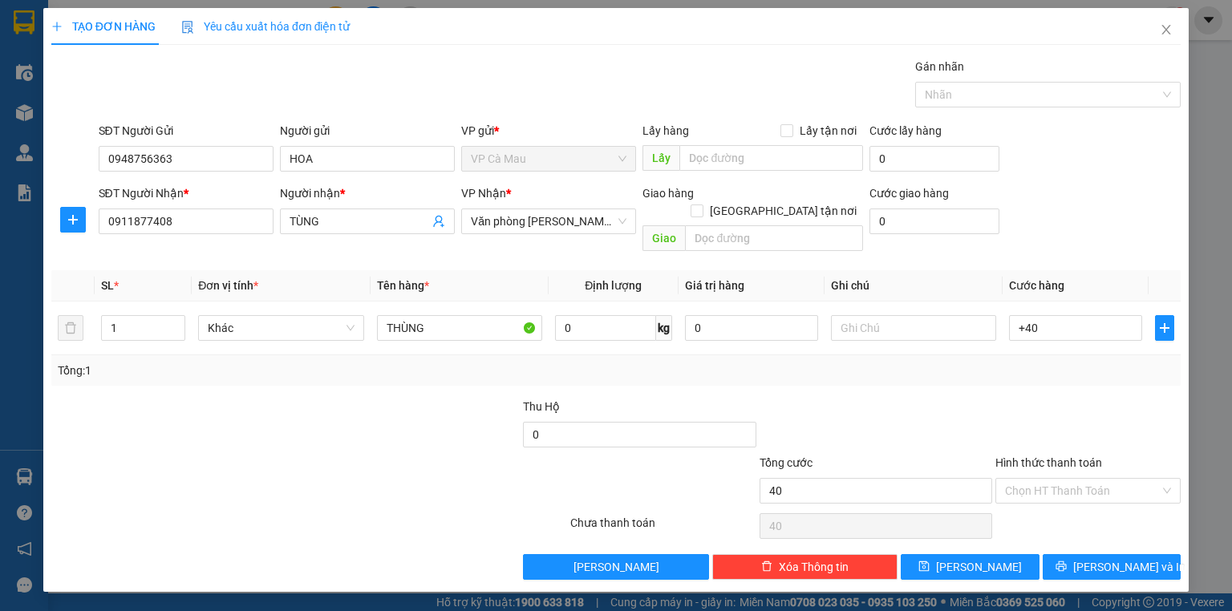
type input "40.000"
click at [1107, 366] on div "Tổng: 1" at bounding box center [615, 370] width 1129 height 30
click at [1082, 479] on input "Hình thức thanh toán" at bounding box center [1082, 491] width 155 height 24
click at [1072, 504] on div "Tại văn phòng" at bounding box center [1088, 504] width 166 height 18
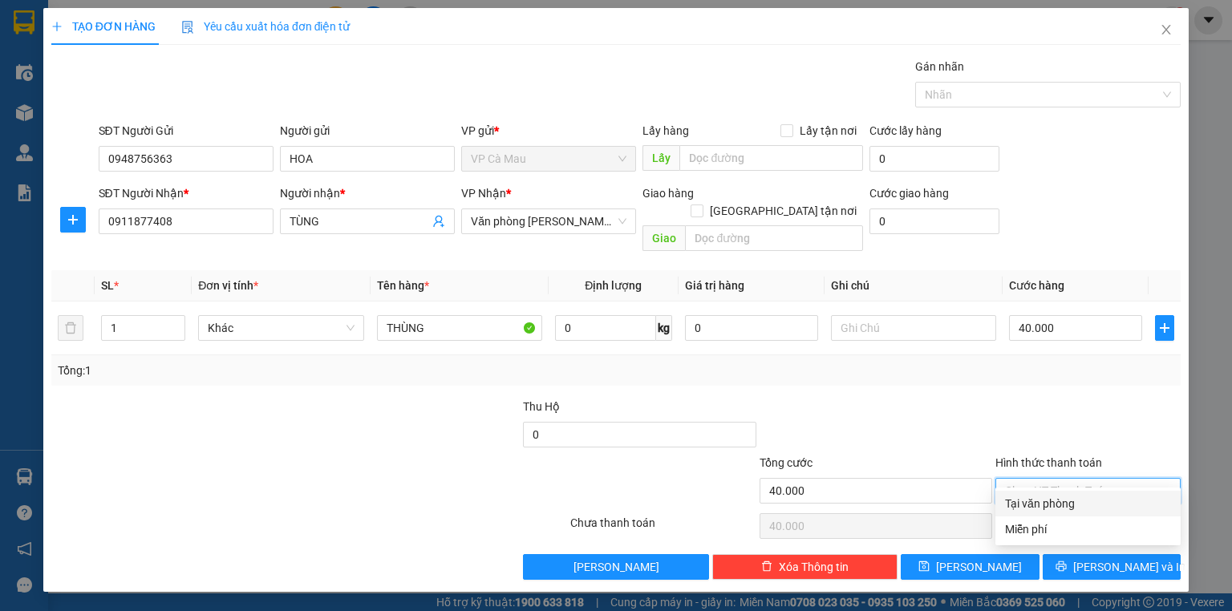
type input "0"
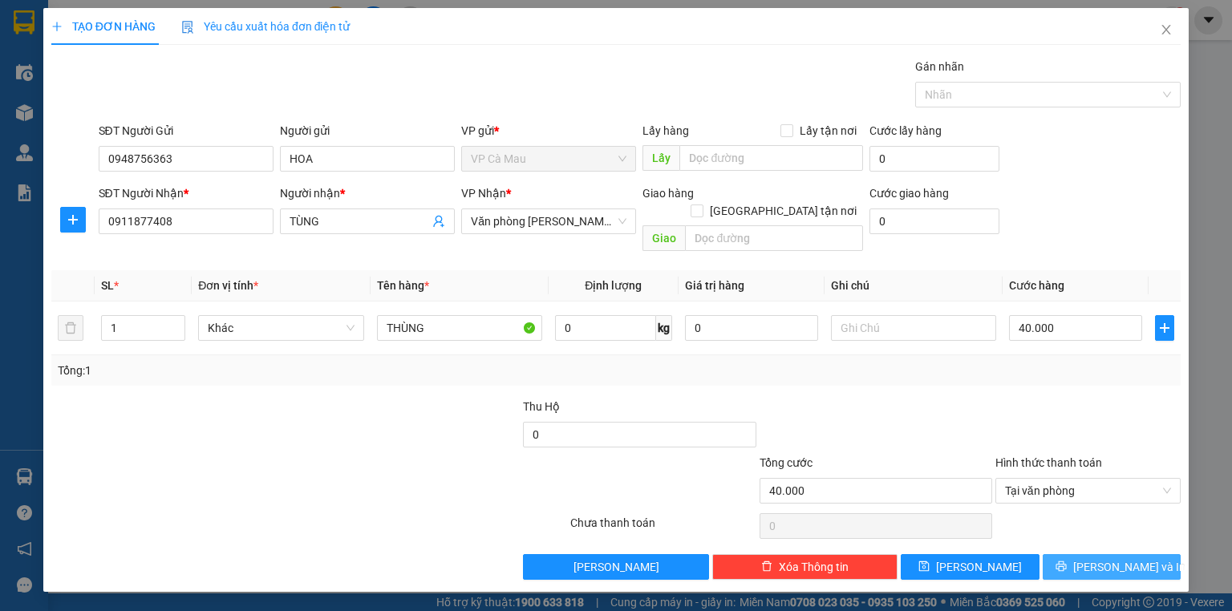
click at [1101, 558] on span "[PERSON_NAME] và In" at bounding box center [1129, 567] width 112 height 18
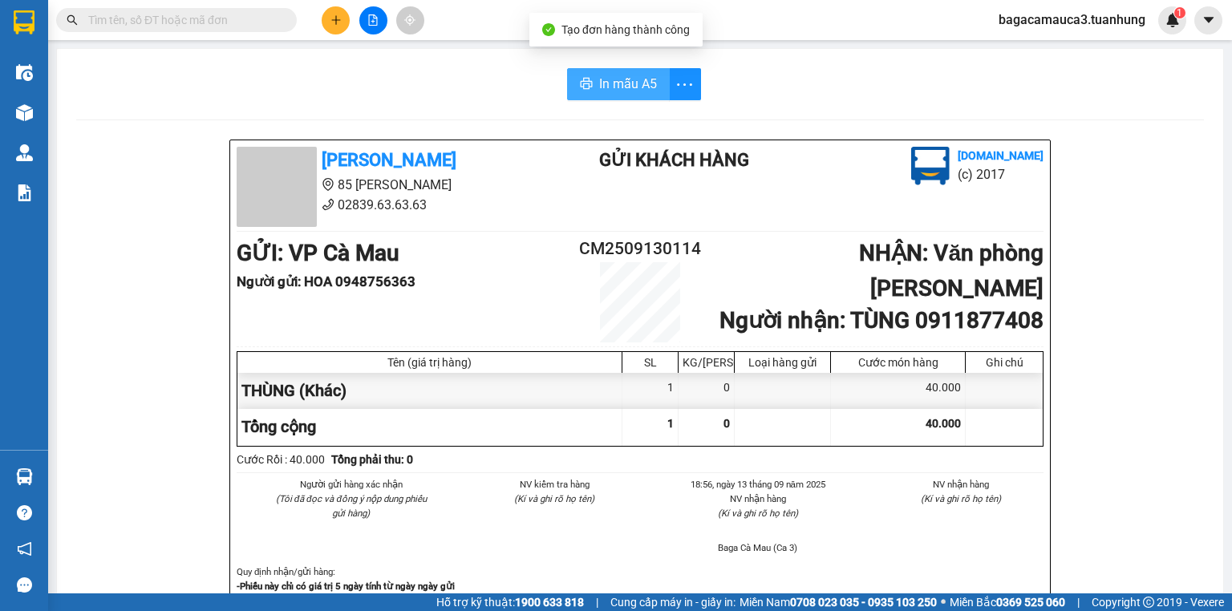
click at [642, 88] on span "In mẫu A5" at bounding box center [628, 84] width 58 height 20
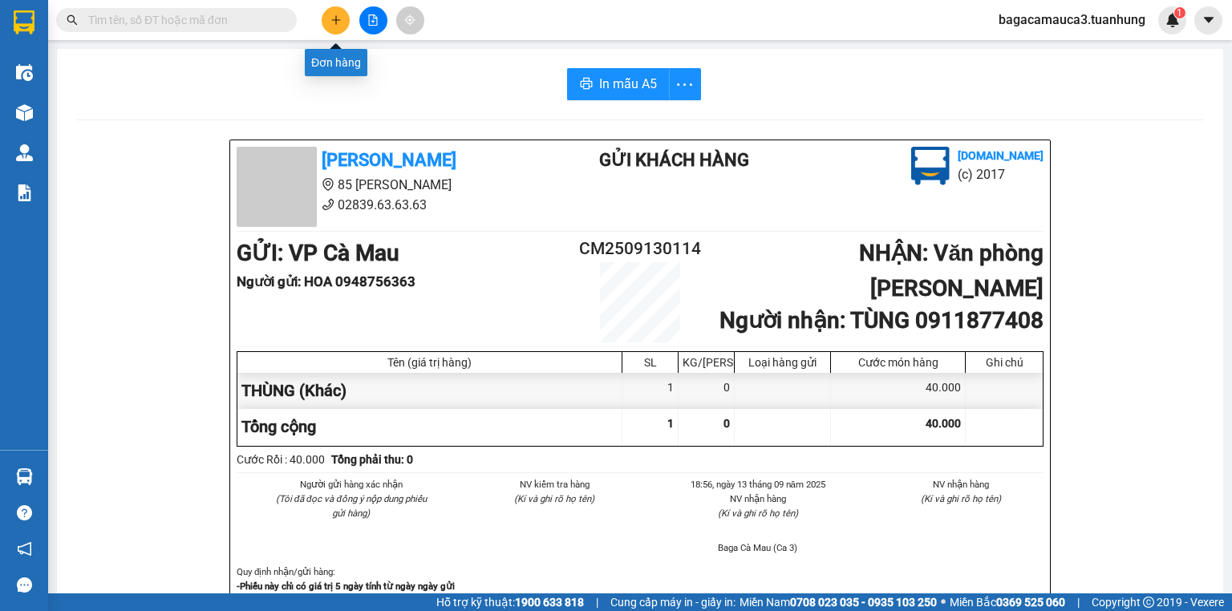
click at [345, 23] on button at bounding box center [336, 20] width 28 height 28
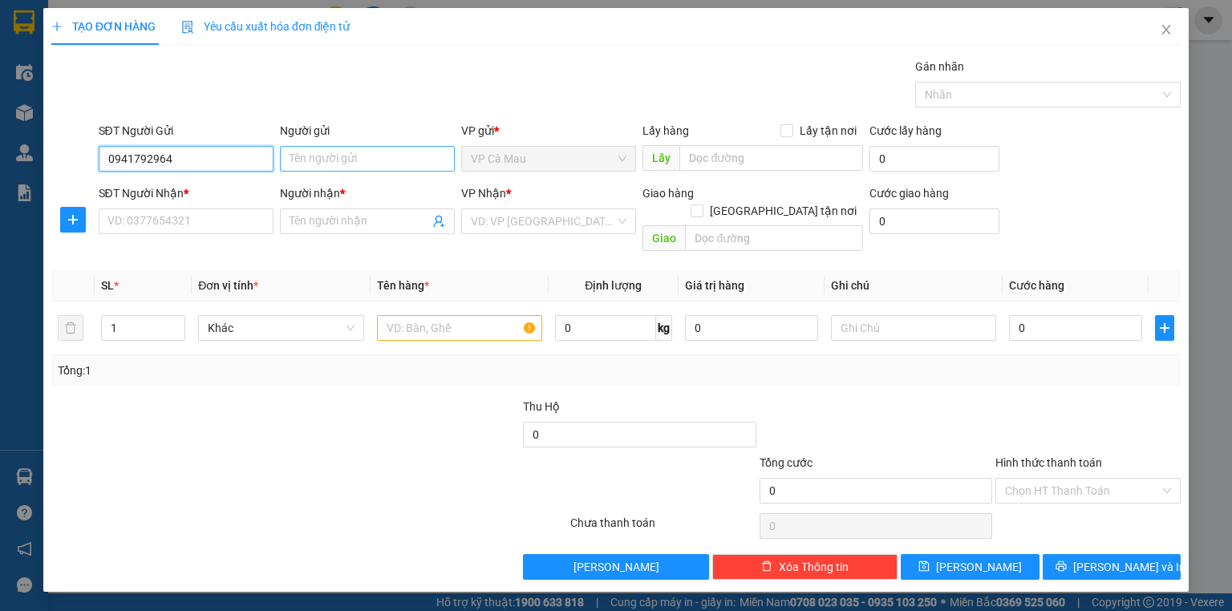
type input "0941792964"
click at [362, 160] on input "Người gửi" at bounding box center [367, 159] width 175 height 26
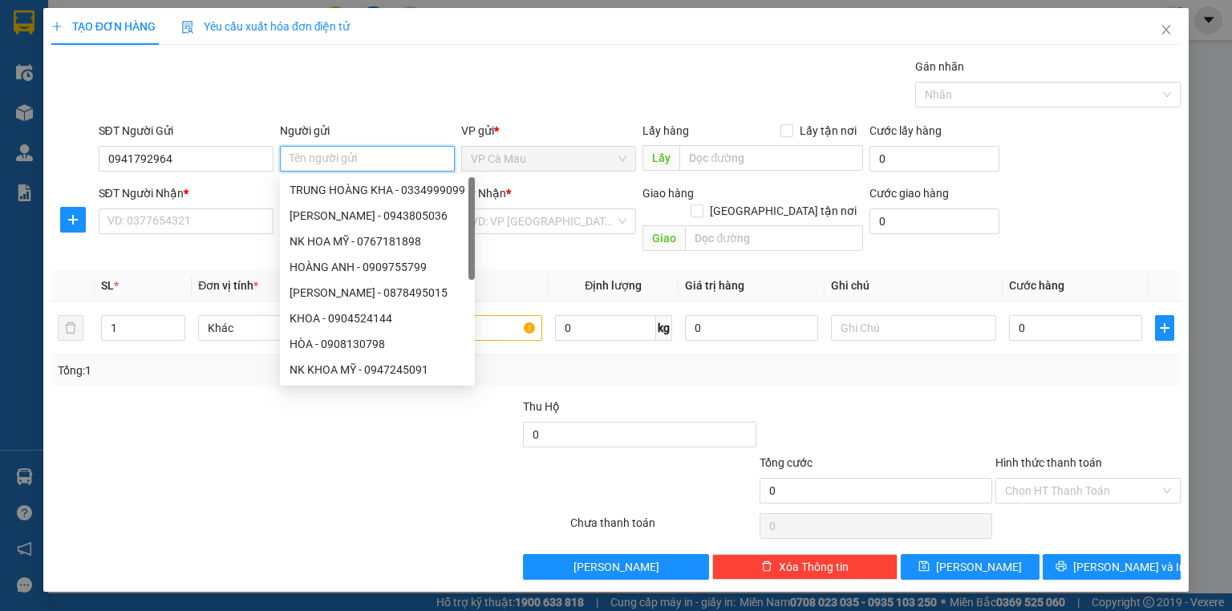
type input "G"
type input "HOÀNG"
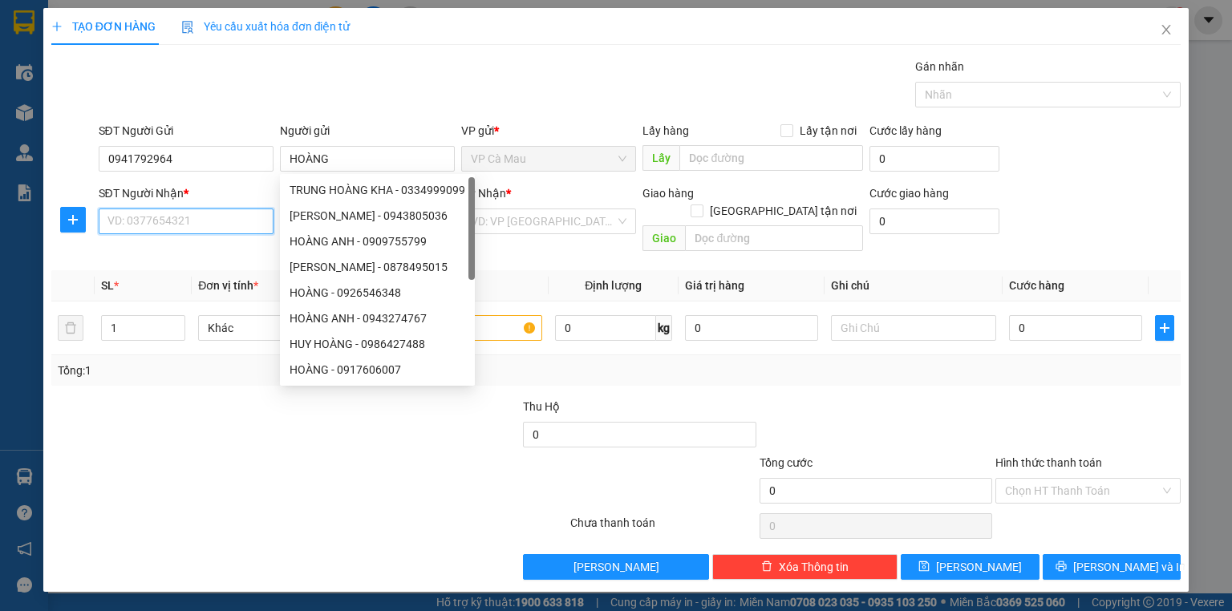
click at [182, 225] on input "SĐT Người Nhận *" at bounding box center [186, 222] width 175 height 26
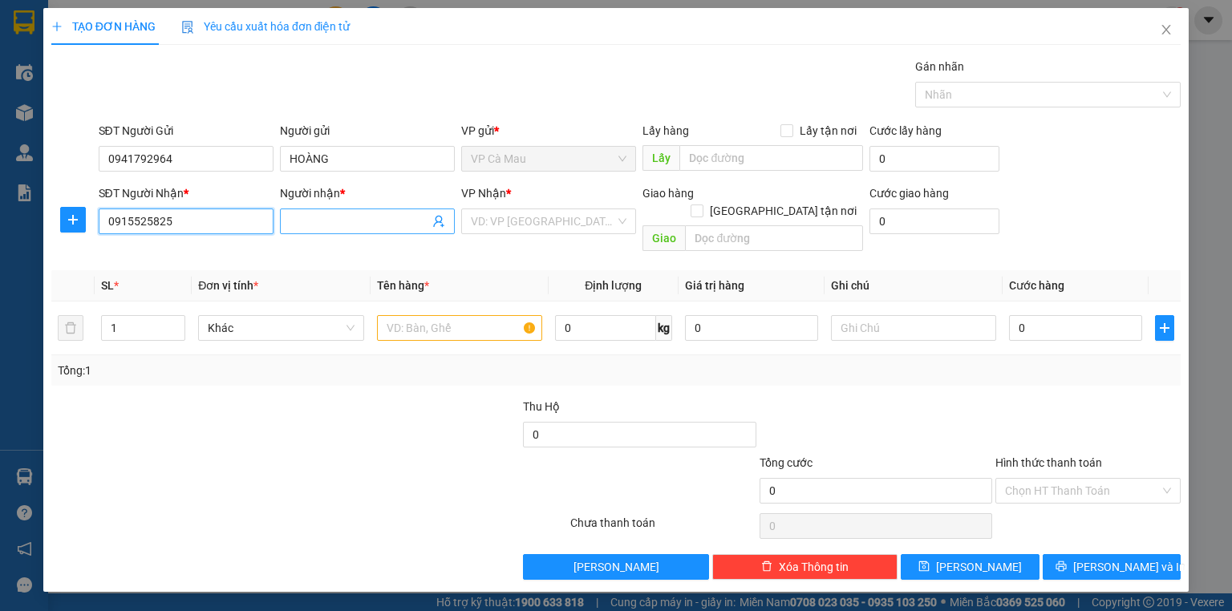
type input "0915525825"
click at [395, 228] on input "Người nhận *" at bounding box center [360, 222] width 140 height 18
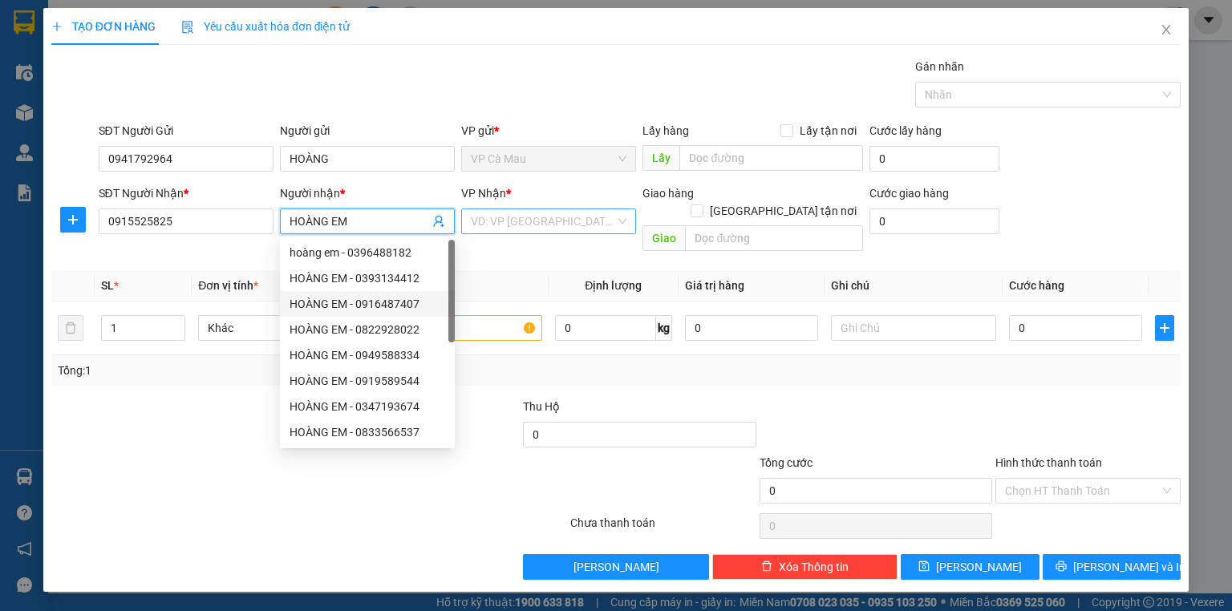
type input "HOÀNG EM"
click at [568, 220] on input "search" at bounding box center [543, 221] width 144 height 24
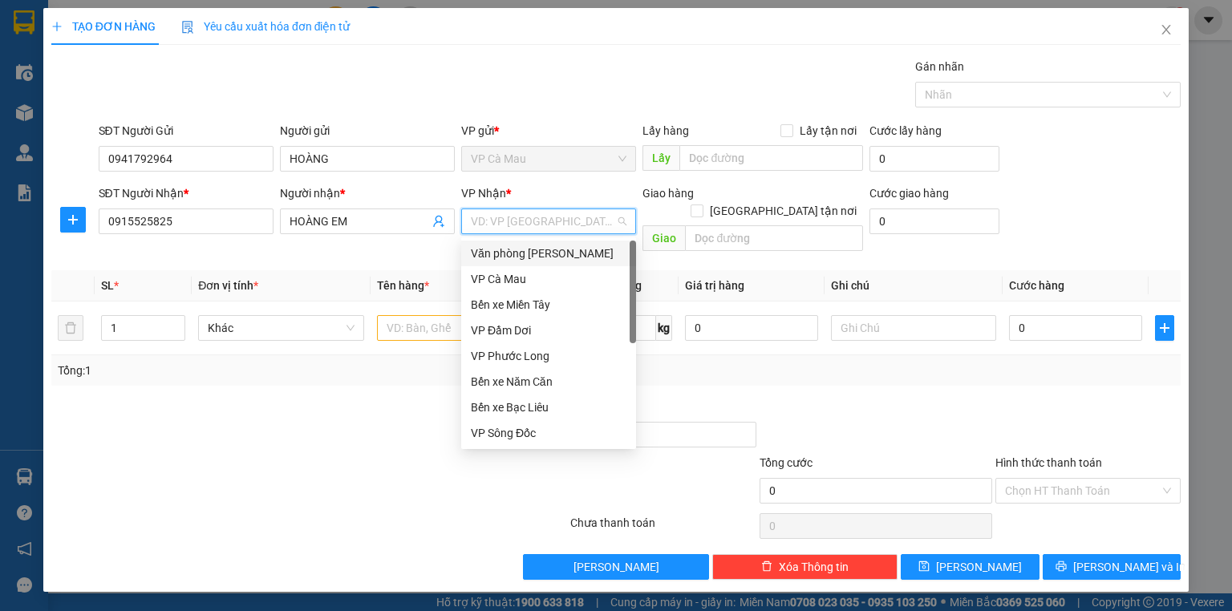
click at [566, 258] on div "Văn phòng [PERSON_NAME]" at bounding box center [549, 254] width 156 height 18
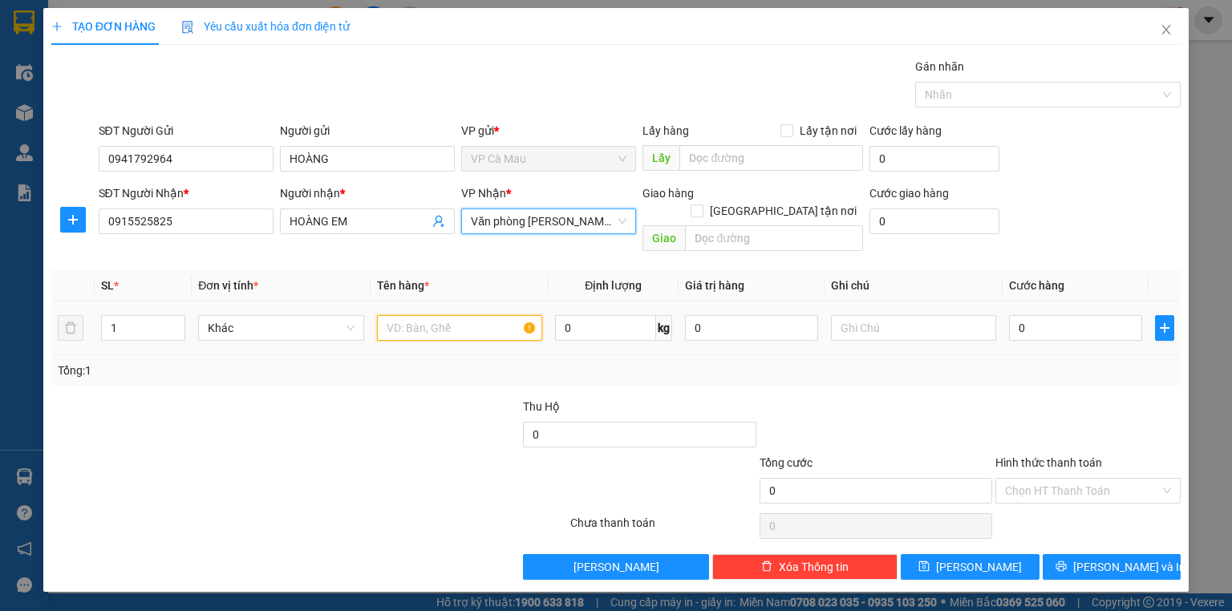
click at [460, 315] on input "text" at bounding box center [459, 328] width 165 height 26
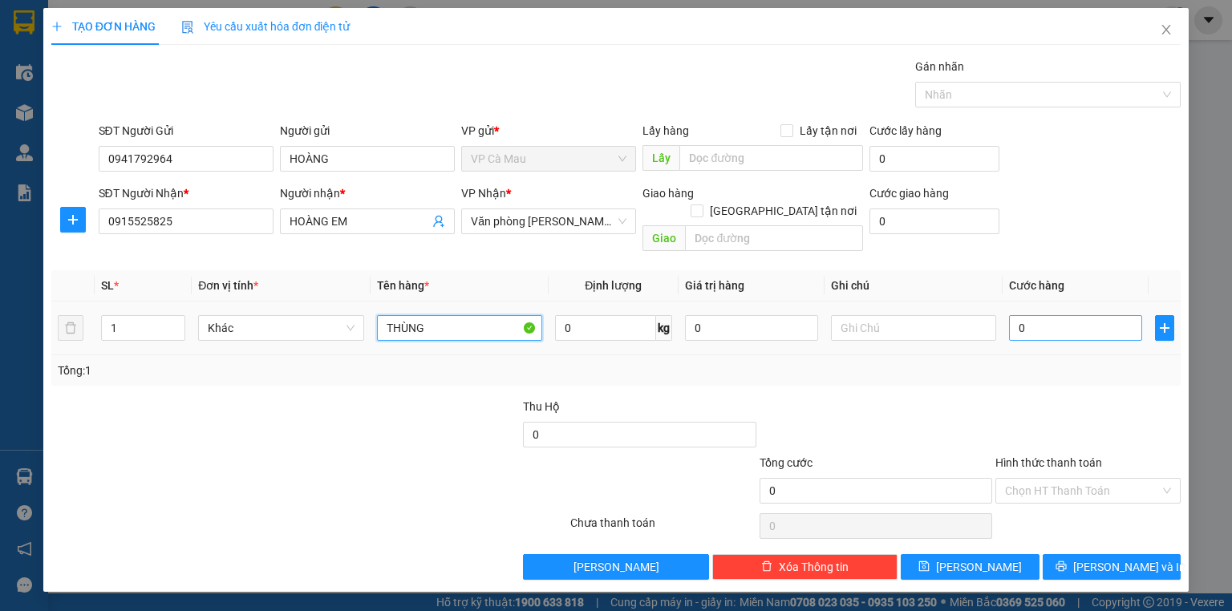
type input "THÙNG"
click at [1046, 315] on input "0" at bounding box center [1075, 328] width 133 height 26
type input "+3"
type input "3"
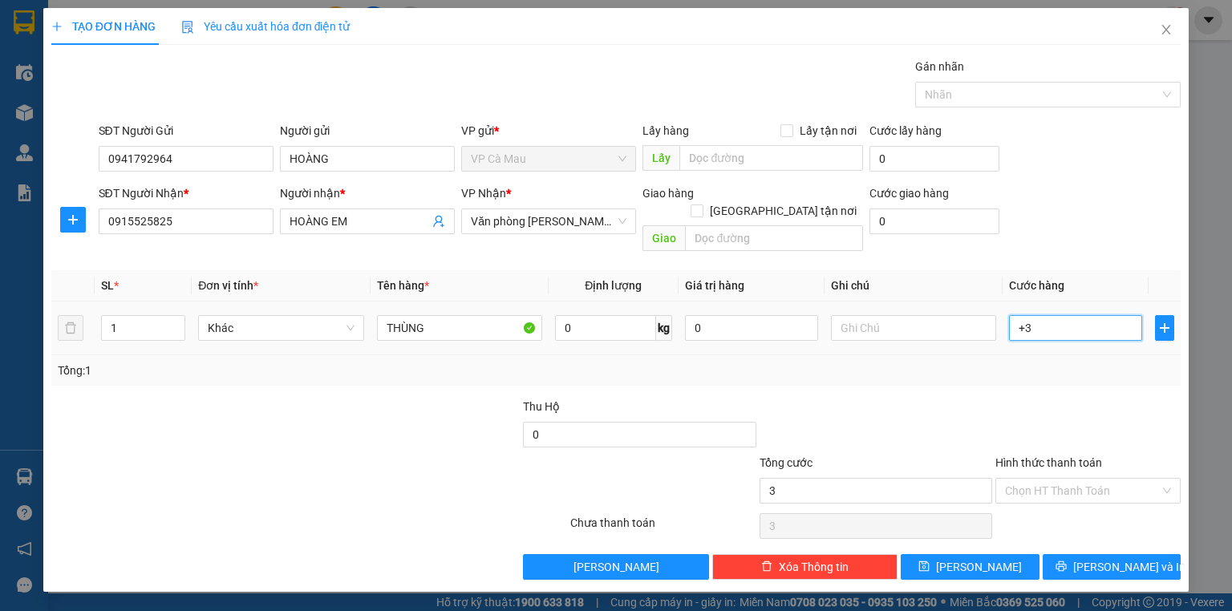
type input "+30"
type input "30"
type input "30.000"
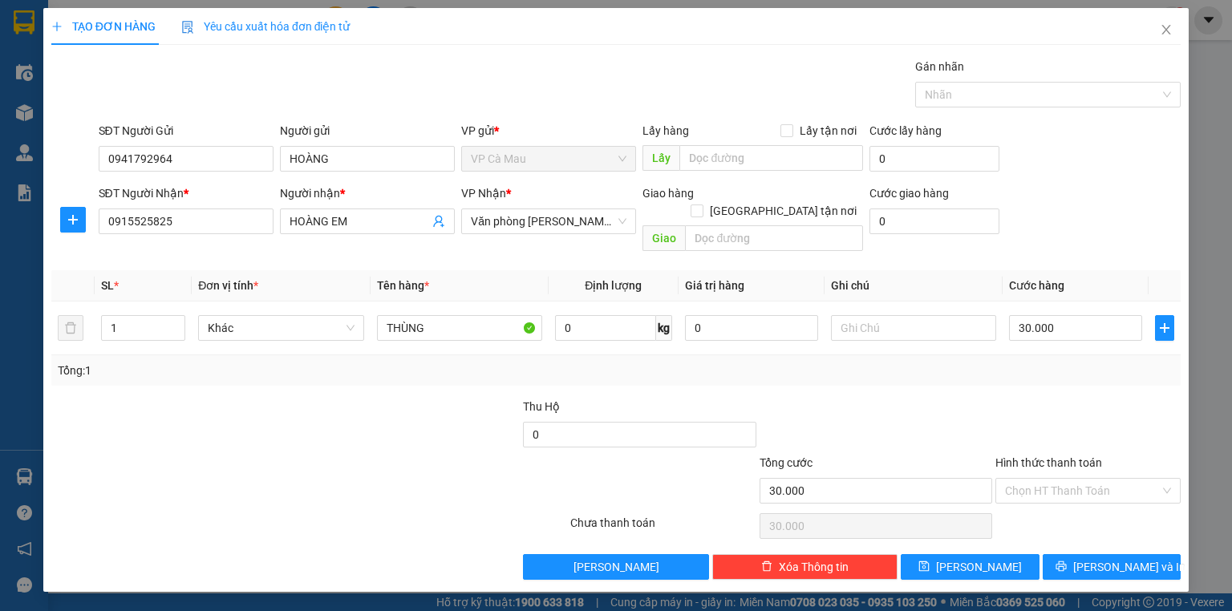
drag, startPoint x: 1018, startPoint y: 362, endPoint x: 1009, endPoint y: 411, distance: 49.7
click at [1017, 362] on div "Tổng: 1" at bounding box center [615, 370] width 1129 height 30
click at [1087, 480] on input "Hình thức thanh toán" at bounding box center [1082, 491] width 155 height 24
click at [1091, 504] on div "Tại văn phòng" at bounding box center [1088, 504] width 166 height 18
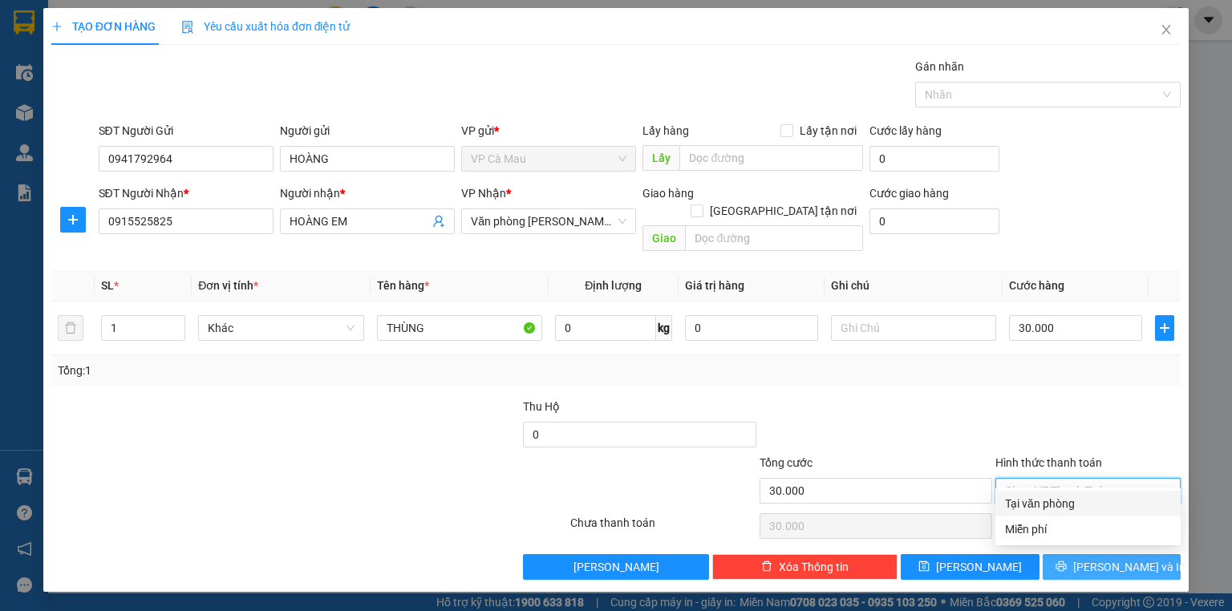
type input "0"
click at [1113, 558] on span "[PERSON_NAME] và In" at bounding box center [1129, 567] width 112 height 18
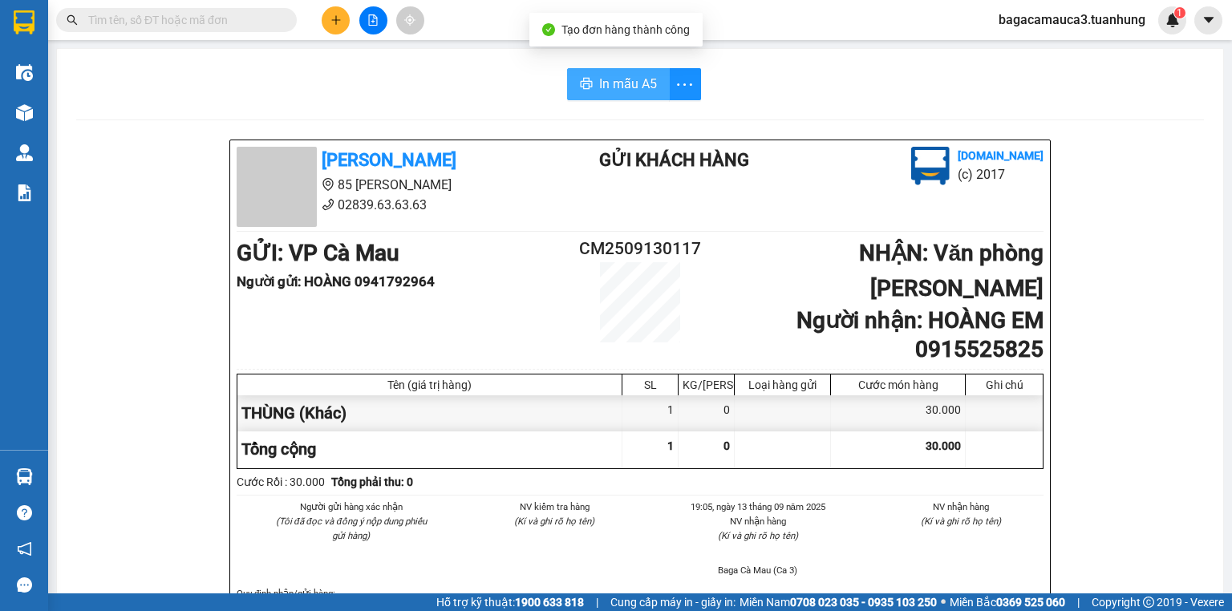
click at [581, 77] on button "In mẫu A5" at bounding box center [618, 84] width 103 height 32
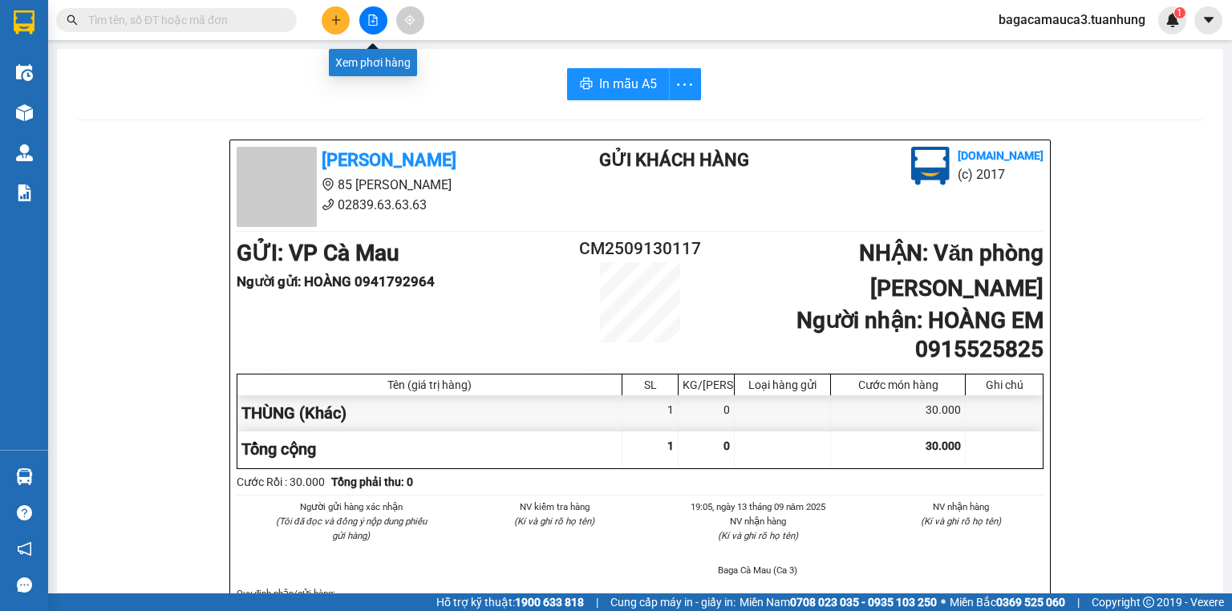
click at [365, 18] on button at bounding box center [373, 20] width 28 height 28
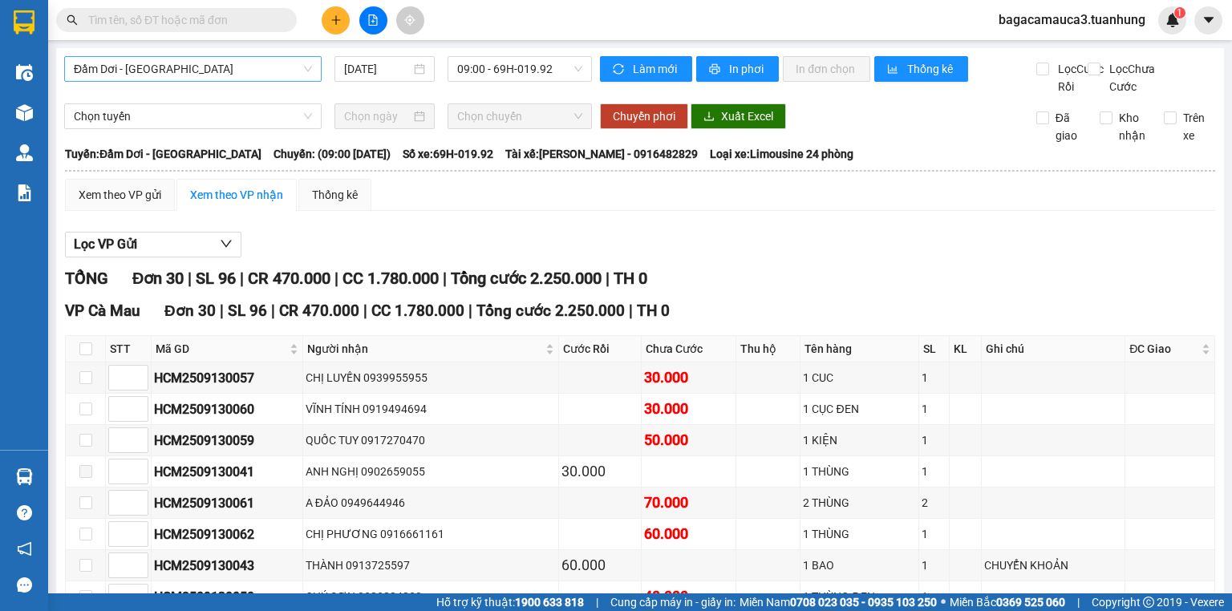
click at [205, 69] on span "Đầm Dơi - [GEOGRAPHIC_DATA]" at bounding box center [193, 69] width 238 height 24
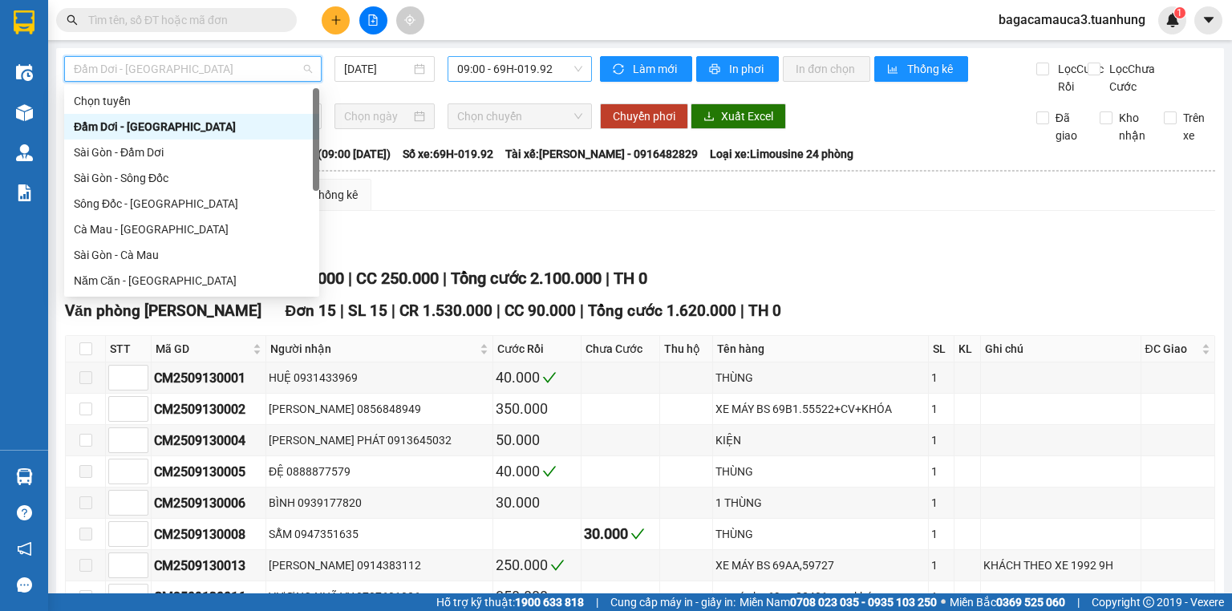
click at [547, 63] on span "09:00 - 69H-019.92" at bounding box center [520, 69] width 126 height 24
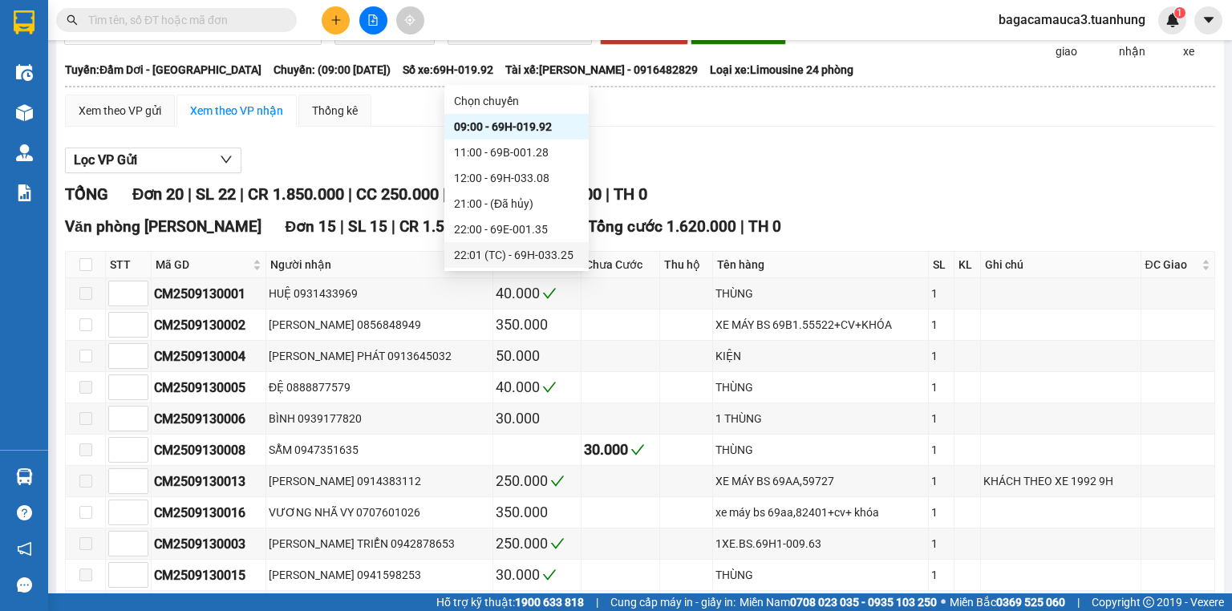
scroll to position [64, 0]
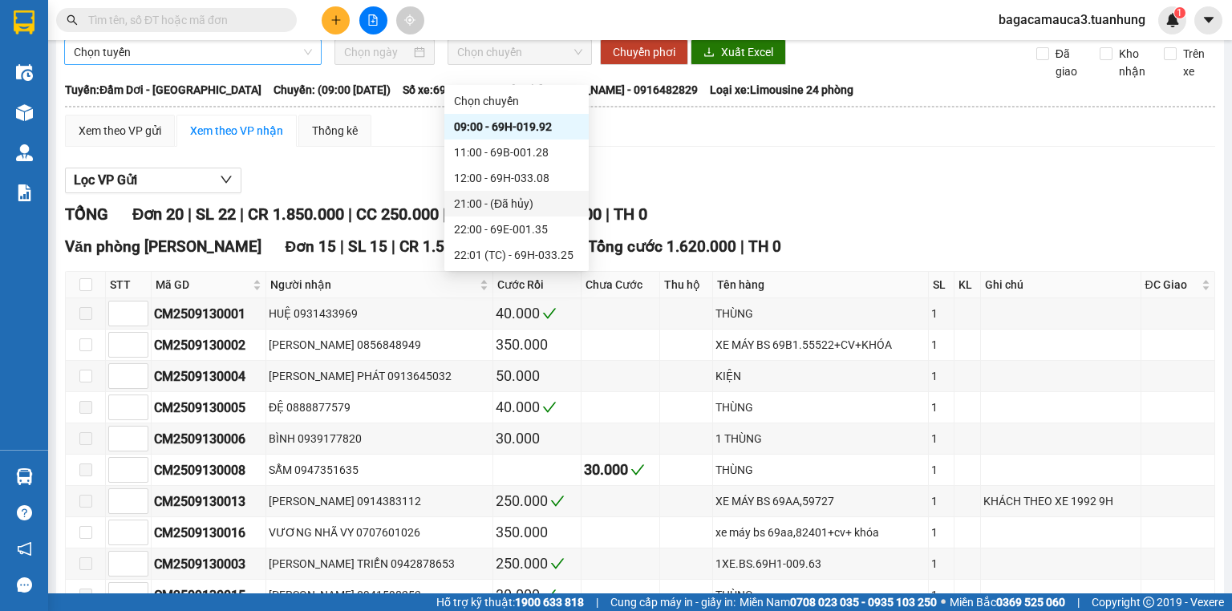
click at [228, 61] on span "Chọn tuyến" at bounding box center [193, 52] width 238 height 24
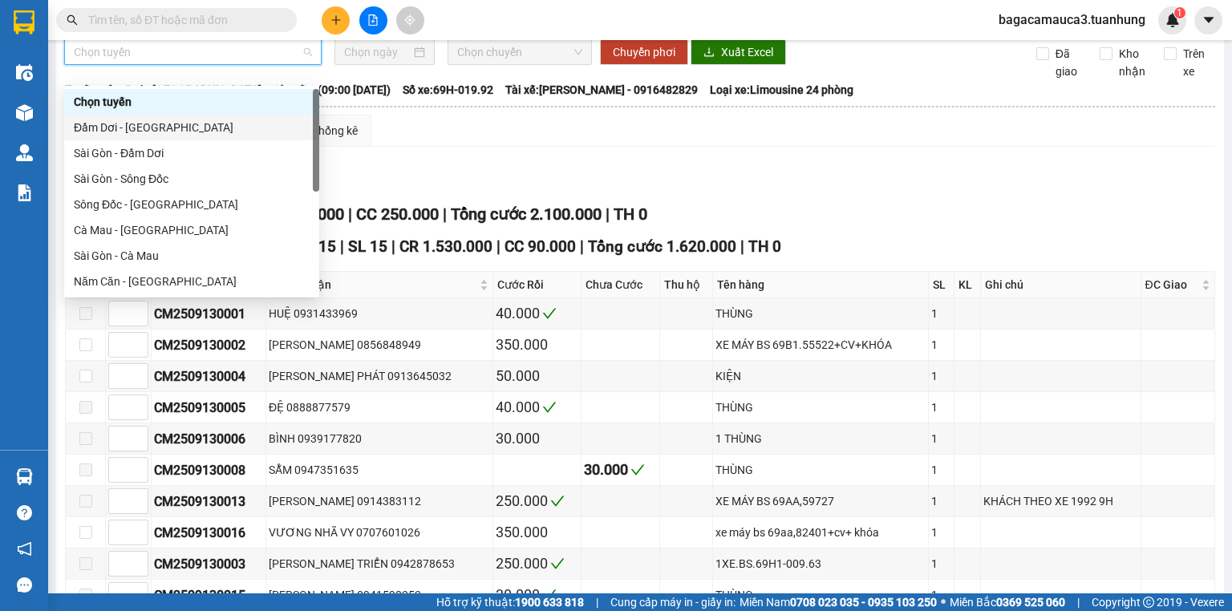
click at [195, 132] on div "Đầm Dơi - [GEOGRAPHIC_DATA]" at bounding box center [192, 128] width 236 height 18
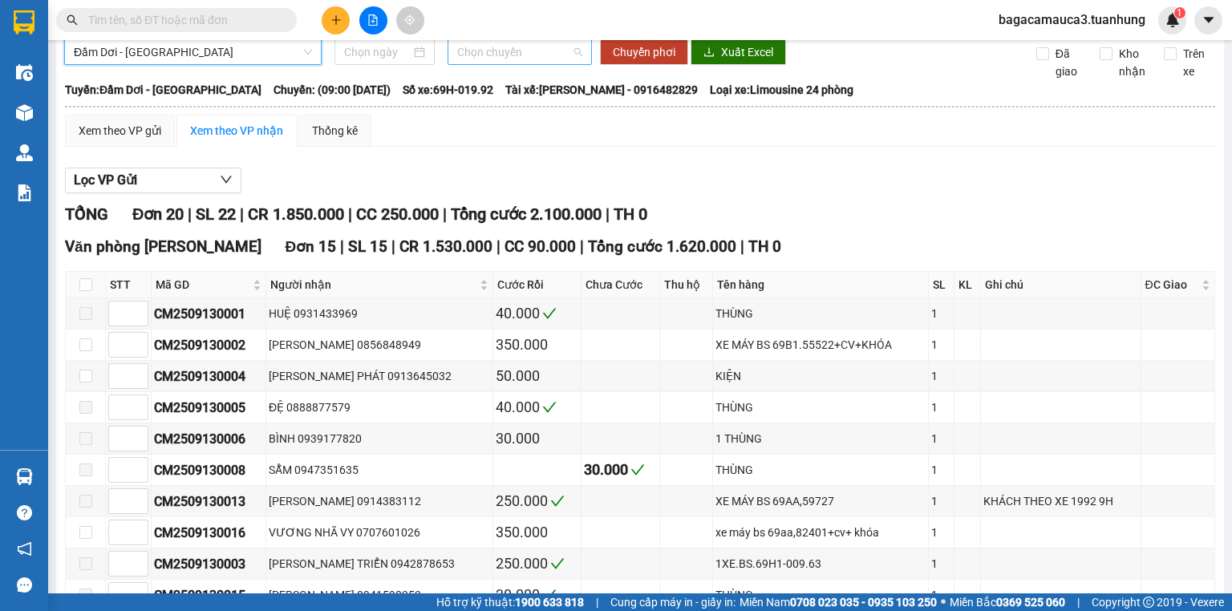
click at [490, 64] on span "Chọn chuyến" at bounding box center [520, 52] width 126 height 24
click at [378, 61] on input at bounding box center [377, 52] width 66 height 18
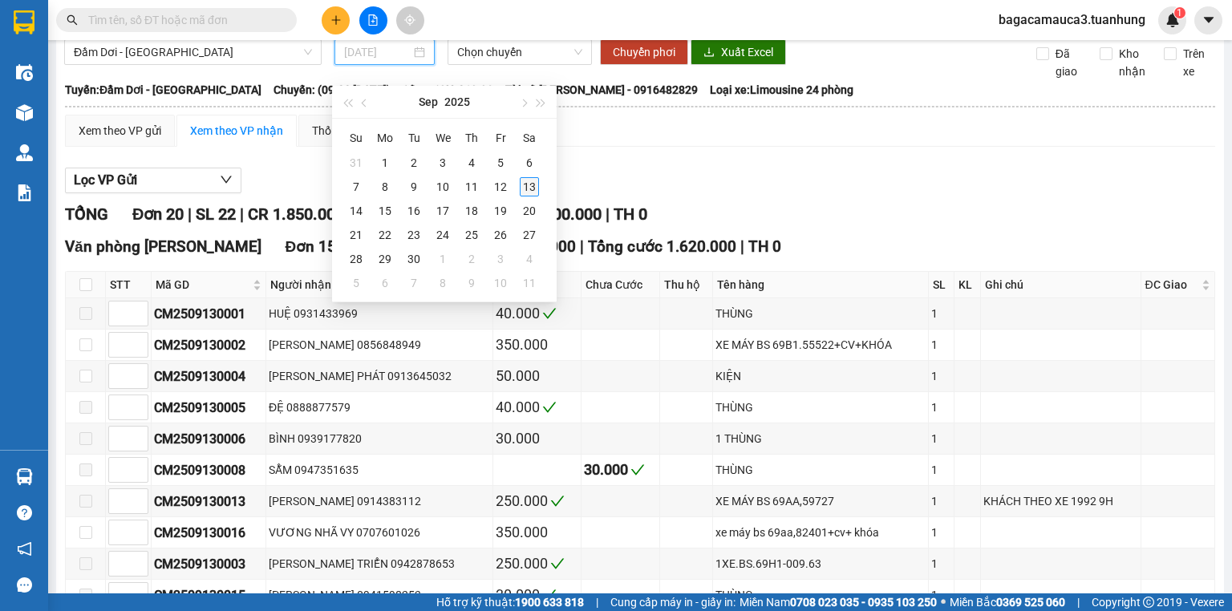
type input "[DATE]"
click at [529, 184] on td "13" at bounding box center [529, 187] width 29 height 24
type input "[DATE]"
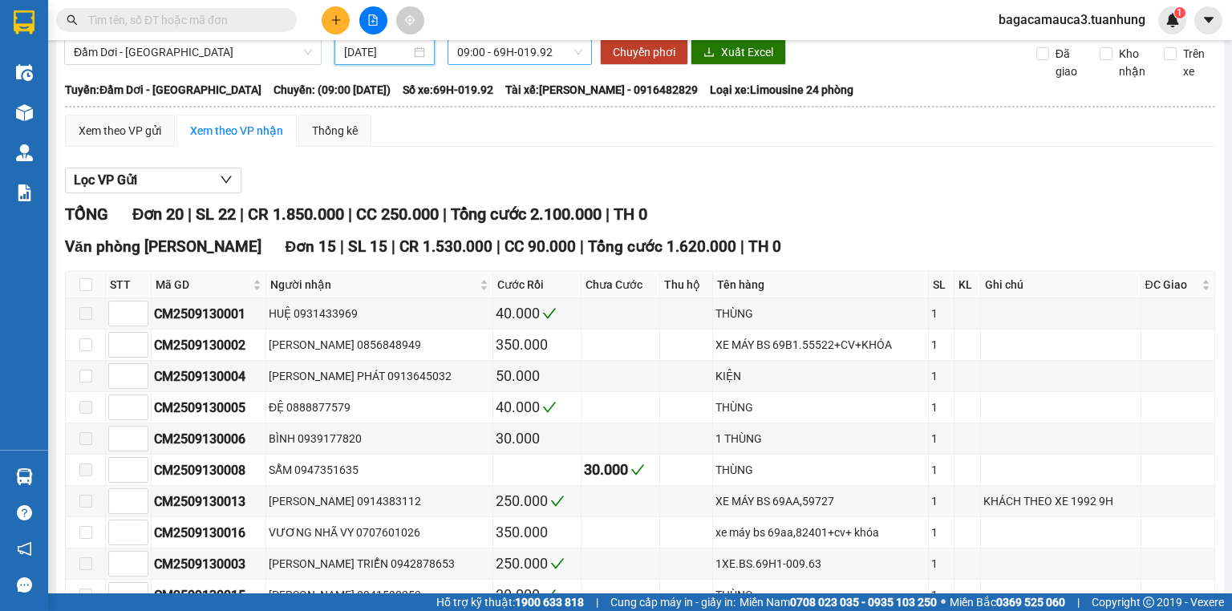
click at [502, 64] on span "09:00 - 69H-019.92" at bounding box center [520, 52] width 126 height 24
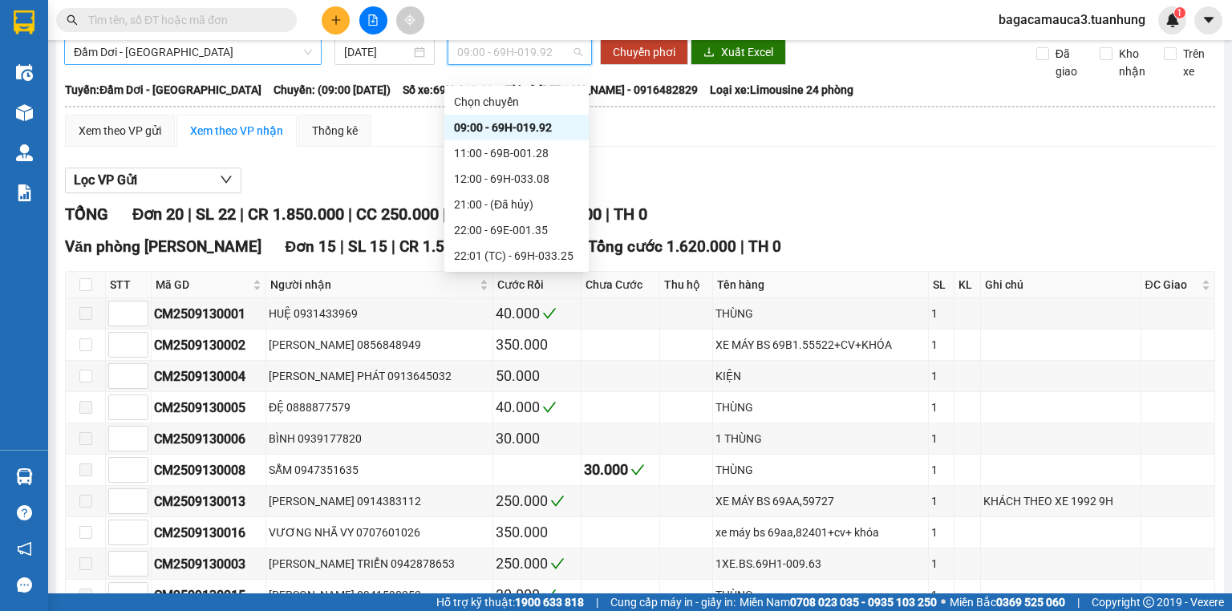
click at [219, 64] on span "Đầm Dơi - [GEOGRAPHIC_DATA]" at bounding box center [193, 52] width 238 height 24
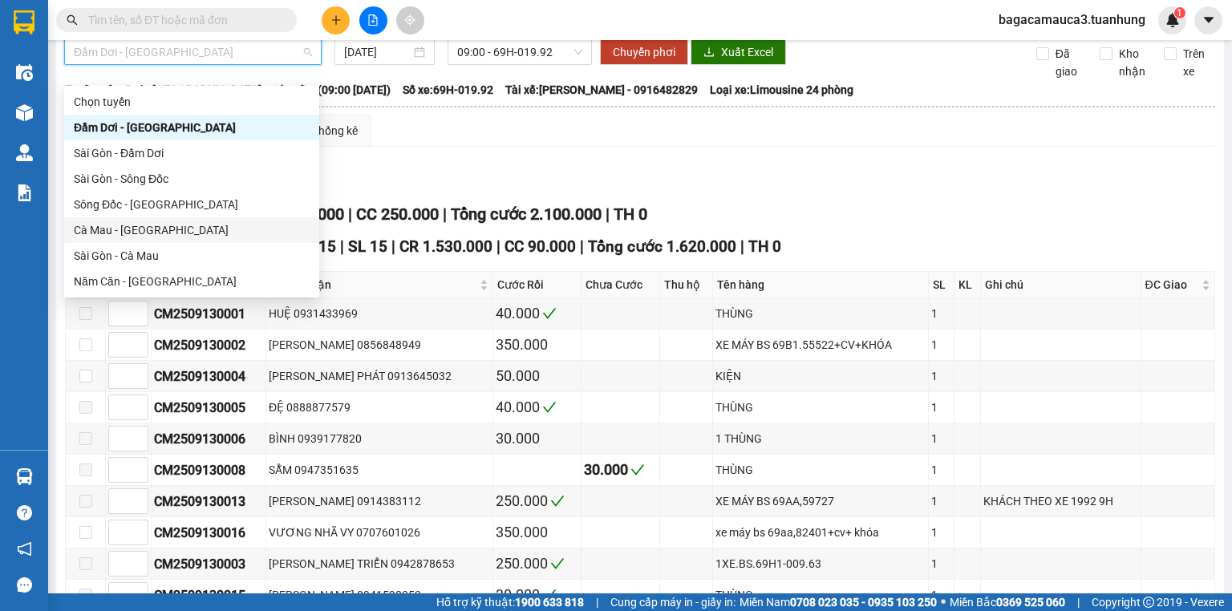
click at [139, 233] on div "Cà Mau - [GEOGRAPHIC_DATA]" at bounding box center [192, 230] width 236 height 18
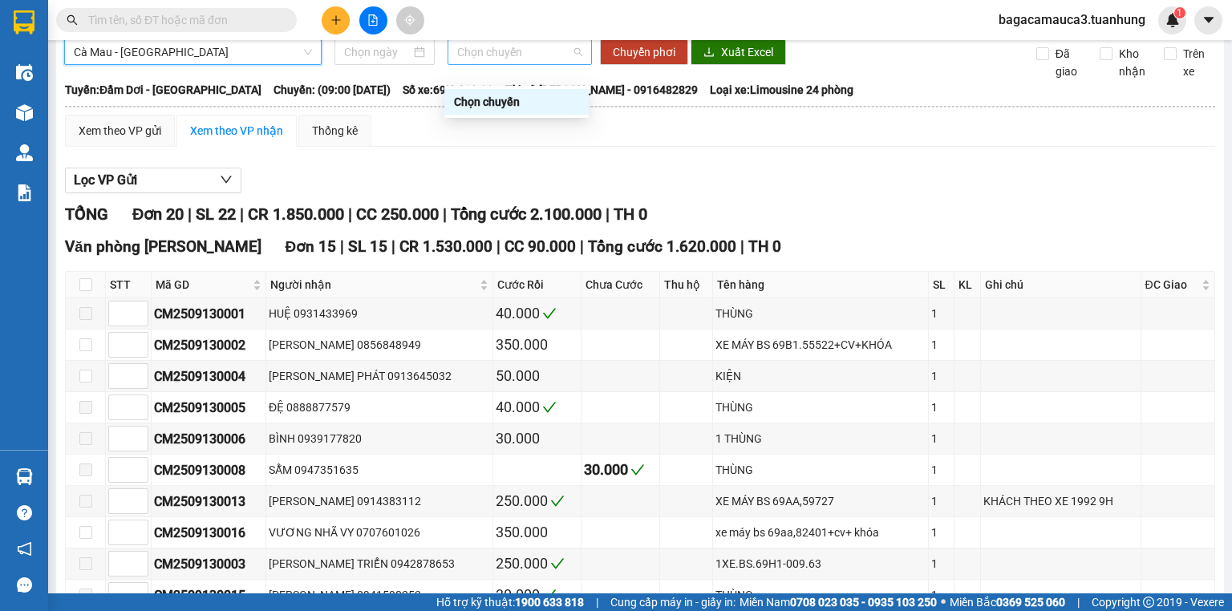
click at [485, 64] on span "Chọn chuyến" at bounding box center [520, 52] width 126 height 24
click at [392, 61] on input at bounding box center [377, 52] width 66 height 18
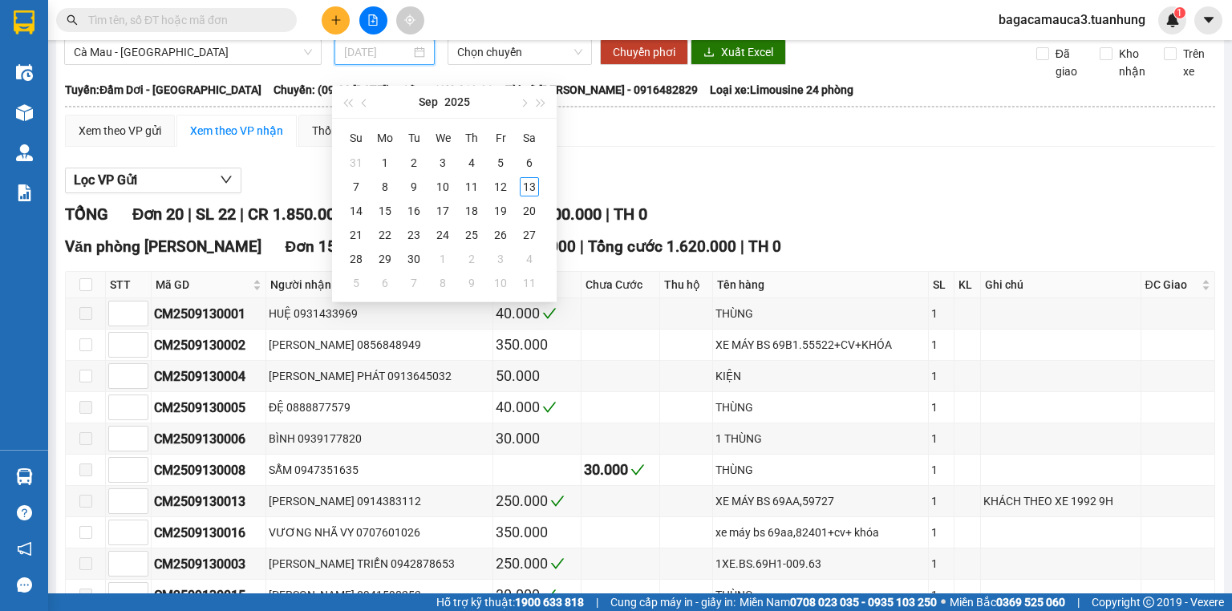
type input "[DATE]"
click at [532, 187] on div "13" at bounding box center [529, 186] width 19 height 19
type input "[DATE]"
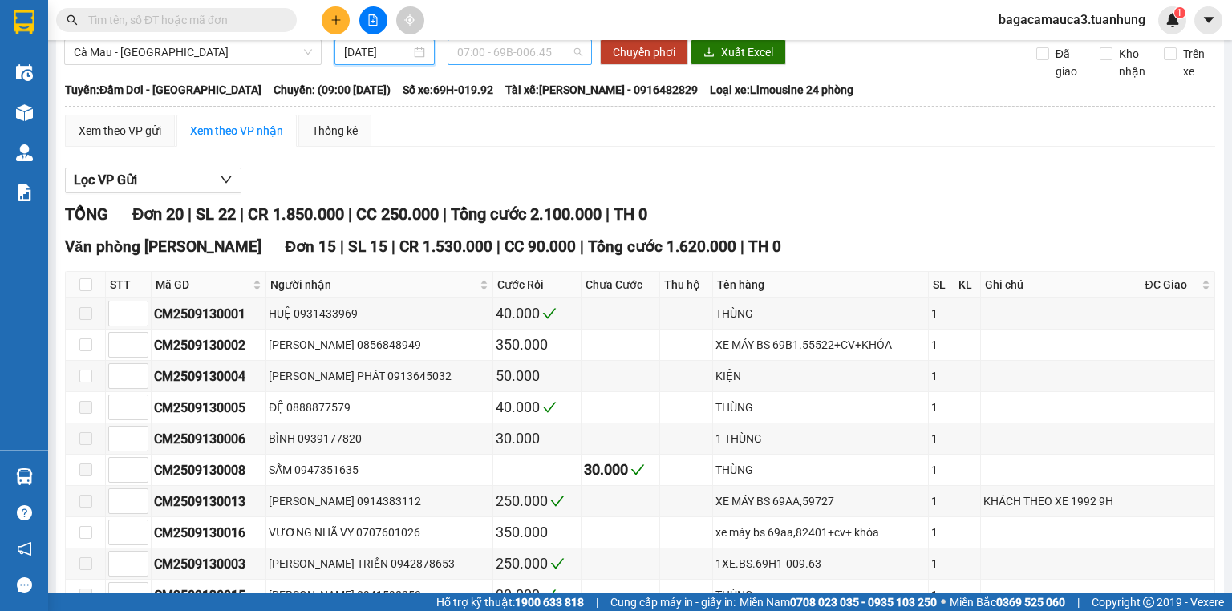
click at [497, 64] on span "07:00 - 69B-006.45" at bounding box center [520, 52] width 126 height 24
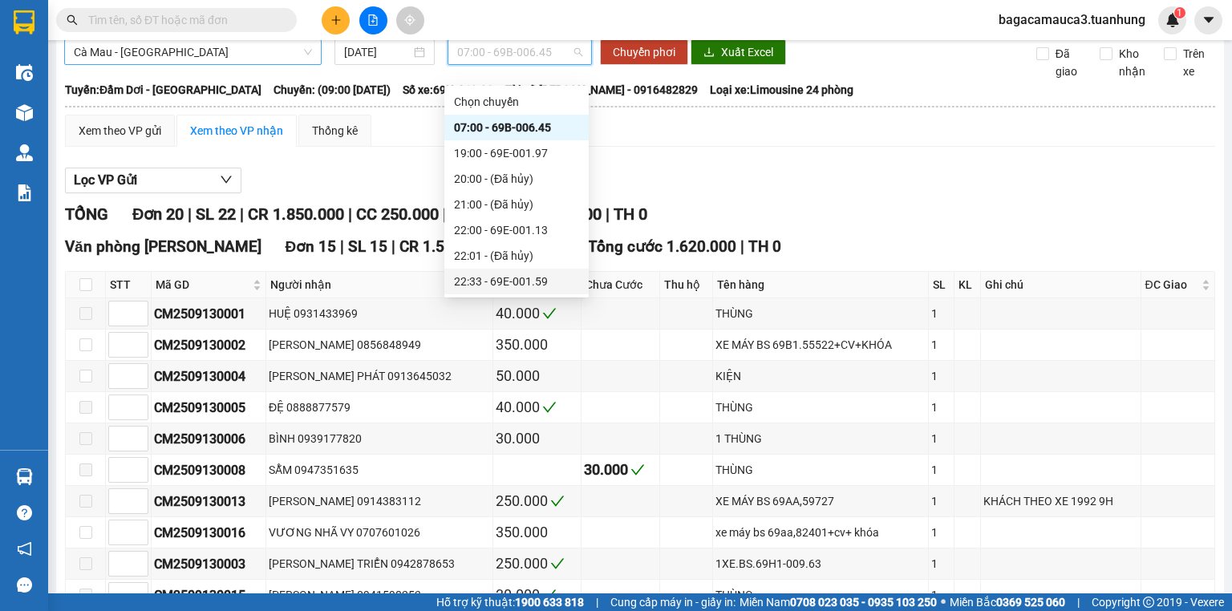
click at [158, 64] on span "Cà Mau - [GEOGRAPHIC_DATA]" at bounding box center [193, 52] width 238 height 24
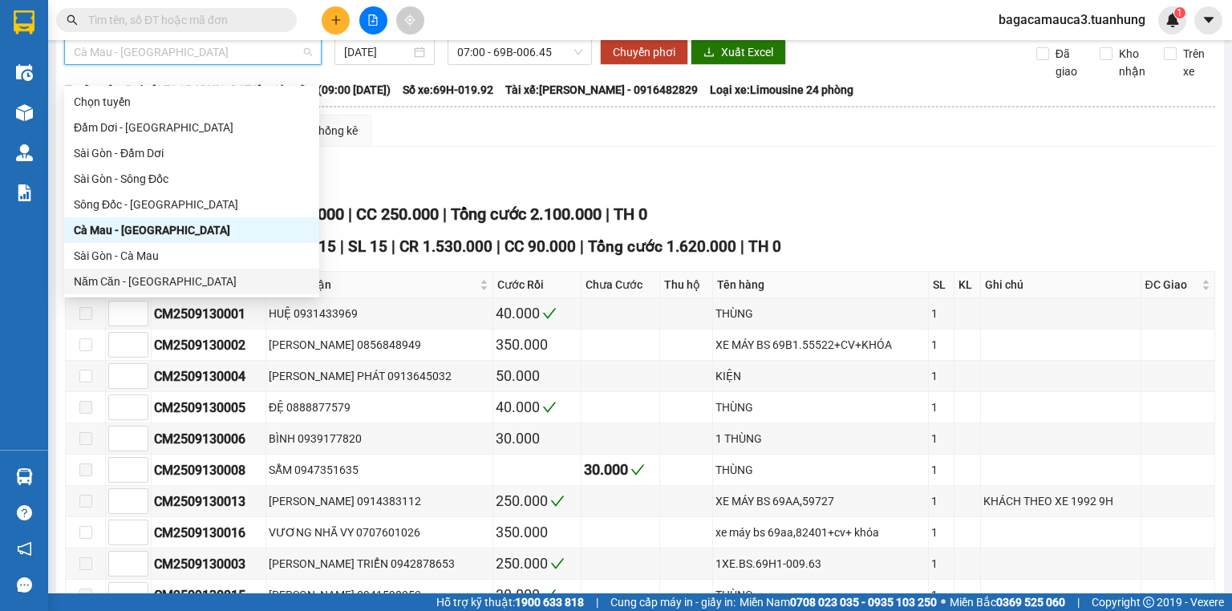
click at [164, 279] on div "Năm Căn - [GEOGRAPHIC_DATA]" at bounding box center [192, 282] width 236 height 18
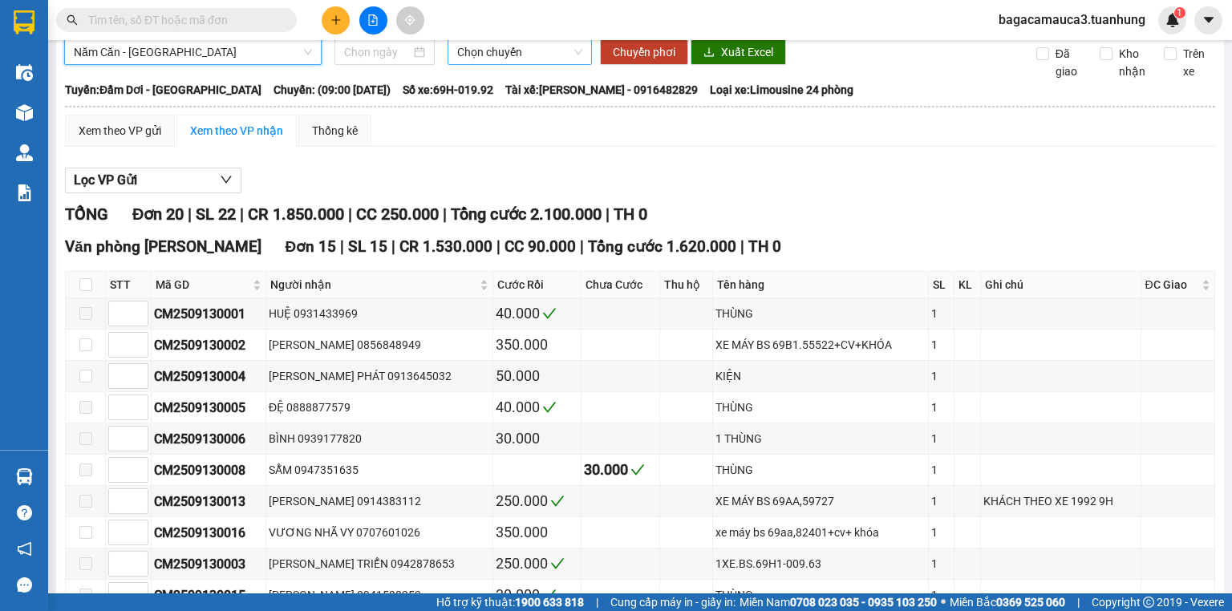
click at [532, 64] on span "Chọn chuyến" at bounding box center [520, 52] width 126 height 24
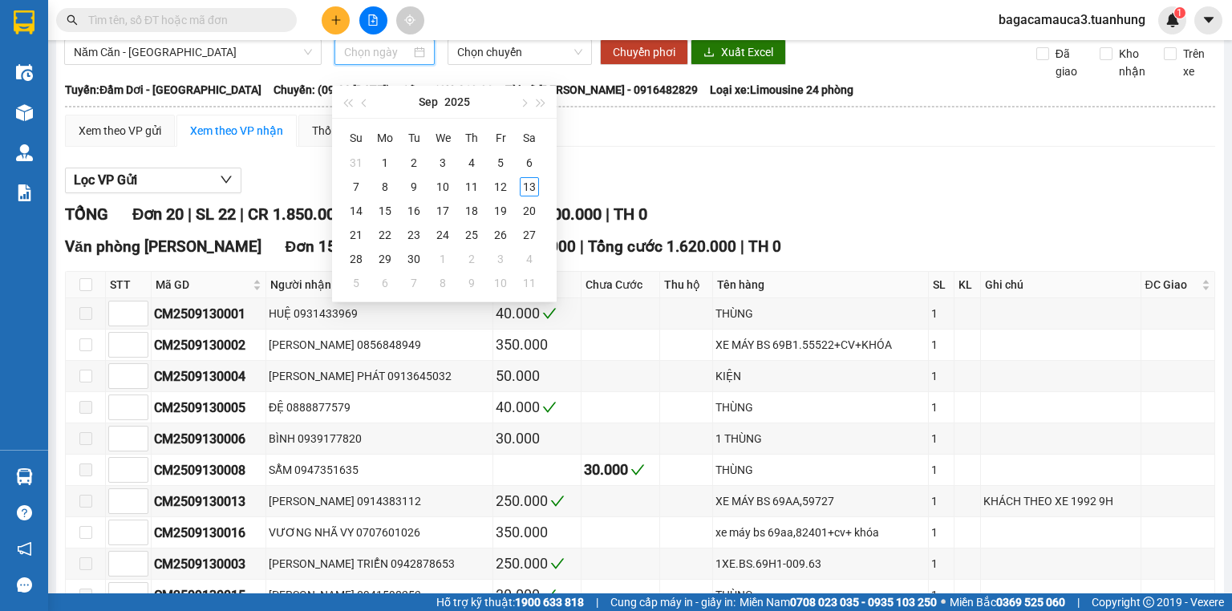
click at [384, 61] on input at bounding box center [377, 52] width 66 height 18
type input "[DATE]"
click at [535, 188] on div "13" at bounding box center [529, 186] width 19 height 19
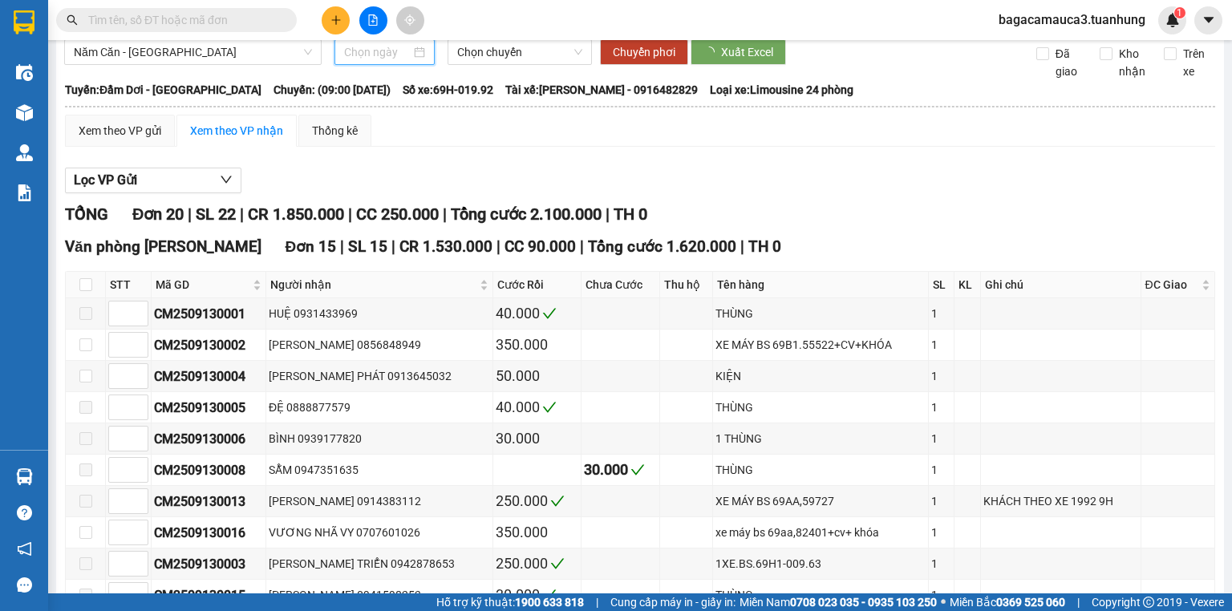
type input "[DATE]"
click at [495, 61] on span "09:00 - 69B-000.95" at bounding box center [520, 52] width 126 height 24
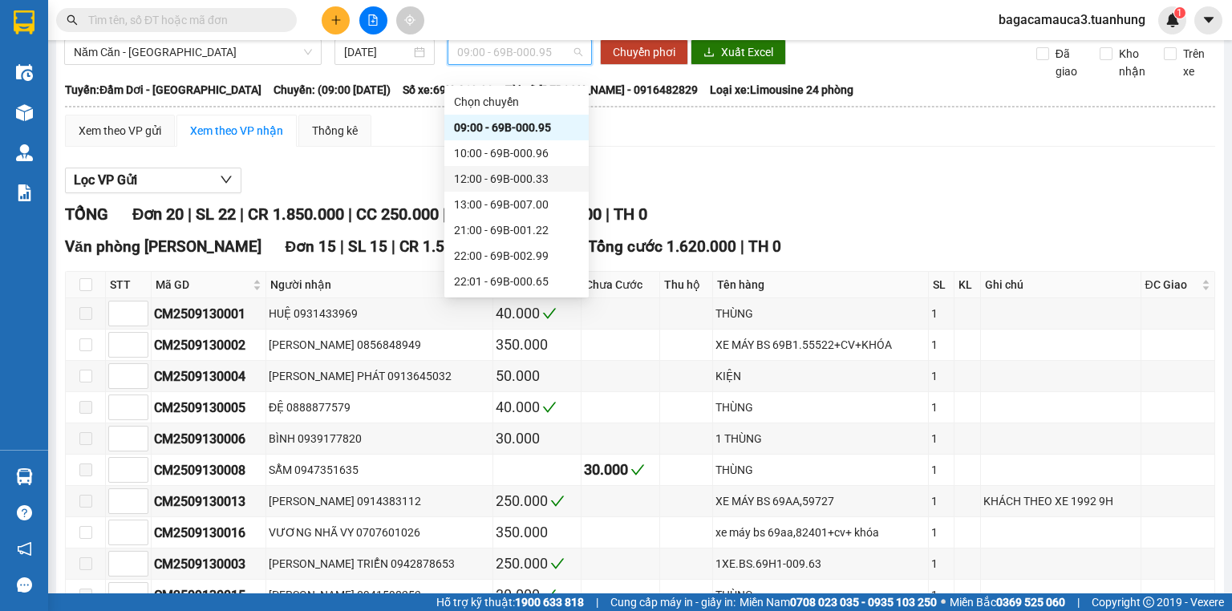
scroll to position [51, 0]
click at [327, 10] on button at bounding box center [336, 20] width 28 height 28
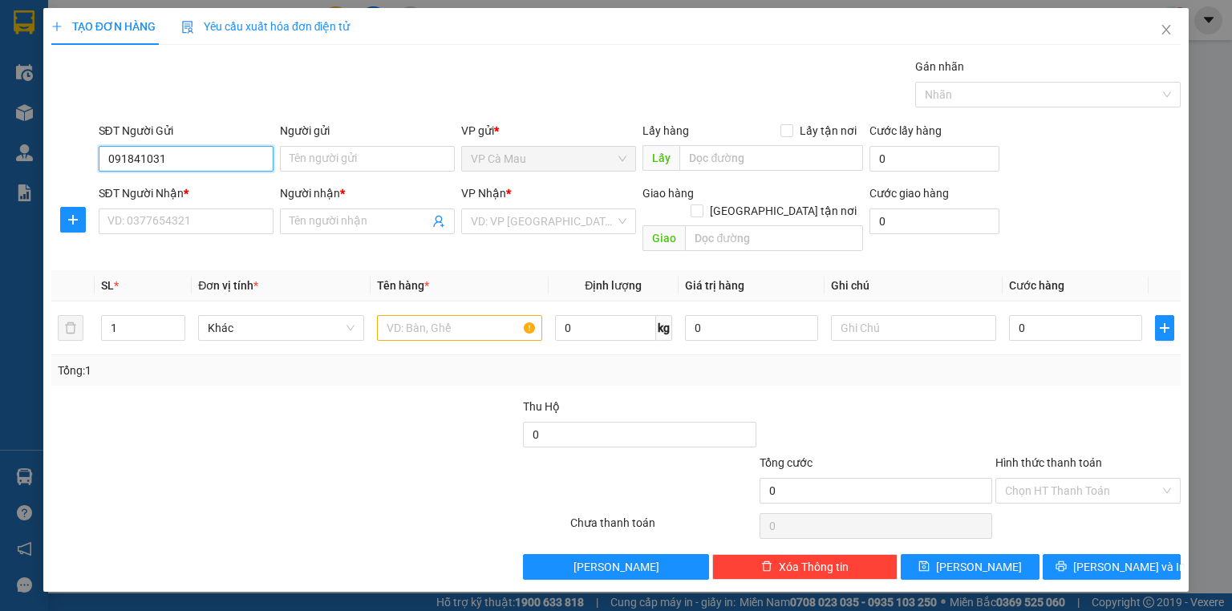
type input "0918410310"
drag, startPoint x: 183, startPoint y: 180, endPoint x: 208, endPoint y: 215, distance: 42.5
click at [184, 183] on div "0918410310 - TRANG" at bounding box center [186, 190] width 156 height 18
type input "TRANG"
type input "0918410310"
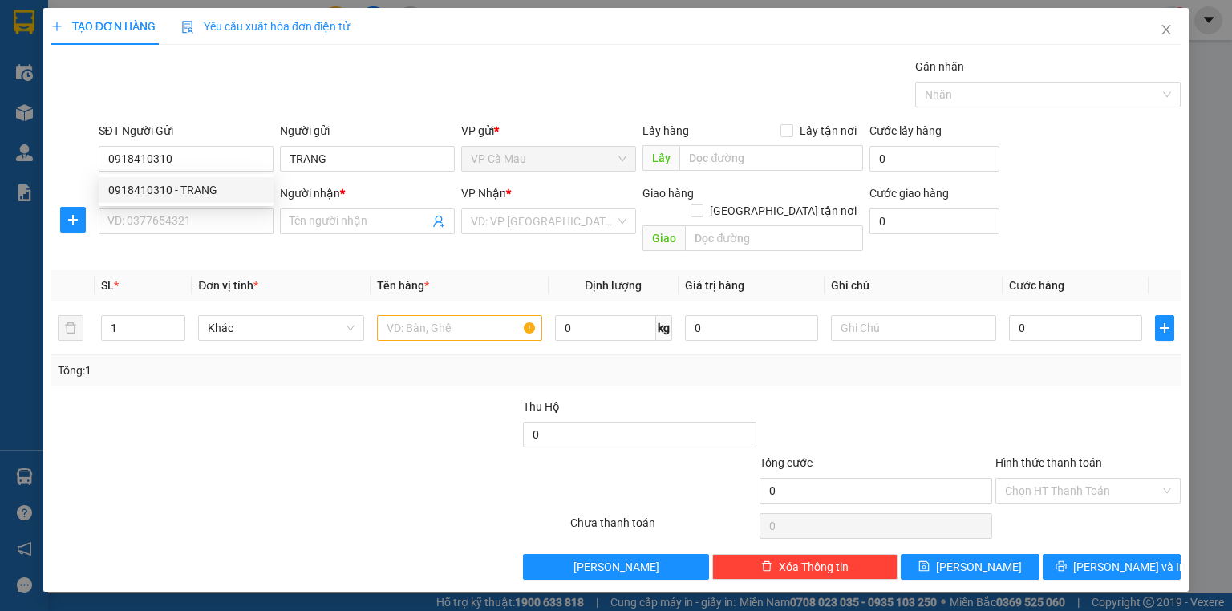
click at [218, 242] on div "Transit Pickup Surcharge Ids Transit Deliver Surcharge Ids Transit Deliver Surc…" at bounding box center [615, 319] width 1129 height 522
click at [221, 231] on input "SĐT Người Nhận *" at bounding box center [186, 222] width 175 height 26
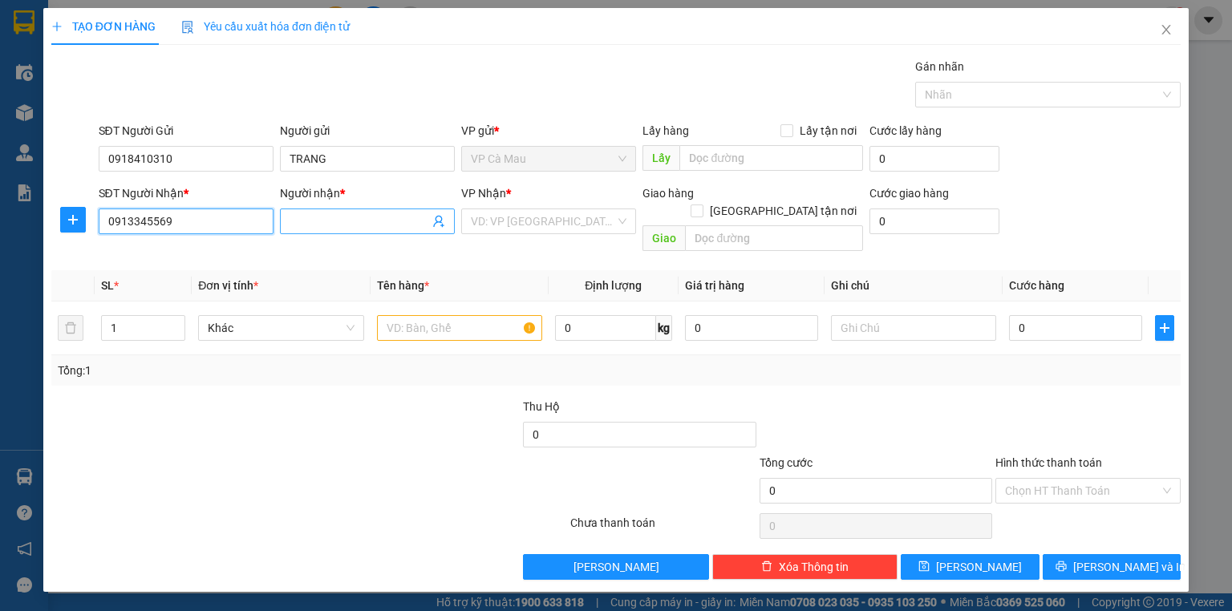
type input "0913345569"
click at [314, 218] on input "Người nhận *" at bounding box center [360, 222] width 140 height 18
type input "BS [GEOGRAPHIC_DATA]"
click at [536, 221] on input "search" at bounding box center [543, 221] width 144 height 24
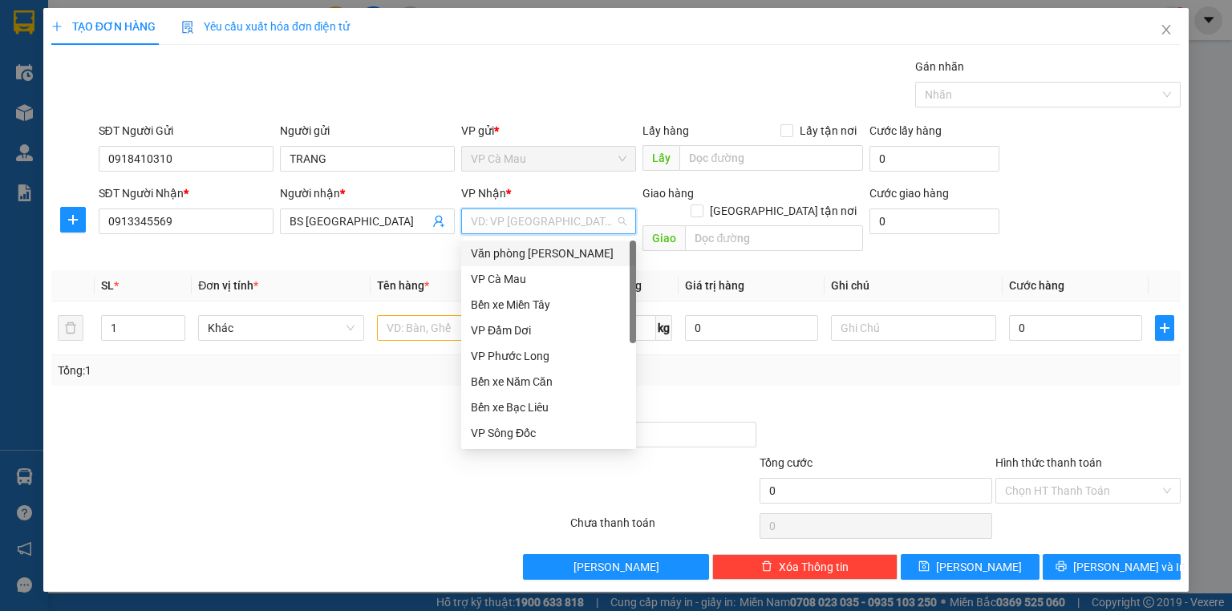
click at [565, 253] on div "Văn phòng [PERSON_NAME]" at bounding box center [549, 254] width 156 height 18
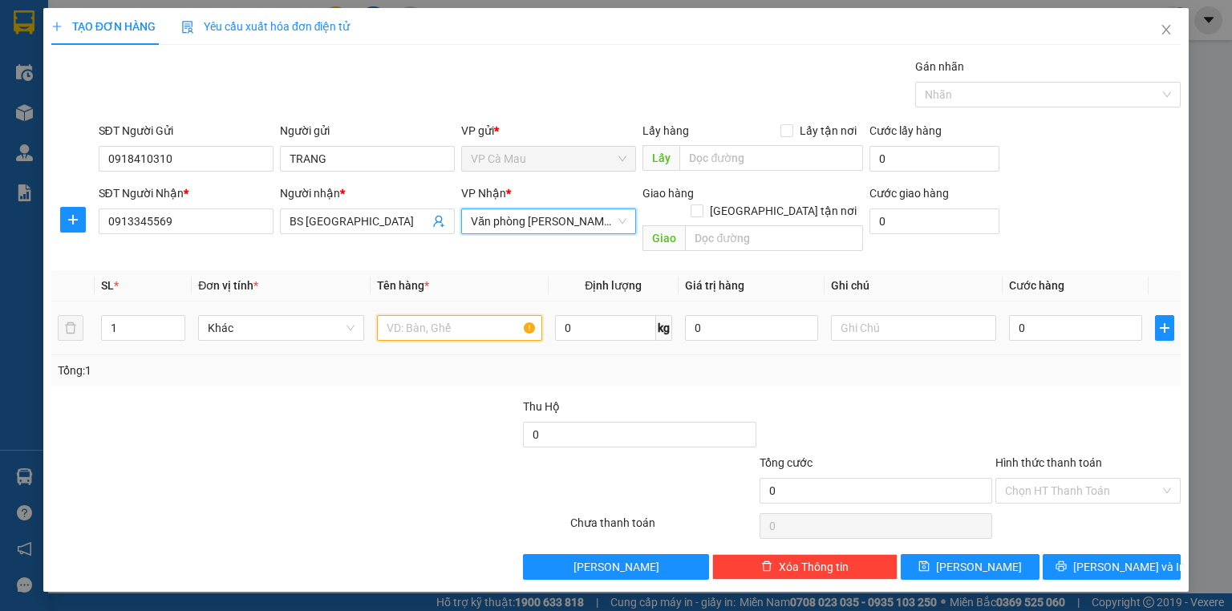
click at [416, 318] on input "text" at bounding box center [459, 328] width 165 height 26
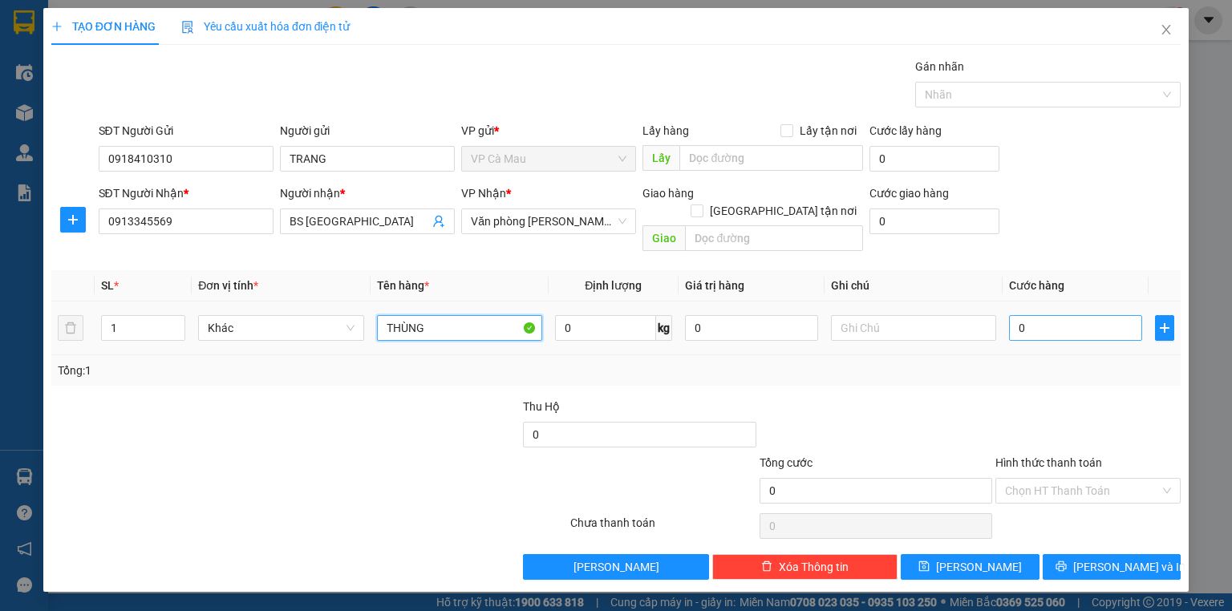
type input "THÙNG"
click at [1068, 318] on input "0" at bounding box center [1075, 328] width 133 height 26
type input "+3"
type input "3"
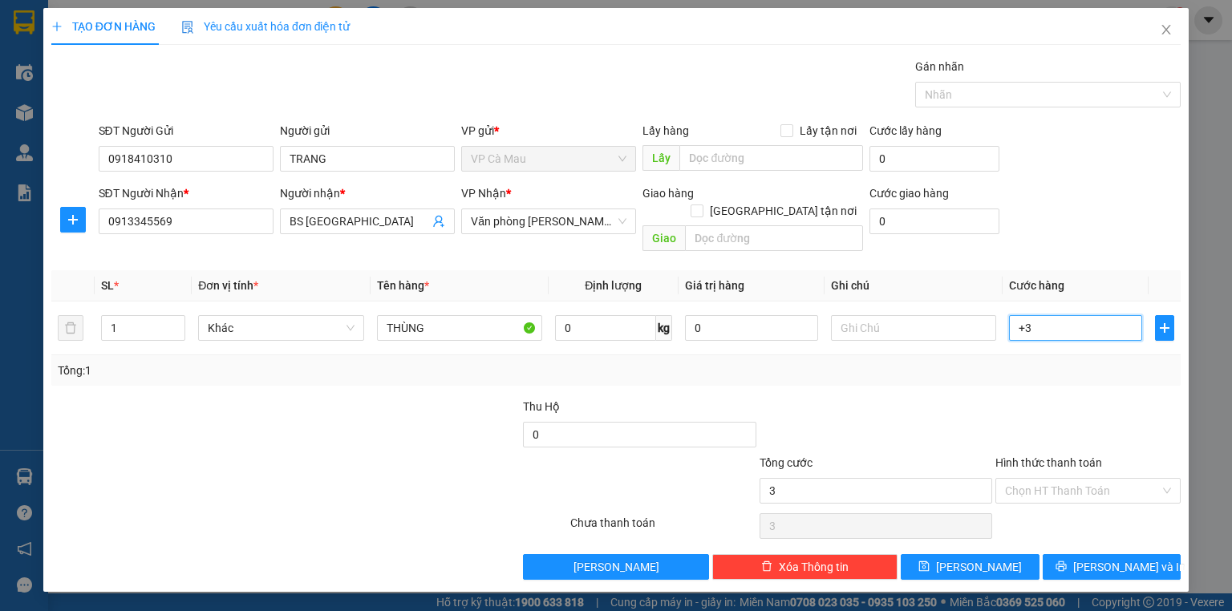
type input "+30"
type input "30"
type input "30.000"
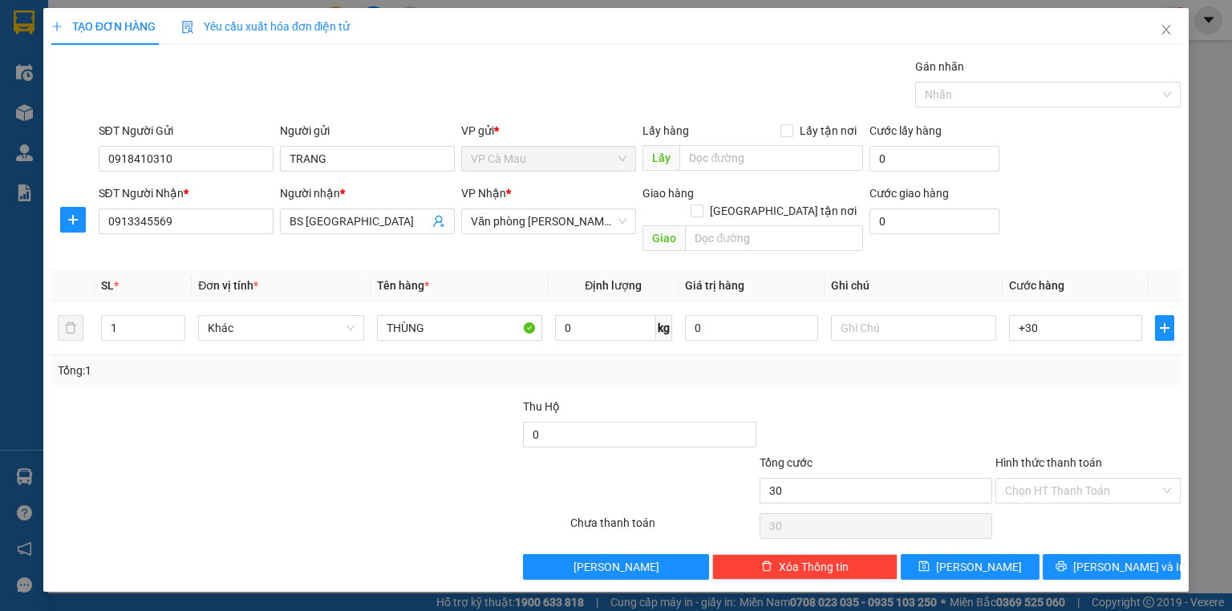
type input "30.000"
click at [1116, 454] on div "Hình thức thanh toán" at bounding box center [1087, 466] width 185 height 24
click at [1096, 479] on input "Hình thức thanh toán" at bounding box center [1082, 491] width 155 height 24
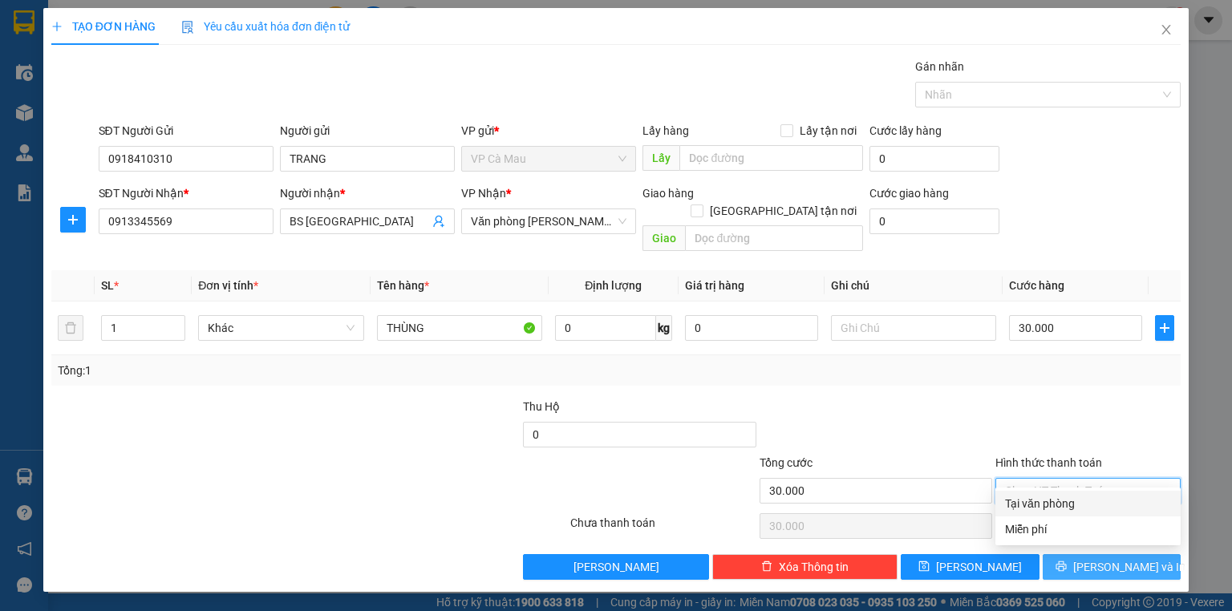
drag, startPoint x: 1092, startPoint y: 502, endPoint x: 1097, endPoint y: 545, distance: 43.6
click at [1092, 516] on div "Tại văn phòng Miễn phí" at bounding box center [1087, 516] width 185 height 51
click at [1099, 558] on span "[PERSON_NAME] và In" at bounding box center [1129, 567] width 112 height 18
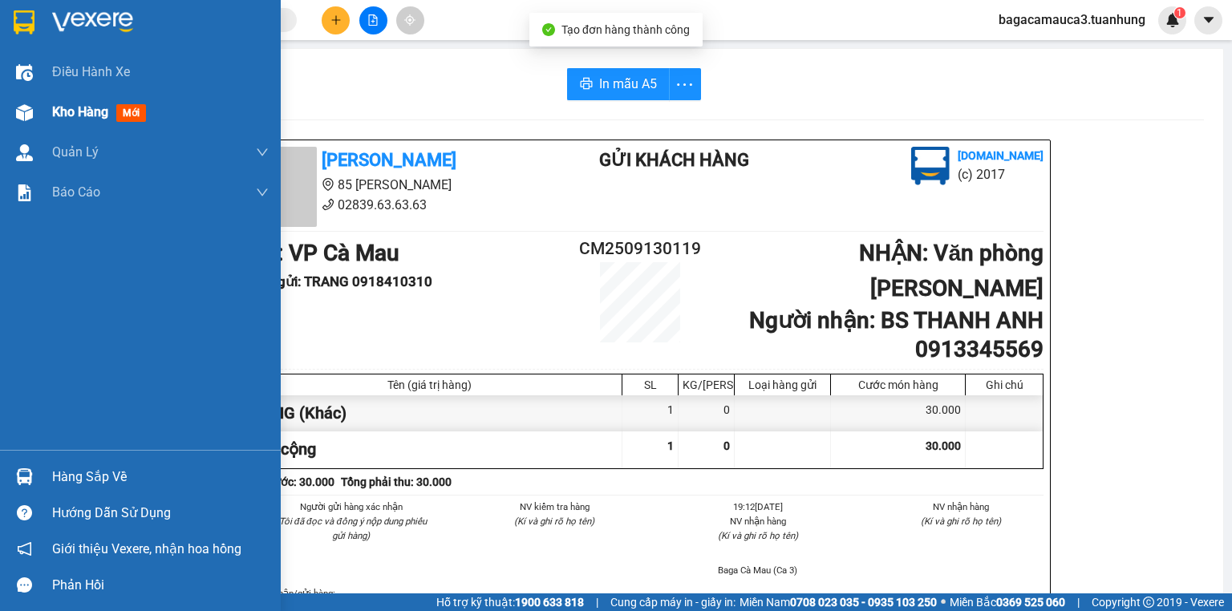
click at [73, 119] on span "Kho hàng" at bounding box center [80, 111] width 56 height 15
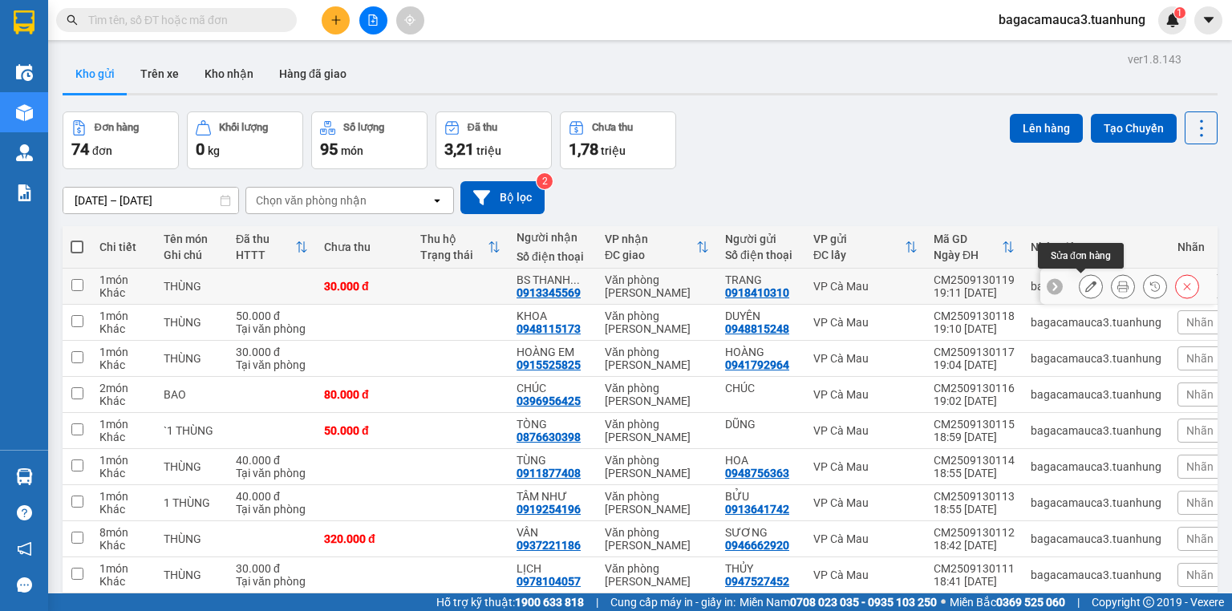
click at [1087, 289] on button at bounding box center [1090, 287] width 22 height 28
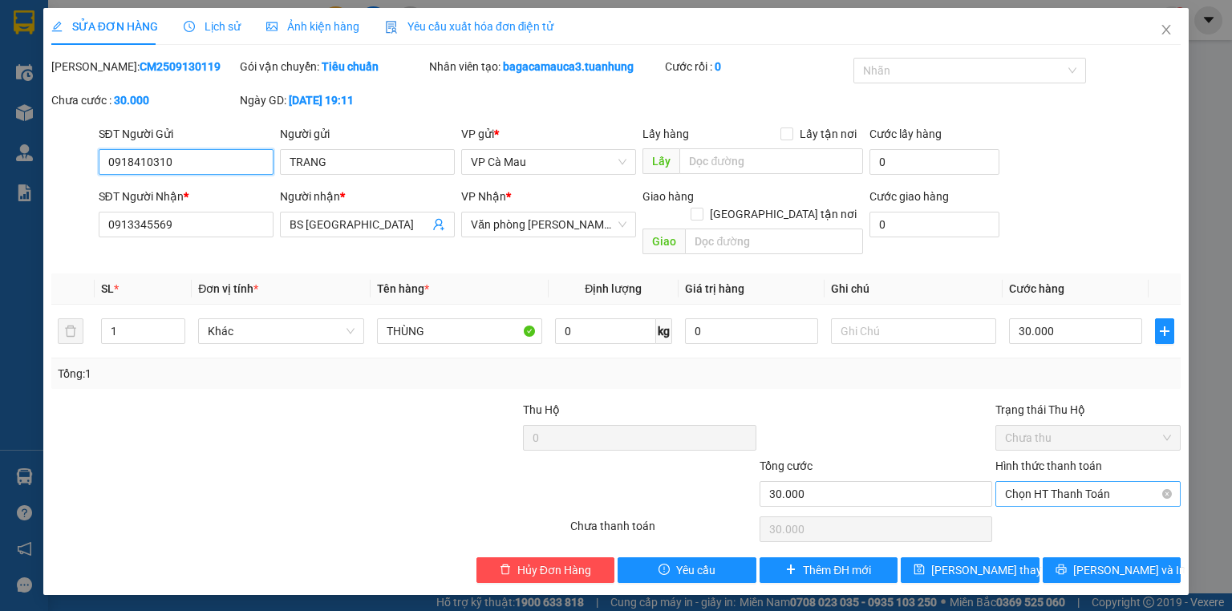
click at [1078, 482] on span "Chọn HT Thanh Toán" at bounding box center [1088, 494] width 166 height 24
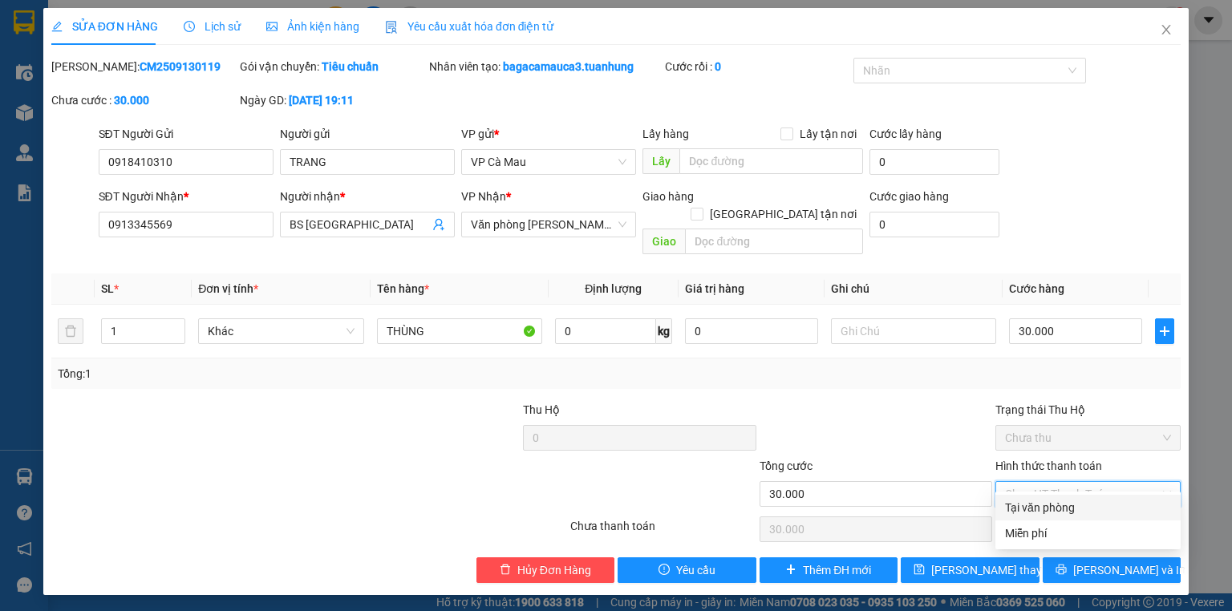
click at [1080, 500] on div "Tại văn phòng" at bounding box center [1088, 508] width 166 height 18
type input "0"
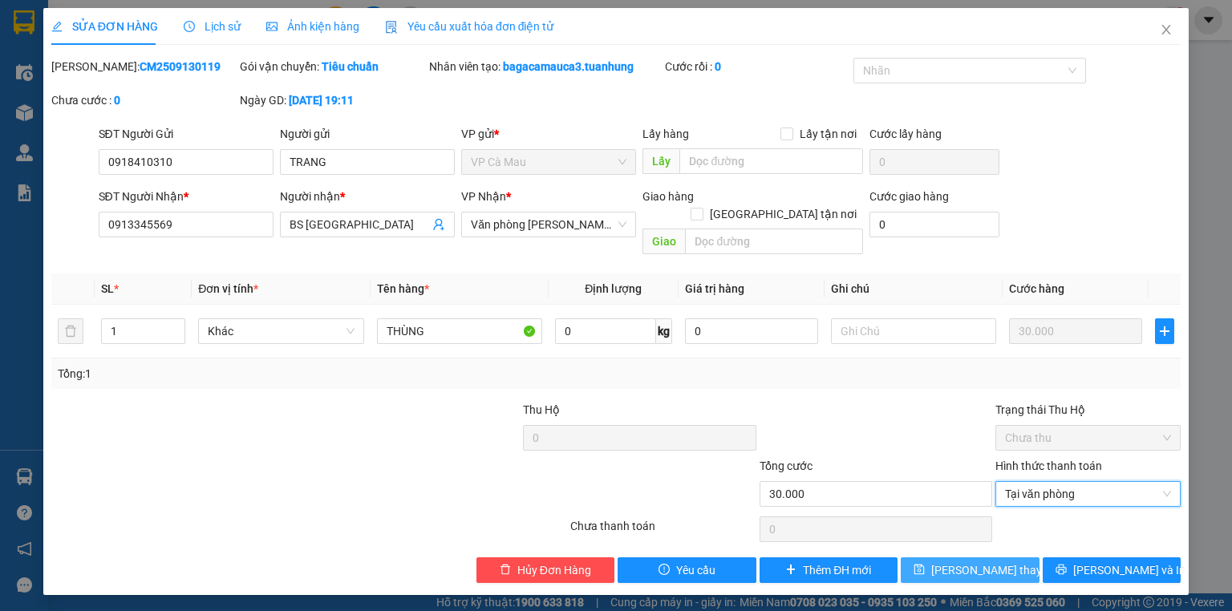
click at [945, 557] on button "[PERSON_NAME] thay đổi" at bounding box center [970, 570] width 139 height 26
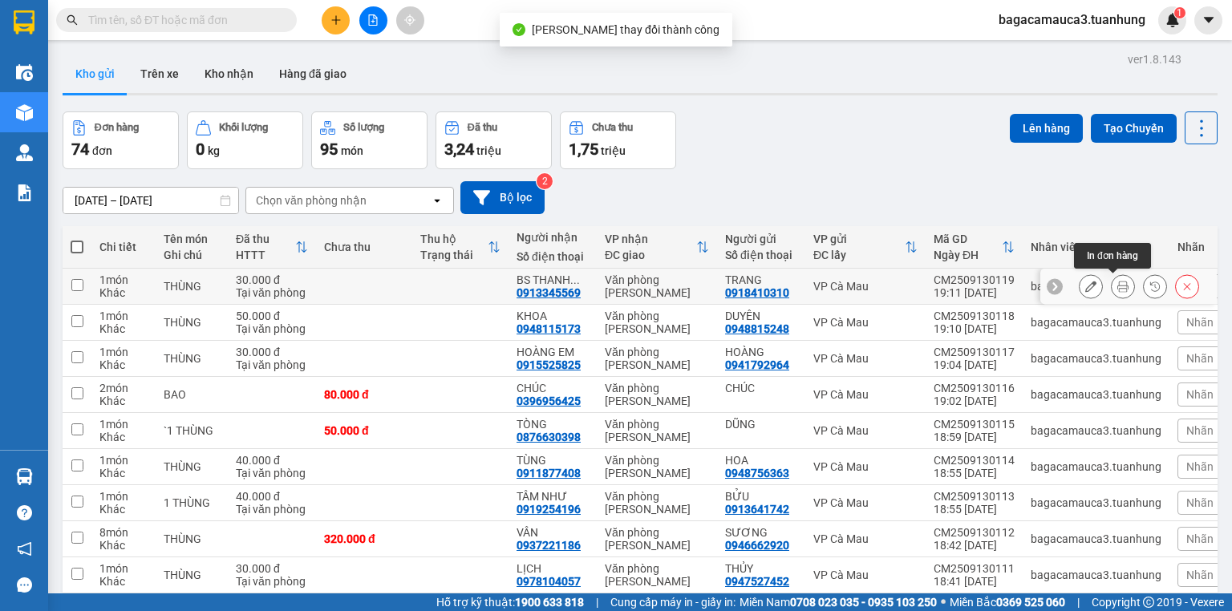
click at [1117, 284] on icon at bounding box center [1122, 286] width 11 height 11
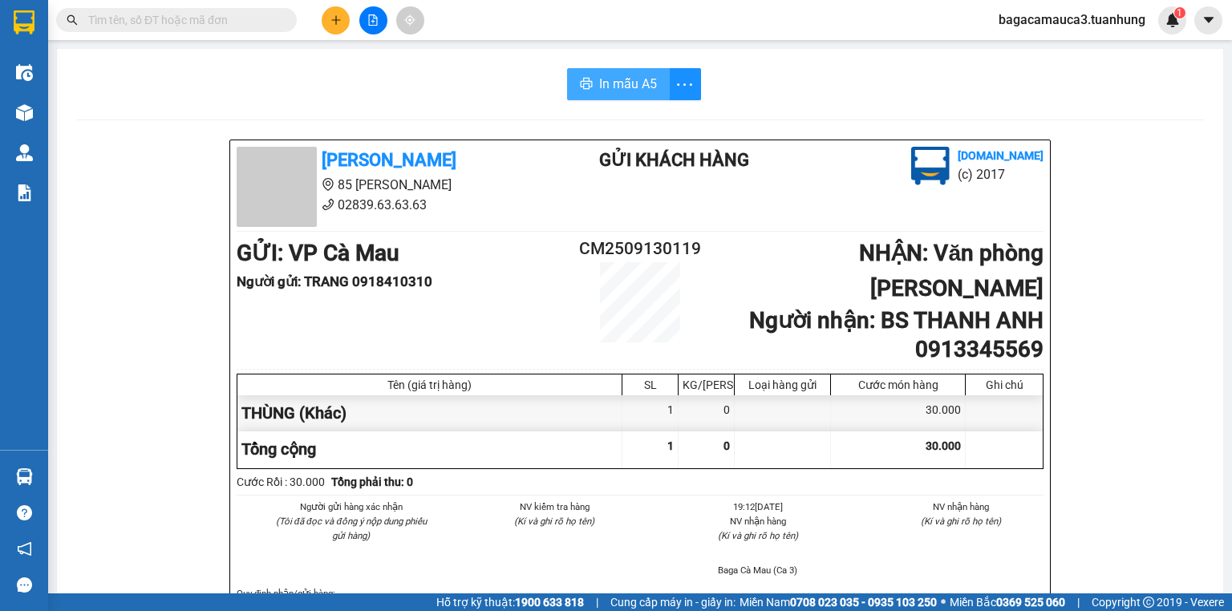
drag, startPoint x: 613, startPoint y: 58, endPoint x: 615, endPoint y: 75, distance: 17.8
click at [615, 75] on span "In mẫu A5" at bounding box center [628, 84] width 58 height 20
click at [382, 22] on button at bounding box center [373, 20] width 28 height 28
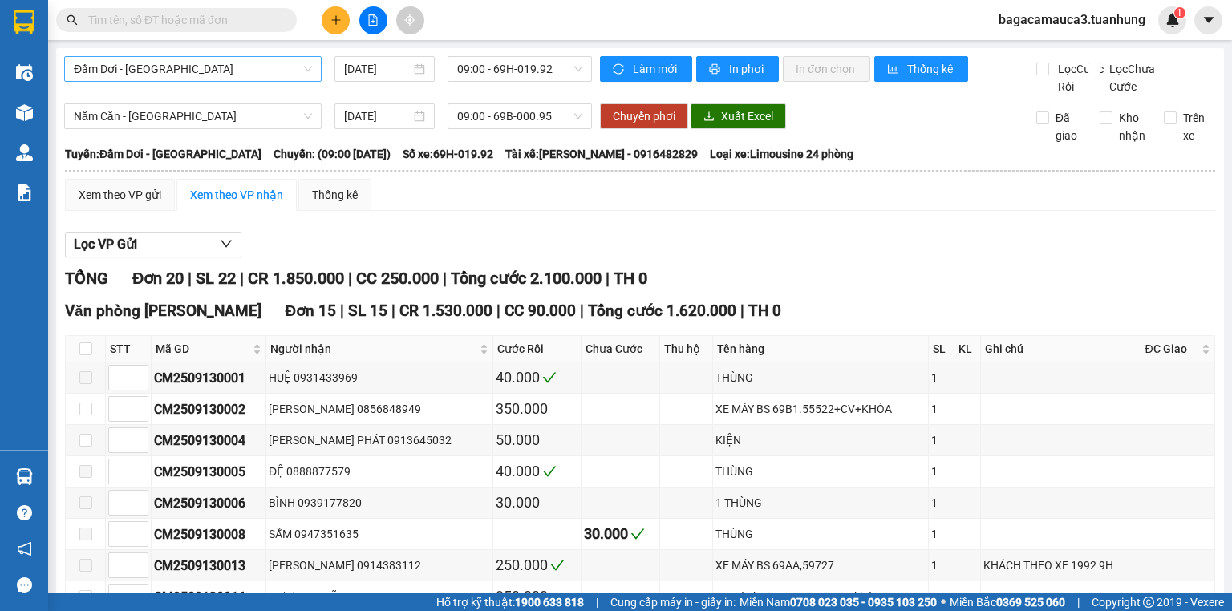
click at [195, 77] on span "Đầm Dơi - [GEOGRAPHIC_DATA]" at bounding box center [193, 69] width 238 height 24
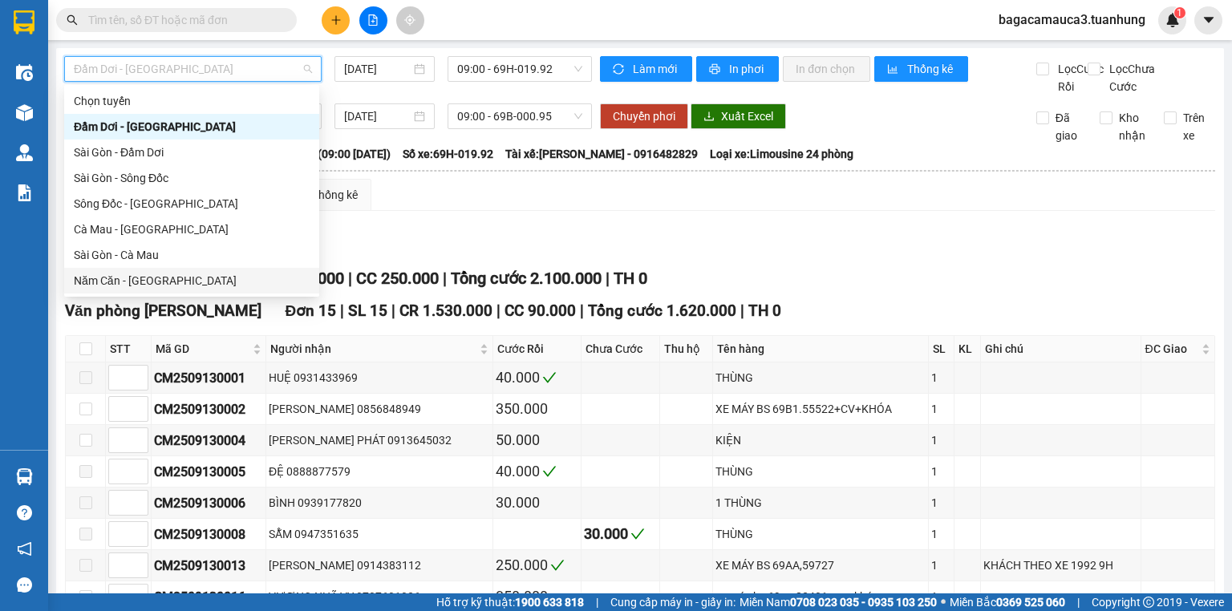
click at [156, 280] on div "Năm Căn - [GEOGRAPHIC_DATA]" at bounding box center [192, 281] width 236 height 18
type input "[DATE]"
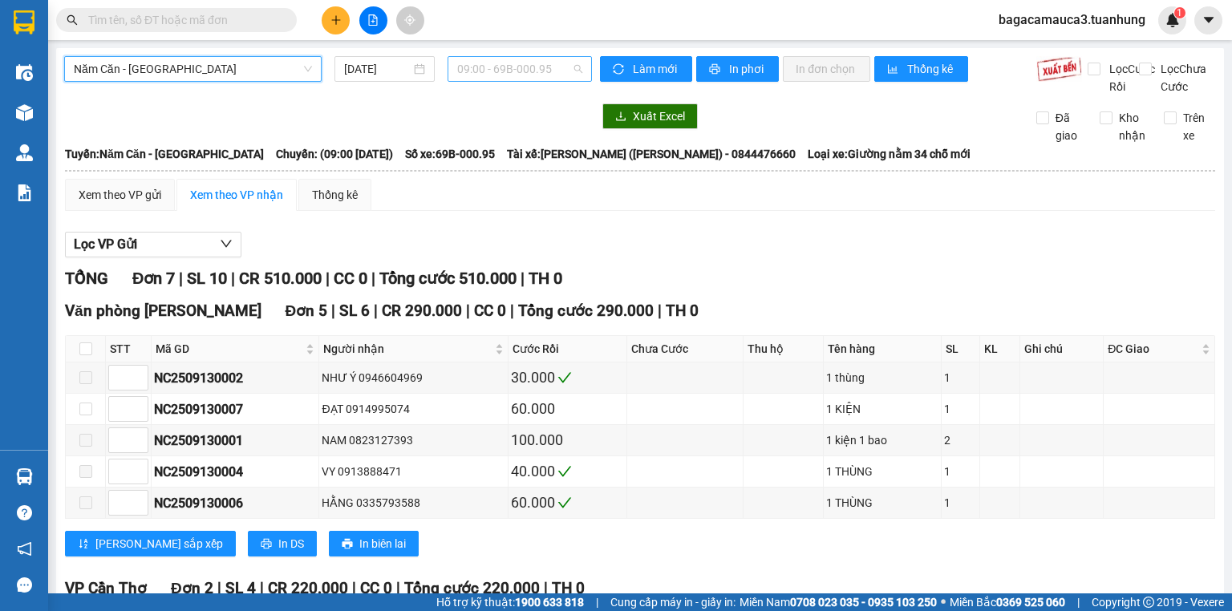
click at [525, 62] on span "09:00 - 69B-000.95" at bounding box center [520, 69] width 126 height 24
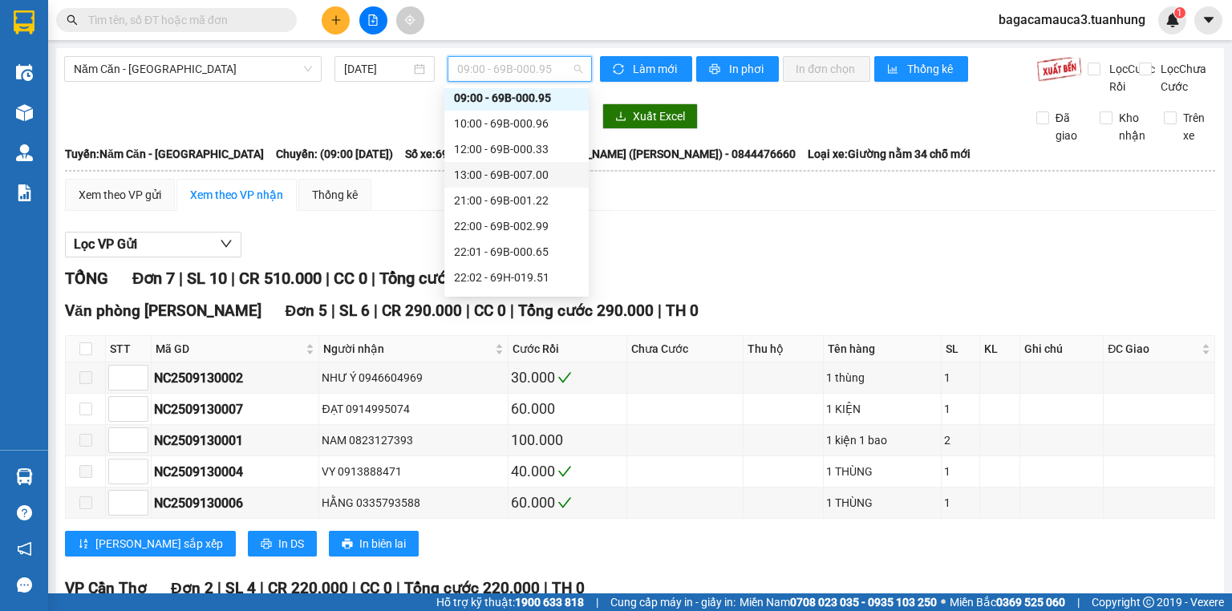
scroll to position [51, 0]
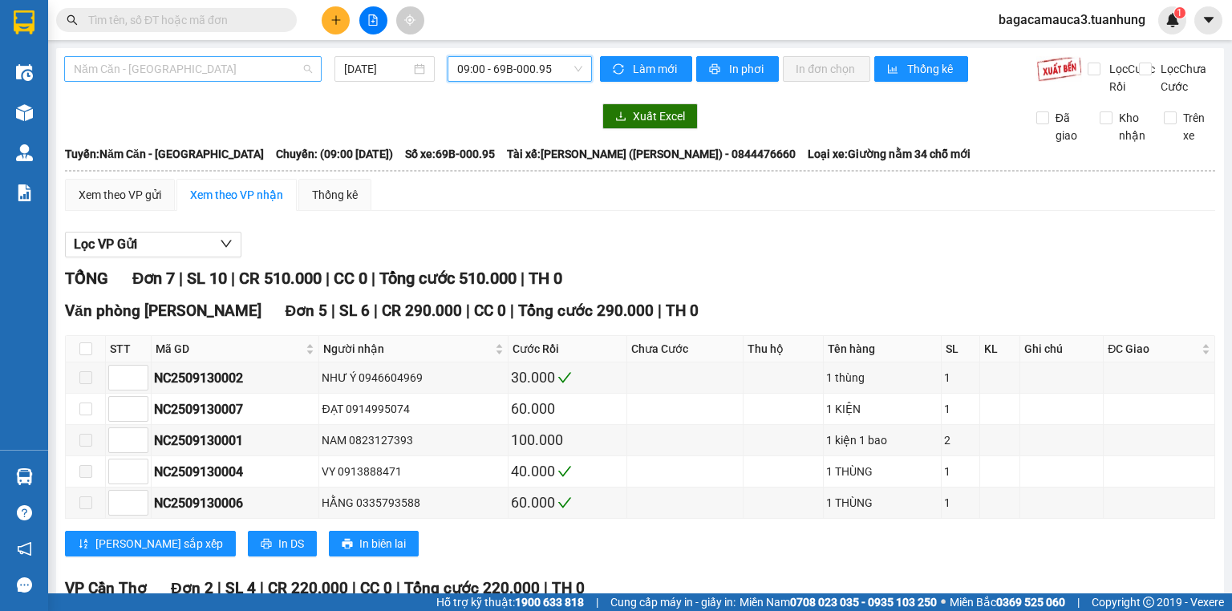
click at [292, 67] on span "Năm Căn - [GEOGRAPHIC_DATA]" at bounding box center [193, 69] width 238 height 24
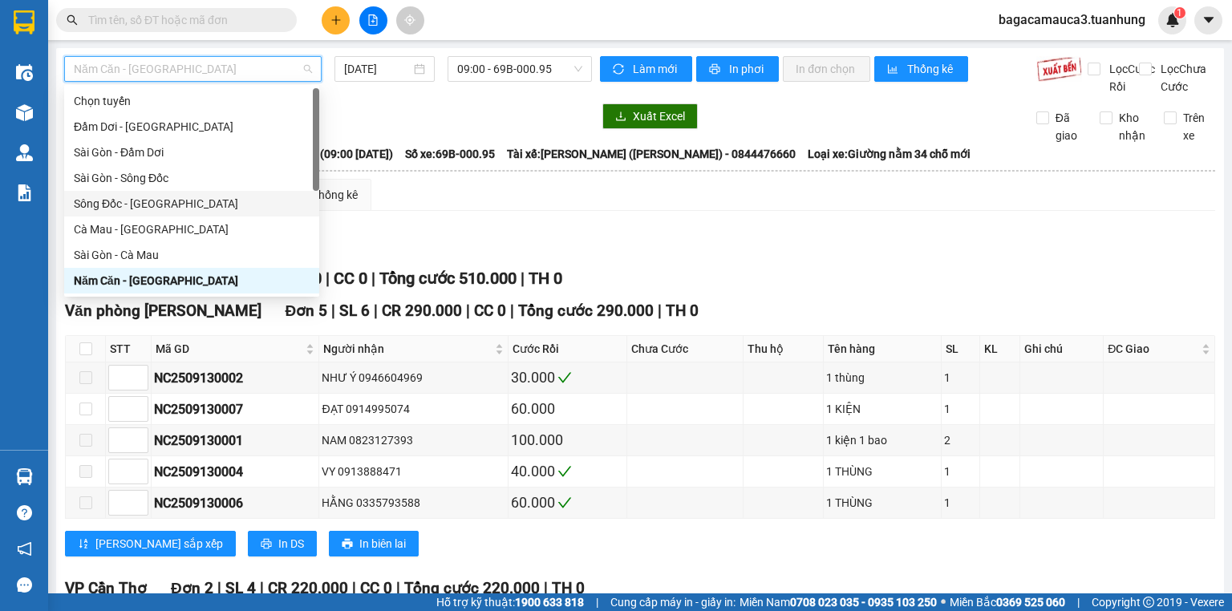
click at [144, 201] on div "Sông Đốc - [GEOGRAPHIC_DATA]" at bounding box center [192, 204] width 236 height 18
type input "[DATE]"
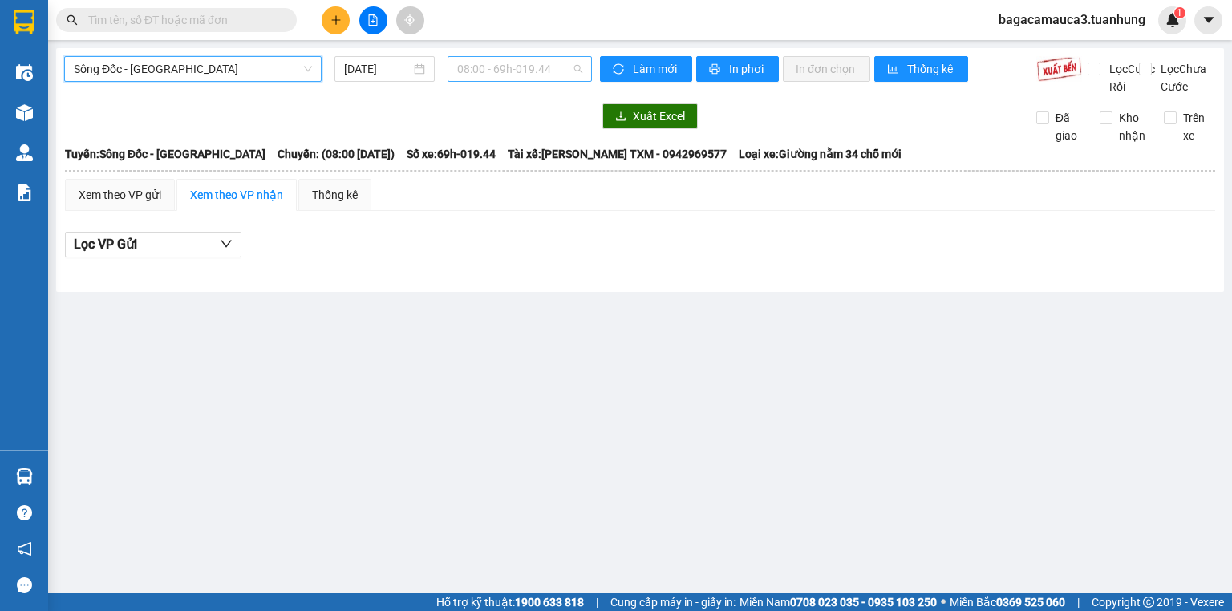
click at [484, 64] on span "08:00 - 69h-019.44" at bounding box center [520, 69] width 126 height 24
click at [253, 20] on input "text" at bounding box center [182, 20] width 189 height 18
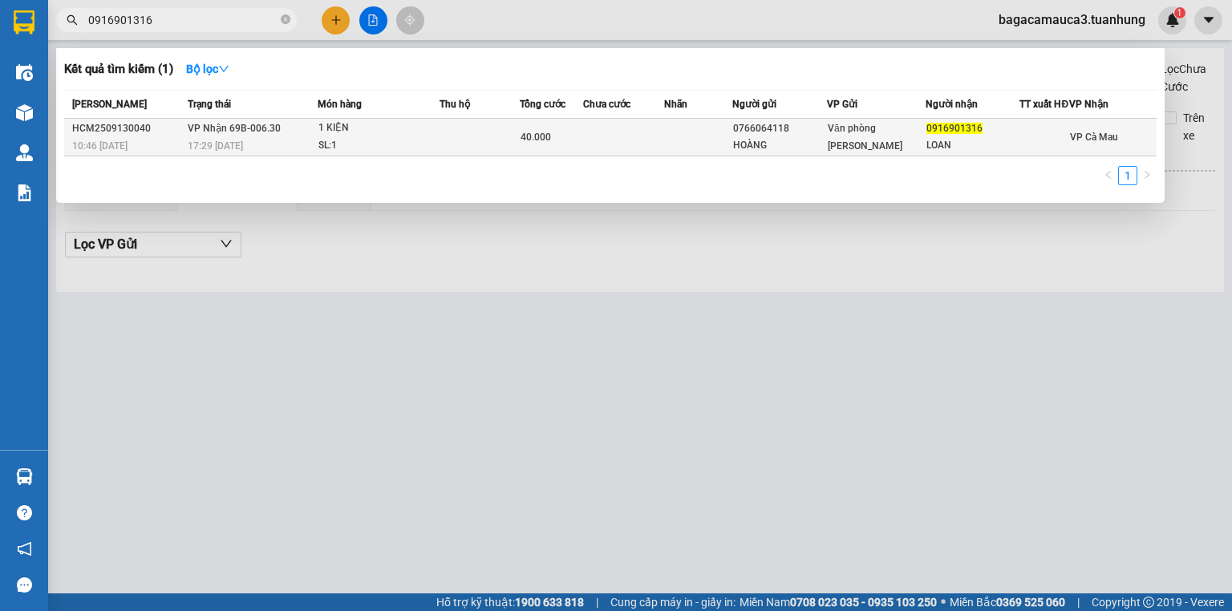
type input "0916901316"
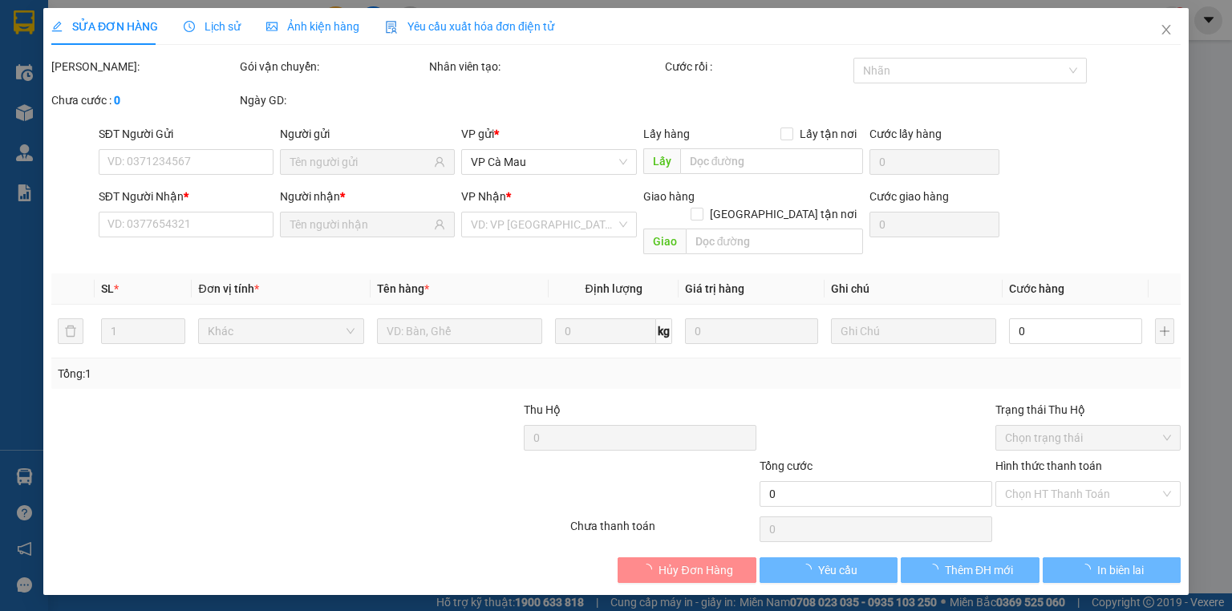
type input "0766064118"
type input "HOÀNG"
type input "0916901316"
type input "LOAN"
type input "40.000"
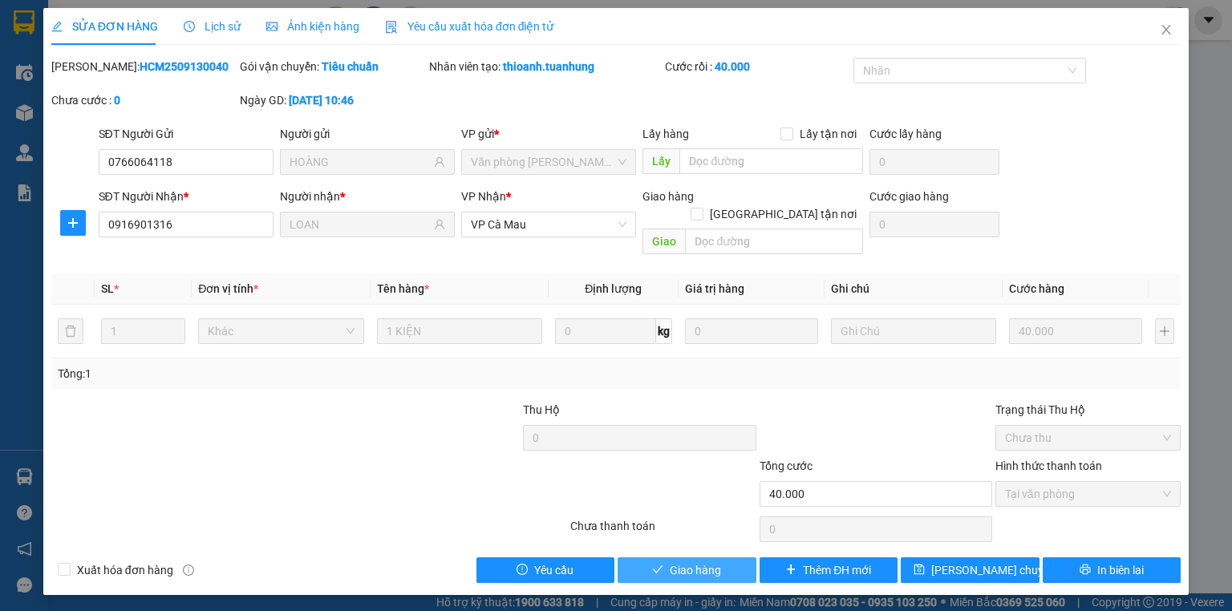
click at [694, 557] on button "Giao hàng" at bounding box center [686, 570] width 139 height 26
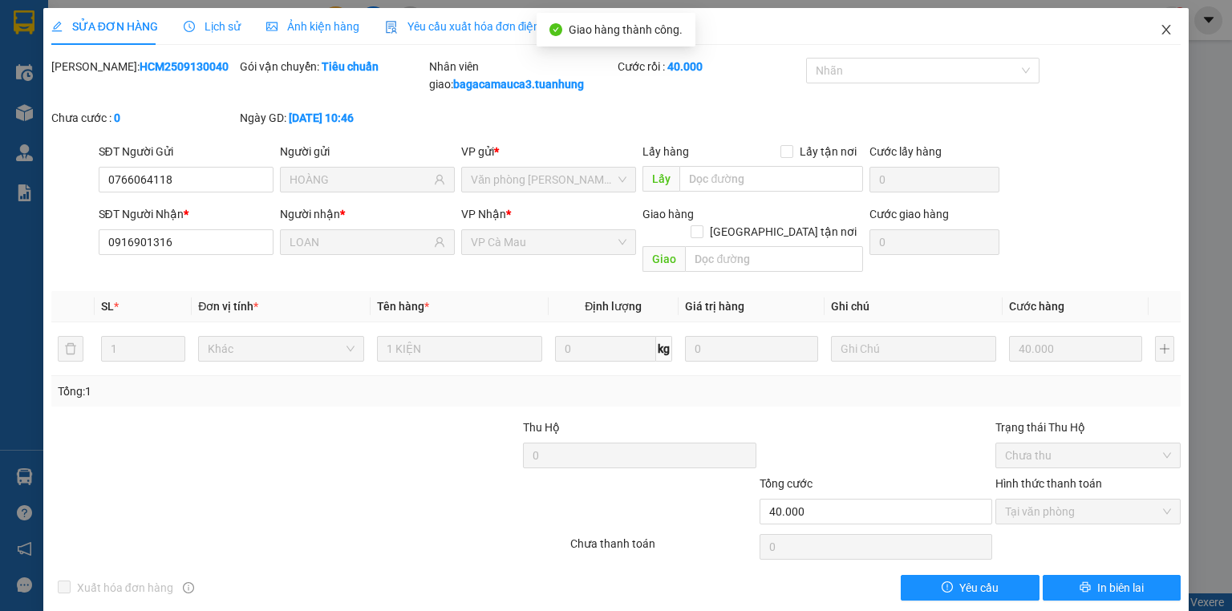
click at [1161, 25] on icon "close" at bounding box center [1166, 29] width 13 height 13
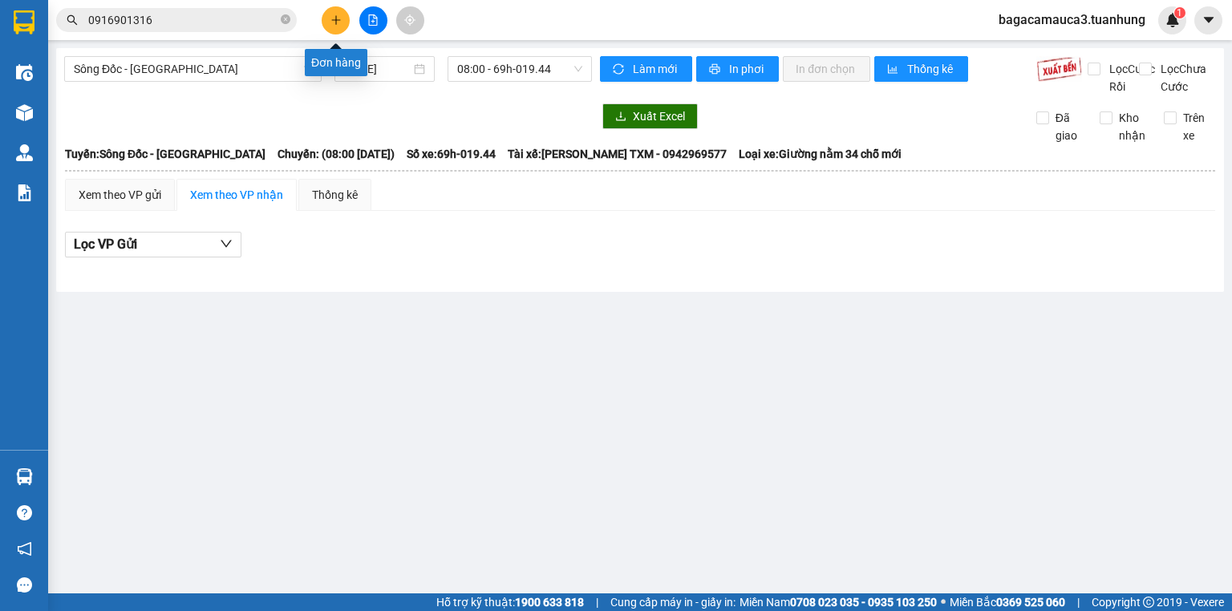
click at [338, 16] on icon "plus" at bounding box center [335, 19] width 11 height 11
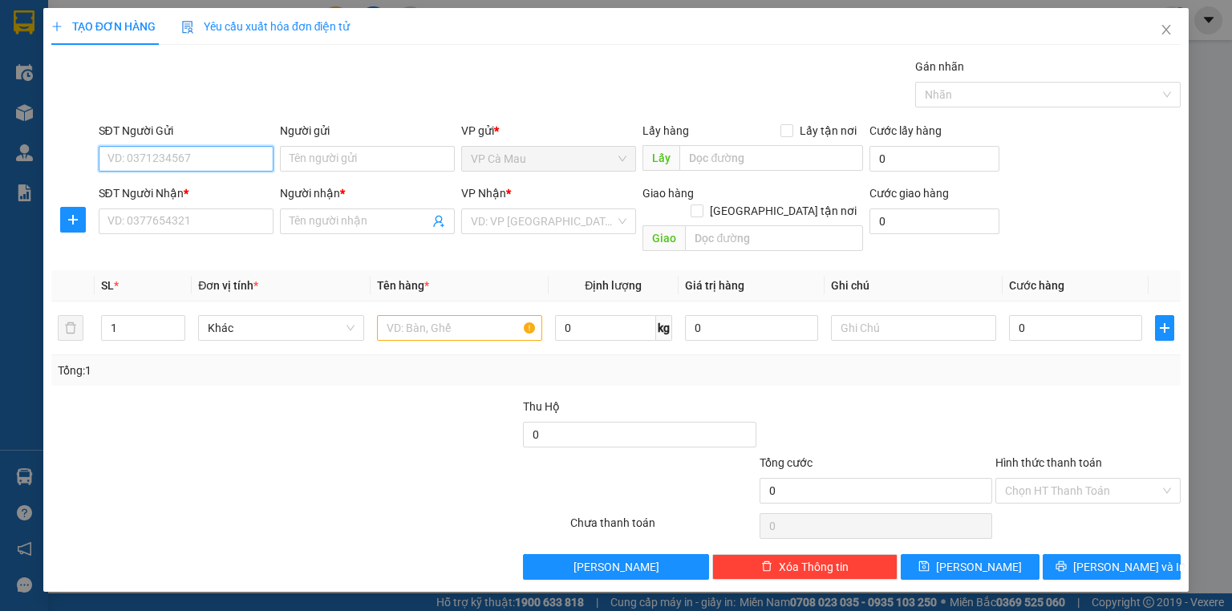
click at [231, 156] on input "SĐT Người Gửi" at bounding box center [186, 159] width 175 height 26
type input "0948499053"
click at [212, 177] on div "0948499053 - CÚC" at bounding box center [186, 190] width 175 height 26
type input "CÚC"
type input "0948499053"
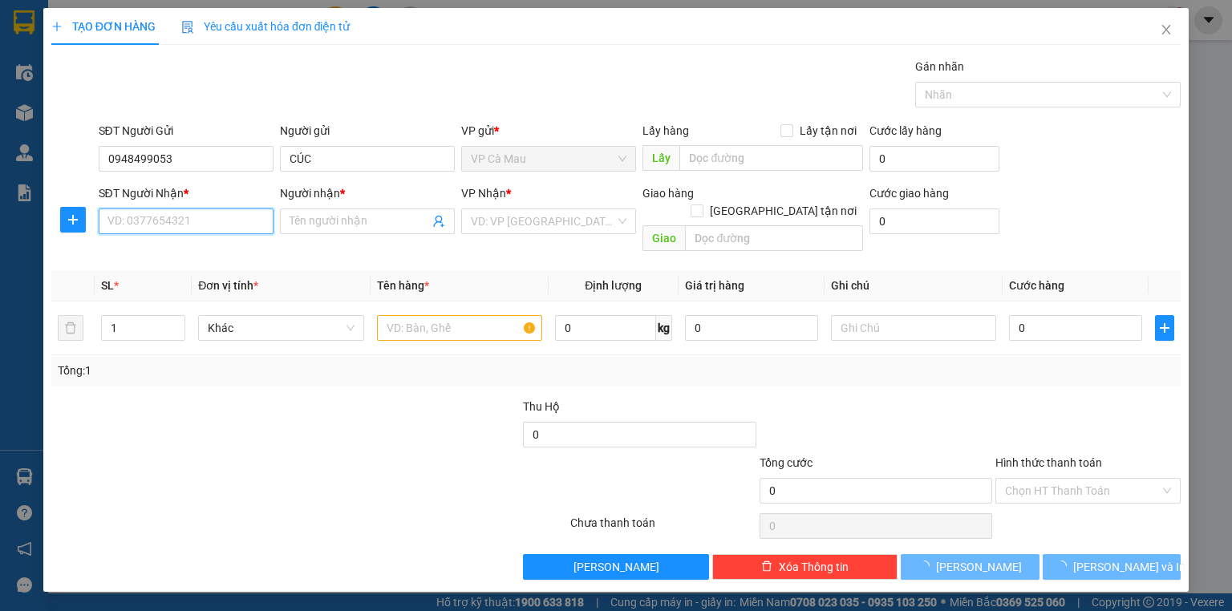
click at [229, 228] on input "SĐT Người Nhận *" at bounding box center [186, 222] width 175 height 26
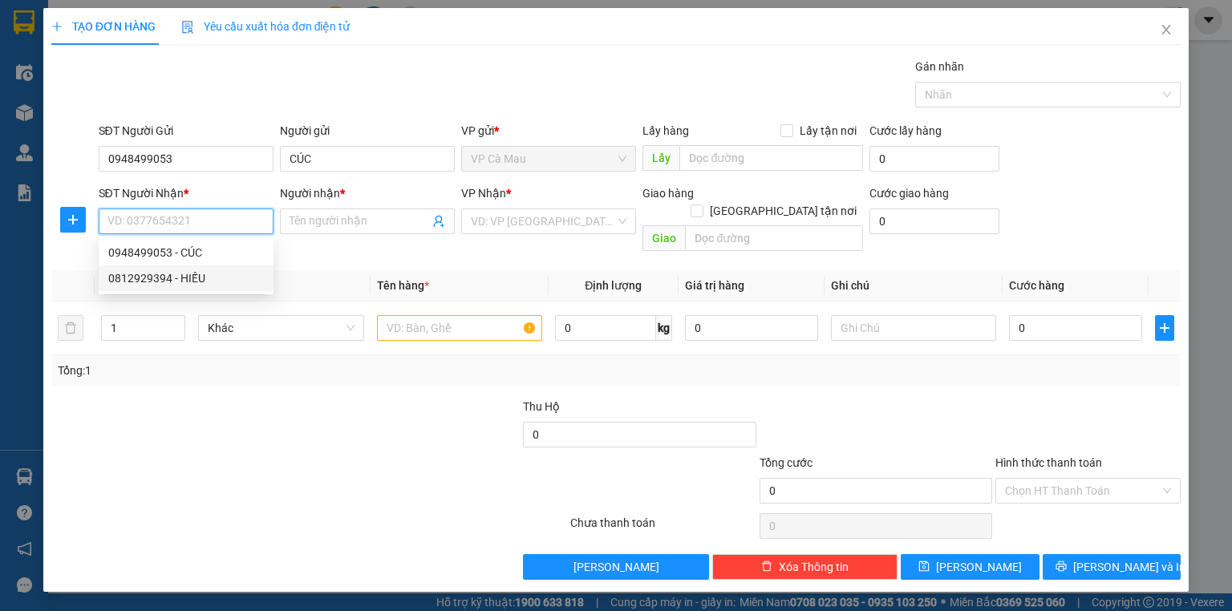
click at [229, 273] on div "0812929394 - HIẾU" at bounding box center [186, 278] width 156 height 18
type input "0812929394"
type input "HIẾU"
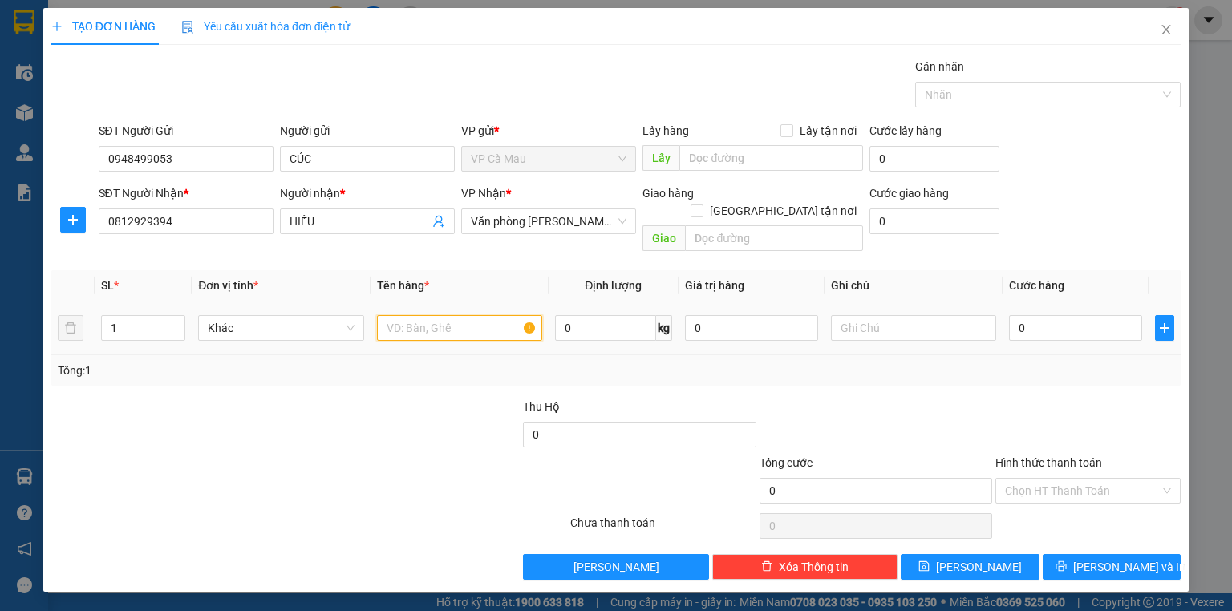
click at [456, 315] on input "text" at bounding box center [459, 328] width 165 height 26
type input "BỌC"
click at [1010, 315] on input "0" at bounding box center [1075, 328] width 133 height 26
click at [1014, 315] on input "0" at bounding box center [1075, 328] width 133 height 26
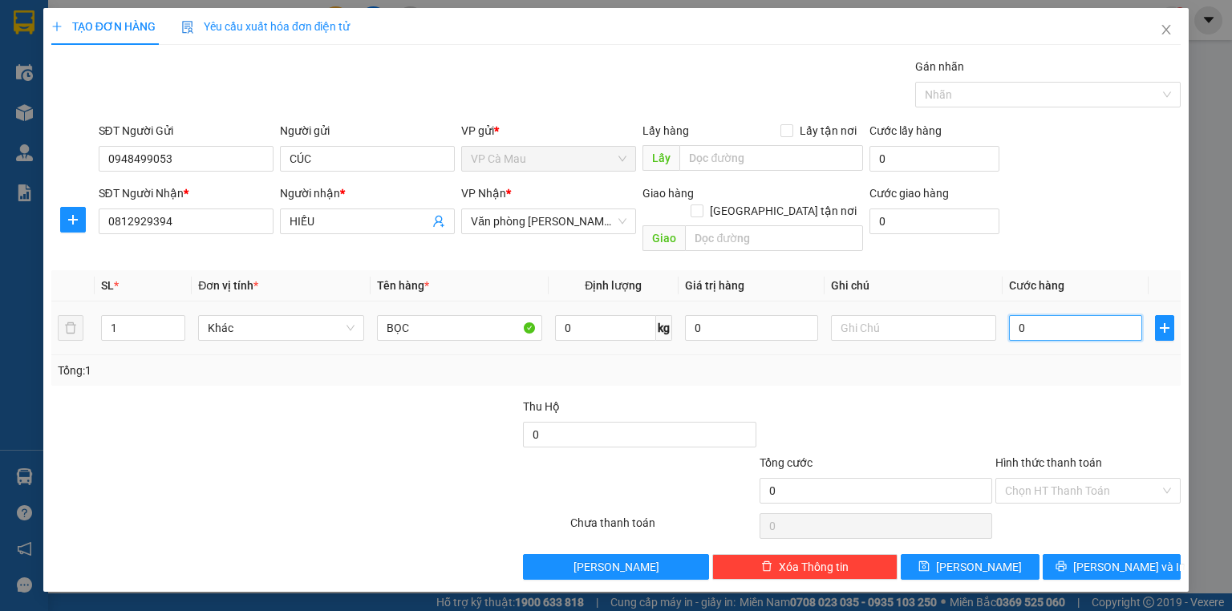
type input "30"
type input "30.000"
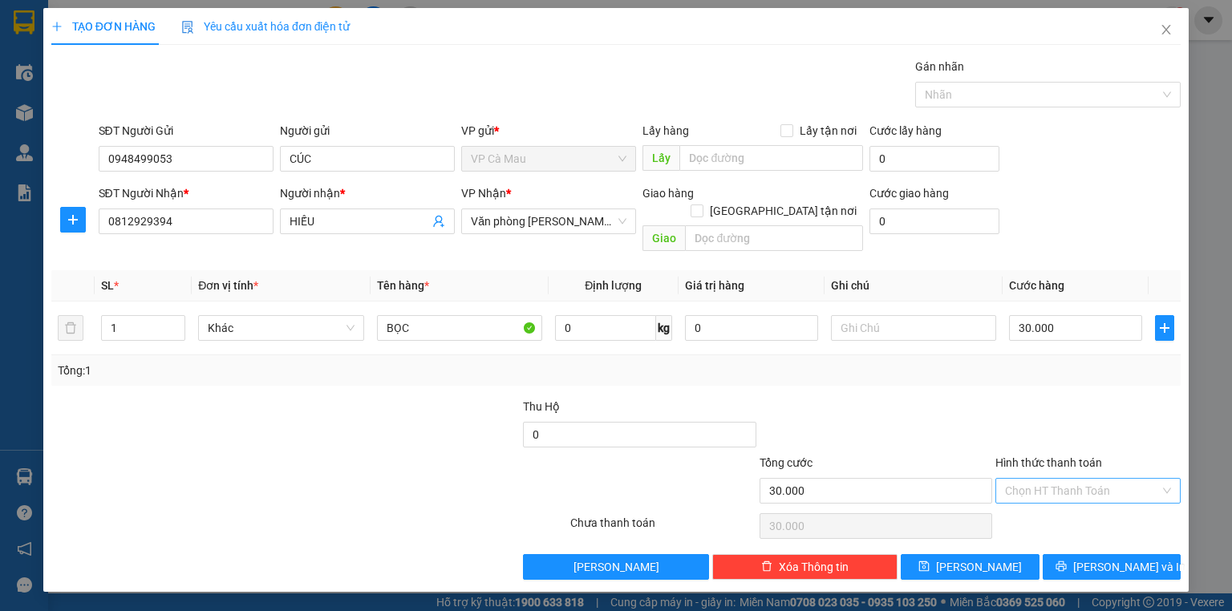
click at [1043, 479] on input "Hình thức thanh toán" at bounding box center [1082, 491] width 155 height 24
click at [1048, 497] on div "Tại văn phòng" at bounding box center [1088, 504] width 166 height 18
type input "0"
click at [1062, 554] on button "[PERSON_NAME] và In" at bounding box center [1112, 567] width 139 height 26
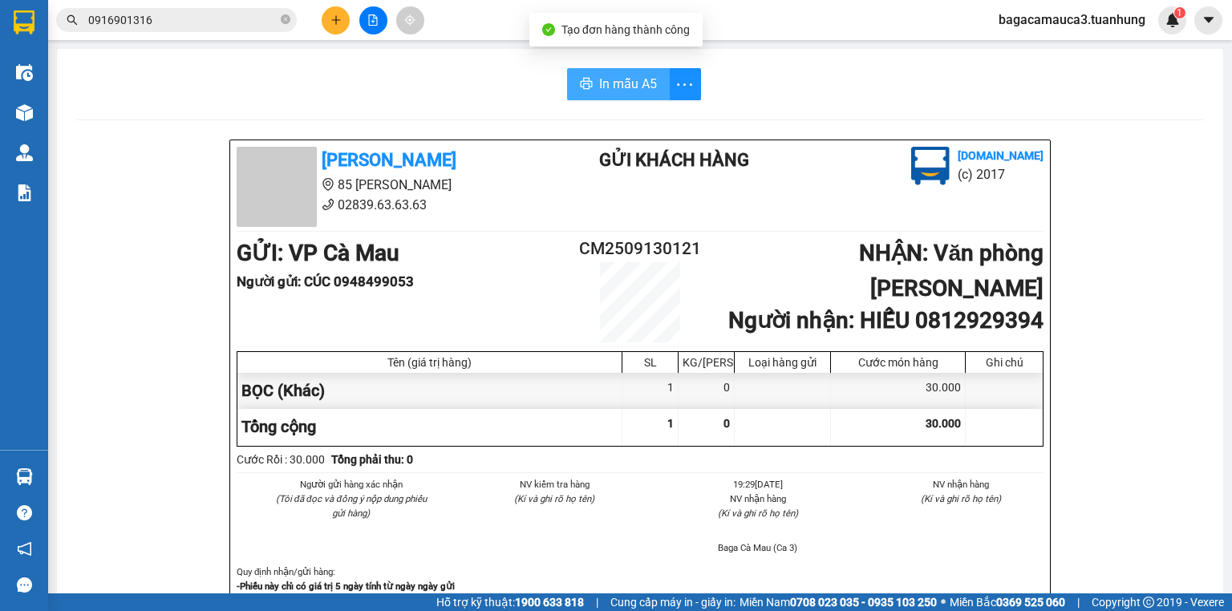
click at [609, 71] on button "In mẫu A5" at bounding box center [618, 84] width 103 height 32
click at [282, 14] on icon "close-circle" at bounding box center [286, 19] width 10 height 10
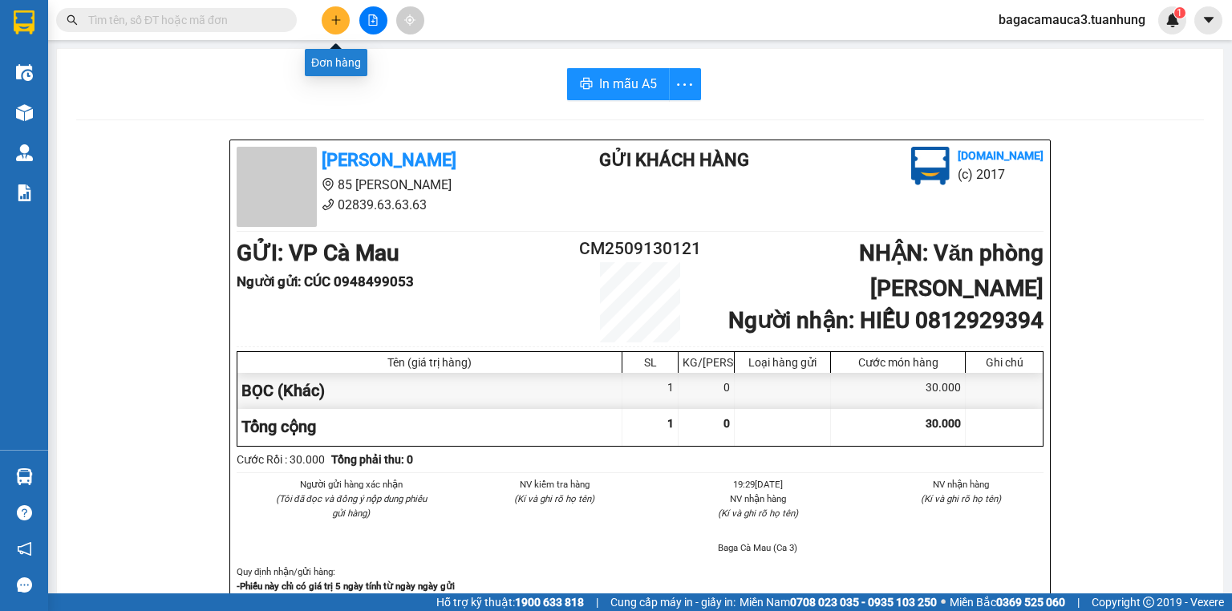
click at [337, 23] on icon "plus" at bounding box center [335, 19] width 11 height 11
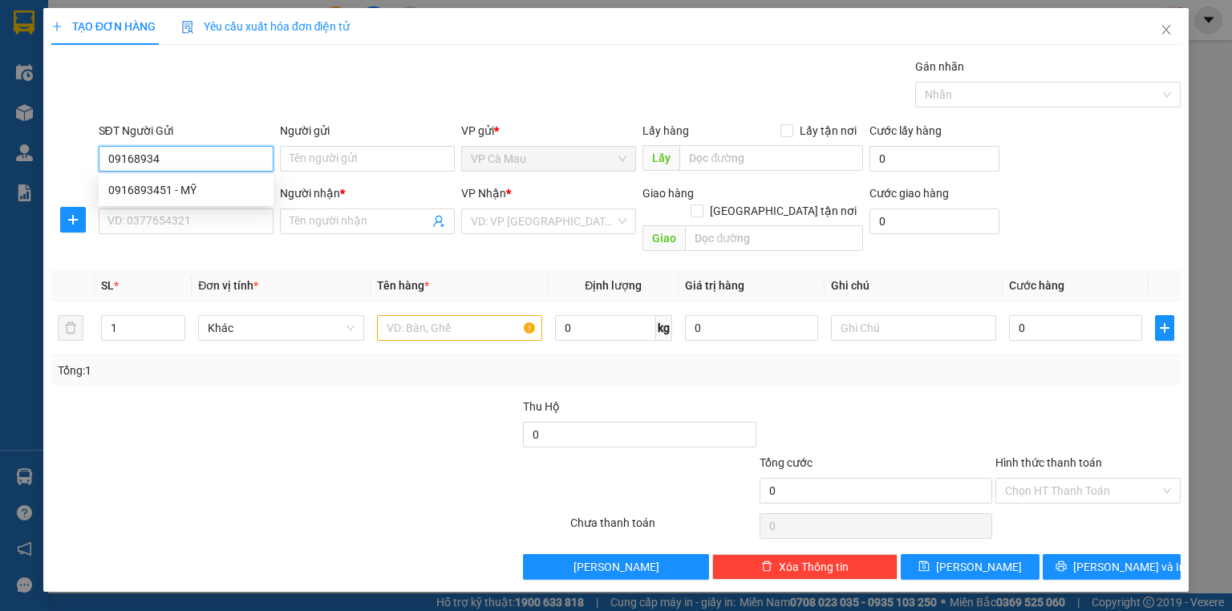
click at [220, 186] on div "0916893451 - MỸ" at bounding box center [186, 190] width 156 height 18
type input "0916893451"
type input "MỸ"
type input "0916893451"
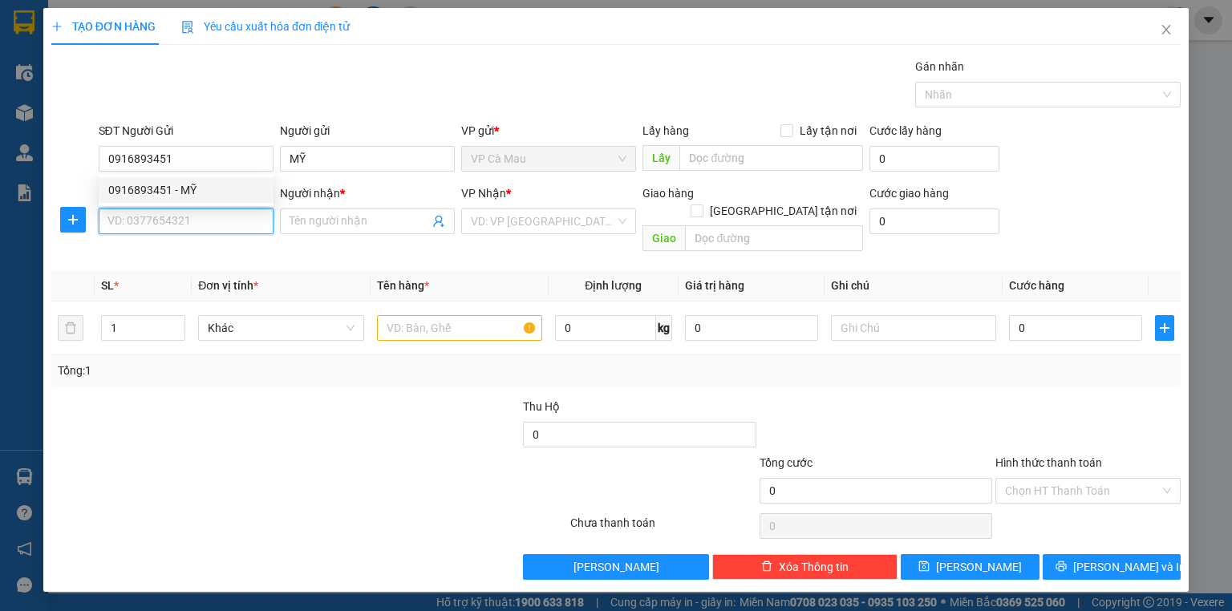
click at [243, 231] on input "SĐT Người Nhận *" at bounding box center [186, 222] width 175 height 26
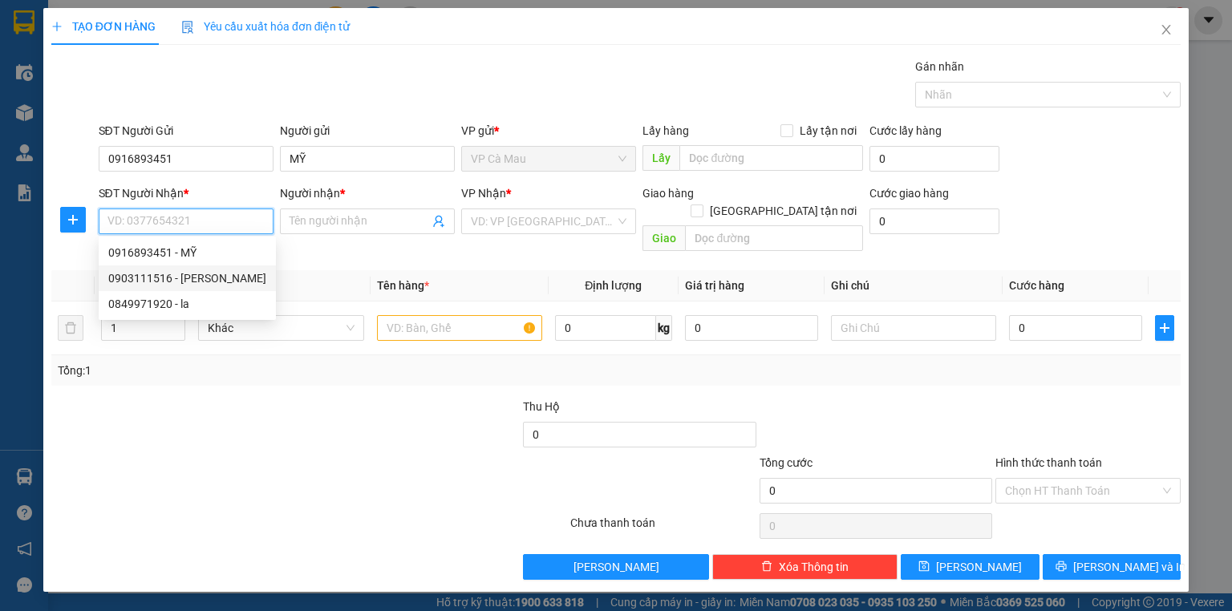
click at [241, 284] on div "0903111516 - [PERSON_NAME]" at bounding box center [187, 278] width 158 height 18
type input "0903111516"
type input "[PERSON_NAME]"
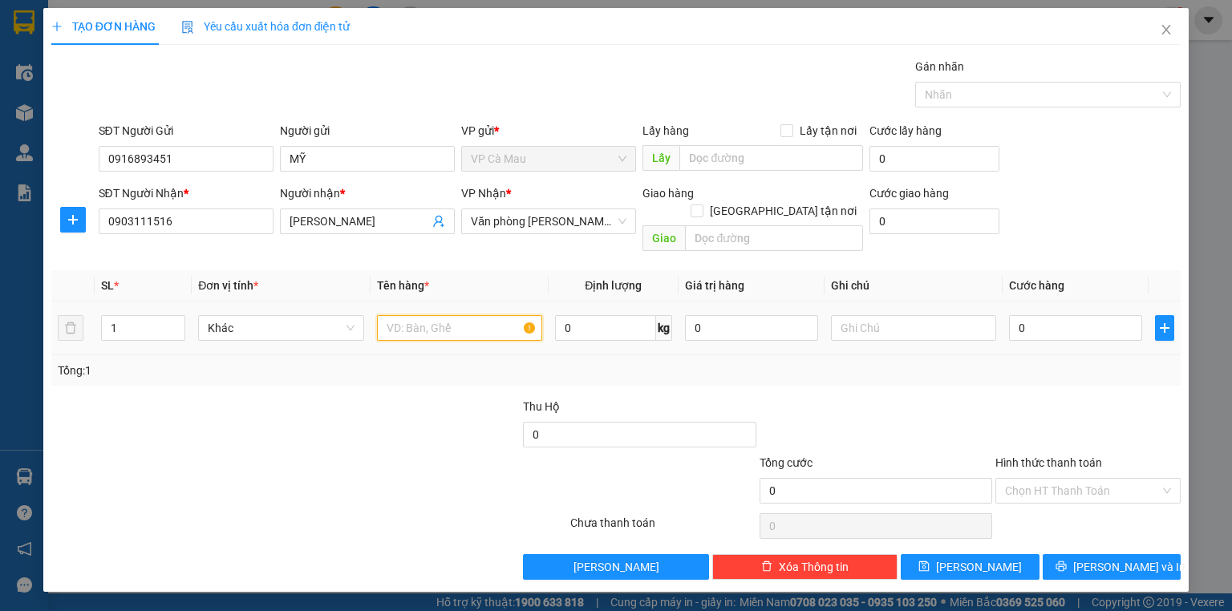
click at [439, 315] on input "text" at bounding box center [459, 328] width 165 height 26
type input "THÙNG"
click at [1107, 315] on input "0" at bounding box center [1075, 328] width 133 height 26
type input "+5"
type input "5"
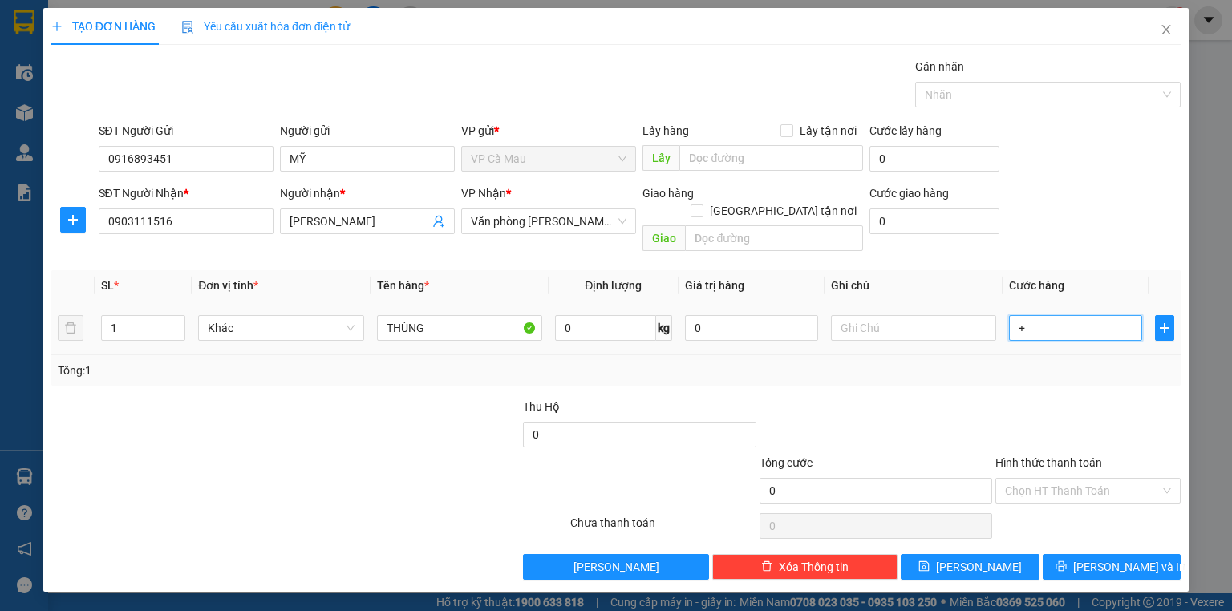
type input "5"
type input "+50"
type input "50"
type input "50.000"
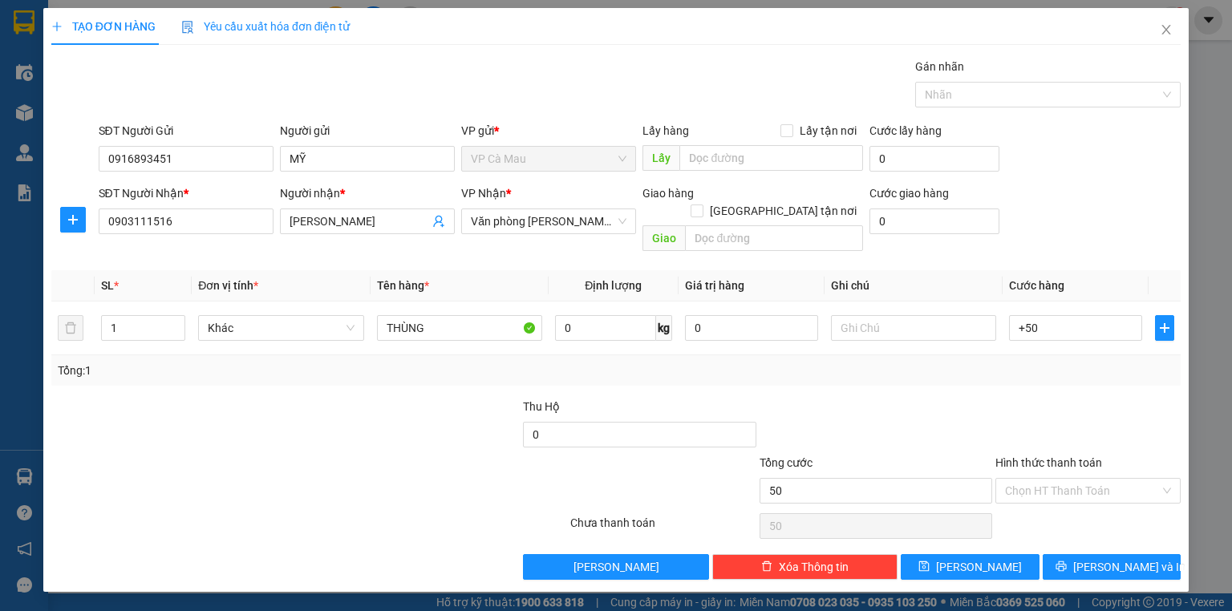
type input "50.000"
click at [1100, 362] on div "Tổng: 1" at bounding box center [616, 371] width 1116 height 18
click at [1068, 479] on input "Hình thức thanh toán" at bounding box center [1082, 491] width 155 height 24
click at [1070, 491] on div "Tại văn phòng" at bounding box center [1087, 504] width 185 height 26
type input "0"
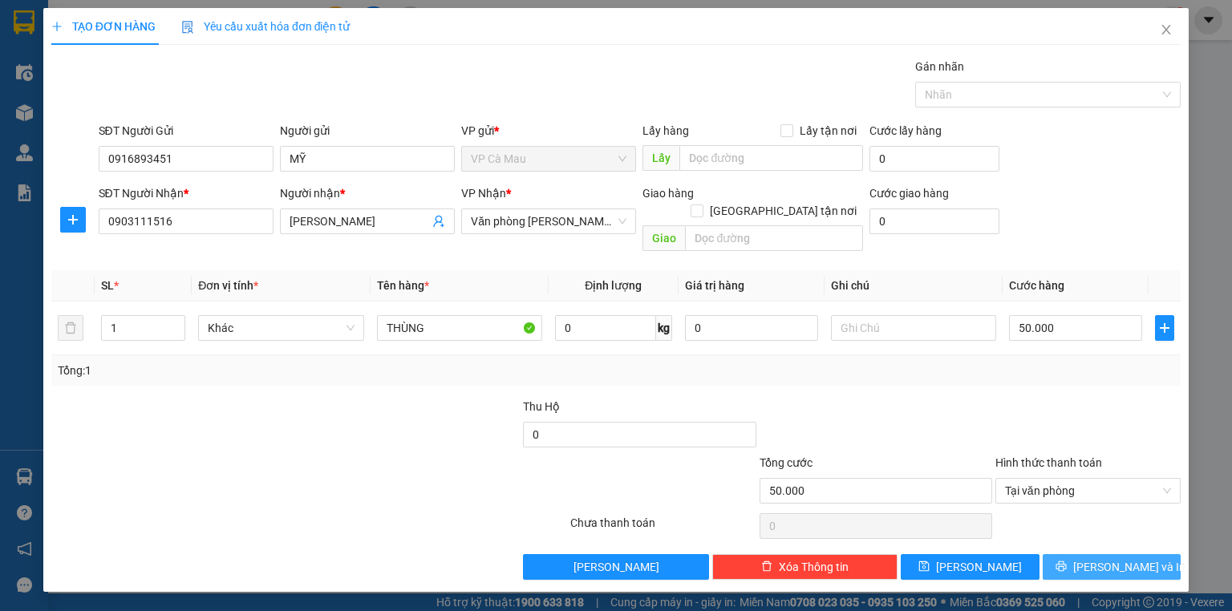
click at [1067, 561] on icon "printer" at bounding box center [1060, 566] width 11 height 11
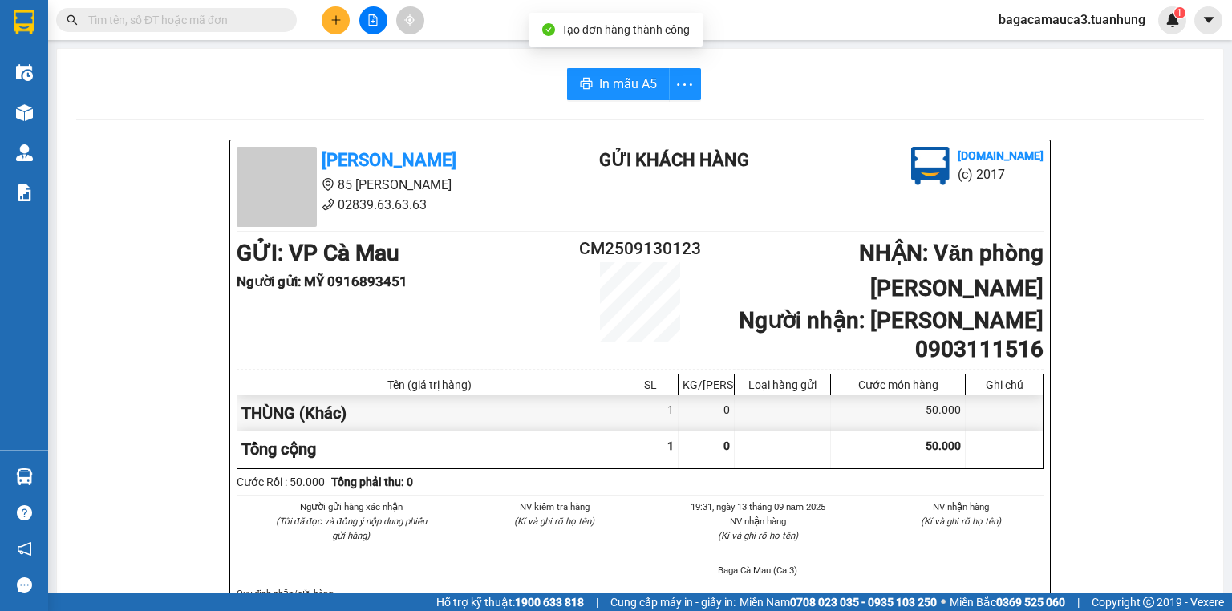
click at [559, 86] on div "In mẫu A5" at bounding box center [640, 84] width 1128 height 32
click at [599, 77] on span "In mẫu A5" at bounding box center [628, 84] width 58 height 20
click at [337, 12] on button at bounding box center [336, 20] width 28 height 28
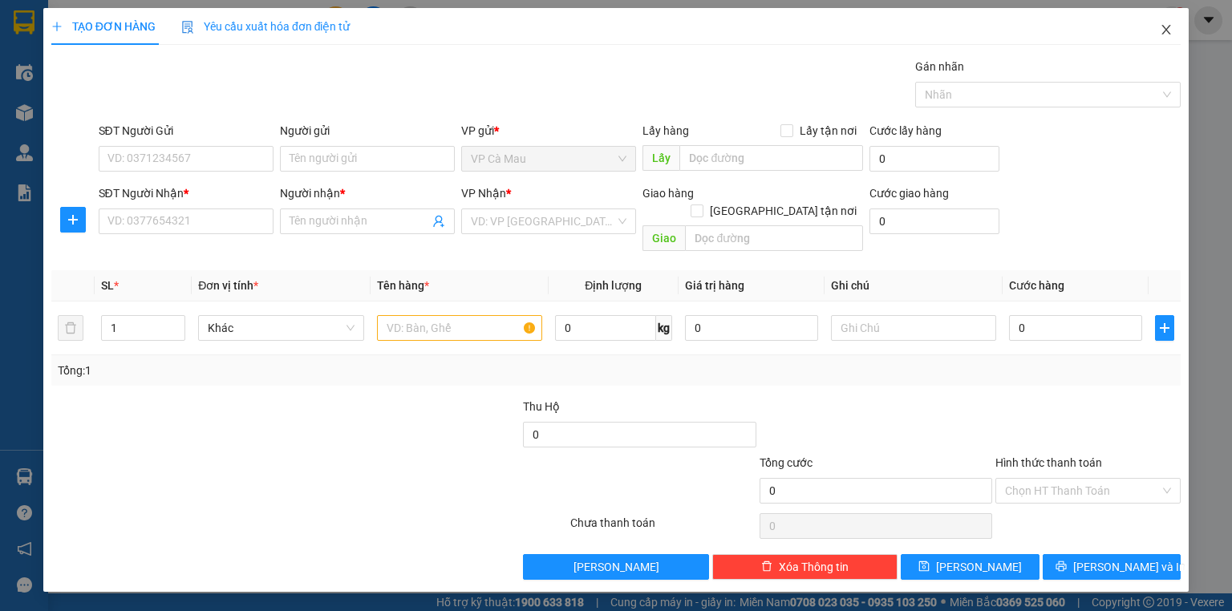
click at [1164, 28] on icon "close" at bounding box center [1166, 29] width 13 height 13
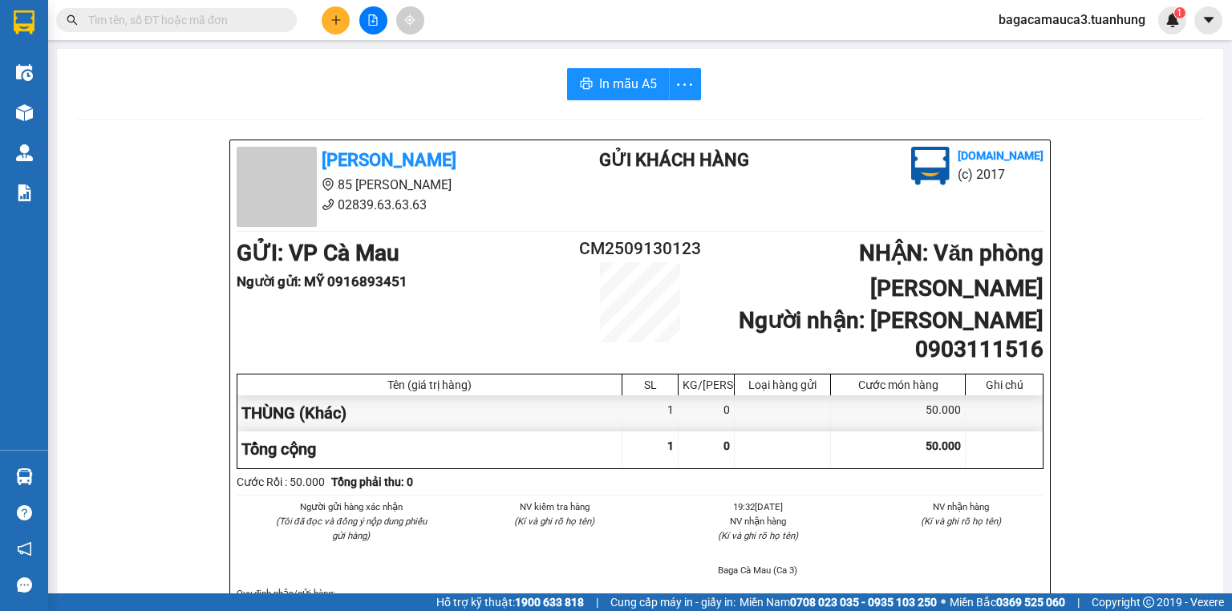
click at [263, 19] on input "text" at bounding box center [182, 20] width 189 height 18
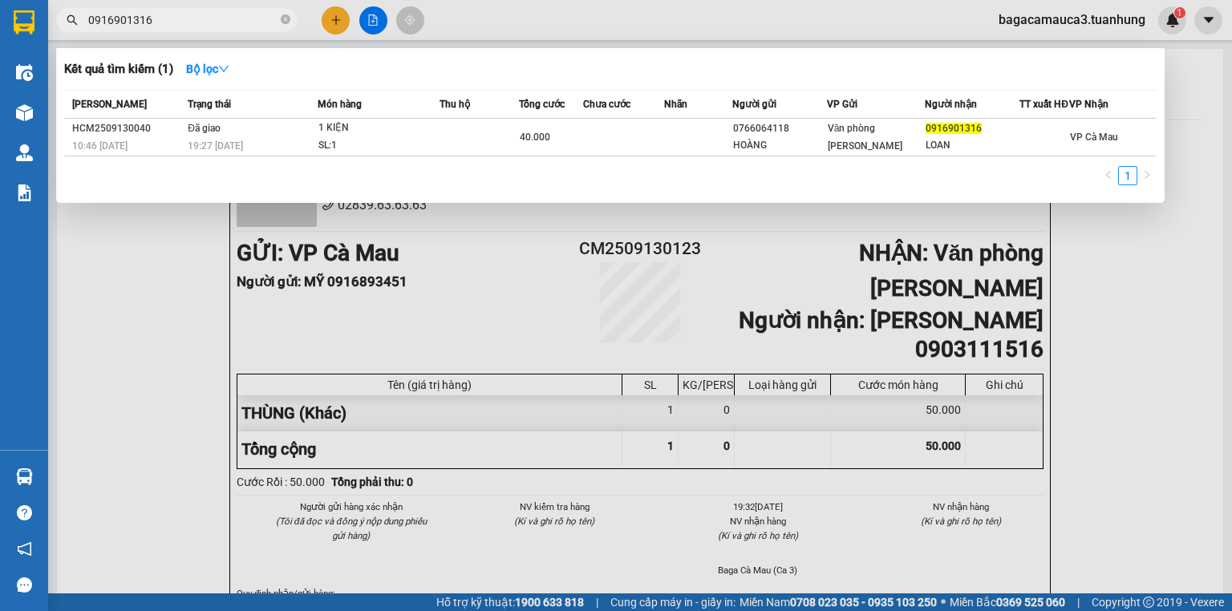
type input "0916901316"
click at [507, 259] on div at bounding box center [616, 305] width 1232 height 611
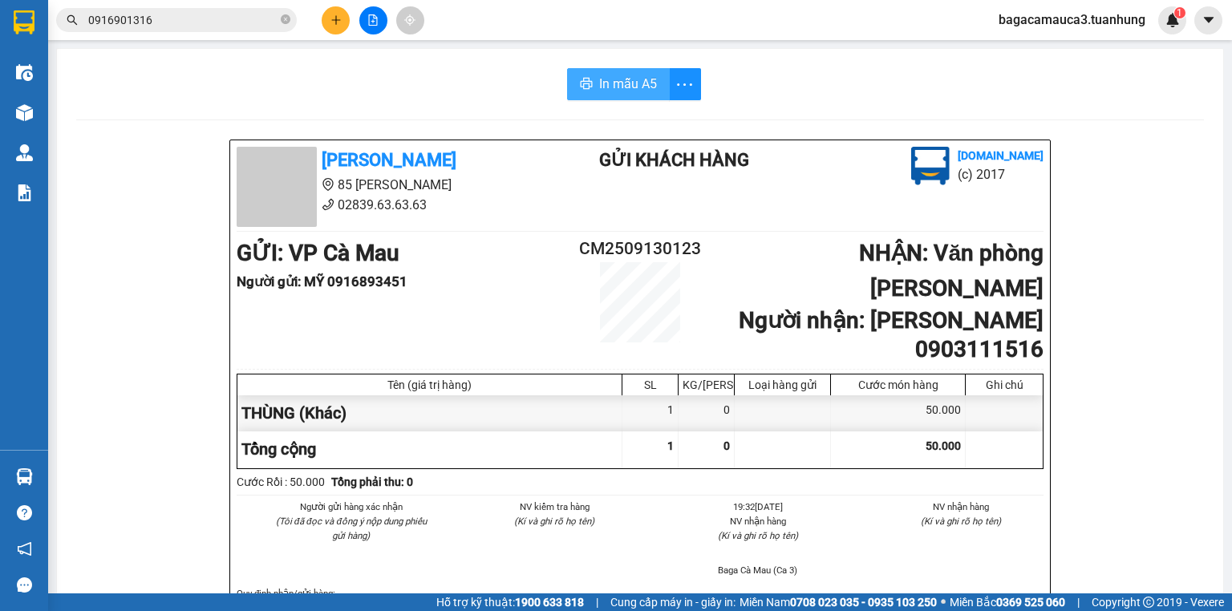
click at [617, 74] on span "In mẫu A5" at bounding box center [628, 84] width 58 height 20
click at [340, 10] on button at bounding box center [336, 20] width 28 height 28
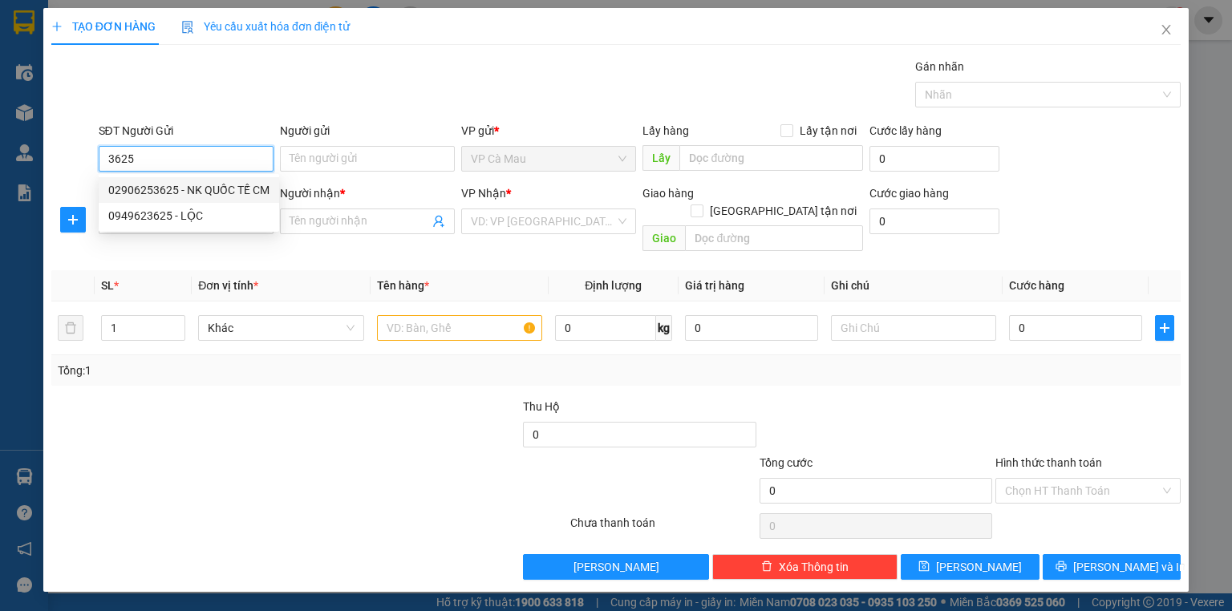
click at [193, 181] on div "02906253625 - NK QUỐC TẾ CM" at bounding box center [188, 190] width 161 height 18
type input "02906253625"
type input "NK QUỐC TẾ CM"
type input "02906253625"
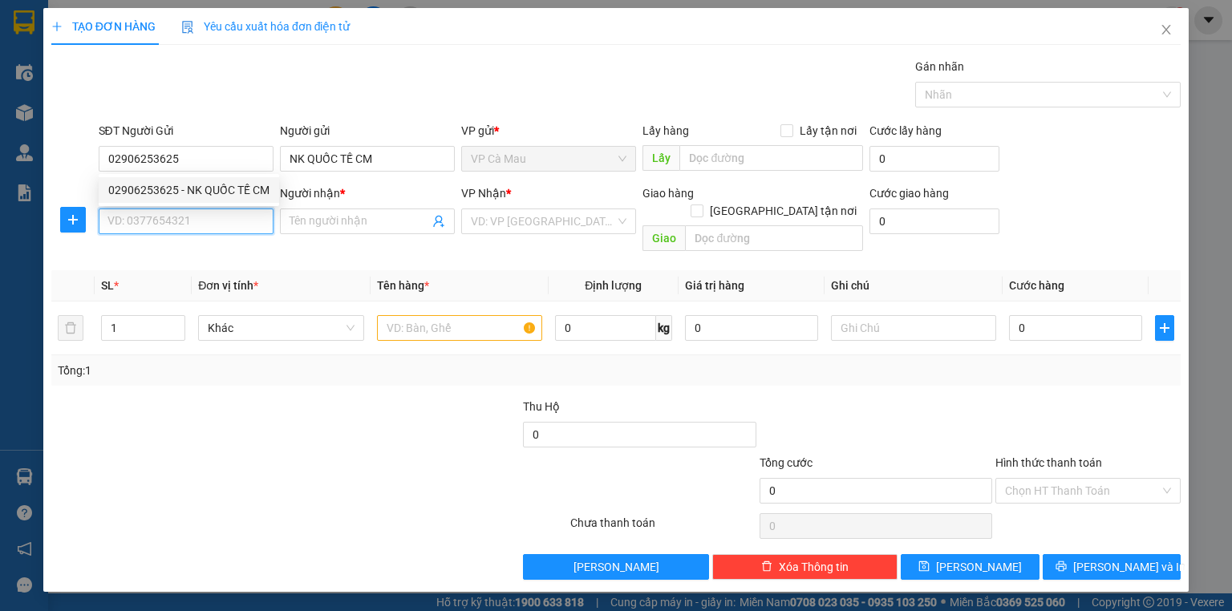
click at [218, 223] on input "SĐT Người Nhận *" at bounding box center [186, 222] width 175 height 26
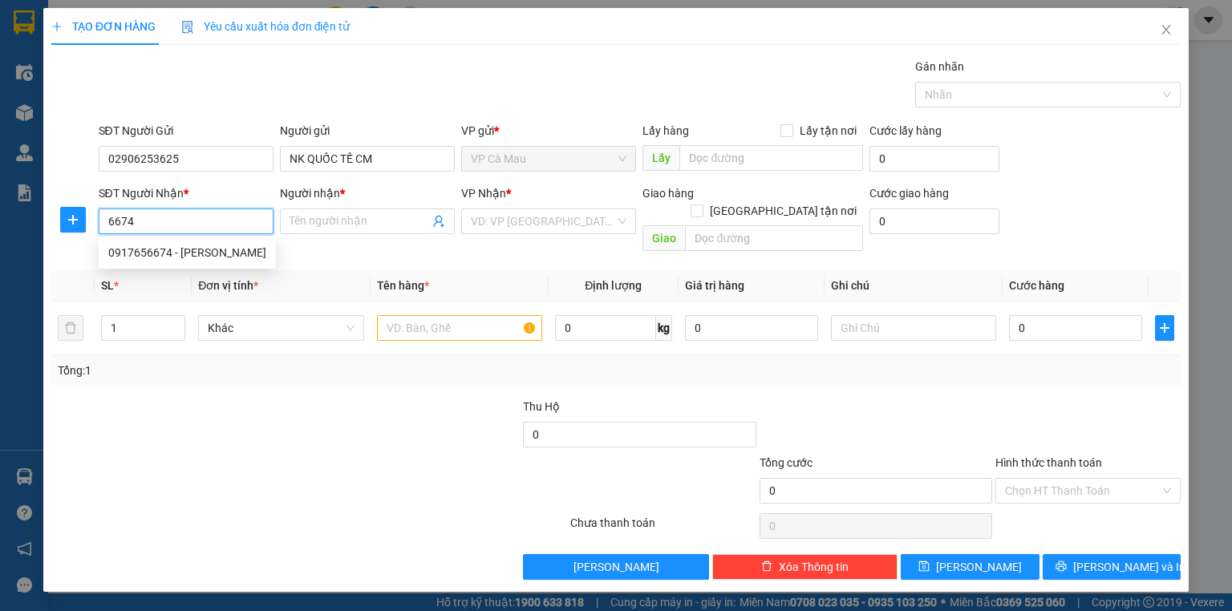
click at [221, 247] on div "0917656674 - [PERSON_NAME]" at bounding box center [187, 253] width 158 height 18
type input "0917656674"
type input "[PERSON_NAME]"
type input "0917656674"
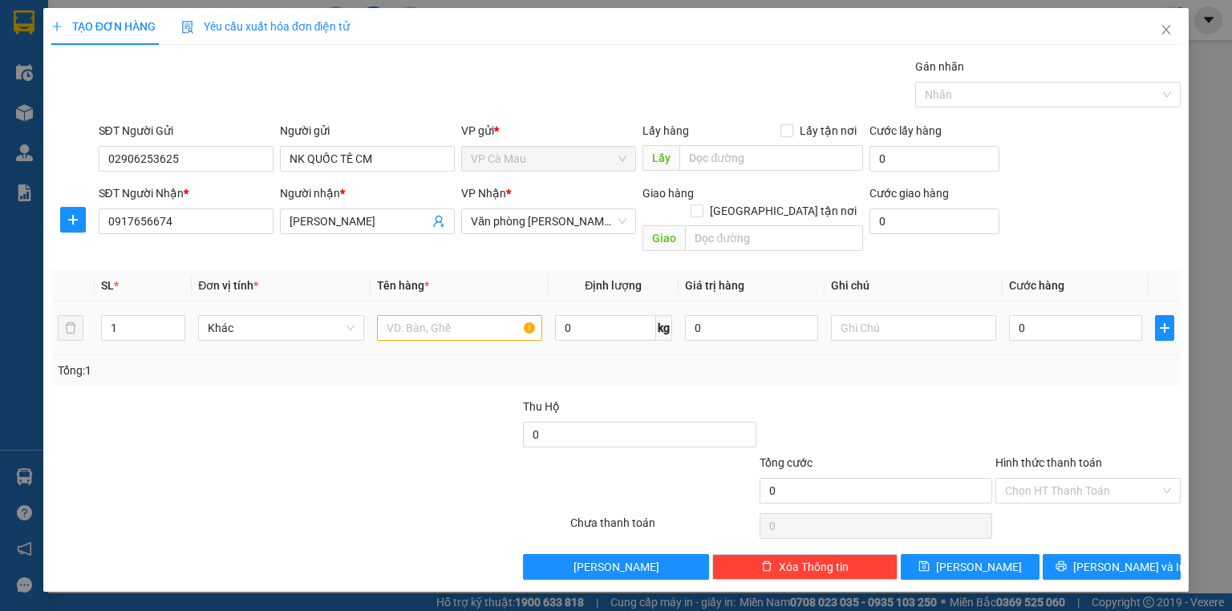
click at [464, 324] on div at bounding box center [459, 328] width 165 height 32
click at [462, 315] on input "text" at bounding box center [459, 328] width 165 height 26
click at [1039, 315] on input "0" at bounding box center [1075, 328] width 133 height 26
click at [1024, 362] on div "Tổng: 1" at bounding box center [616, 371] width 1116 height 18
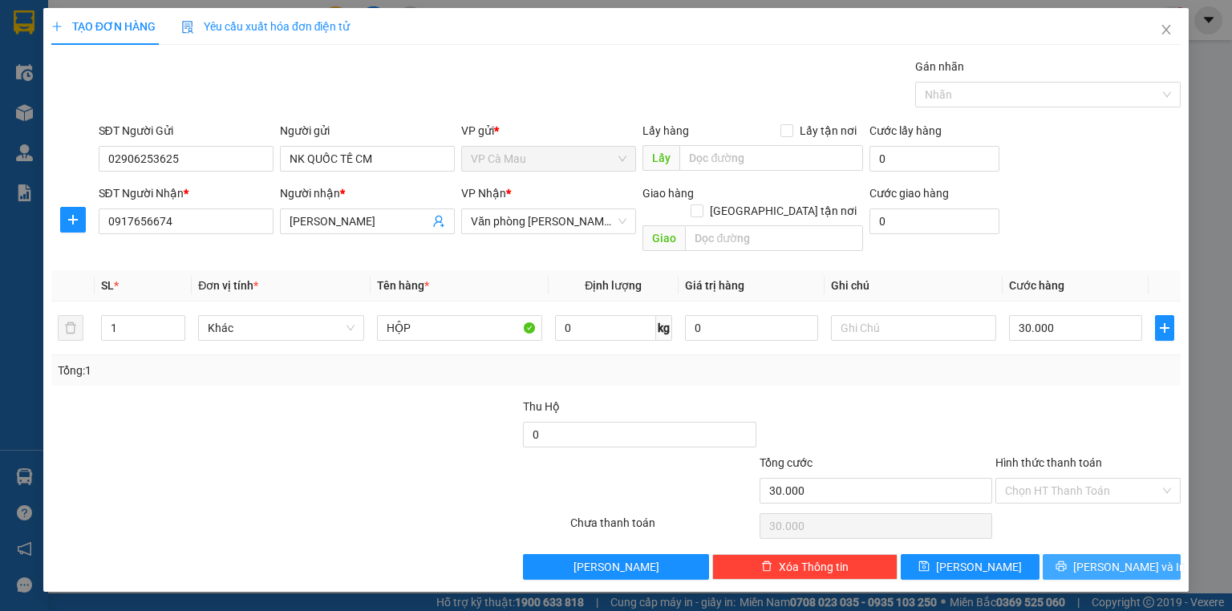
click at [1103, 558] on span "[PERSON_NAME] và In" at bounding box center [1129, 567] width 112 height 18
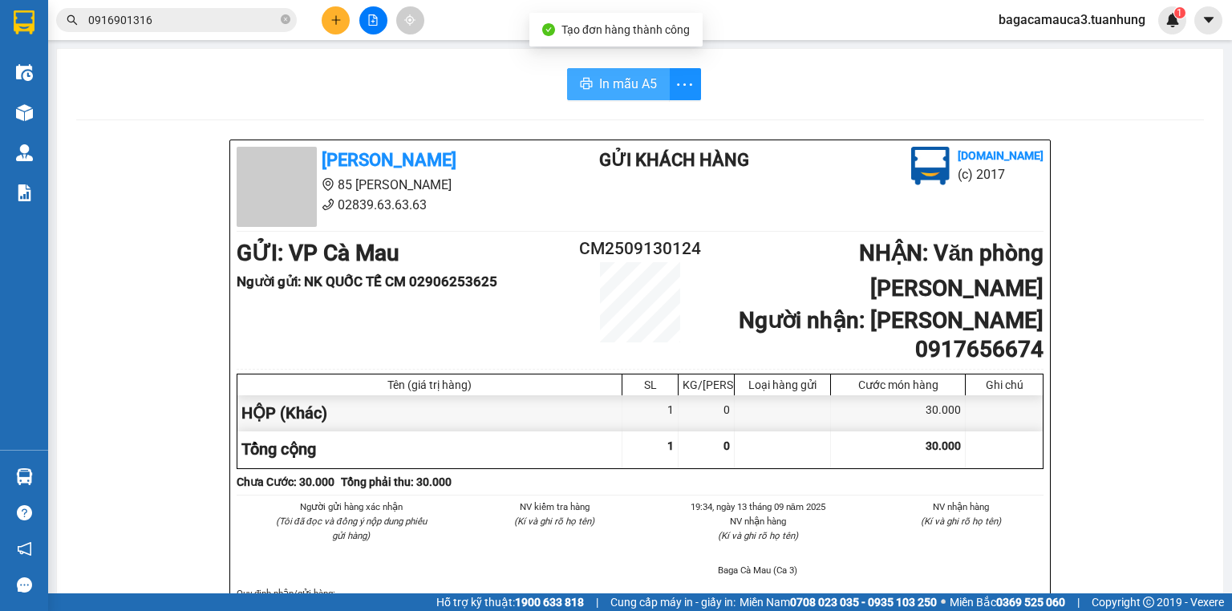
click at [606, 80] on span "In mẫu A5" at bounding box center [628, 84] width 58 height 20
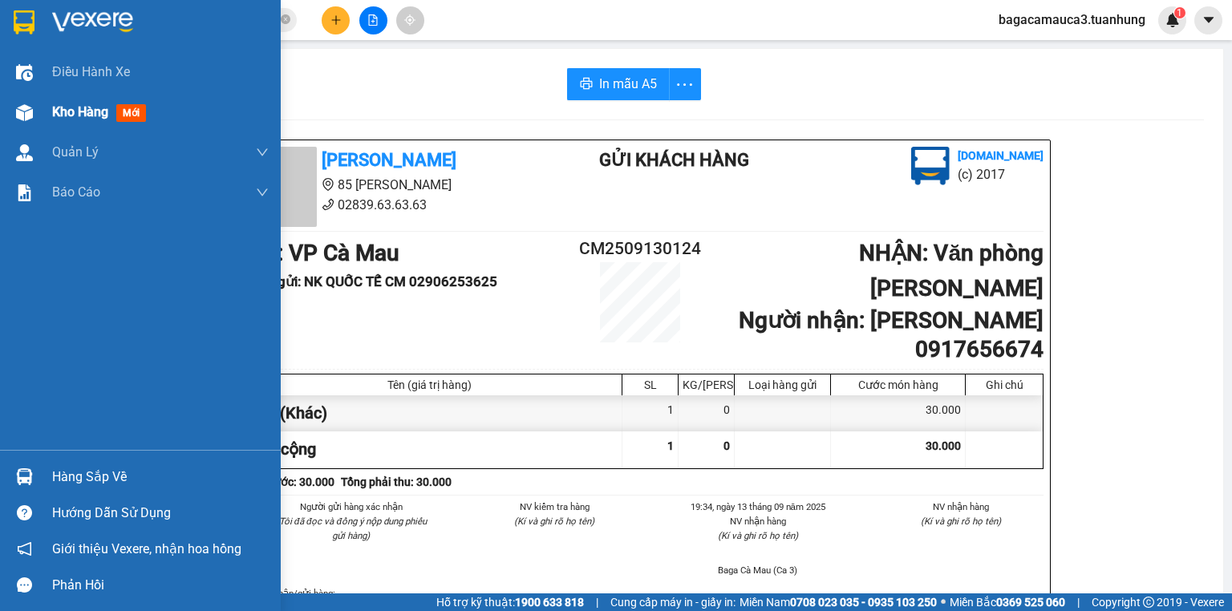
click at [66, 106] on span "Kho hàng" at bounding box center [80, 111] width 56 height 15
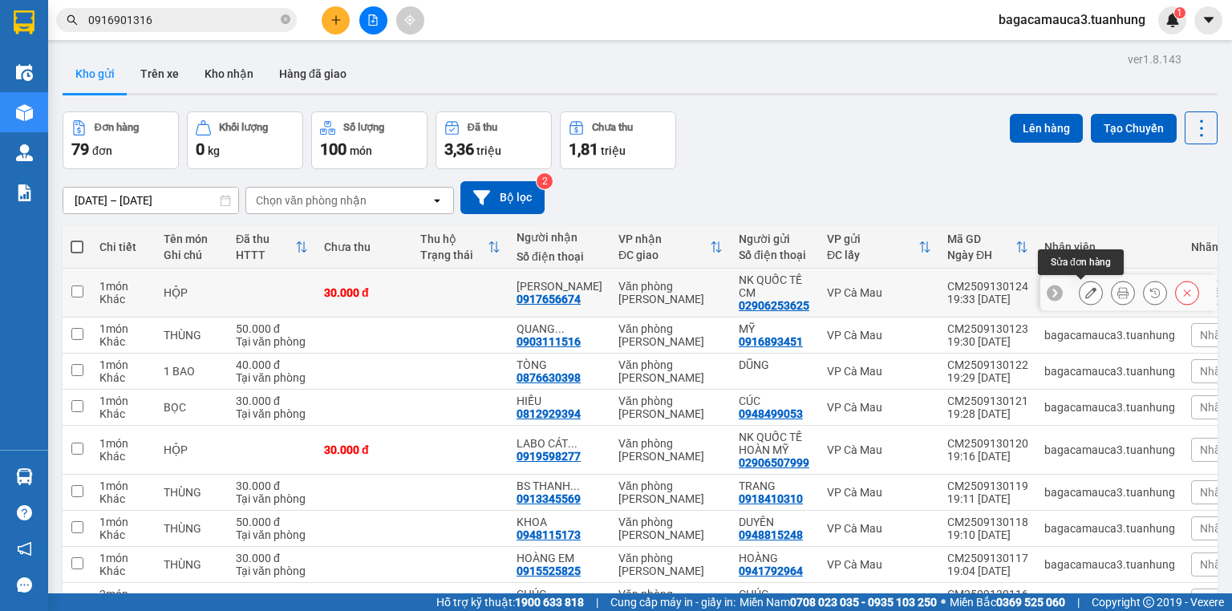
click at [1081, 285] on button at bounding box center [1090, 293] width 22 height 28
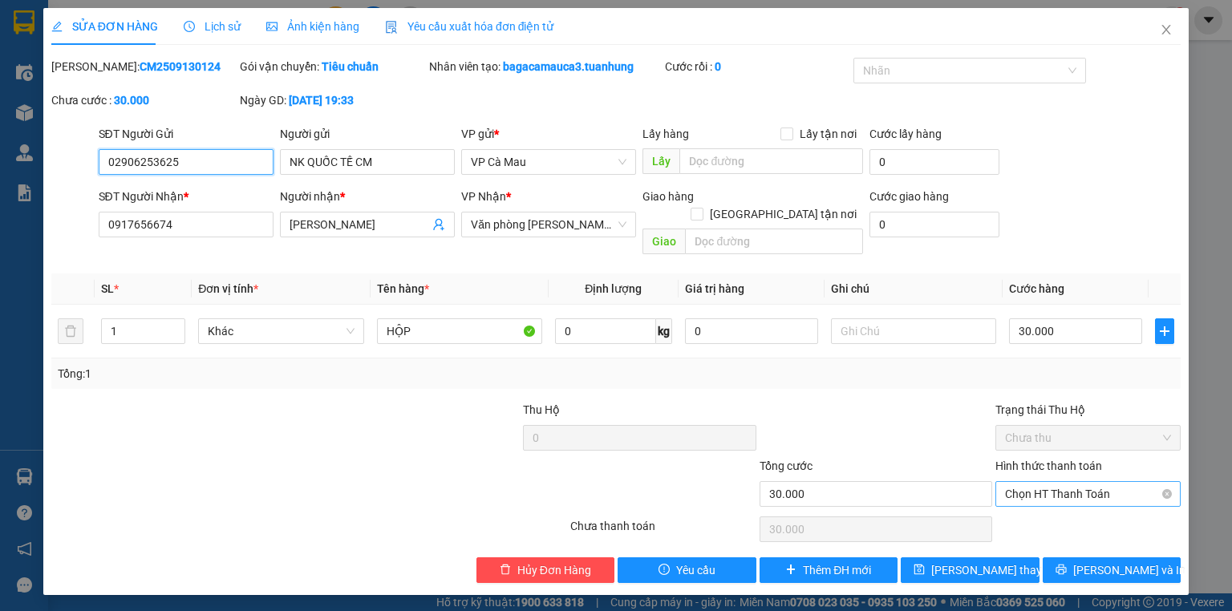
click at [1054, 488] on span "Chọn HT Thanh Toán" at bounding box center [1088, 494] width 166 height 24
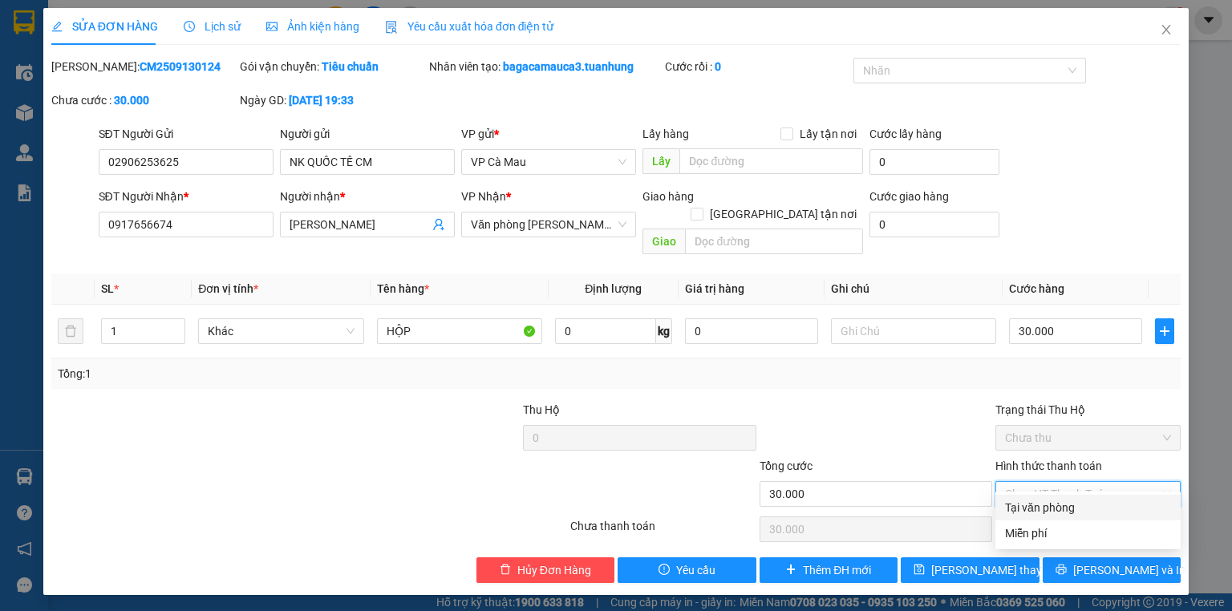
click at [1051, 497] on div "Tại văn phòng" at bounding box center [1087, 508] width 185 height 26
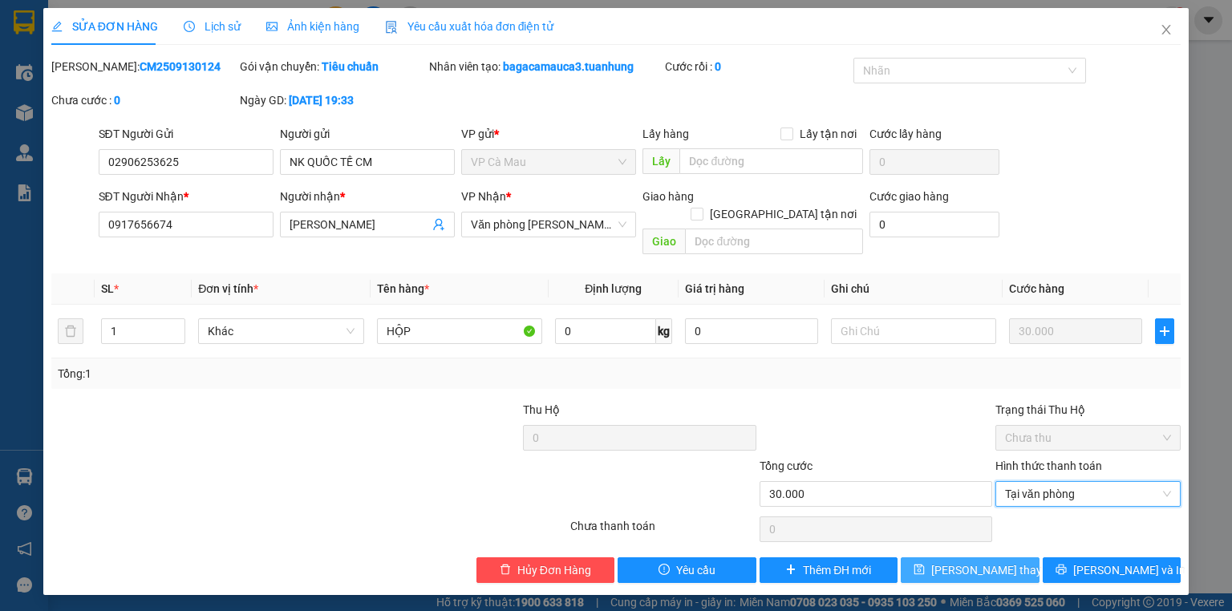
click at [988, 561] on span "[PERSON_NAME] thay đổi" at bounding box center [995, 570] width 128 height 18
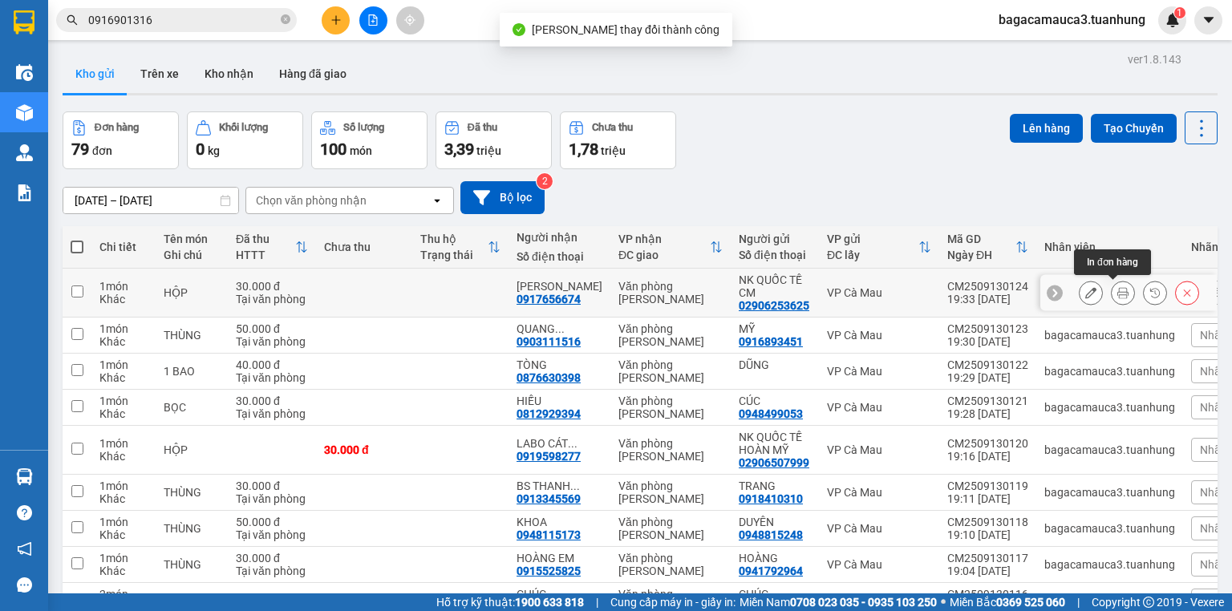
click at [1117, 295] on icon at bounding box center [1122, 292] width 11 height 11
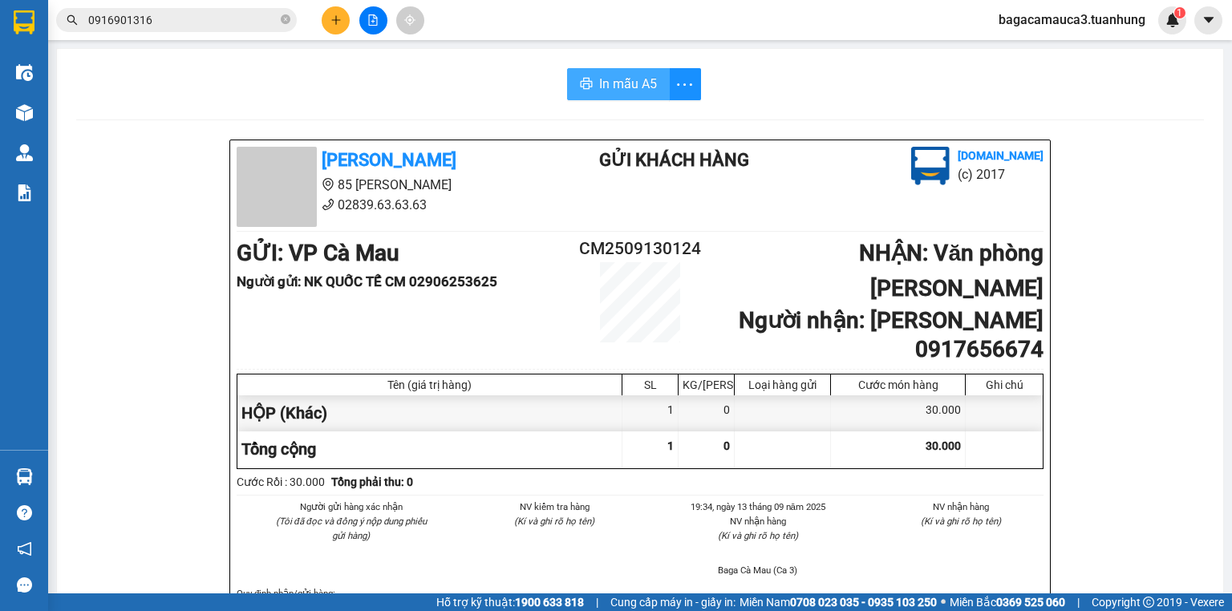
click at [620, 75] on span "In mẫu A5" at bounding box center [628, 84] width 58 height 20
click at [285, 15] on icon "close-circle" at bounding box center [286, 19] width 10 height 10
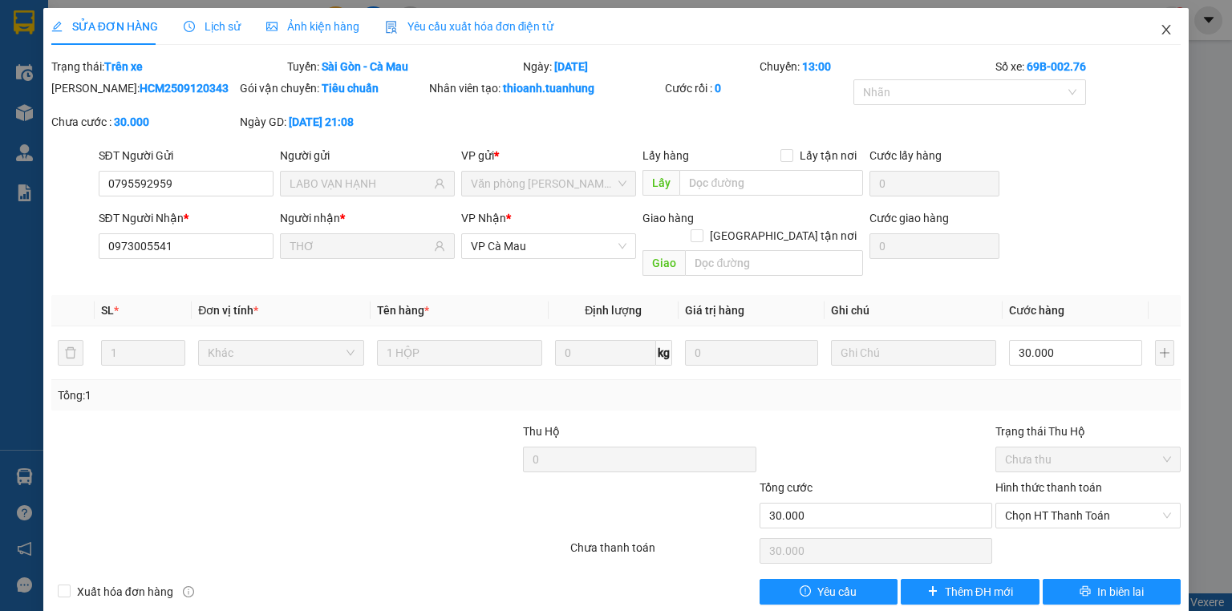
click at [1160, 26] on icon "close" at bounding box center [1166, 29] width 13 height 13
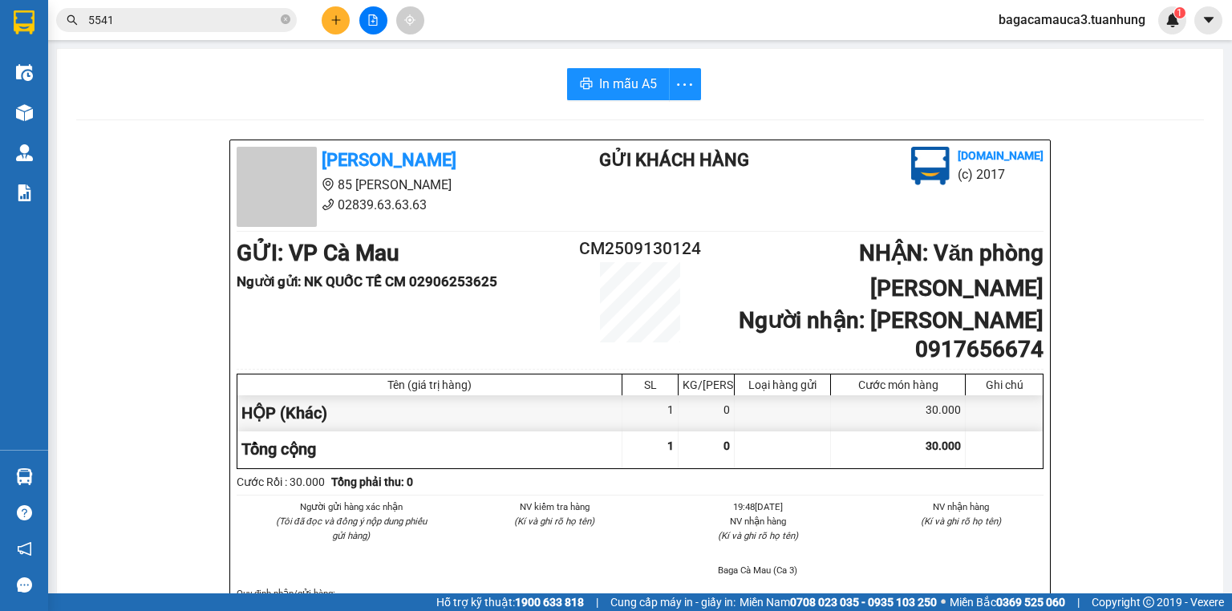
click at [225, 17] on input "5541" at bounding box center [182, 20] width 189 height 18
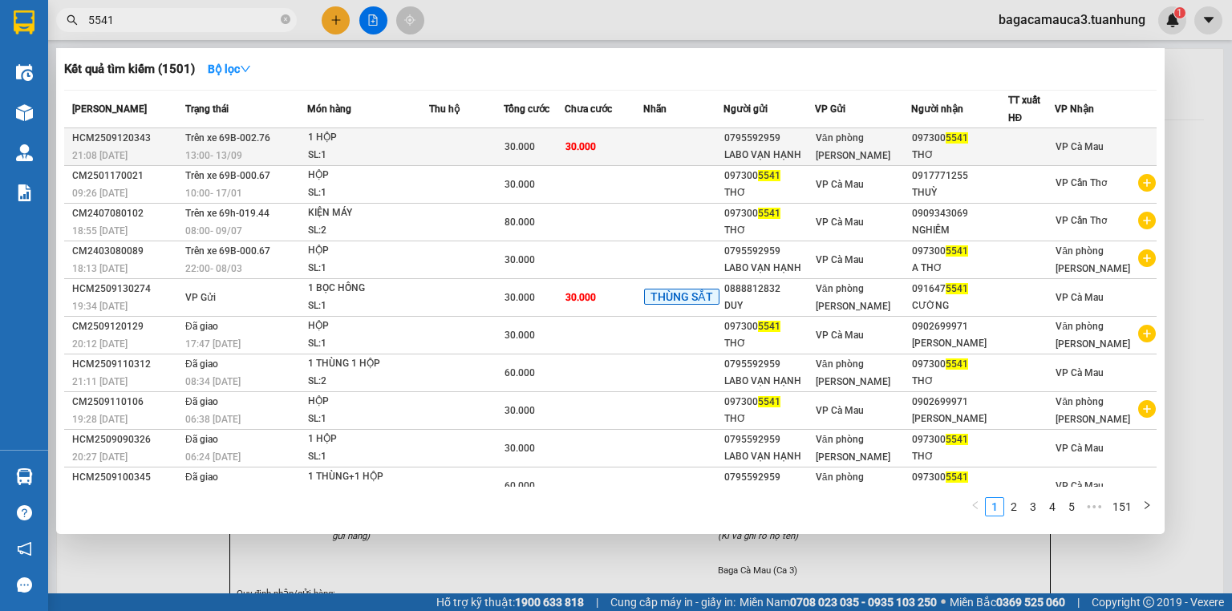
click at [425, 148] on div "SL: 1" at bounding box center [368, 156] width 120 height 18
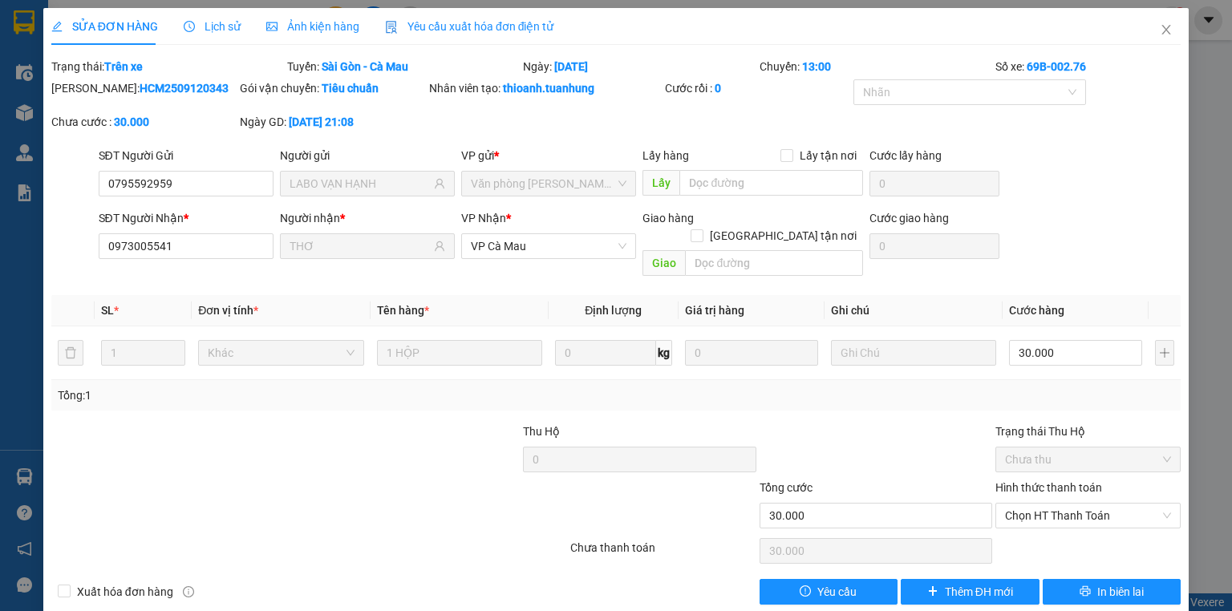
click at [154, 88] on b "HCM2509120343" at bounding box center [184, 88] width 89 height 13
copy b "HCM2509120343"
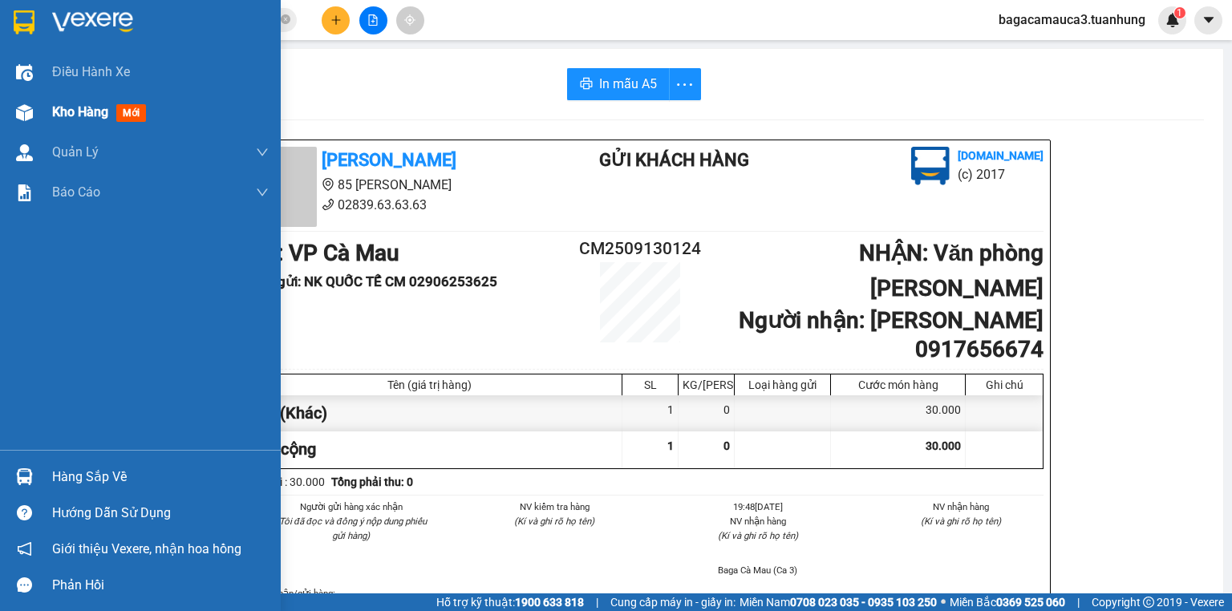
click at [50, 100] on div "Kho hàng mới" at bounding box center [140, 112] width 281 height 40
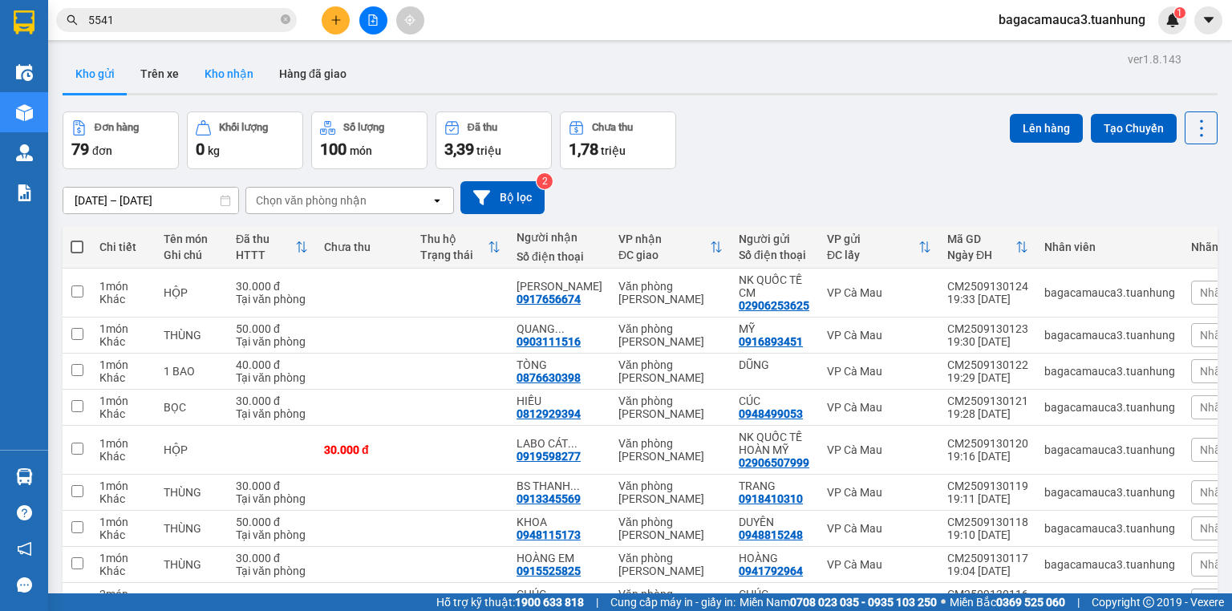
click at [244, 74] on button "Kho nhận" at bounding box center [229, 74] width 75 height 38
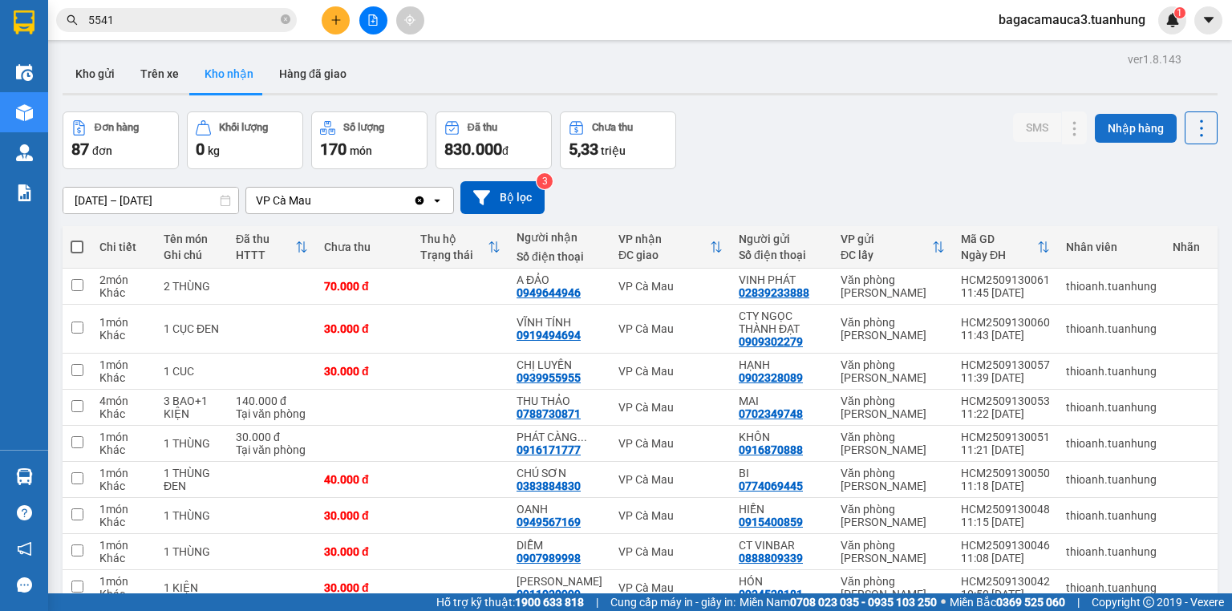
click at [1136, 128] on button "Nhập hàng" at bounding box center [1136, 128] width 82 height 29
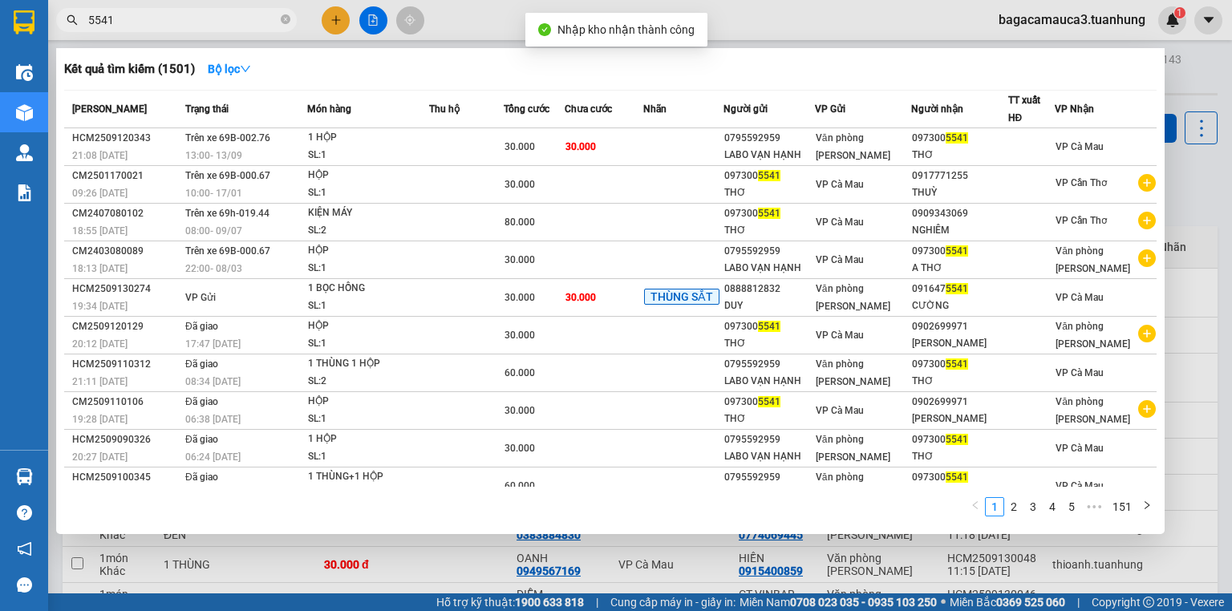
click at [204, 26] on input "5541" at bounding box center [182, 20] width 189 height 18
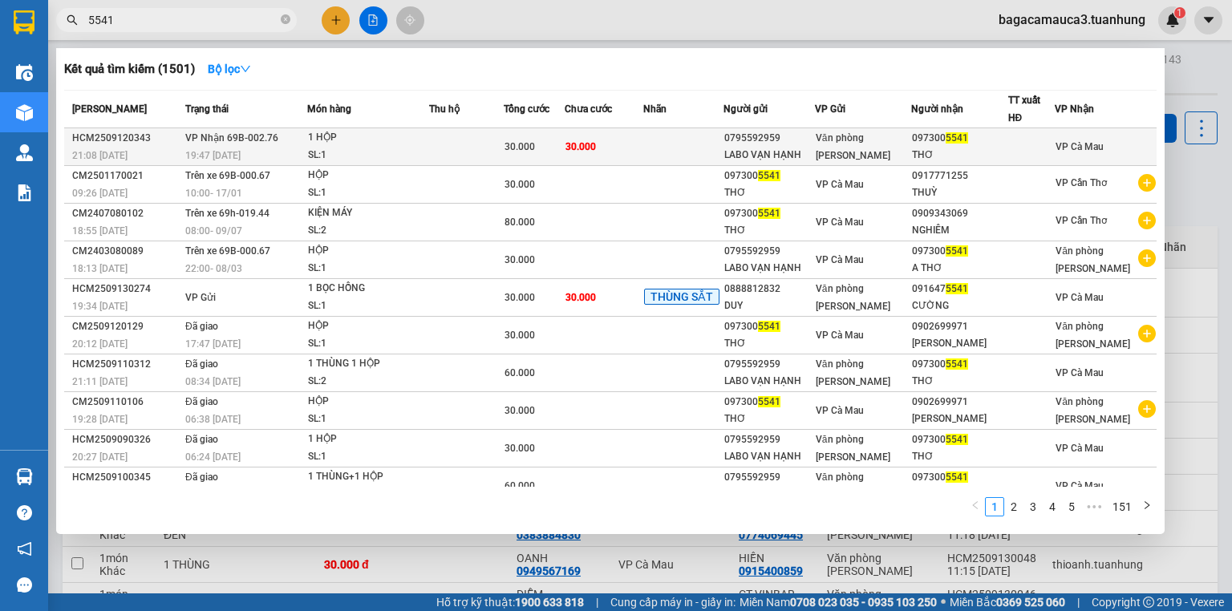
click at [520, 136] on td "30.000" at bounding box center [534, 147] width 61 height 38
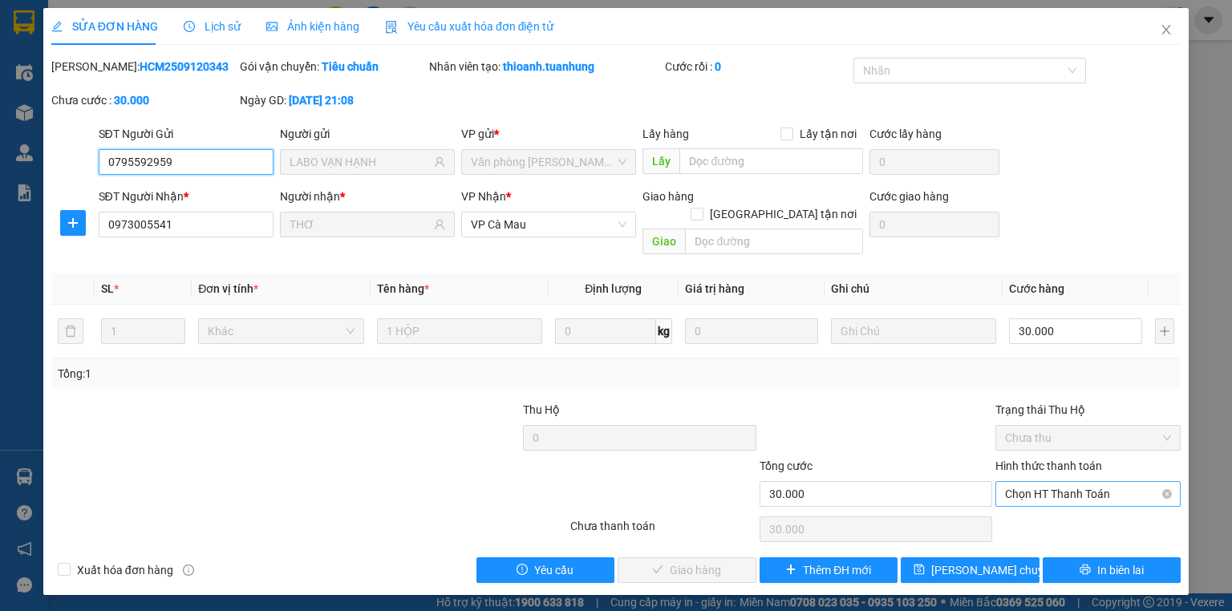
click at [1105, 482] on span "Chọn HT Thanh Toán" at bounding box center [1088, 494] width 166 height 24
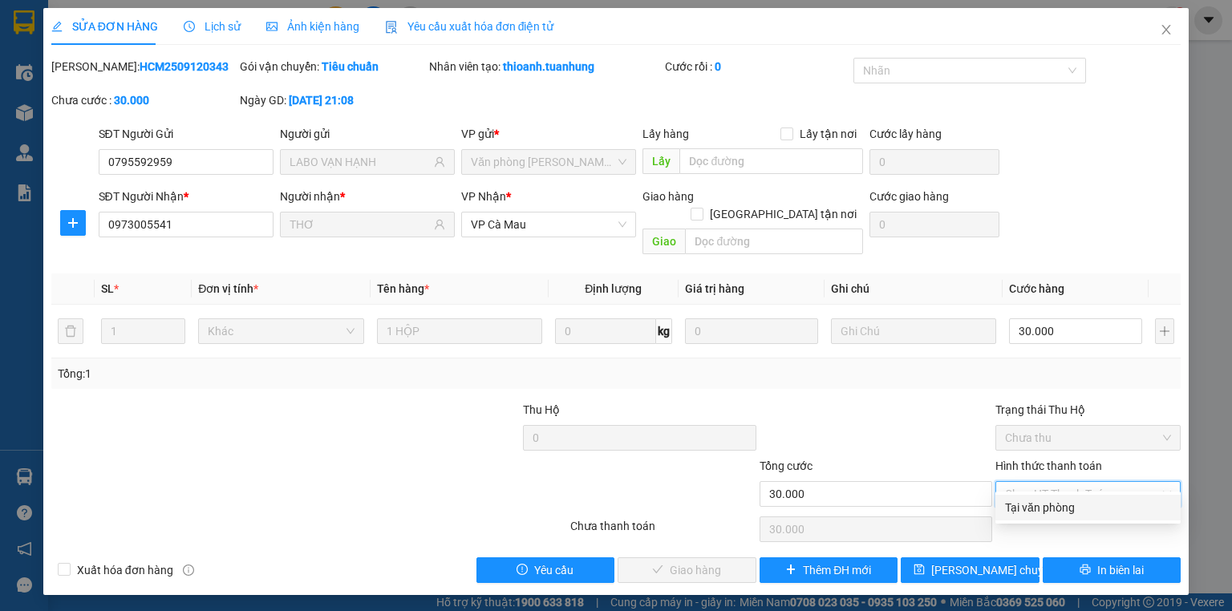
click at [1083, 510] on div "Tại văn phòng" at bounding box center [1088, 508] width 166 height 18
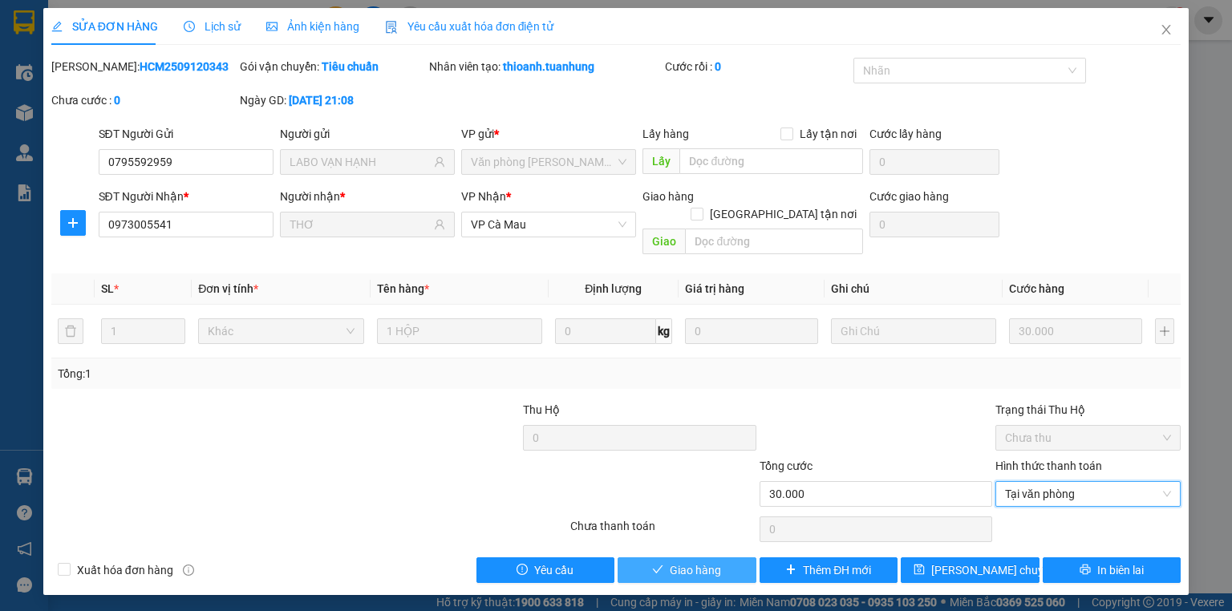
click at [680, 561] on span "Giao hàng" at bounding box center [695, 570] width 51 height 18
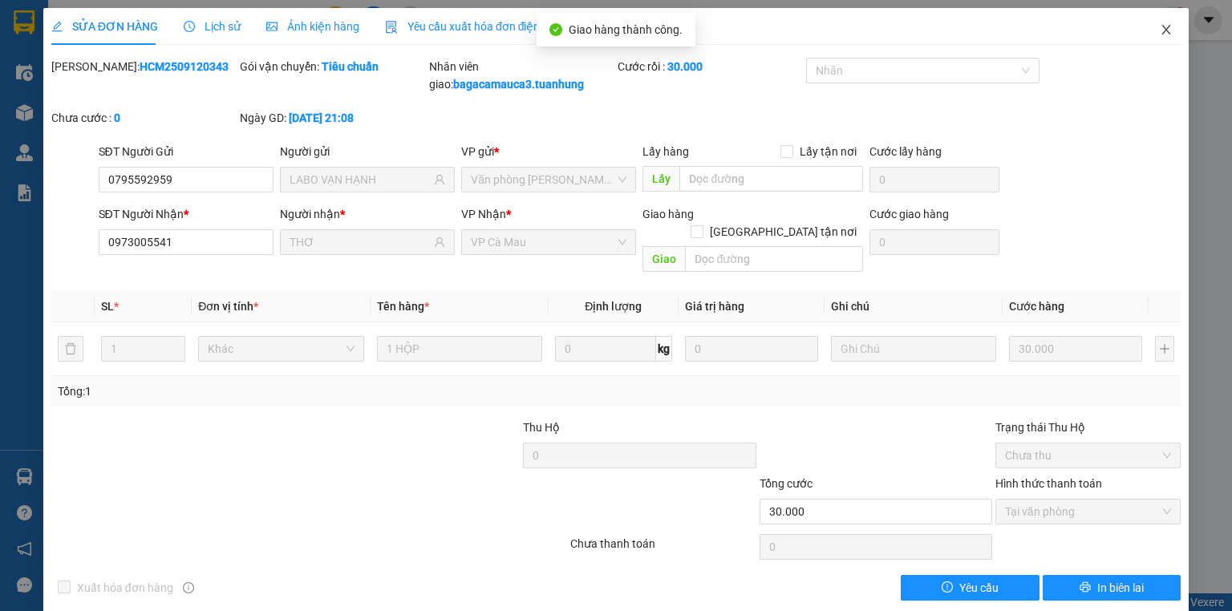
drag, startPoint x: 1153, startPoint y: 30, endPoint x: 1081, endPoint y: 6, distance: 75.8
click at [1160, 30] on icon "close" at bounding box center [1166, 29] width 13 height 13
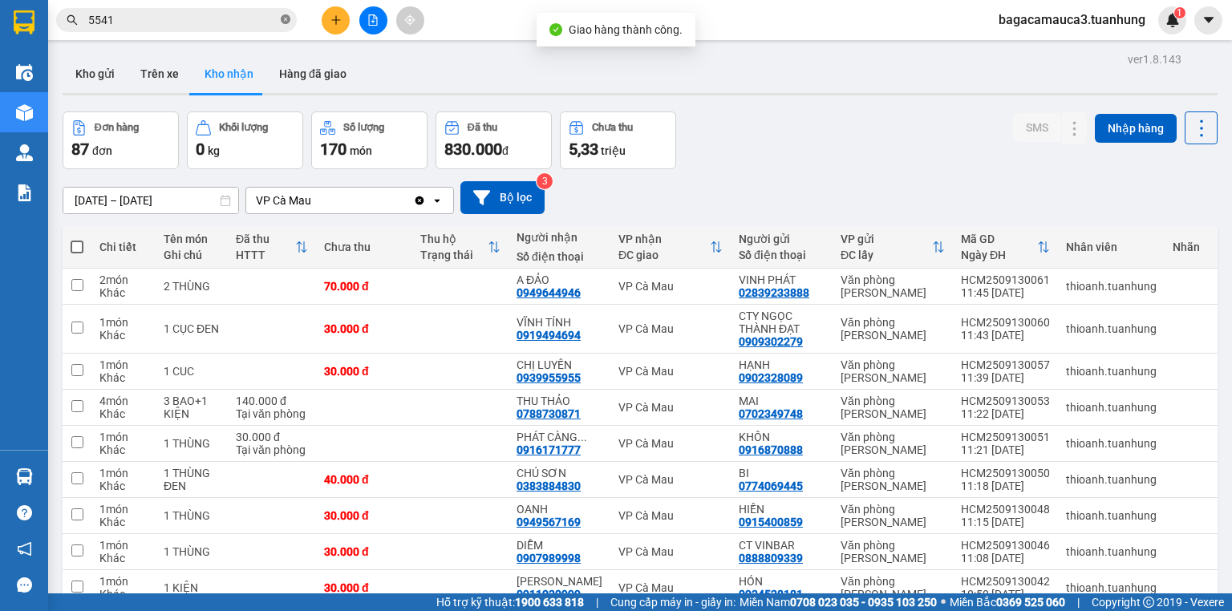
click at [287, 17] on icon "close-circle" at bounding box center [286, 19] width 10 height 10
click at [335, 16] on icon "plus" at bounding box center [335, 19] width 1 height 9
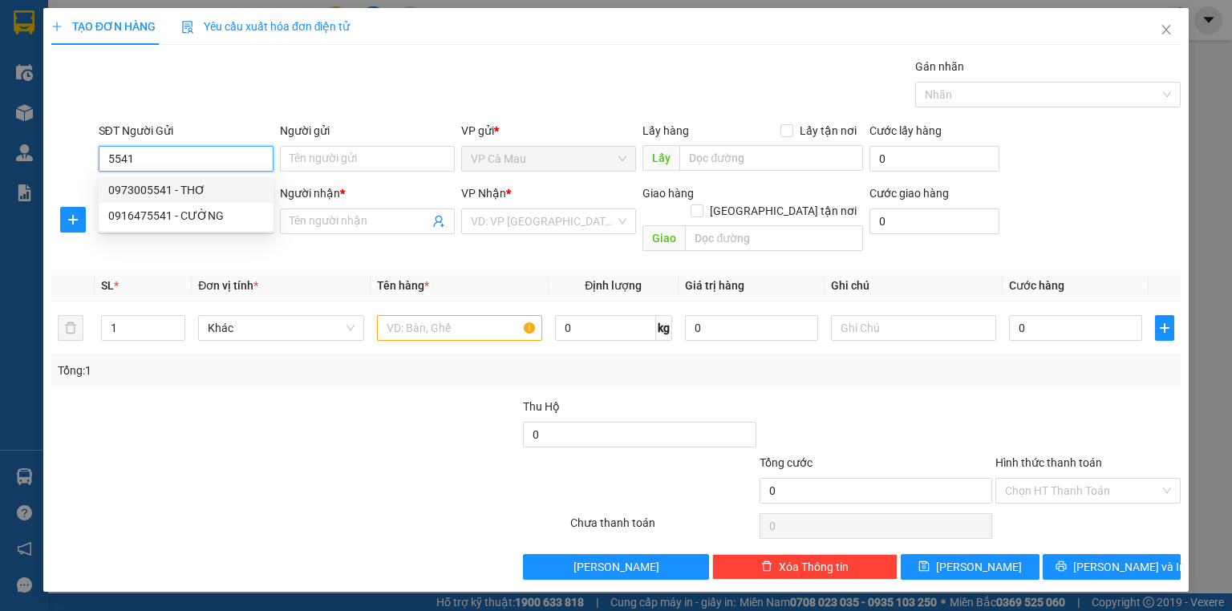
click at [184, 191] on div "0973005541 - THƠ" at bounding box center [186, 190] width 156 height 18
click at [208, 220] on input "SĐT Người Nhận *" at bounding box center [186, 222] width 175 height 26
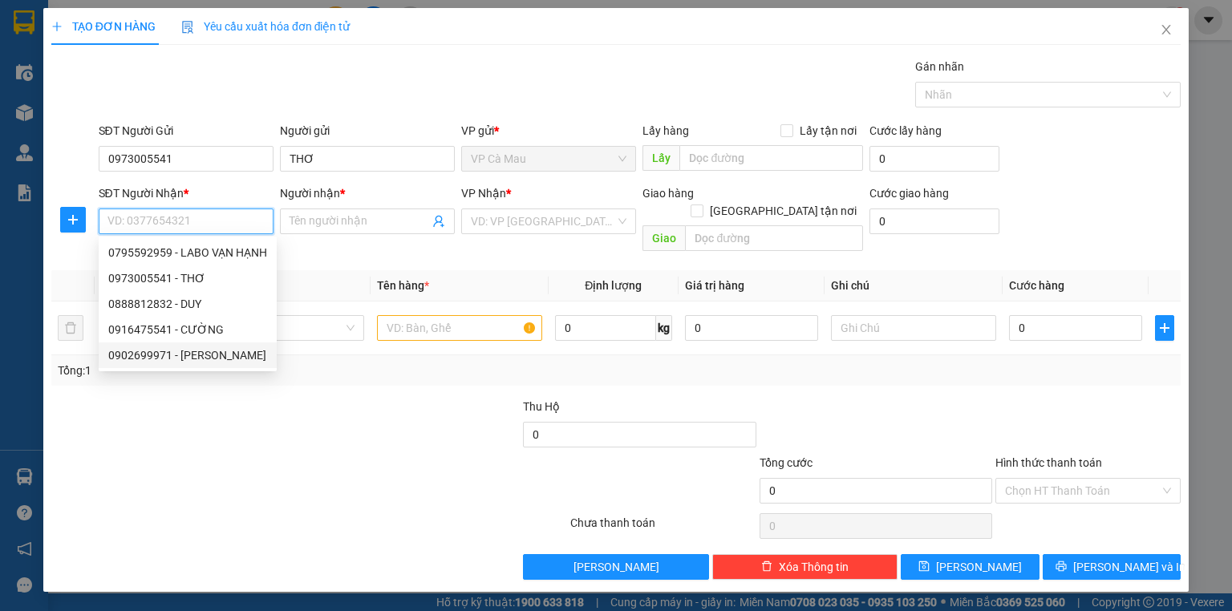
click at [241, 352] on div "0902699971 - [PERSON_NAME]" at bounding box center [187, 355] width 159 height 18
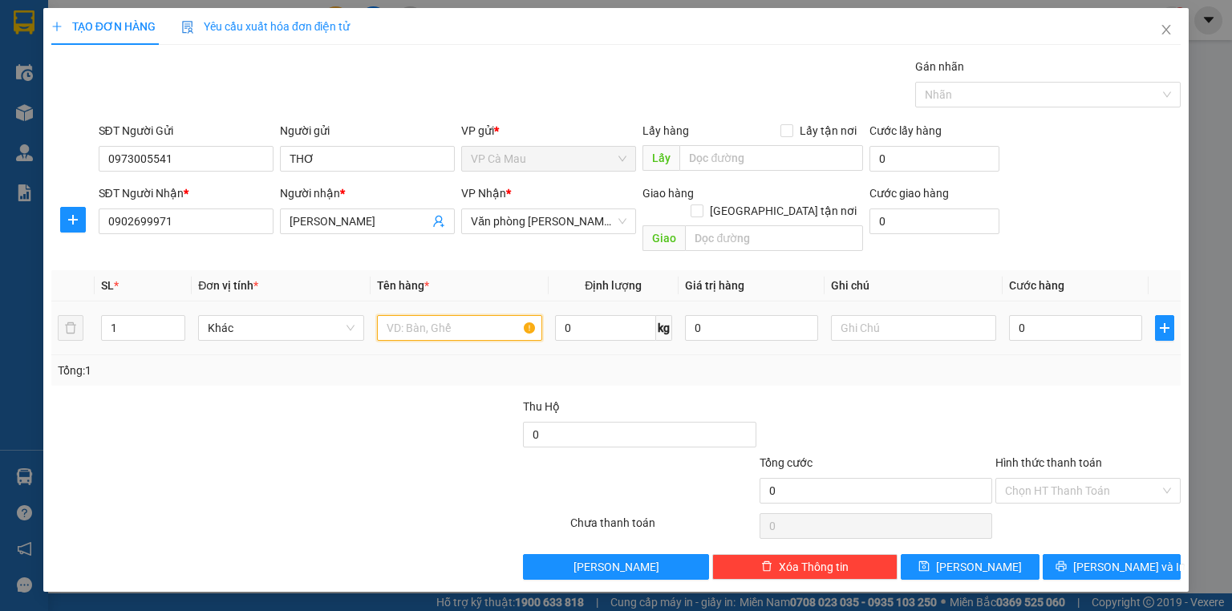
click at [423, 315] on input "text" at bounding box center [459, 328] width 165 height 26
click at [1095, 316] on input "0" at bounding box center [1075, 328] width 133 height 26
click at [1028, 398] on div at bounding box center [1088, 426] width 188 height 56
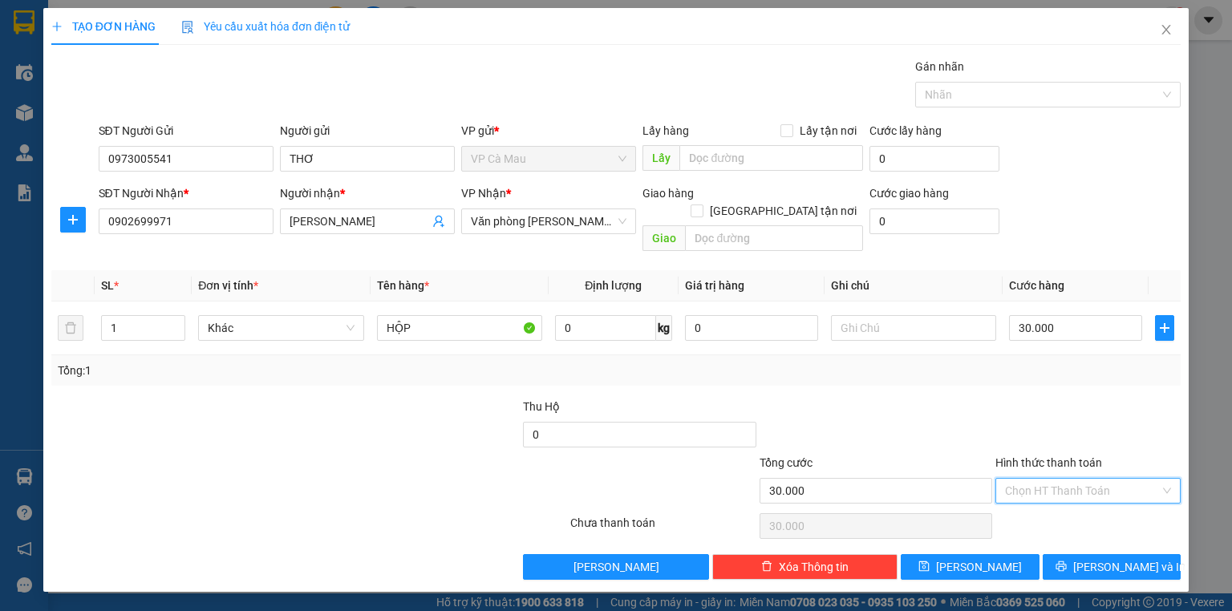
click at [1057, 480] on input "Hình thức thanh toán" at bounding box center [1082, 491] width 155 height 24
click at [1058, 500] on div "Tại văn phòng" at bounding box center [1088, 504] width 166 height 18
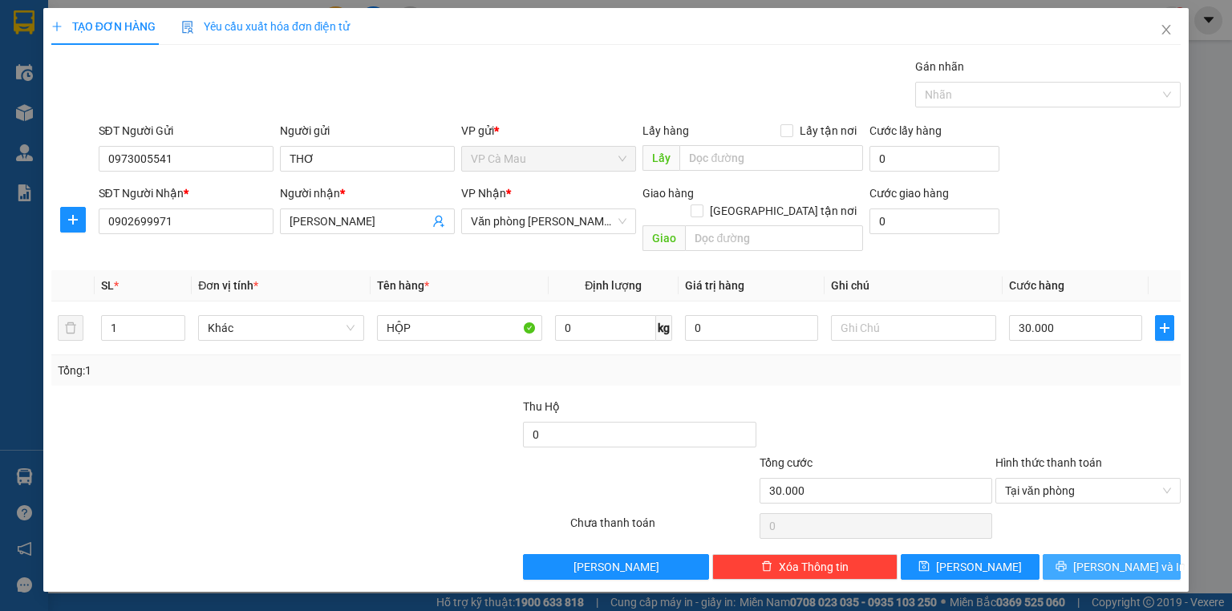
click at [1075, 554] on button "[PERSON_NAME] và In" at bounding box center [1112, 567] width 139 height 26
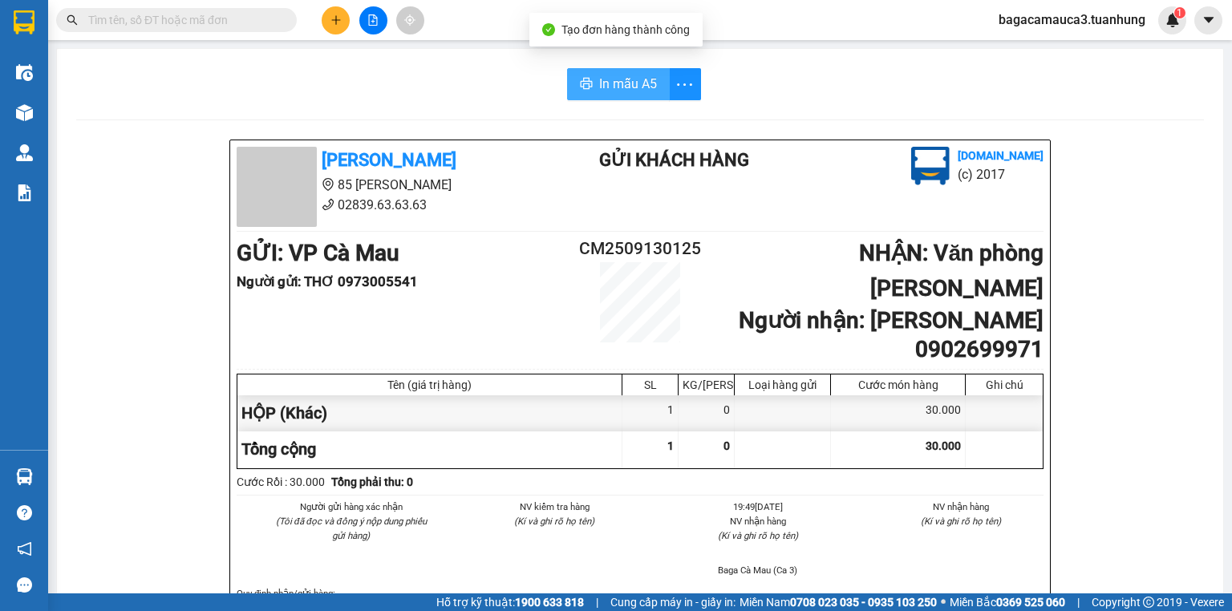
click at [624, 77] on span "In mẫu A5" at bounding box center [628, 84] width 58 height 20
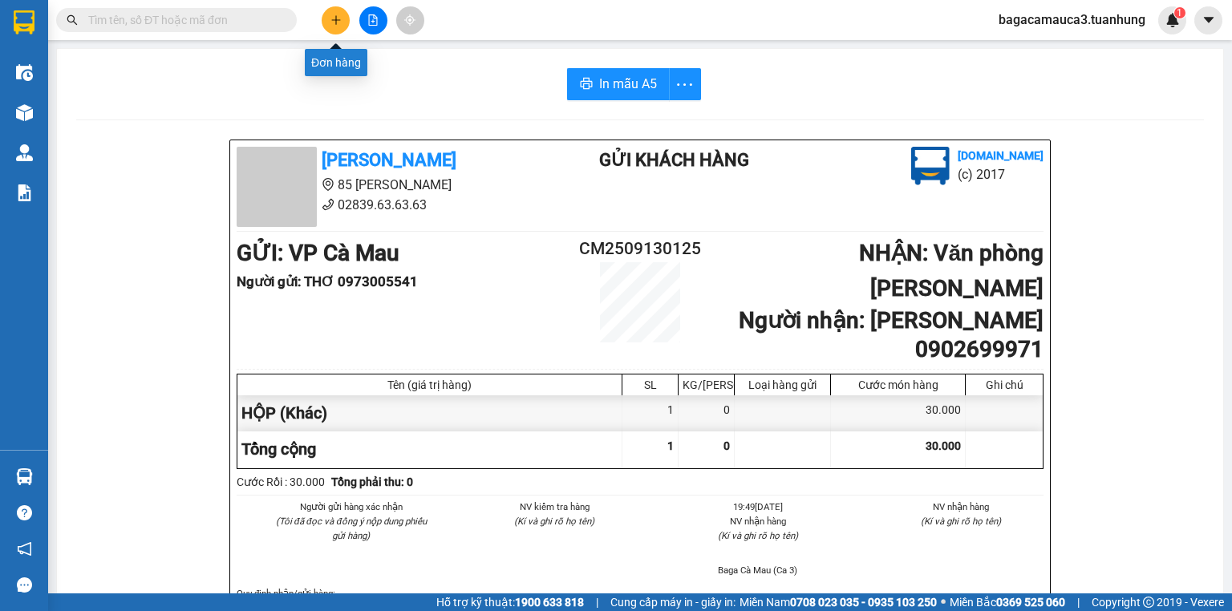
click at [329, 18] on button at bounding box center [336, 20] width 28 height 28
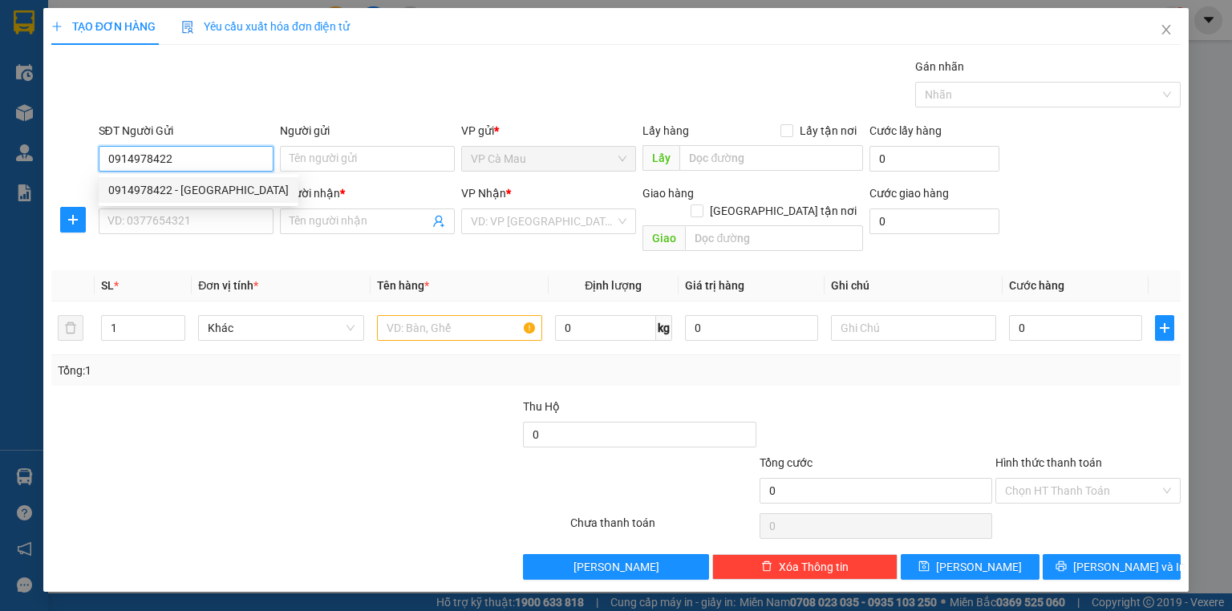
click at [221, 191] on div "0914978422 - [GEOGRAPHIC_DATA]" at bounding box center [198, 190] width 180 height 18
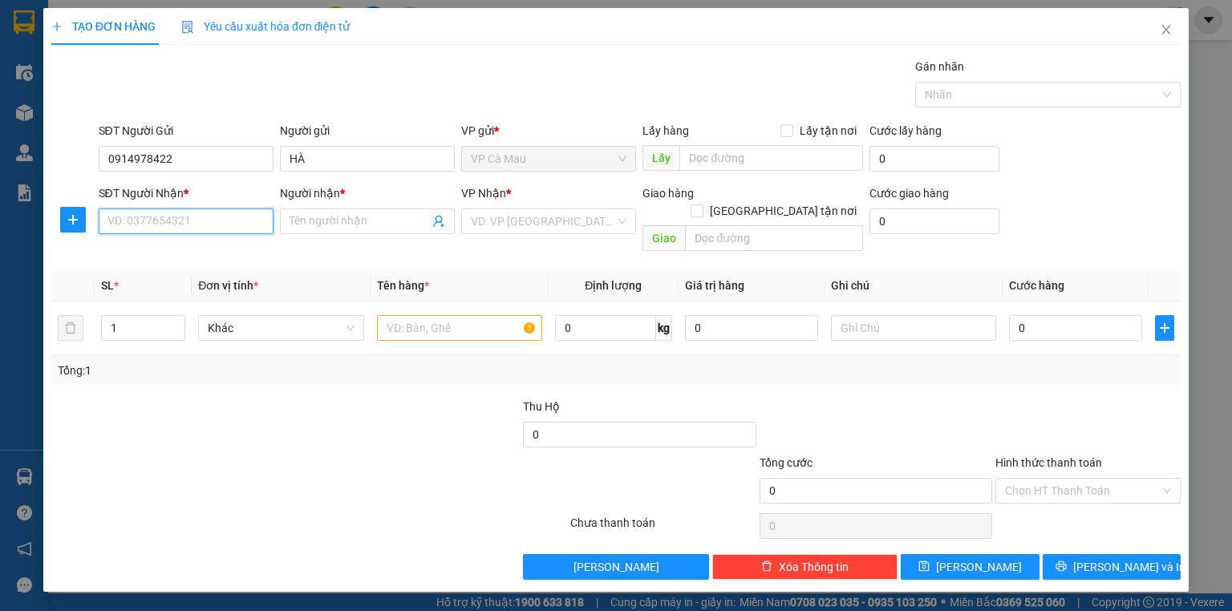
click at [229, 209] on input "SĐT Người Nhận *" at bounding box center [186, 222] width 175 height 26
click at [218, 267] on div "0856659876 - BÍCH TUYỀN" at bounding box center [199, 278] width 200 height 26
click at [464, 321] on input "text" at bounding box center [459, 328] width 165 height 26
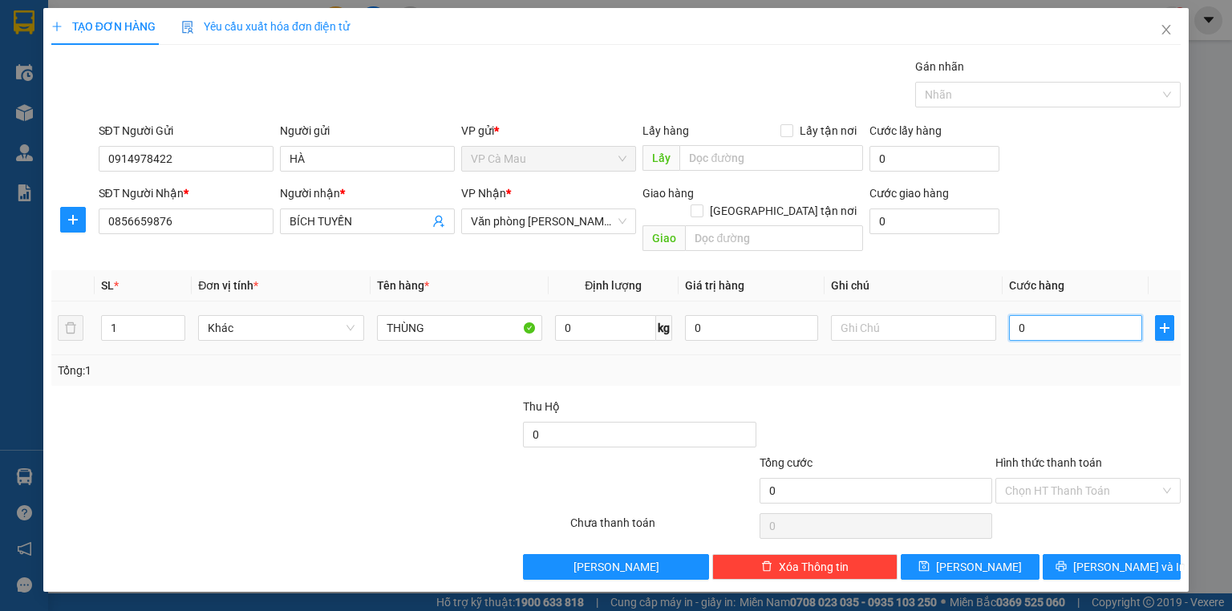
click at [1108, 316] on input "0" at bounding box center [1075, 328] width 133 height 26
click at [1075, 398] on div at bounding box center [1088, 426] width 188 height 56
click at [1087, 554] on button "[PERSON_NAME] và In" at bounding box center [1112, 567] width 139 height 26
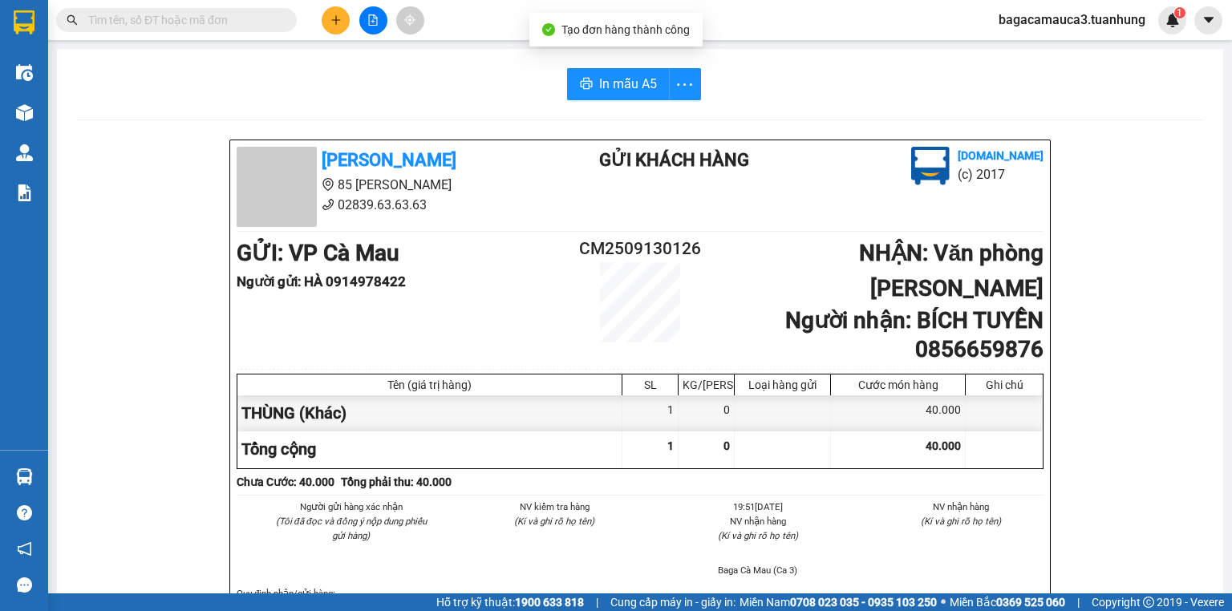
click at [600, 71] on button "In mẫu A5" at bounding box center [618, 84] width 103 height 32
click at [639, 91] on span "In mẫu A5" at bounding box center [628, 84] width 58 height 20
click at [340, 11] on button at bounding box center [336, 20] width 28 height 28
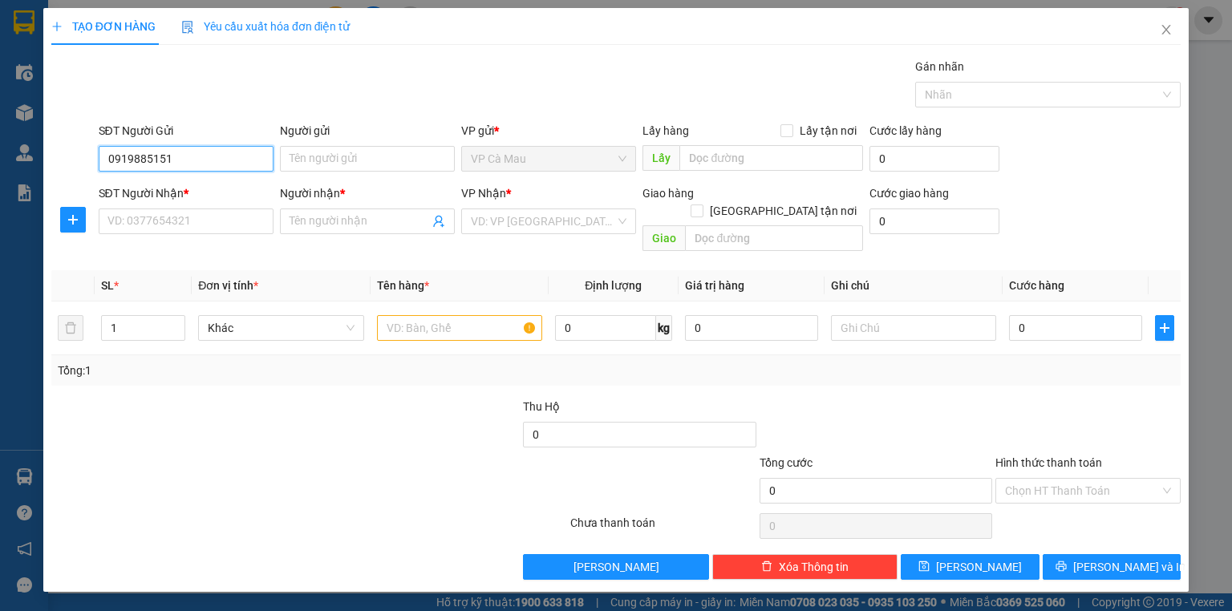
click at [125, 157] on input "0919885151" at bounding box center [186, 159] width 175 height 26
click at [160, 186] on div "0949885151 - THUÝ" at bounding box center [186, 190] width 156 height 18
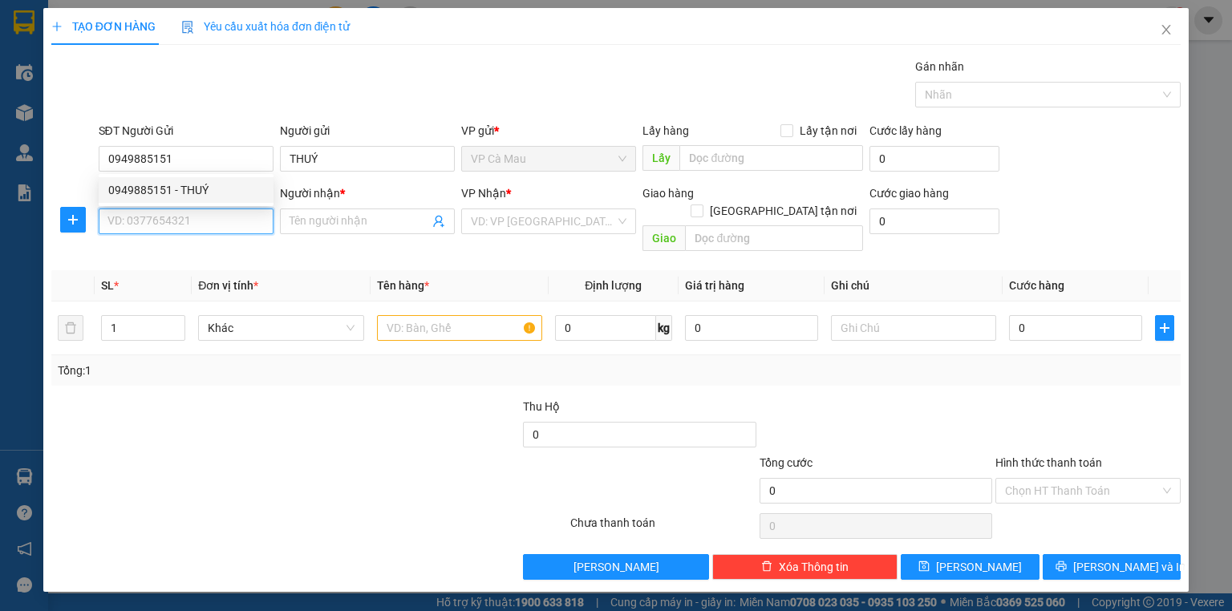
click at [192, 223] on input "SĐT Người Nhận *" at bounding box center [186, 222] width 175 height 26
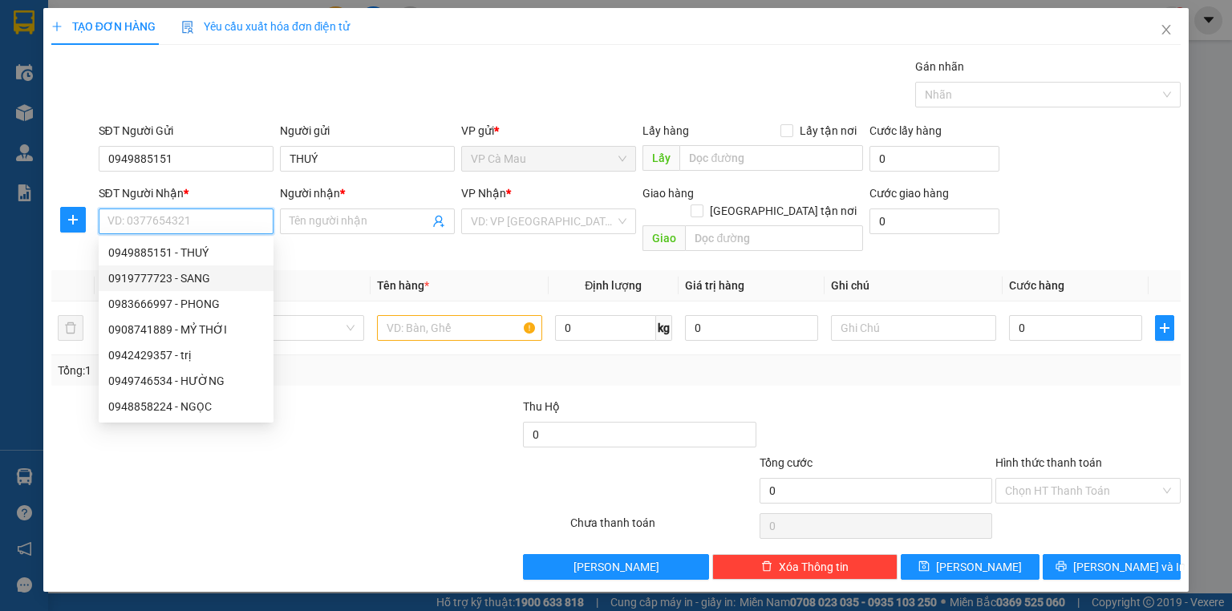
click at [225, 277] on div "0919777723 - SANG" at bounding box center [186, 278] width 156 height 18
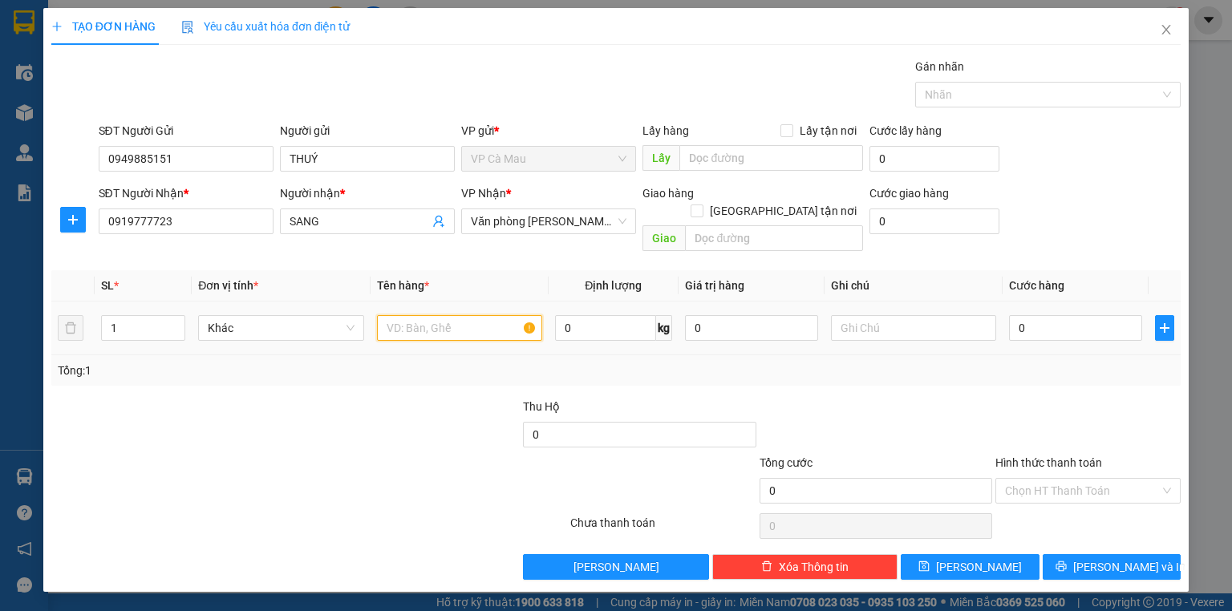
click at [451, 315] on input "text" at bounding box center [459, 328] width 165 height 26
click at [1046, 315] on input "0" at bounding box center [1075, 328] width 133 height 26
click at [1205, 423] on div "TẠO ĐƠN HÀNG Yêu cầu xuất hóa đơn điện tử Transit Pickup Surcharge Ids Transit …" at bounding box center [616, 305] width 1232 height 611
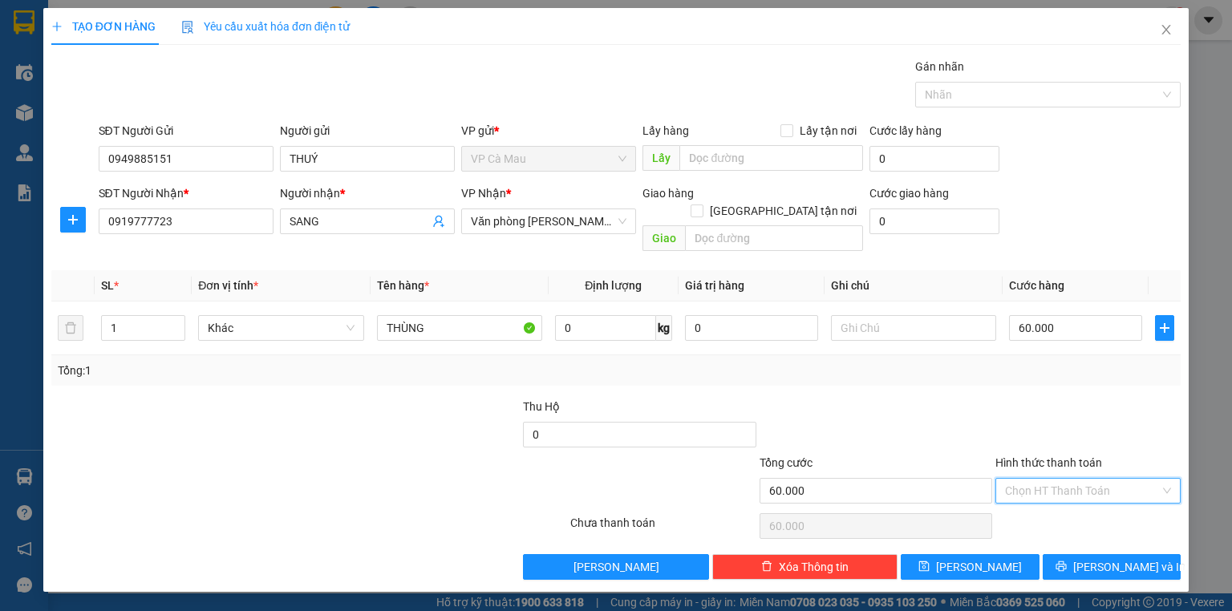
click at [1102, 479] on input "Hình thức thanh toán" at bounding box center [1082, 491] width 155 height 24
click at [1030, 398] on div at bounding box center [1088, 426] width 188 height 56
click at [1083, 554] on button "[PERSON_NAME] và In" at bounding box center [1112, 567] width 139 height 26
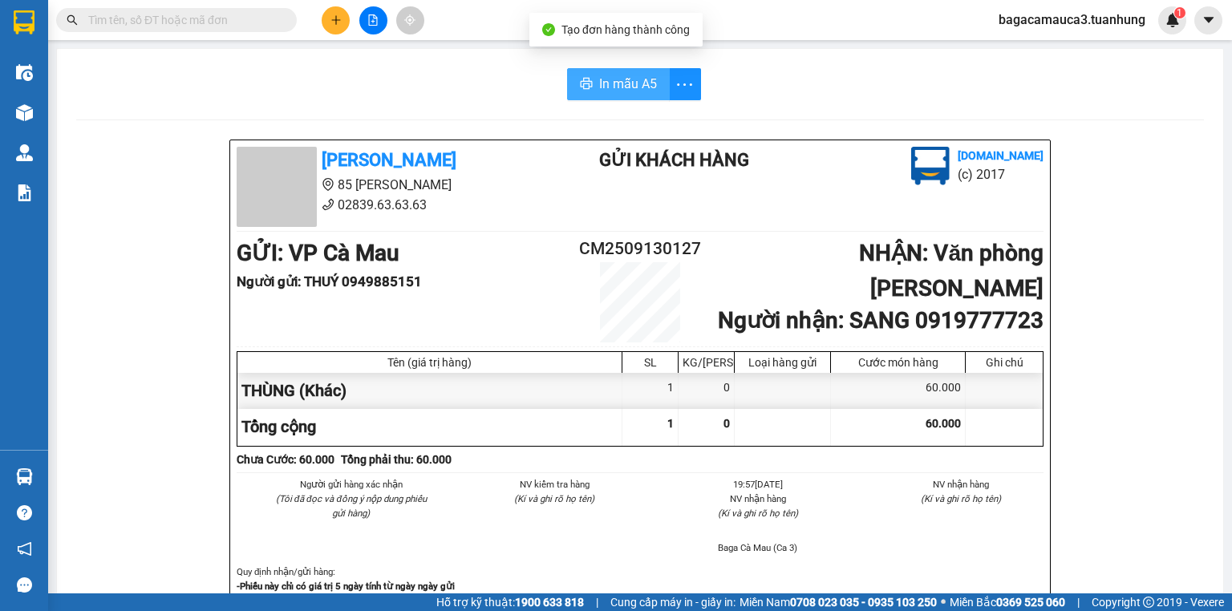
click at [618, 79] on span "In mẫu A5" at bounding box center [628, 84] width 58 height 20
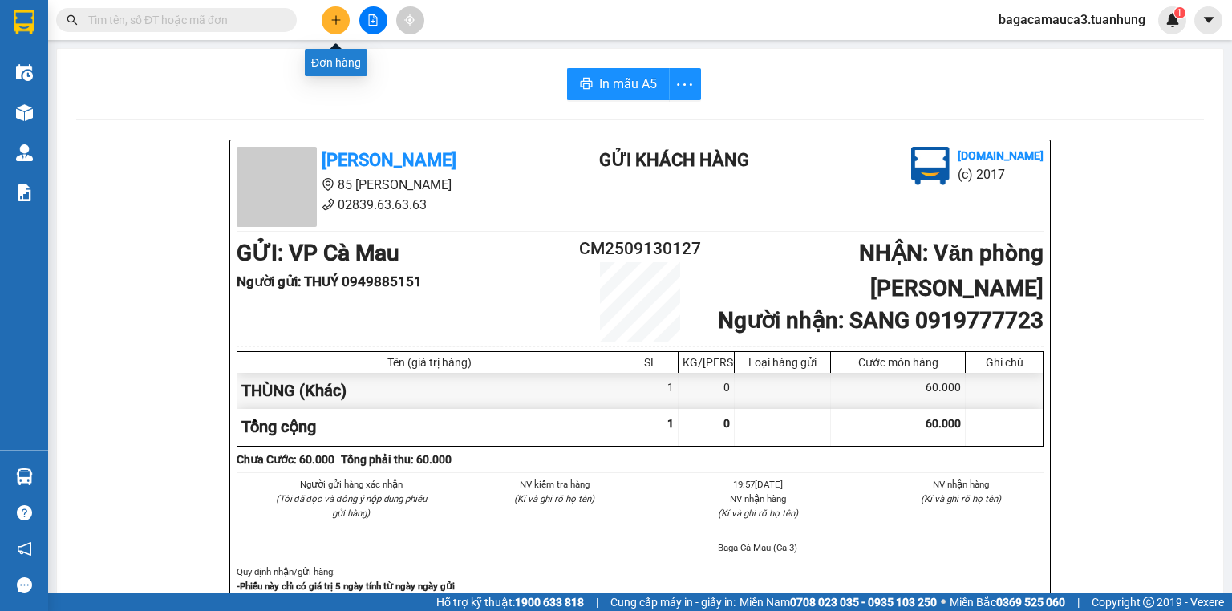
click at [345, 12] on button at bounding box center [336, 20] width 28 height 28
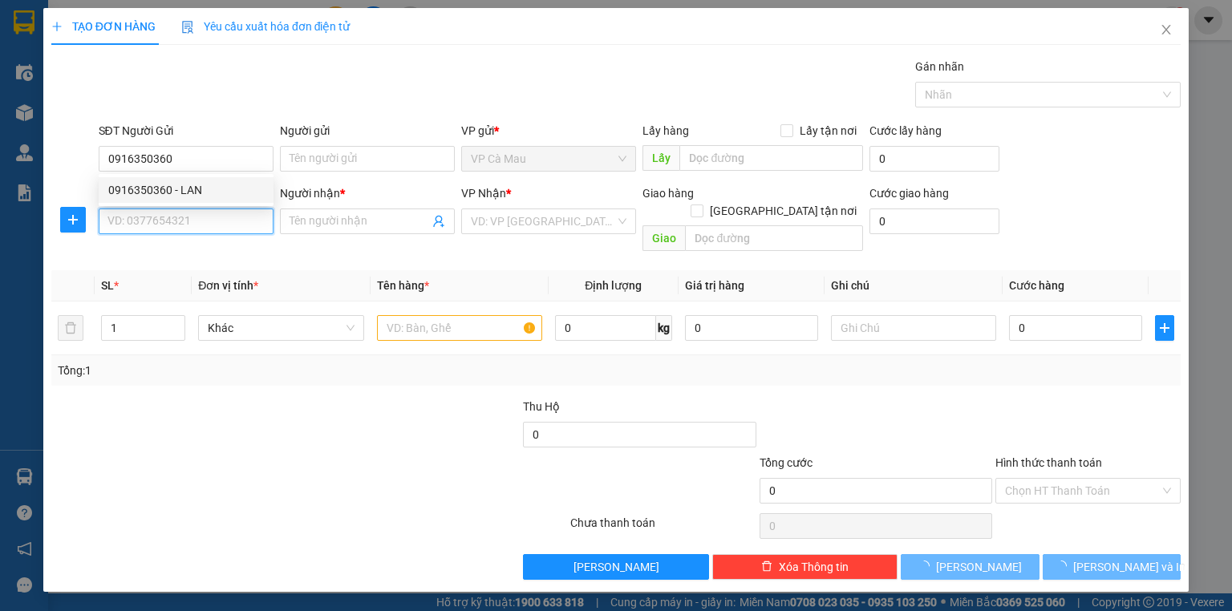
click at [203, 226] on input "SĐT Người Nhận *" at bounding box center [186, 222] width 175 height 26
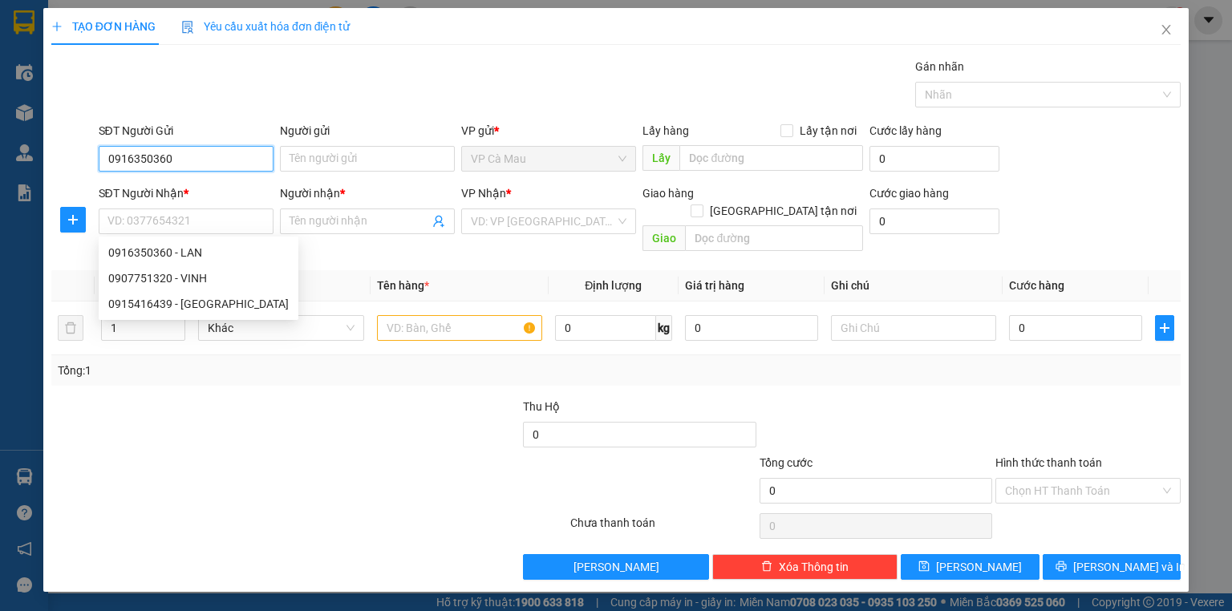
click at [209, 154] on input "0916350360" at bounding box center [186, 159] width 175 height 26
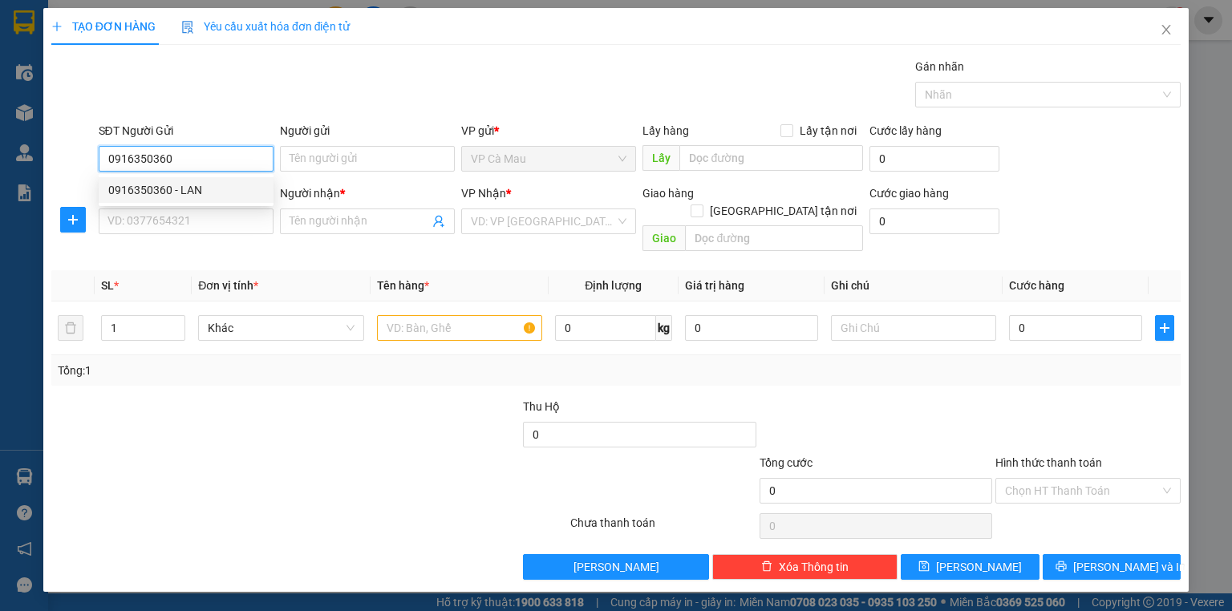
click at [212, 192] on div "0916350360 - LAN" at bounding box center [186, 190] width 156 height 18
click at [218, 225] on input "SĐT Người Nhận *" at bounding box center [186, 222] width 175 height 26
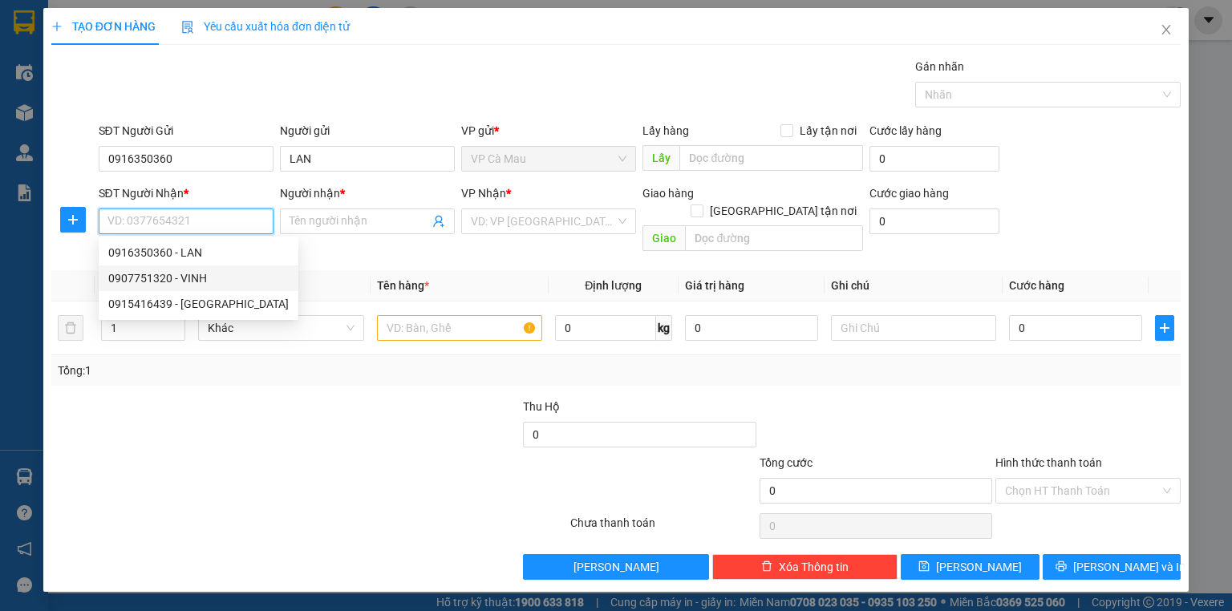
click at [207, 281] on div "0907751320 - VINH" at bounding box center [198, 278] width 180 height 18
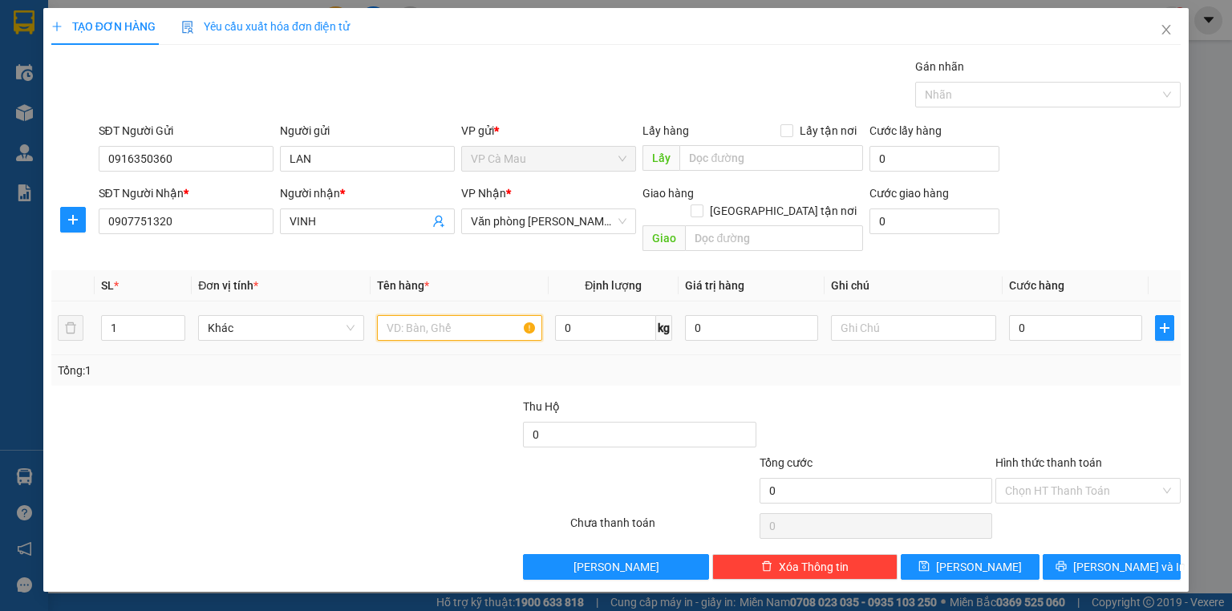
click at [414, 315] on input "text" at bounding box center [459, 328] width 165 height 26
click at [1095, 317] on input "0" at bounding box center [1075, 328] width 133 height 26
click at [885, 420] on div at bounding box center [876, 426] width 236 height 56
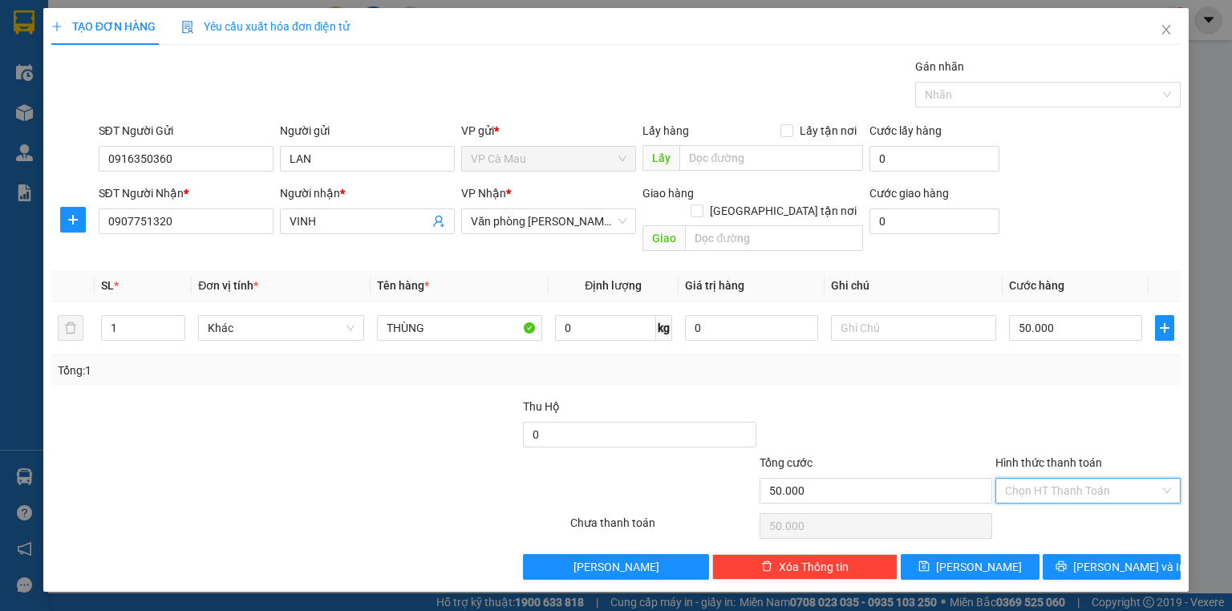
click at [1110, 479] on input "Hình thức thanh toán" at bounding box center [1082, 491] width 155 height 24
click at [1100, 504] on div "Tại văn phòng" at bounding box center [1088, 504] width 166 height 18
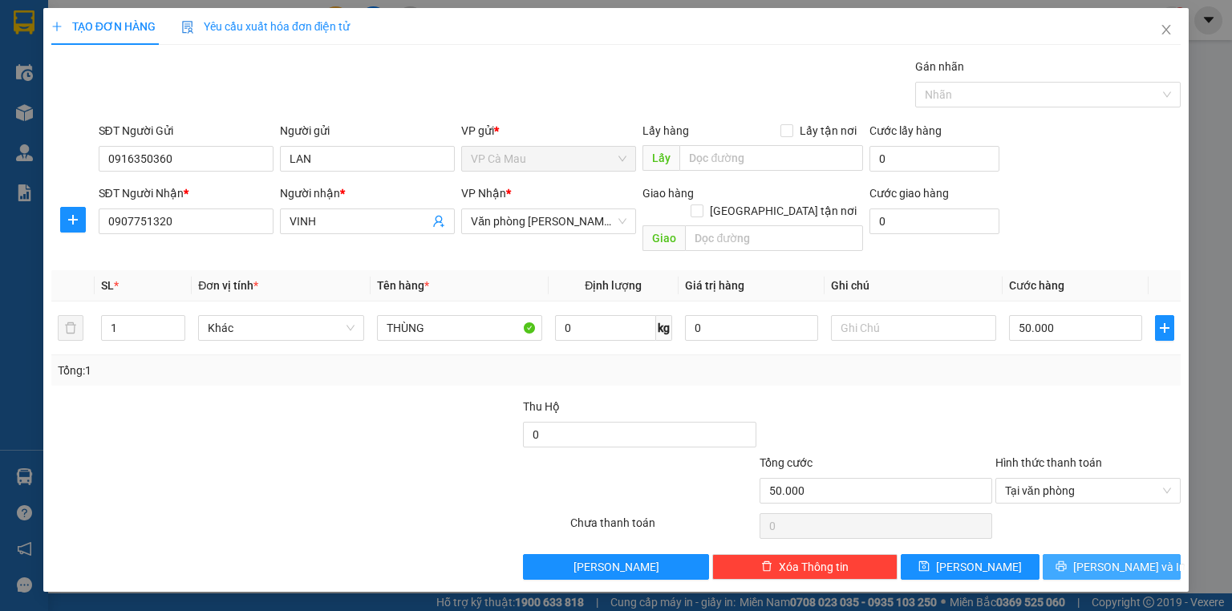
click at [1095, 554] on button "[PERSON_NAME] và In" at bounding box center [1112, 567] width 139 height 26
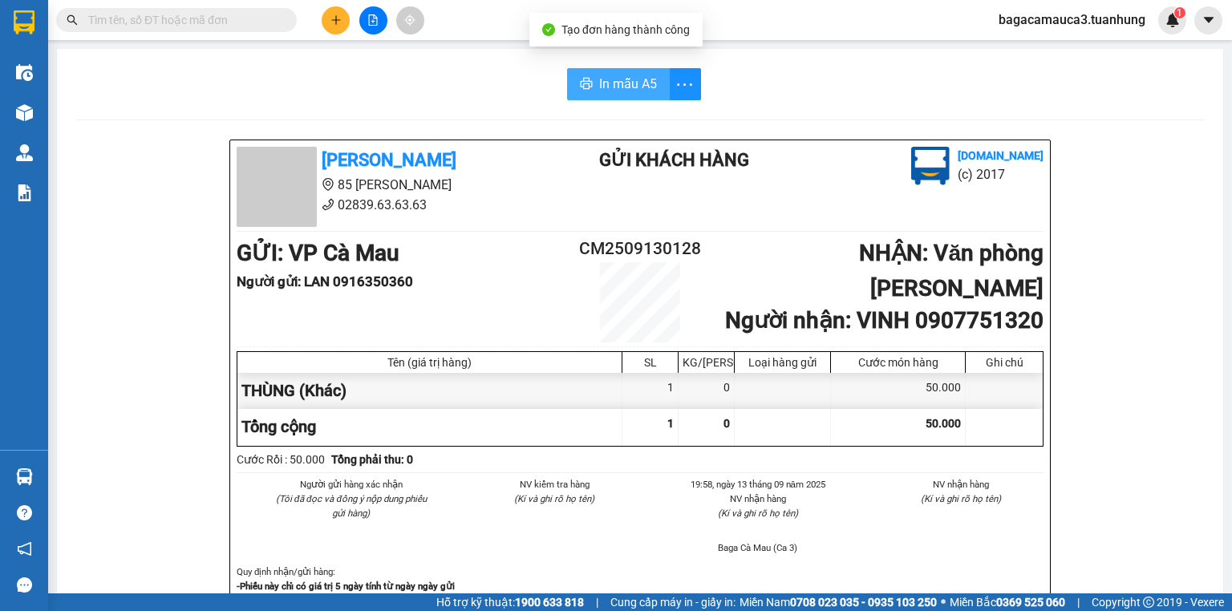
click at [583, 68] on button "In mẫu A5" at bounding box center [618, 84] width 103 height 32
click at [237, 18] on input "text" at bounding box center [182, 20] width 189 height 18
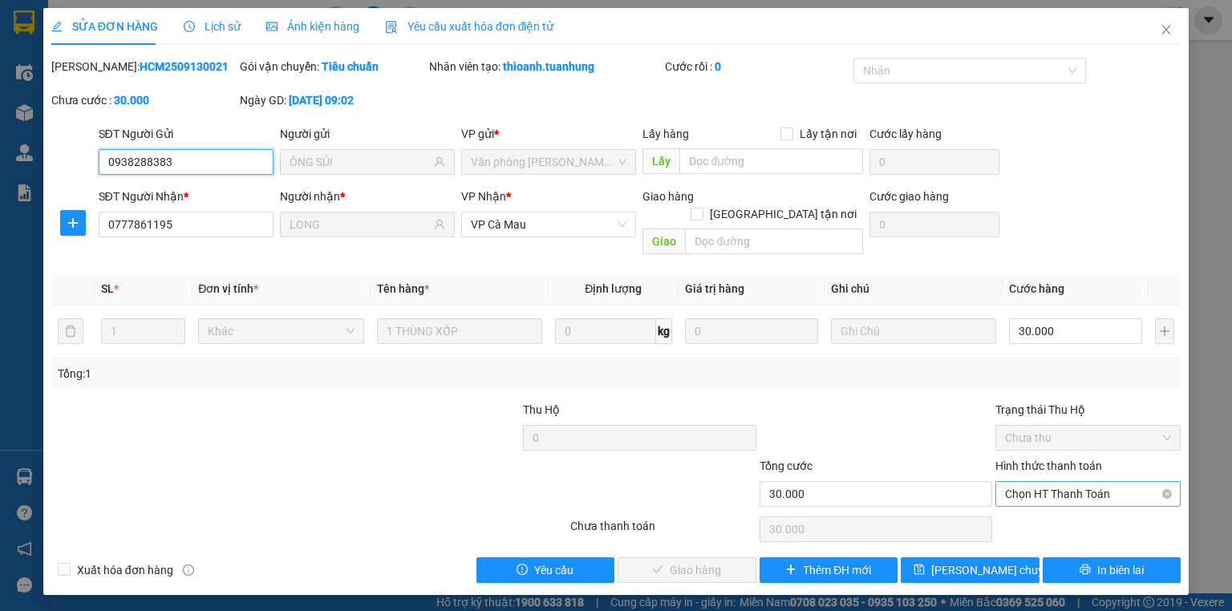
click at [1049, 482] on span "Chọn HT Thanh Toán" at bounding box center [1088, 494] width 166 height 24
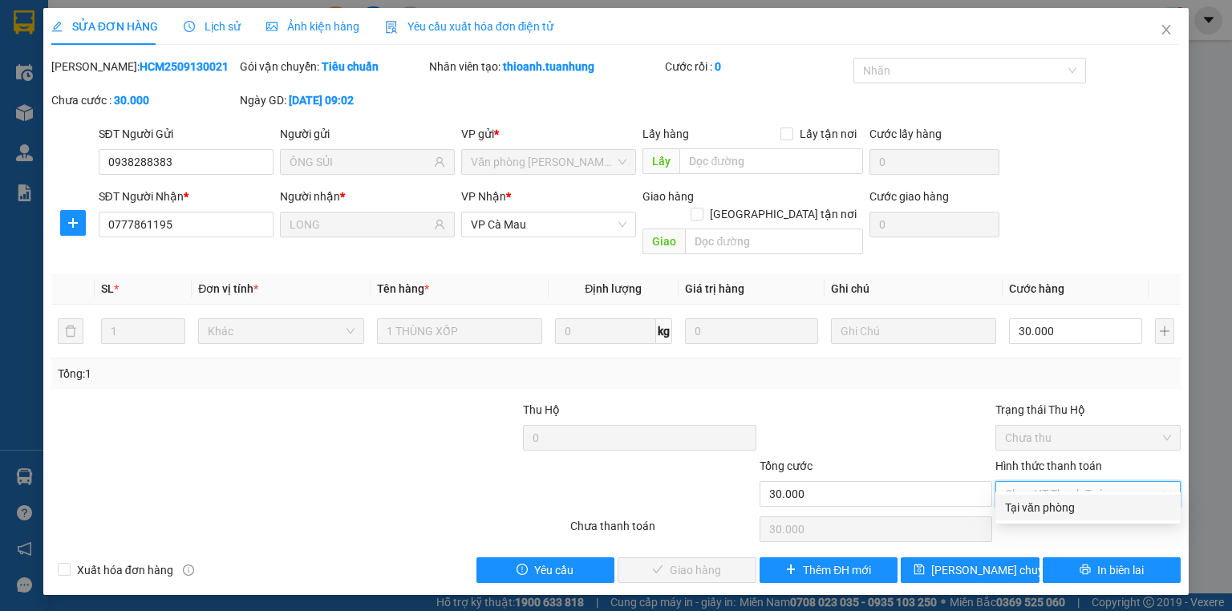
drag, startPoint x: 1051, startPoint y: 508, endPoint x: 1035, endPoint y: 518, distance: 19.1
click at [1051, 508] on div "Tại văn phòng" at bounding box center [1088, 508] width 166 height 18
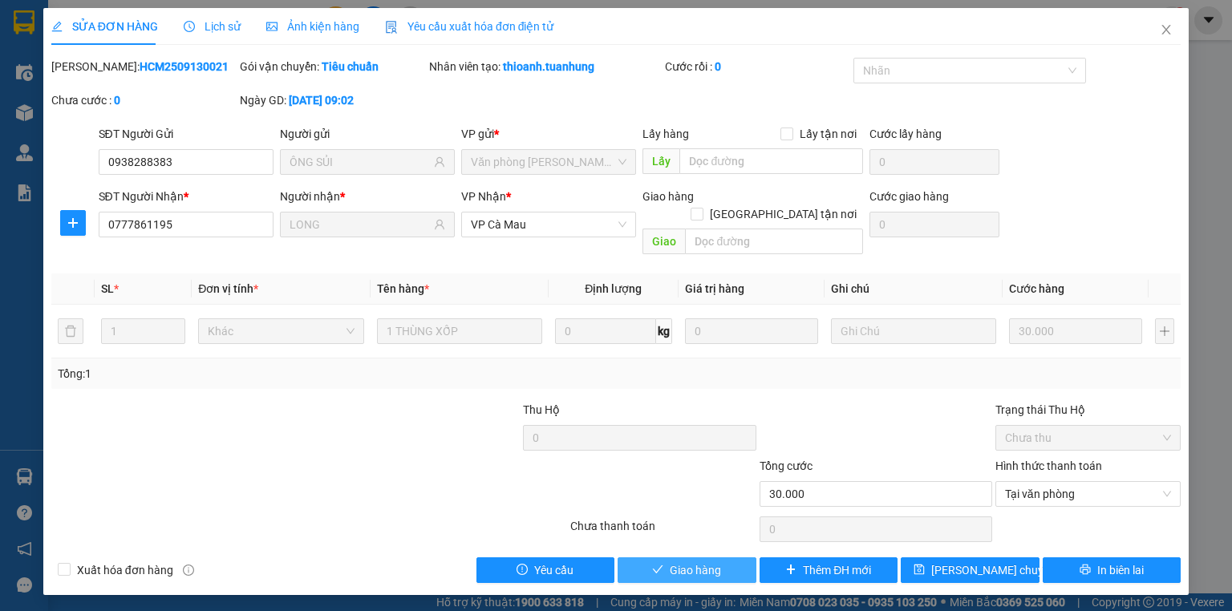
click at [654, 557] on button "Giao hàng" at bounding box center [686, 570] width 139 height 26
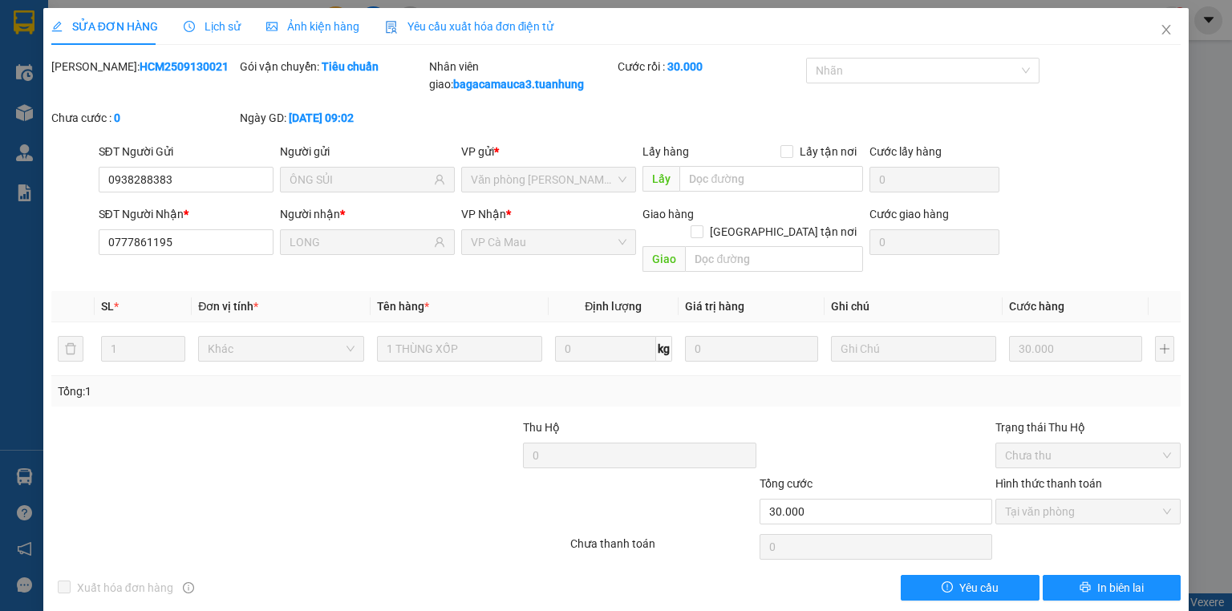
scroll to position [2, 0]
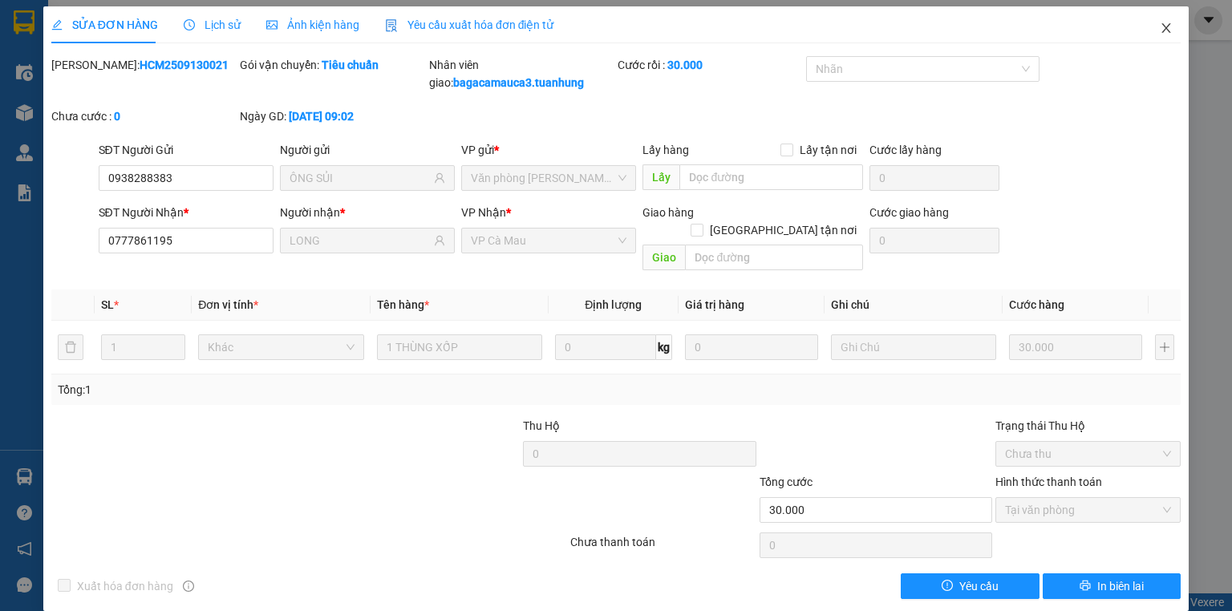
click at [1160, 30] on icon "close" at bounding box center [1166, 28] width 13 height 13
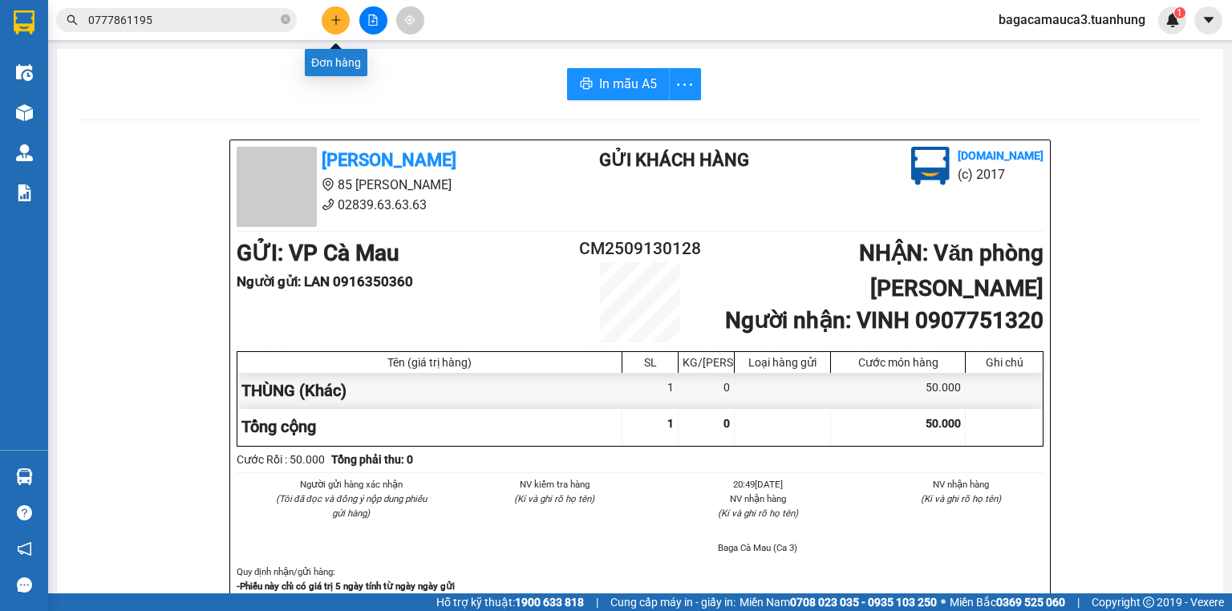
click at [339, 19] on icon "plus" at bounding box center [335, 19] width 9 height 1
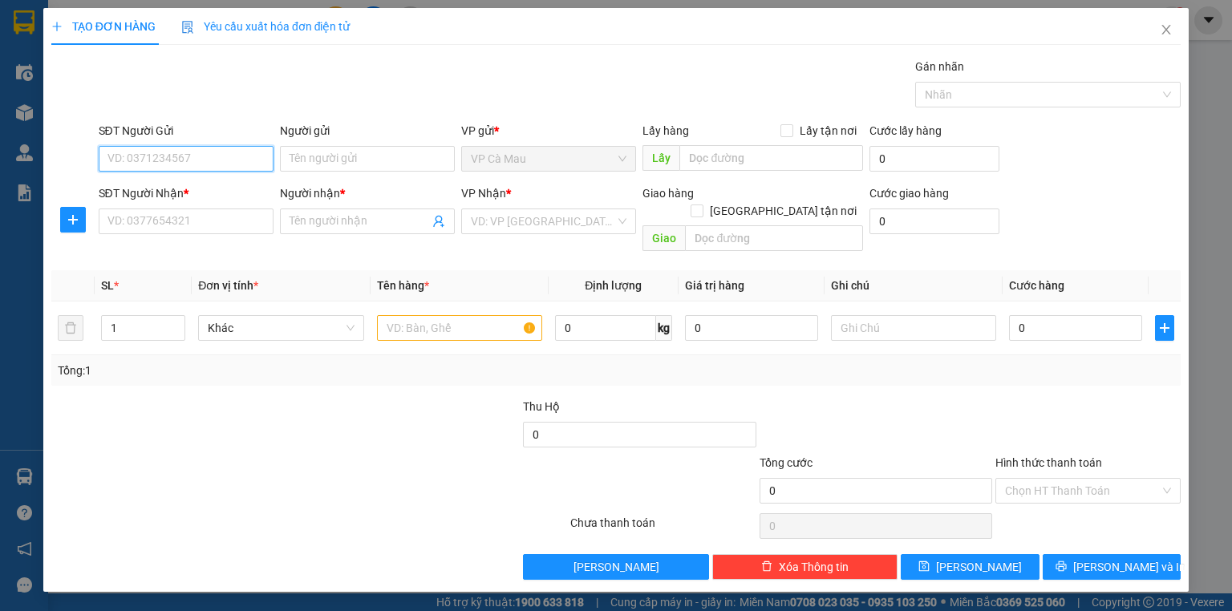
click at [228, 159] on input "SĐT Người Gửi" at bounding box center [186, 159] width 175 height 26
click at [212, 192] on div "0963140275 - [PERSON_NAME]" at bounding box center [187, 190] width 158 height 18
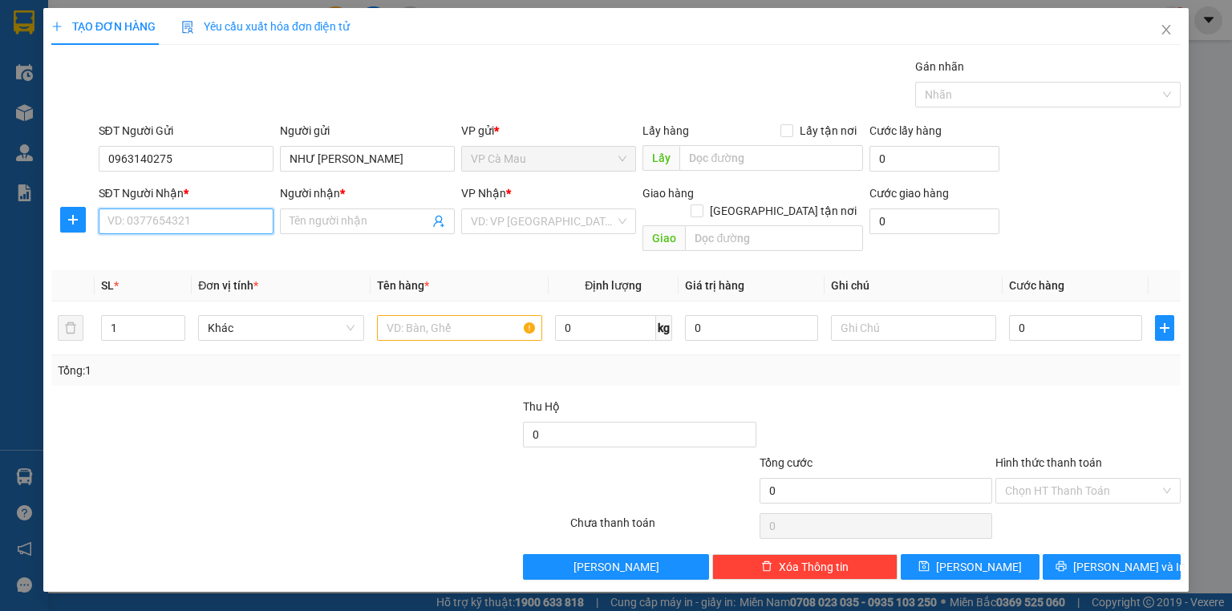
click at [213, 225] on input "SĐT Người Nhận *" at bounding box center [186, 222] width 175 height 26
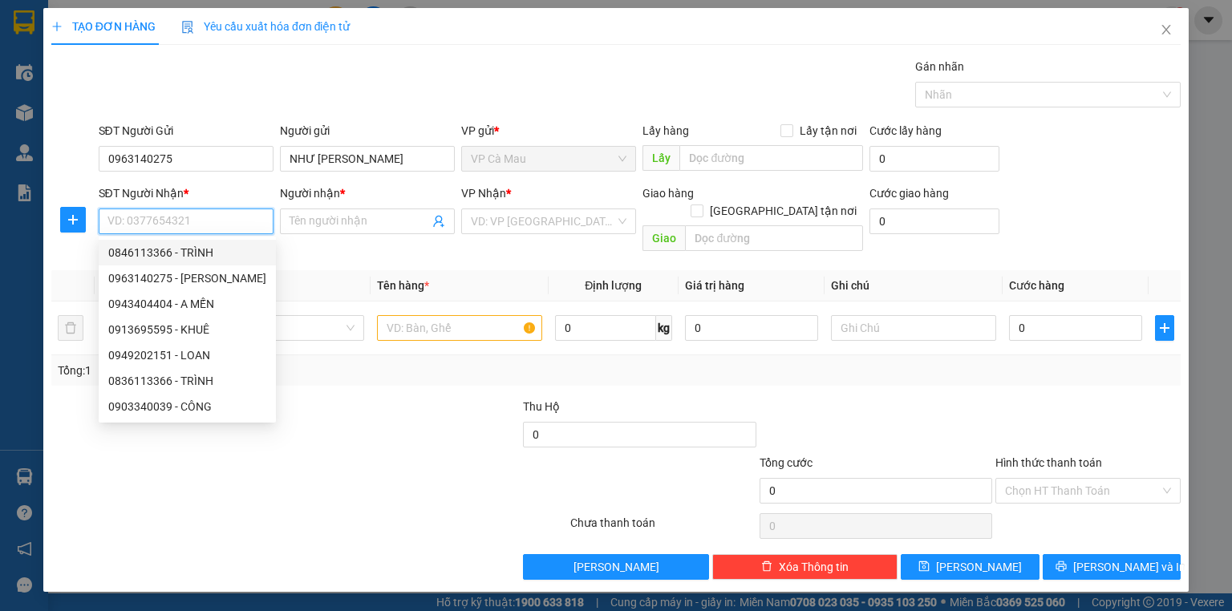
click at [201, 214] on input "SĐT Người Nhận *" at bounding box center [186, 222] width 175 height 26
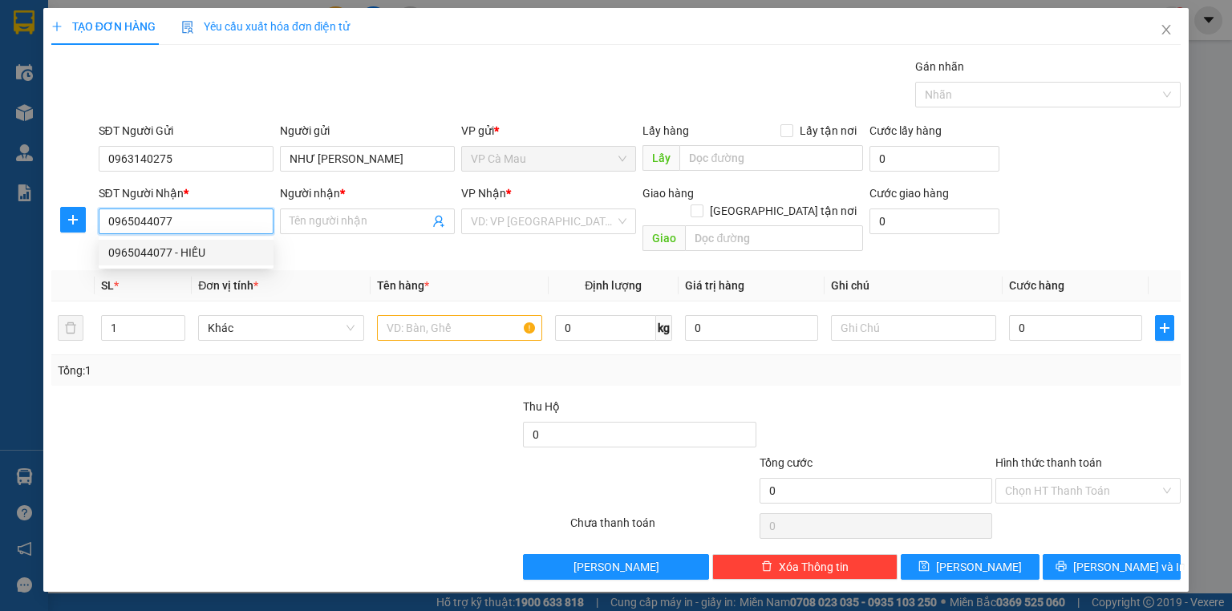
drag, startPoint x: 196, startPoint y: 253, endPoint x: 244, endPoint y: 216, distance: 61.1
click at [208, 248] on div "0965044077 - HIẾU" at bounding box center [186, 253] width 156 height 18
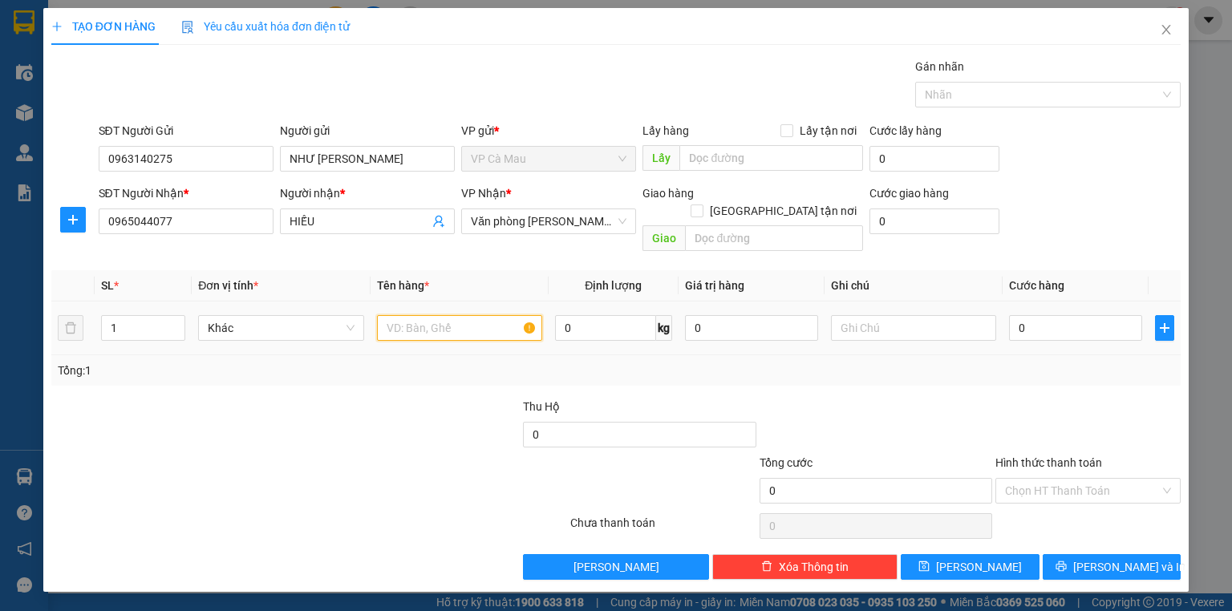
click at [419, 315] on input "text" at bounding box center [459, 328] width 165 height 26
click at [1019, 315] on input "0" at bounding box center [1075, 328] width 133 height 26
click at [1011, 315] on input "0" at bounding box center [1075, 328] width 133 height 26
click at [1047, 479] on input "Hình thức thanh toán" at bounding box center [1082, 491] width 155 height 24
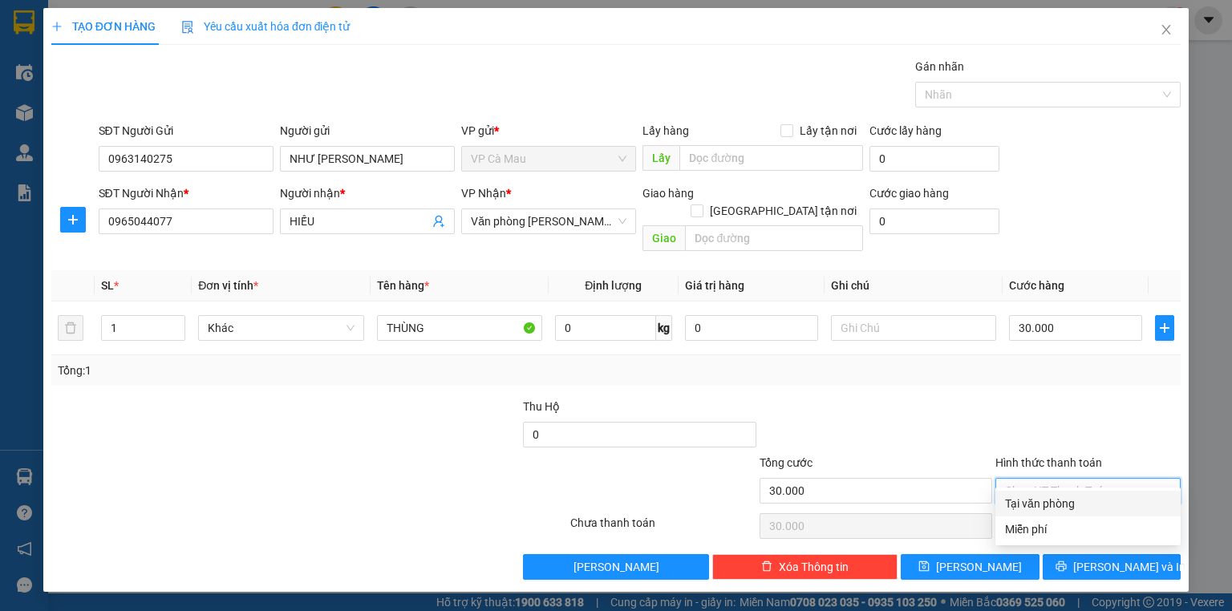
click at [1051, 500] on div "Tại văn phòng" at bounding box center [1088, 504] width 166 height 18
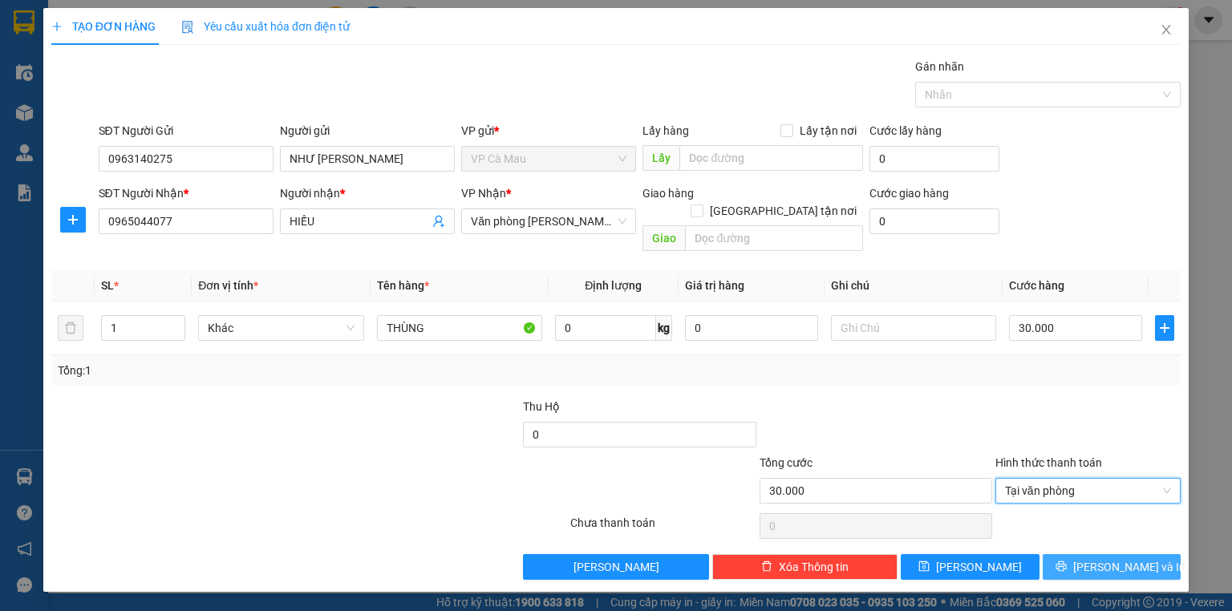
click at [1077, 554] on button "[PERSON_NAME] và In" at bounding box center [1112, 567] width 139 height 26
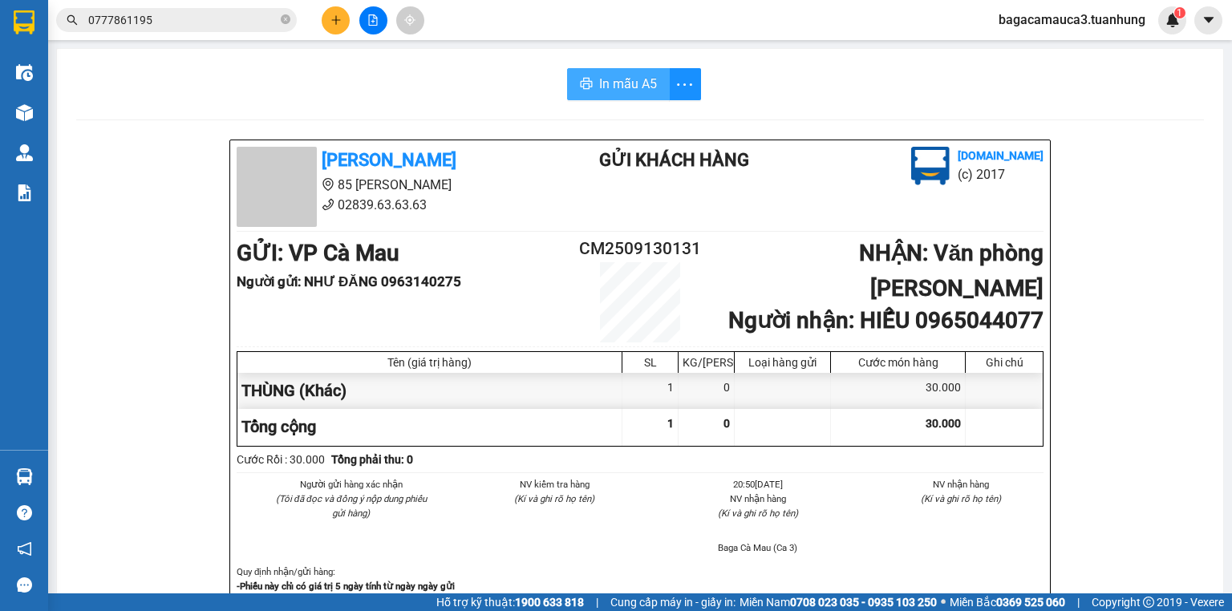
click at [616, 83] on span "In mẫu A5" at bounding box center [628, 84] width 58 height 20
click at [338, 18] on icon "plus" at bounding box center [335, 19] width 11 height 11
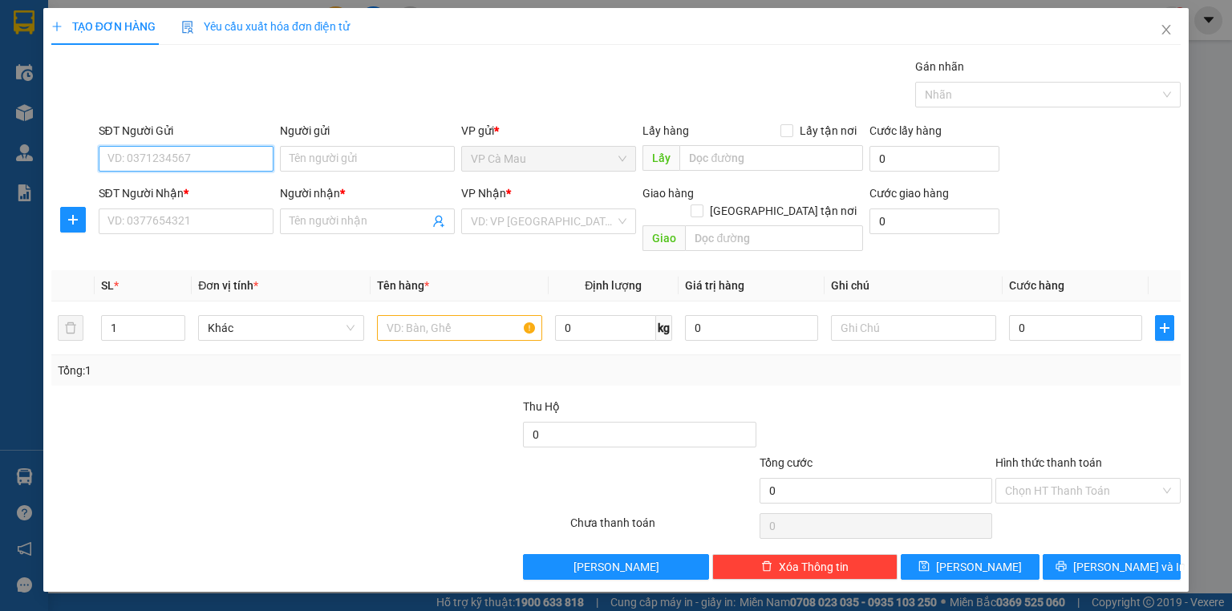
click at [256, 157] on input "SĐT Người Gửi" at bounding box center [186, 159] width 175 height 26
click at [292, 160] on input "Người gửi" at bounding box center [367, 159] width 175 height 26
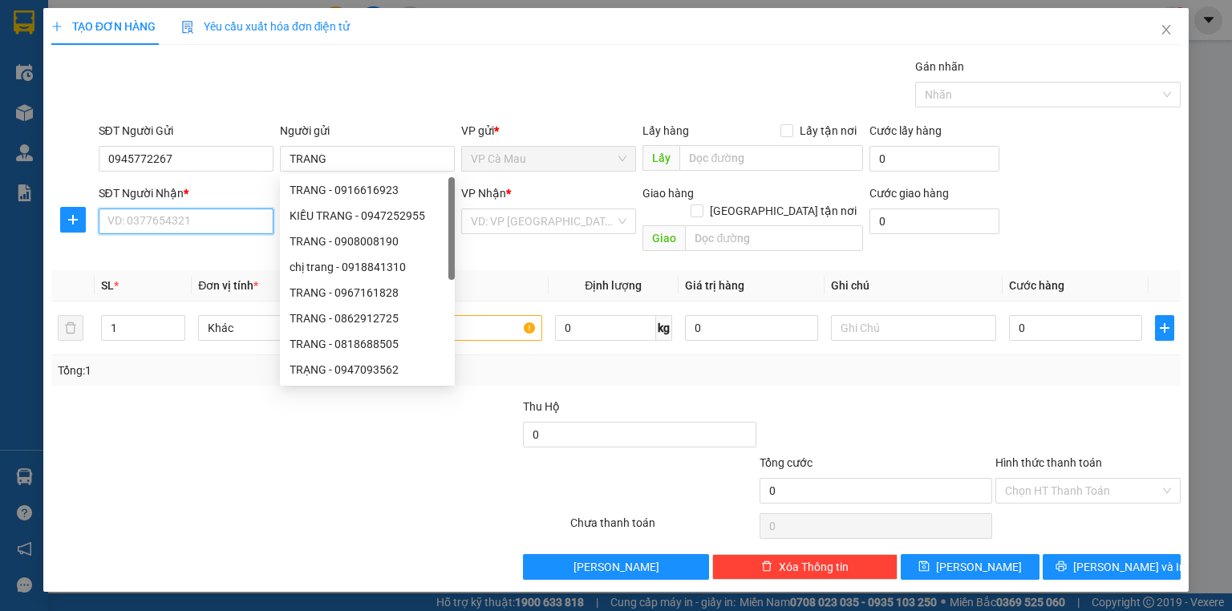
click at [231, 224] on input "SĐT Người Nhận *" at bounding box center [186, 222] width 175 height 26
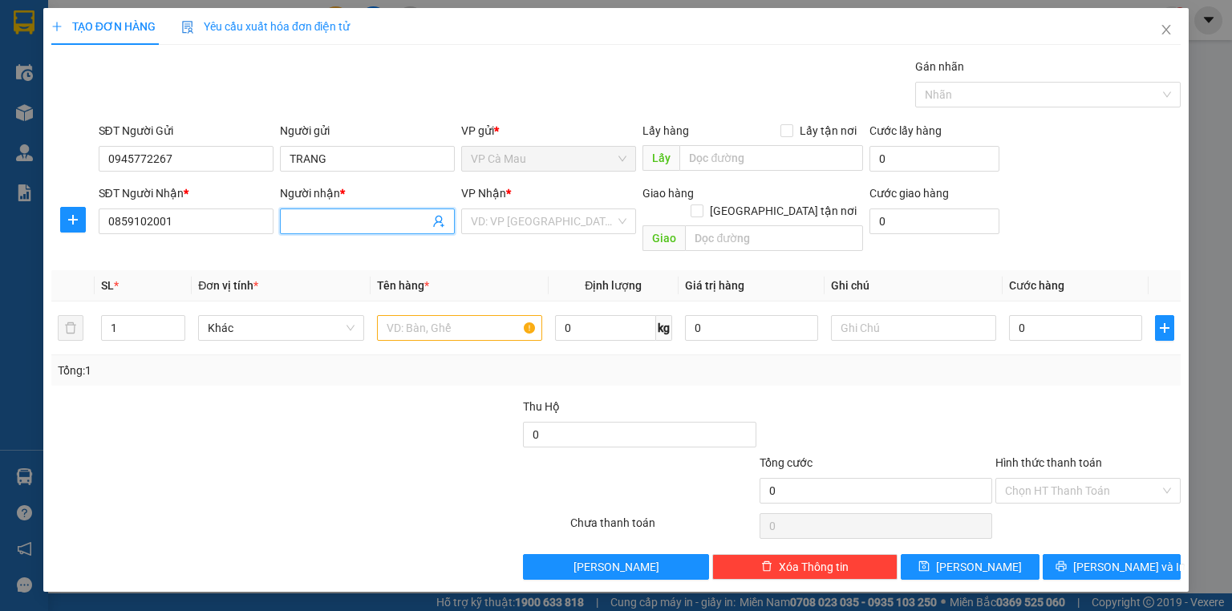
click at [314, 225] on input "Người nhận *" at bounding box center [360, 222] width 140 height 18
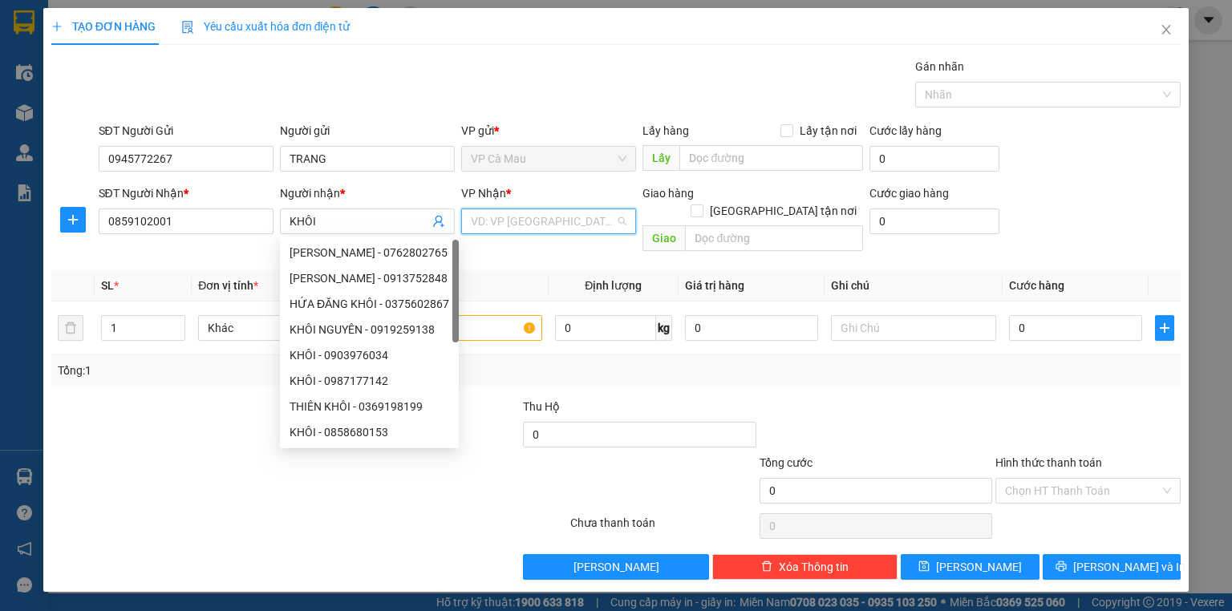
click at [571, 224] on input "search" at bounding box center [543, 221] width 144 height 24
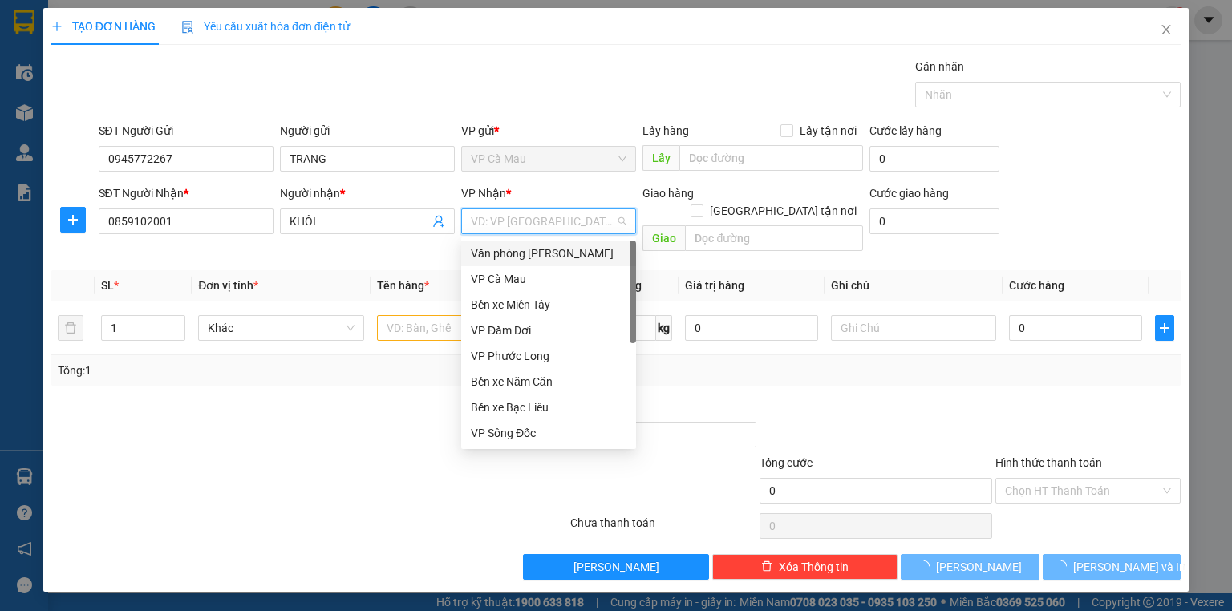
click at [581, 249] on div "Văn phòng [PERSON_NAME]" at bounding box center [549, 254] width 156 height 18
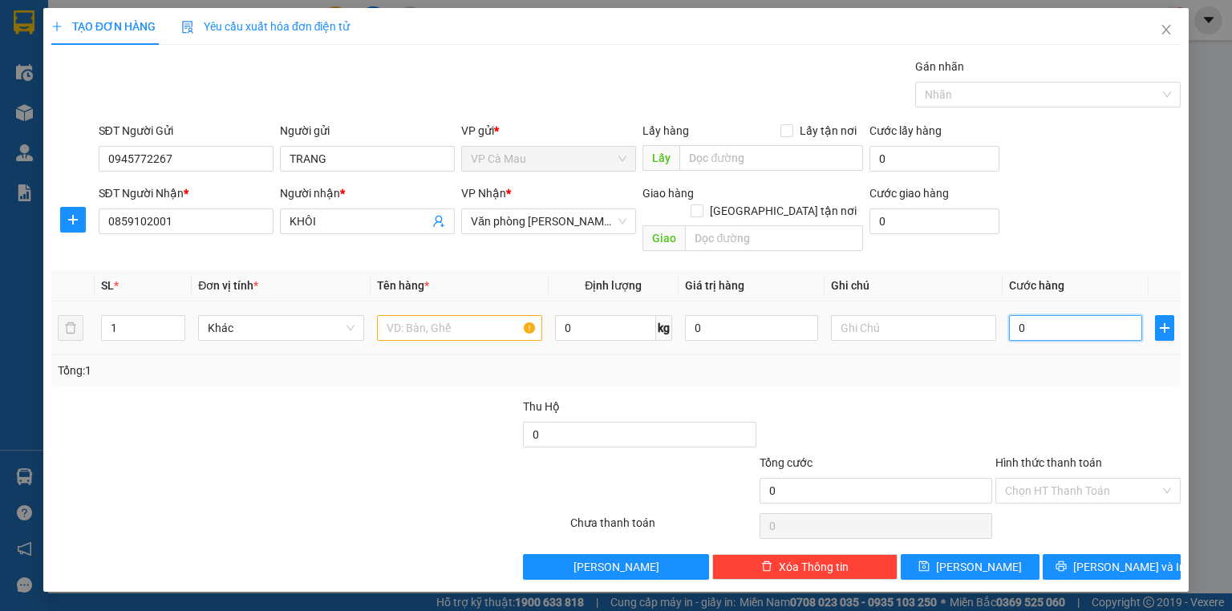
click at [1016, 315] on input "0" at bounding box center [1075, 328] width 133 height 26
click at [1013, 315] on input "0" at bounding box center [1075, 328] width 133 height 26
click at [1067, 479] on input "Hình thức thanh toán" at bounding box center [1082, 491] width 155 height 24
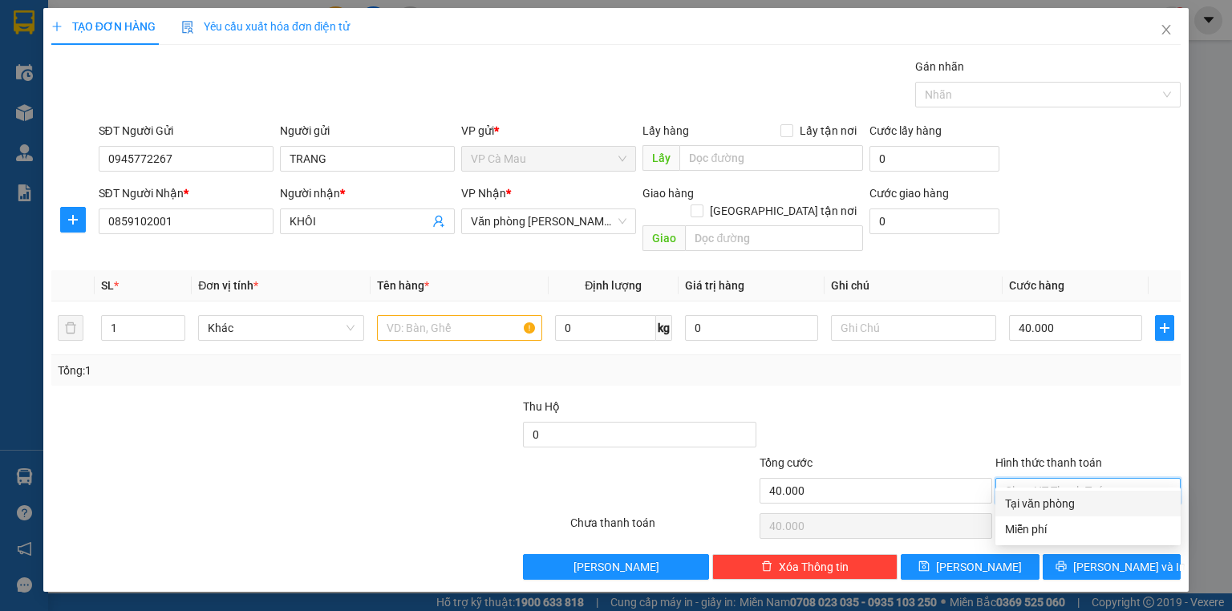
click at [1095, 499] on div "Tại văn phòng" at bounding box center [1088, 504] width 166 height 18
click at [459, 315] on input "text" at bounding box center [459, 328] width 165 height 26
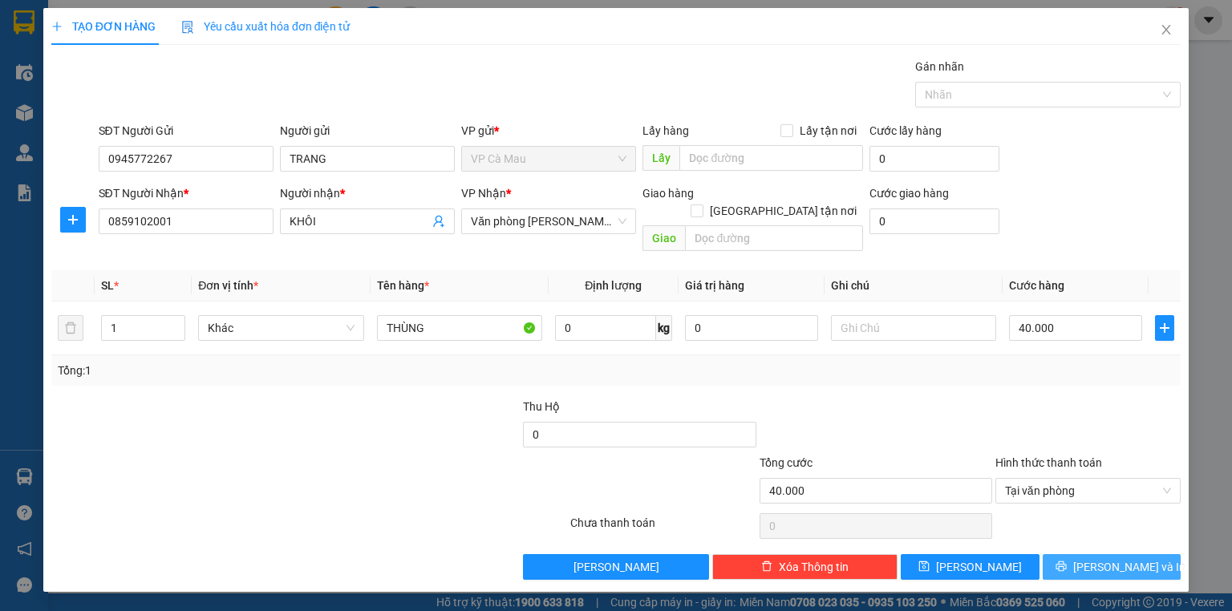
click at [1099, 558] on span "[PERSON_NAME] và In" at bounding box center [1129, 567] width 112 height 18
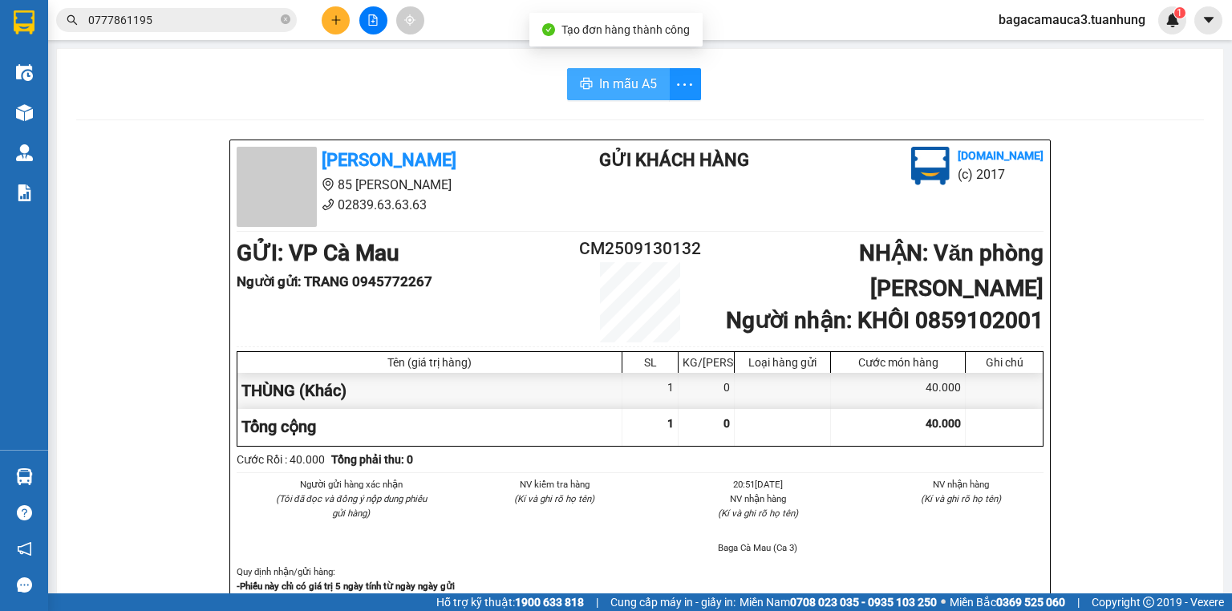
click at [609, 87] on span "In mẫu A5" at bounding box center [628, 84] width 58 height 20
click at [282, 13] on span at bounding box center [286, 20] width 10 height 15
click at [258, 23] on input "text" at bounding box center [182, 20] width 189 height 18
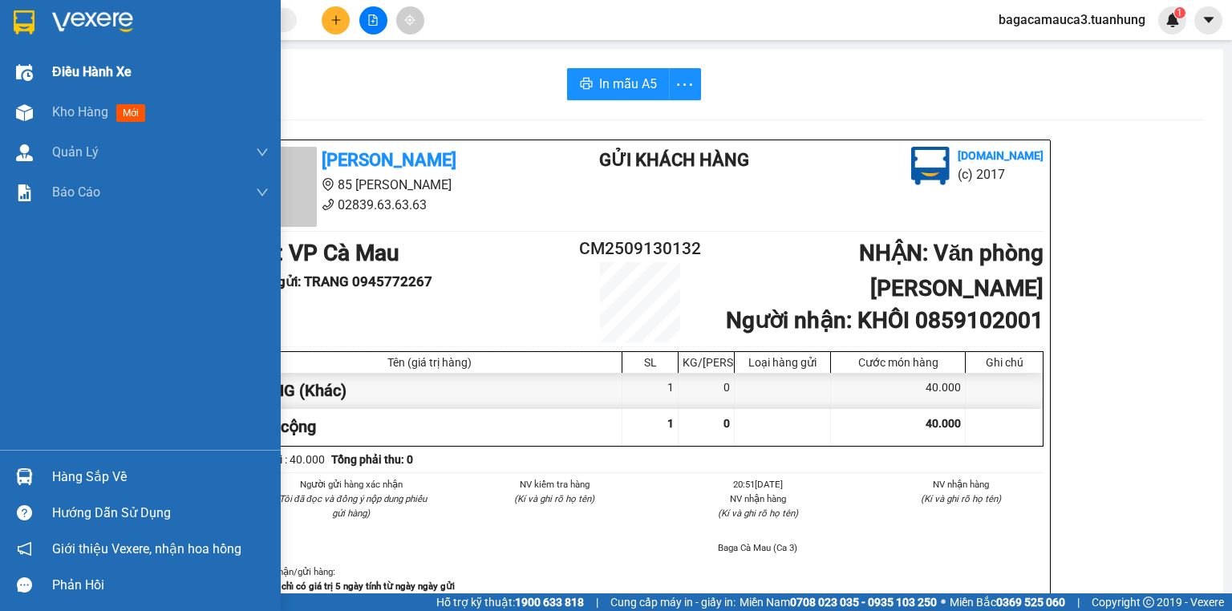
click at [38, 75] on div "Điều hành xe" at bounding box center [140, 72] width 281 height 40
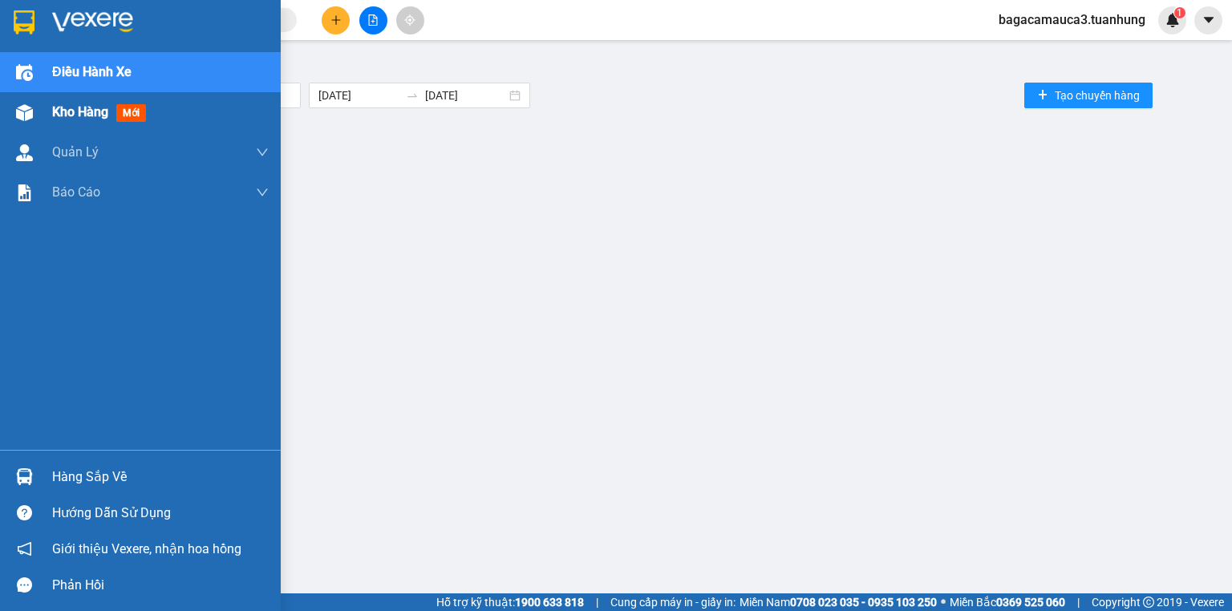
click at [45, 120] on div "Kho hàng mới" at bounding box center [140, 112] width 281 height 40
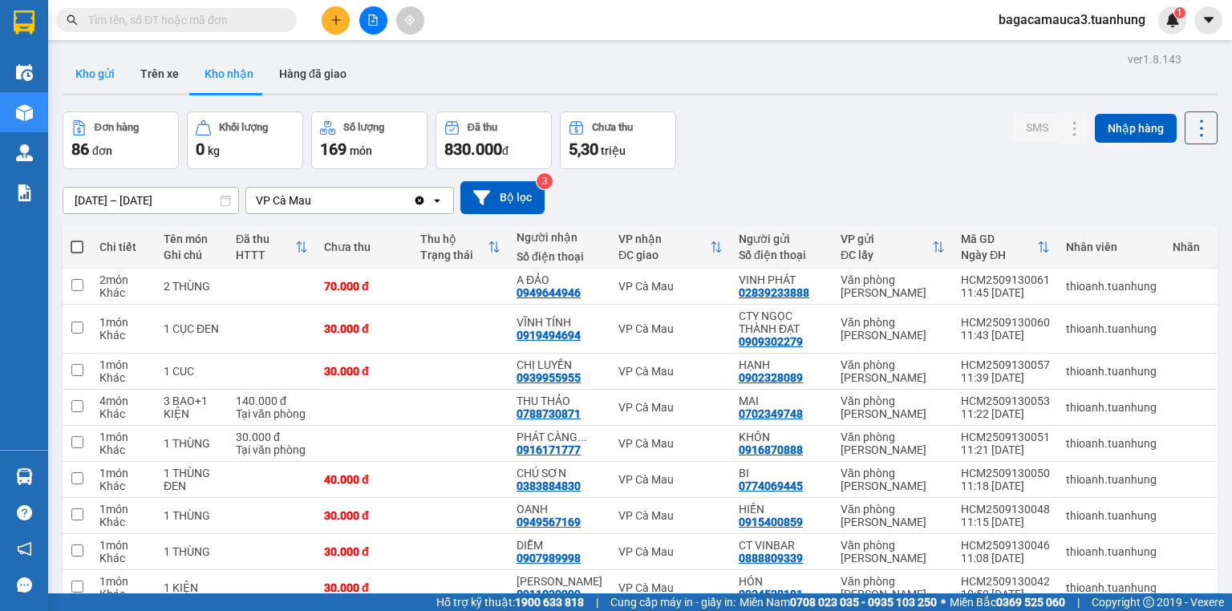
click at [98, 84] on button "Kho gửi" at bounding box center [95, 74] width 65 height 38
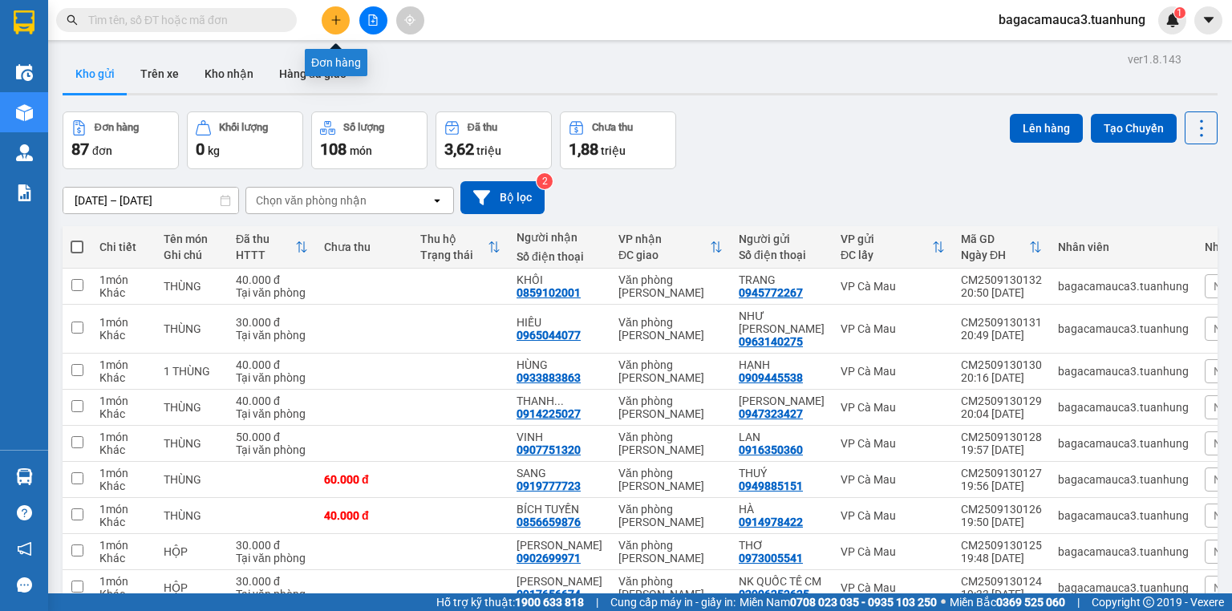
click at [329, 19] on button at bounding box center [336, 20] width 28 height 28
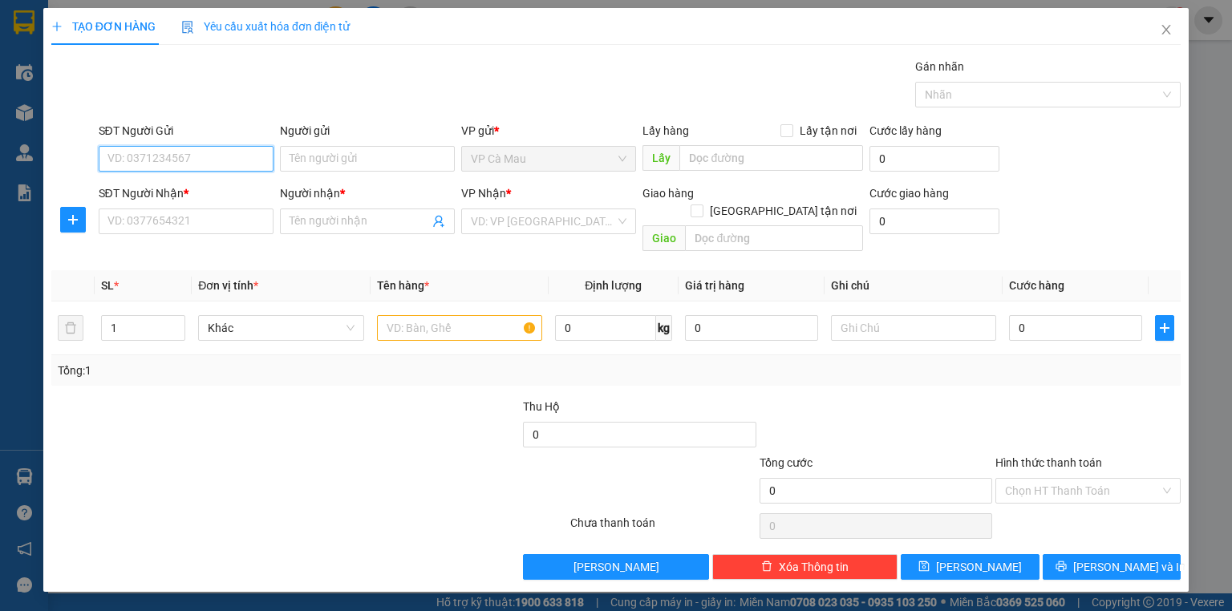
click at [225, 160] on input "SĐT Người Gửi" at bounding box center [186, 159] width 175 height 26
click at [186, 192] on div "0919764756 - HIỀN" at bounding box center [186, 190] width 156 height 18
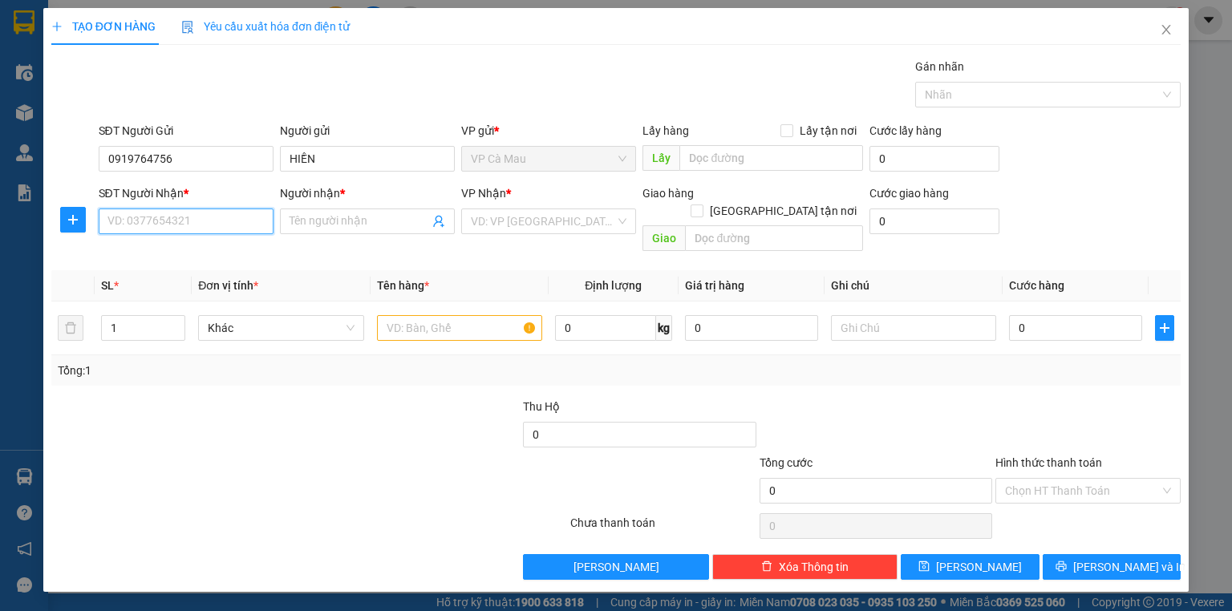
click at [192, 214] on input "SĐT Người Nhận *" at bounding box center [186, 222] width 175 height 26
click at [197, 249] on div "0854399355 - LỘC" at bounding box center [186, 253] width 156 height 18
click at [463, 315] on input "text" at bounding box center [459, 328] width 165 height 26
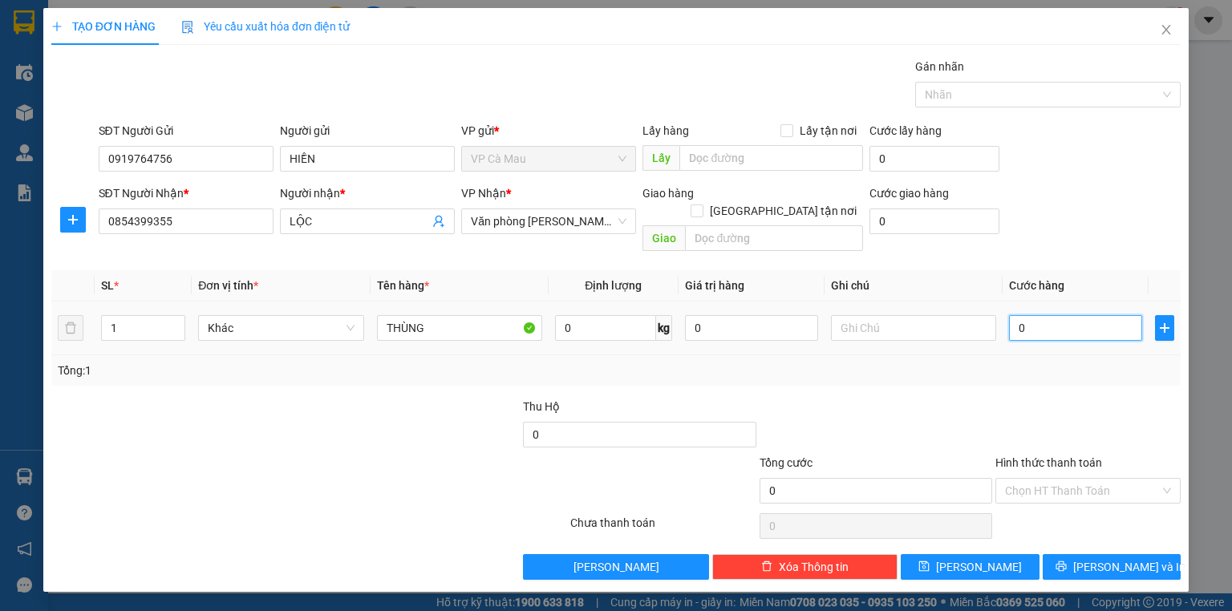
click at [1012, 316] on input "0" at bounding box center [1075, 328] width 133 height 26
click at [1062, 479] on input "Hình thức thanh toán" at bounding box center [1082, 491] width 155 height 24
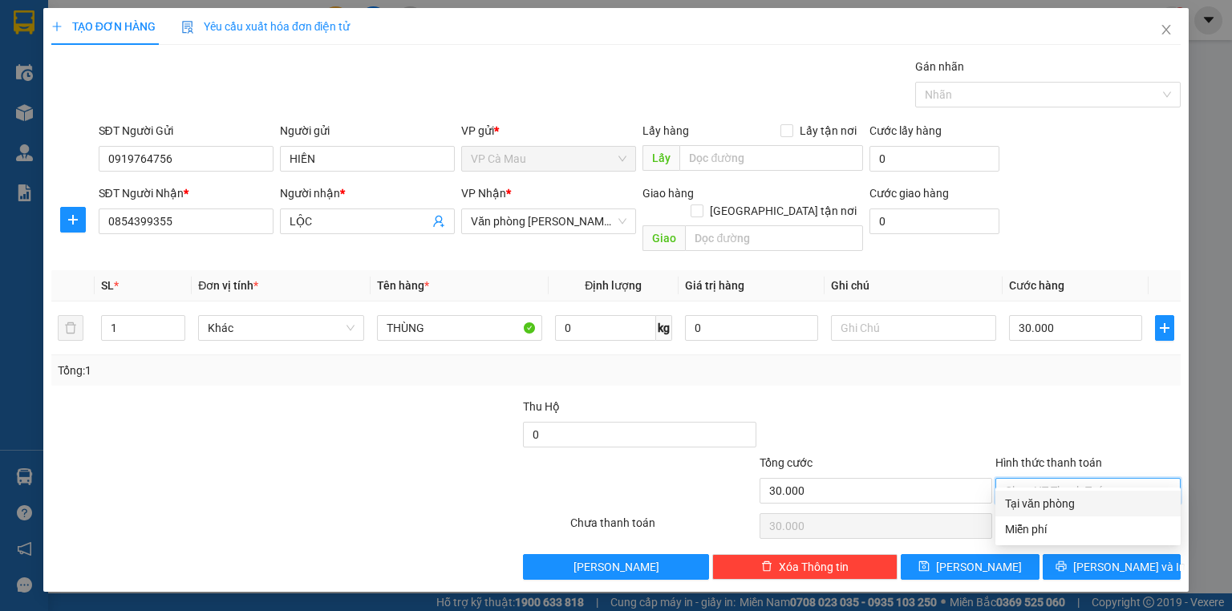
click at [1080, 496] on div "Tại văn phòng" at bounding box center [1088, 504] width 166 height 18
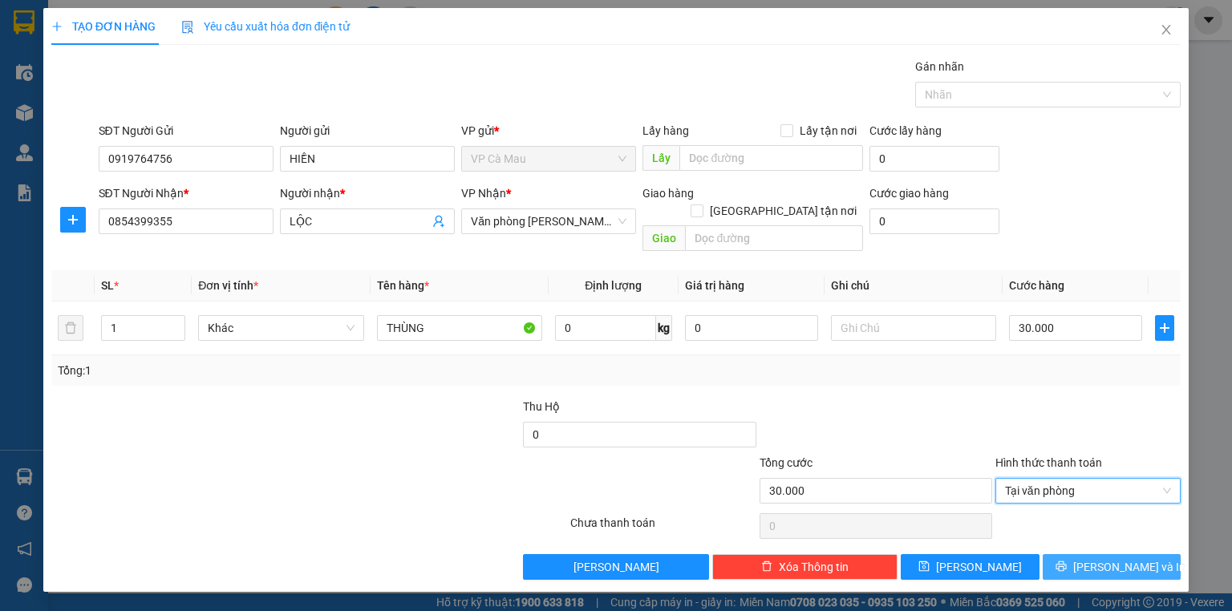
click at [1095, 554] on button "[PERSON_NAME] và In" at bounding box center [1112, 567] width 139 height 26
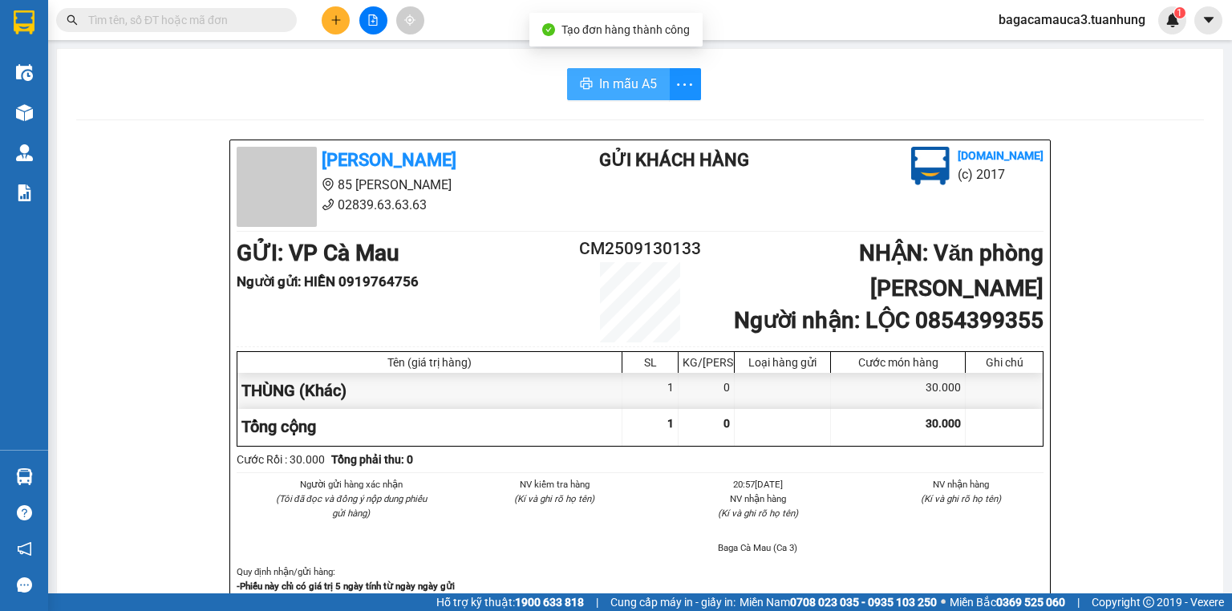
click at [632, 90] on span "In mẫu A5" at bounding box center [628, 84] width 58 height 20
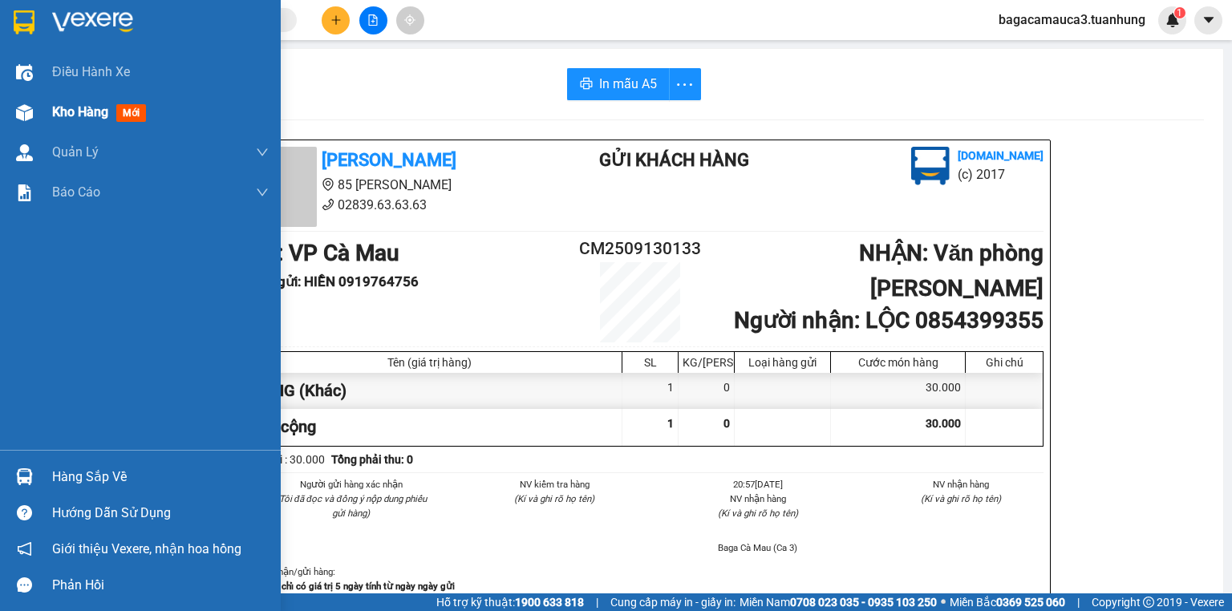
click at [77, 112] on span "Kho hàng" at bounding box center [80, 111] width 56 height 15
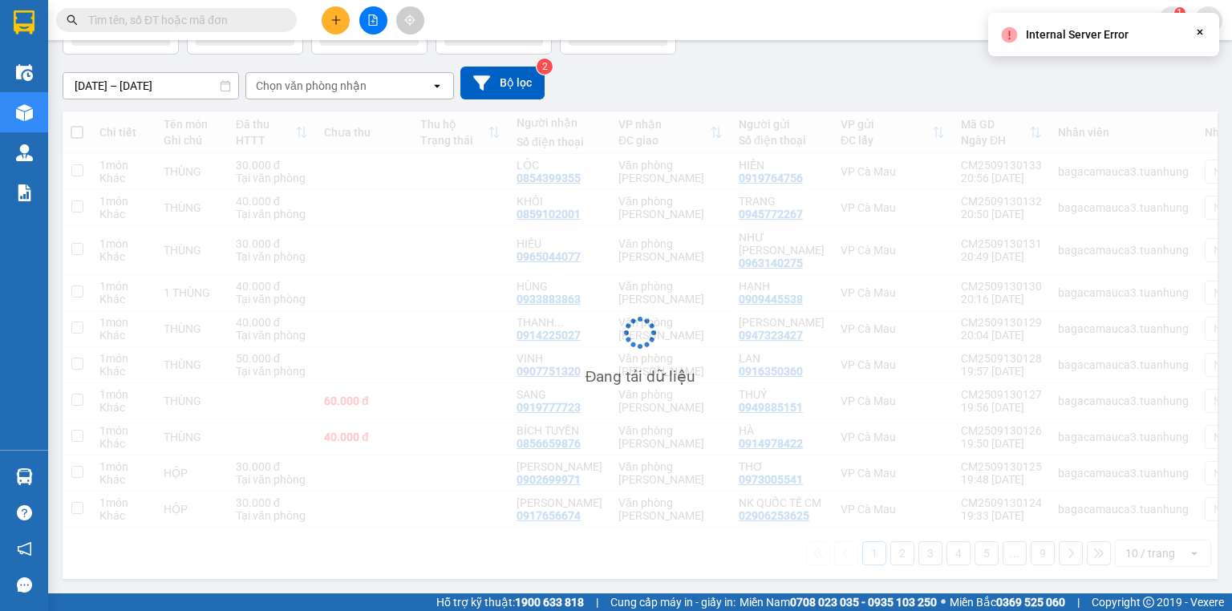
scroll to position [115, 0]
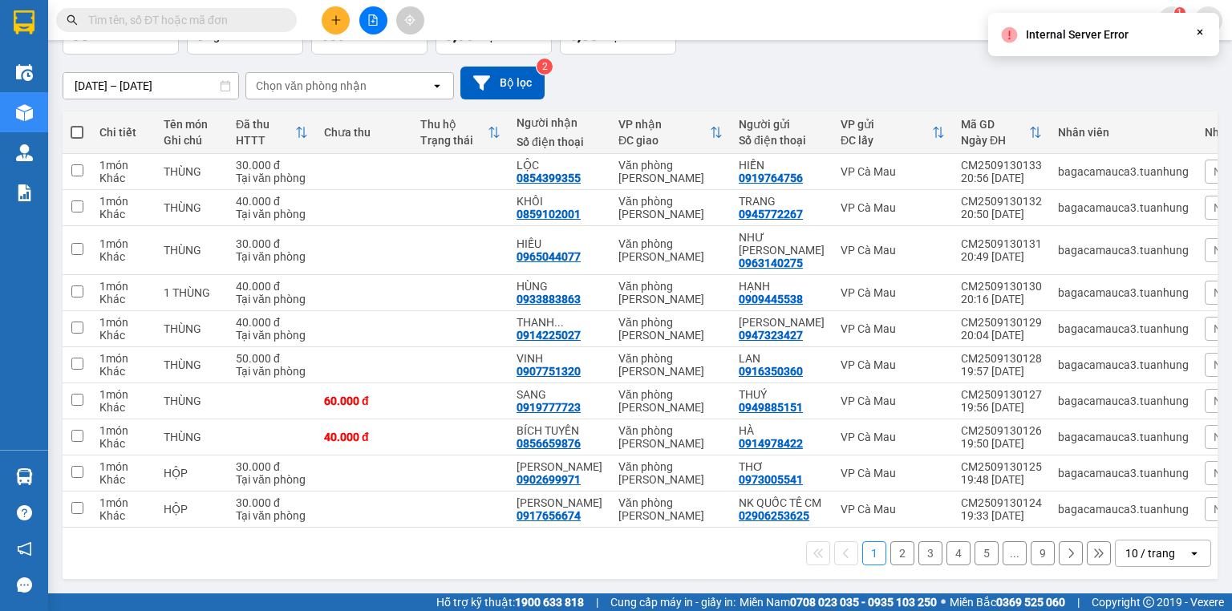
click at [1164, 550] on div "10 / trang" at bounding box center [1150, 553] width 50 height 16
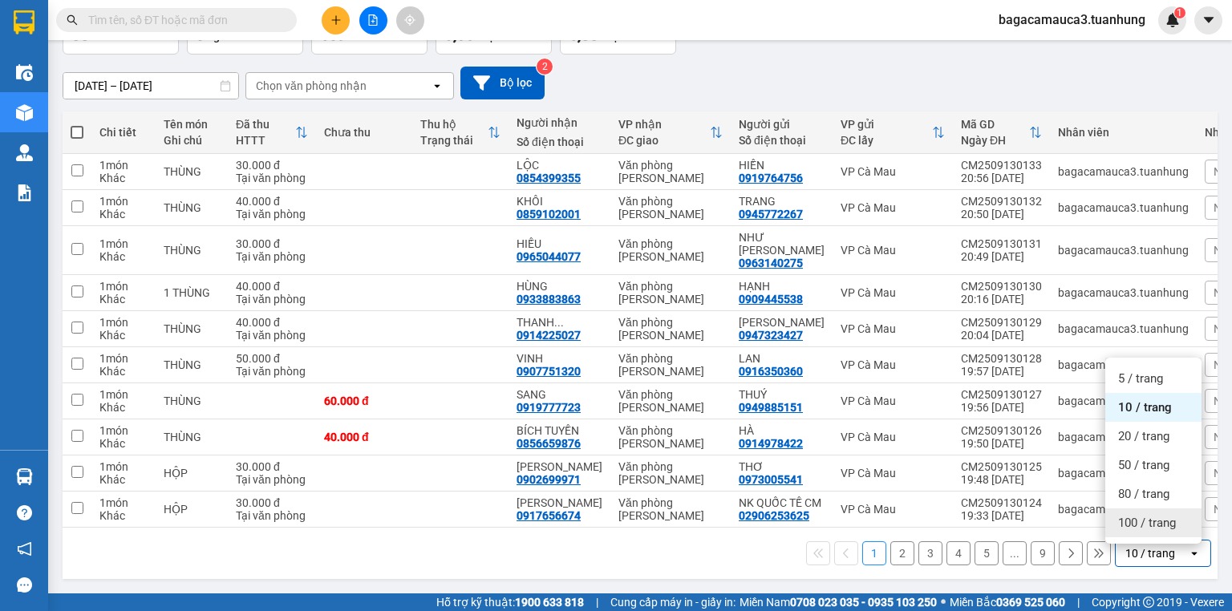
click at [1118, 528] on span "100 / trang" at bounding box center [1147, 523] width 58 height 16
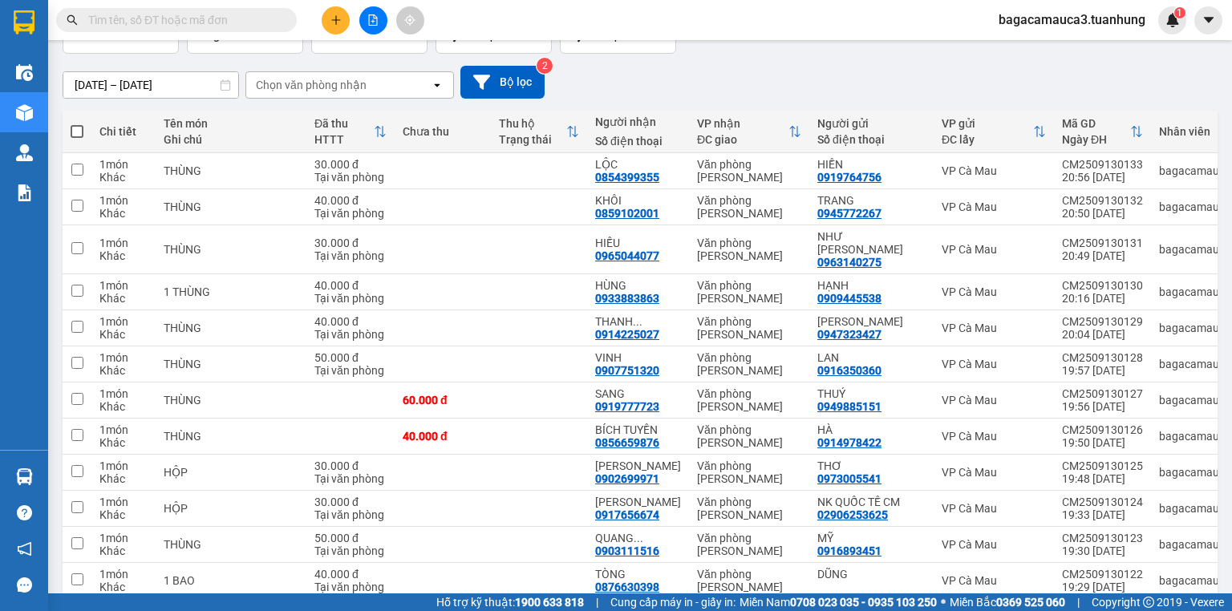
click at [68, 132] on th at bounding box center [77, 132] width 29 height 43
click at [80, 127] on span at bounding box center [77, 131] width 13 height 13
click at [77, 123] on input "checkbox" at bounding box center [77, 123] width 0 height 0
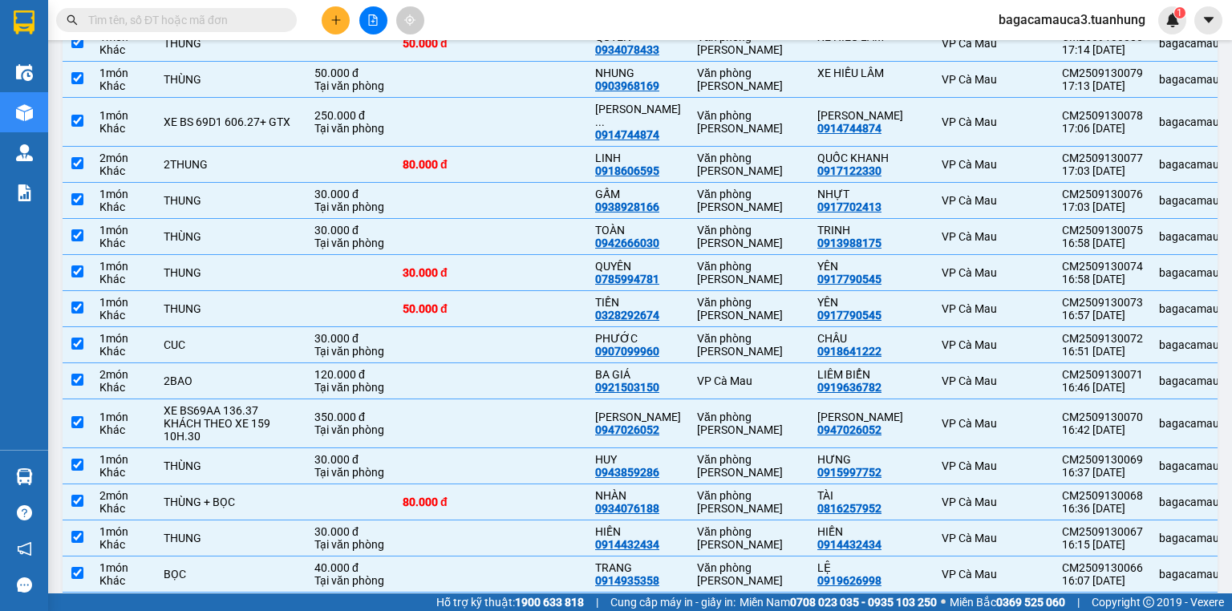
scroll to position [2361, 0]
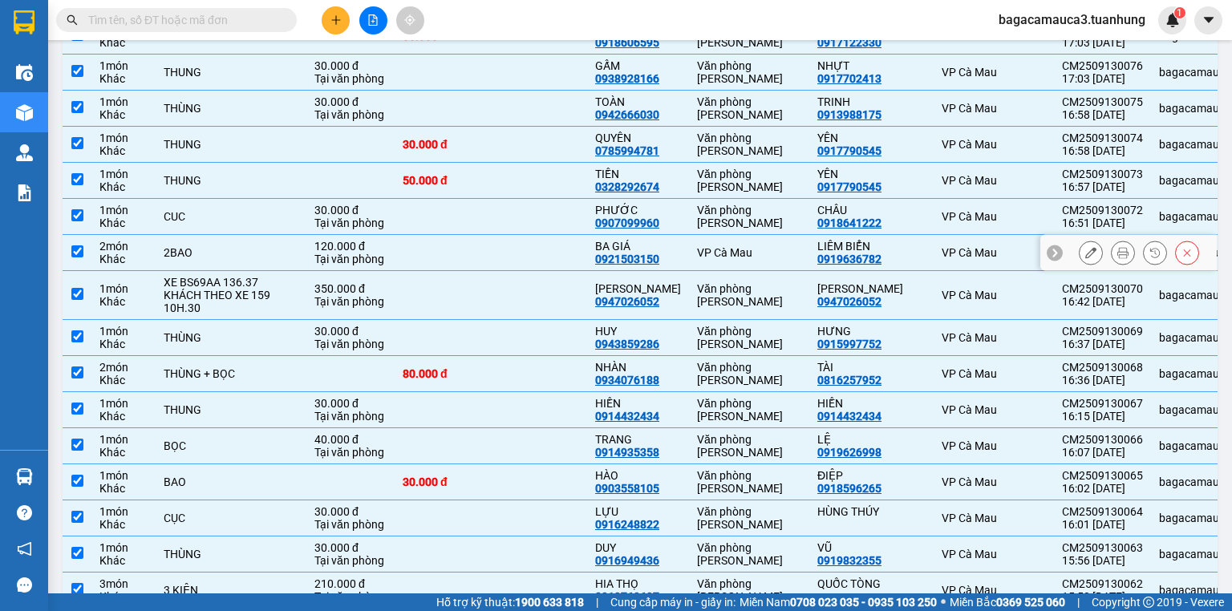
click at [544, 235] on td at bounding box center [539, 253] width 96 height 36
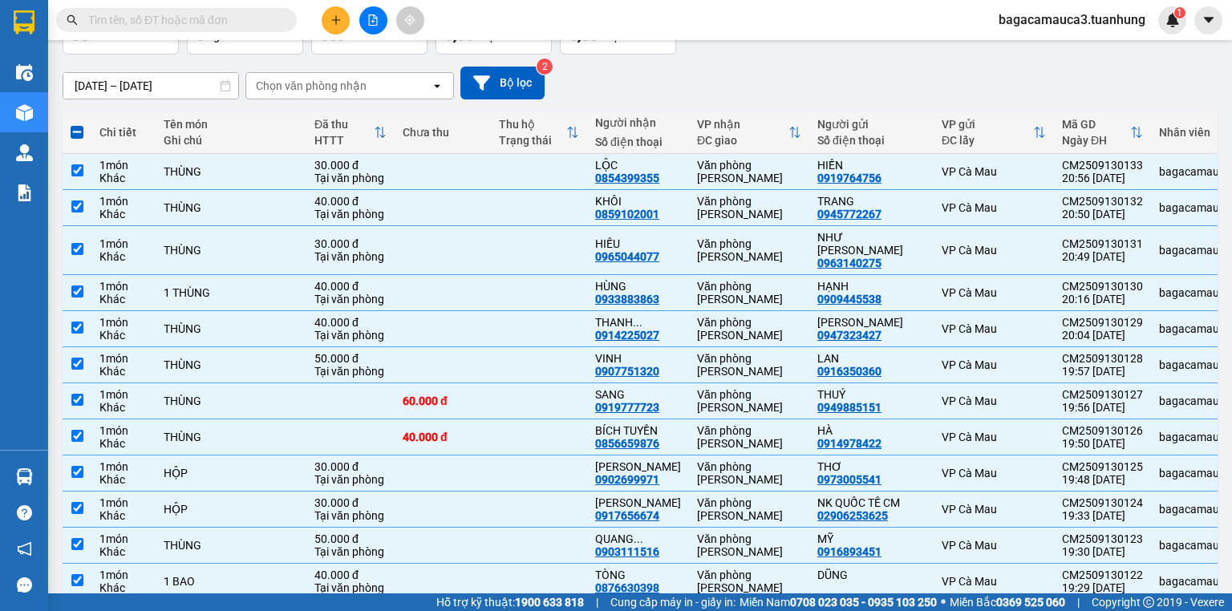
scroll to position [0, 0]
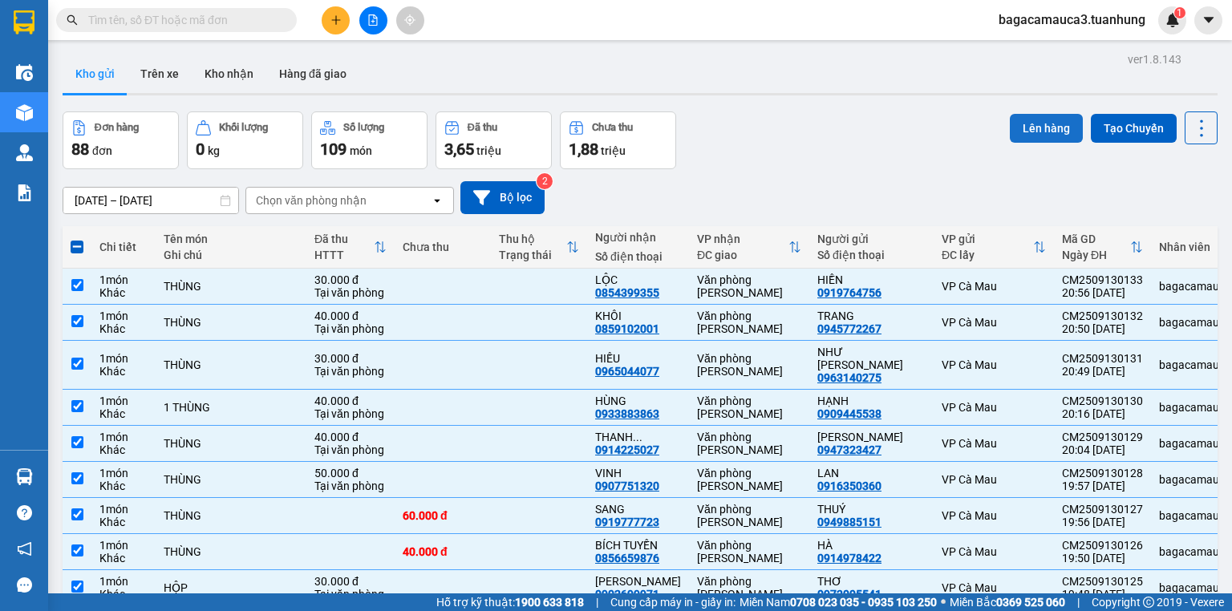
click at [1055, 119] on button "Lên hàng" at bounding box center [1046, 128] width 73 height 29
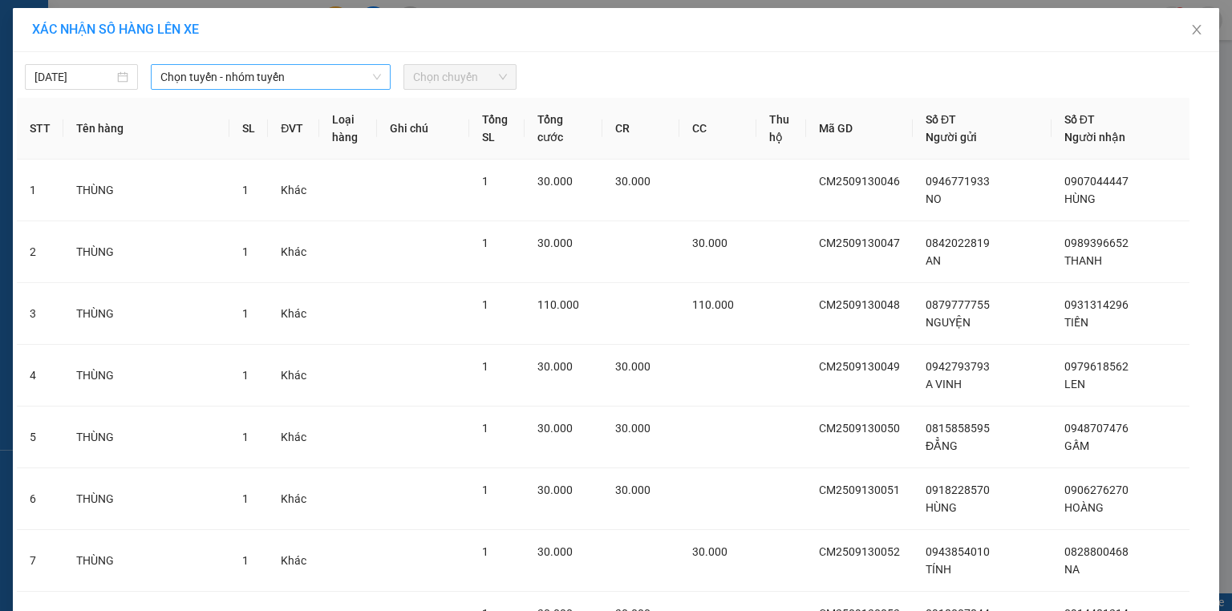
click at [226, 80] on span "Chọn tuyến - nhóm tuyến" at bounding box center [270, 77] width 221 height 24
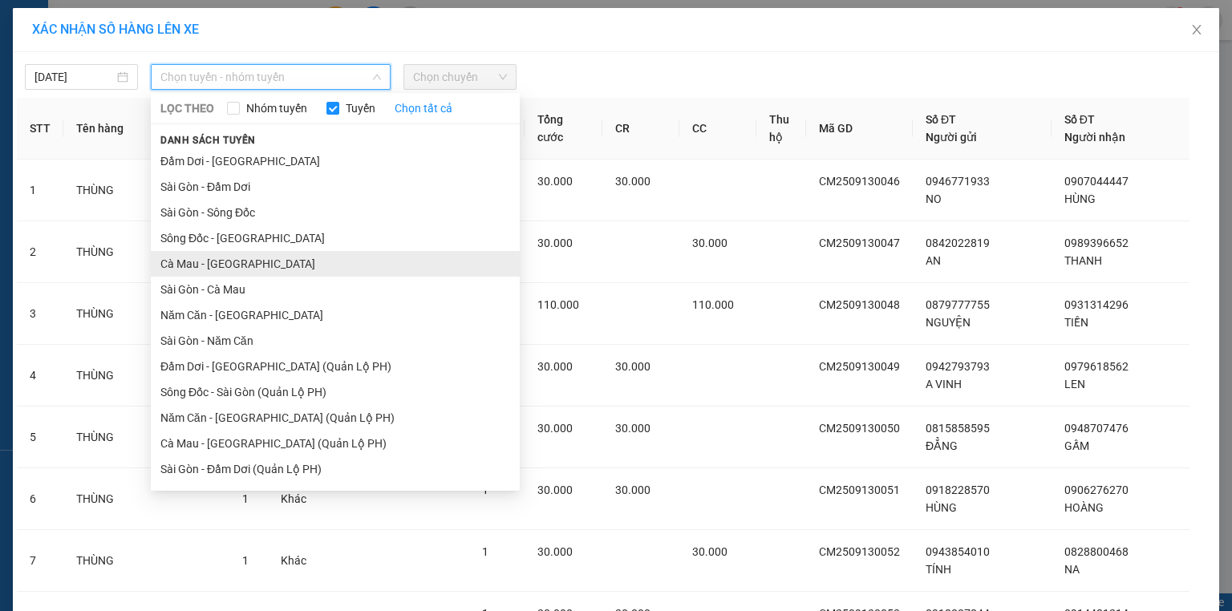
click at [245, 268] on li "Cà Mau - [GEOGRAPHIC_DATA]" at bounding box center [335, 264] width 369 height 26
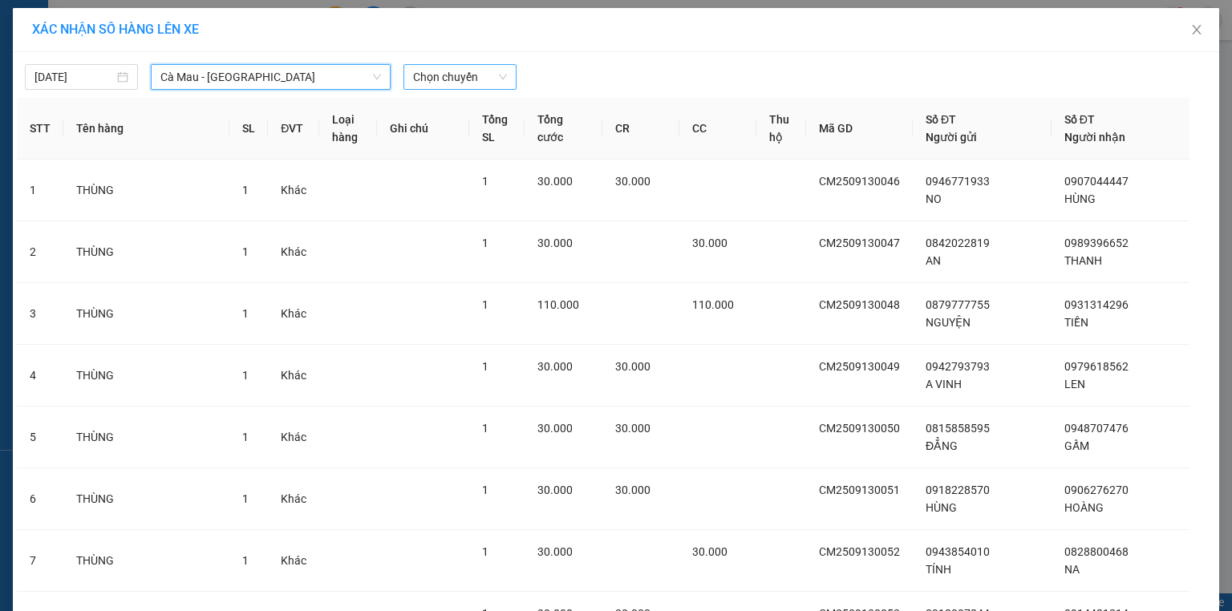
click at [459, 83] on span "Chọn chuyến" at bounding box center [460, 77] width 94 height 24
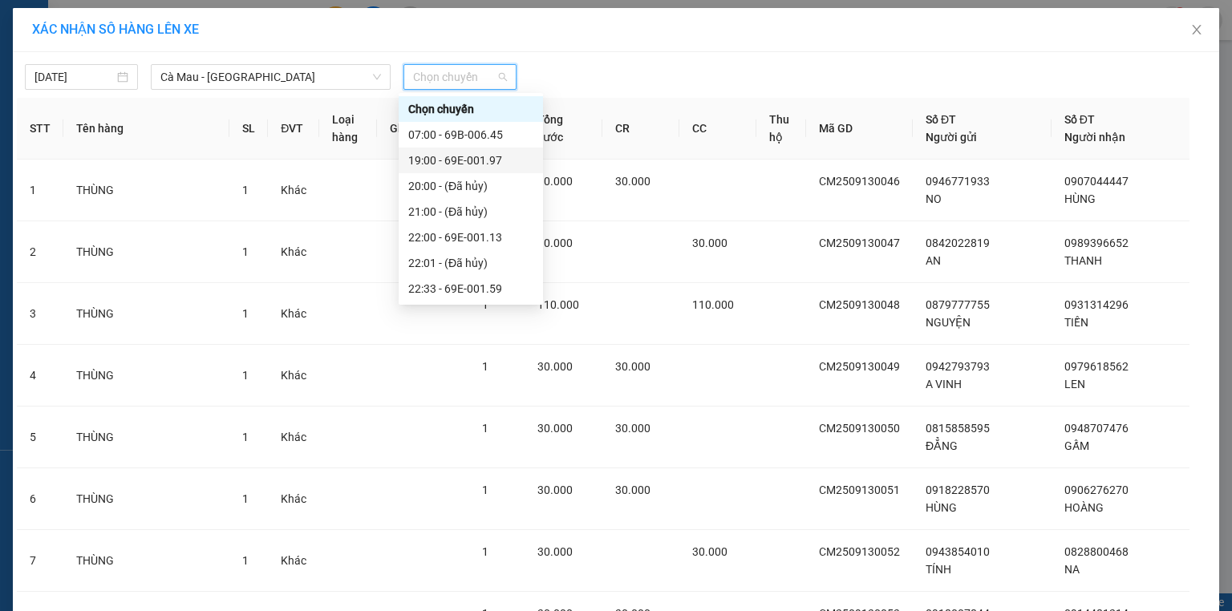
click at [489, 152] on div "19:00 - 69E-001.97" at bounding box center [470, 161] width 125 height 18
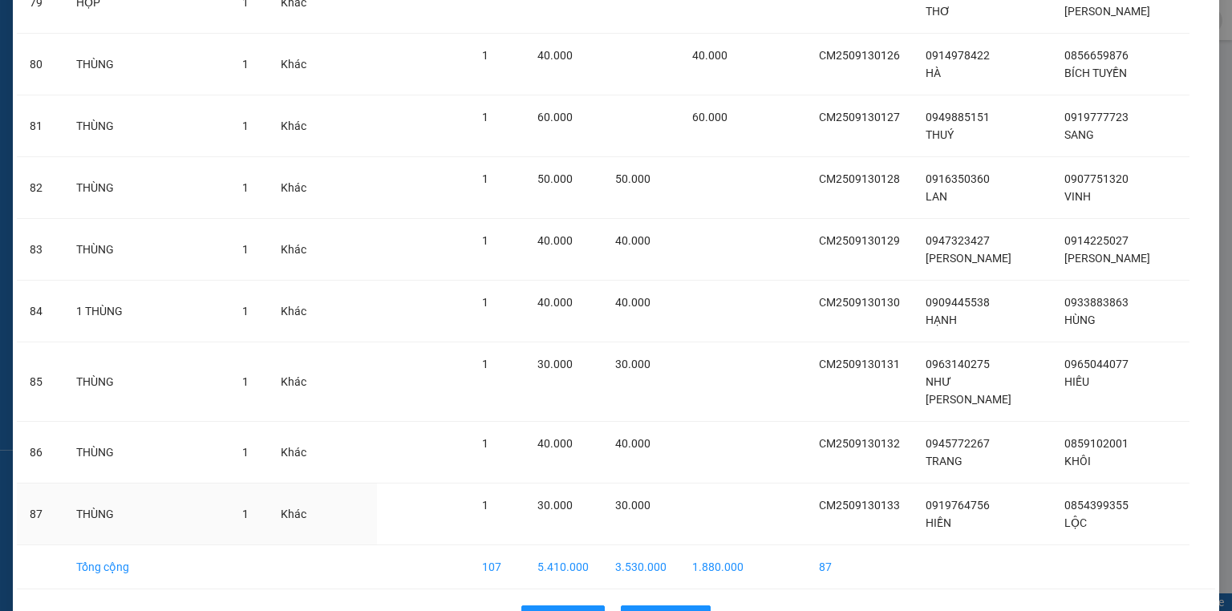
scroll to position [5120, 0]
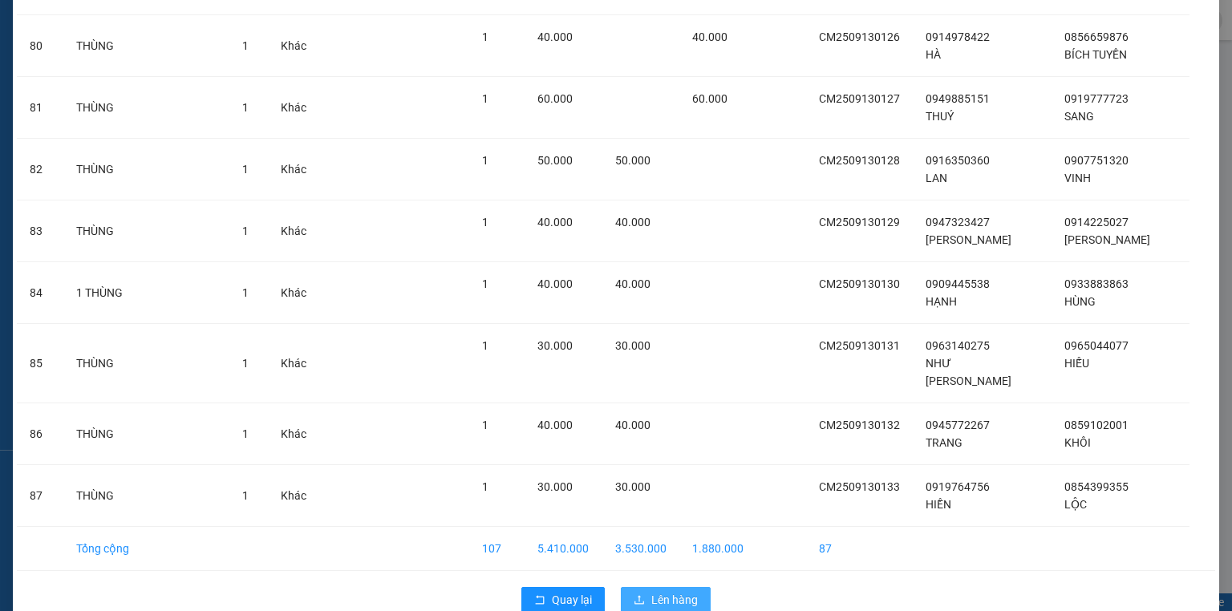
click at [658, 591] on span "Lên hàng" at bounding box center [674, 600] width 47 height 18
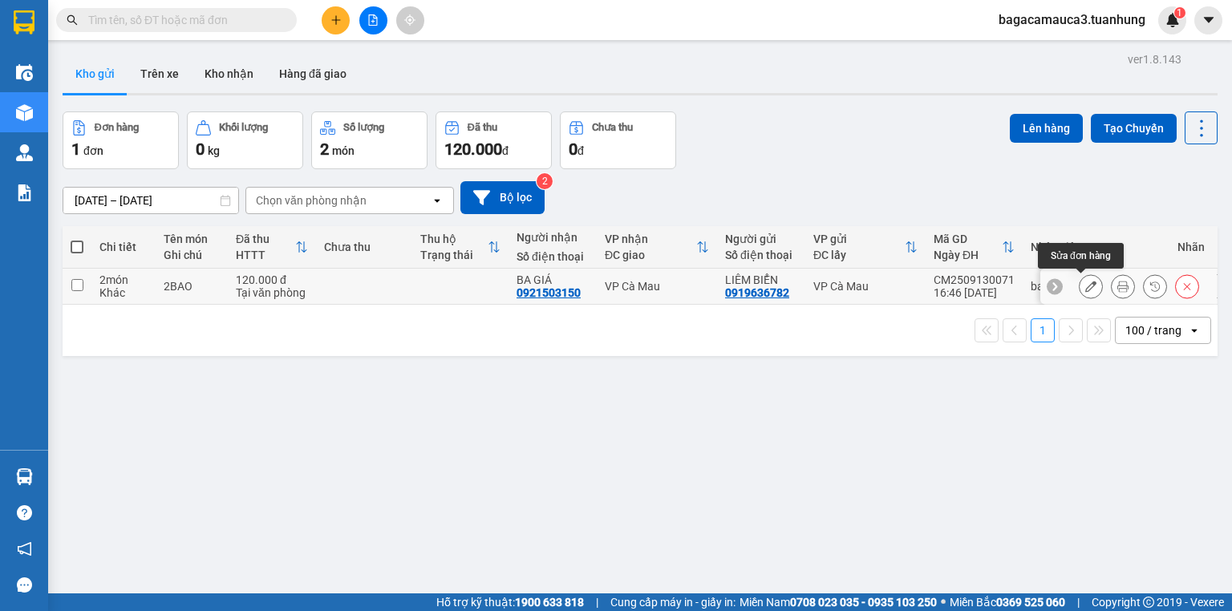
click at [1079, 288] on button at bounding box center [1090, 287] width 22 height 28
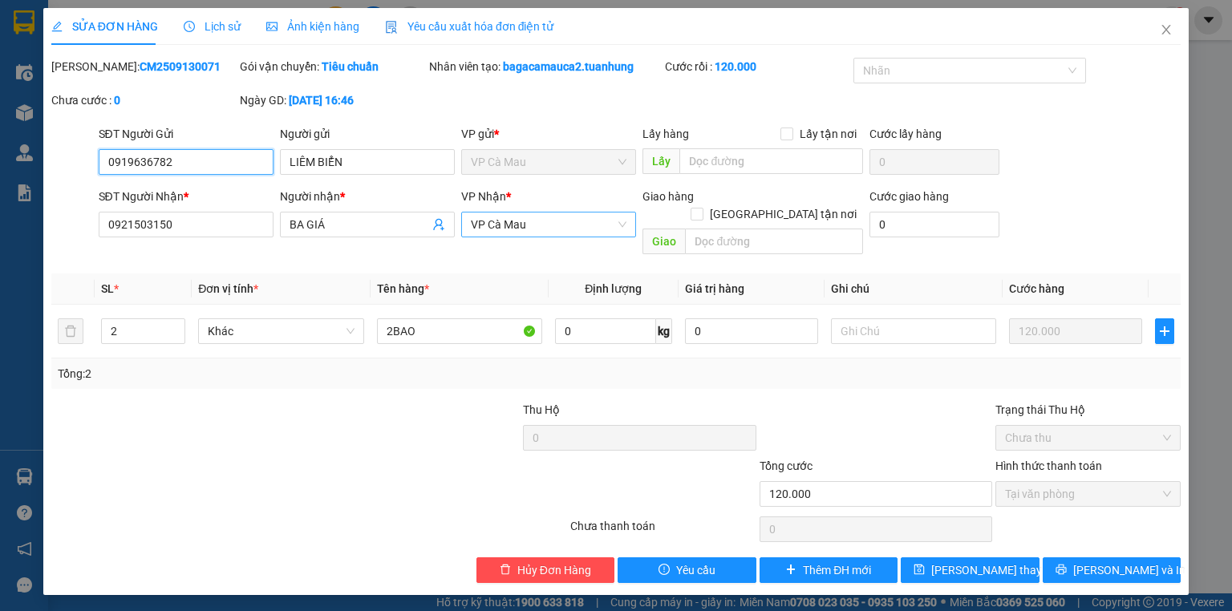
click at [526, 215] on span "VP Cà Mau" at bounding box center [549, 225] width 156 height 24
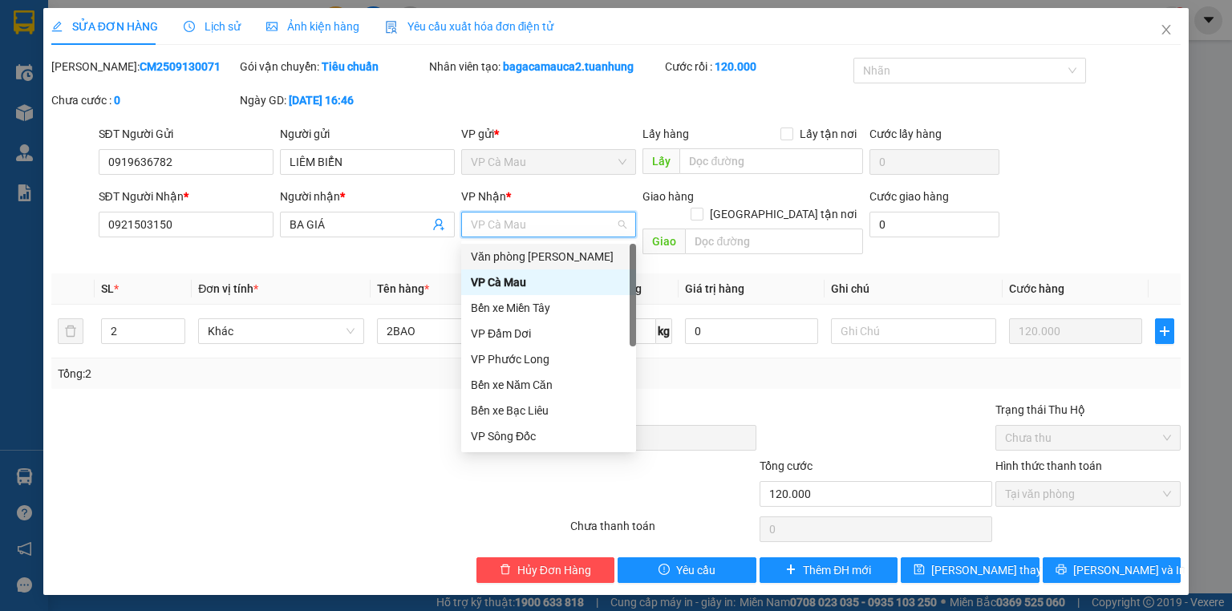
click at [546, 257] on div "Văn phòng [PERSON_NAME]" at bounding box center [549, 257] width 156 height 18
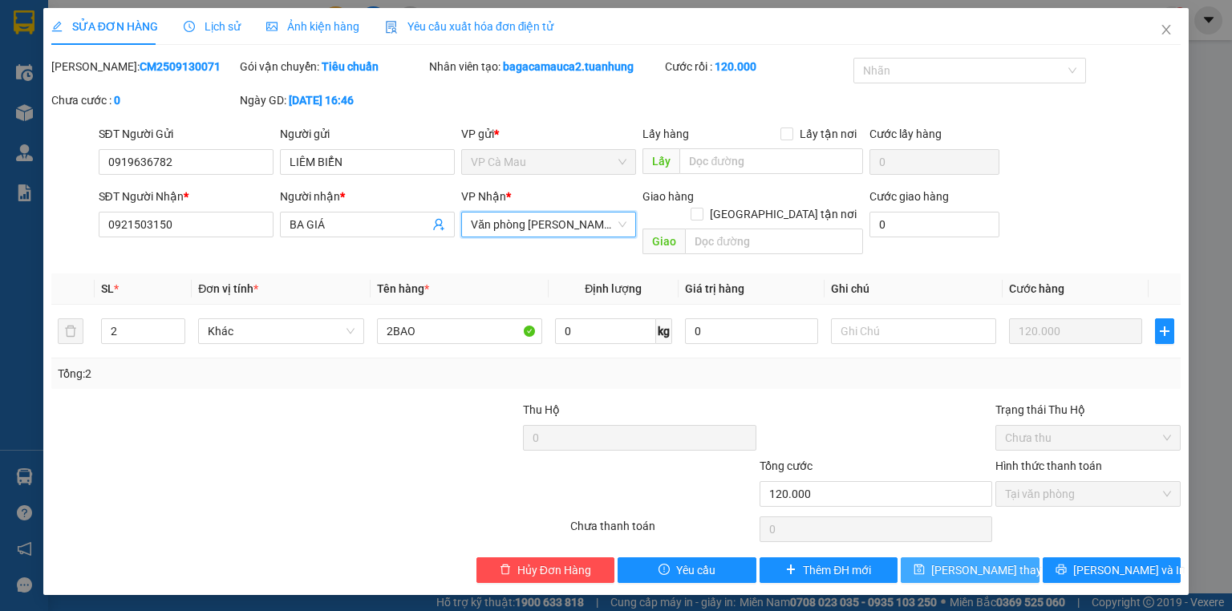
click at [952, 561] on span "[PERSON_NAME] thay đổi" at bounding box center [995, 570] width 128 height 18
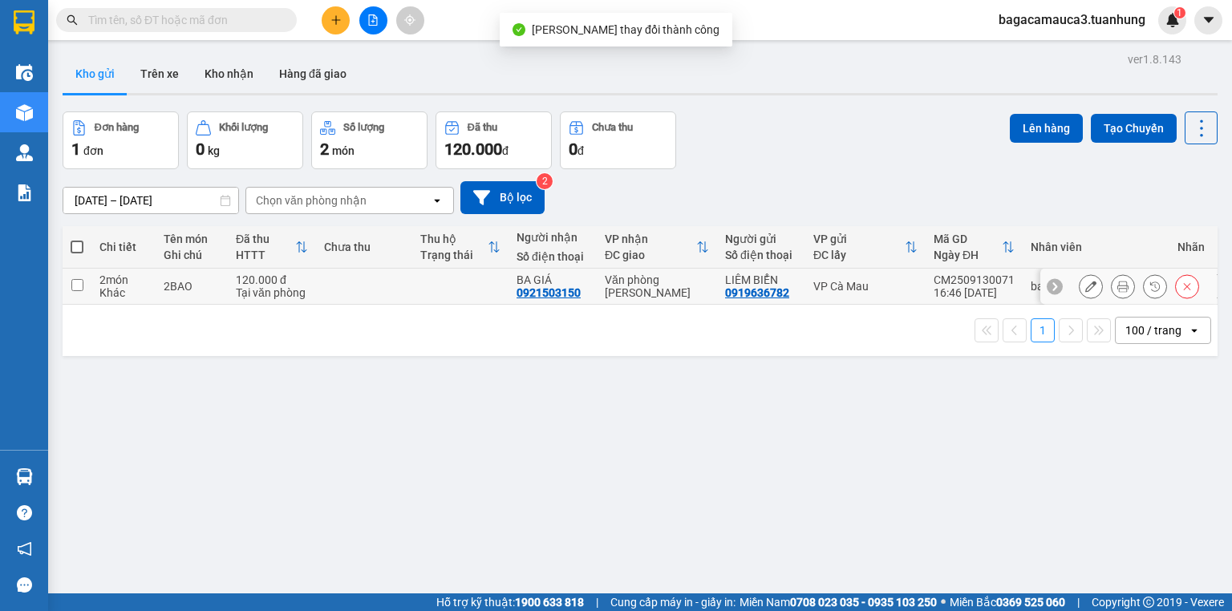
click at [394, 285] on td at bounding box center [364, 287] width 96 height 36
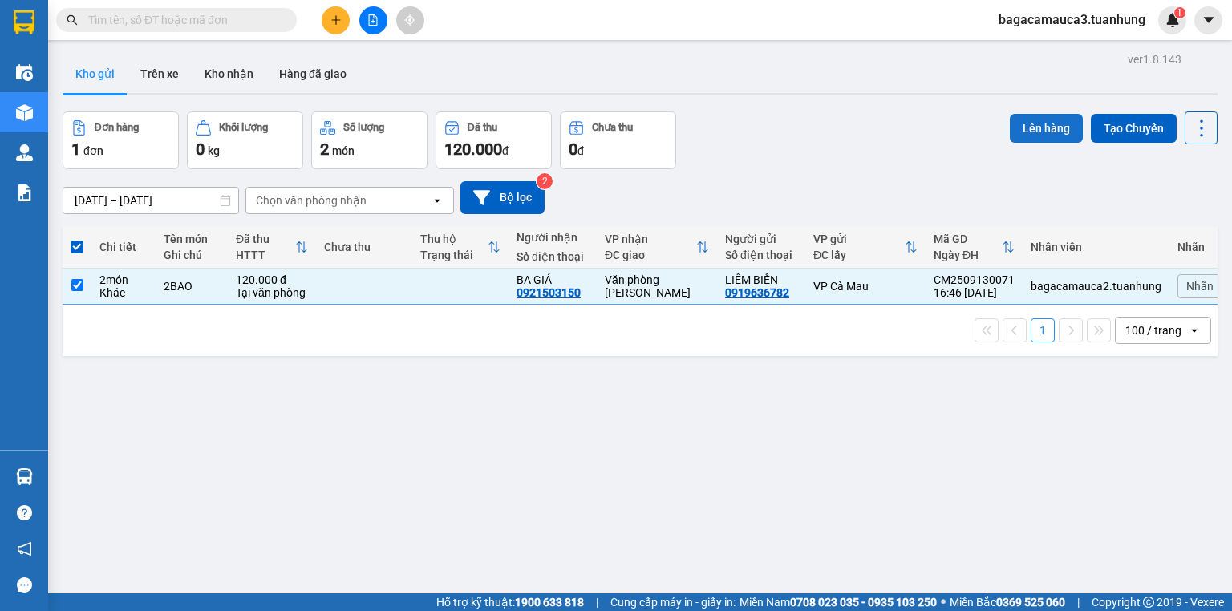
click at [1020, 123] on button "Lên hàng" at bounding box center [1046, 128] width 73 height 29
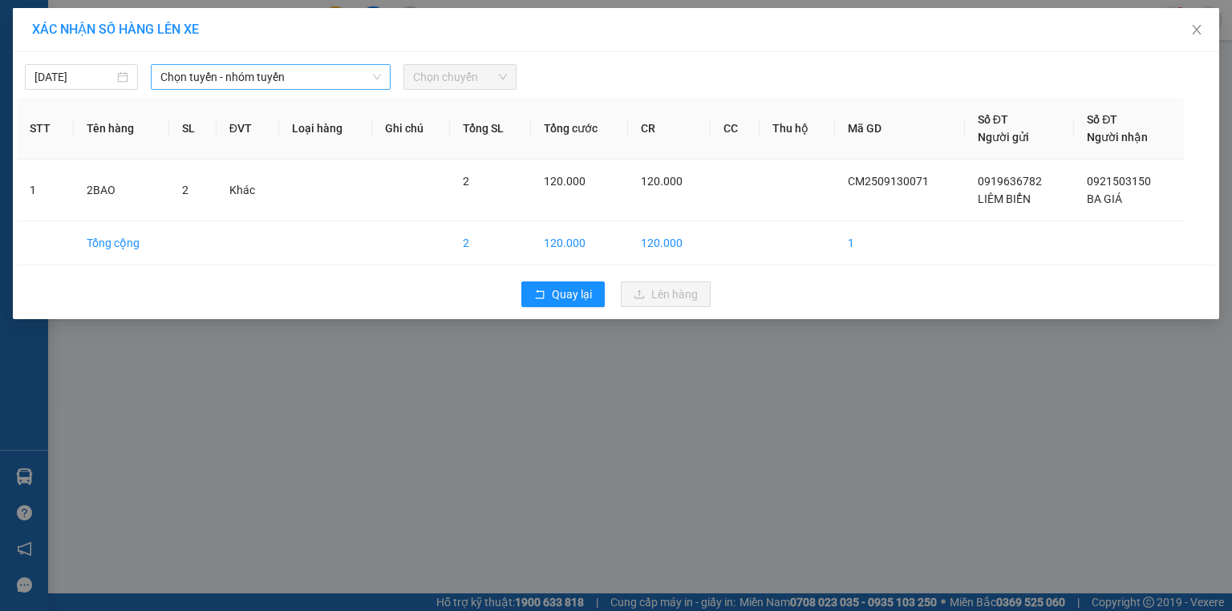
click at [298, 89] on div "Chọn tuyến - nhóm tuyến" at bounding box center [271, 77] width 240 height 26
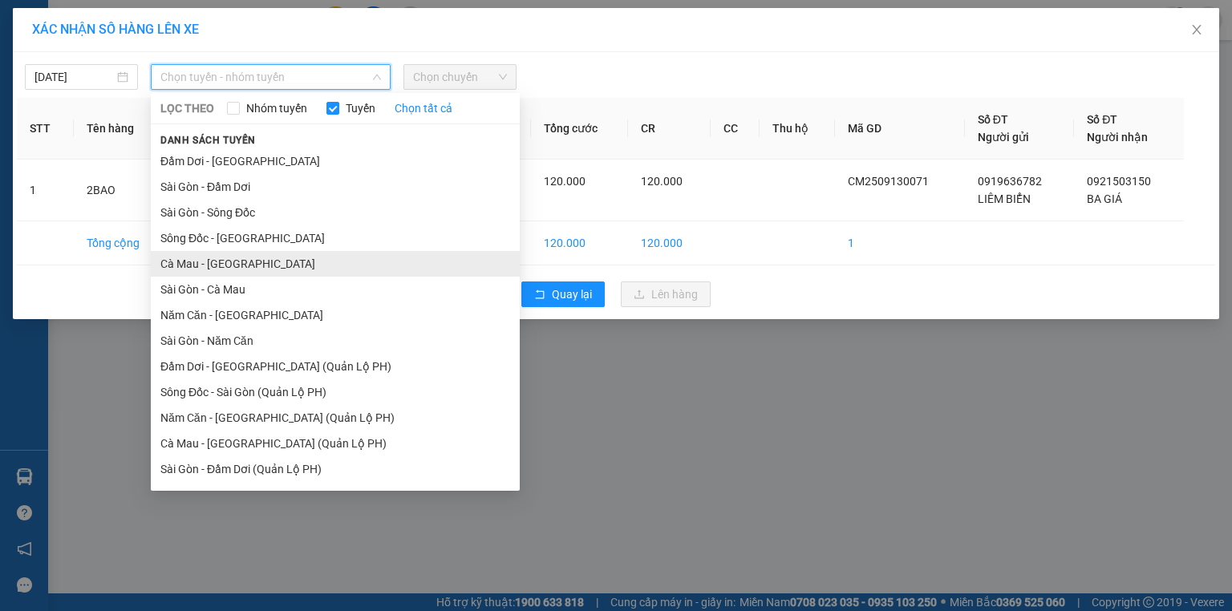
click at [298, 269] on li "Cà Mau - [GEOGRAPHIC_DATA]" at bounding box center [335, 264] width 369 height 26
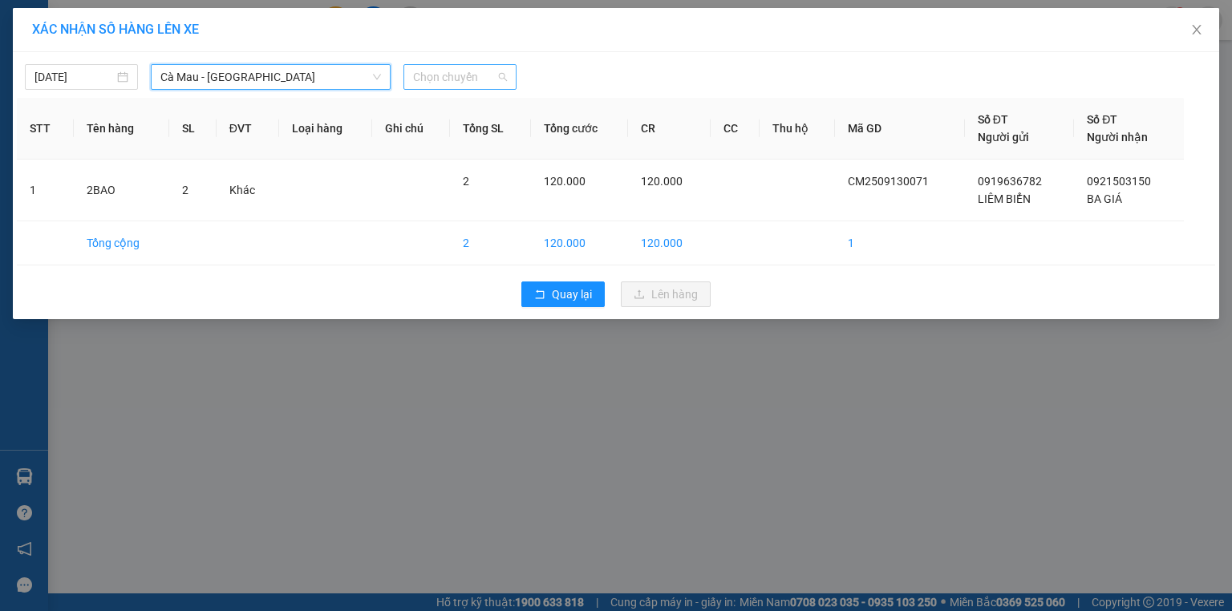
click at [456, 80] on span "Chọn chuyến" at bounding box center [460, 77] width 94 height 24
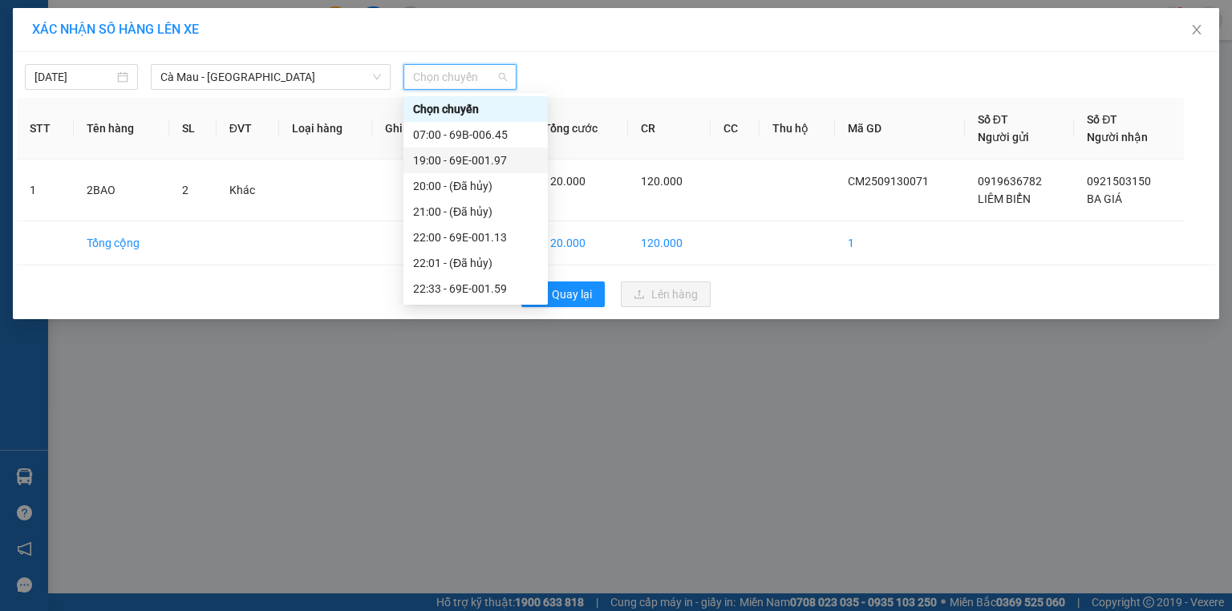
click at [491, 161] on div "19:00 - 69E-001.97" at bounding box center [475, 161] width 125 height 18
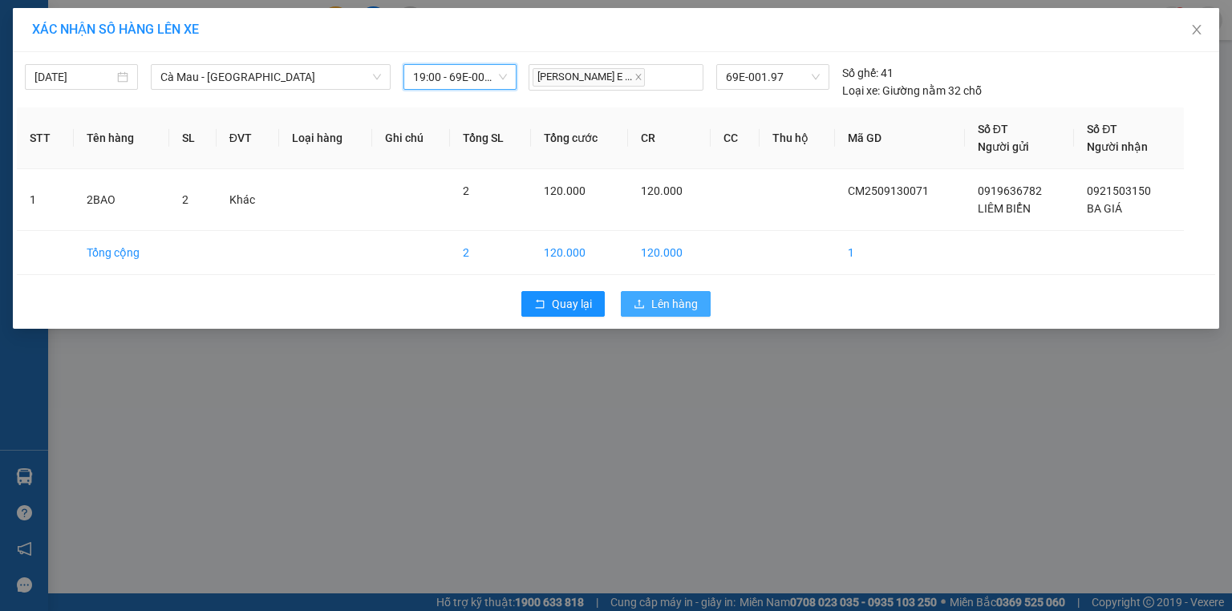
click at [676, 304] on span "Lên hàng" at bounding box center [674, 304] width 47 height 18
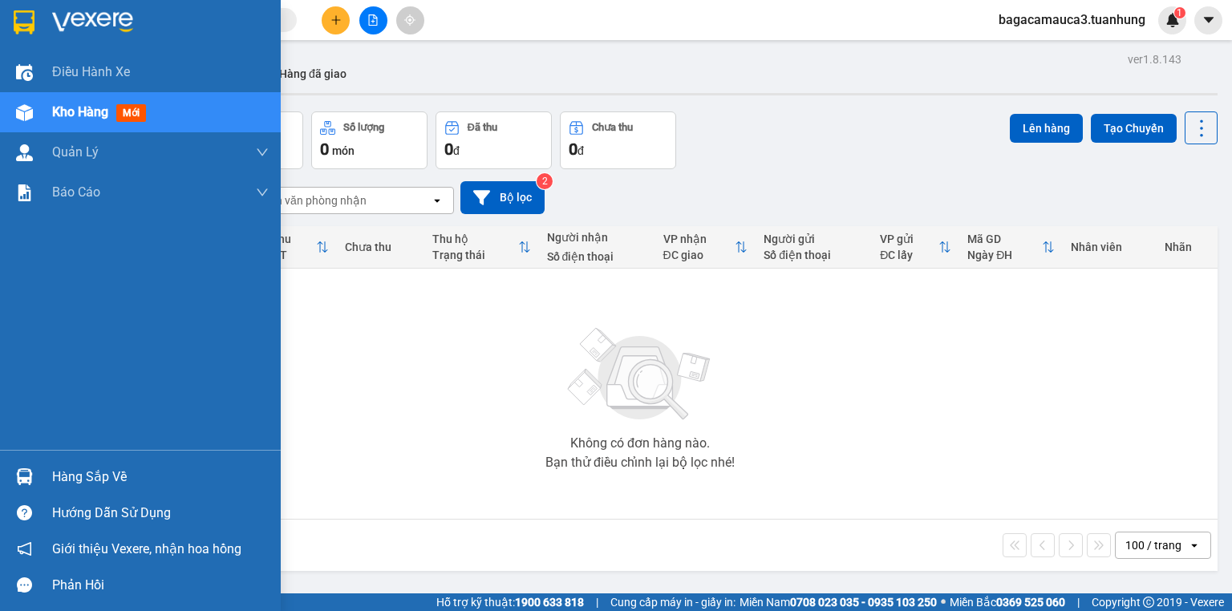
click at [84, 491] on div "Hàng sắp về" at bounding box center [140, 477] width 281 height 36
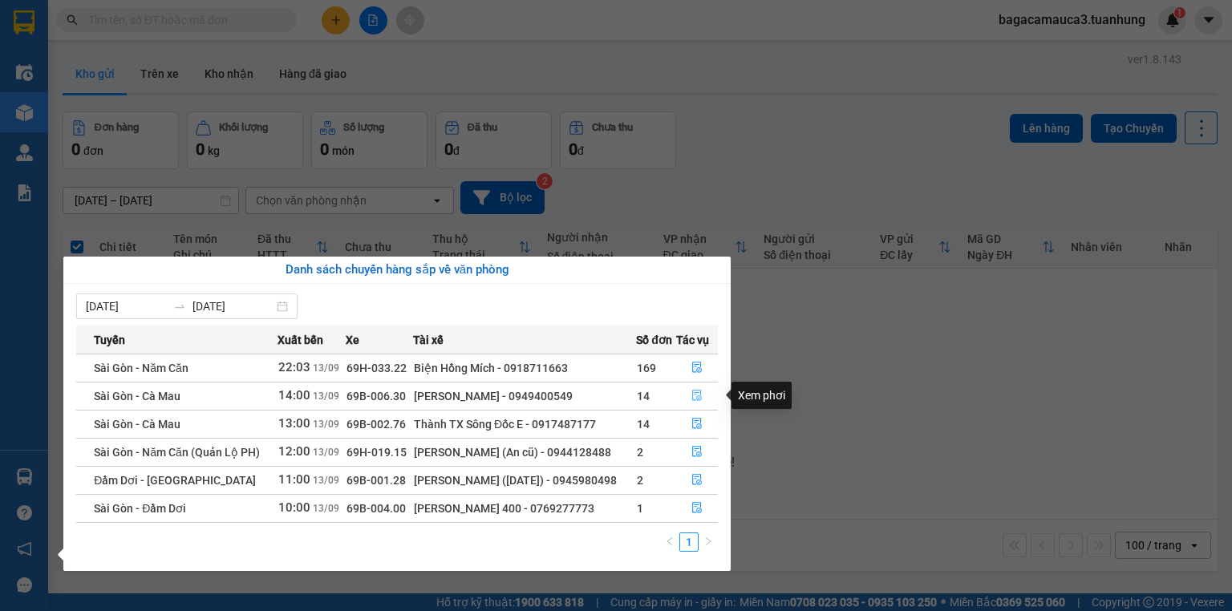
click at [679, 389] on button "button" at bounding box center [697, 396] width 40 height 26
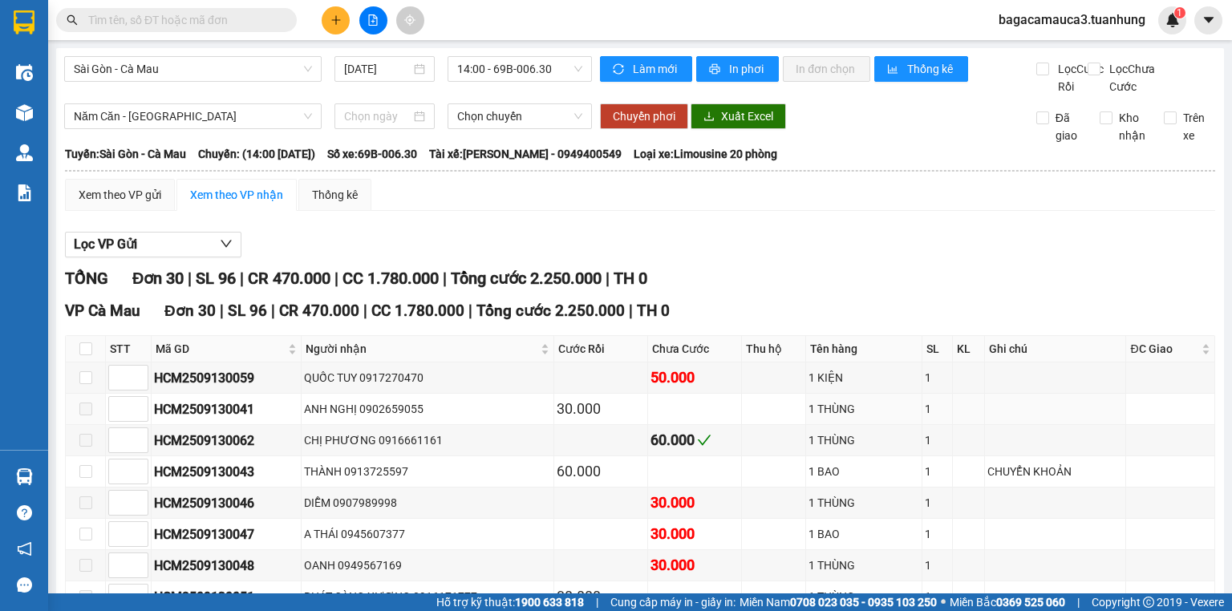
scroll to position [64, 0]
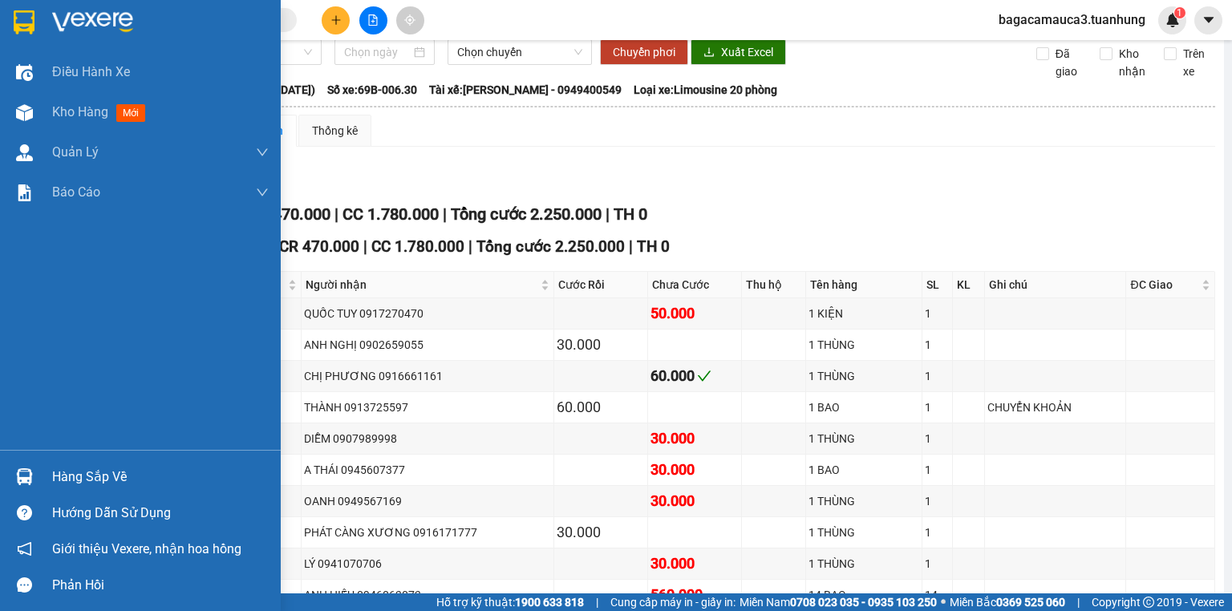
click at [36, 479] on div at bounding box center [24, 477] width 28 height 28
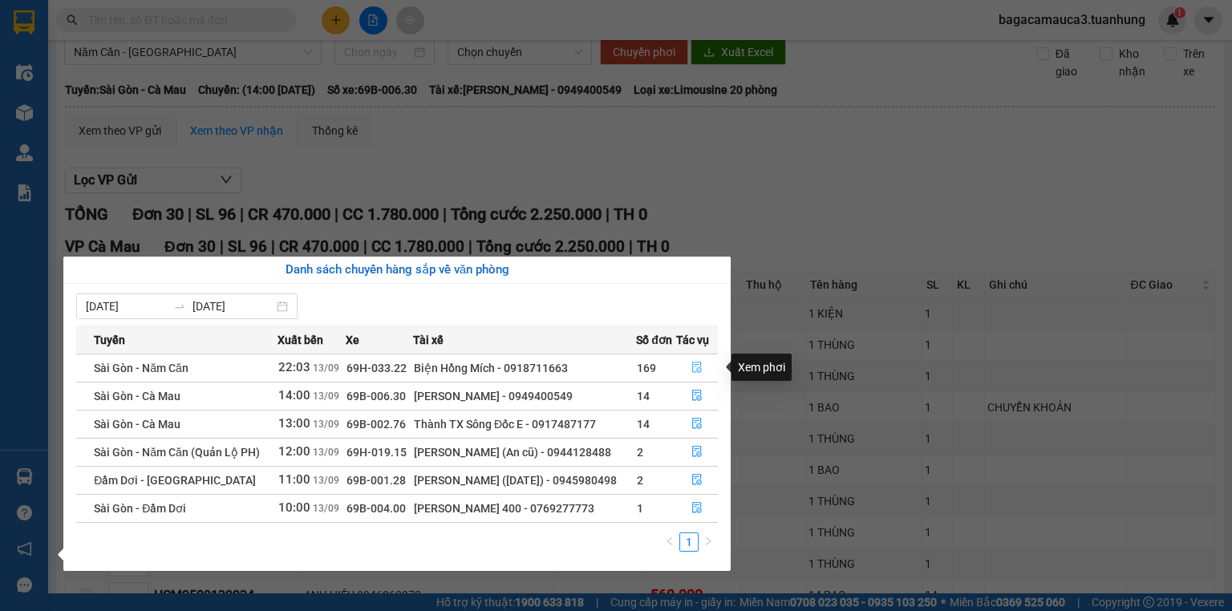
click at [703, 357] on button "button" at bounding box center [697, 368] width 40 height 26
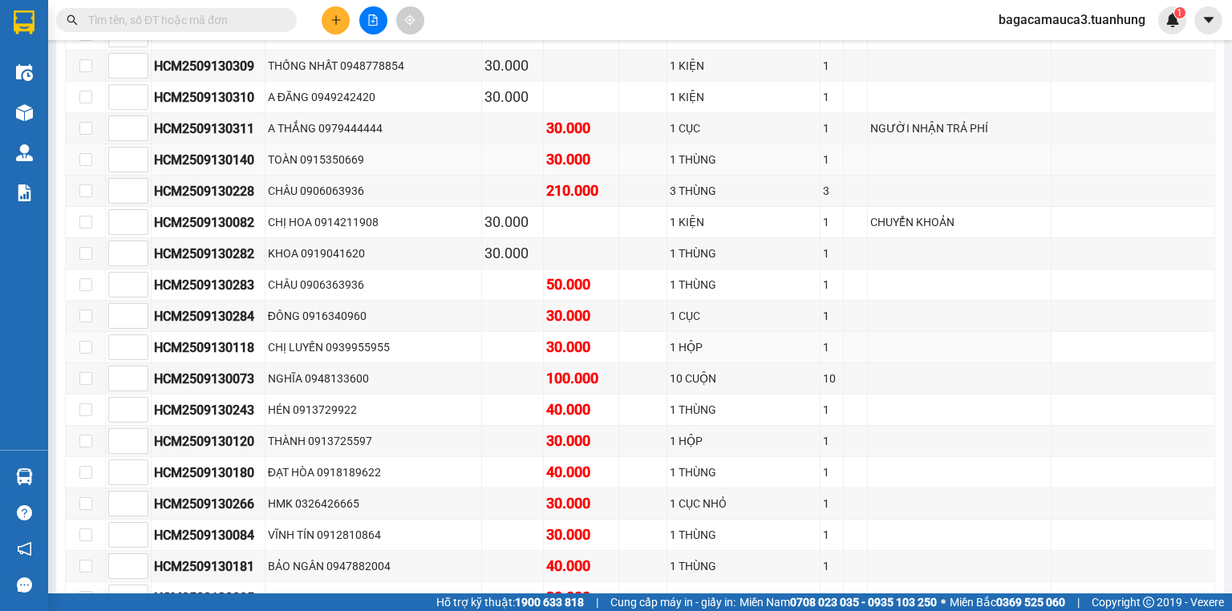
scroll to position [1283, 0]
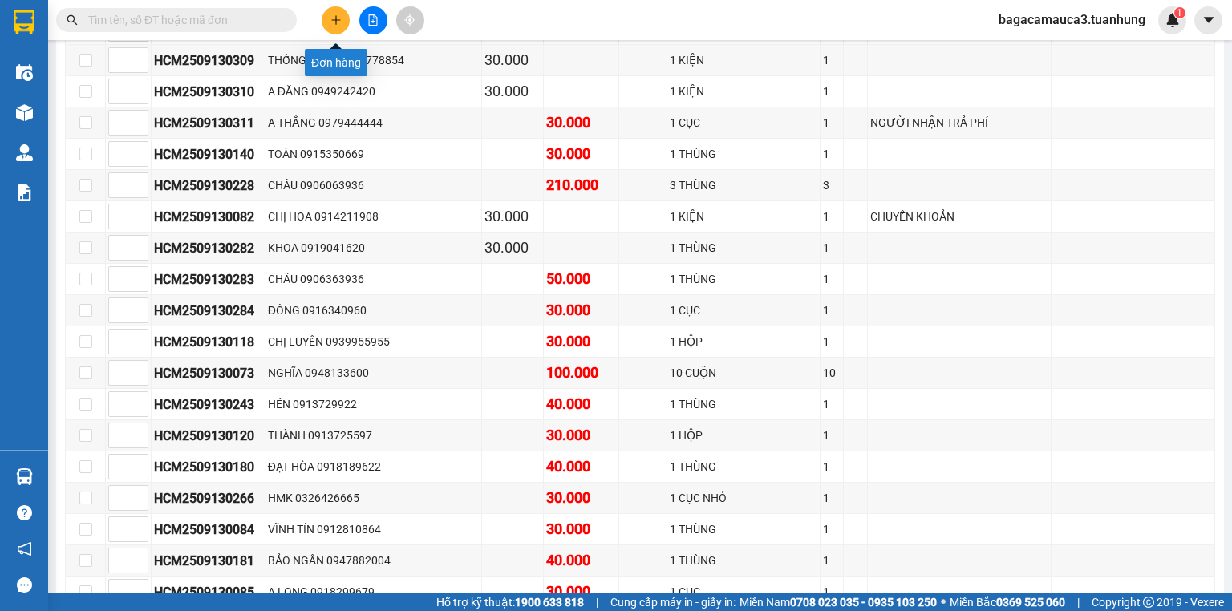
click at [335, 14] on icon "plus" at bounding box center [335, 19] width 11 height 11
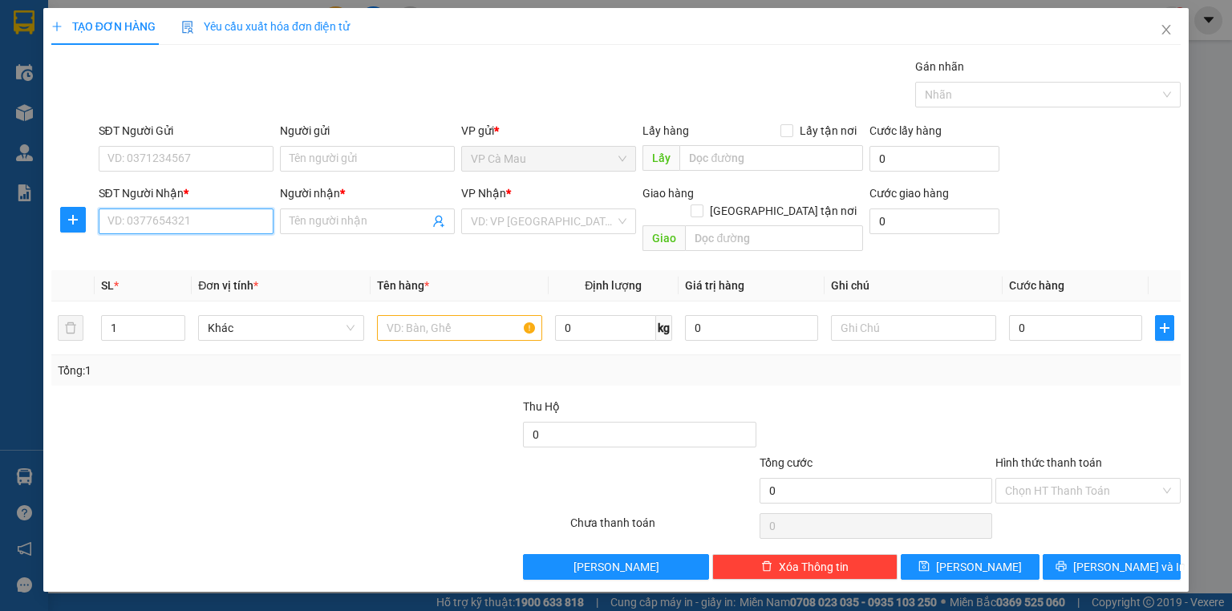
click at [207, 220] on input "SĐT Người Nhận *" at bounding box center [186, 222] width 175 height 26
type input "0877459867"
click at [334, 209] on span at bounding box center [367, 222] width 175 height 26
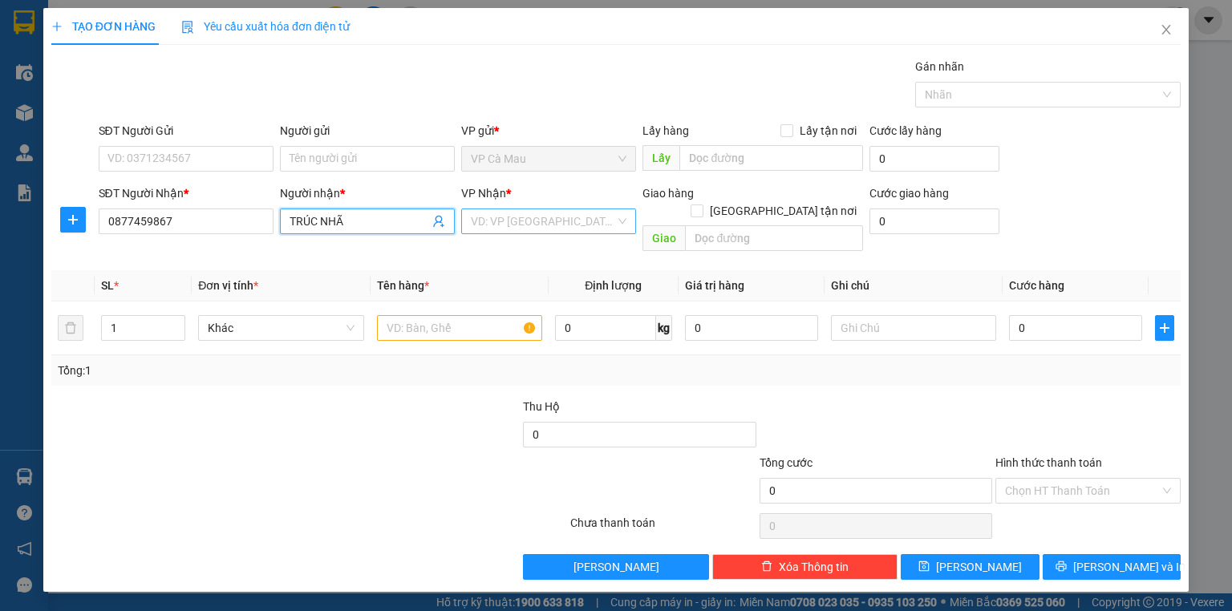
type input "TRÚC NHÃ"
click at [512, 226] on input "search" at bounding box center [543, 221] width 144 height 24
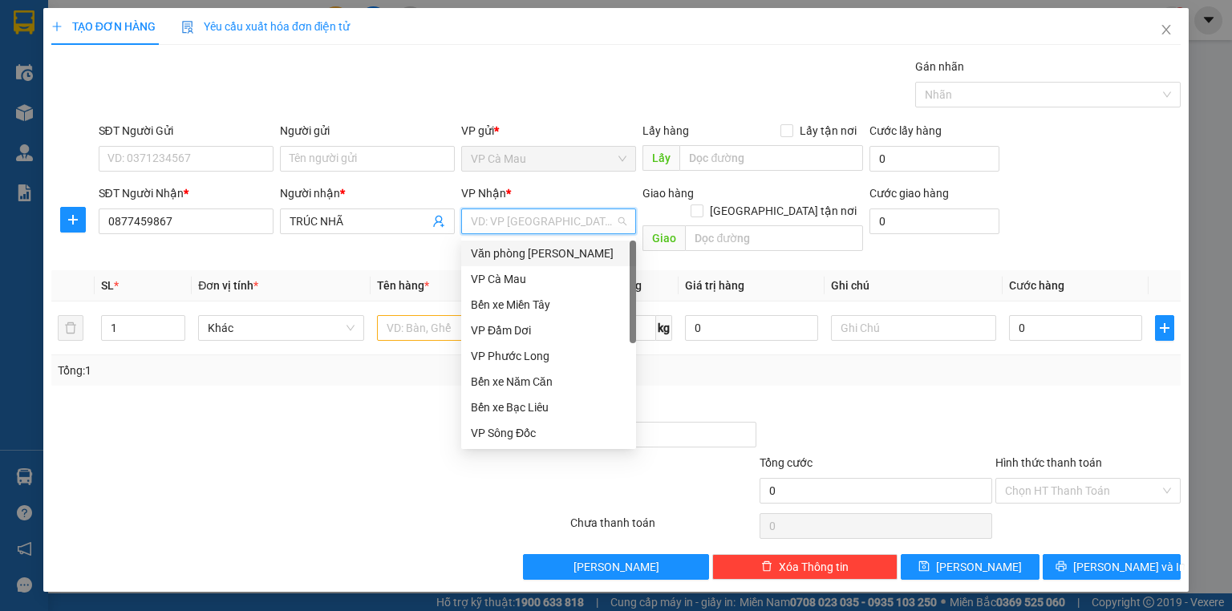
click at [522, 245] on div "Văn phòng [PERSON_NAME]" at bounding box center [549, 254] width 156 height 18
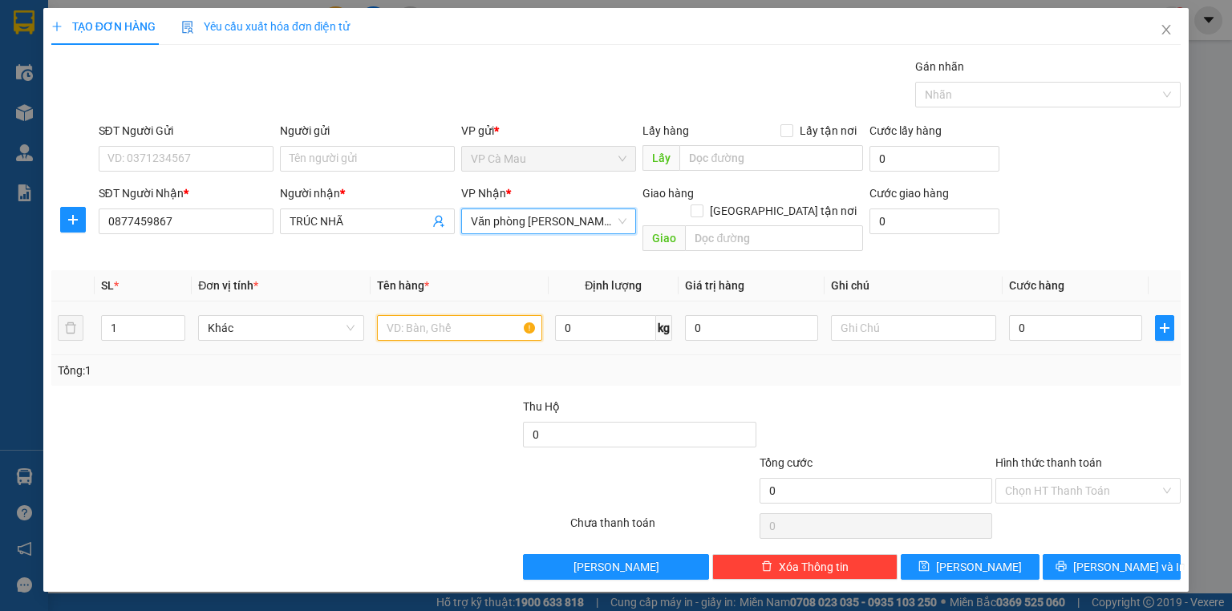
click at [402, 315] on input "text" at bounding box center [459, 328] width 165 height 26
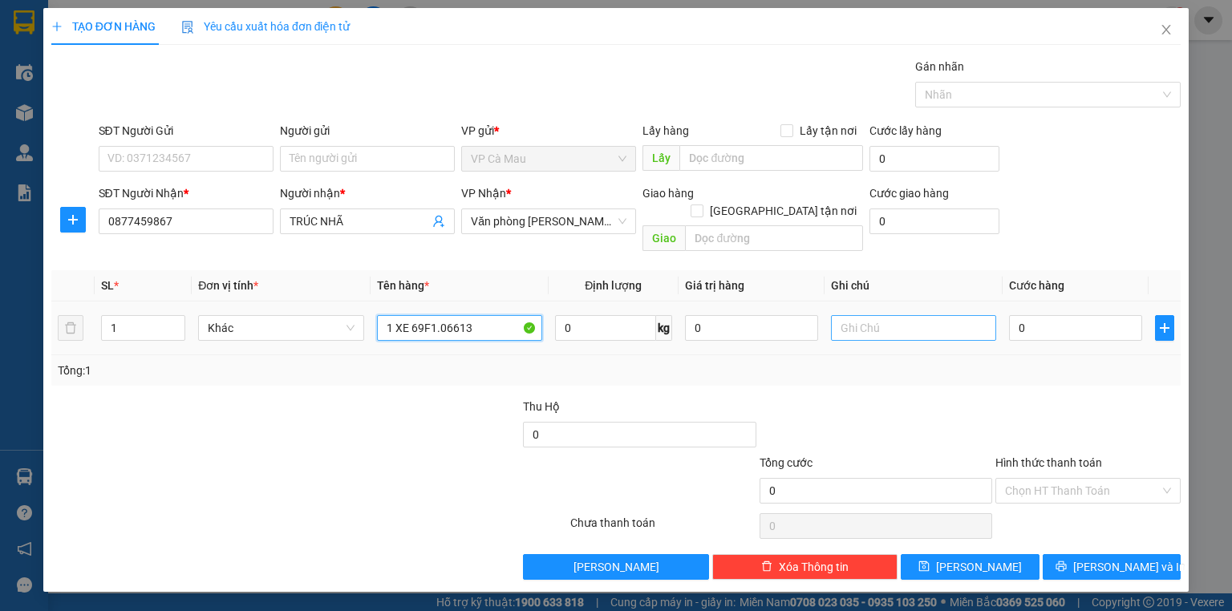
type input "1 XE 69F1.06613"
click at [950, 322] on input "text" at bounding box center [913, 328] width 165 height 26
click at [934, 315] on input "text" at bounding box center [913, 328] width 165 height 26
type input "KHÁCH THEO XE 159"
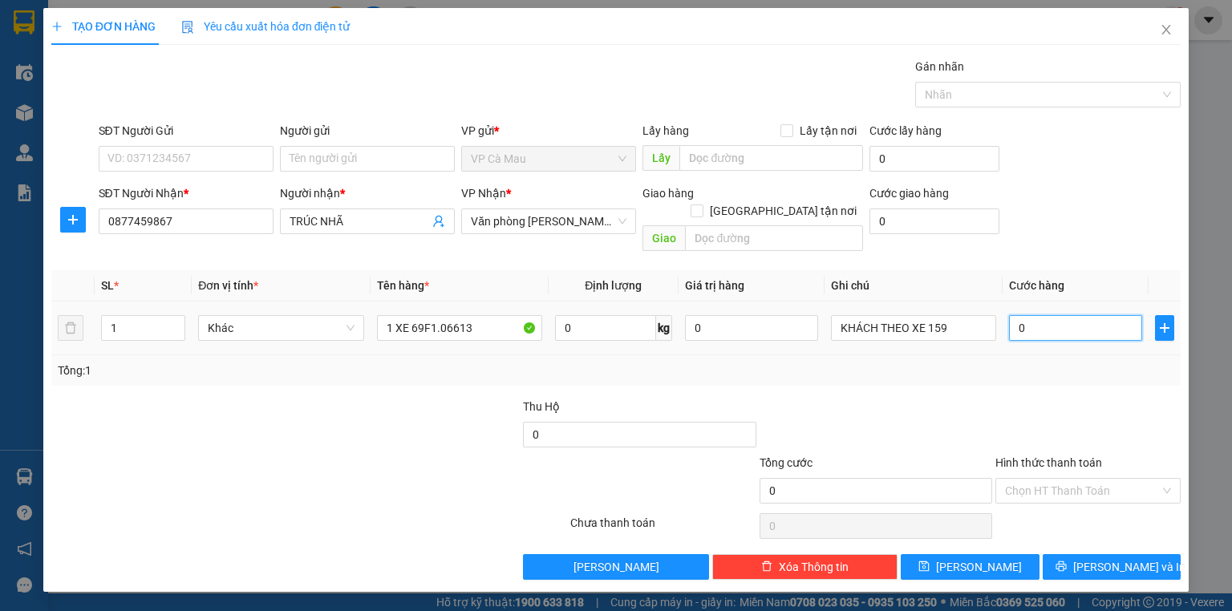
click at [1071, 315] on input "0" at bounding box center [1075, 328] width 133 height 26
type input "+2"
type input "2"
type input "+25"
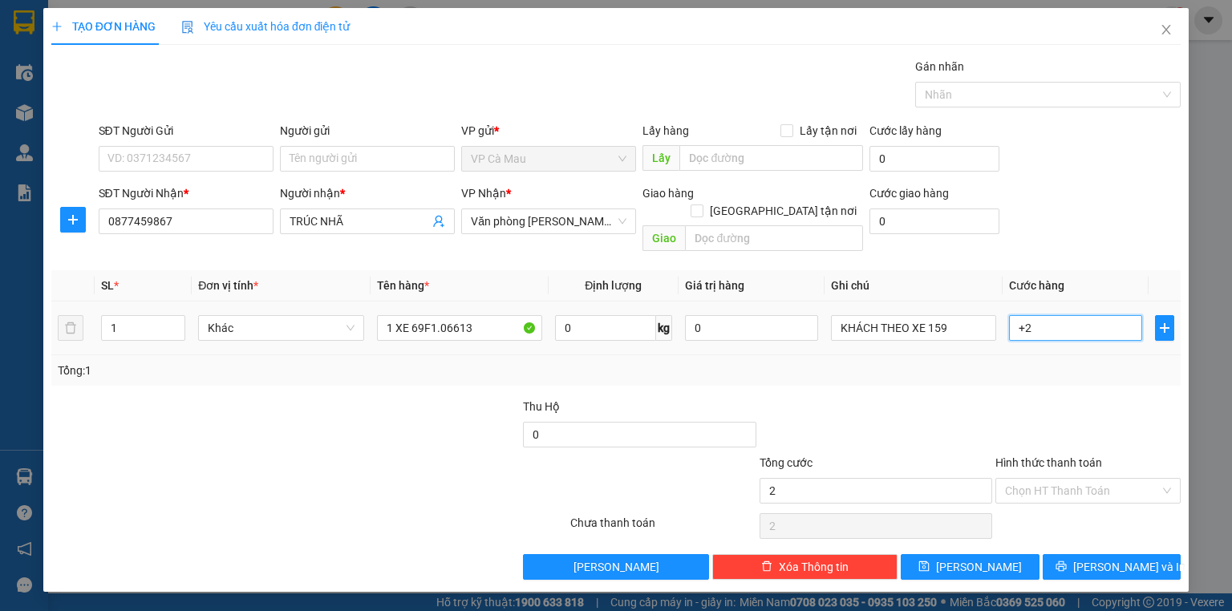
type input "25"
type input "+250"
type input "250"
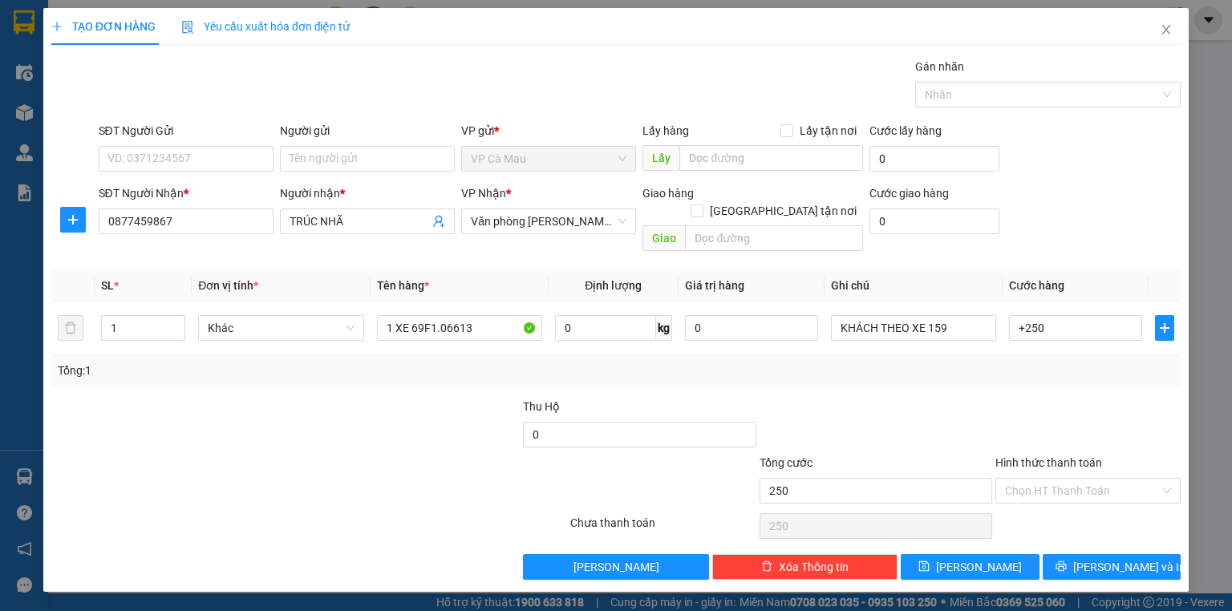
type input "250.000"
click at [1073, 398] on div at bounding box center [1088, 426] width 188 height 56
click at [1071, 479] on input "Hình thức thanh toán" at bounding box center [1082, 491] width 155 height 24
click at [1083, 503] on div "Tại văn phòng" at bounding box center [1088, 504] width 166 height 18
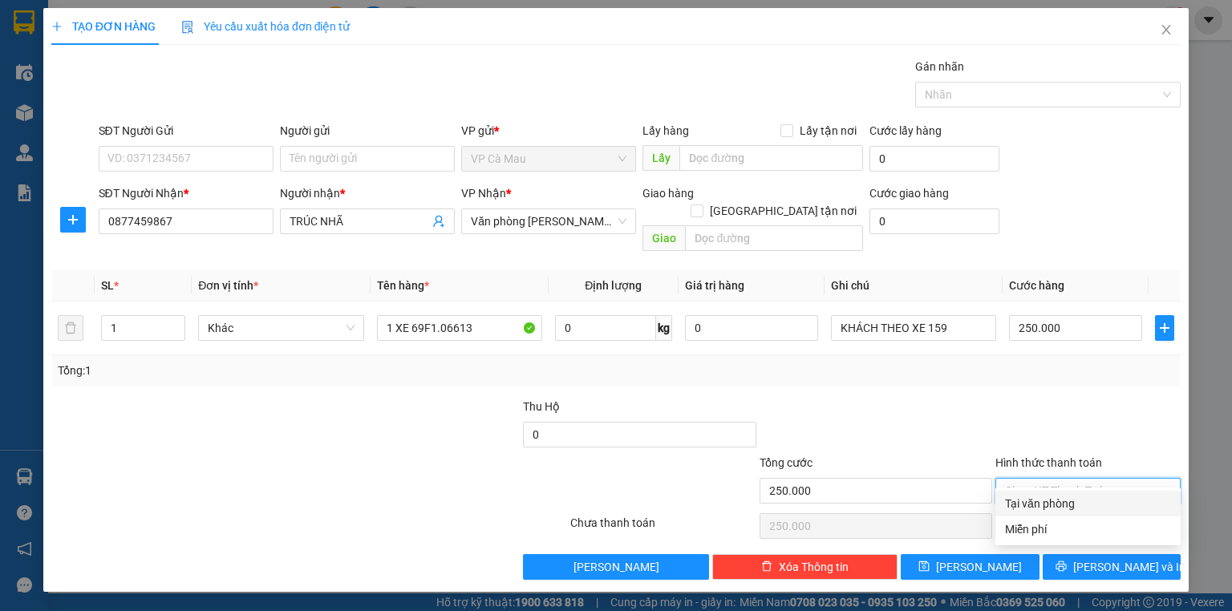
type input "0"
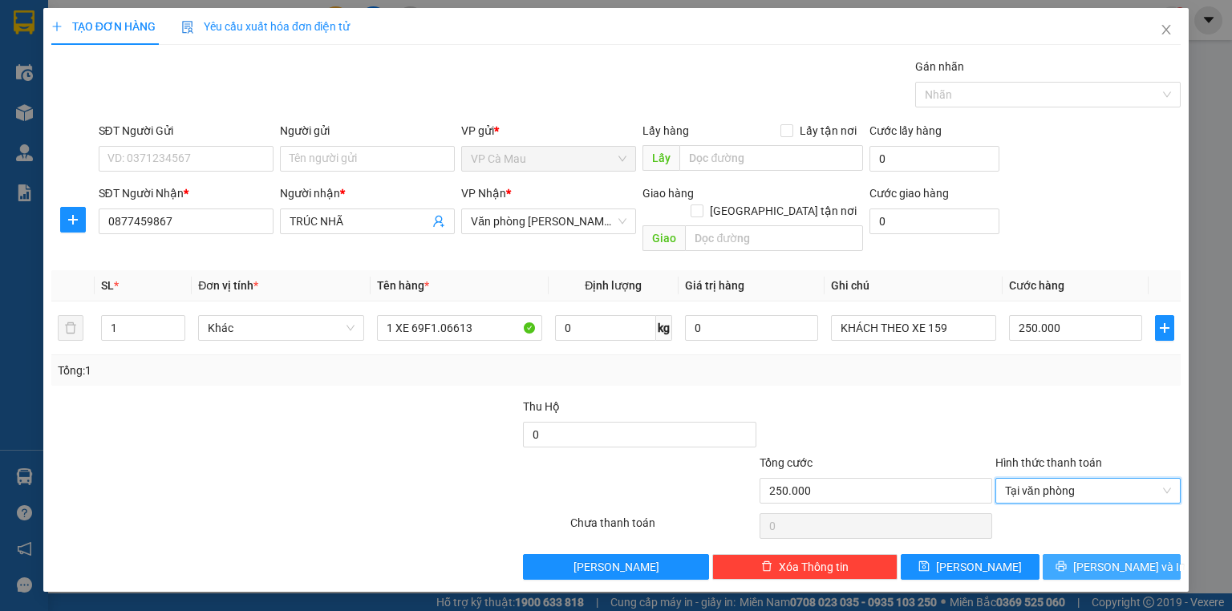
click at [1066, 561] on icon "printer" at bounding box center [1060, 566] width 10 height 10
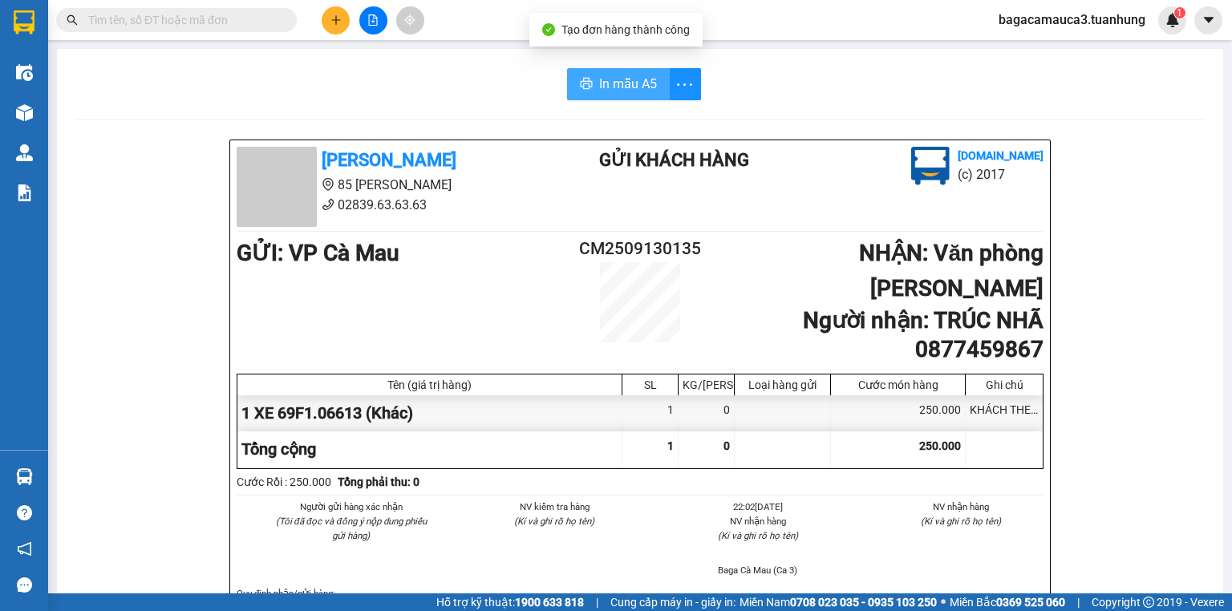
click at [612, 85] on span "In mẫu A5" at bounding box center [628, 84] width 58 height 20
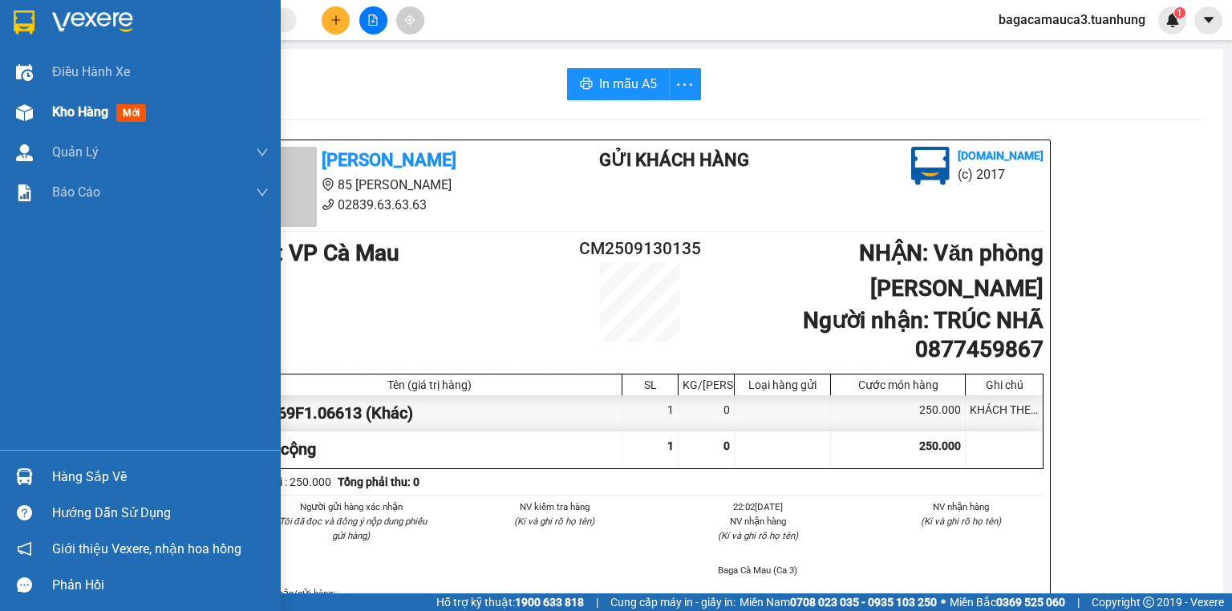
click at [79, 116] on span "Kho hàng" at bounding box center [80, 111] width 56 height 15
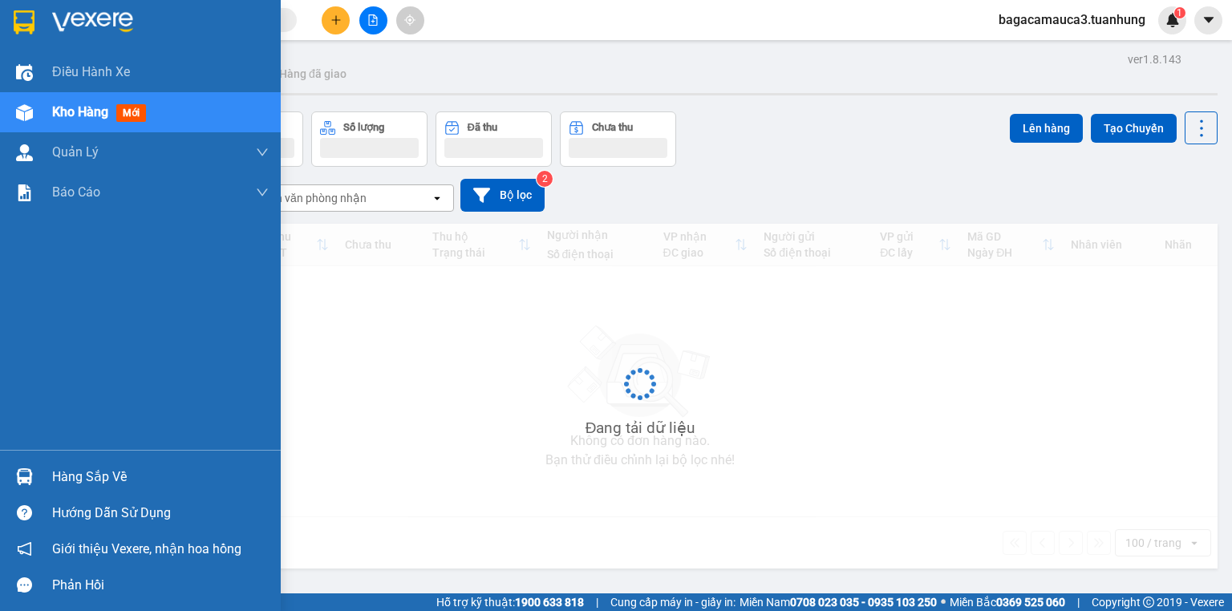
click at [79, 116] on span "Kho hàng" at bounding box center [80, 111] width 56 height 15
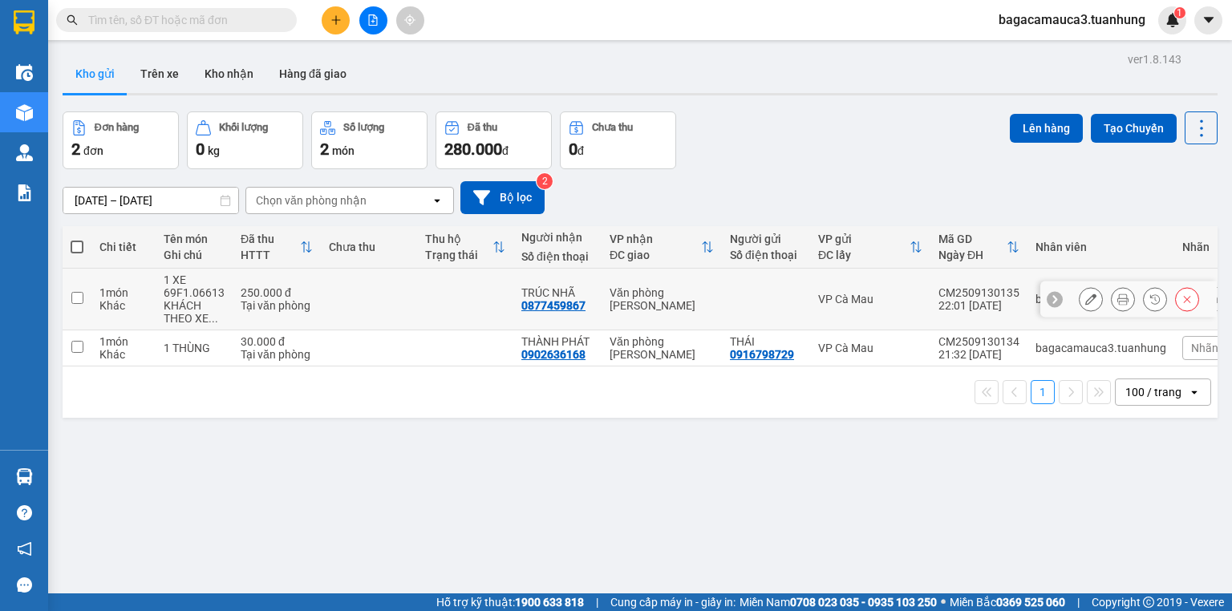
click at [1085, 302] on icon at bounding box center [1090, 299] width 11 height 11
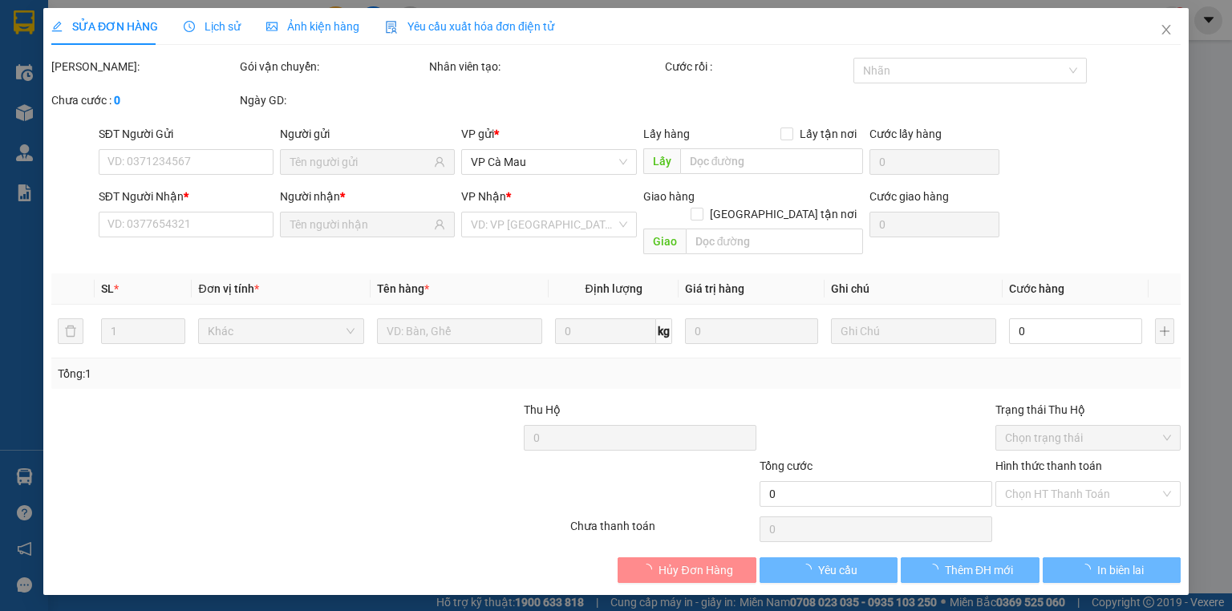
type input "0877459867"
type input "250.000"
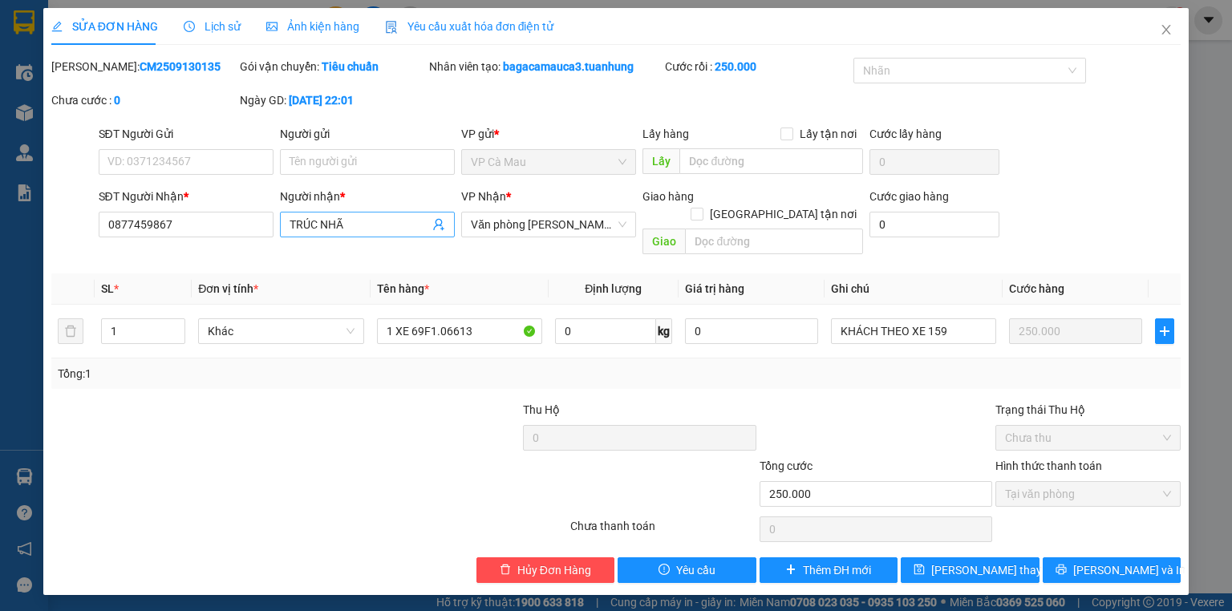
click at [286, 216] on span "TRÚC NHÃ" at bounding box center [367, 225] width 175 height 26
type input "TRƯƠNG TRÚC NHÃ"
click at [1017, 557] on button "[PERSON_NAME] thay đổi" at bounding box center [970, 570] width 139 height 26
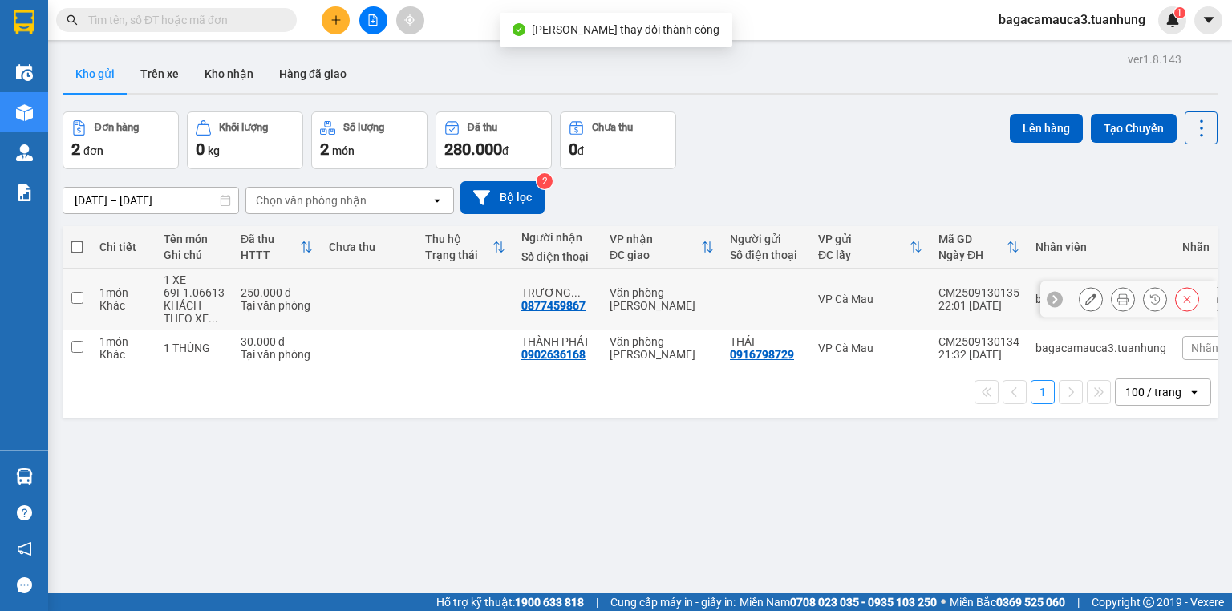
click at [1111, 306] on button at bounding box center [1122, 299] width 22 height 28
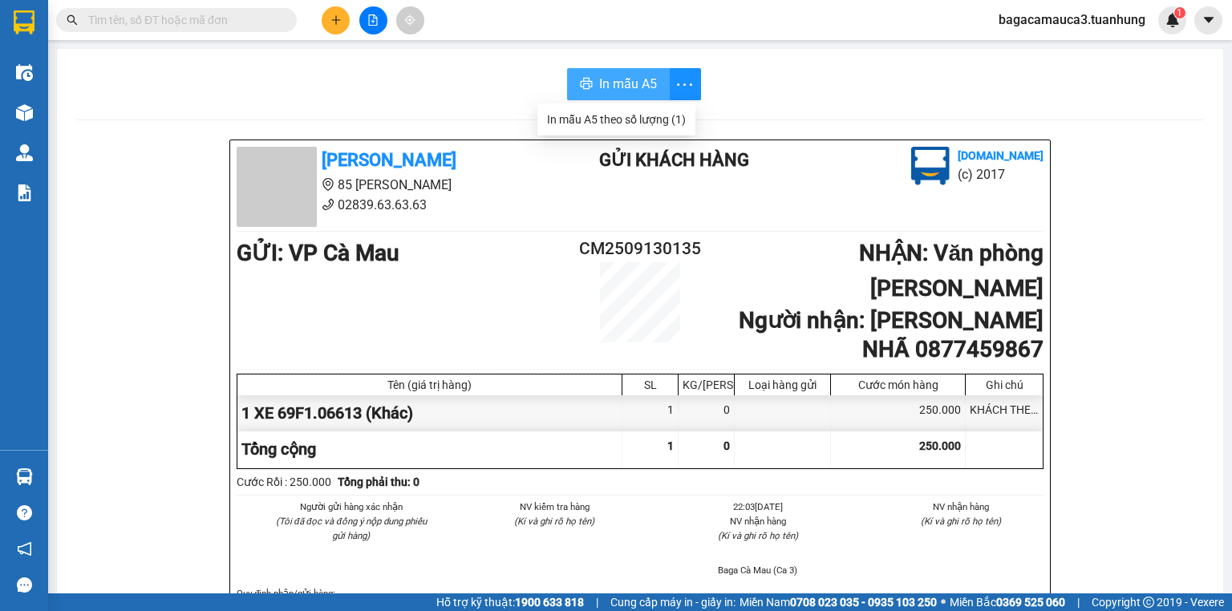
click at [618, 80] on span "In mẫu A5" at bounding box center [628, 84] width 58 height 20
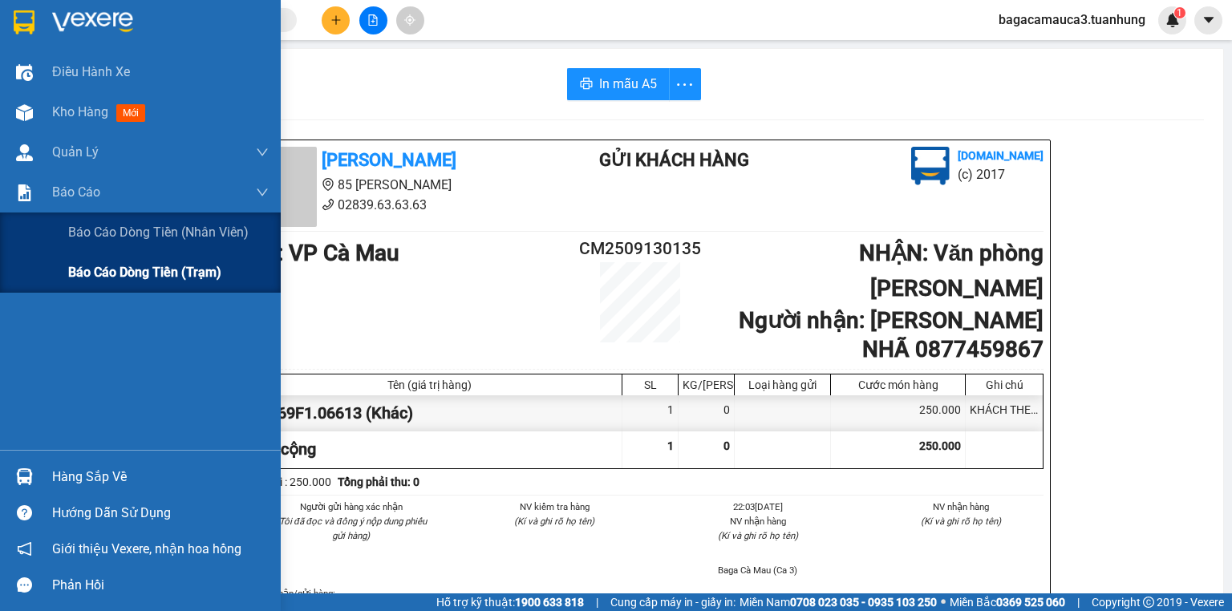
click at [119, 273] on span "Báo cáo dòng tiền (trạm)" at bounding box center [144, 272] width 153 height 20
